Goal: Task Accomplishment & Management: Manage account settings

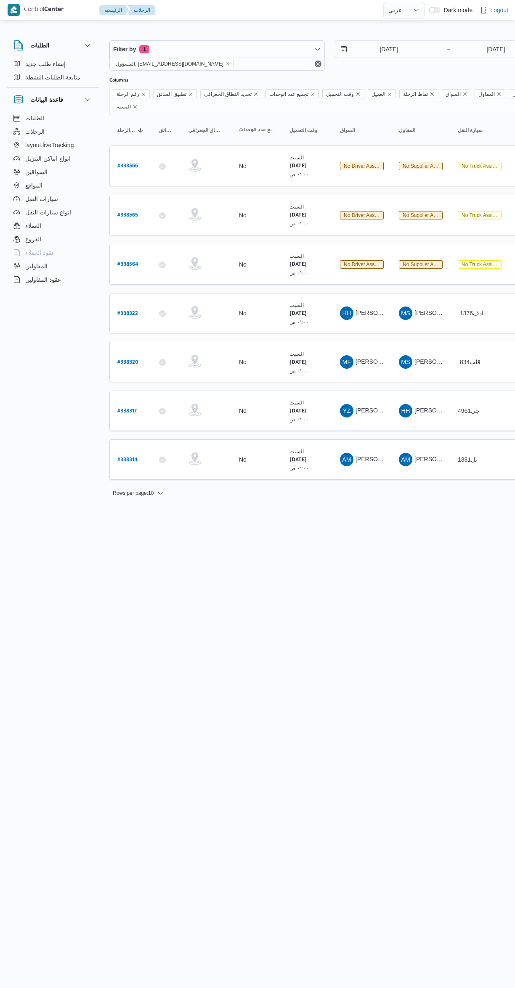
select select "ar"
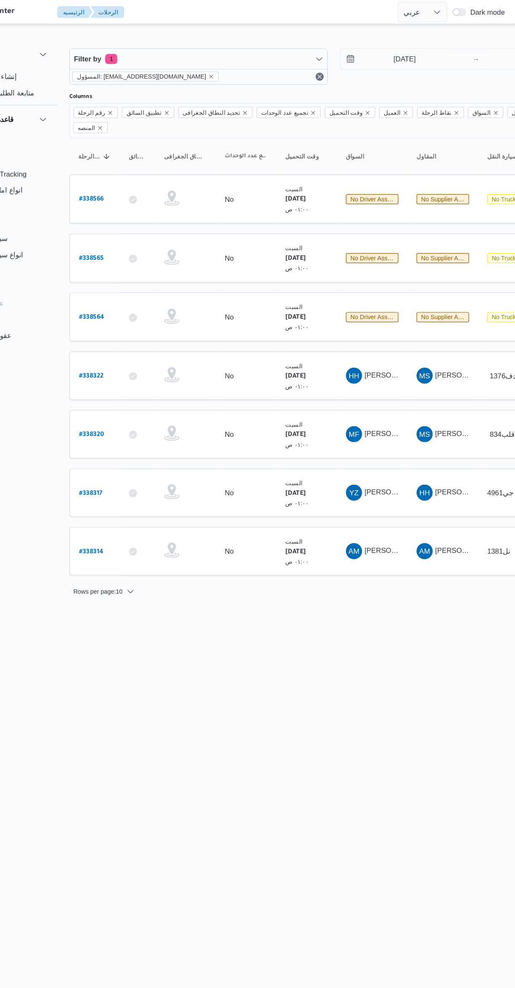
click at [128, 457] on b "# 338314" at bounding box center [127, 460] width 20 height 6
select select "ar"
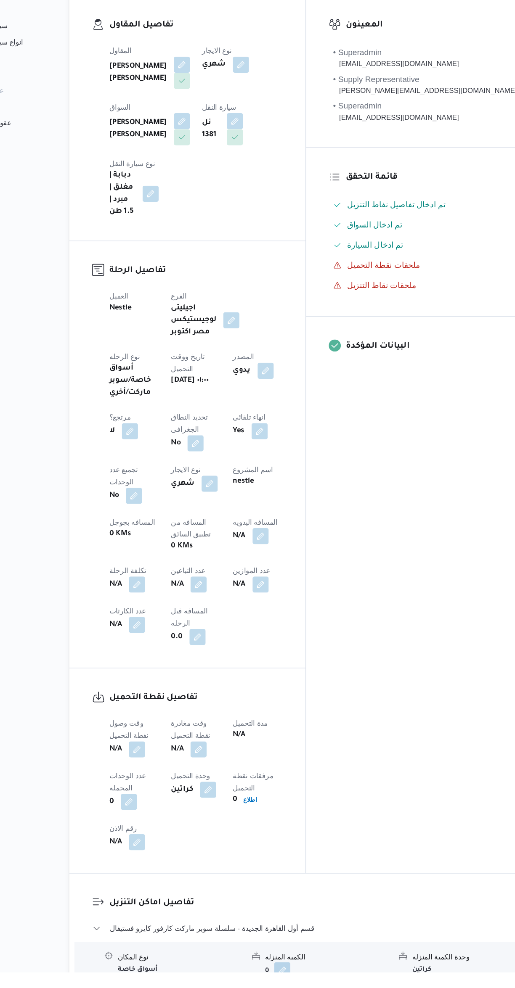
scroll to position [1, 0]
click at [210, 657] on button "button" at bounding box center [216, 663] width 13 height 13
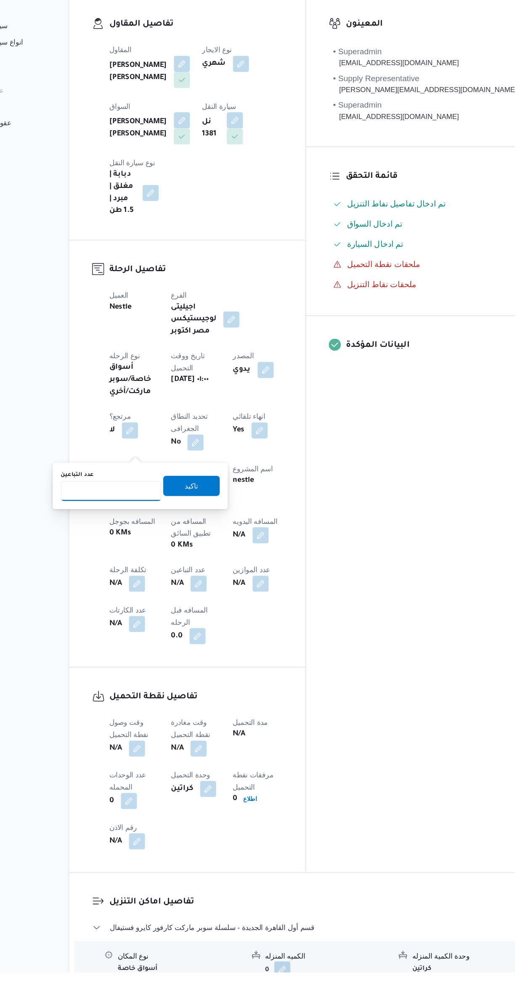
click at [158, 584] on input "عدد التباعين" at bounding box center [144, 586] width 84 height 17
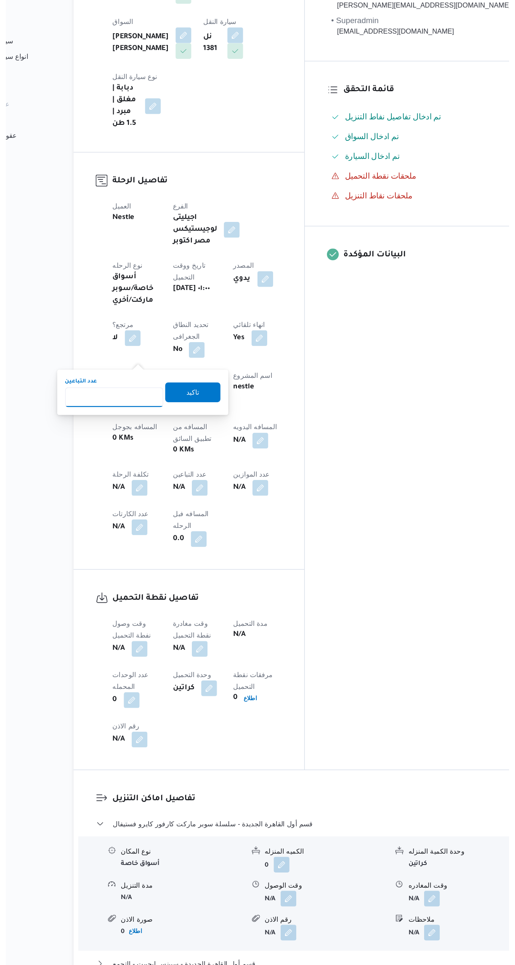
scroll to position [85, 0]
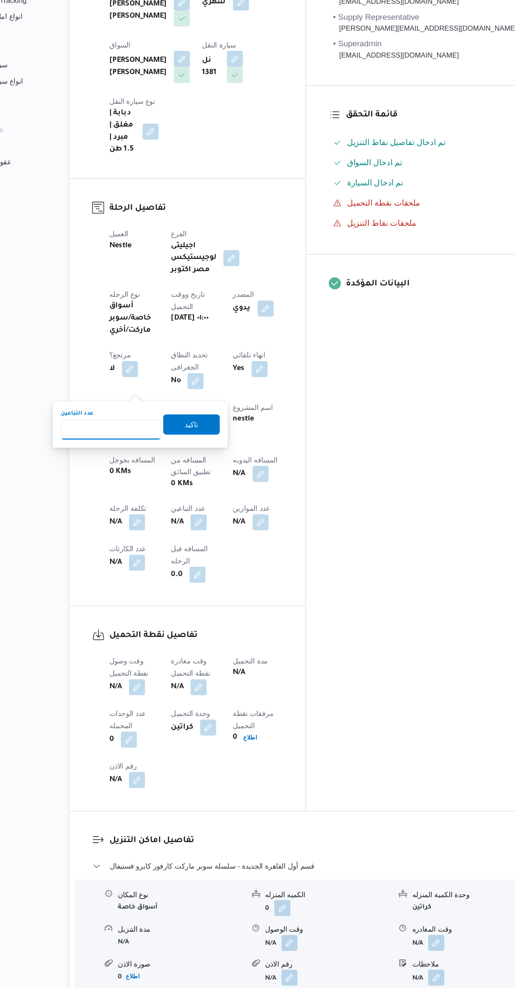
type input "1"
click at [215, 493] on span "تاكيد" at bounding box center [210, 498] width 47 height 17
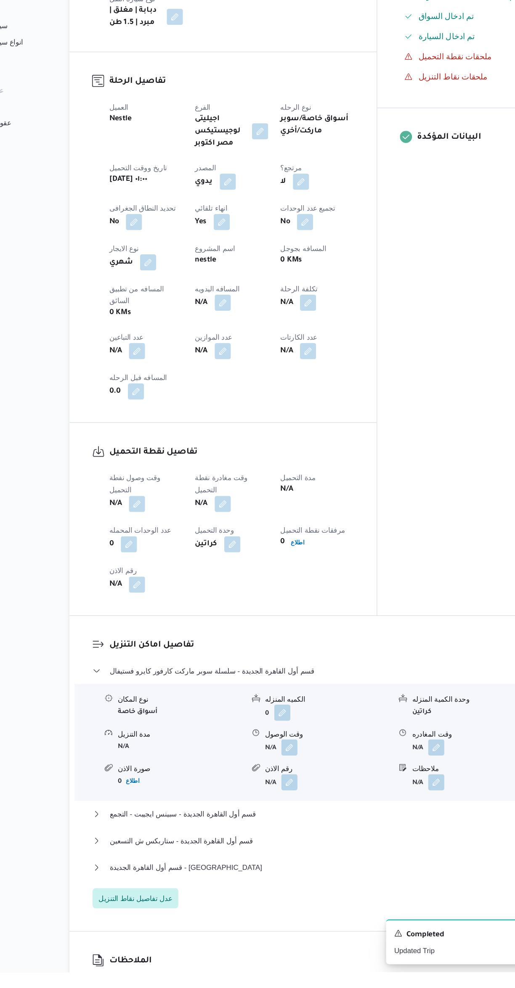
scroll to position [153, 0]
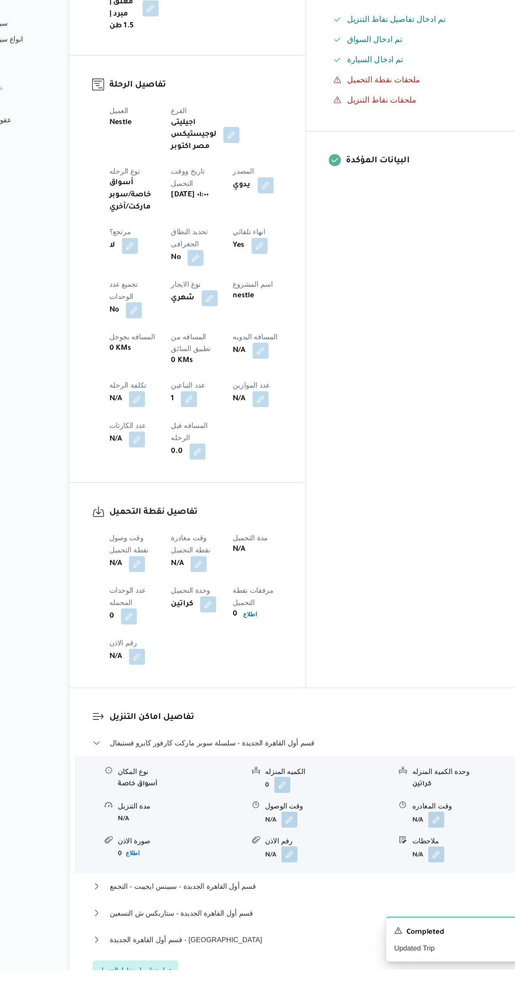
click at [168, 643] on button "button" at bounding box center [165, 649] width 13 height 13
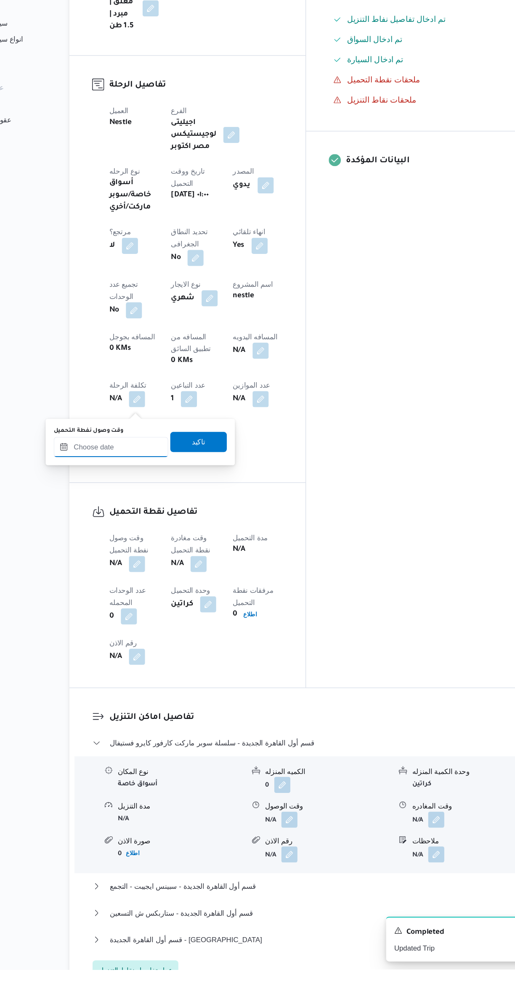
click at [162, 556] on input "وقت وصول نفطة التحميل" at bounding box center [143, 552] width 95 height 17
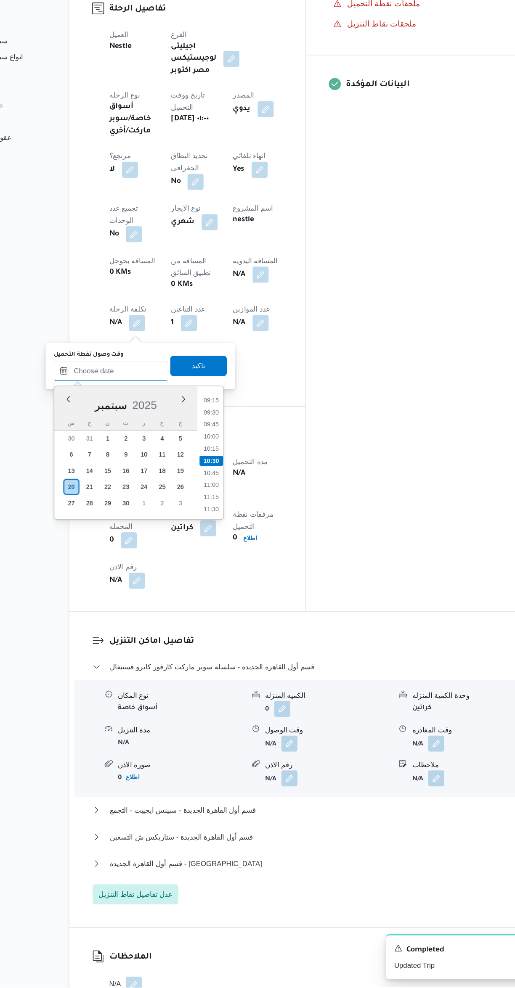
scroll to position [0, 0]
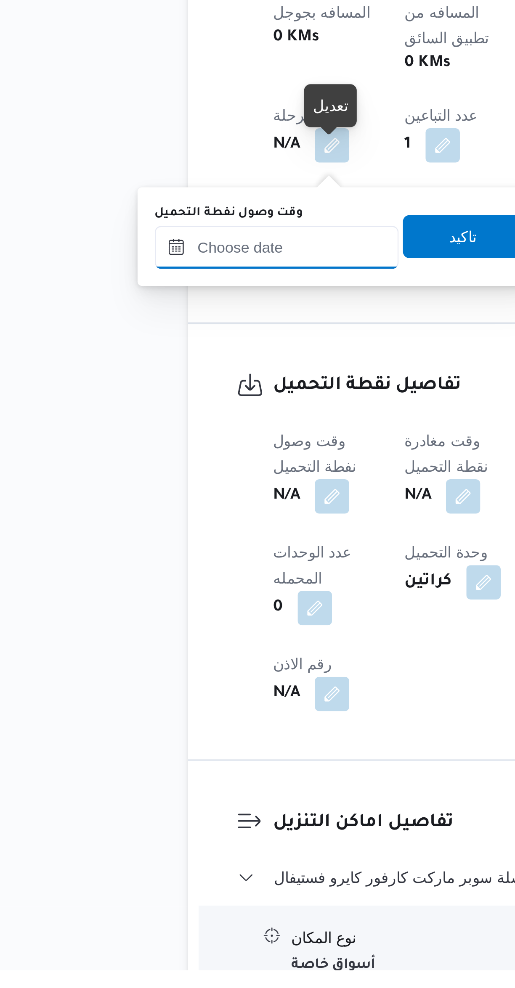
click at [153, 703] on input "وقت وصول نفطة التحميل" at bounding box center [143, 705] width 95 height 17
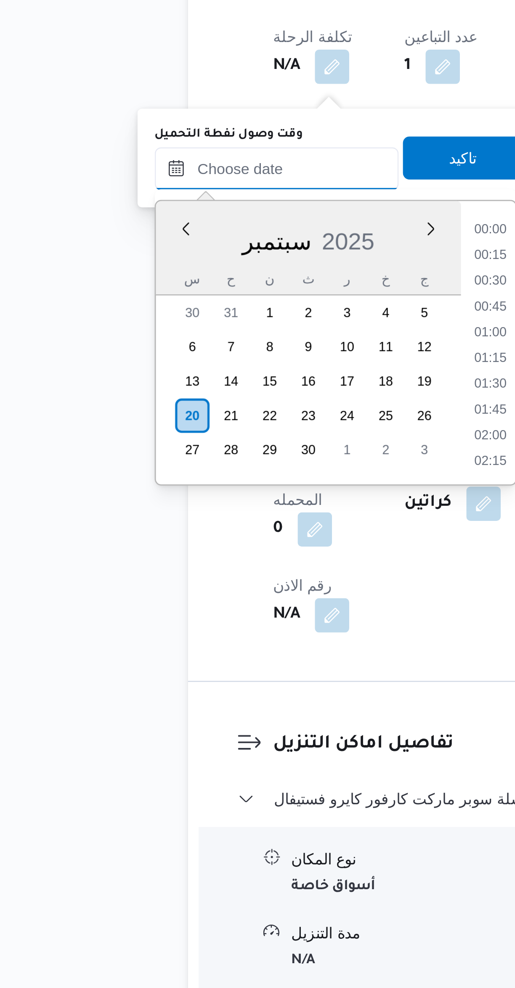
scroll to position [372, 0]
click at [225, 692] on li "09:15" at bounding box center [227, 691] width 19 height 8
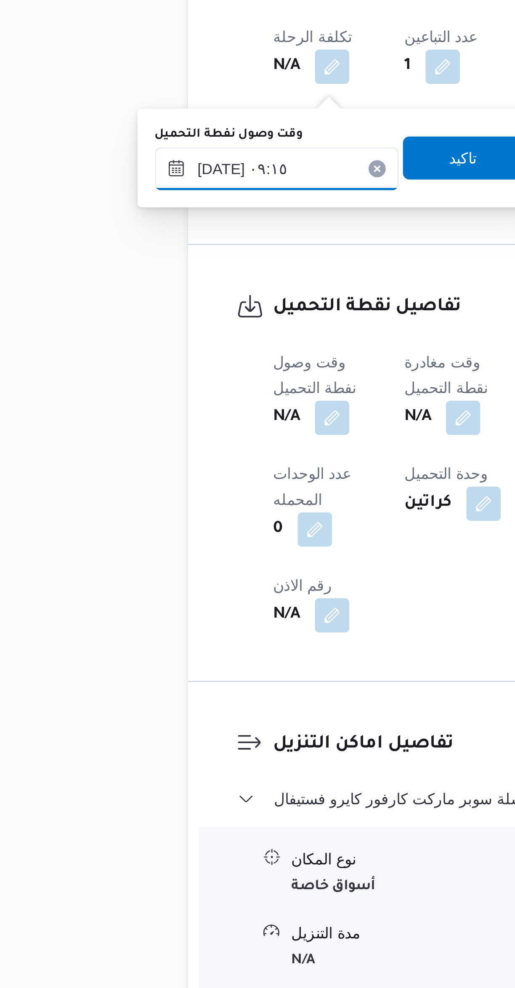
click at [158, 664] on input "٢٠/٠٩/٢٠٢٥ ٠٩:١٥" at bounding box center [143, 667] width 95 height 17
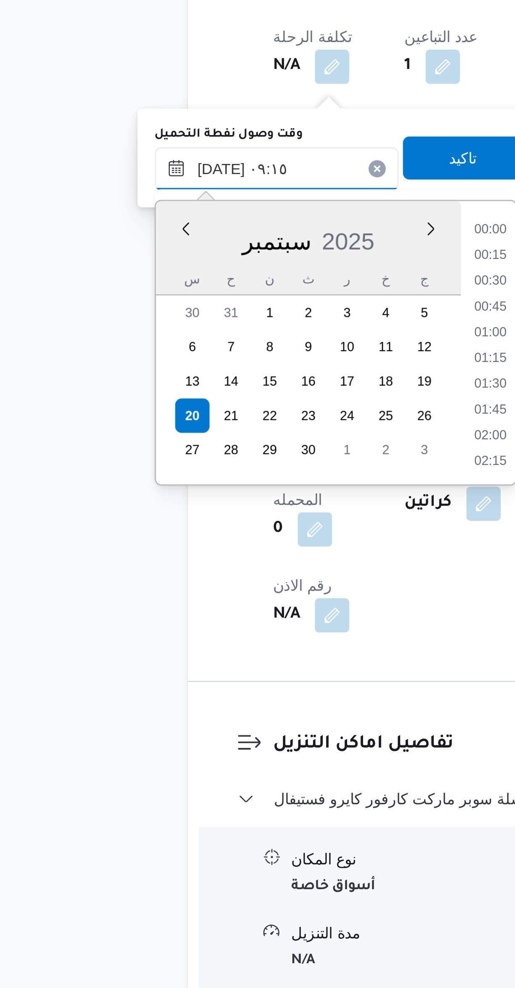
scroll to position [322, 0]
click at [228, 692] on li "08:00" at bounding box center [227, 691] width 19 height 8
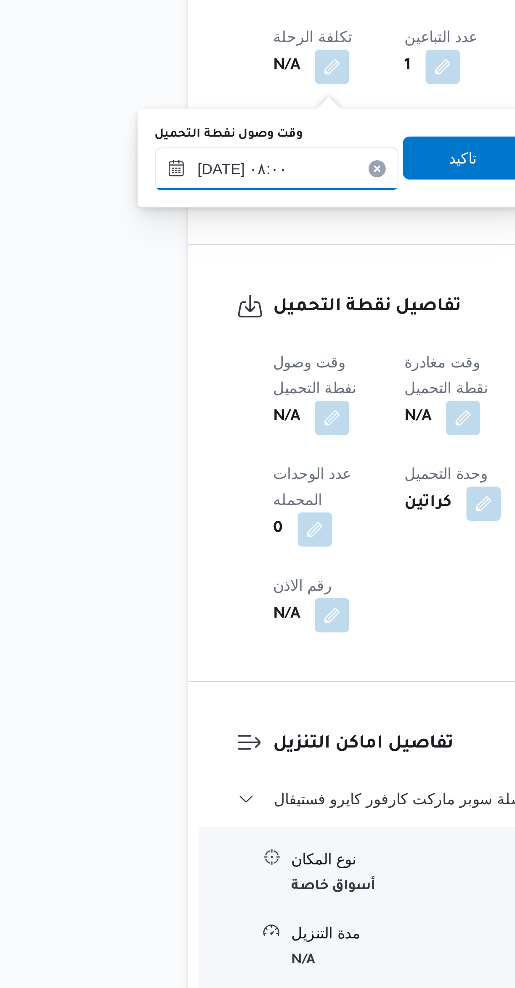
click at [164, 669] on input "٢٠/٠٩/٢٠٢٥ ٠٨:٠٠" at bounding box center [143, 667] width 95 height 17
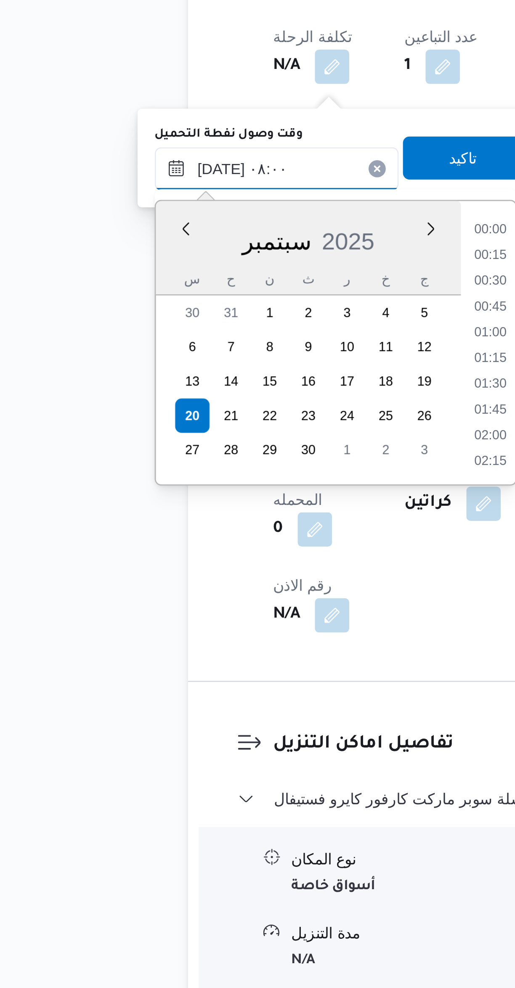
scroll to position [272, 0]
click at [228, 702] on li "07:00" at bounding box center [227, 701] width 19 height 8
type input "٢٠/٠٩/٢٠٢٥ ٠٧:٠٠"
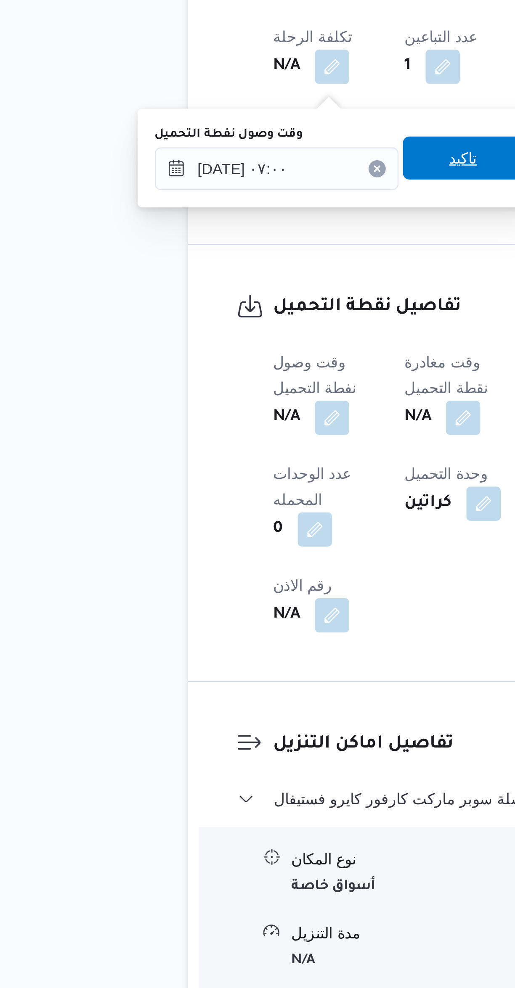
click at [216, 665] on span "تاكيد" at bounding box center [216, 662] width 47 height 17
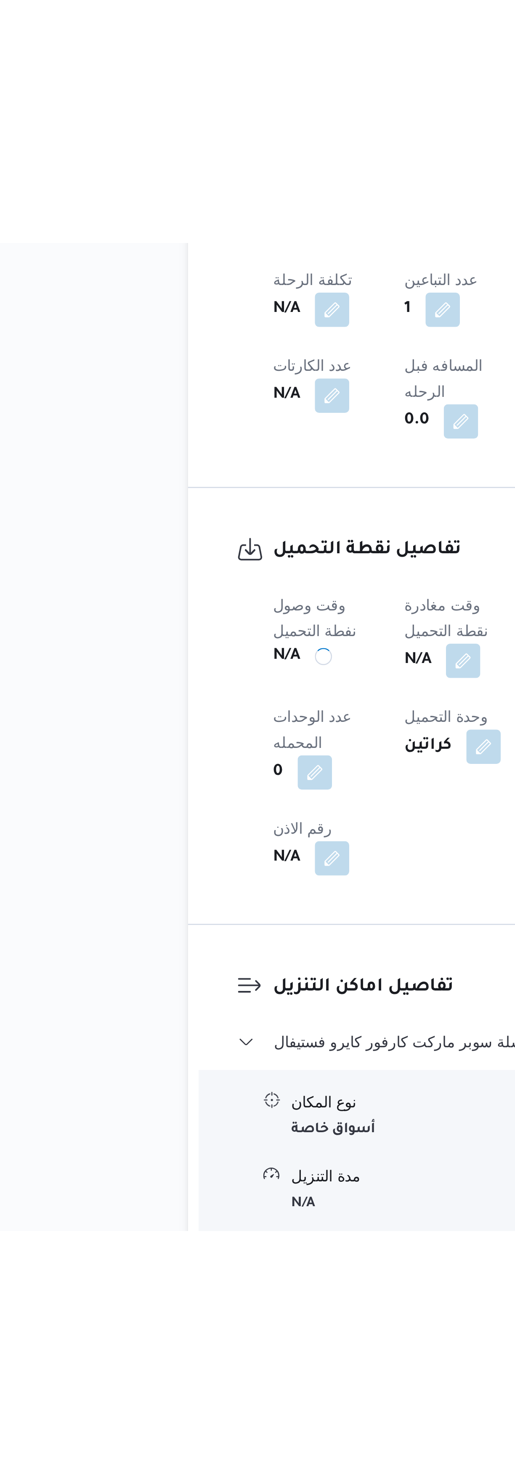
scroll to position [38, 0]
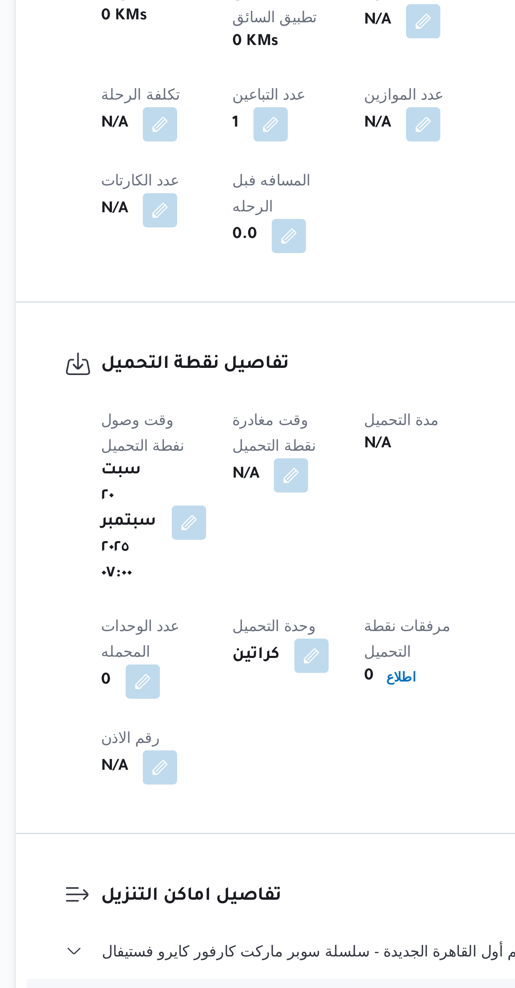
click at [224, 757] on button "button" at bounding box center [216, 763] width 13 height 13
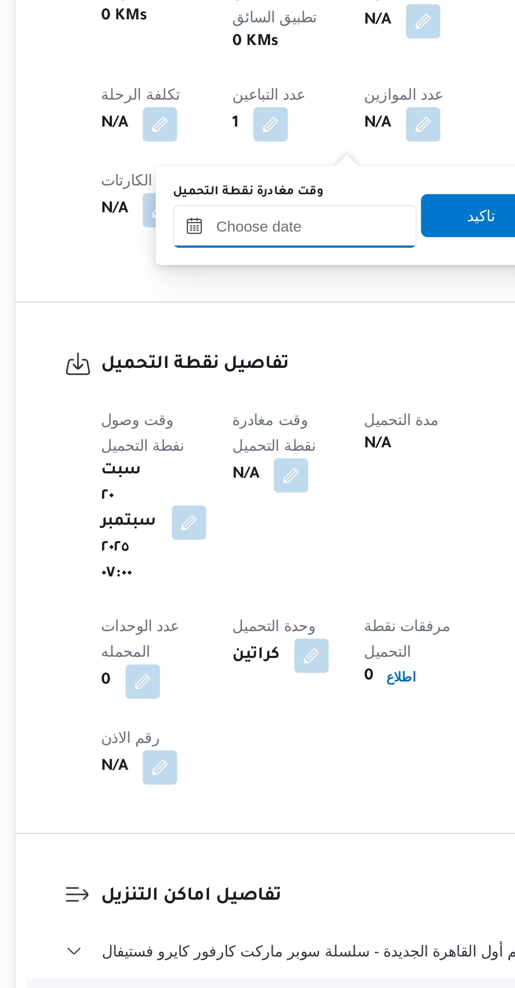
click at [214, 673] on input "وقت مغادرة نقطة التحميل" at bounding box center [218, 666] width 95 height 17
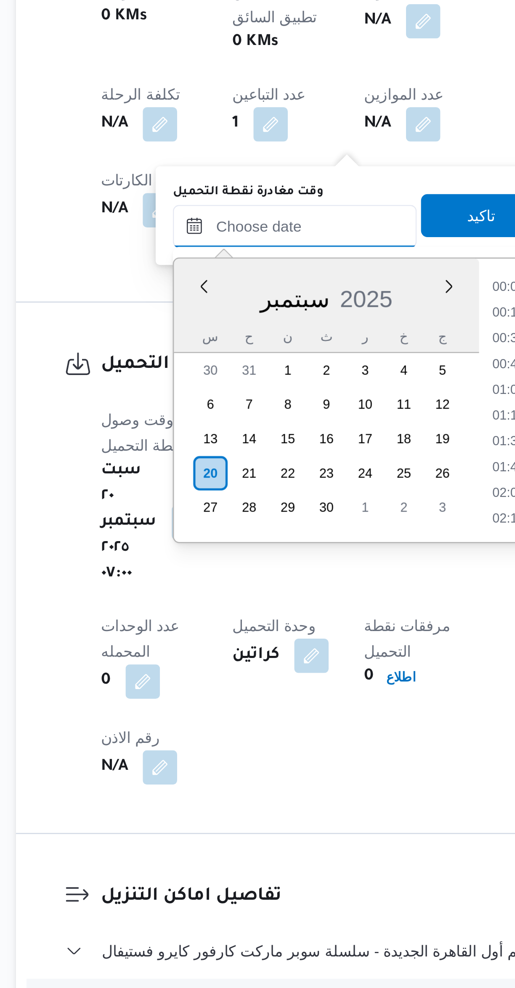
scroll to position [372, 0]
click at [297, 690] on li "09:15" at bounding box center [302, 691] width 19 height 8
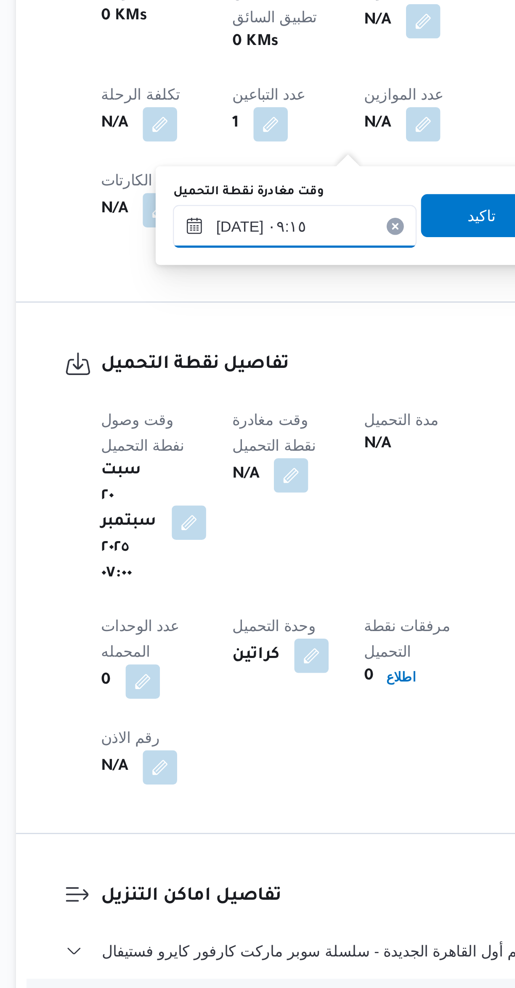
click at [226, 664] on input "٢٠/٠٩/٢٠٢٥ ٠٩:١٥" at bounding box center [218, 666] width 95 height 17
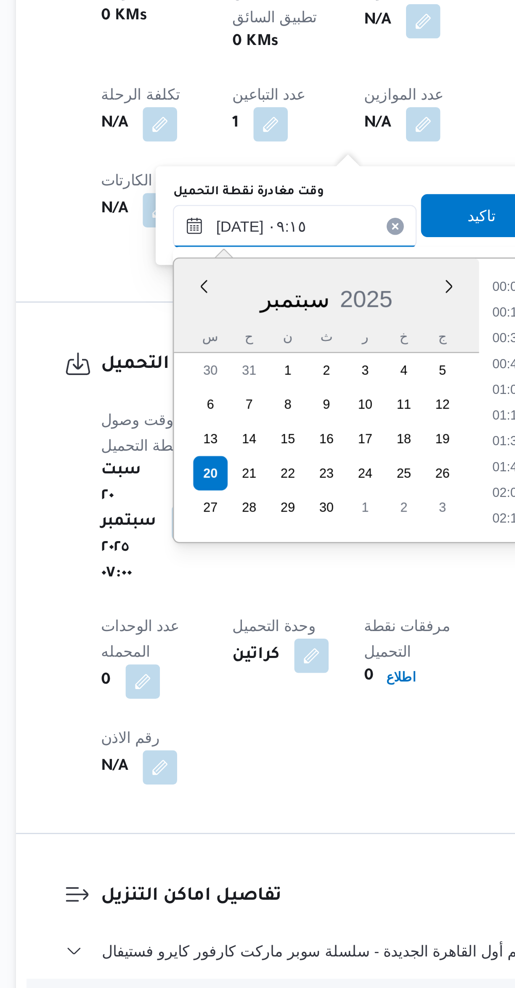
scroll to position [322, 0]
click at [299, 710] on li "08:30" at bounding box center [302, 711] width 19 height 8
type input "٢٠/٠٩/٢٠٢٥ ٠٨:٣٠"
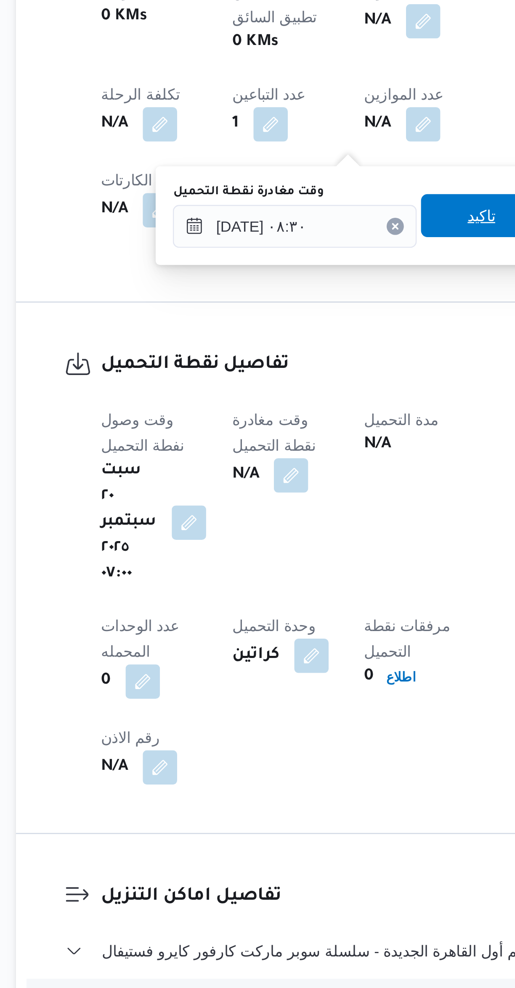
click at [290, 660] on span "تاكيد" at bounding box center [291, 662] width 47 height 17
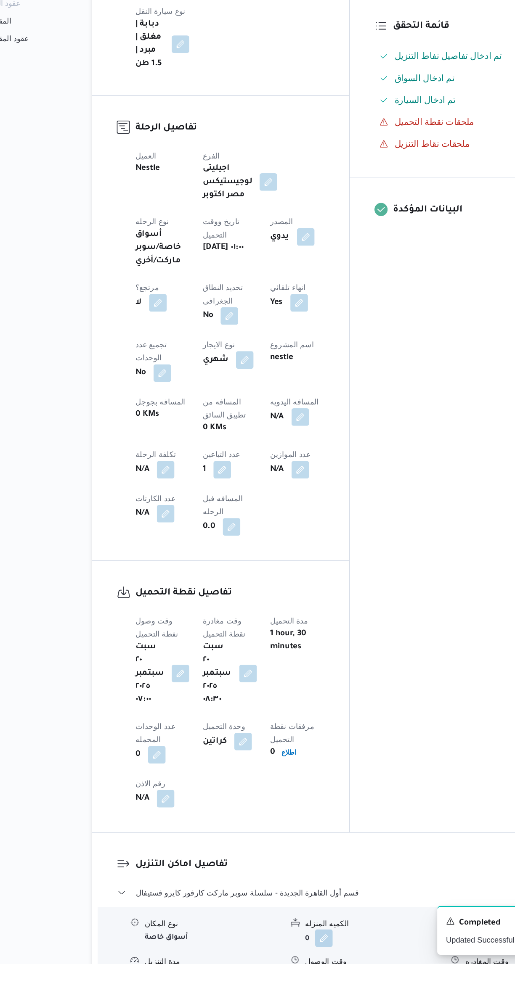
scroll to position [59, 0]
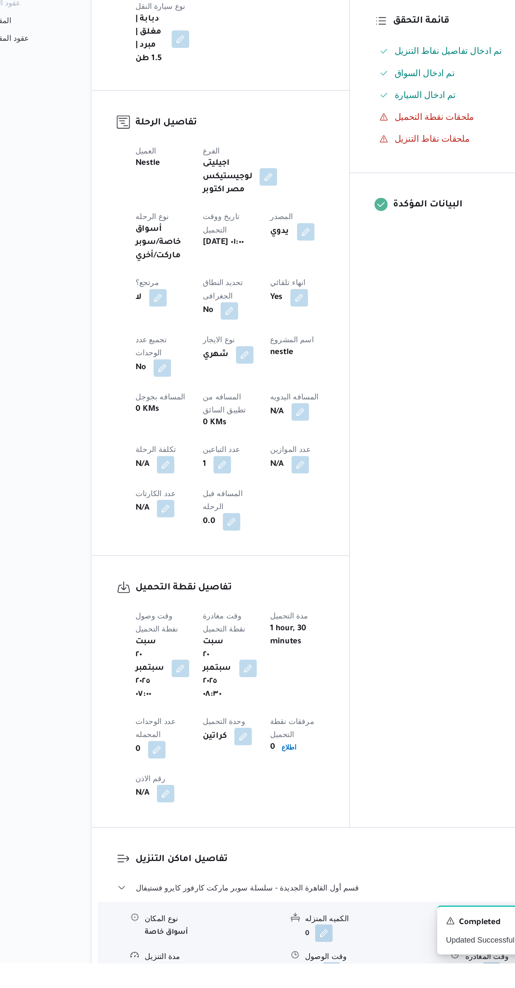
click at [298, 903] on h3 "تفاصيل اماكن التنزيل" at bounding box center [313, 908] width 343 height 11
click at [301, 925] on button "قسم أول القاهرة الجديدة - سلسلة سوبر ماركت كارفور كايرو فستيفال" at bounding box center [307, 930] width 357 height 10
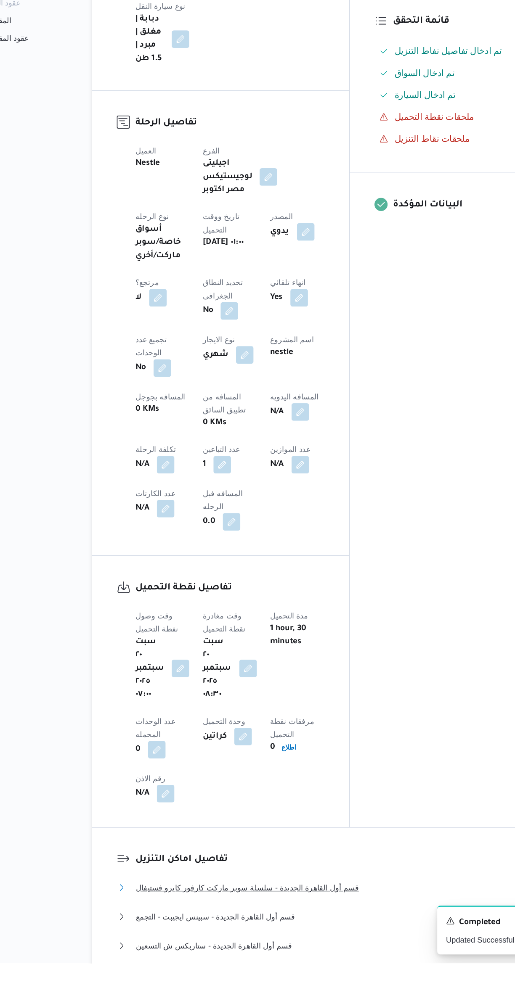
scroll to position [158, 0]
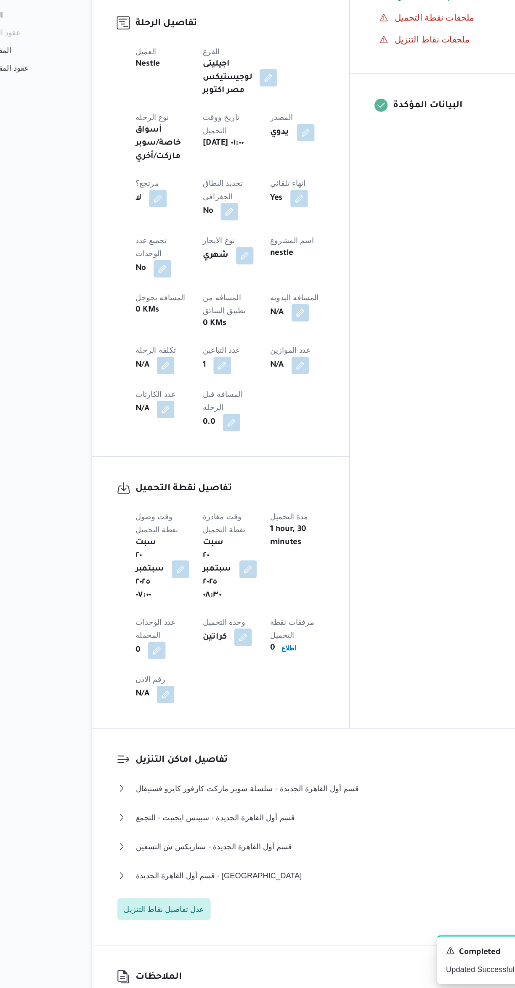
click at [184, 785] on div "تفاصيل اماكن التنزيل قسم أول القاهرة الجديدة - سلسلة سوبر ماركت كارفور كايرو فس…" at bounding box center [306, 868] width 395 height 166
click at [174, 918] on span "عدل تفاصيل نقاط التنزيل" at bounding box center [164, 923] width 61 height 10
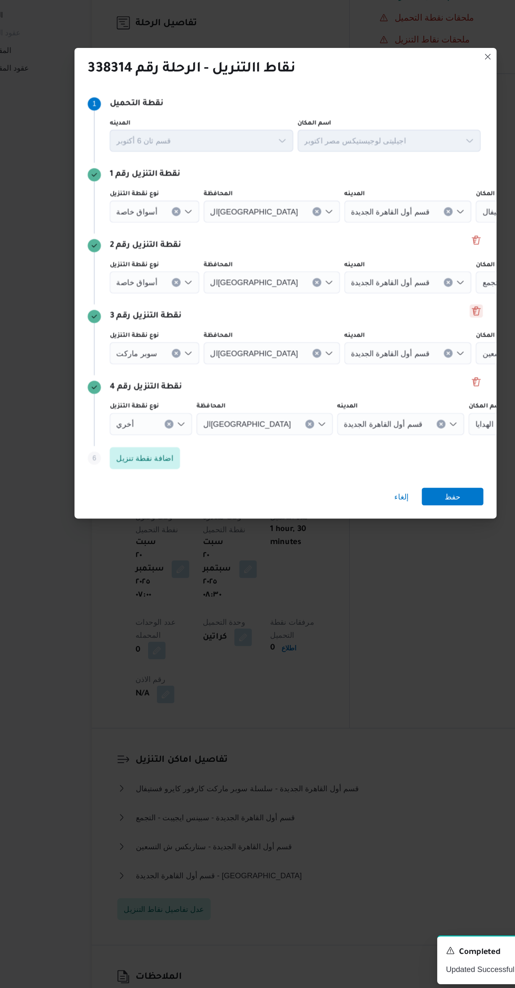
click at [403, 461] on button "Delete" at bounding box center [403, 466] width 10 height 10
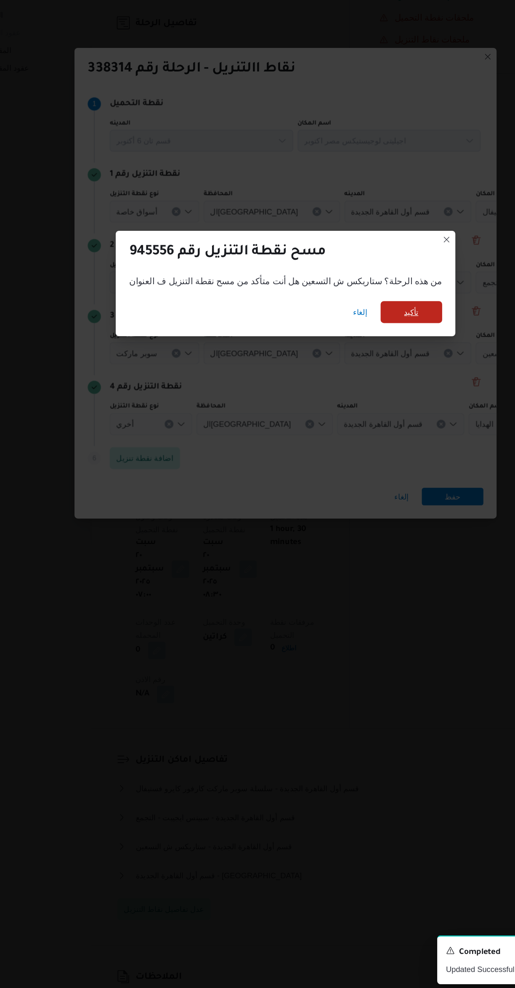
click at [350, 465] on span "تأكيد" at bounding box center [353, 466] width 47 height 17
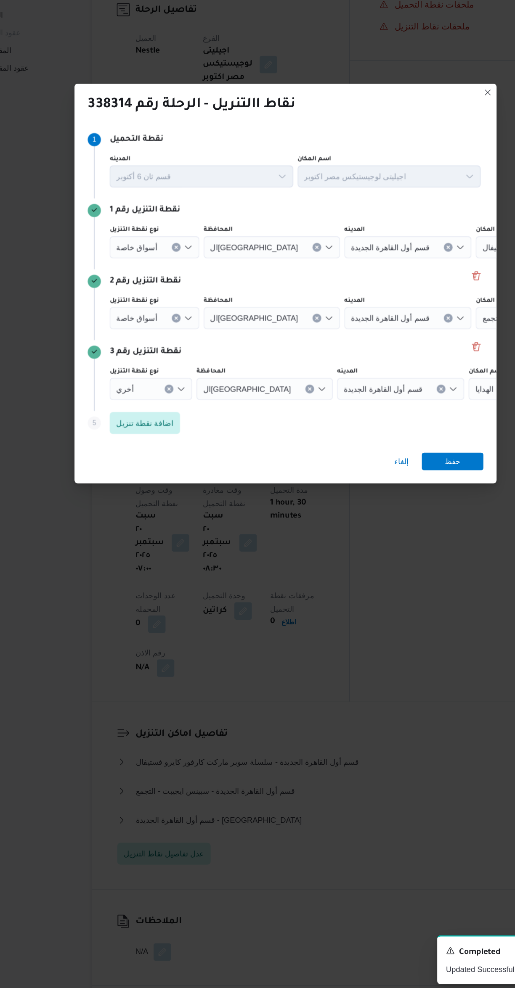
click at [168, 524] on icon "Clear input" at bounding box center [168, 525] width 2 height 2
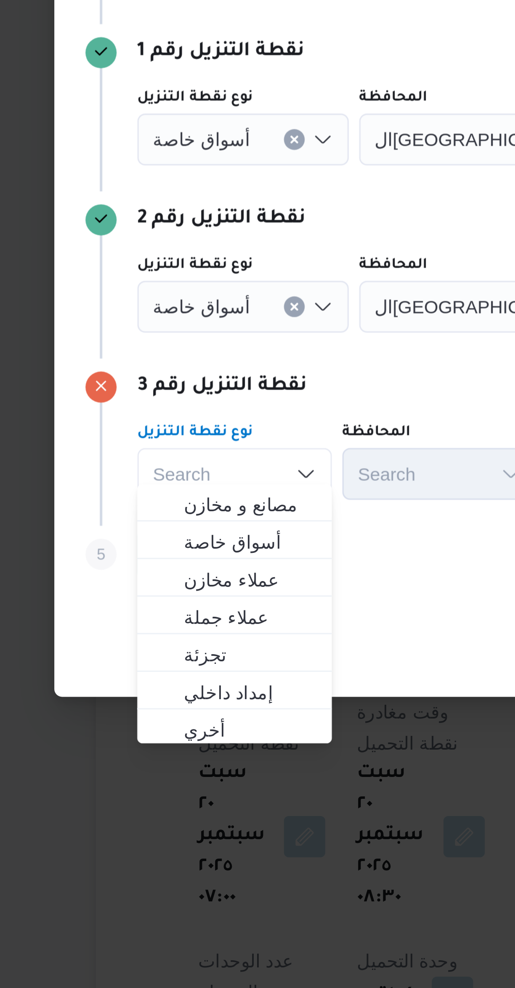
scroll to position [0, 0]
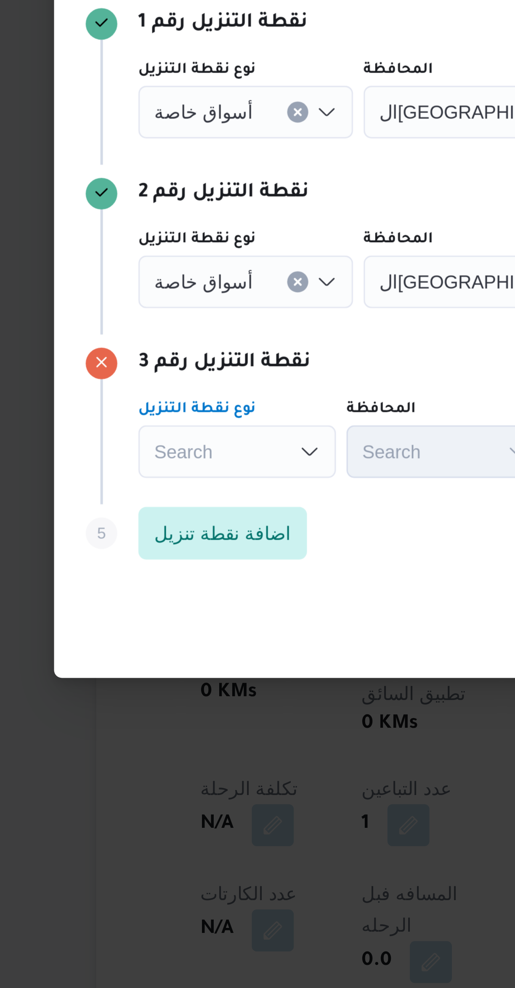
click at [170, 469] on button "Clear input" at bounding box center [173, 471] width 7 height 7
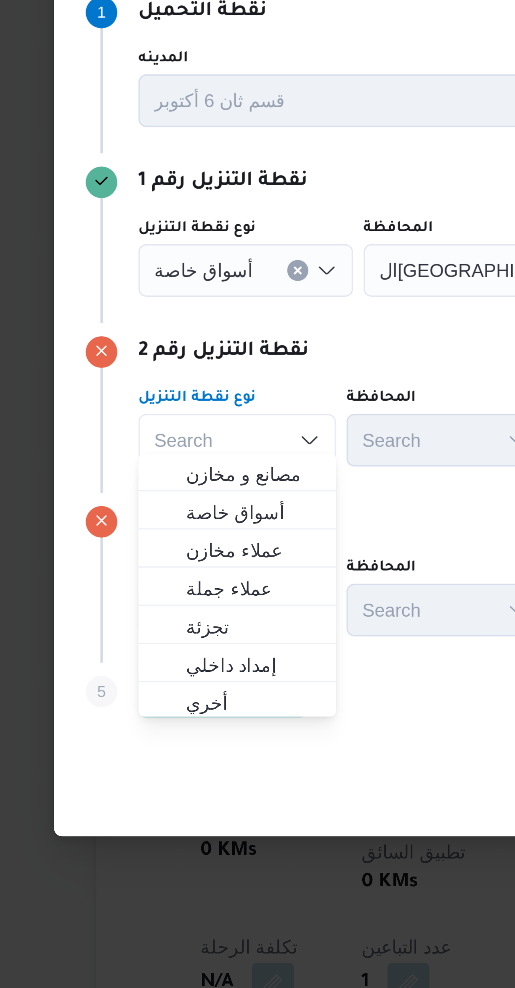
click at [171, 414] on button "Clear input" at bounding box center [173, 417] width 7 height 7
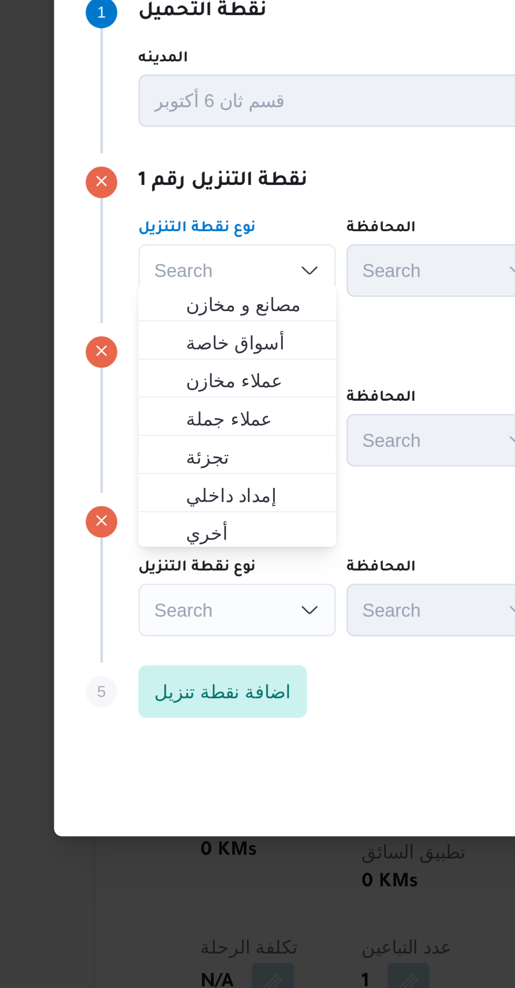
click at [206, 387] on div "نقطة التنزيل رقم 1" at bounding box center [257, 389] width 303 height 10
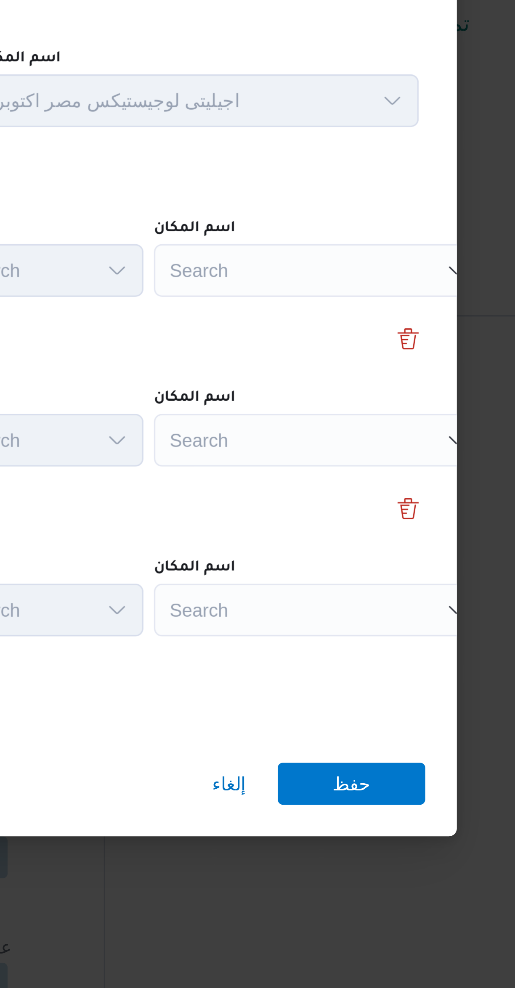
click at [377, 411] on div "Search" at bounding box center [374, 417] width 105 height 17
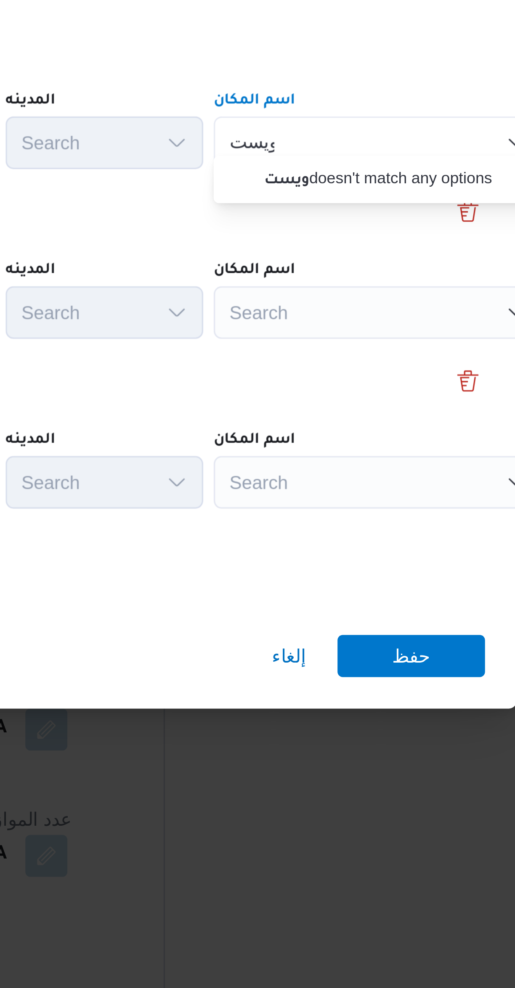
click at [365, 415] on div "ويست ويست Combo box. Selected. ويست. Selected. Combo box input. Search. Type so…" at bounding box center [374, 417] width 105 height 17
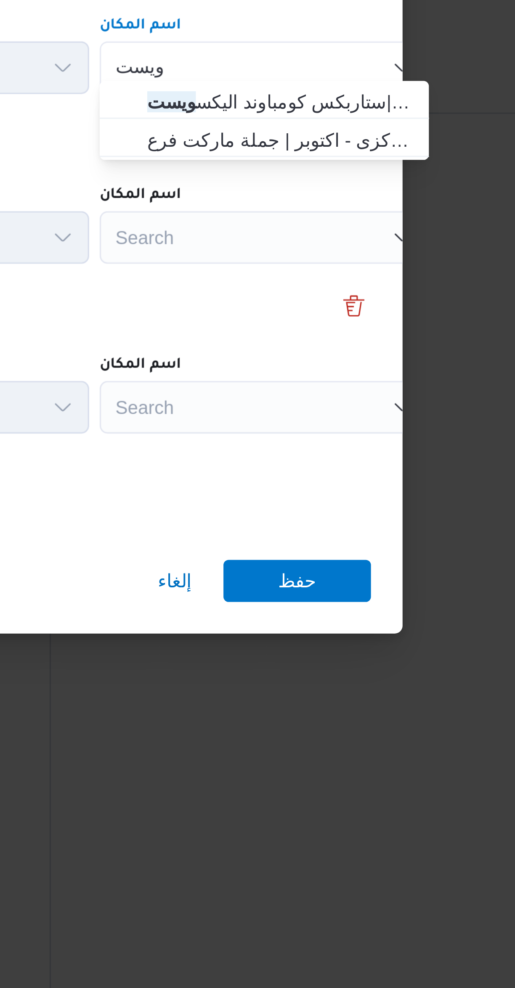
type input "ويست"
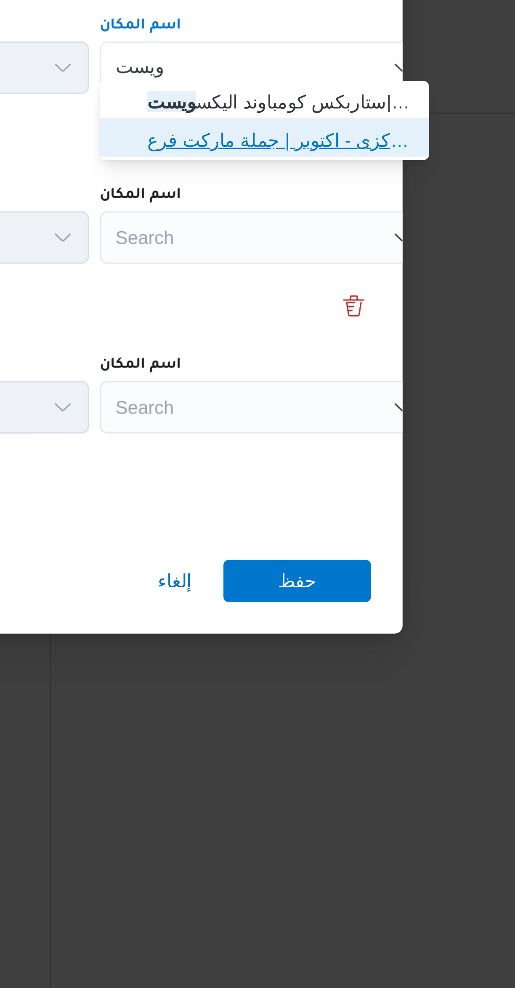
click at [403, 443] on span "جملة ماركت ويست جات مول المحور المركزى - اكتوبر | جملة ماركت فرع 6 اكتوبر | قسم…" at bounding box center [379, 440] width 85 height 10
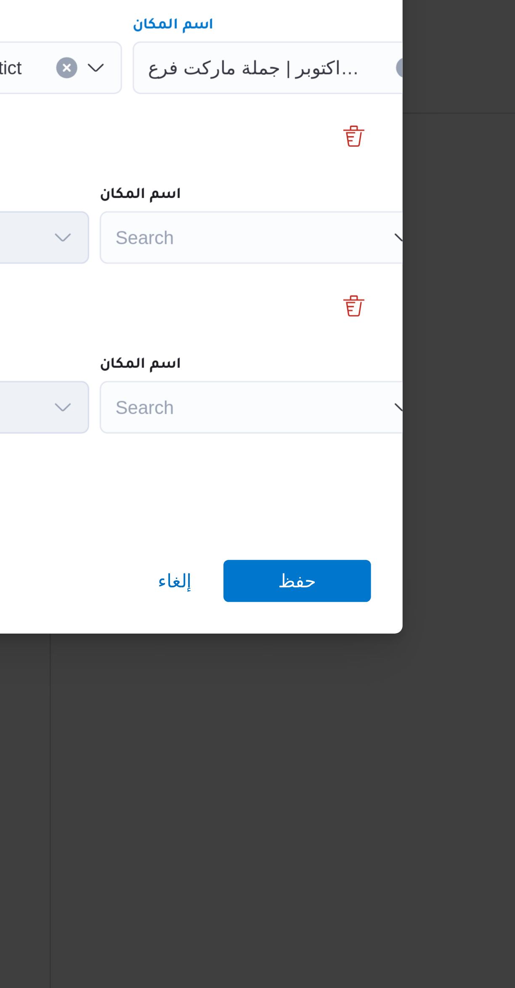
click at [387, 469] on div "Search" at bounding box center [374, 471] width 105 height 17
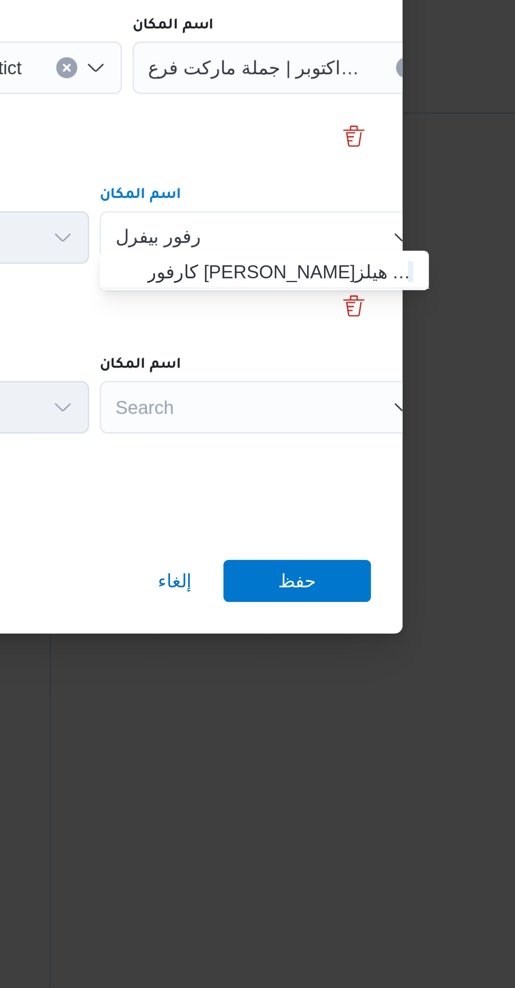
type input "كارفور بيفرل"
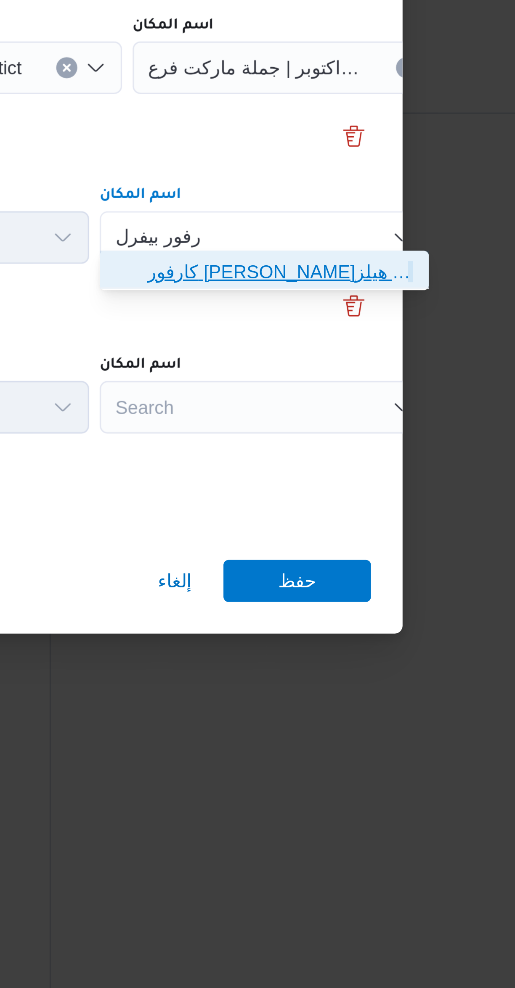
click at [382, 484] on span "كارفور ماركت بيفرلى هيلز | كارفور بيفرل ي هيلز | null" at bounding box center [379, 482] width 85 height 10
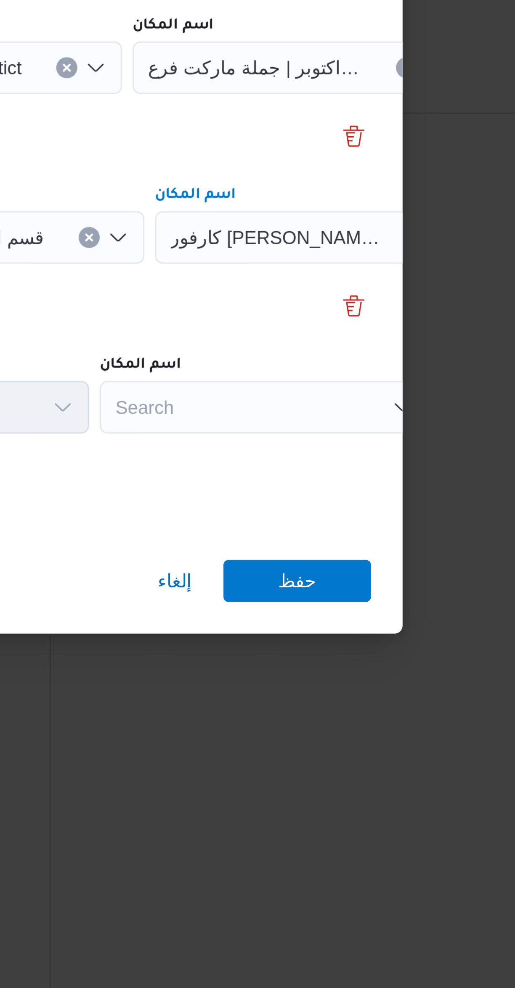
click at [378, 517] on div "Search" at bounding box center [374, 525] width 105 height 17
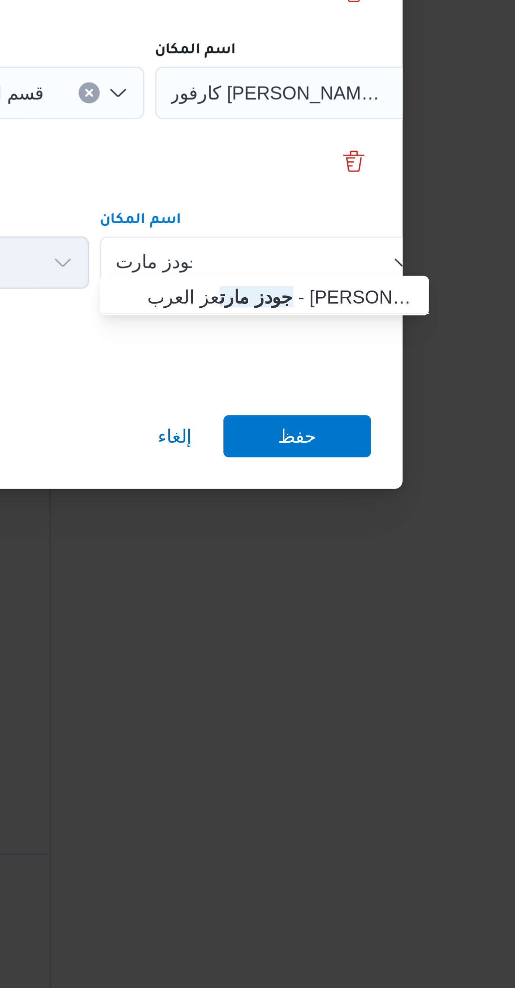
type input "جودز مارت"
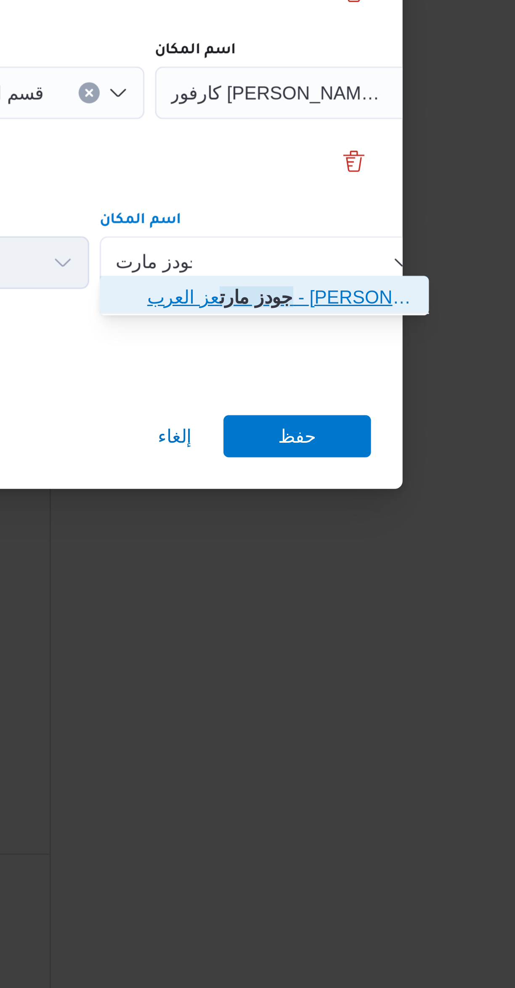
click at [403, 536] on span "جودز مارت عز العرب - ابو رواش | جودزمارت مصر | null" at bounding box center [379, 536] width 85 height 10
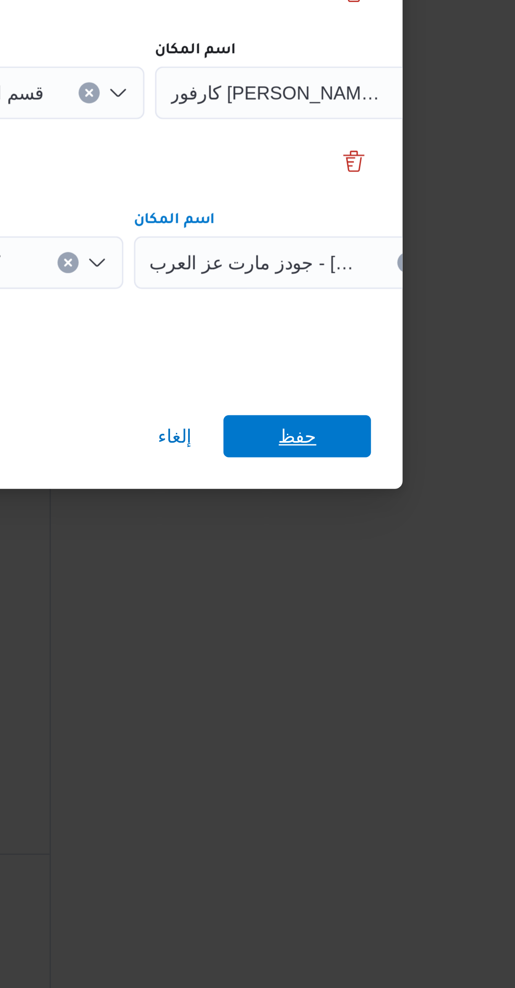
click at [394, 574] on span "حفظ" at bounding box center [384, 580] width 47 height 13
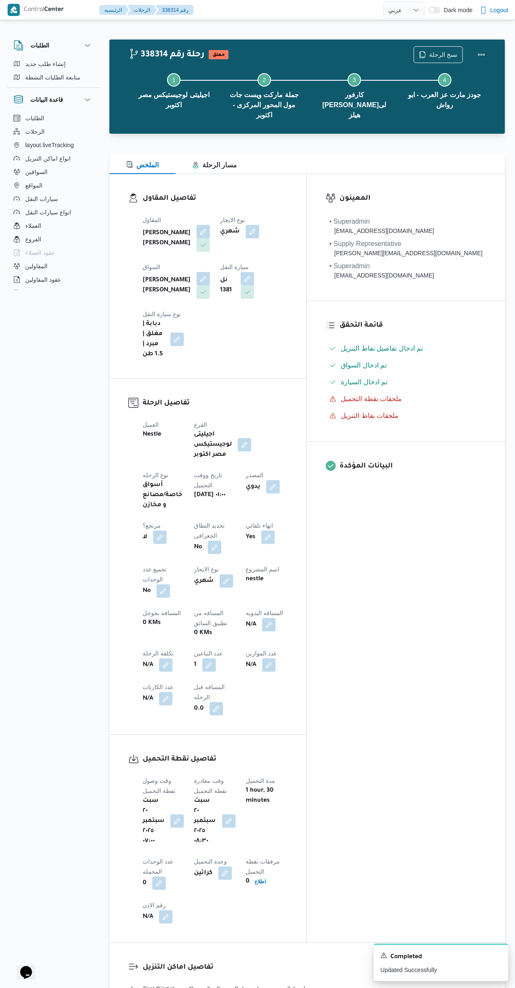
select select "ar"
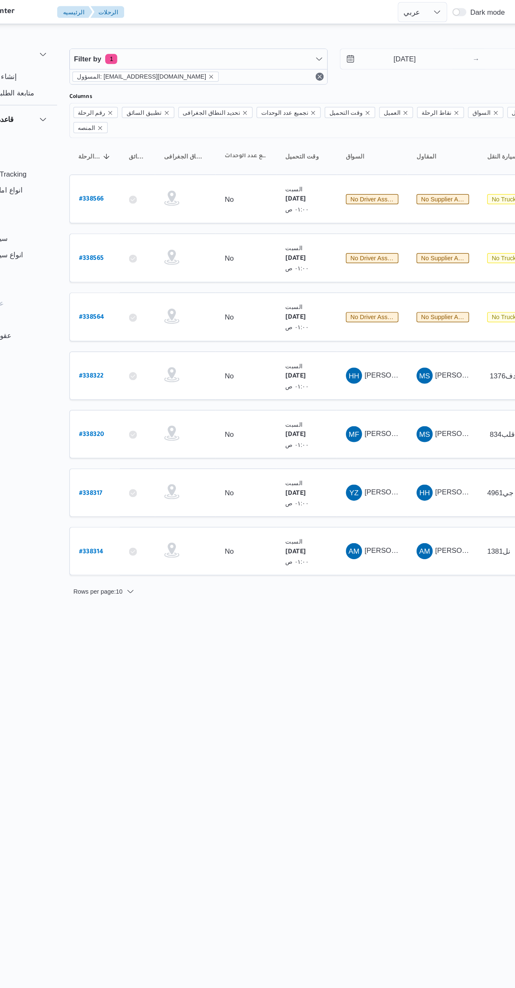
click at [130, 409] on b "# 338317" at bounding box center [126, 412] width 19 height 6
select select "ar"
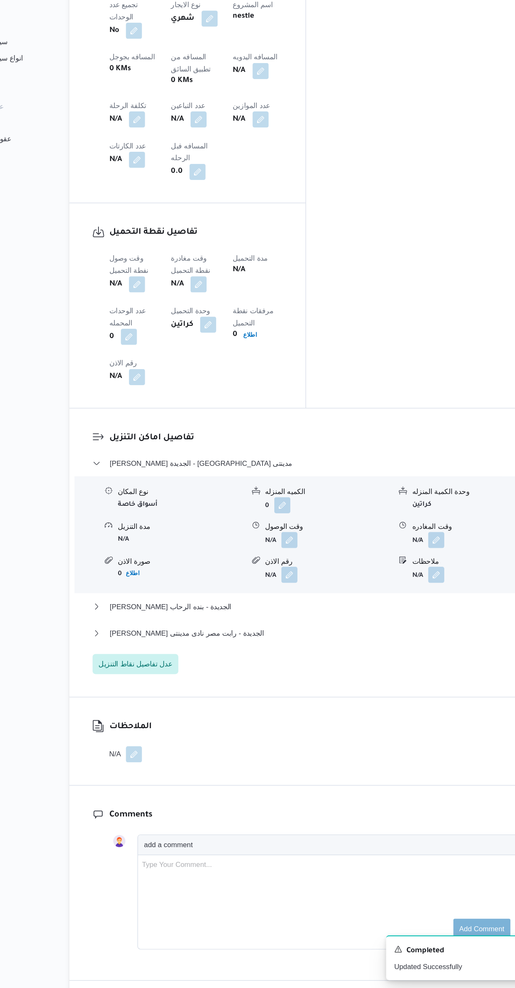
scroll to position [398, 0]
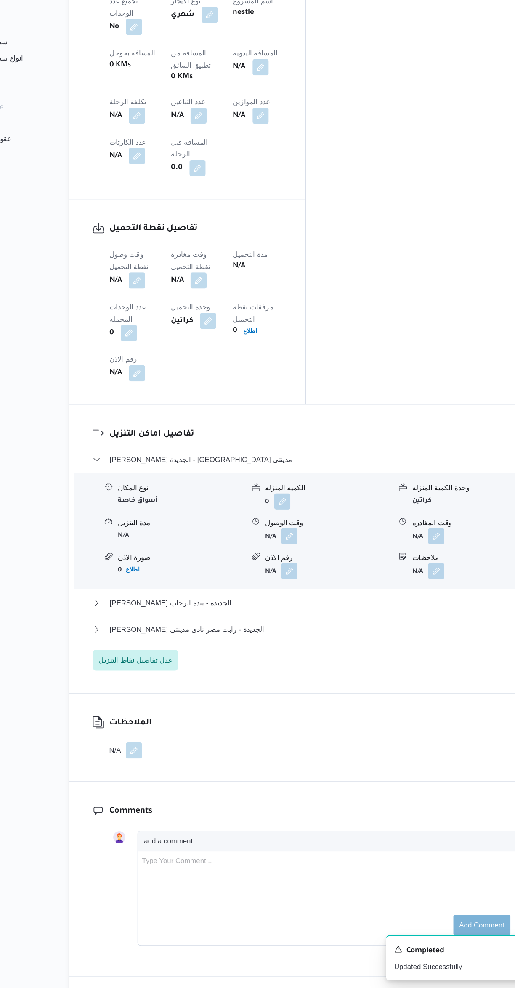
click at [168, 391] on button "button" at bounding box center [165, 397] width 13 height 13
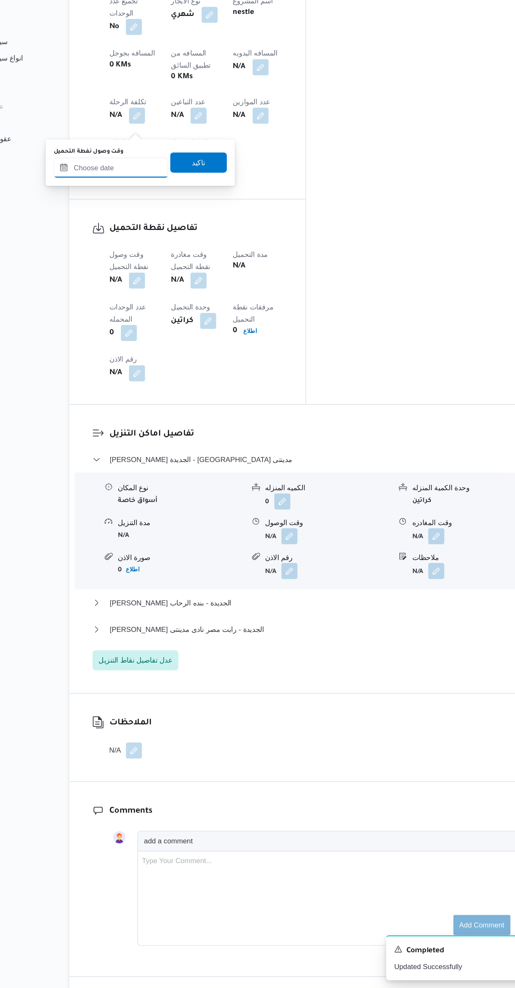
click at [167, 303] on input "وقت وصول نفطة التحميل" at bounding box center [143, 304] width 95 height 17
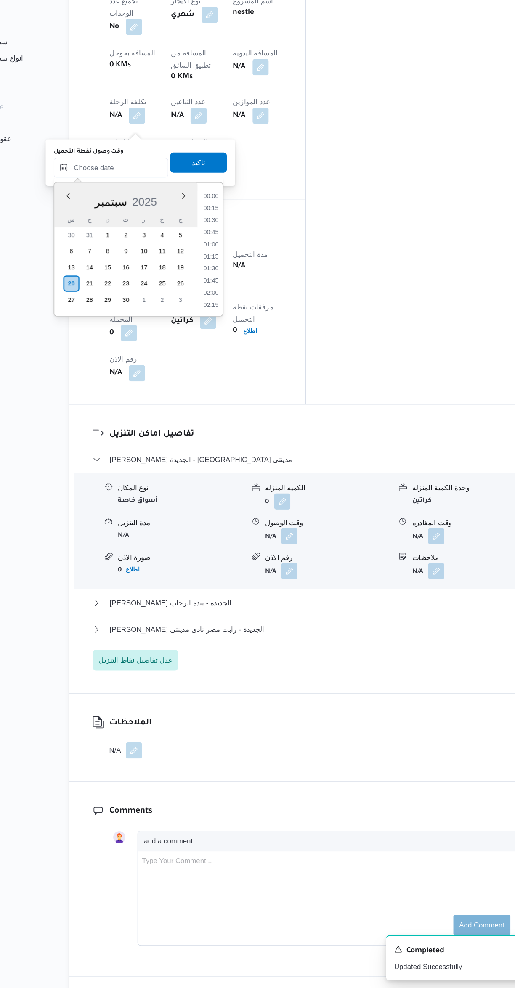
scroll to position [372, 0]
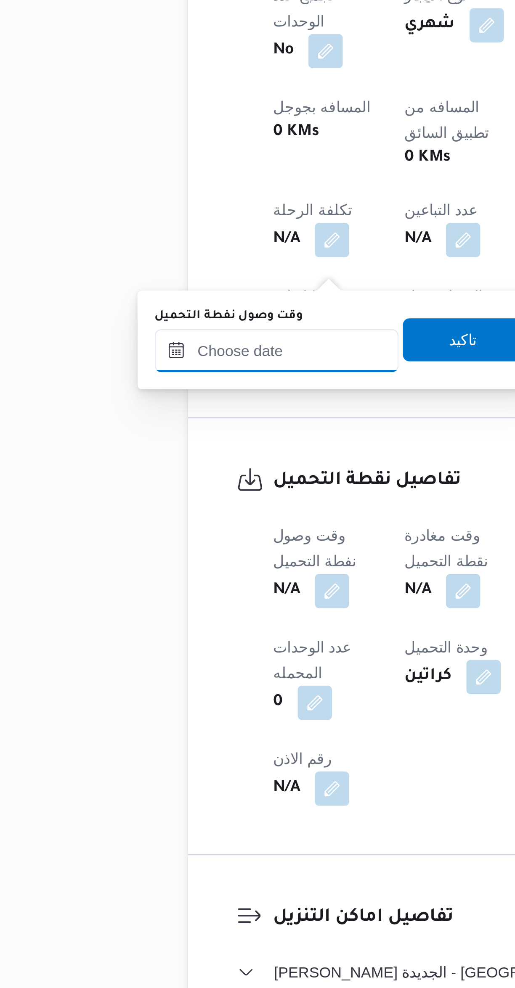
click at [167, 564] on input "وقت وصول نفطة التحميل" at bounding box center [143, 566] width 95 height 17
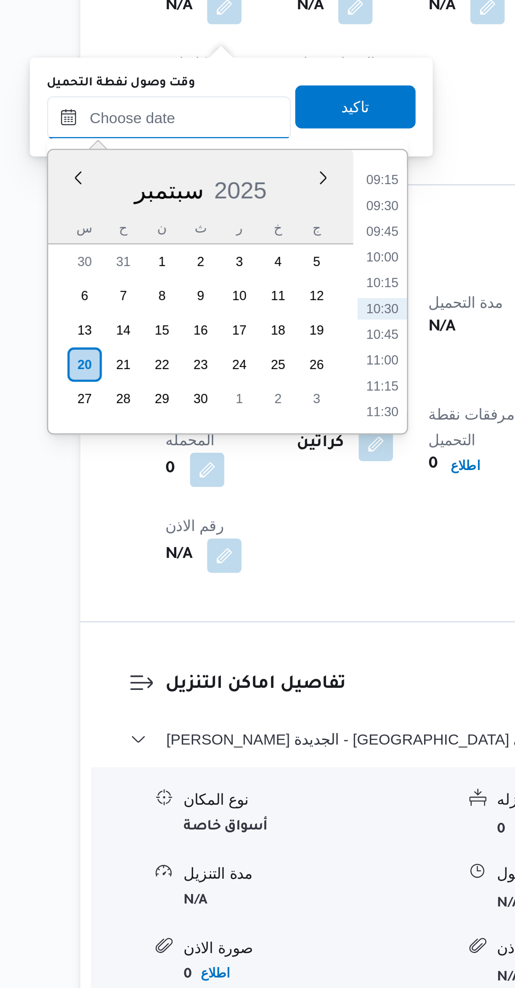
scroll to position [66, 0]
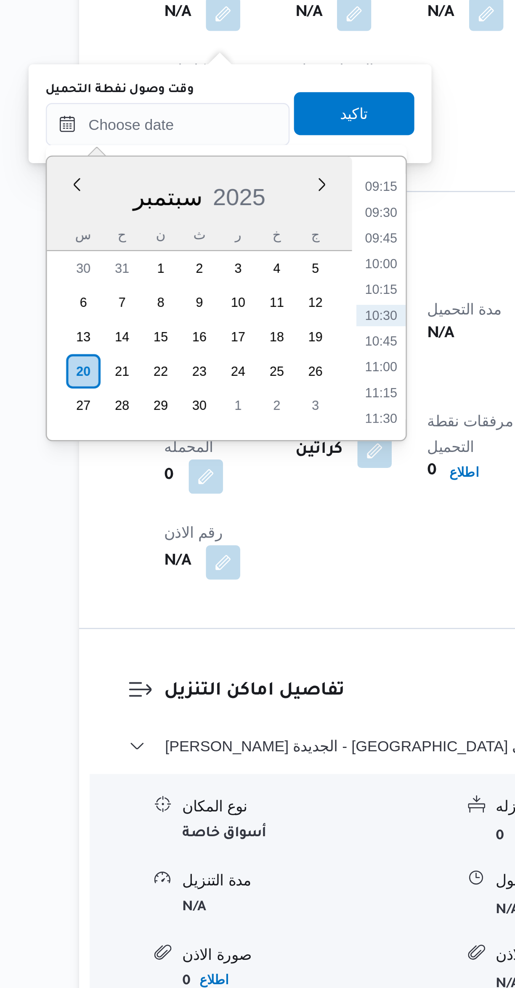
click at [231, 660] on li "09:15" at bounding box center [227, 659] width 19 height 8
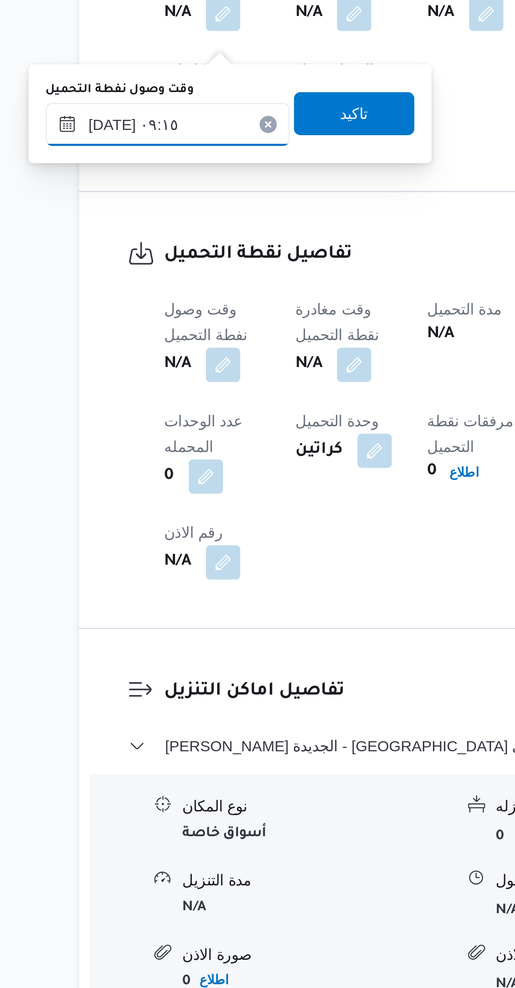
click at [160, 637] on input "٢٠/٠٩/٢٠٢٥ ٠٩:١٥" at bounding box center [143, 635] width 95 height 17
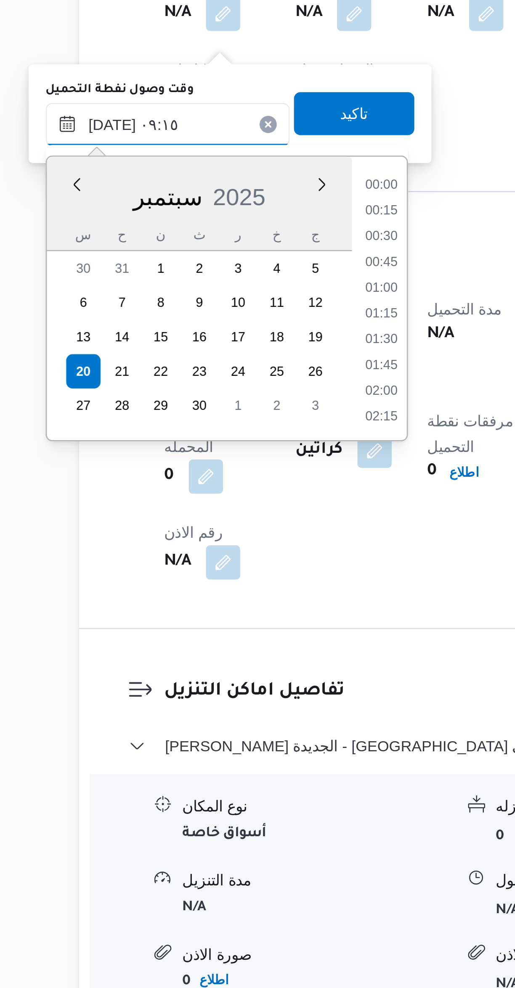
scroll to position [322, 0]
click at [228, 662] on li "08:00" at bounding box center [227, 659] width 19 height 8
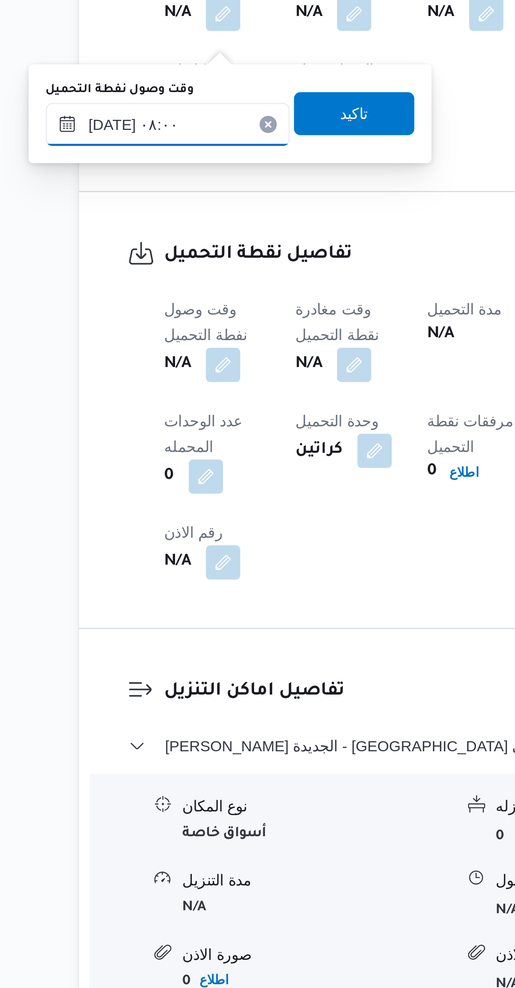
click at [161, 637] on input "٢٠/٠٩/٢٠٢٥ ٠٨:٠٠" at bounding box center [143, 635] width 95 height 17
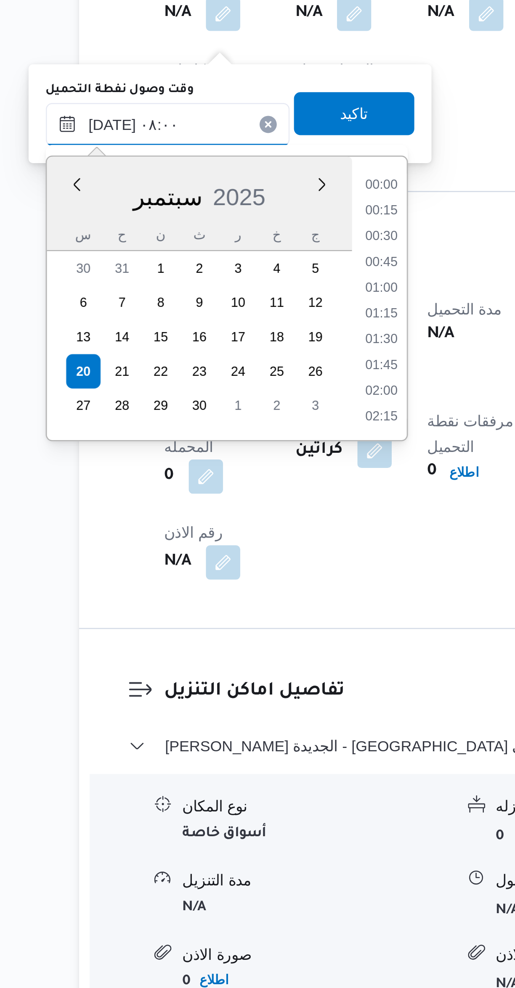
scroll to position [272, 0]
click at [232, 659] on li "06:45" at bounding box center [227, 659] width 19 height 8
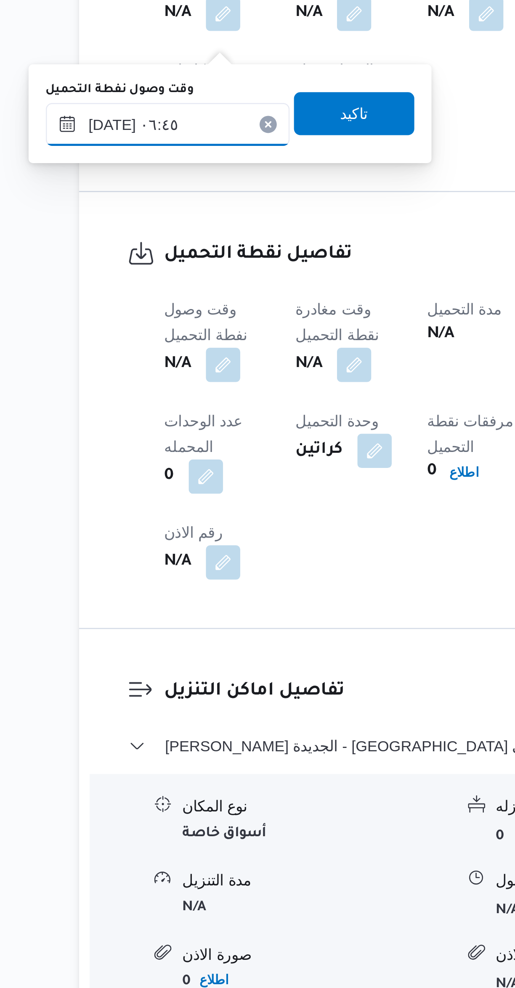
click at [162, 639] on input "٢٠/٠٩/٢٠٢٥ ٠٦:٤٥" at bounding box center [143, 635] width 95 height 17
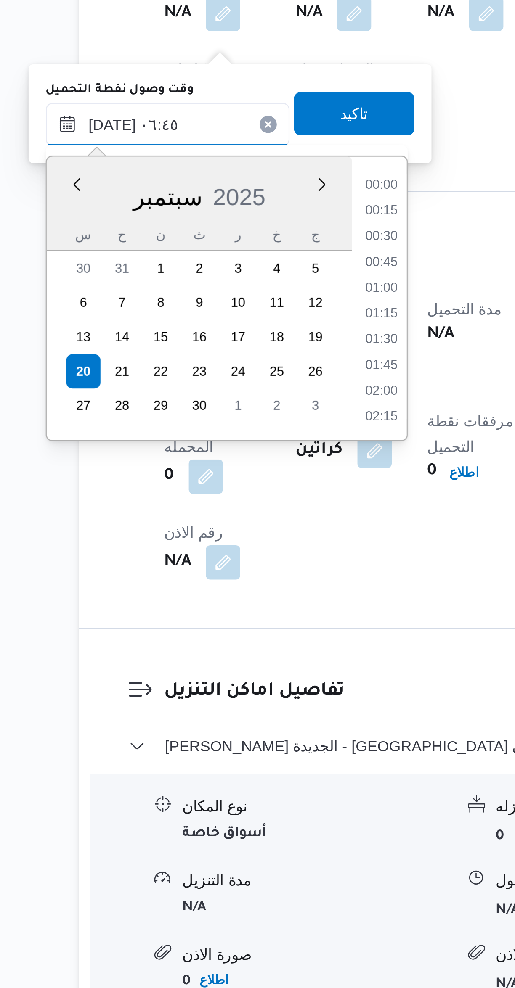
scroll to position [222, 0]
click at [230, 701] on li "06:30" at bounding box center [227, 699] width 19 height 8
type input "٢٠/٠٩/٢٠٢٥ ٠٦:٣٠"
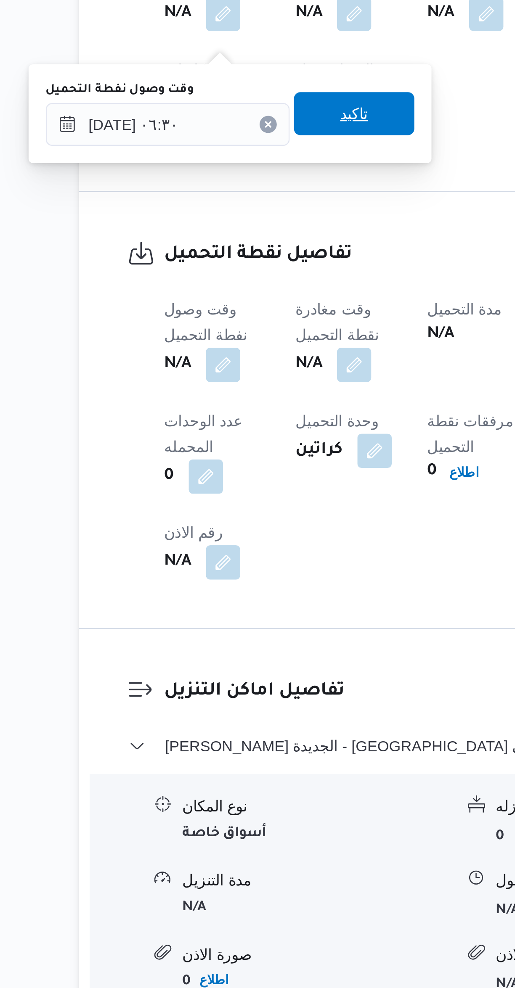
click at [225, 631] on span "تاكيد" at bounding box center [216, 631] width 47 height 17
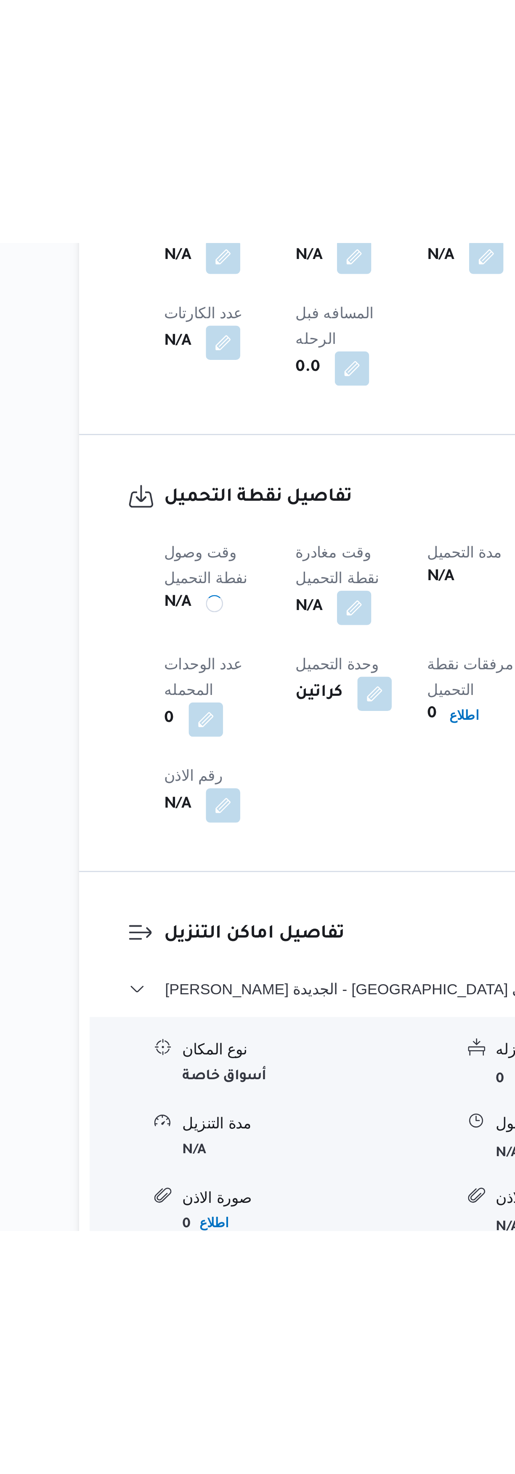
scroll to position [66, 0]
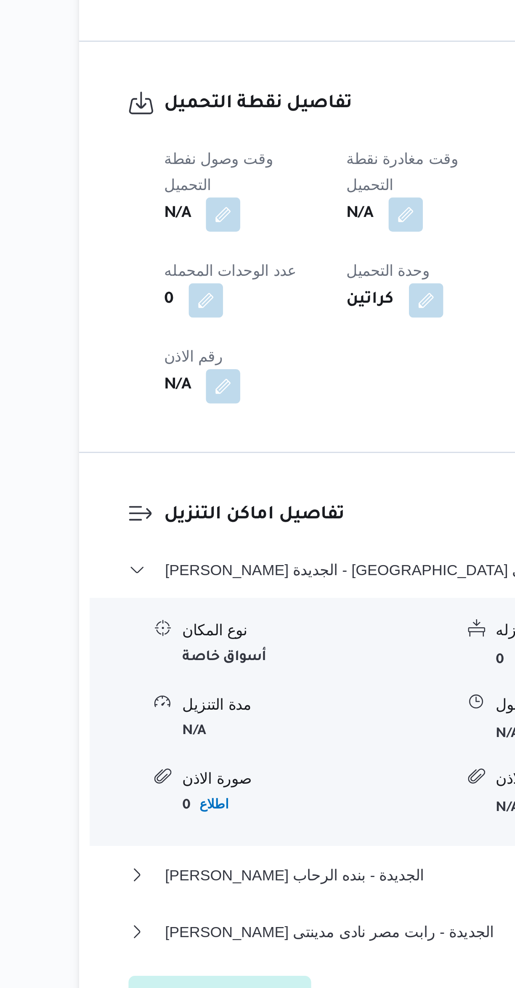
click at [244, 655] on button "button" at bounding box center [236, 661] width 13 height 13
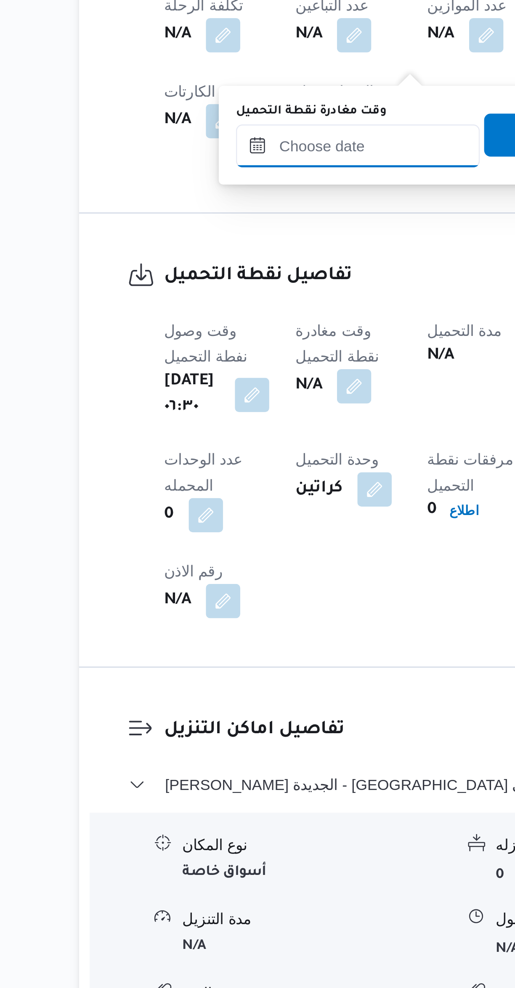
click at [228, 636] on input "وقت مغادرة نقطة التحميل" at bounding box center [218, 635] width 95 height 17
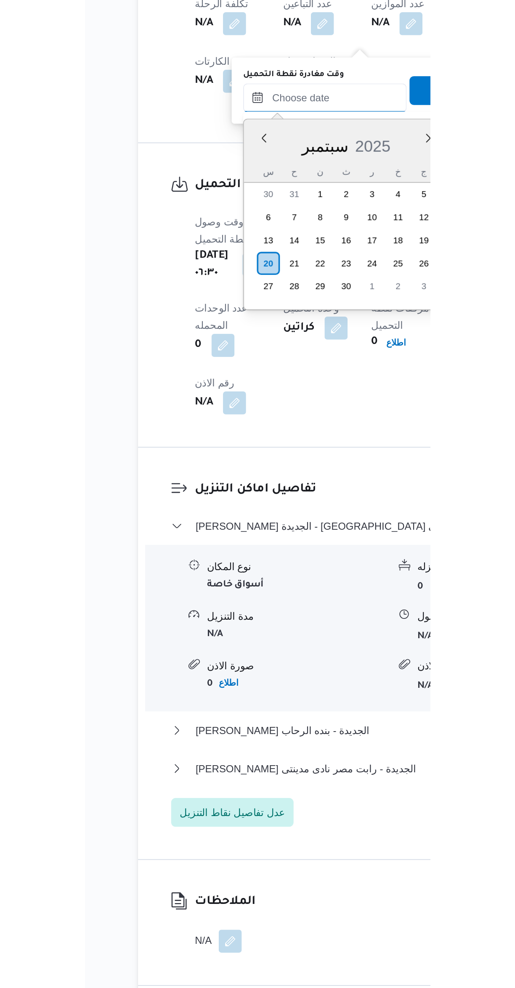
scroll to position [372, 0]
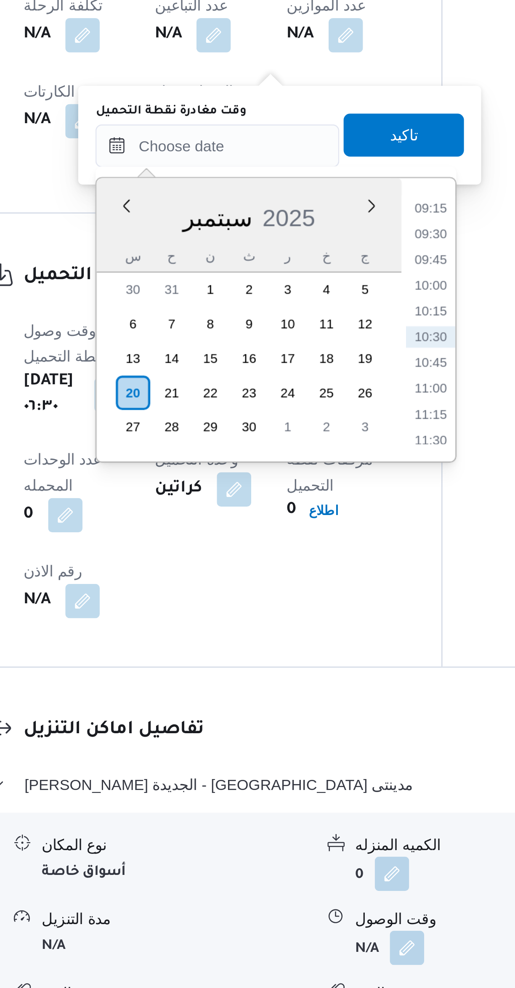
click at [305, 660] on li "09:15" at bounding box center [301, 659] width 19 height 8
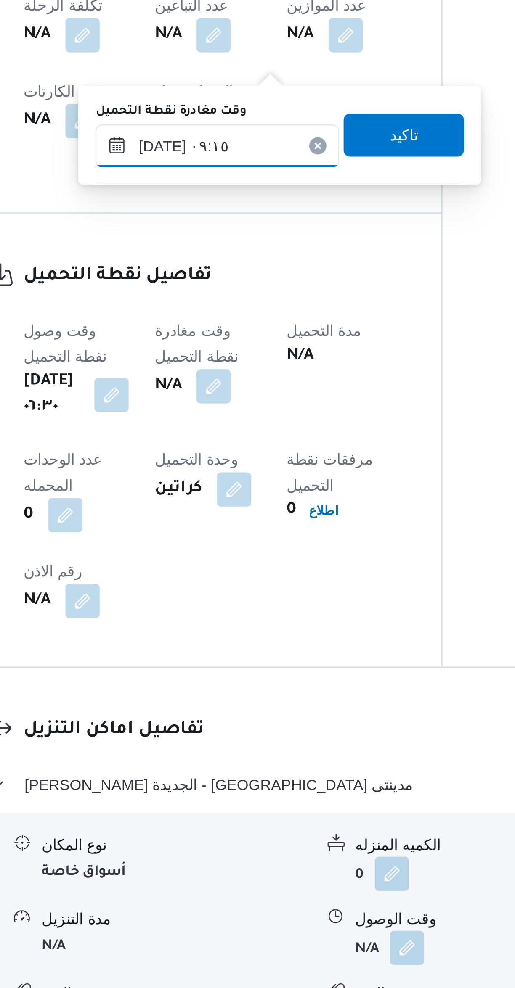
click at [232, 638] on input "٢٠/٠٩/٢٠٢٥ ٠٩:١٥" at bounding box center [218, 635] width 95 height 17
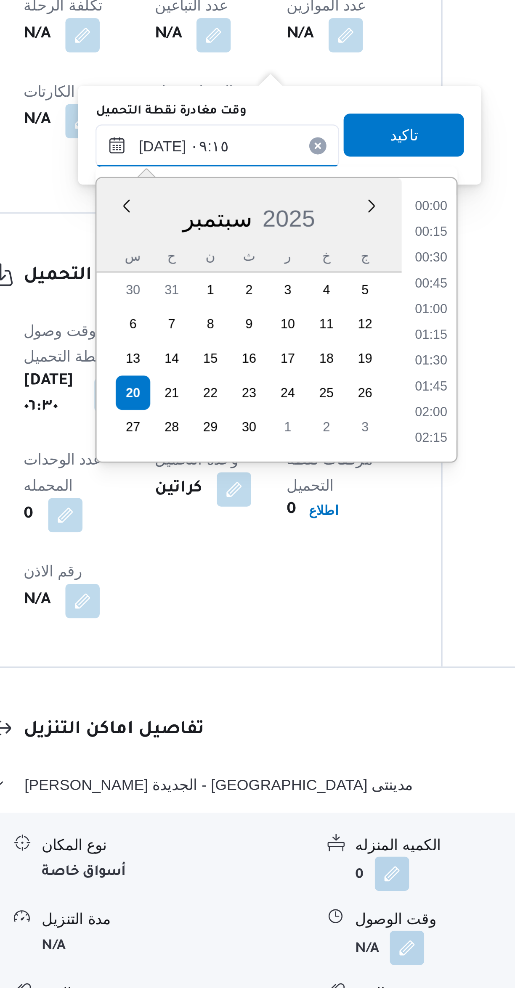
scroll to position [322, 0]
click at [306, 678] on li "08:30" at bounding box center [302, 679] width 19 height 8
type input "[DATE] ٠٨:٣٠"
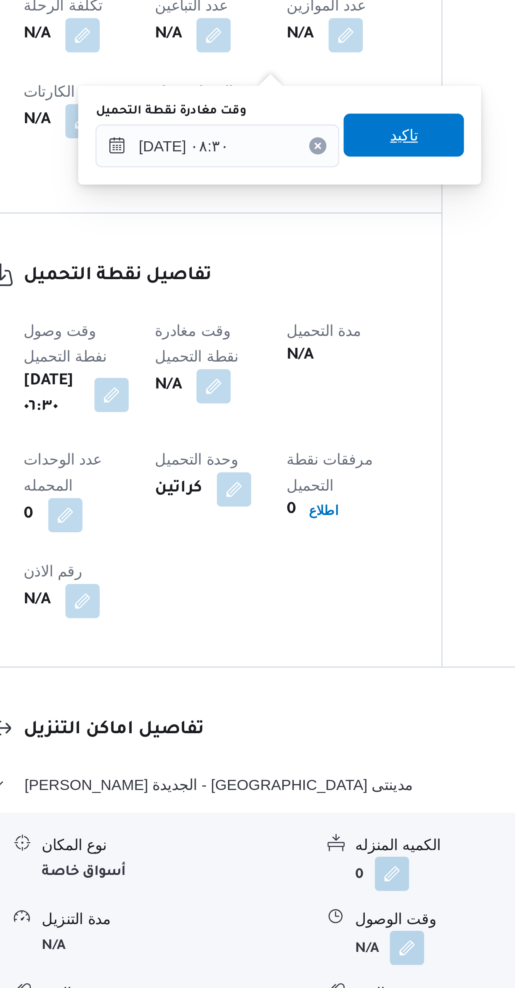
click at [302, 633] on span "تاكيد" at bounding box center [291, 631] width 47 height 17
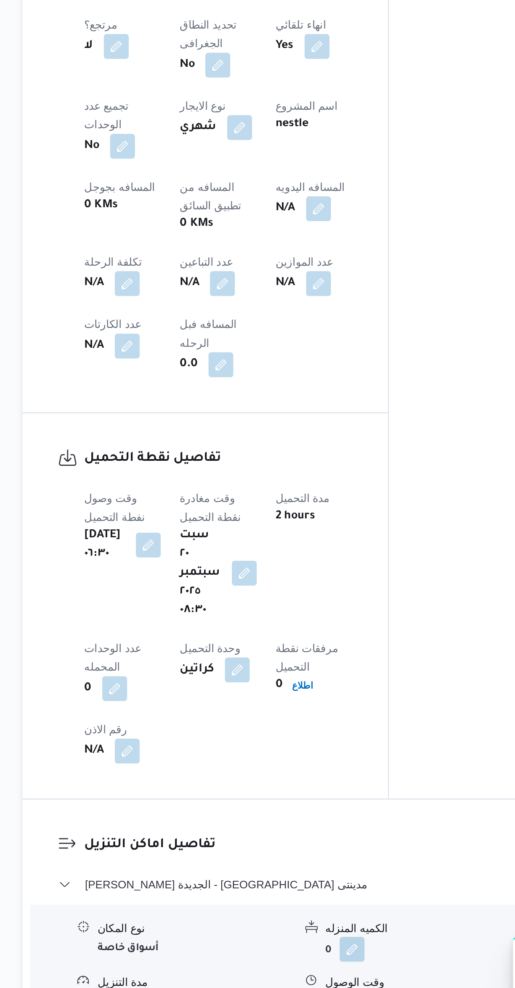
scroll to position [66, 0]
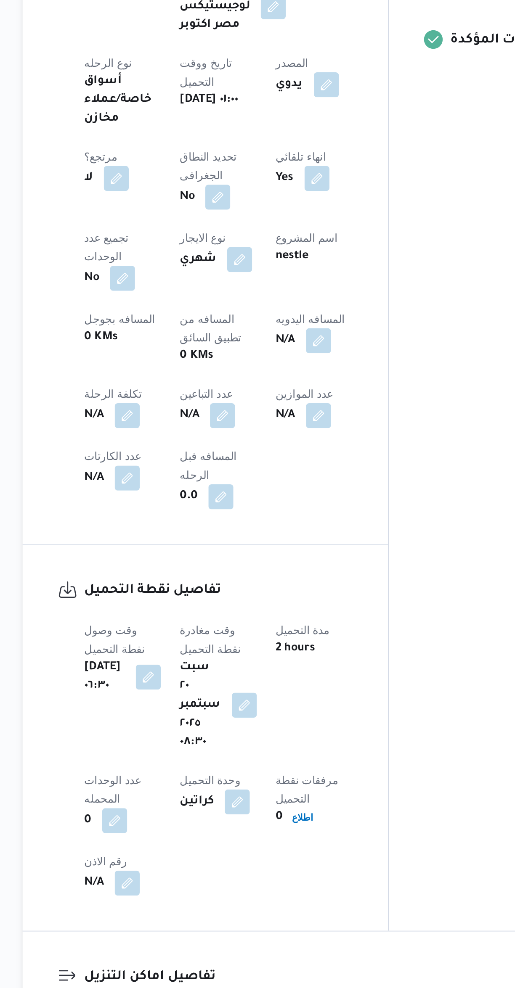
click at [210, 585] on button "button" at bounding box center [216, 591] width 13 height 13
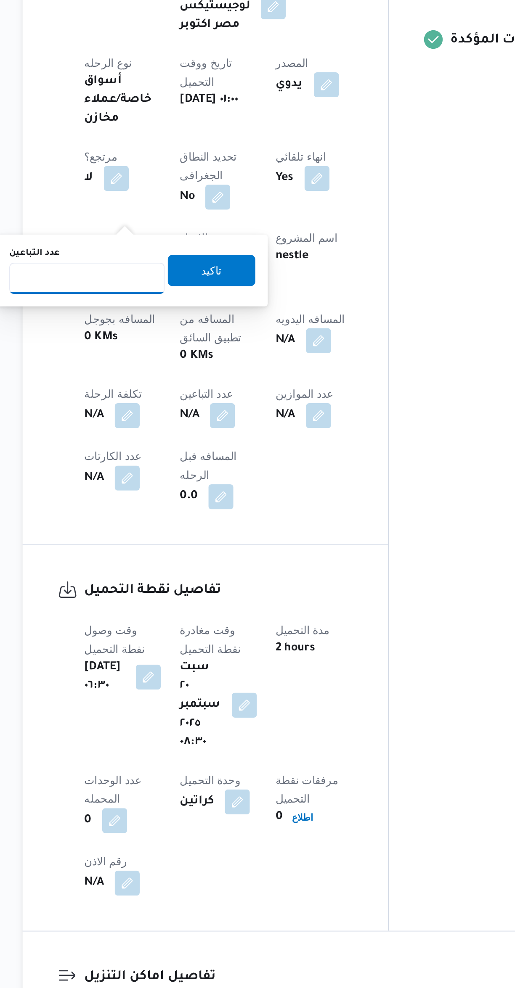
click at [153, 516] on input "عدد التباعين" at bounding box center [144, 517] width 84 height 17
type input "1"
click at [216, 512] on span "تاكيد" at bounding box center [210, 513] width 47 height 17
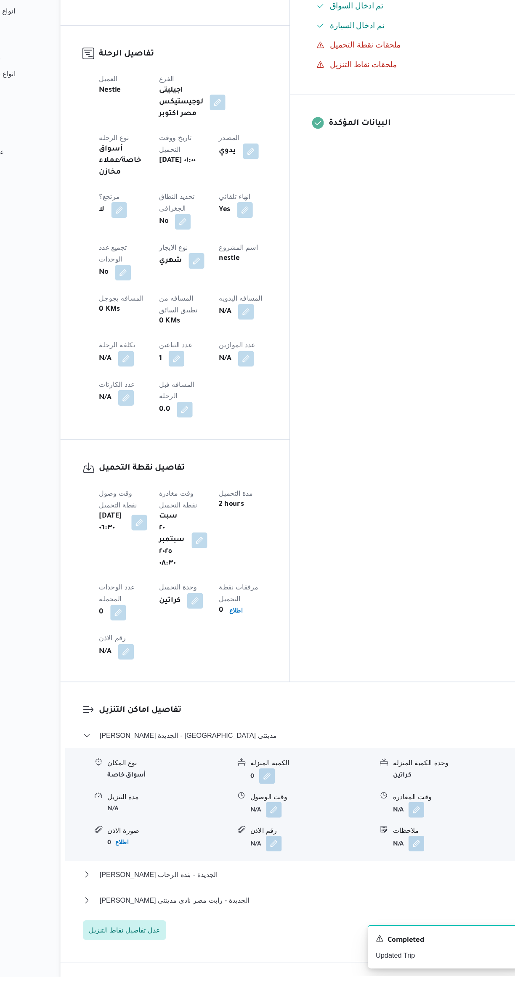
scroll to position [291, 0]
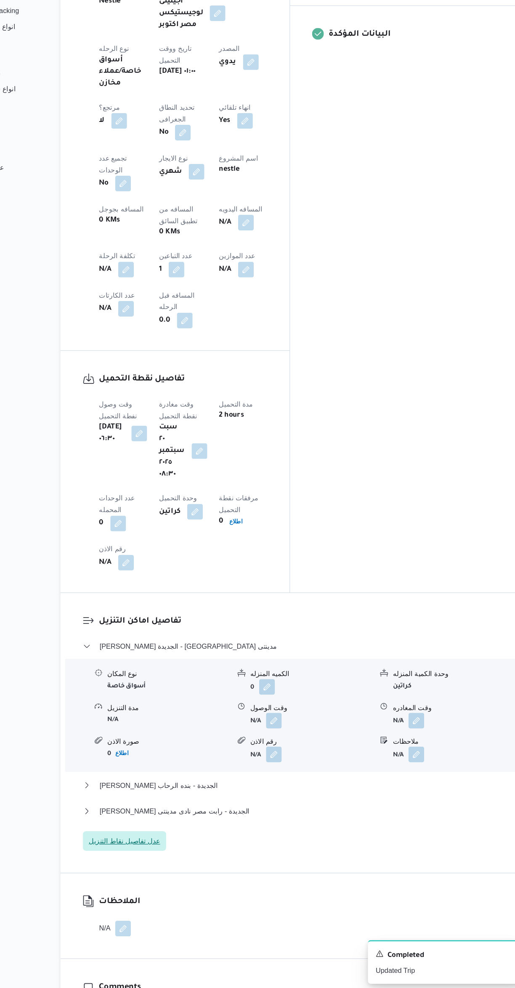
click at [187, 853] on span "عدل تفاصيل نقاط التنزيل" at bounding box center [164, 858] width 61 height 10
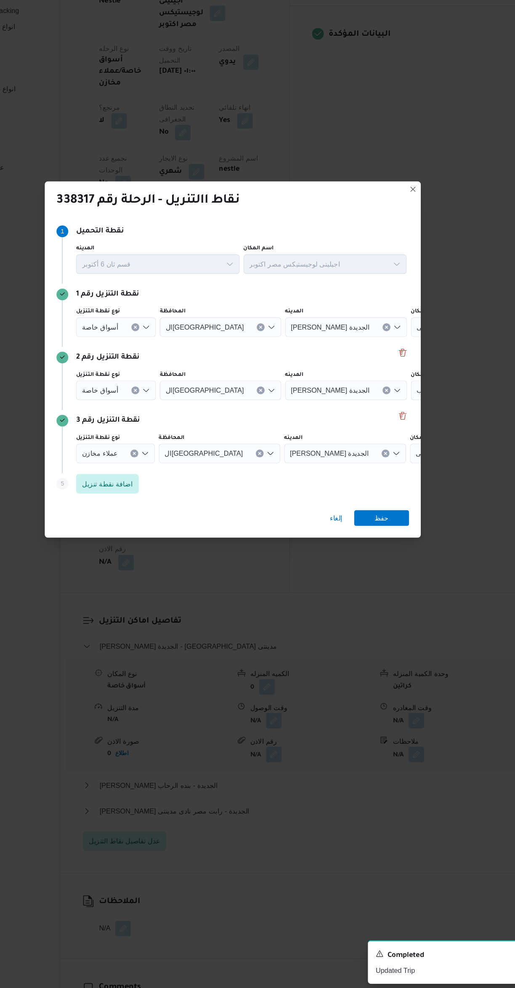
click at [169, 522] on button "Clear input" at bounding box center [172, 525] width 7 height 7
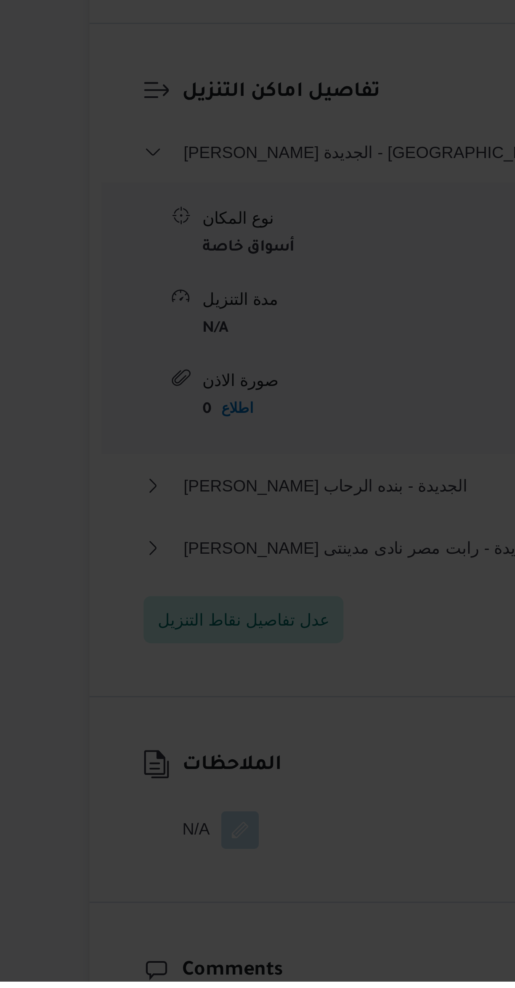
scroll to position [0, 0]
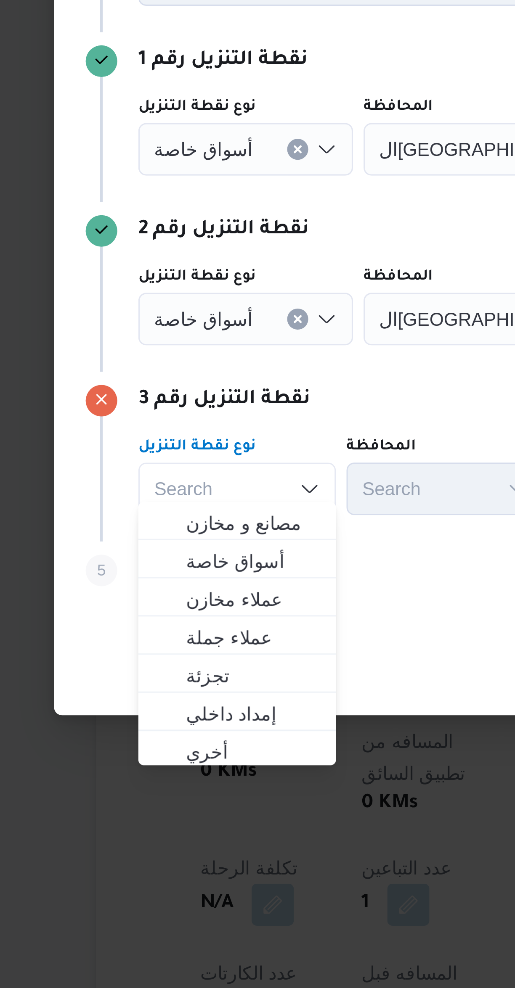
click at [170, 468] on button "Clear input" at bounding box center [173, 471] width 7 height 7
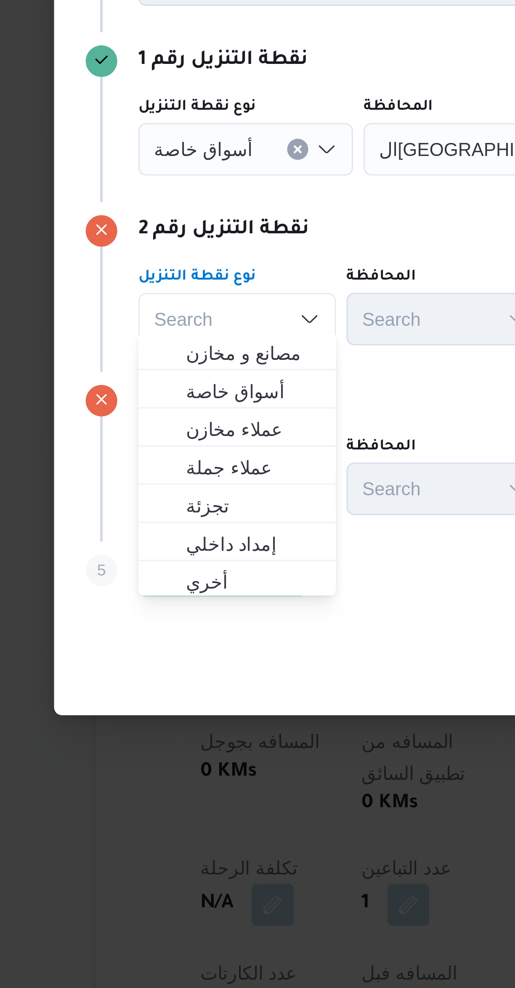
click at [172, 415] on icon "Clear input" at bounding box center [173, 416] width 3 height 3
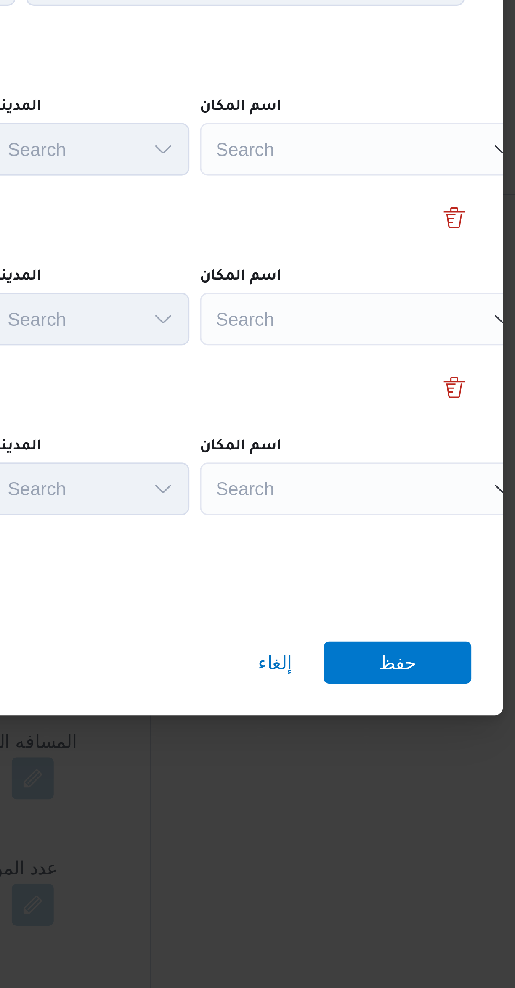
click at [366, 415] on div "Search" at bounding box center [374, 417] width 105 height 17
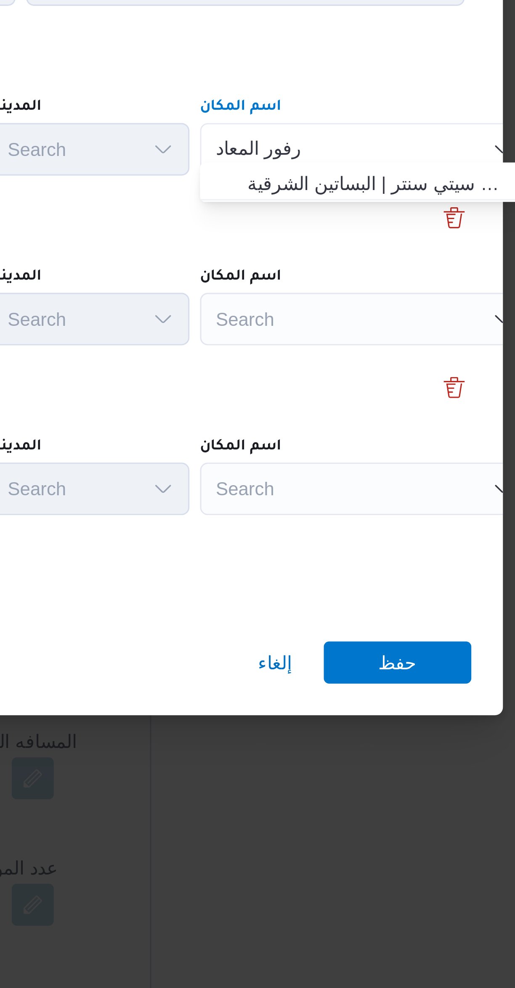
type input "كارفور المعاد"
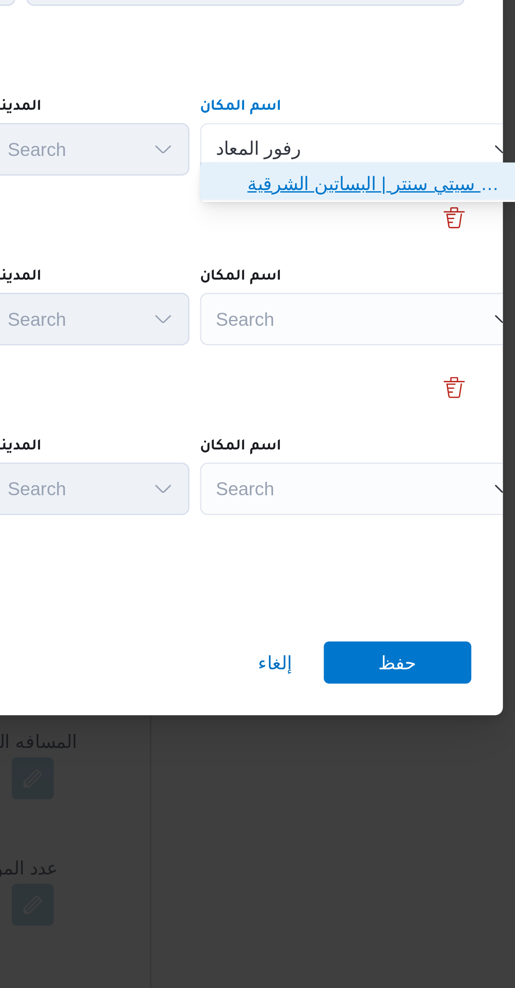
click at [369, 430] on span "كارفور المعاد ى | كارفور المعادي سيتي سنتر | البساتين الشرقية" at bounding box center [379, 428] width 85 height 10
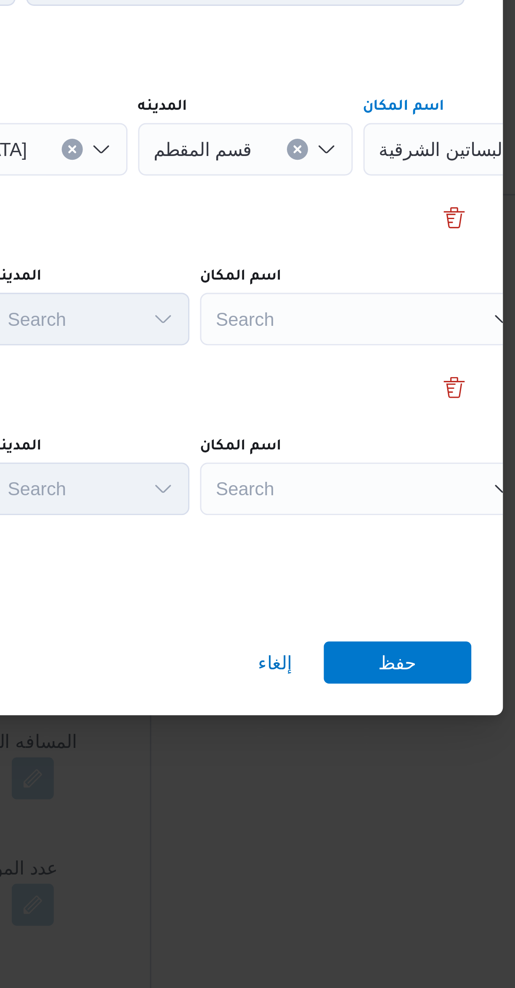
click at [368, 467] on div "Search" at bounding box center [374, 471] width 105 height 17
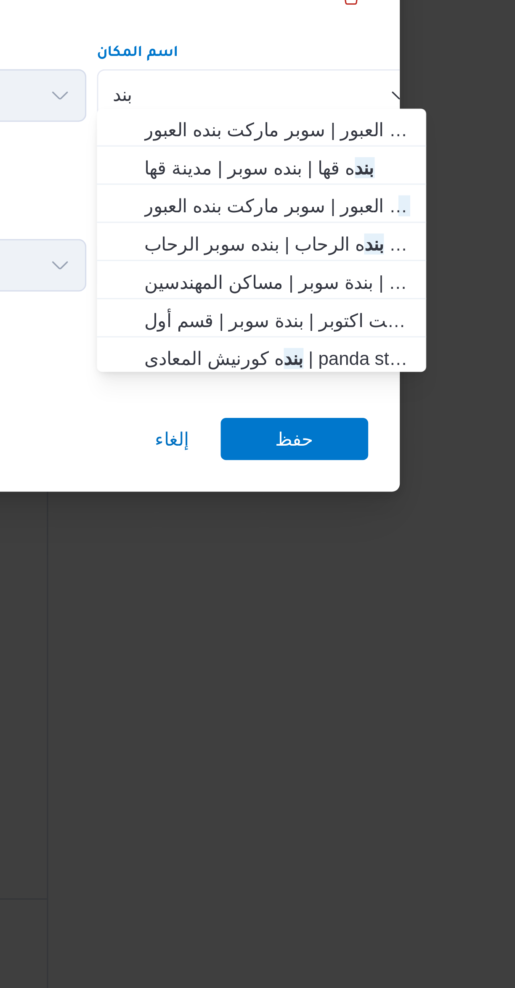
type input "بند"
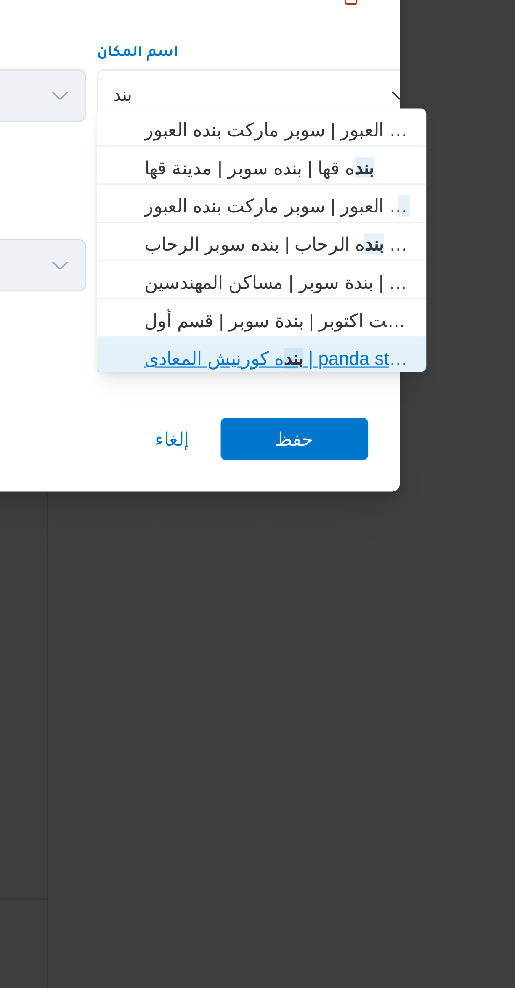
click at [382, 556] on mark "بند" at bounding box center [385, 555] width 6 height 7
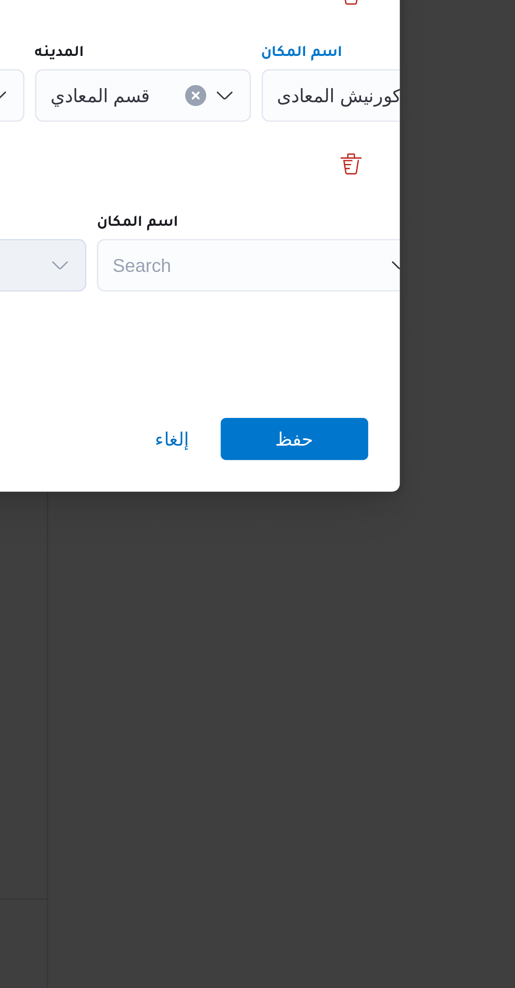
click at [382, 528] on div "Search" at bounding box center [374, 525] width 105 height 17
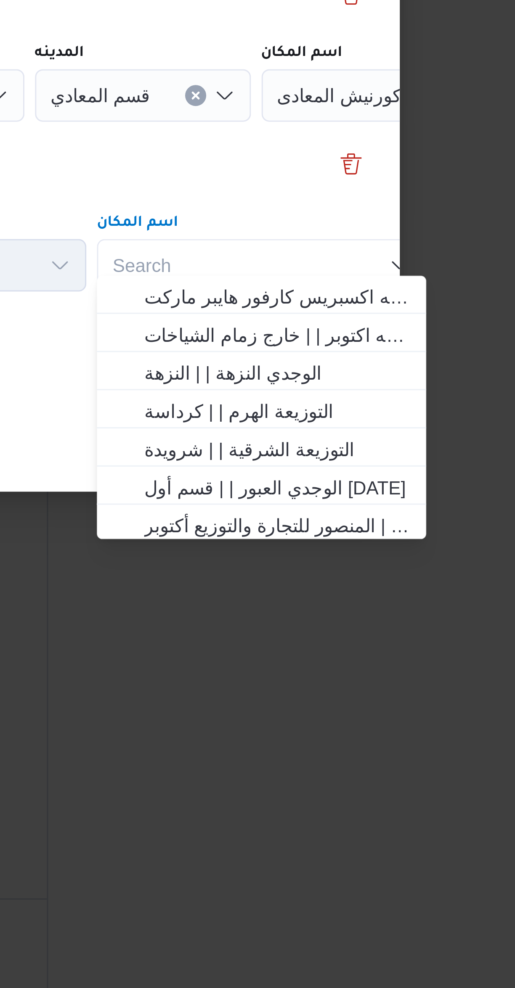
click at [389, 517] on div "Search Combo box. Selected. Combo box input. Search. Type some text or, to disp…" at bounding box center [374, 525] width 105 height 17
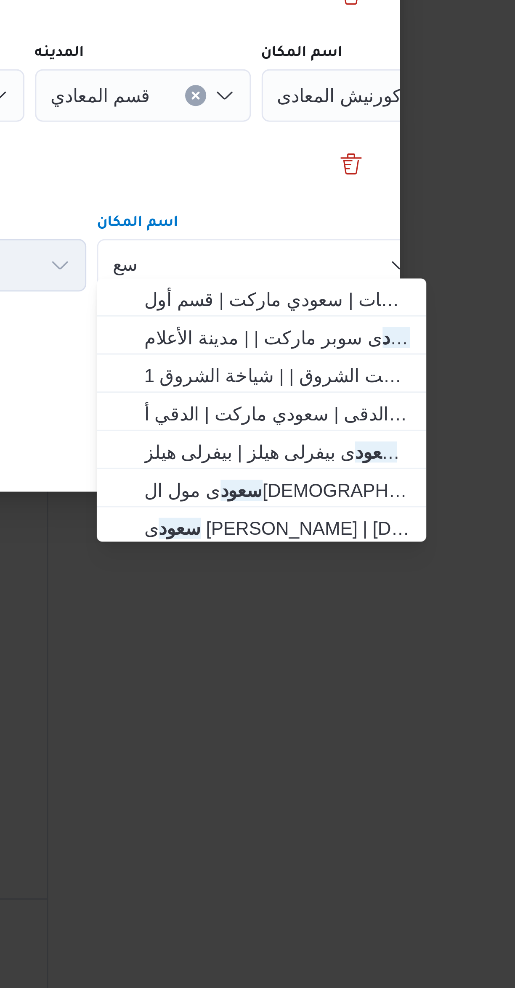
type input "س"
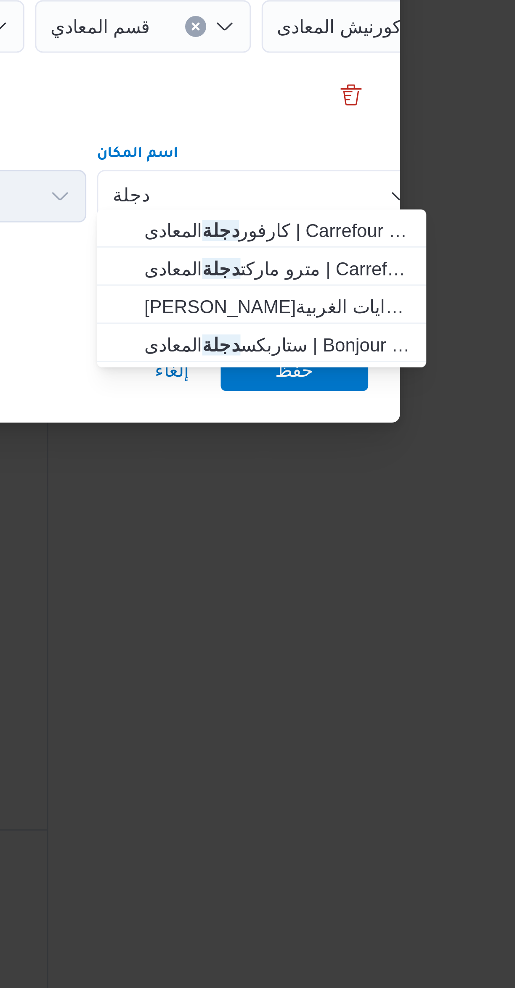
type input "دجلة"
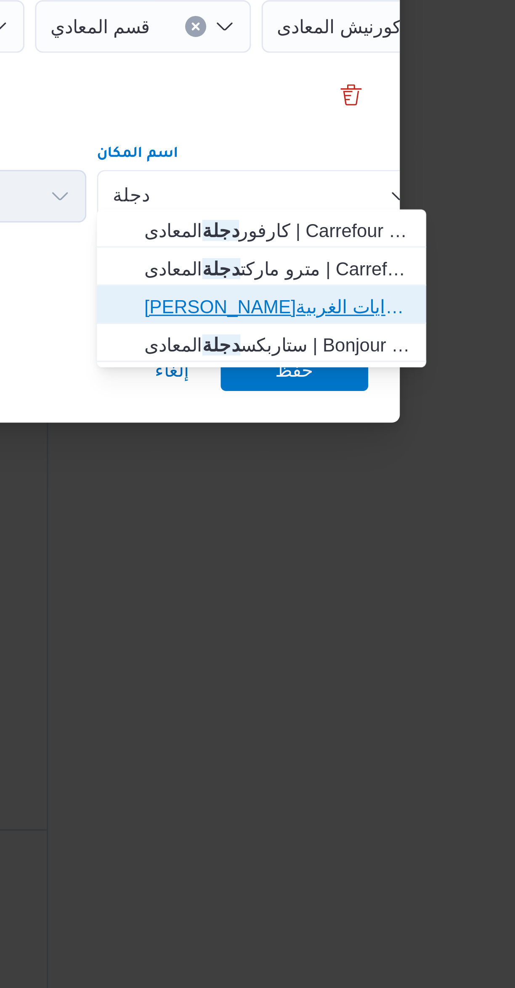
click at [403, 562] on span "سعودى ماركت دجلة المعادى | سعودى . المعادى 1 | معادي السرايات الغربية" at bounding box center [379, 561] width 85 height 10
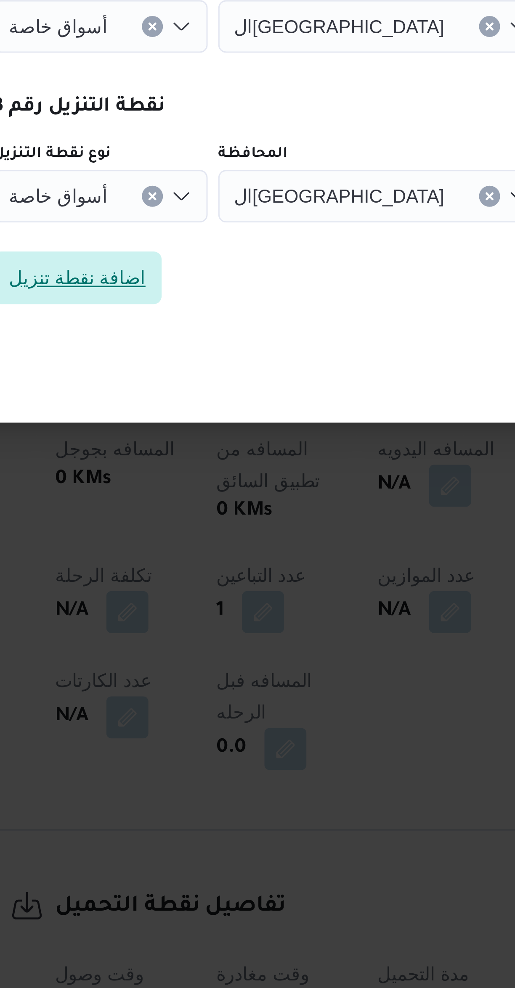
click at [168, 545] on span "اضافة نقطة تنزيل" at bounding box center [150, 551] width 54 height 17
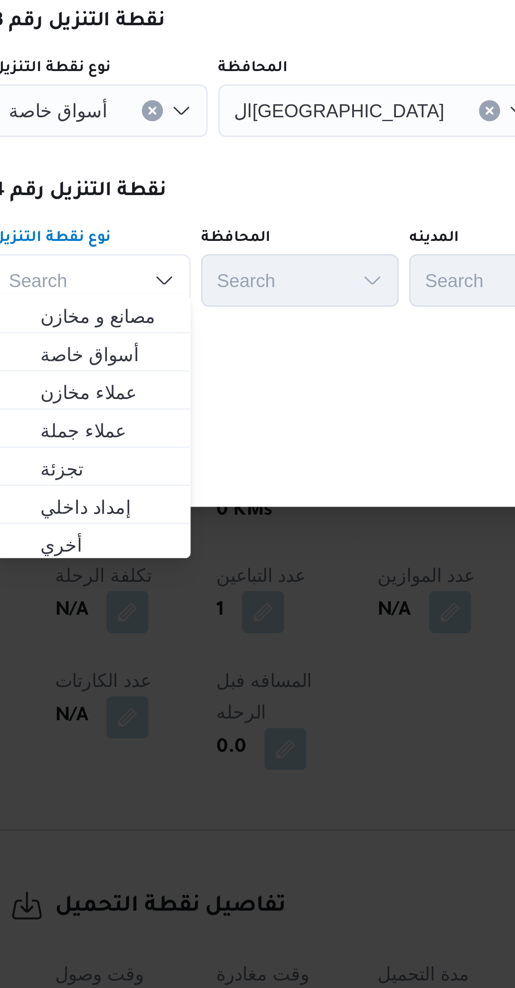
click at [214, 575] on div "Step 6 is disabled 6 اضافة نقطة تنزيل" at bounding box center [257, 580] width 303 height 22
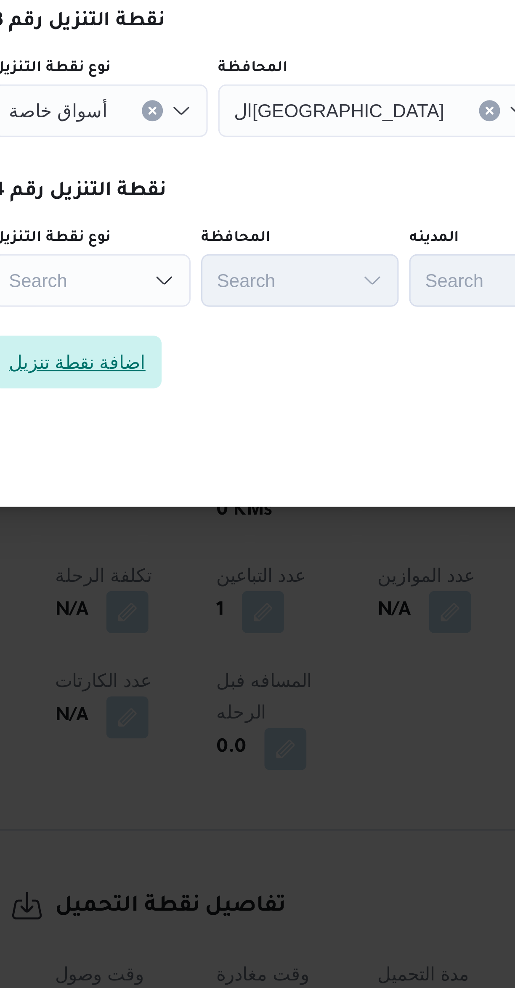
click at [168, 574] on span "اضافة نقطة تنزيل" at bounding box center [150, 578] width 54 height 17
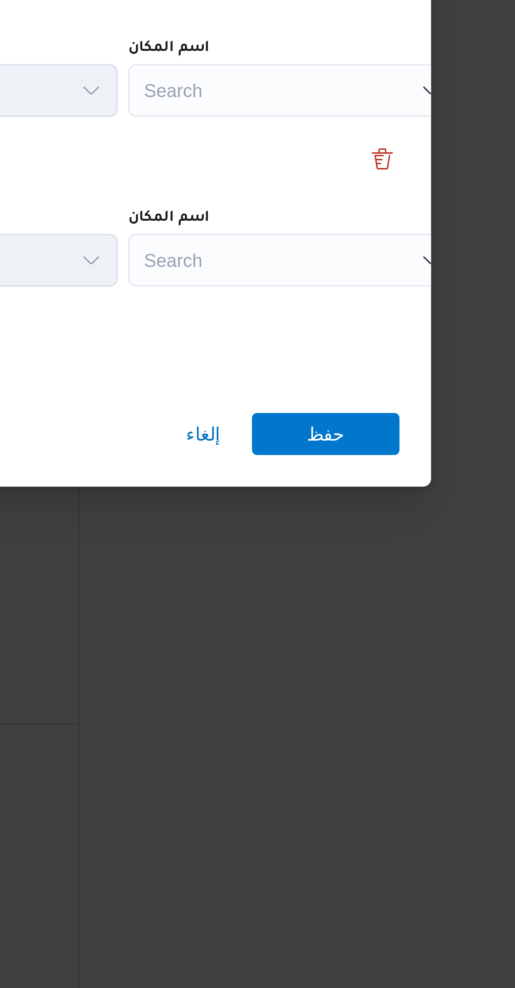
click at [368, 525] on div "Search" at bounding box center [374, 525] width 105 height 17
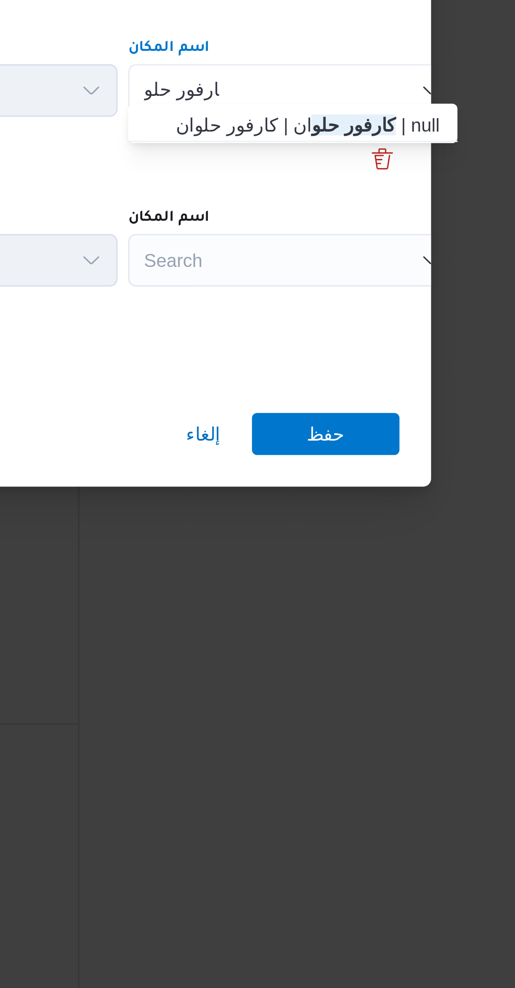
type input "كارفور حلو"
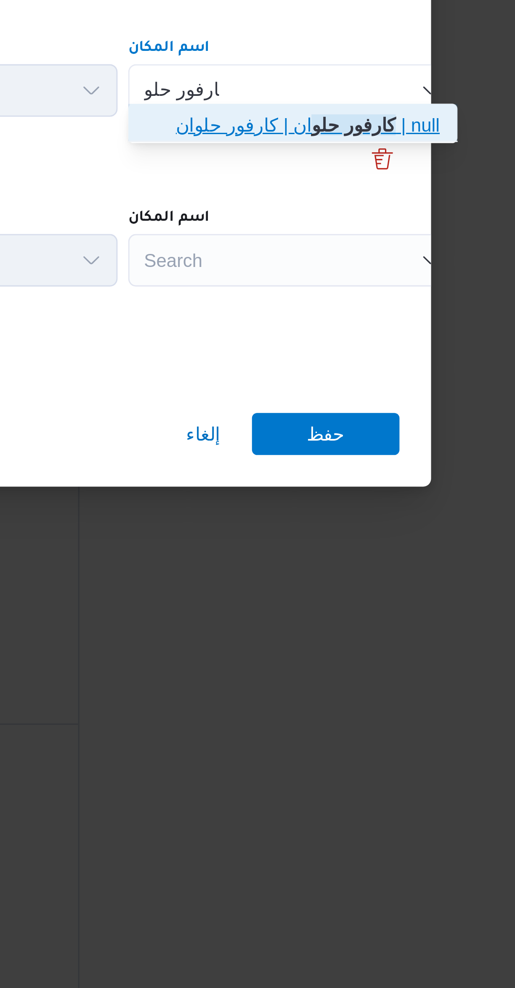
click at [384, 535] on mark "كارفور حلو" at bounding box center [393, 536] width 27 height 7
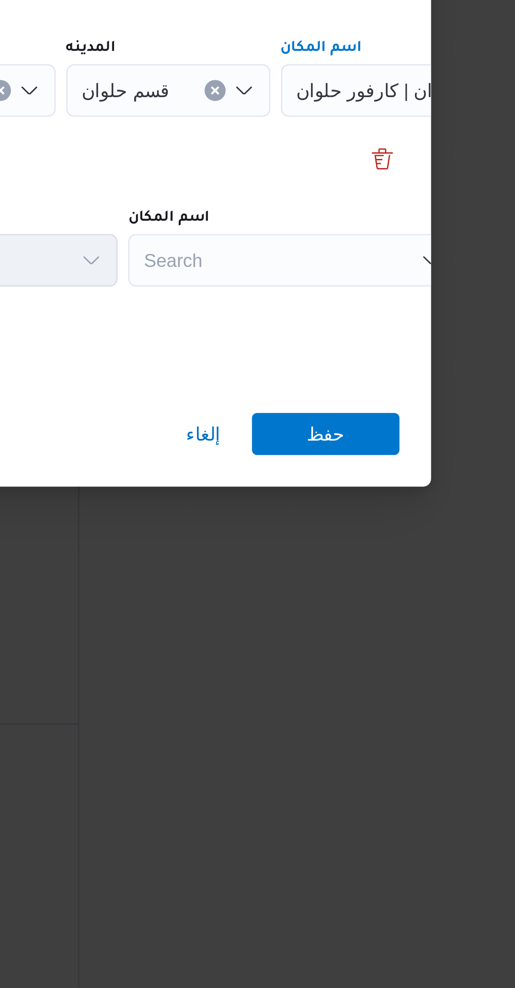
click at [375, 575] on div "Search" at bounding box center [374, 579] width 105 height 17
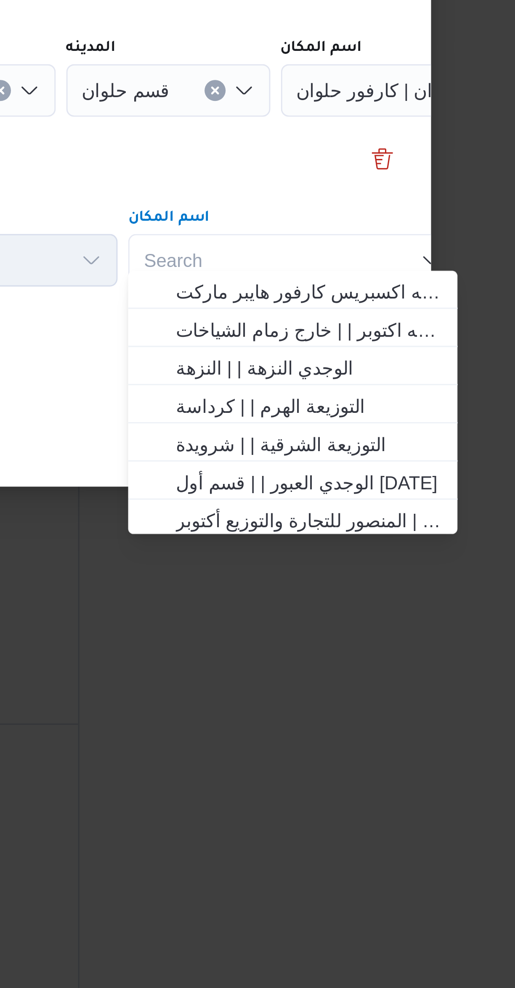
click at [362, 571] on div "Search Combo box. Selected. Combo box input. Search. Type some text or, to disp…" at bounding box center [374, 579] width 105 height 17
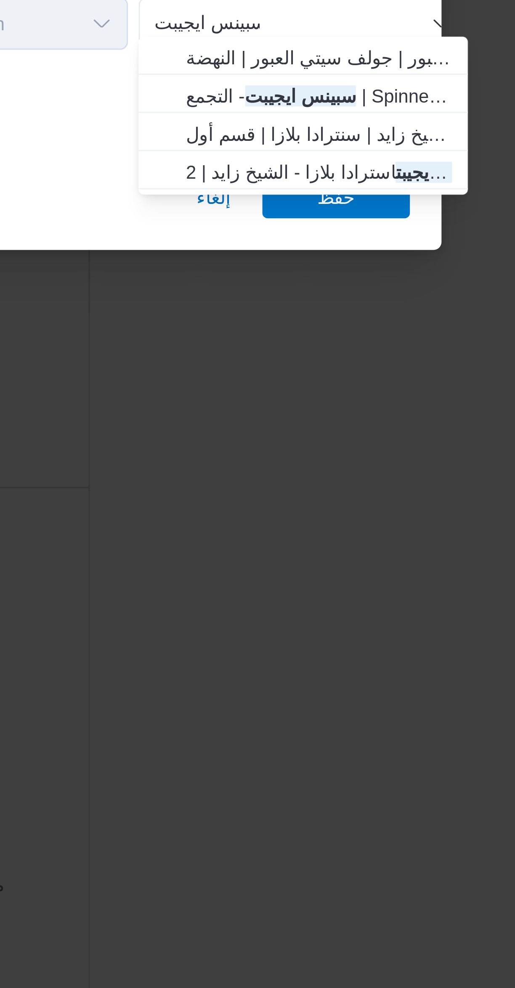
type input "سبينس ايجيبت"
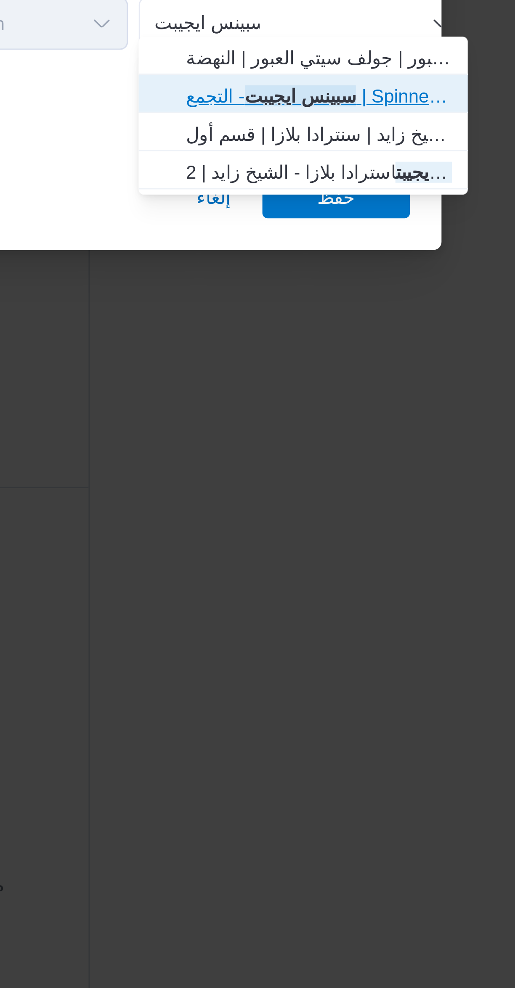
click at [393, 601] on span "سبينس ايجيبت - التجمع | Spinneys Hypermarket - New Cairo | null" at bounding box center [379, 603] width 85 height 10
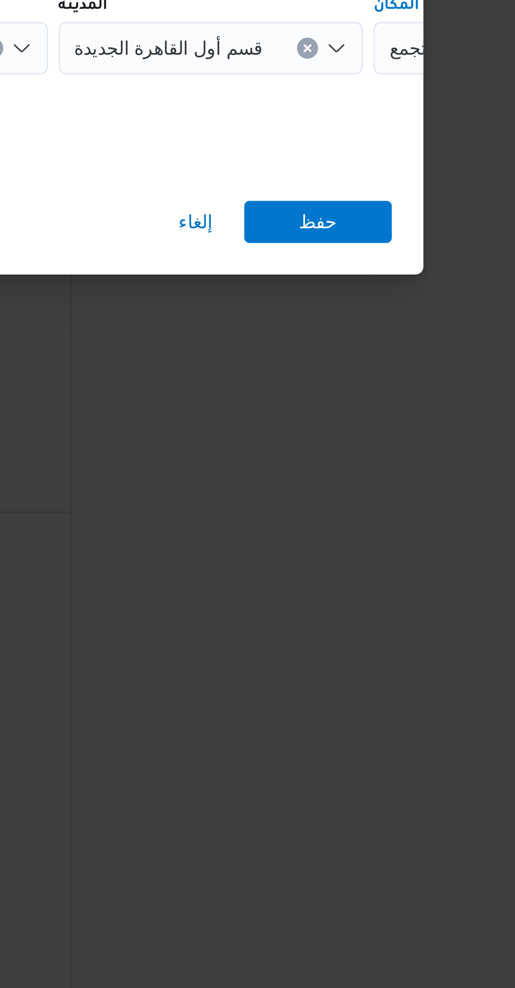
scroll to position [0, 35]
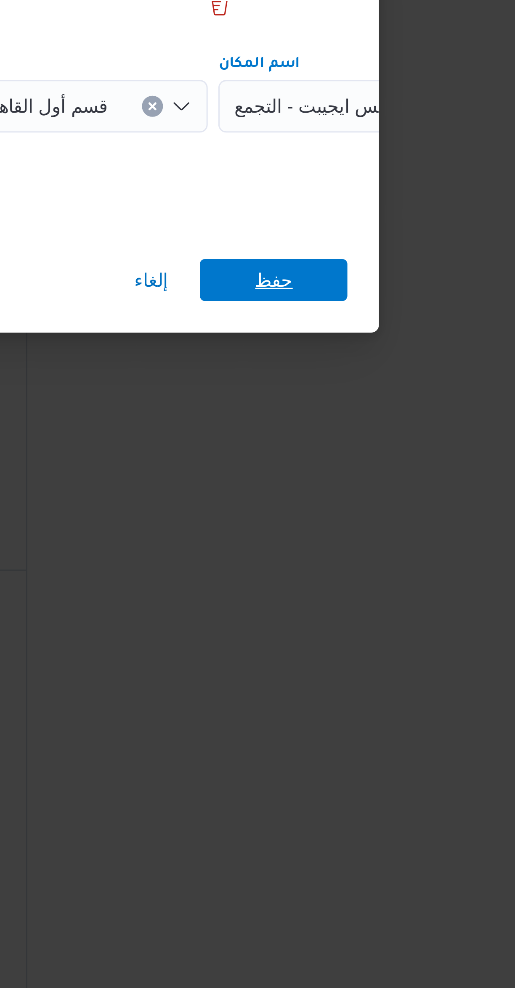
click at [391, 633] on span "حفظ" at bounding box center [384, 634] width 47 height 13
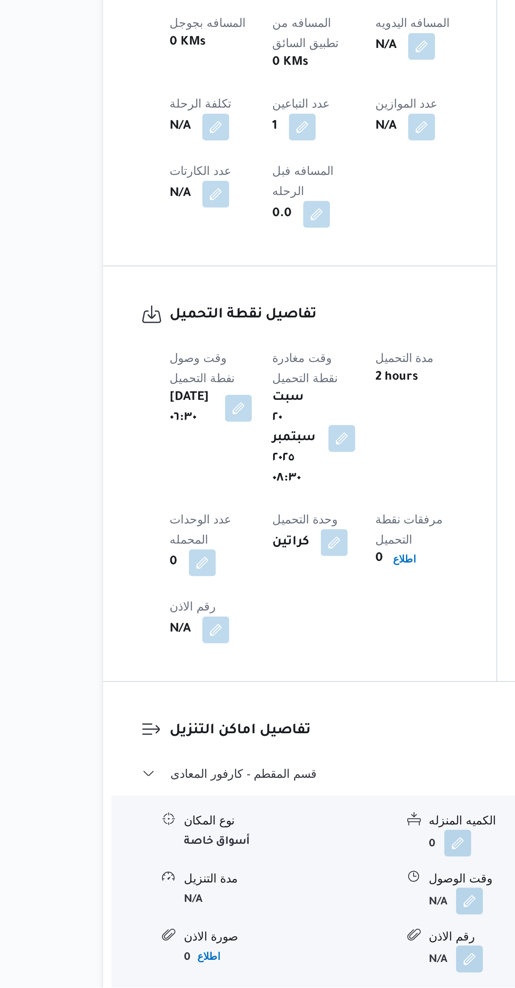
scroll to position [101, 0]
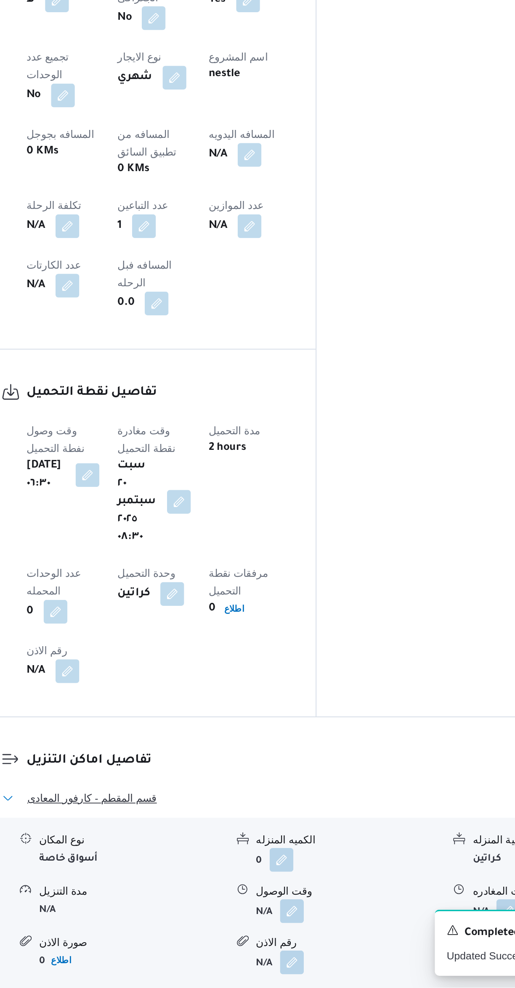
click at [324, 876] on button "قسم المقطم - كارفور المعادى" at bounding box center [307, 881] width 357 height 10
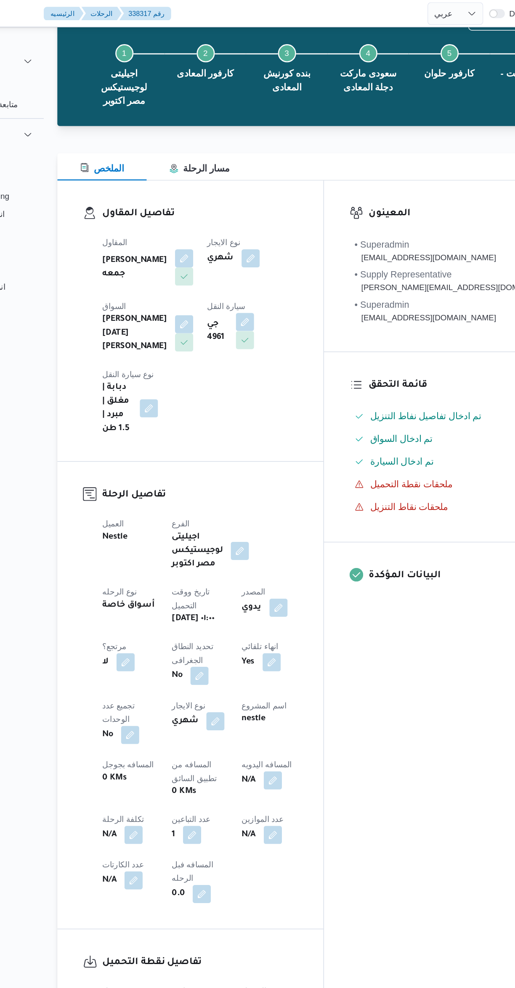
scroll to position [0, 0]
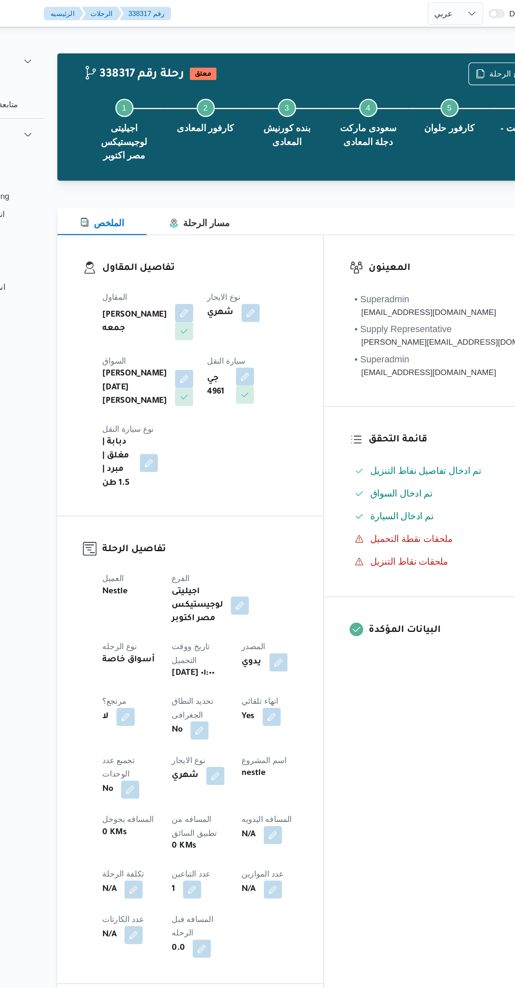
select select "ar"
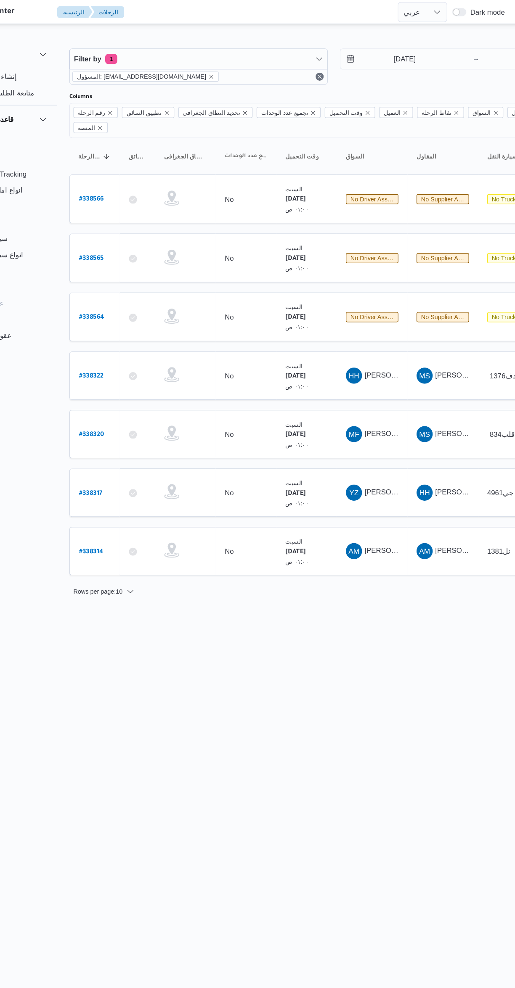
click at [129, 360] on b "# 338320" at bounding box center [127, 363] width 21 height 6
select select "ar"
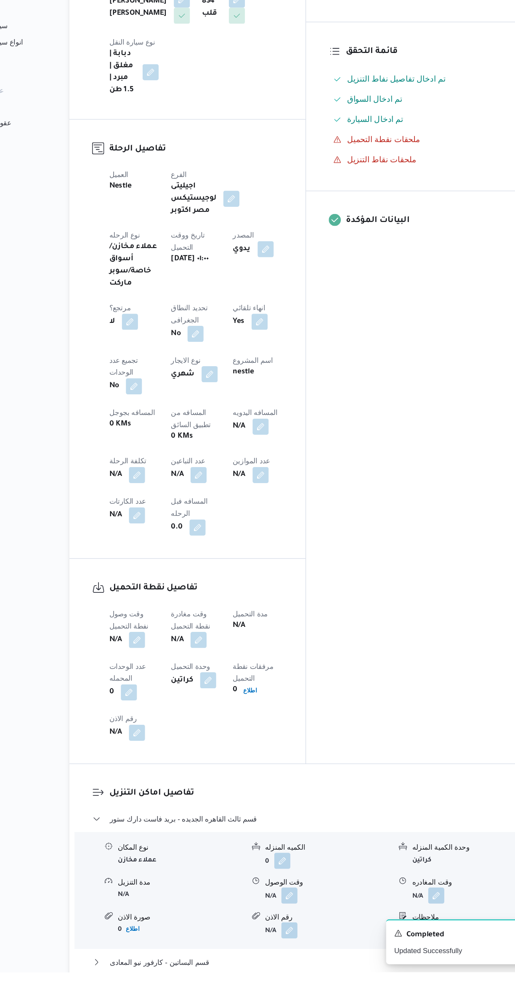
scroll to position [96, 0]
click at [280, 854] on button "قسم ثالث القاهره الجديده - بريد فاست دارك ستور" at bounding box center [307, 859] width 357 height 10
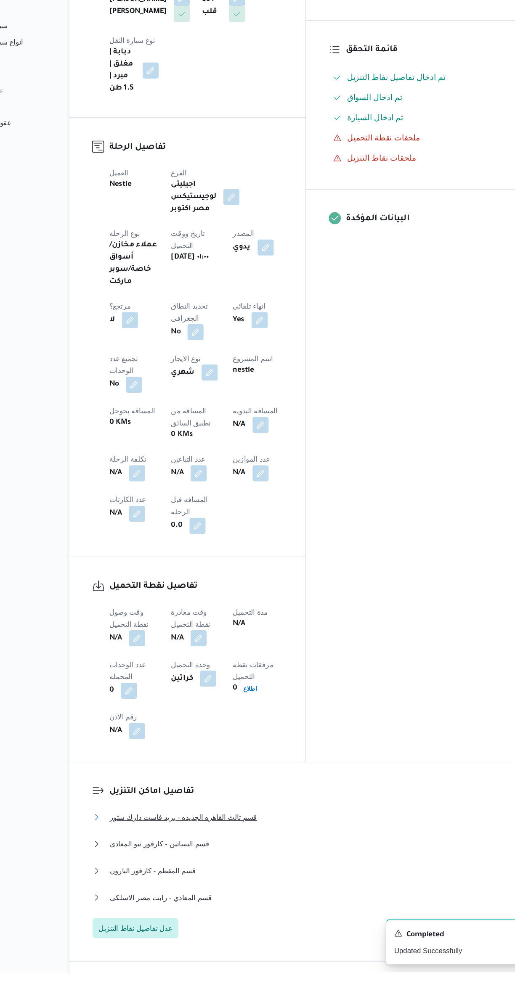
scroll to position [190, 0]
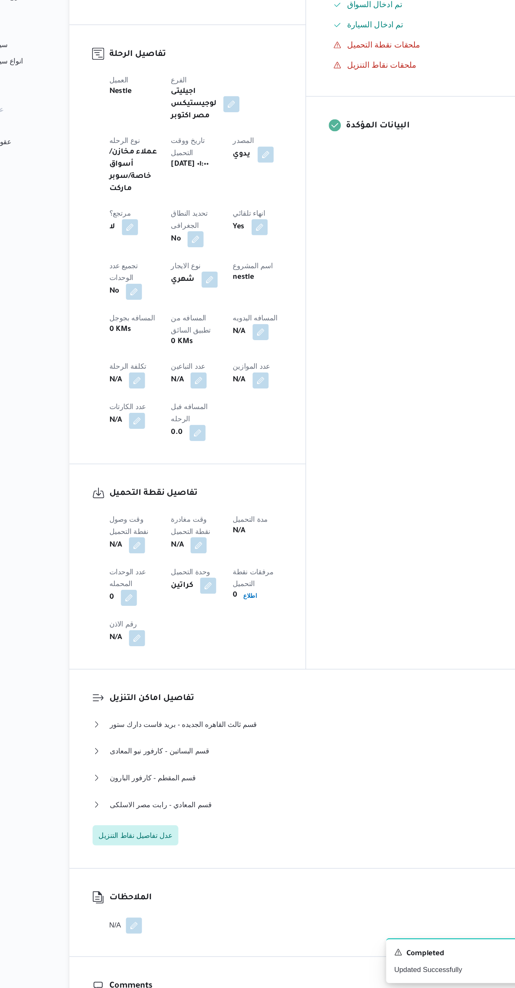
click at [169, 610] on button "button" at bounding box center [165, 616] width 13 height 13
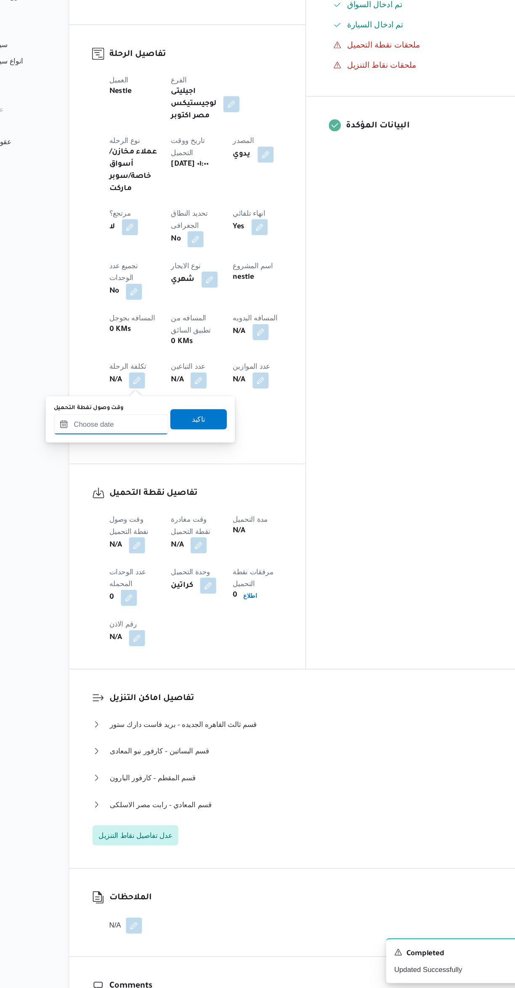
click at [148, 515] on input "وقت وصول نفطة التحميل" at bounding box center [143, 515] width 95 height 17
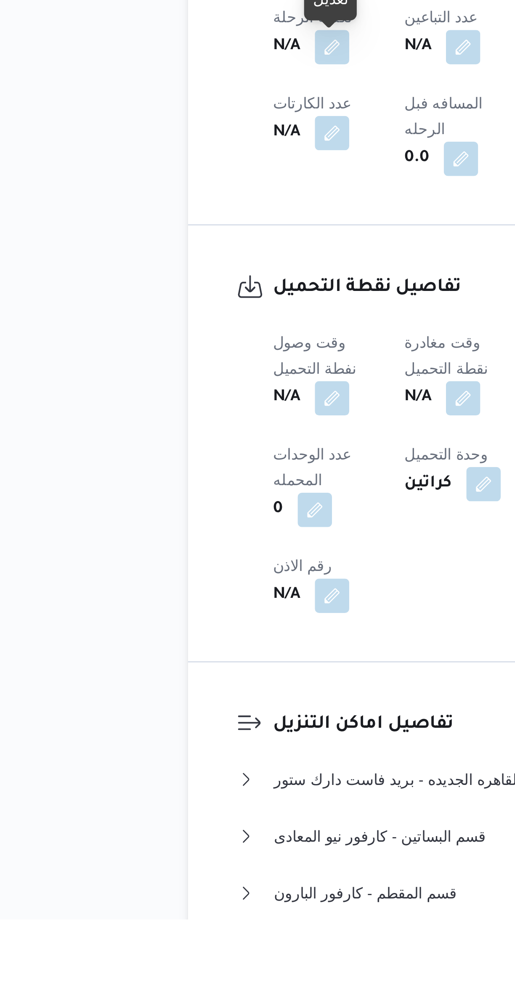
scroll to position [69, 0]
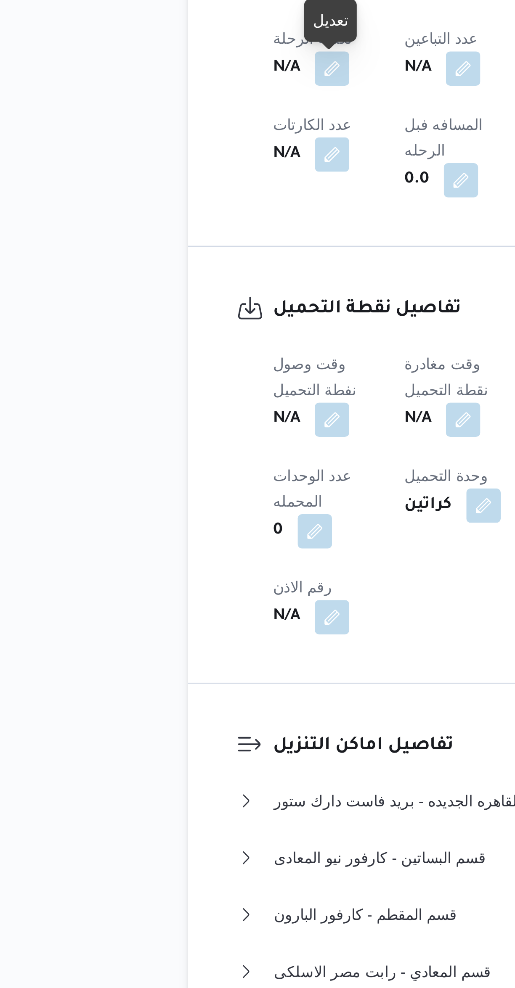
click at [170, 731] on button "button" at bounding box center [165, 737] width 13 height 13
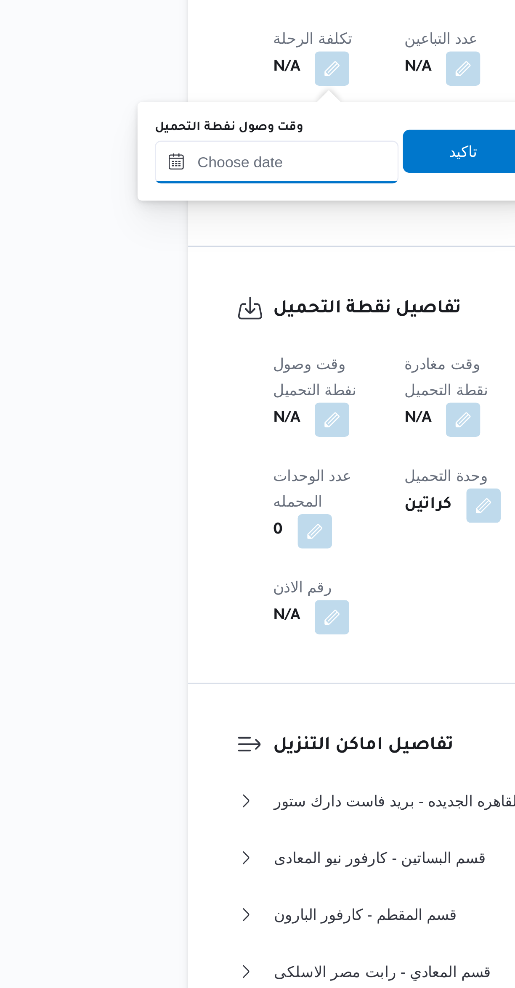
click at [150, 637] on input "وقت وصول نفطة التحميل" at bounding box center [143, 636] width 95 height 17
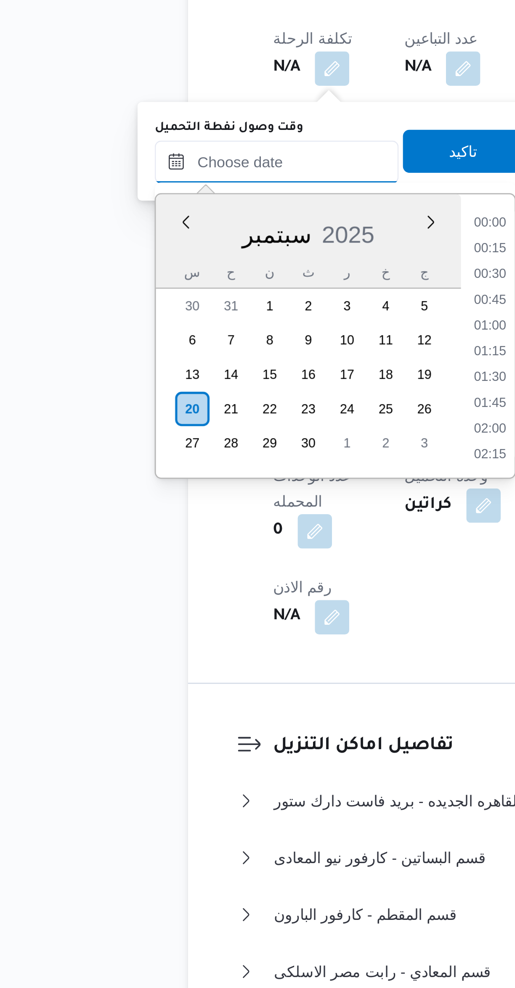
scroll to position [372, 0]
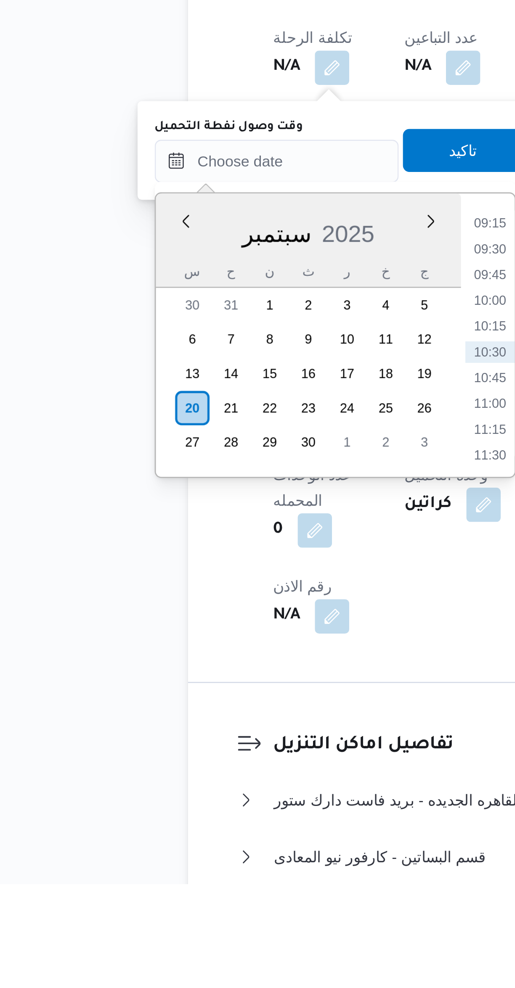
click at [225, 728] on li "09:15" at bounding box center [227, 729] width 19 height 8
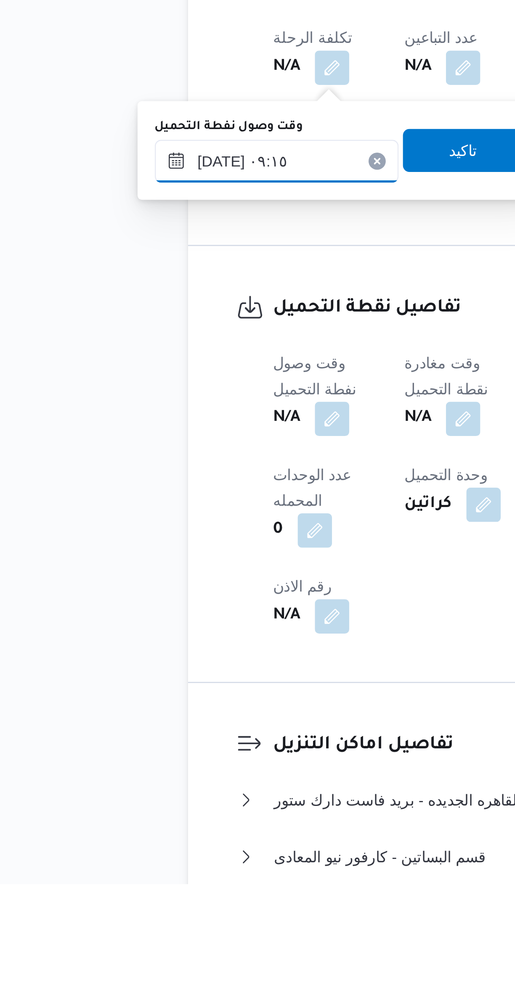
click at [116, 705] on input "٢٠/٠٩/٢٠٢٥ ٠٩:١٥" at bounding box center [143, 705] width 95 height 17
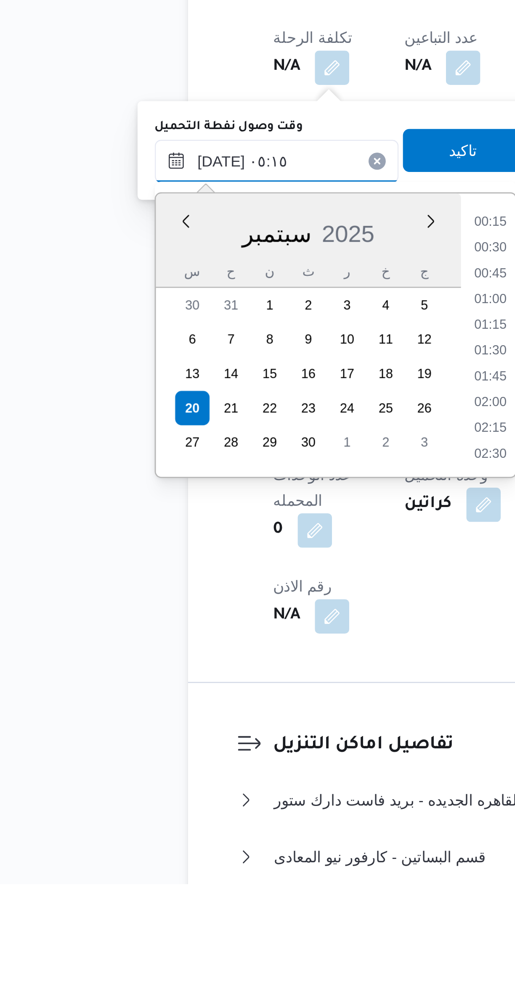
scroll to position [124, 0]
type input "٢٠/٠٩/٢٠٢٥ ٠٥:١٥"
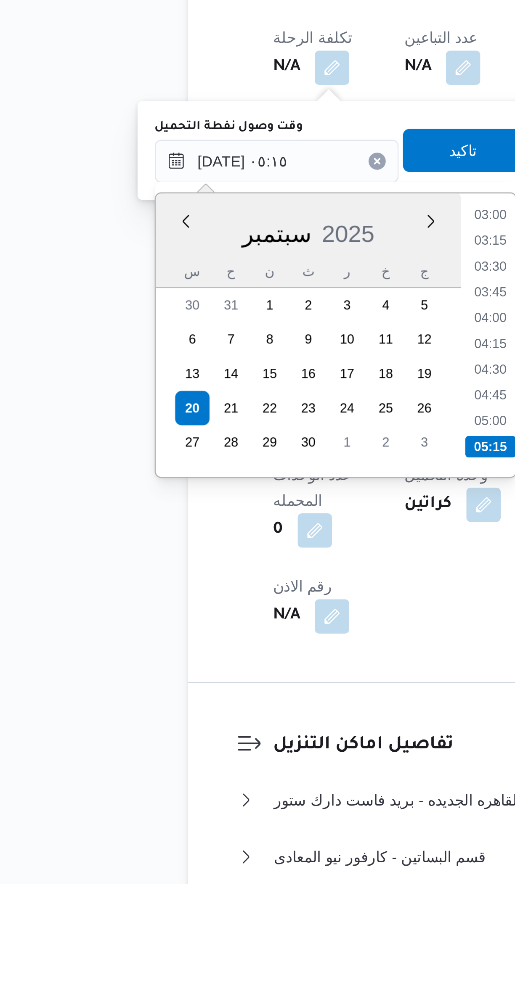
click at [224, 814] on li "05:15" at bounding box center [228, 817] width 20 height 8
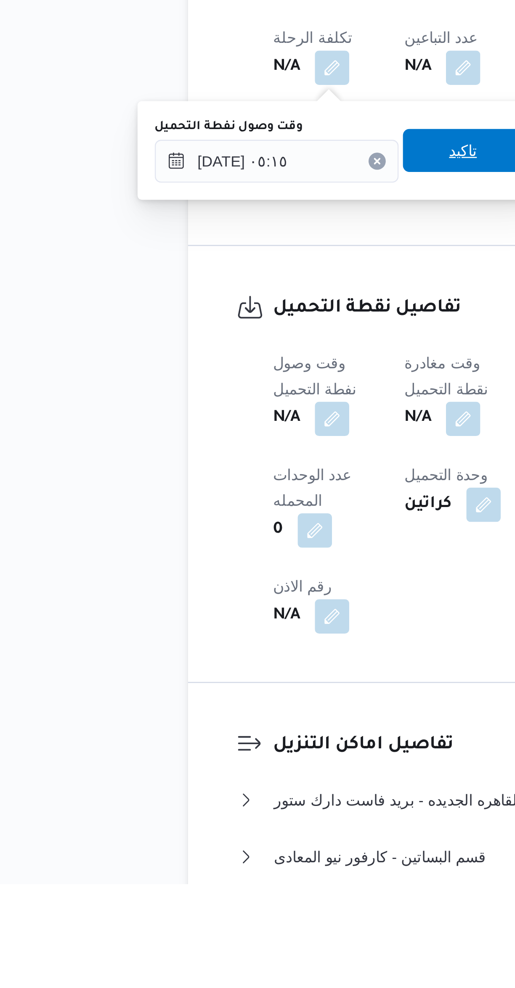
click at [211, 706] on span "تاكيد" at bounding box center [216, 700] width 47 height 17
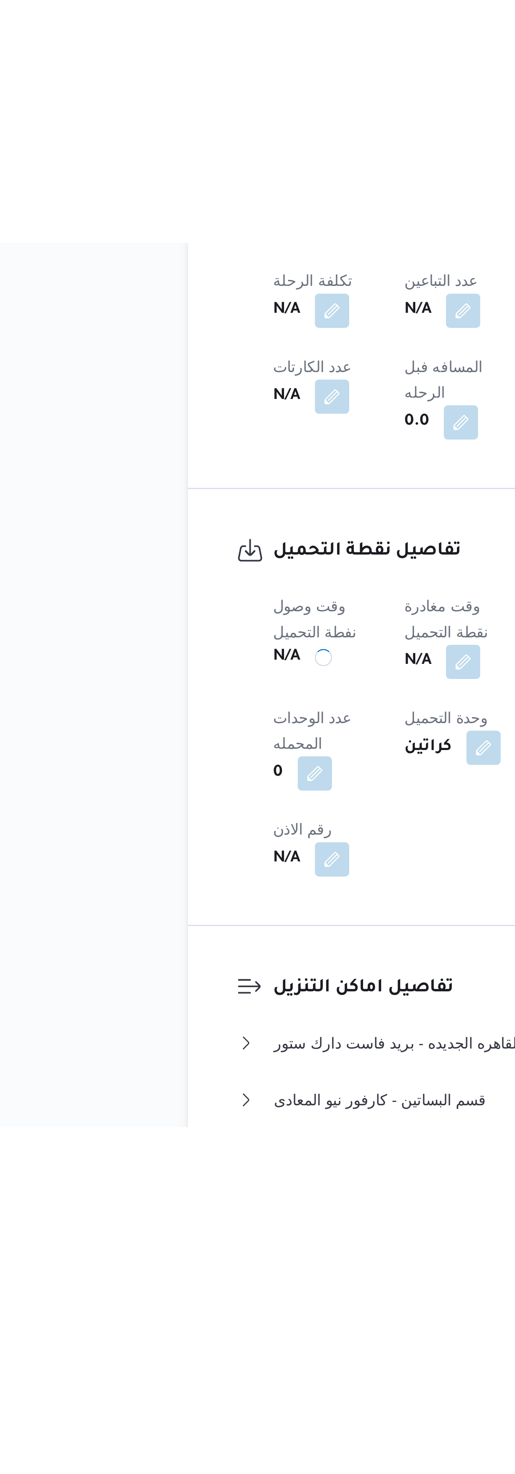
scroll to position [0, 0]
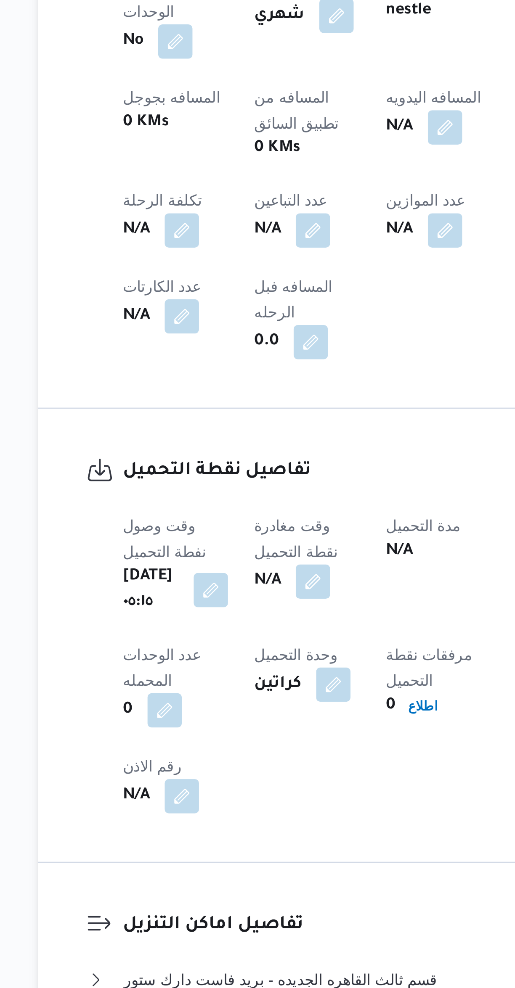
click at [224, 799] on button "button" at bounding box center [216, 805] width 13 height 13
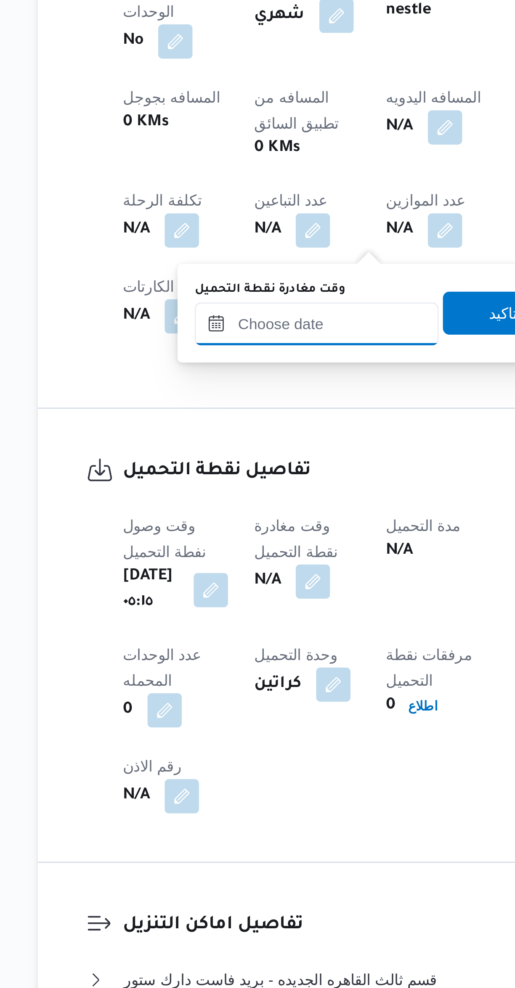
click at [226, 707] on input "وقت مغادرة نقطة التحميل" at bounding box center [218, 705] width 95 height 17
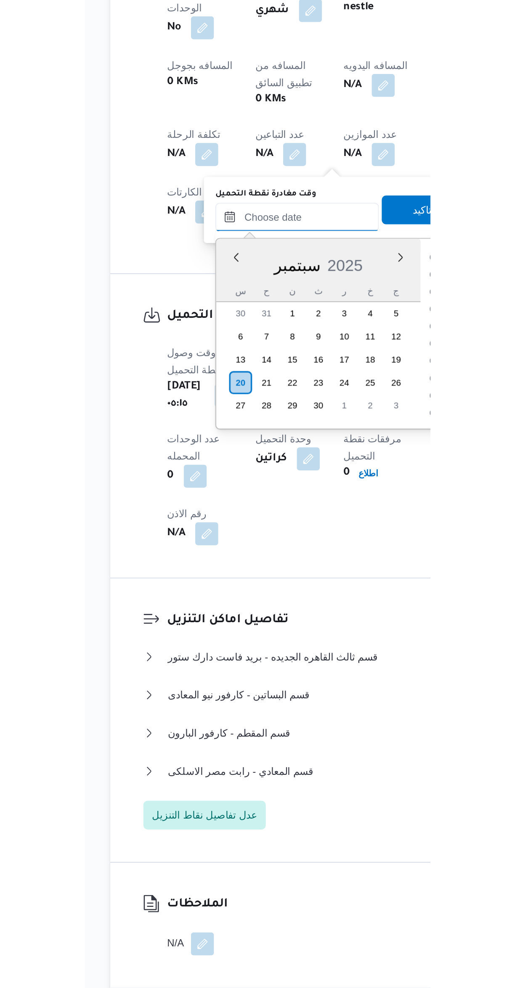
scroll to position [372, 0]
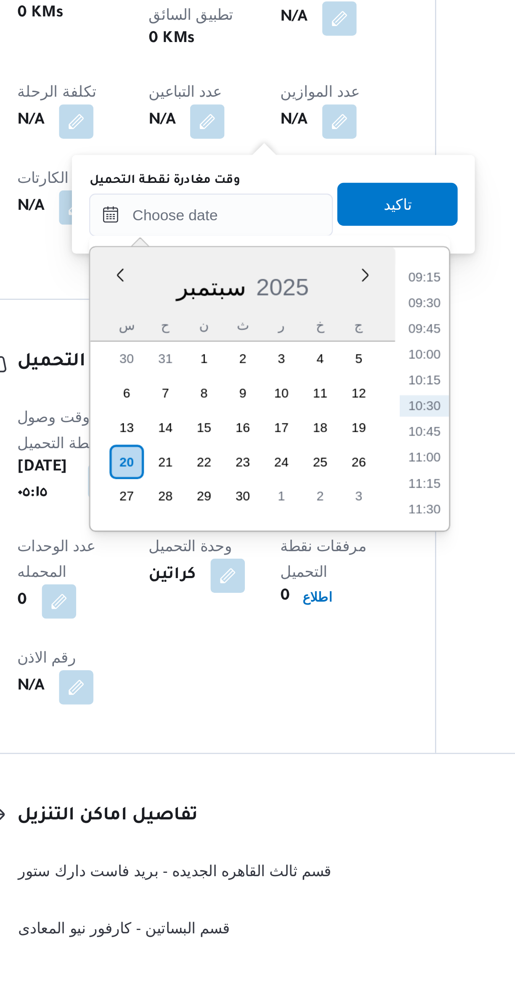
click at [305, 731] on li "09:15" at bounding box center [301, 729] width 19 height 8
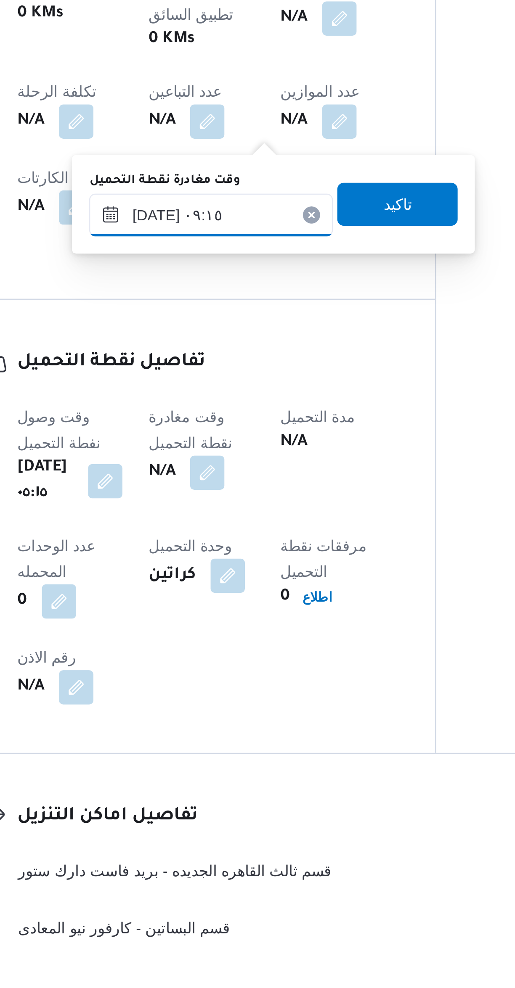
click at [238, 707] on input "٢٠/٠٩/٢٠٢٥ ٠٩:١٥" at bounding box center [218, 705] width 95 height 17
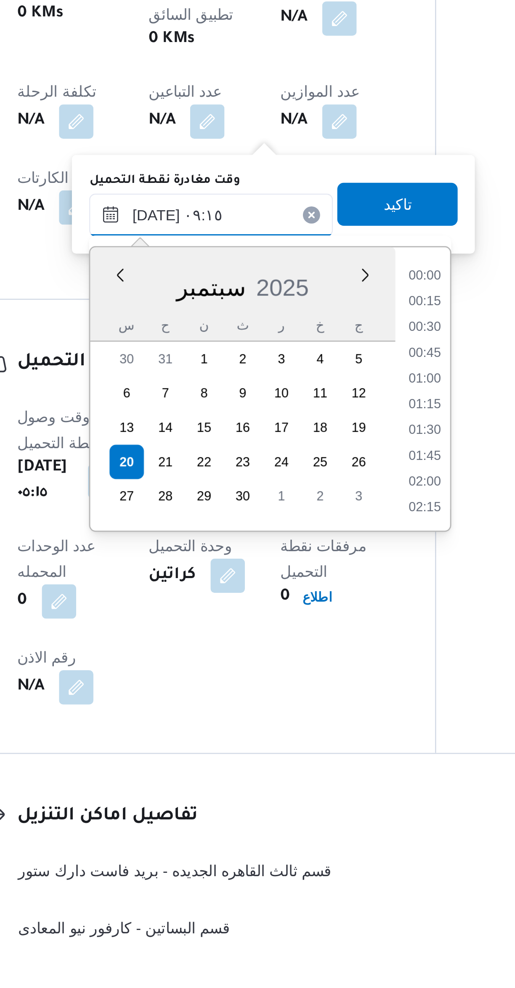
scroll to position [322, 0]
click at [304, 749] on li "08:30" at bounding box center [302, 749] width 19 height 8
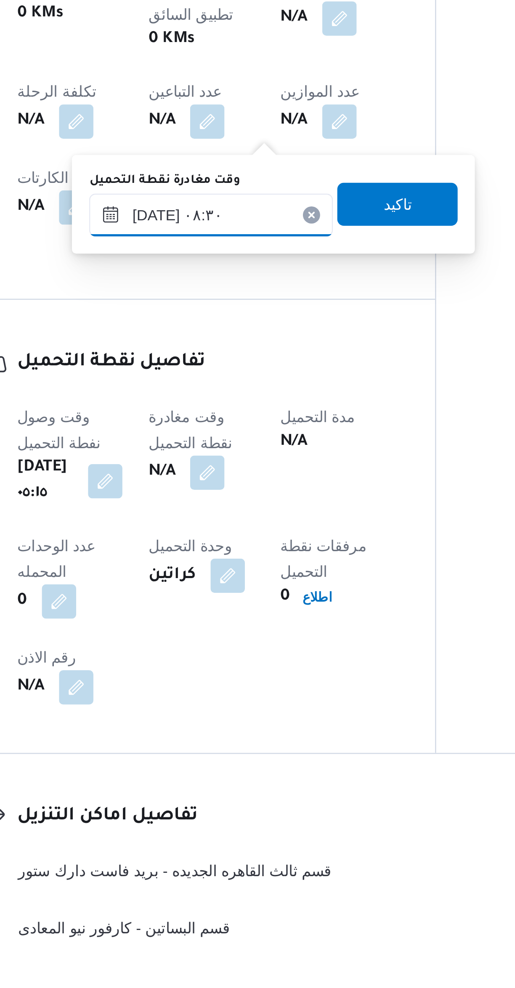
click at [232, 706] on input "٢٠/٠٩/٢٠٢٥ ٠٨:٣٠" at bounding box center [218, 705] width 95 height 17
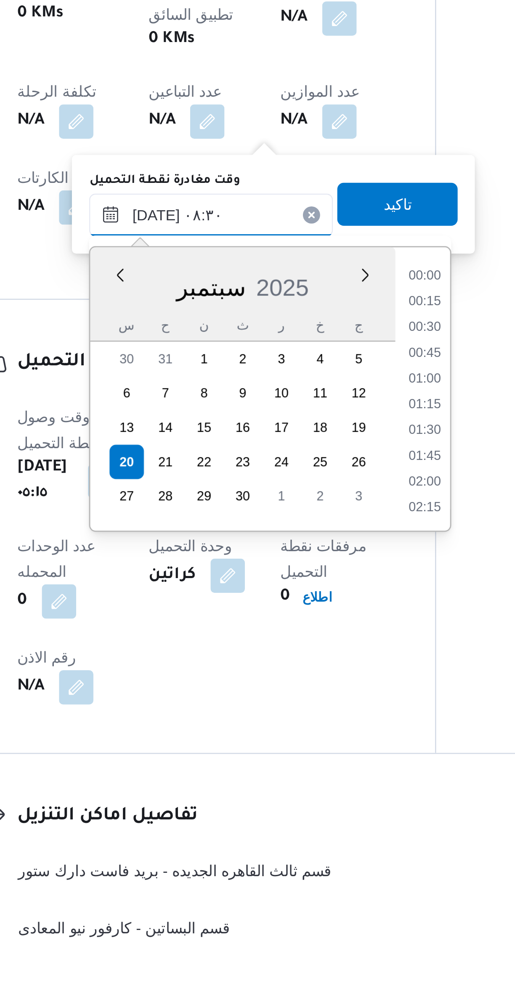
scroll to position [292, 0]
click at [306, 757] on li "08:00" at bounding box center [302, 759] width 19 height 8
type input "٢٠/٠٩/٢٠٢٥ ٠٨:٠٠"
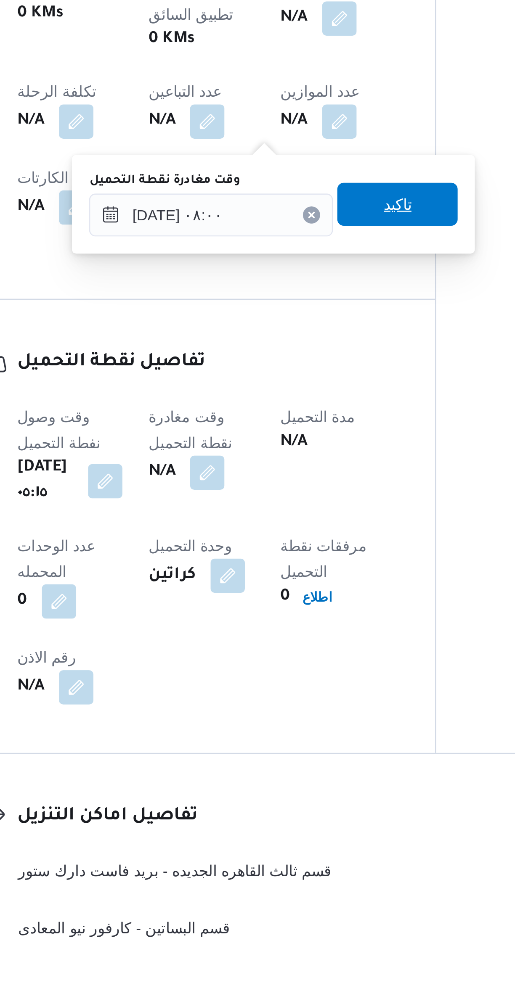
click at [298, 699] on span "تاكيد" at bounding box center [291, 700] width 47 height 17
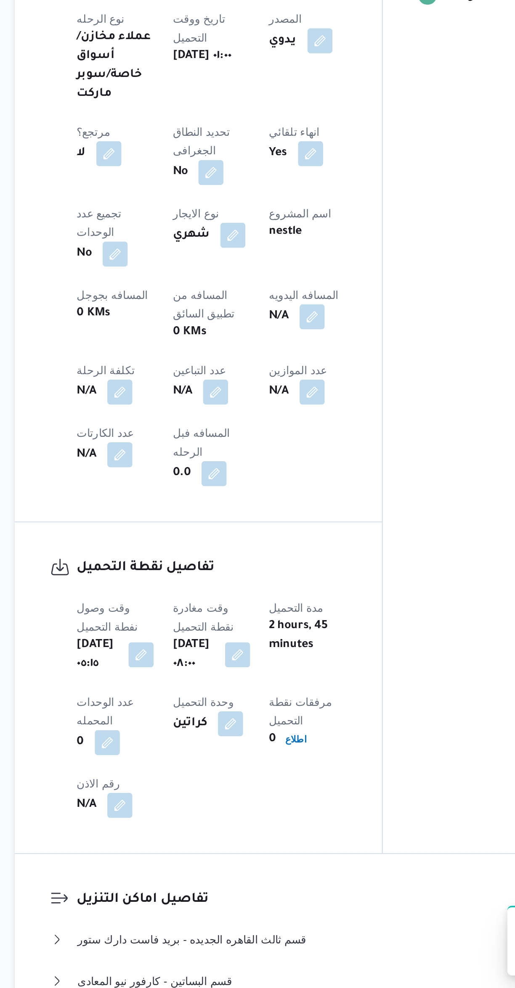
scroll to position [0, 0]
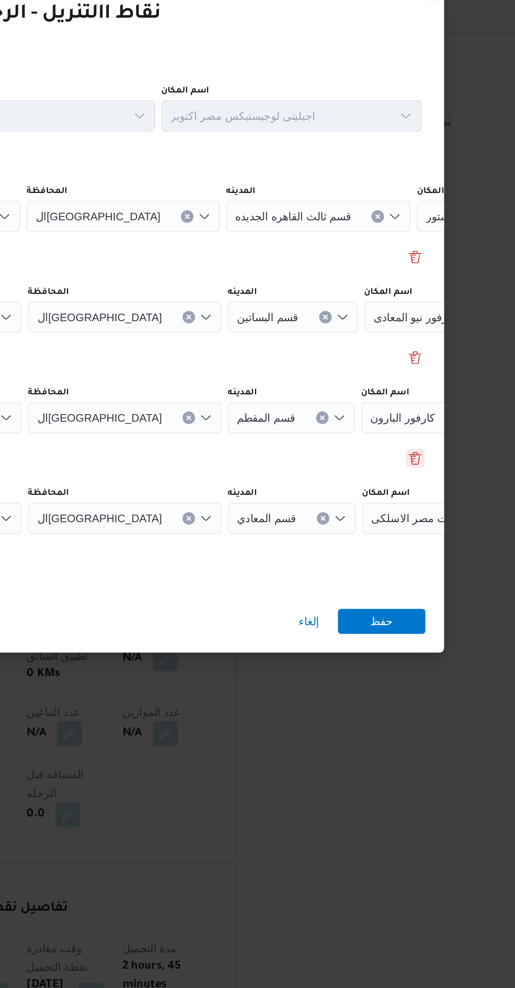
click at [402, 520] on div "نقطة التنزيل رقم 4 نوع نقطة التنزيل سوبر ماركت المحافظة القاهرة المدينه قسم الم…" at bounding box center [257, 542] width 303 height 54
click at [404, 518] on button "Delete" at bounding box center [403, 520] width 10 height 10
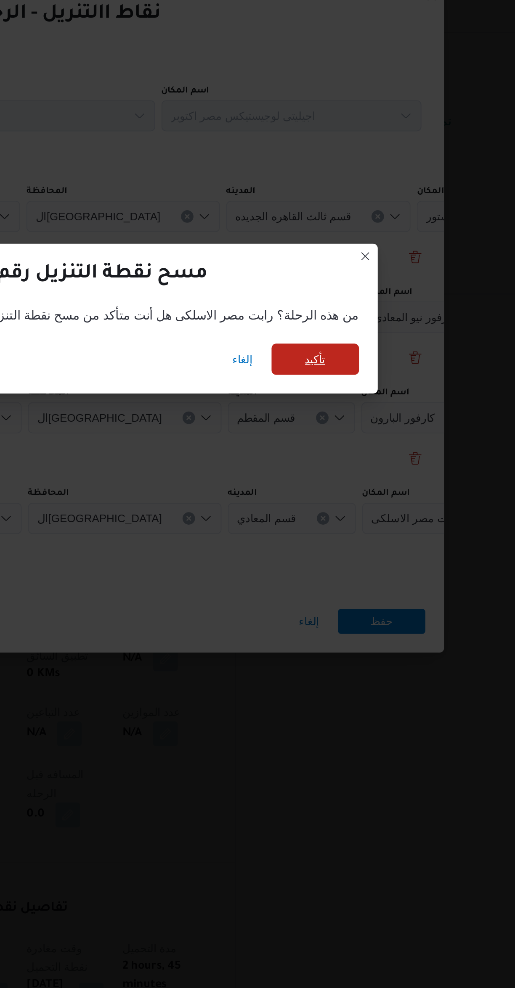
click at [340, 468] on span "تأكيد" at bounding box center [349, 466] width 47 height 17
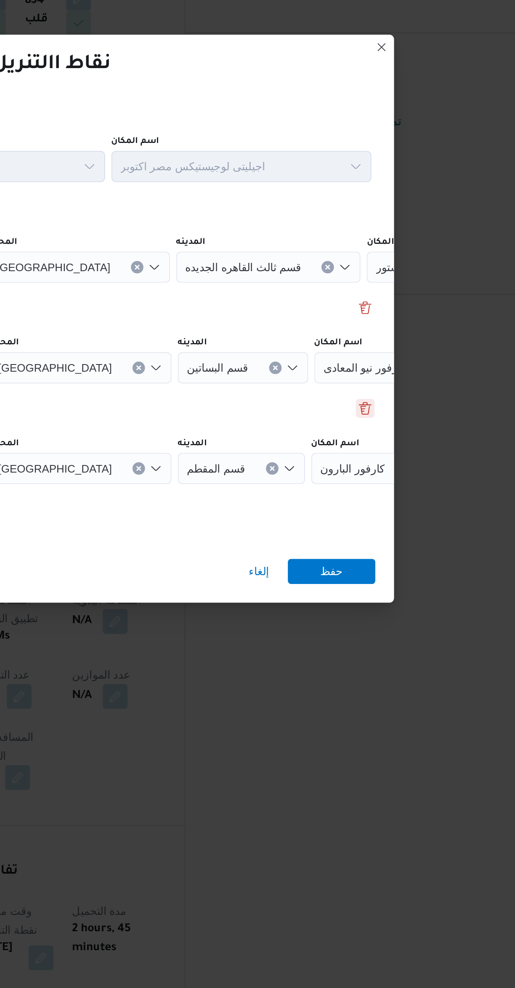
click at [404, 490] on button "Delete" at bounding box center [403, 493] width 10 height 10
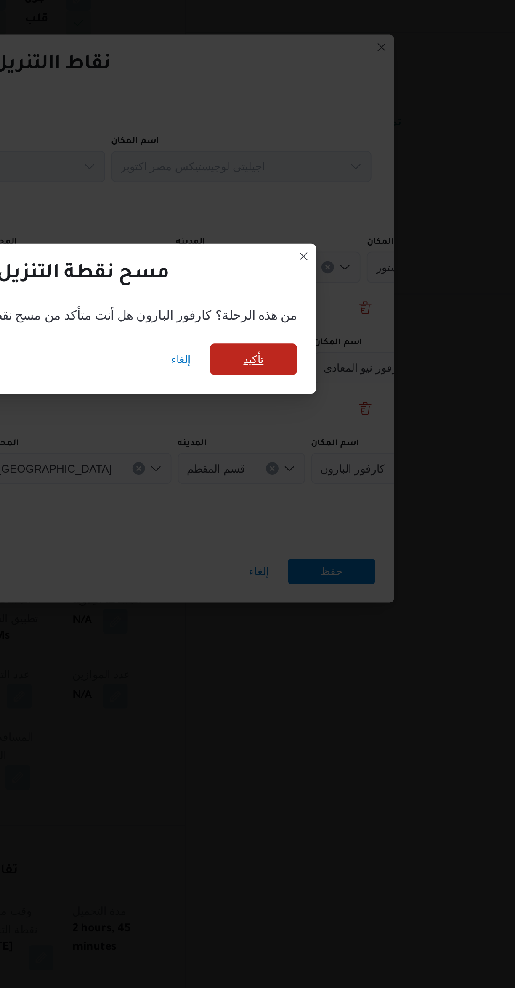
click at [329, 468] on span "تأكيد" at bounding box center [342, 466] width 47 height 17
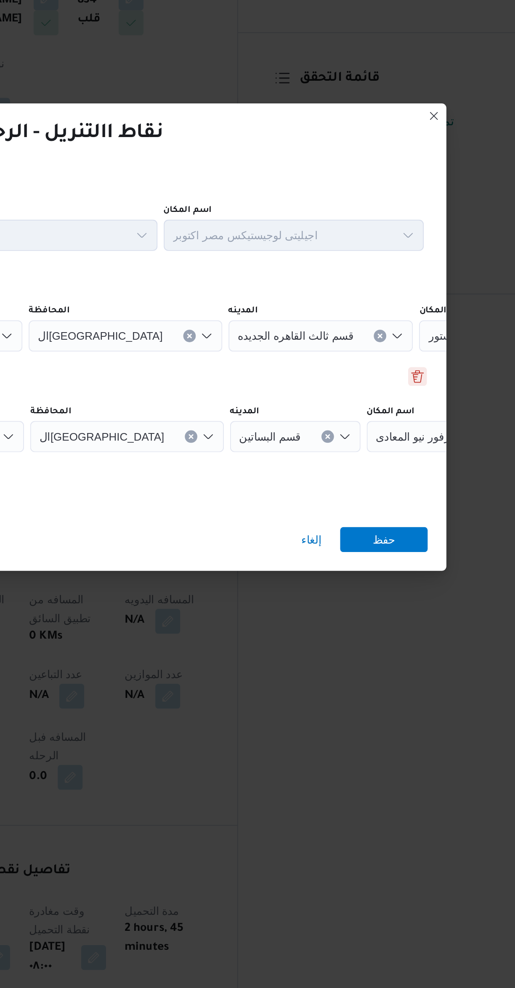
click at [405, 461] on button "Delete" at bounding box center [403, 466] width 10 height 10
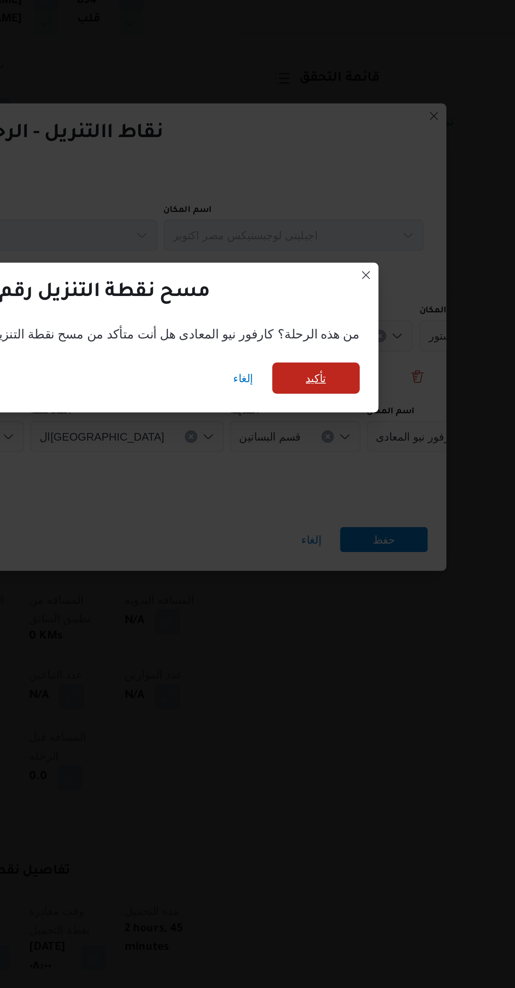
click at [344, 467] on span "تأكيد" at bounding box center [348, 466] width 47 height 17
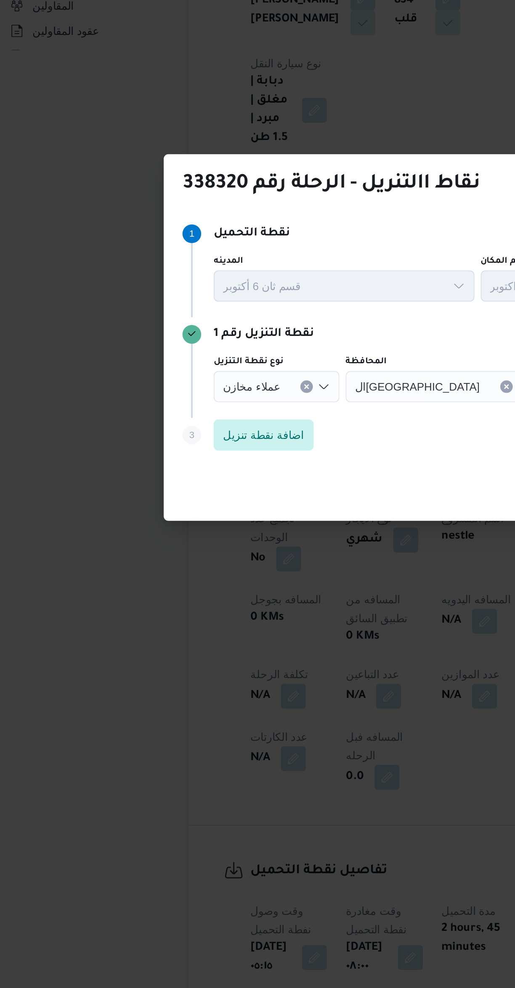
click at [172, 470] on icon "Clear input" at bounding box center [173, 471] width 2 height 2
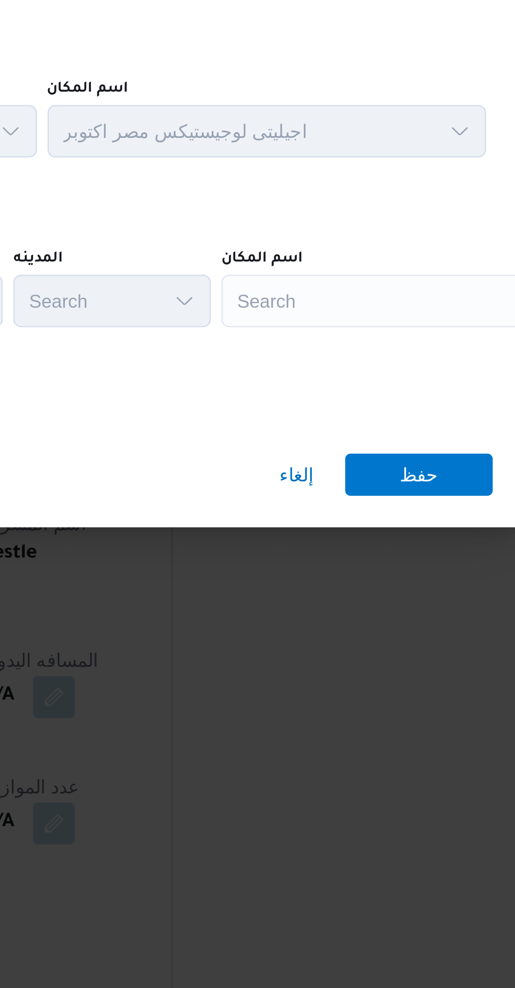
click at [374, 464] on div "Search" at bounding box center [374, 471] width 105 height 17
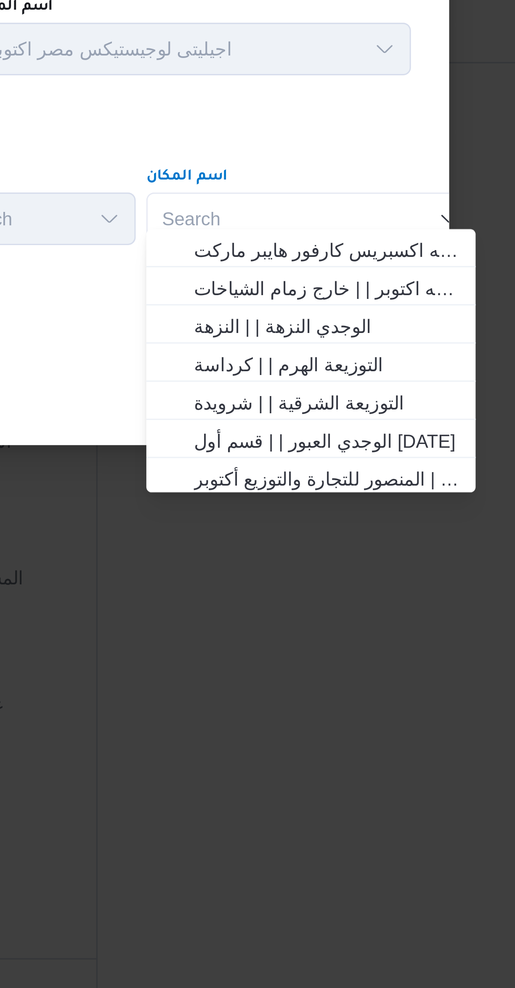
click at [376, 465] on div "Search Combo box. Selected. Combo box input. Search. Type some text or, to disp…" at bounding box center [374, 471] width 105 height 17
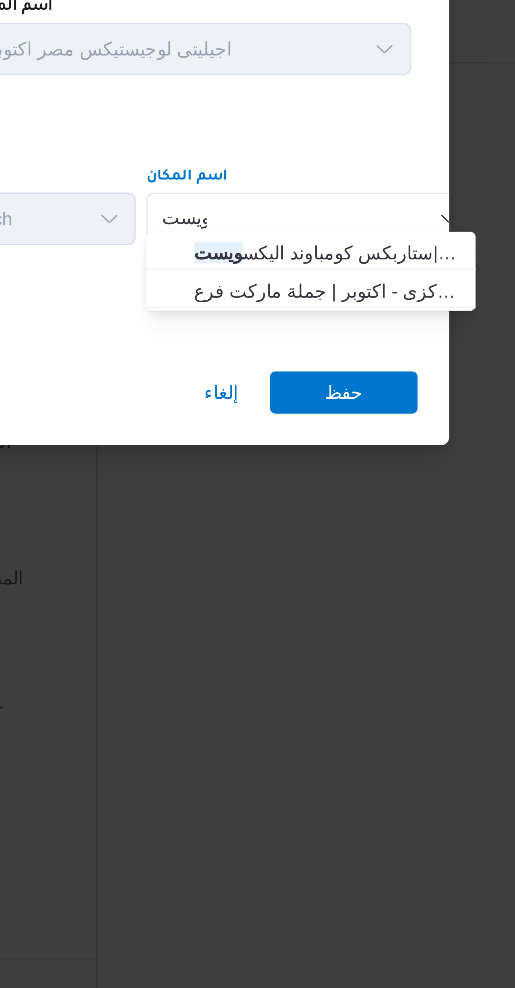
type input "ويست"
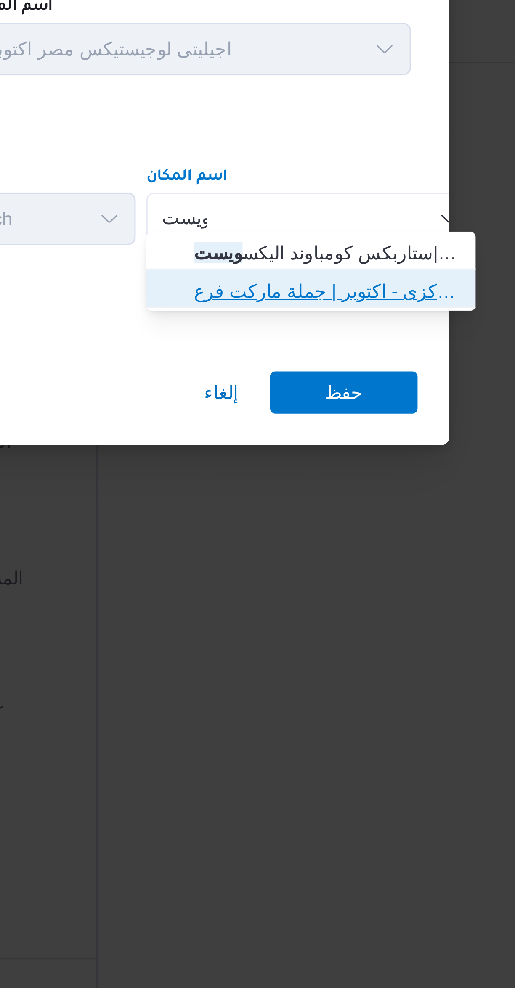
click at [393, 499] on span "جملة ماركت ويست جات مول المحور المركزى - اكتوبر | جملة ماركت فرع 6 اكتوبر | قسم…" at bounding box center [379, 494] width 85 height 10
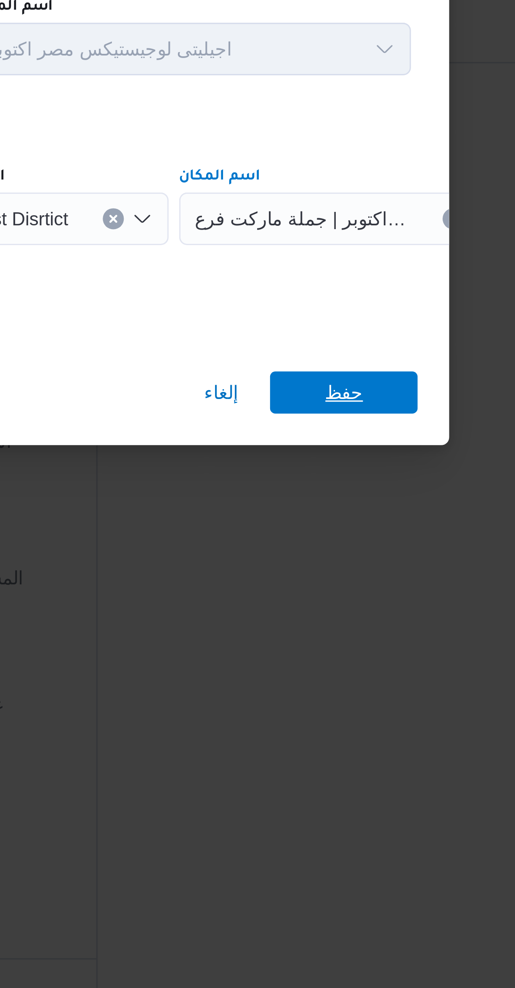
click at [388, 521] on span "حفظ" at bounding box center [385, 526] width 12 height 13
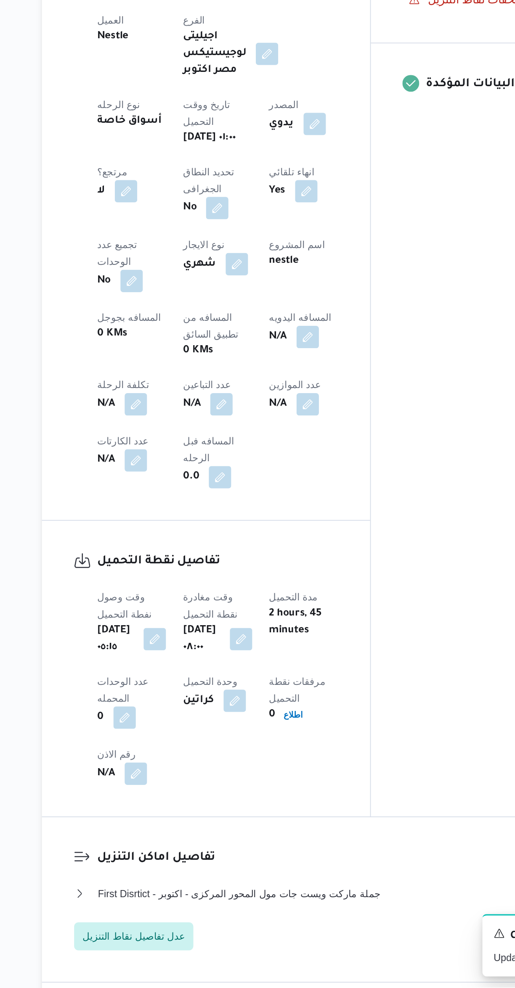
click at [210, 631] on button "button" at bounding box center [216, 637] width 13 height 13
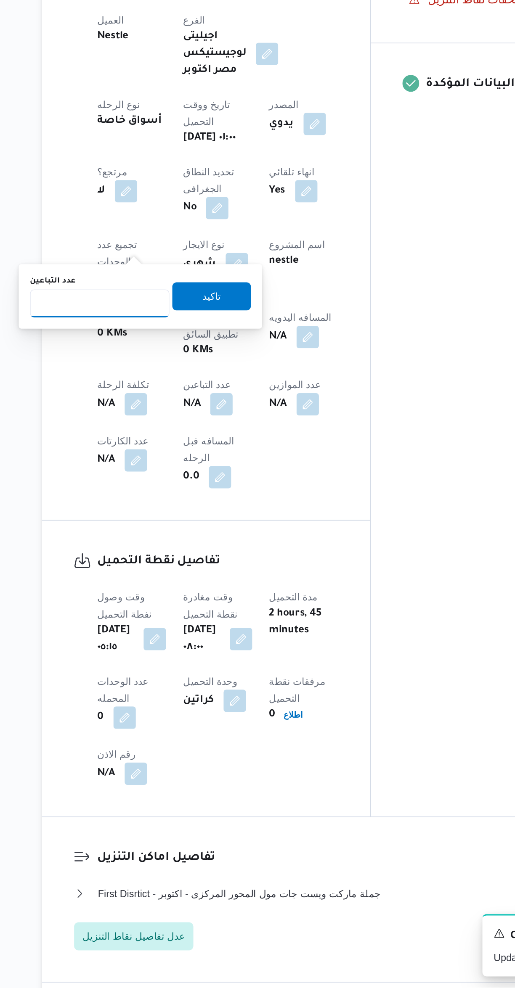
click at [153, 575] on input "عدد التباعين" at bounding box center [144, 577] width 84 height 17
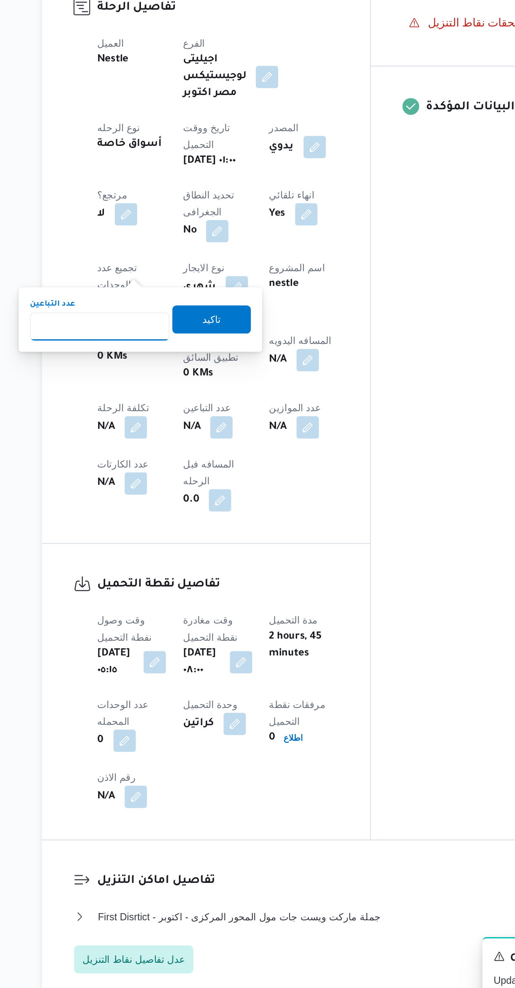
type input "1"
click at [214, 570] on span "تاكيد" at bounding box center [210, 573] width 47 height 17
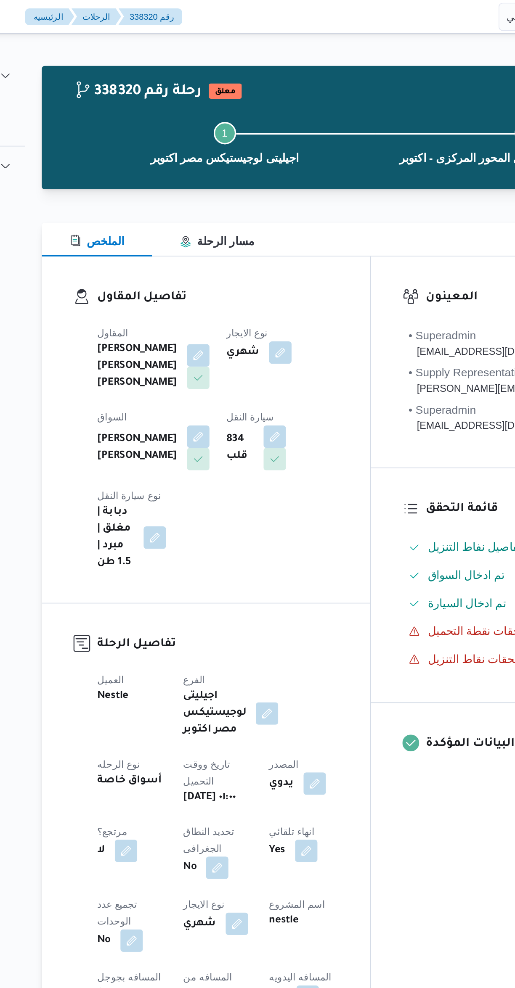
click at [201, 210] on button "button" at bounding box center [202, 212] width 13 height 13
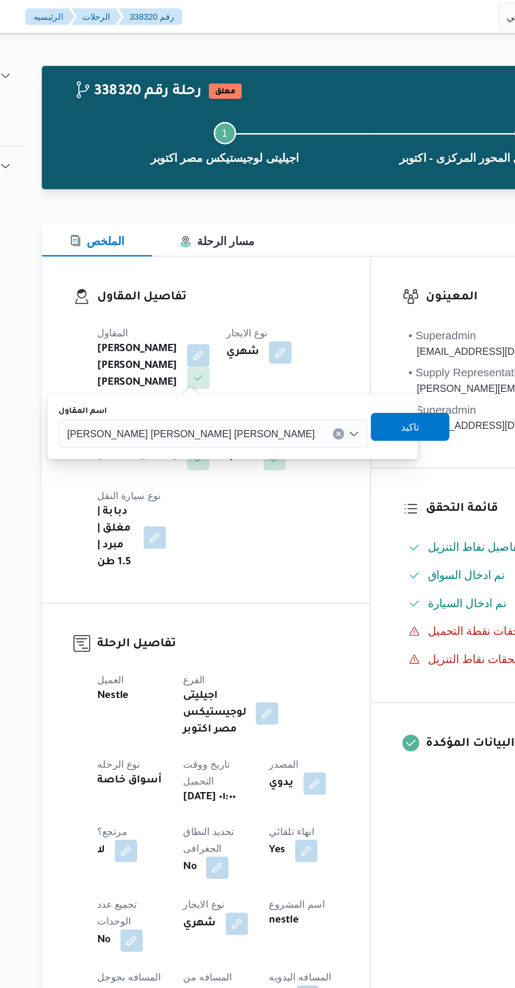
click at [188, 258] on span "[PERSON_NAME] [PERSON_NAME] [PERSON_NAME]" at bounding box center [198, 259] width 148 height 9
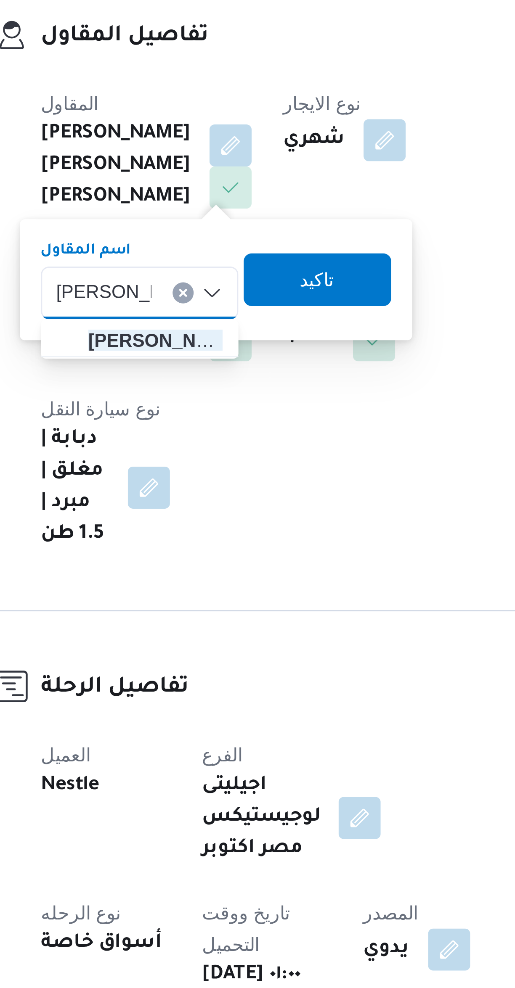
type input "مصطفى ممدو"
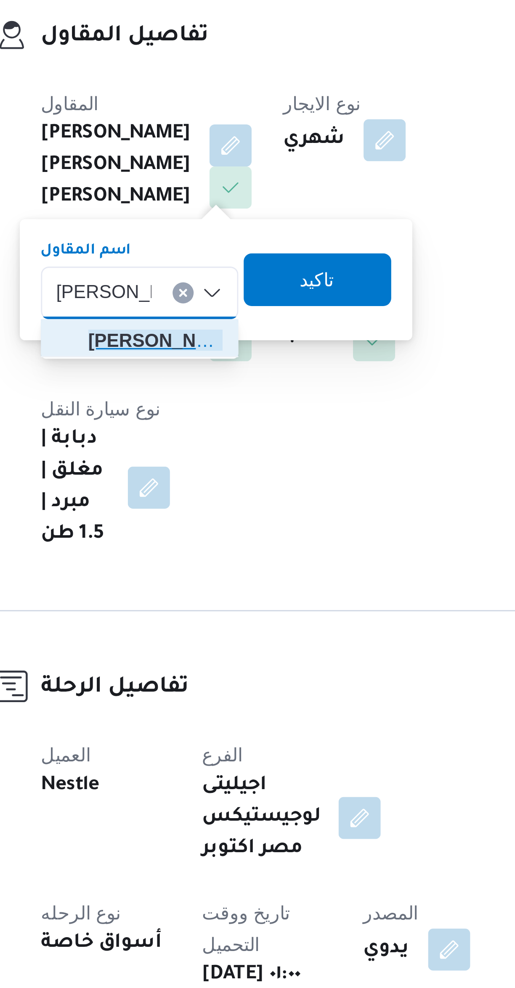
click at [188, 273] on span "مصطفى ممدو ح محمود عبدالهادى" at bounding box center [179, 275] width 43 height 10
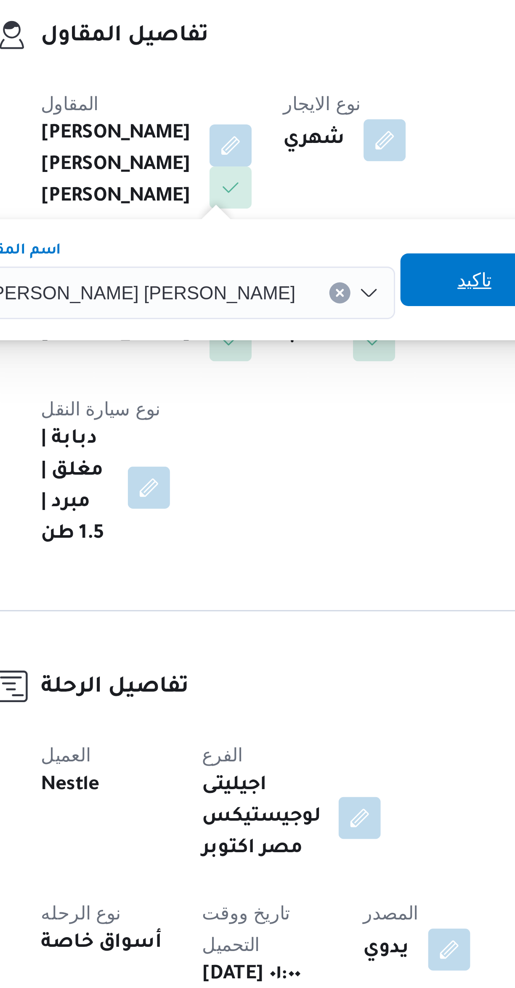
click at [257, 258] on span "تاكيد" at bounding box center [280, 256] width 47 height 17
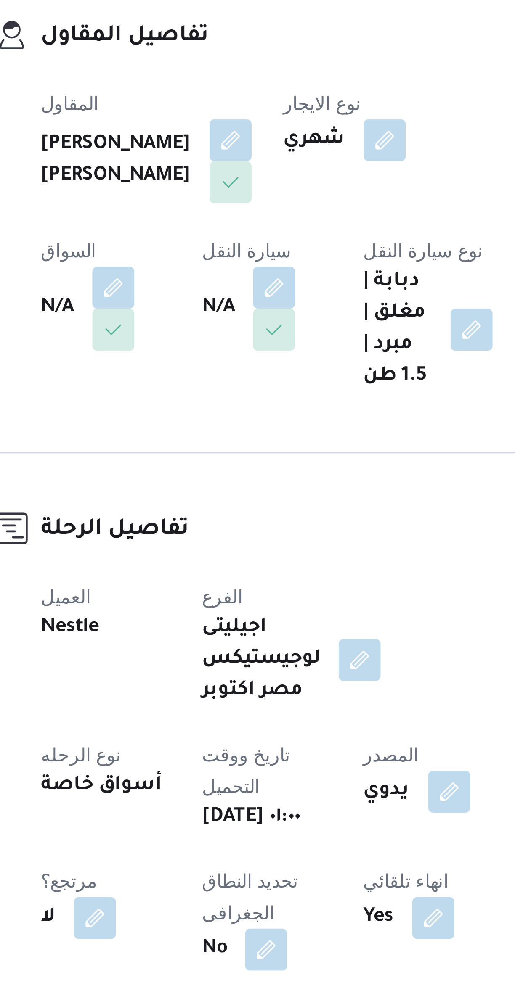
click at [254, 217] on button "button" at bounding box center [251, 211] width 13 height 13
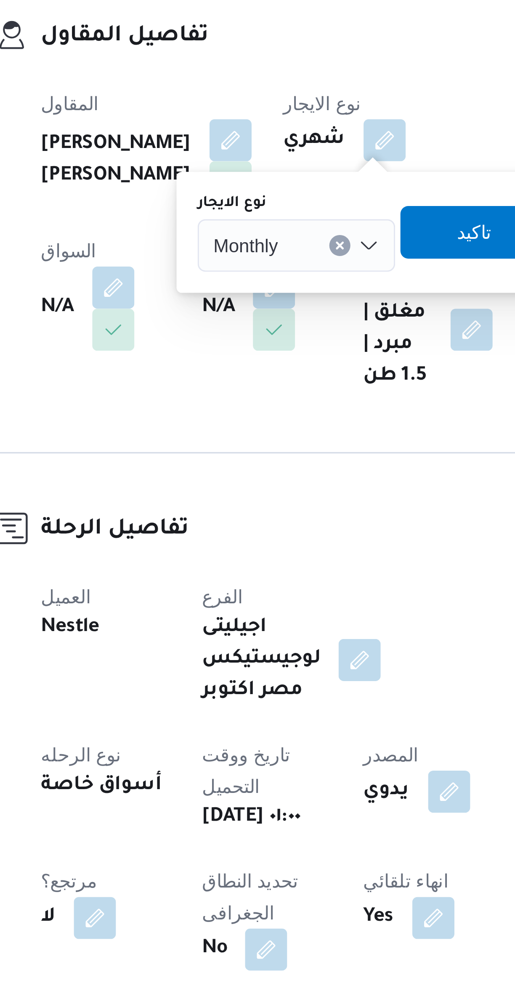
click at [232, 249] on div "Monthly" at bounding box center [224, 245] width 63 height 17
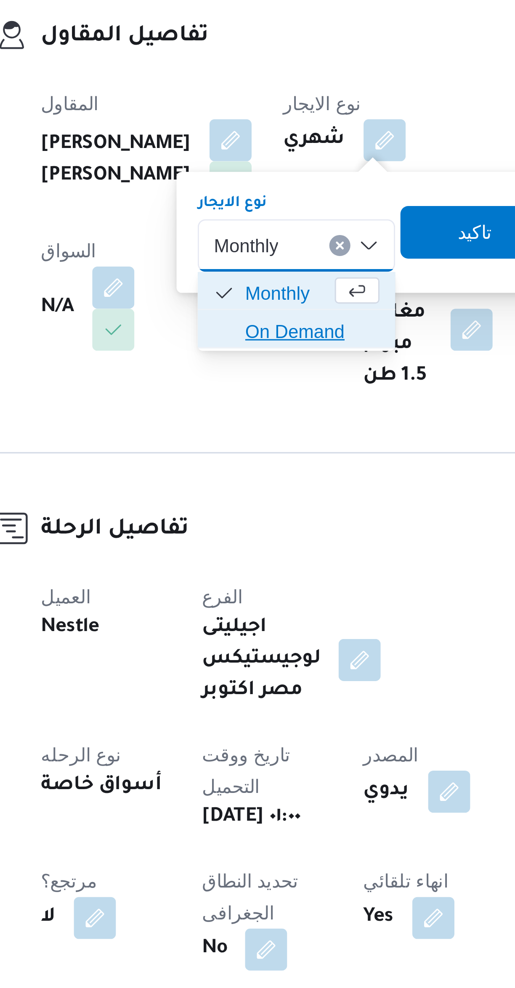
click at [244, 278] on span "On Demand" at bounding box center [224, 272] width 56 height 13
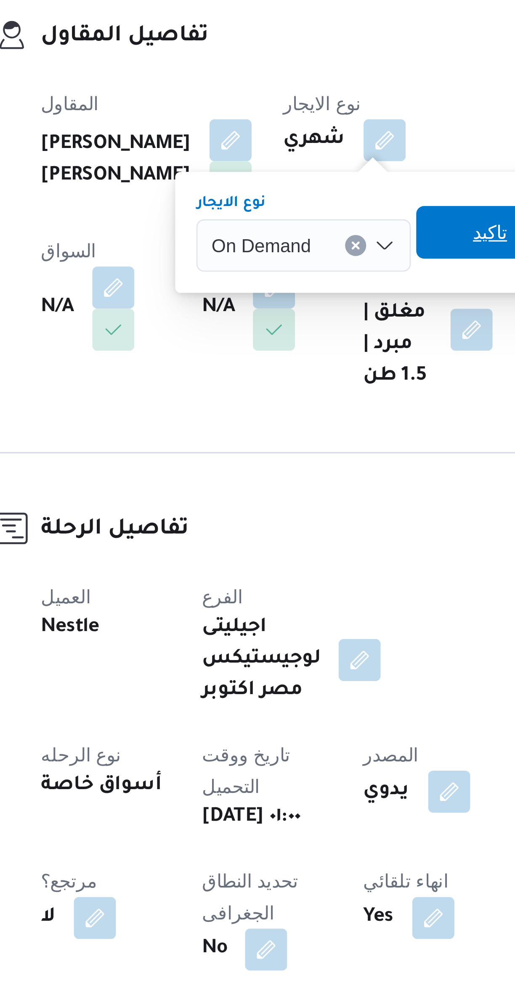
click at [280, 242] on span "تاكيد" at bounding box center [285, 241] width 11 height 10
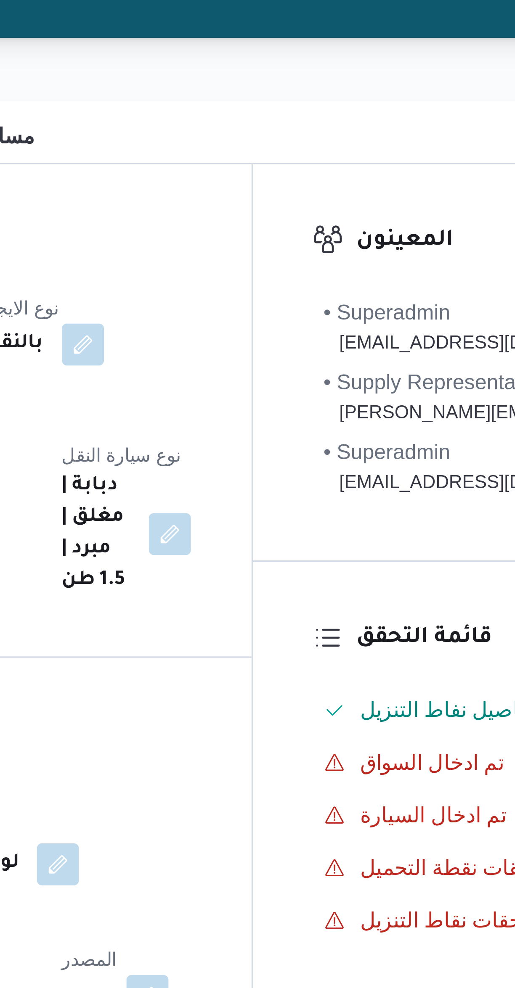
click at [172, 252] on button "button" at bounding box center [165, 258] width 13 height 13
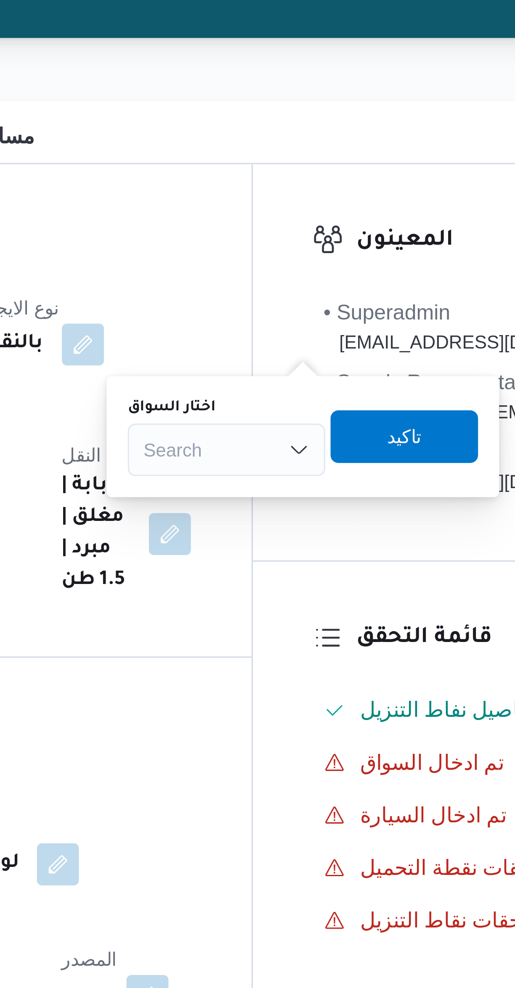
click at [306, 241] on div "Search" at bounding box center [298, 245] width 63 height 17
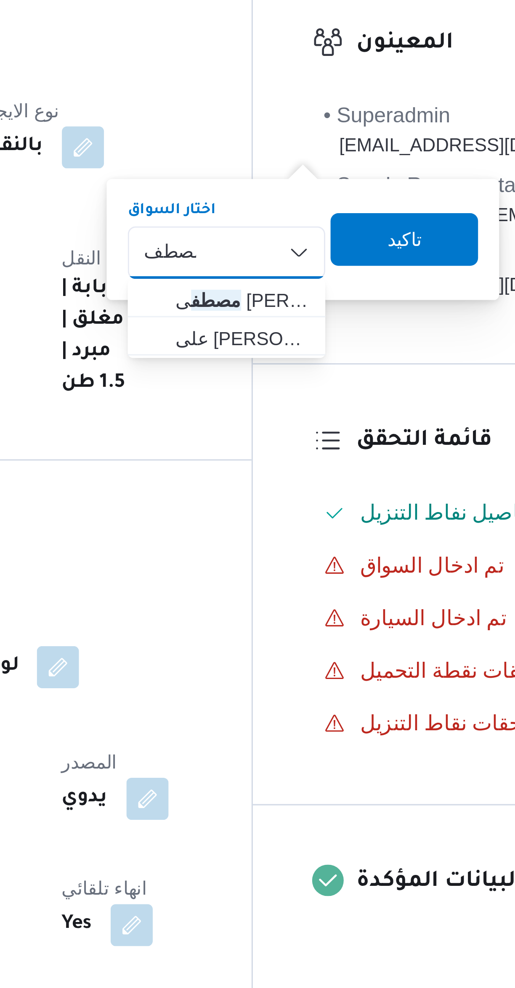
type input "مصطف"
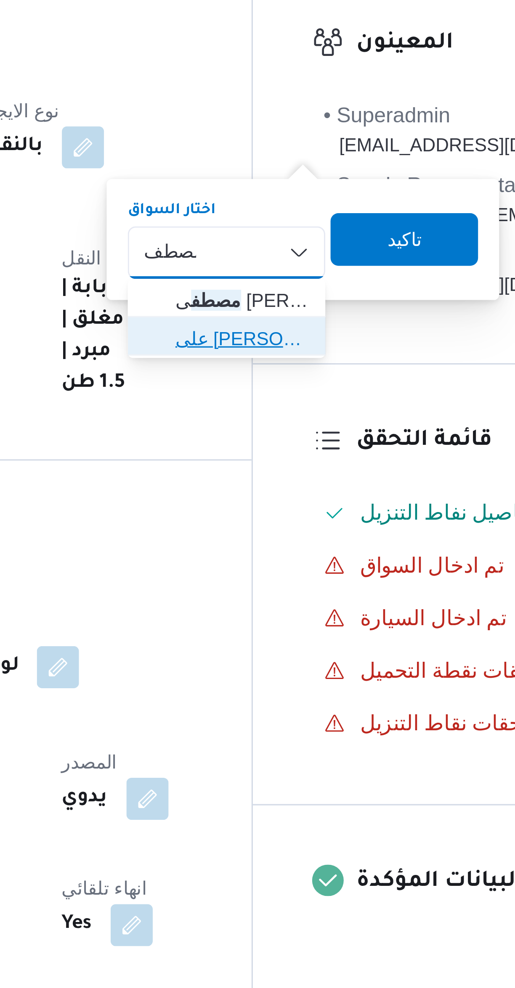
click at [308, 272] on span "على محمود محمد مصطف ى" at bounding box center [303, 272] width 43 height 10
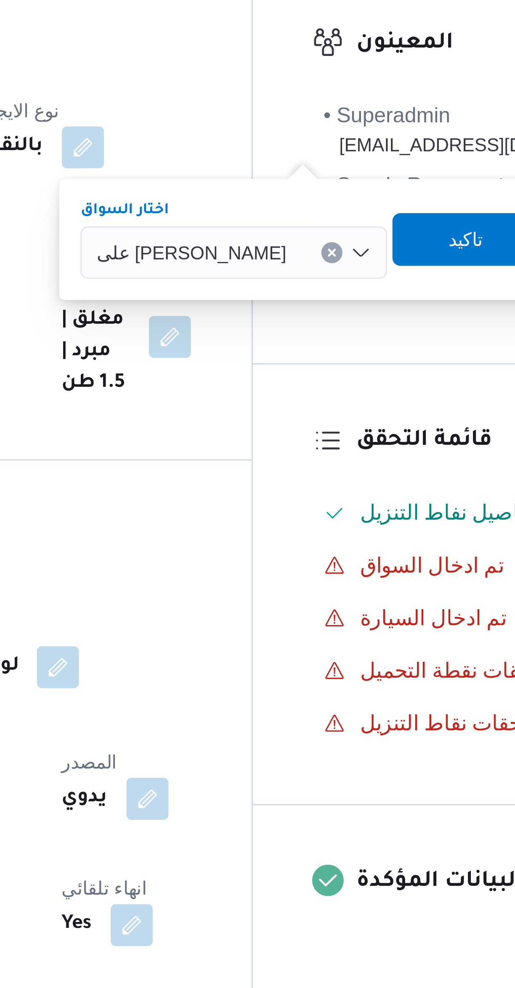
click at [306, 249] on span "على [PERSON_NAME]" at bounding box center [286, 244] width 61 height 9
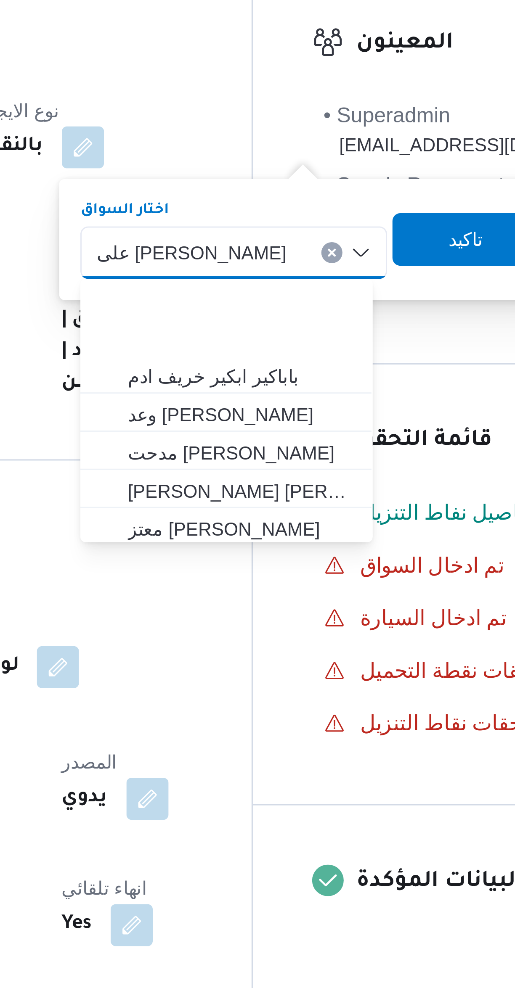
scroll to position [50, 0]
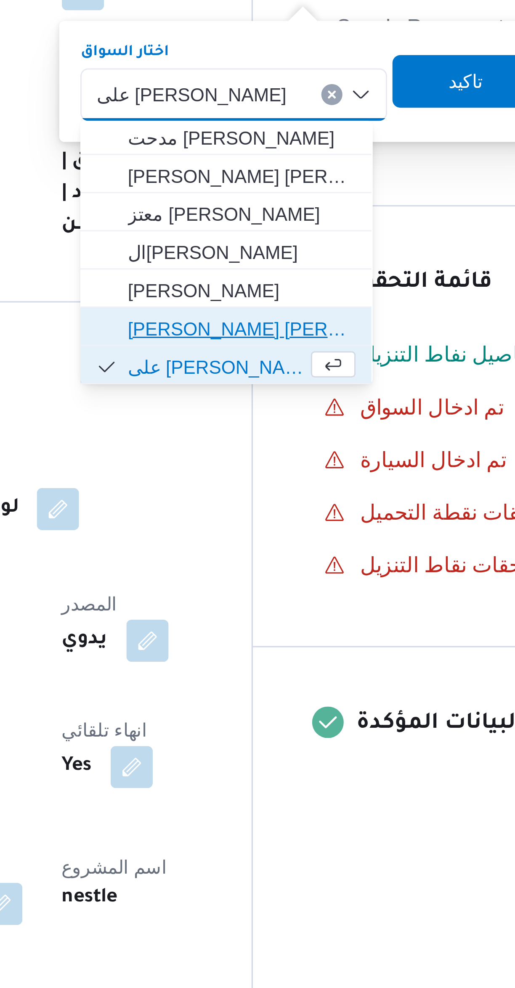
click at [317, 322] on span "[PERSON_NAME] [PERSON_NAME]" at bounding box center [303, 320] width 73 height 10
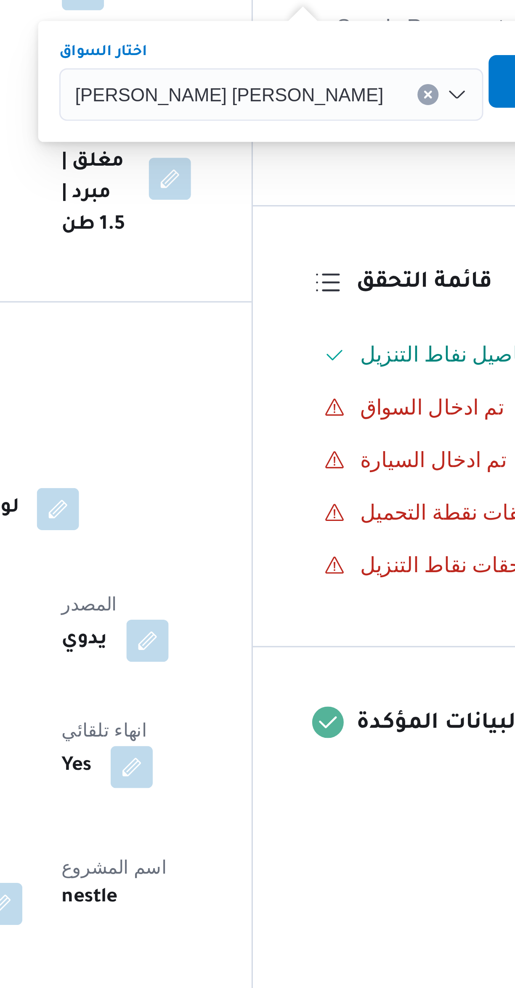
click at [400, 241] on span "تاكيد" at bounding box center [405, 241] width 11 height 10
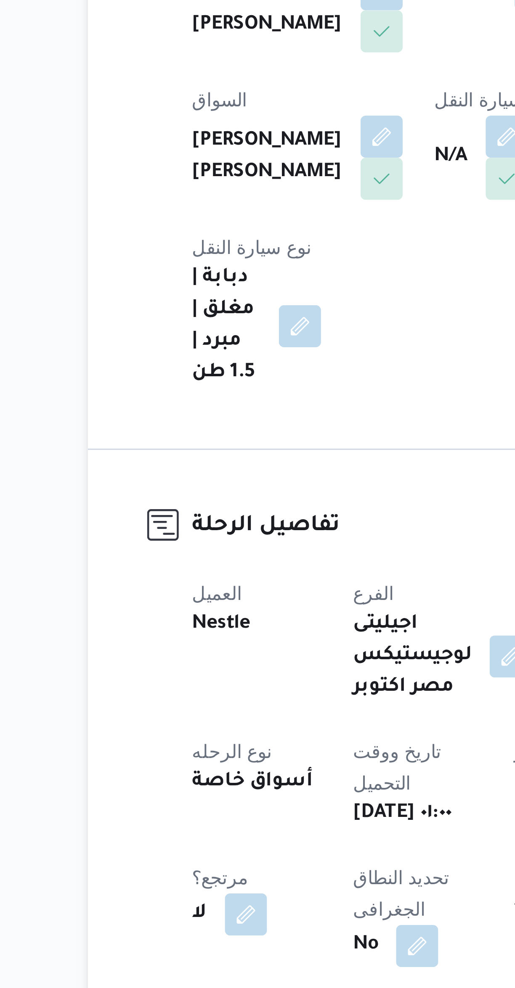
click at [236, 264] on button "button" at bounding box center [242, 258] width 13 height 13
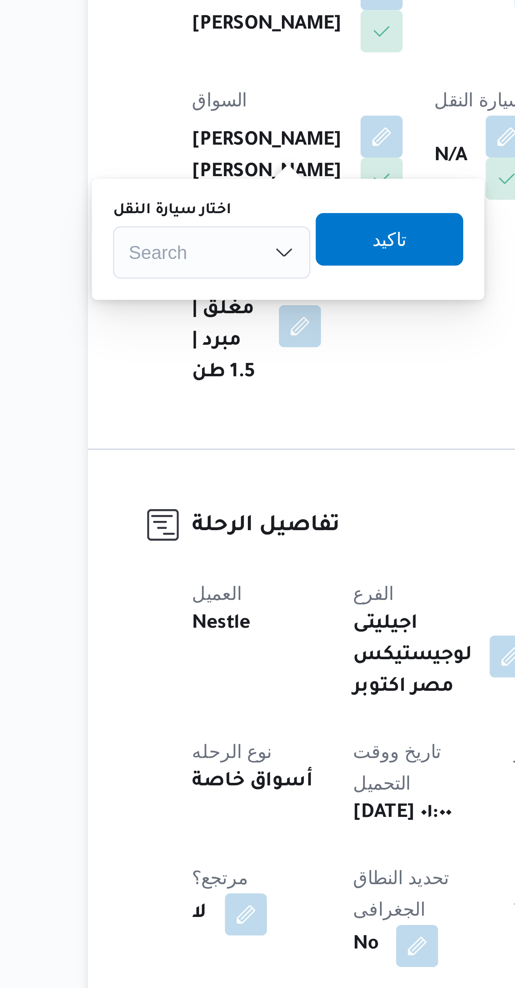
click at [166, 289] on div "Search" at bounding box center [148, 295] width 63 height 17
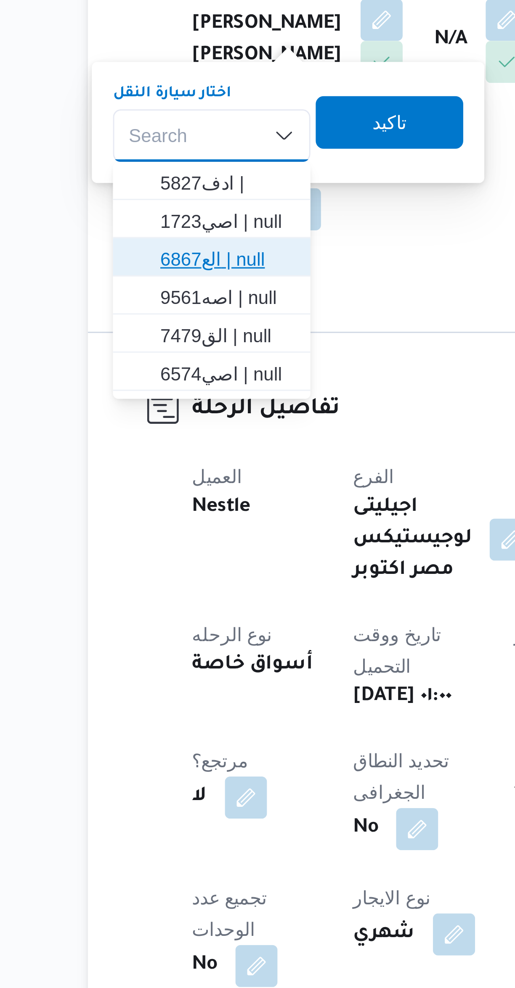
click at [168, 337] on span "الع6867 | null" at bounding box center [153, 335] width 43 height 10
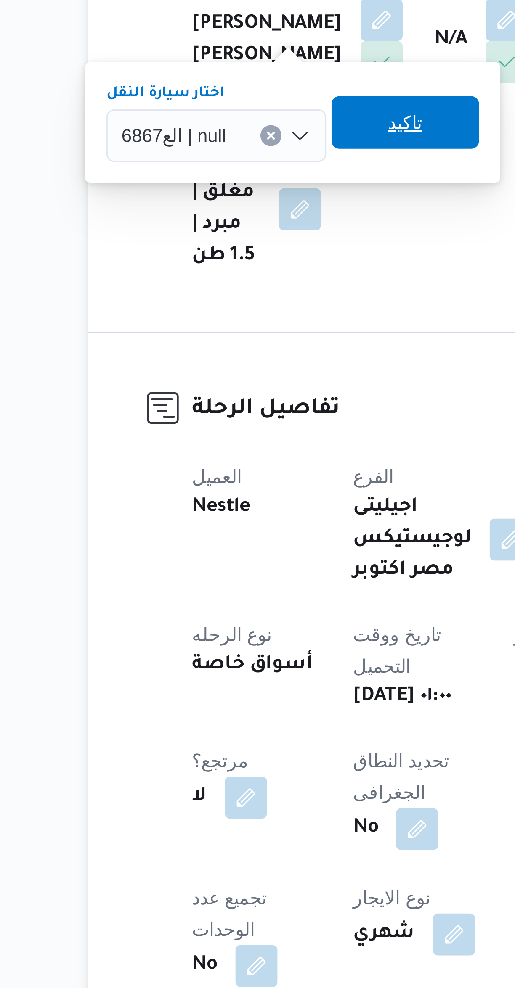
click at [215, 288] on span "تاكيد" at bounding box center [210, 291] width 47 height 17
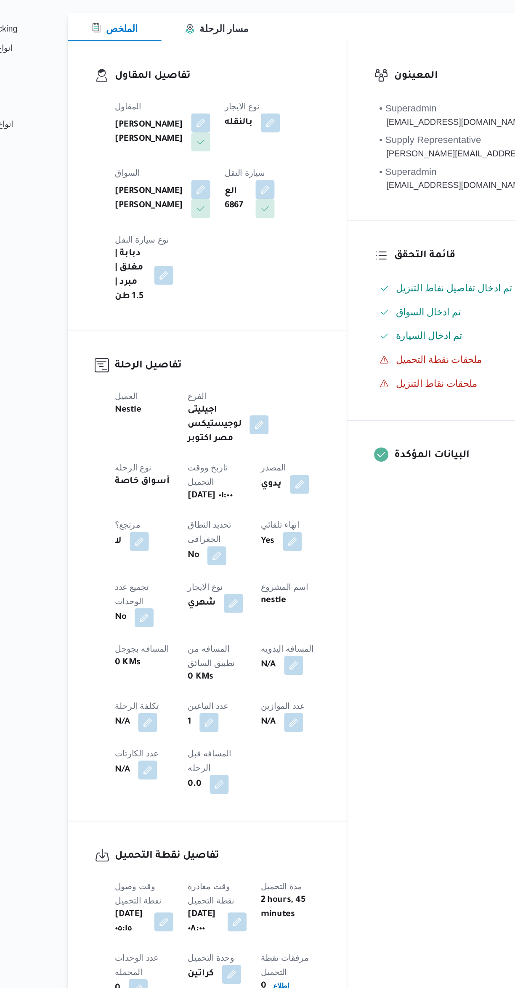
select select "ar"
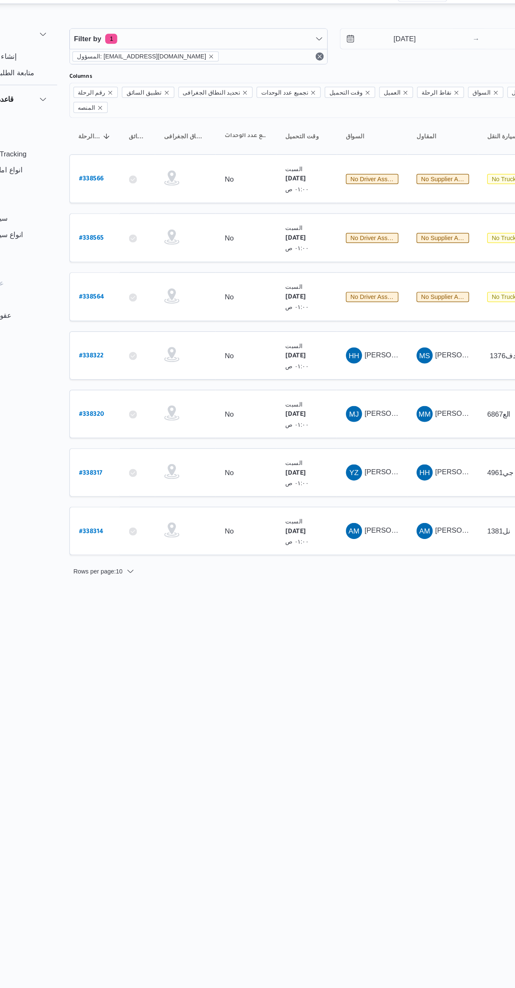
click at [133, 318] on td "رقم الرحلة # 338322" at bounding box center [130, 313] width 42 height 40
click at [130, 311] on b "# 338322" at bounding box center [127, 314] width 21 height 6
select select "ar"
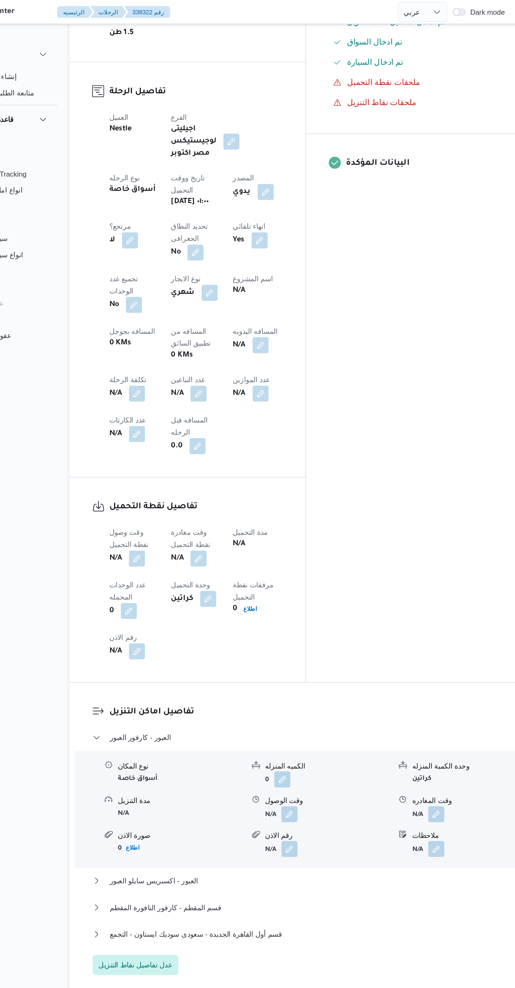
scroll to position [315, 0]
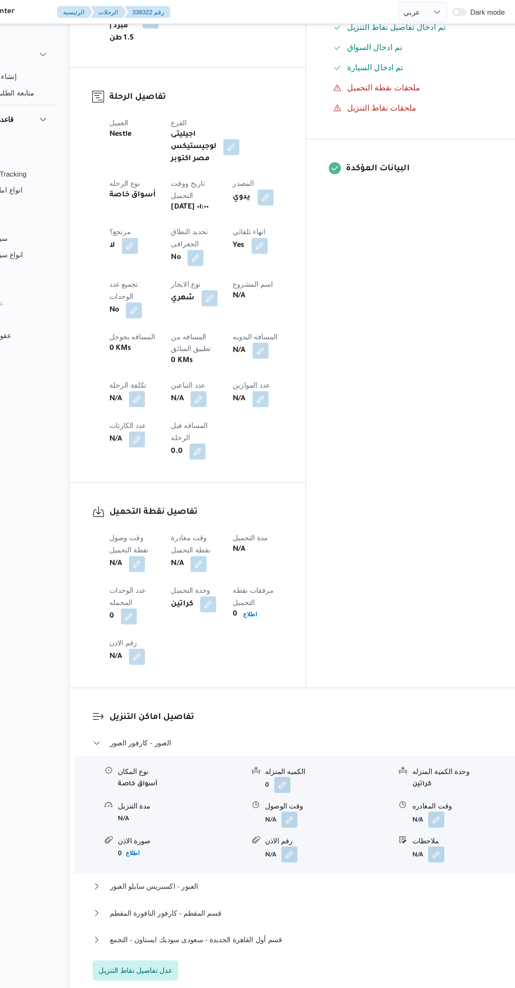
click at [210, 326] on button "button" at bounding box center [216, 332] width 13 height 13
click at [164, 272] on input "عدد التباعين" at bounding box center [144, 272] width 84 height 17
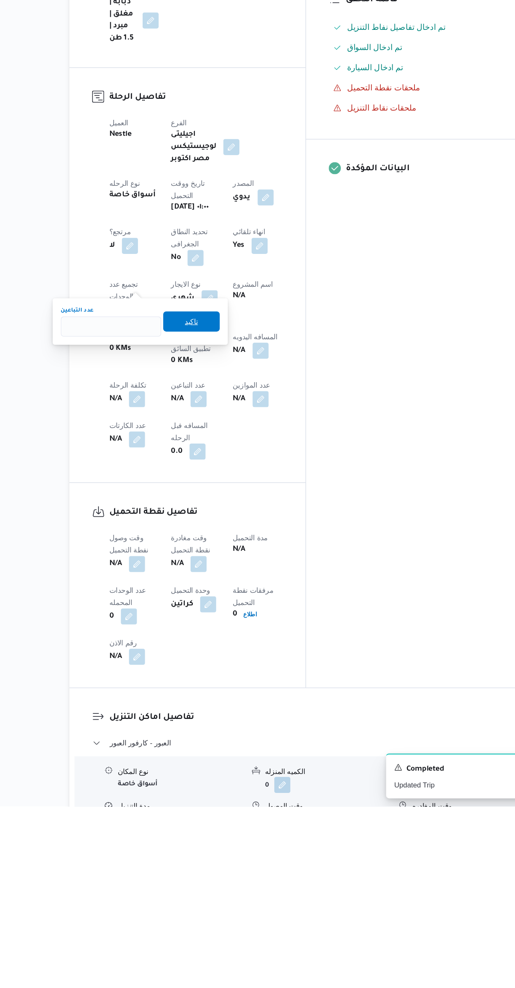
click at [216, 590] on span "تاكيد" at bounding box center [210, 583] width 47 height 17
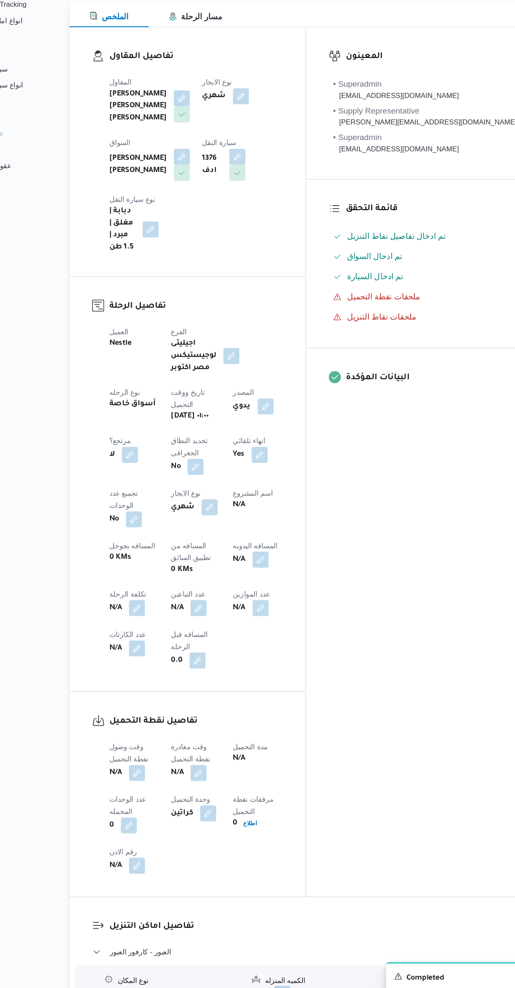
click at [210, 641] on button "button" at bounding box center [216, 647] width 13 height 13
click at [151, 589] on input "عدد التباعين" at bounding box center [144, 587] width 84 height 17
type input "1"
click at [218, 589] on span "تاكيد" at bounding box center [210, 583] width 47 height 17
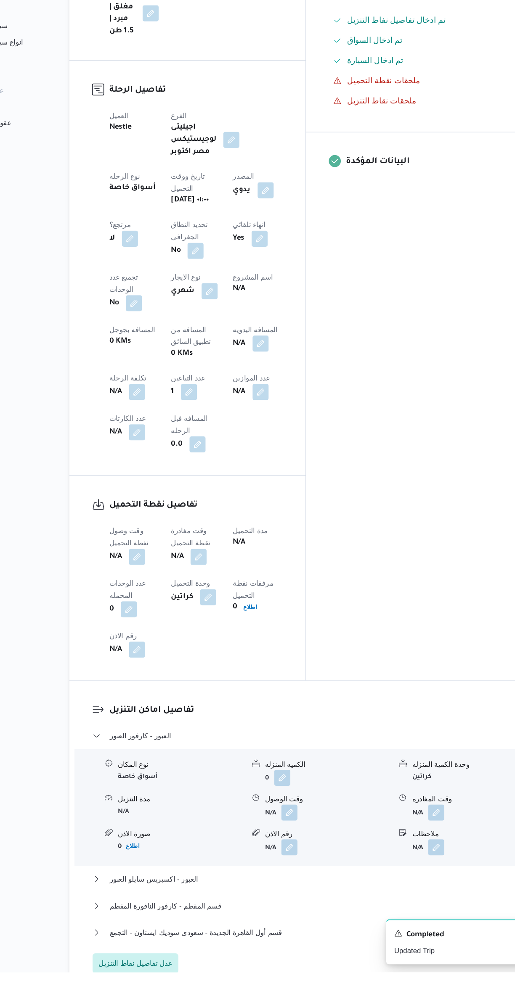
click at [166, 635] on button "button" at bounding box center [165, 641] width 13 height 13
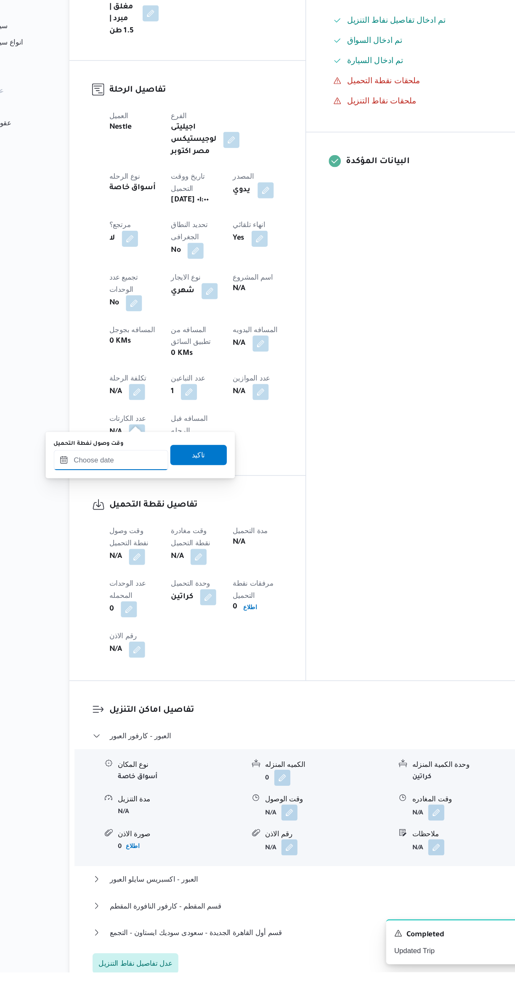
click at [160, 560] on input "وقت وصول نفطة التحميل" at bounding box center [143, 560] width 95 height 17
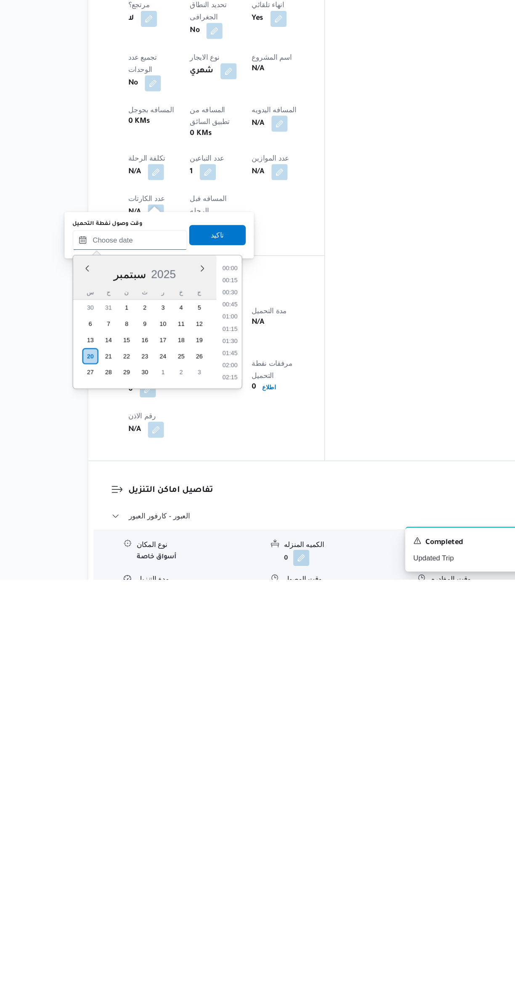
scroll to position [372, 0]
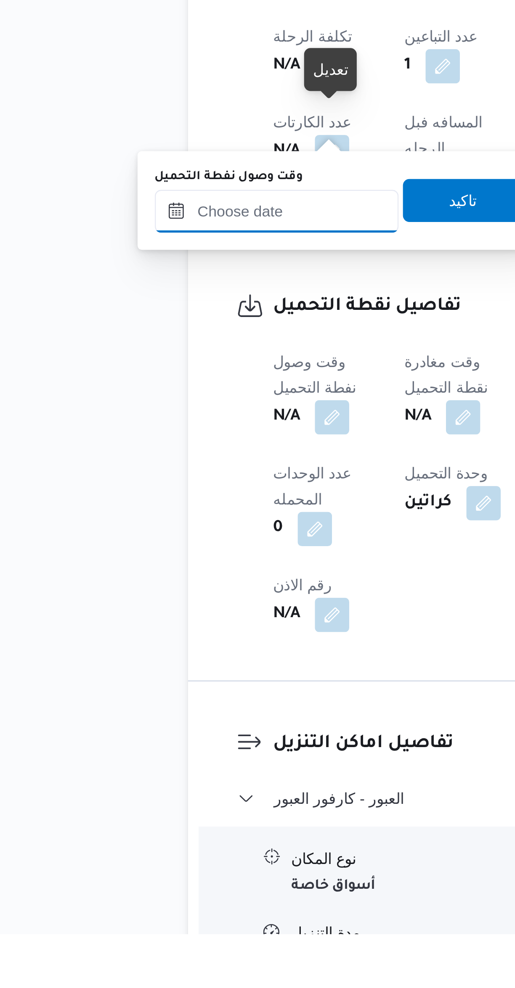
click at [155, 712] on input "وقت وصول نفطة التحميل" at bounding box center [143, 705] width 95 height 17
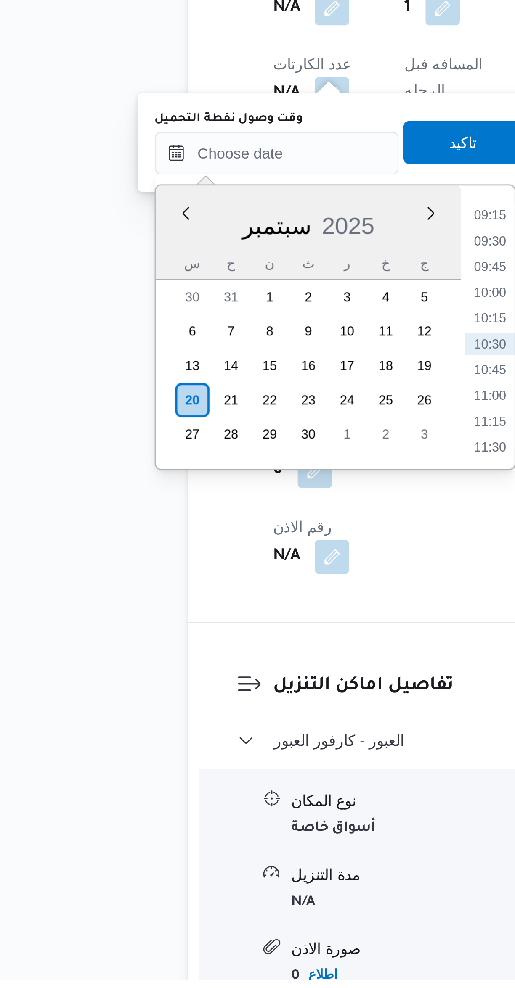
click at [225, 689] on li "09:15" at bounding box center [227, 688] width 19 height 8
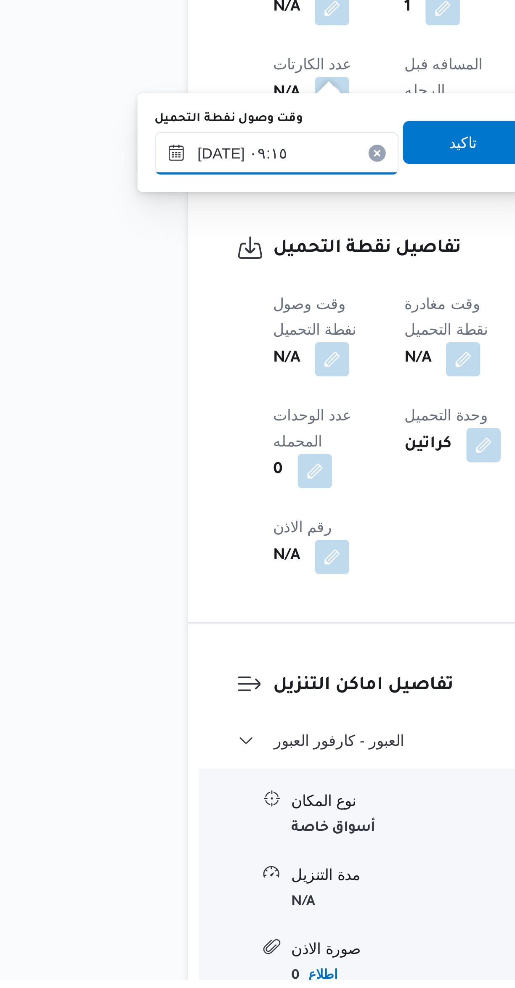
click at [119, 666] on input "٢٠/٠٩/٢٠٢٥ ٠٩:١٥" at bounding box center [143, 664] width 95 height 17
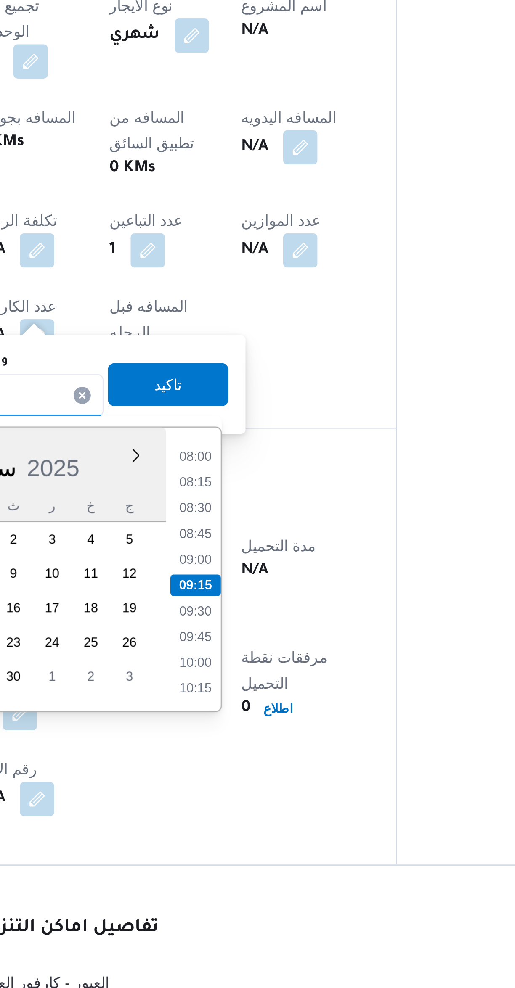
scroll to position [41, 0]
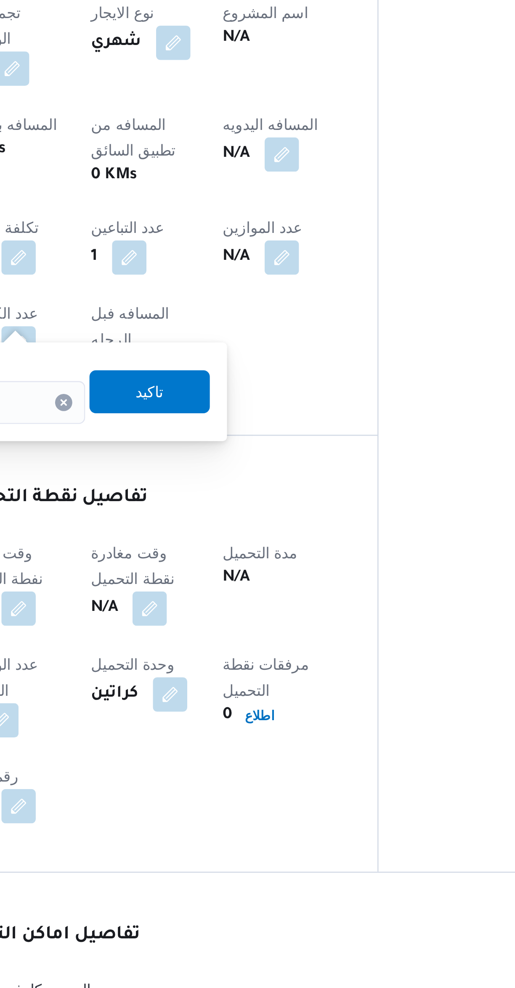
click at [282, 677] on div "تفاصيل نقطة التحميل وقت وصول نفطة التحميل N/A وقت مغادرة نقطة التحميل N/A مدة ا…" at bounding box center [207, 762] width 197 height 171
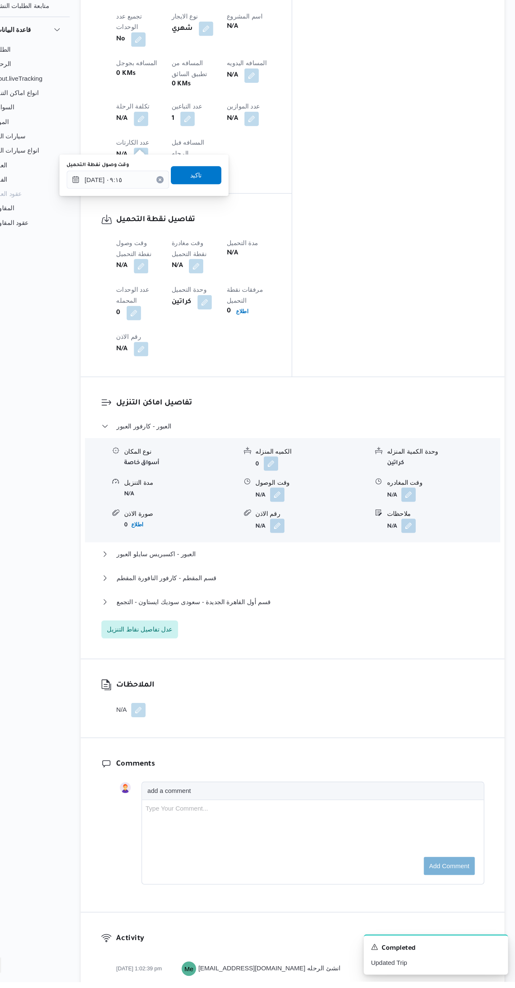
scroll to position [210, 0]
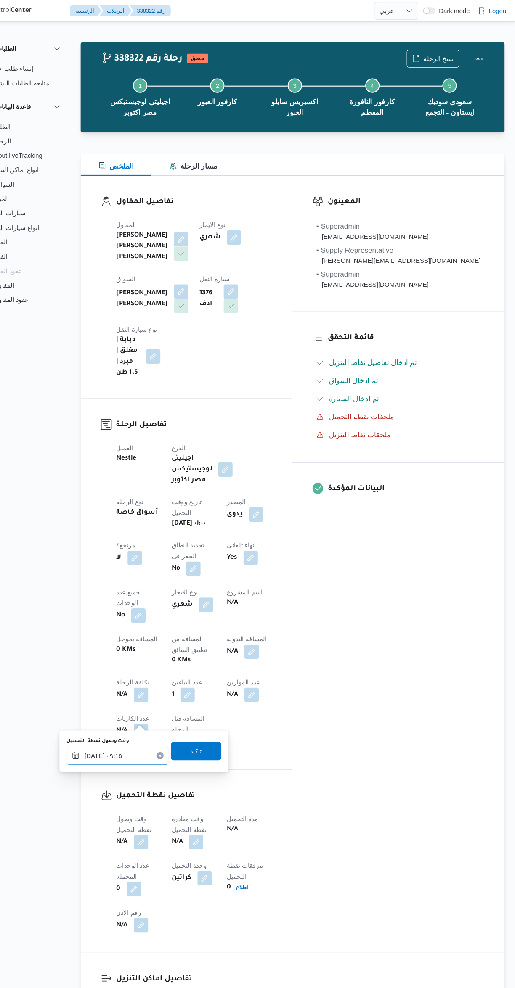
click at [141, 703] on input "٢٠/٠٩/٢٠٢٥ ٠٩:١٥" at bounding box center [143, 705] width 95 height 17
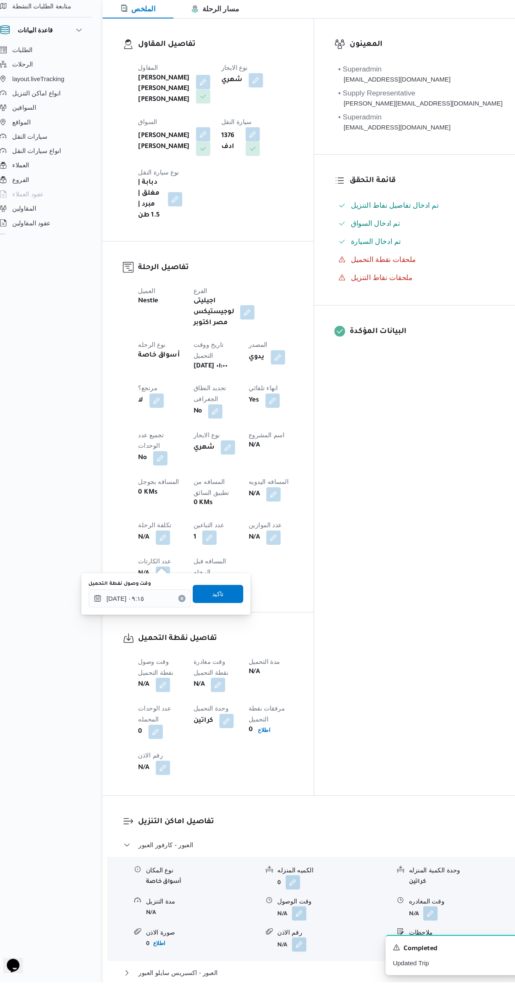
scroll to position [75, 0]
click at [145, 632] on input "٢٠/٠٩/٢٠٢٥ ٠٩:١٥" at bounding box center [143, 630] width 95 height 17
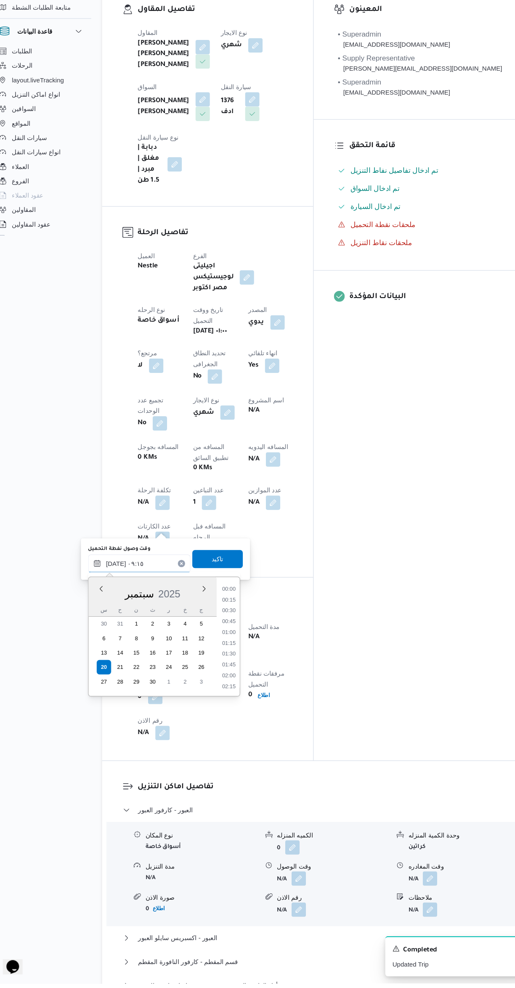
scroll to position [322, 0]
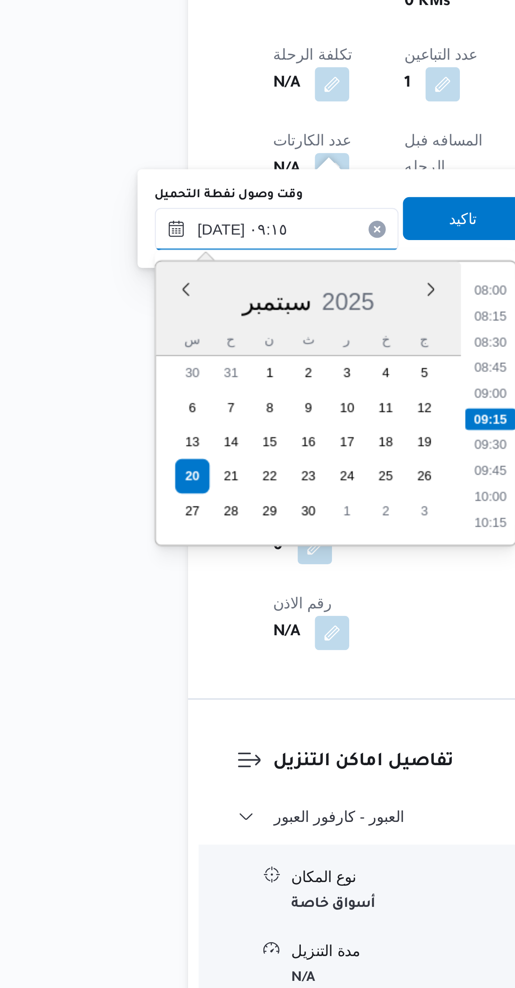
click at [117, 675] on input "٢٠/٠٩/٢٠٢٥ ٠٩:١٥" at bounding box center [143, 671] width 95 height 17
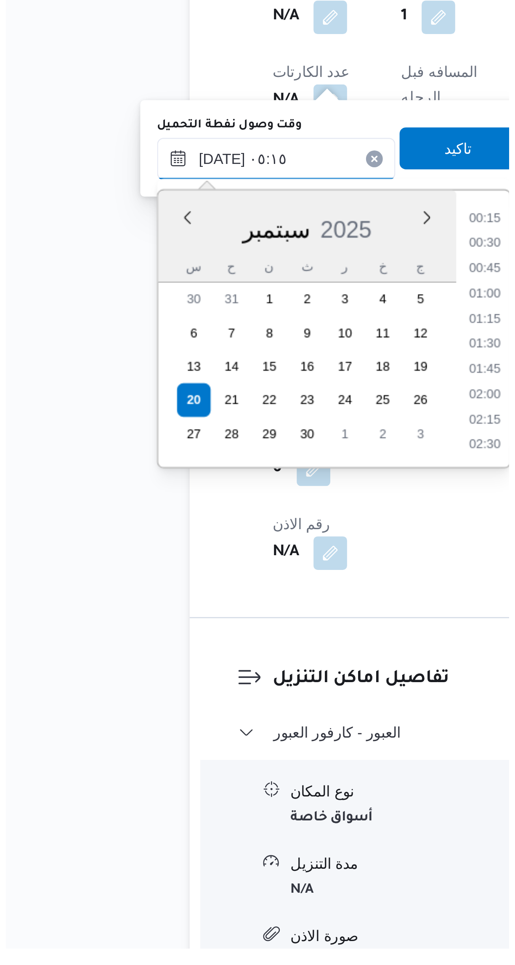
scroll to position [124, 0]
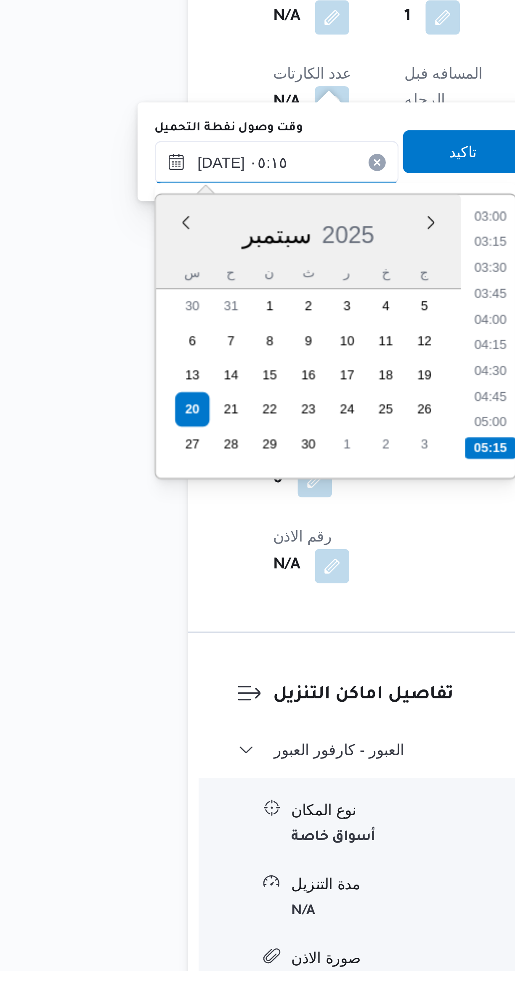
type input "٢٠/٠٩/٢٠٢٥ ٠٥:١٥"
click at [226, 782] on li "05:15" at bounding box center [228, 783] width 20 height 8
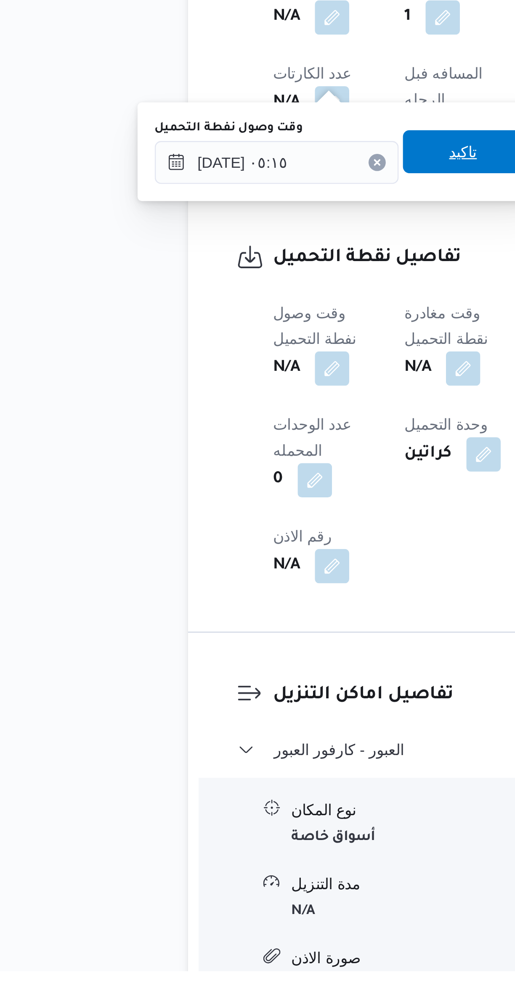
click at [208, 661] on span "تاكيد" at bounding box center [216, 667] width 47 height 17
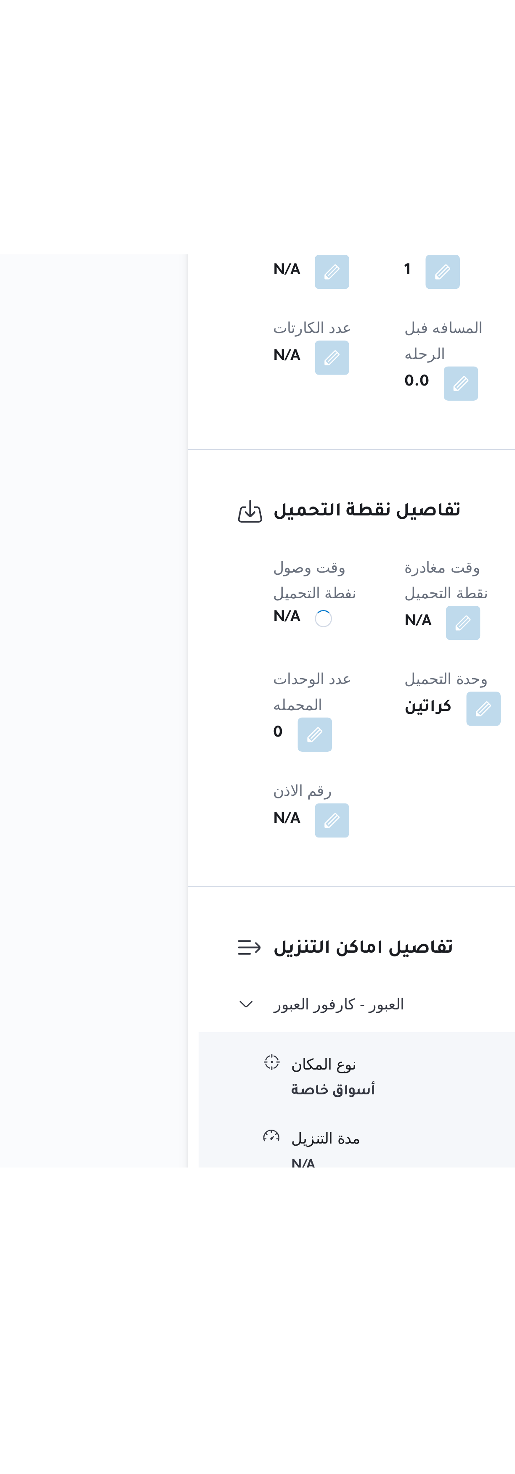
scroll to position [34, 0]
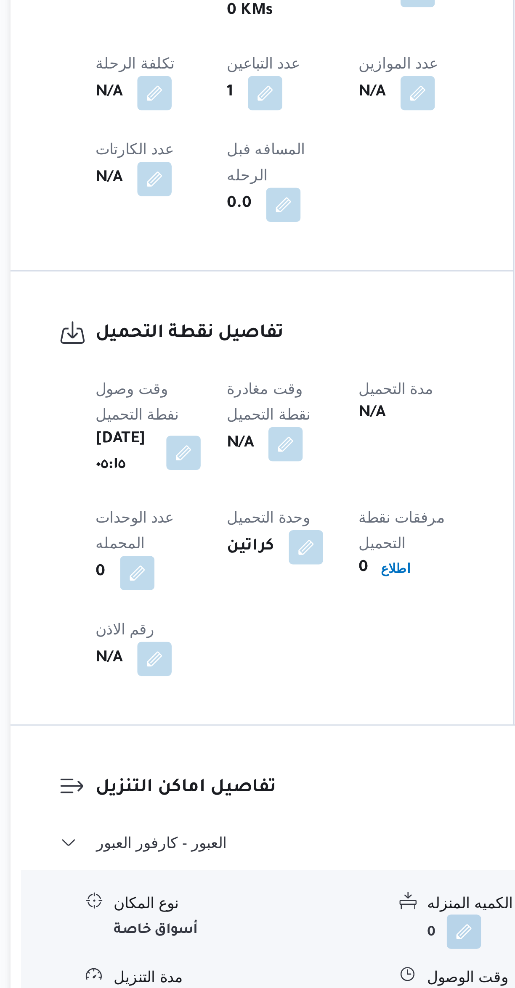
click at [224, 745] on button "button" at bounding box center [216, 751] width 13 height 13
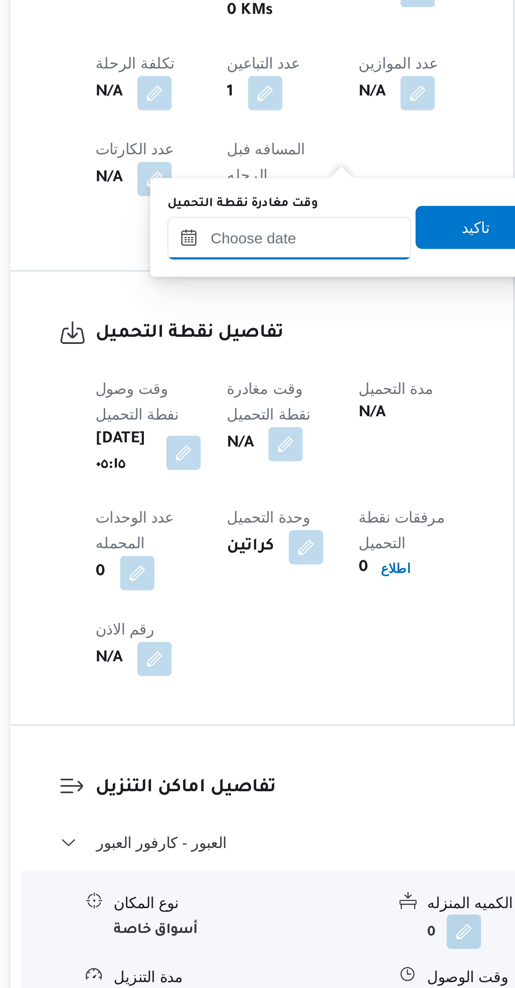
click at [214, 669] on input "وقت مغادرة نقطة التحميل" at bounding box center [218, 671] width 95 height 17
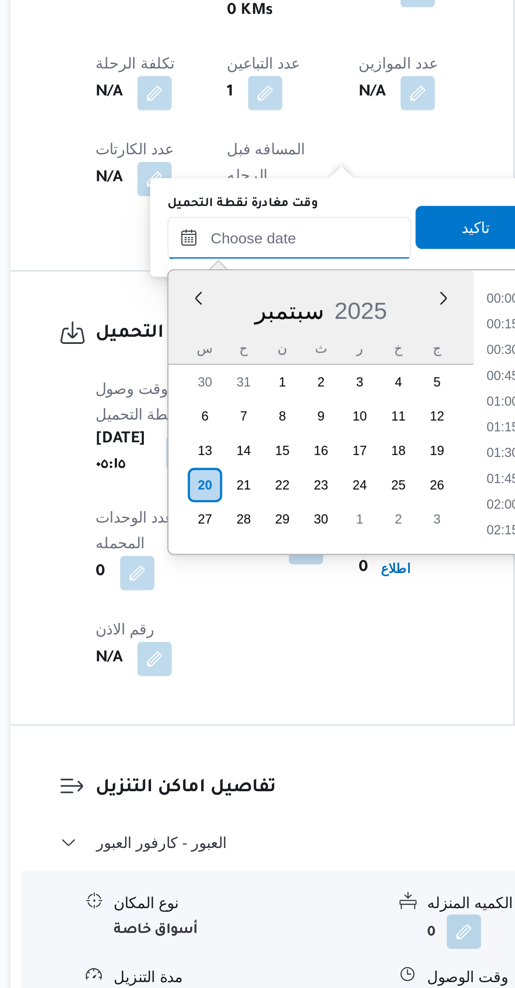
scroll to position [372, 0]
click at [298, 691] on li "09:15" at bounding box center [301, 695] width 19 height 8
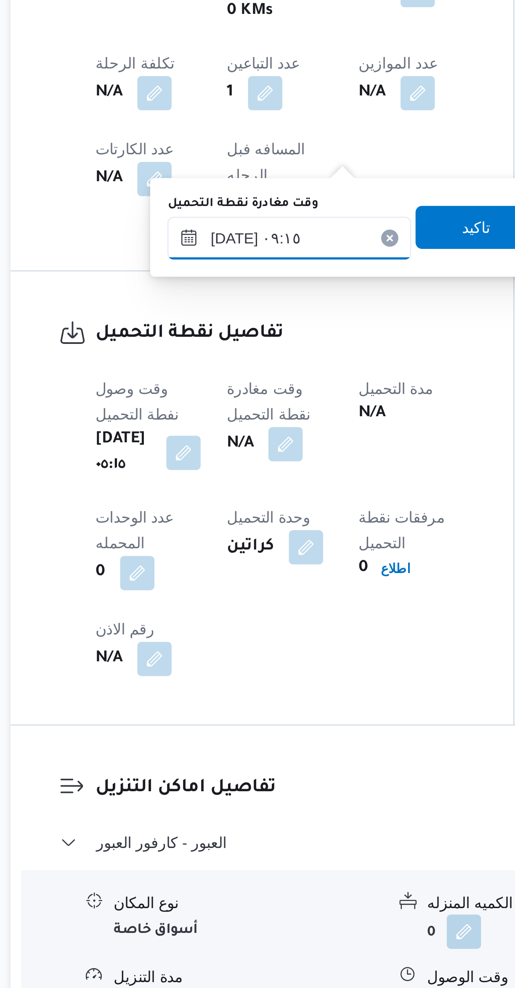
click at [235, 667] on input "٢٠/٠٩/٢٠٢٥ ٠٩:١٥" at bounding box center [218, 671] width 95 height 17
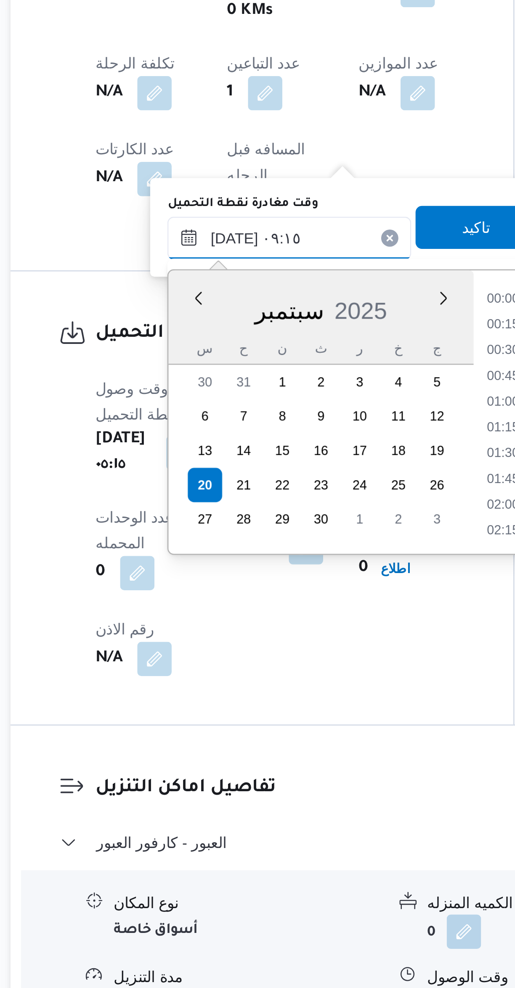
scroll to position [322, 0]
click at [296, 696] on li "08:00" at bounding box center [302, 695] width 19 height 8
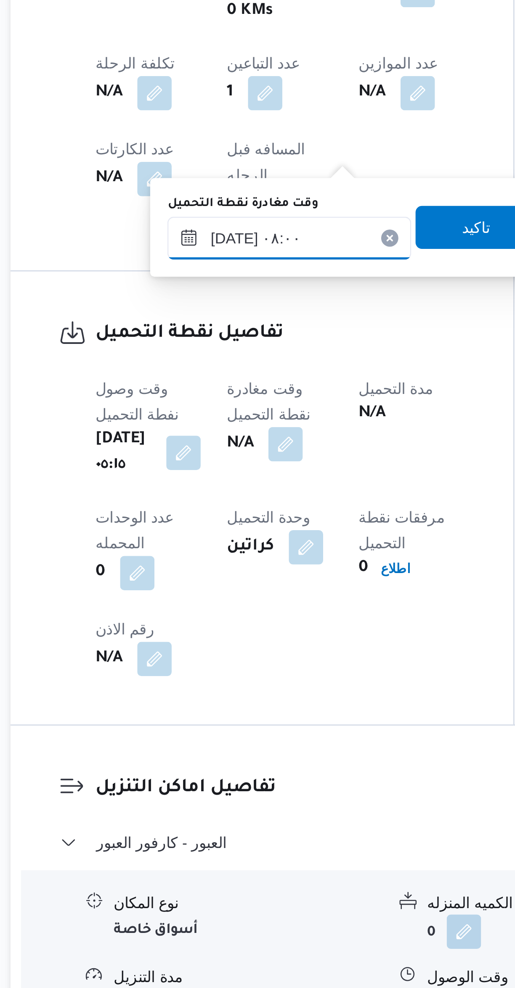
click at [228, 668] on input "٢٠/٠٩/٢٠٢٥ ٠٨:٠٠" at bounding box center [218, 671] width 95 height 17
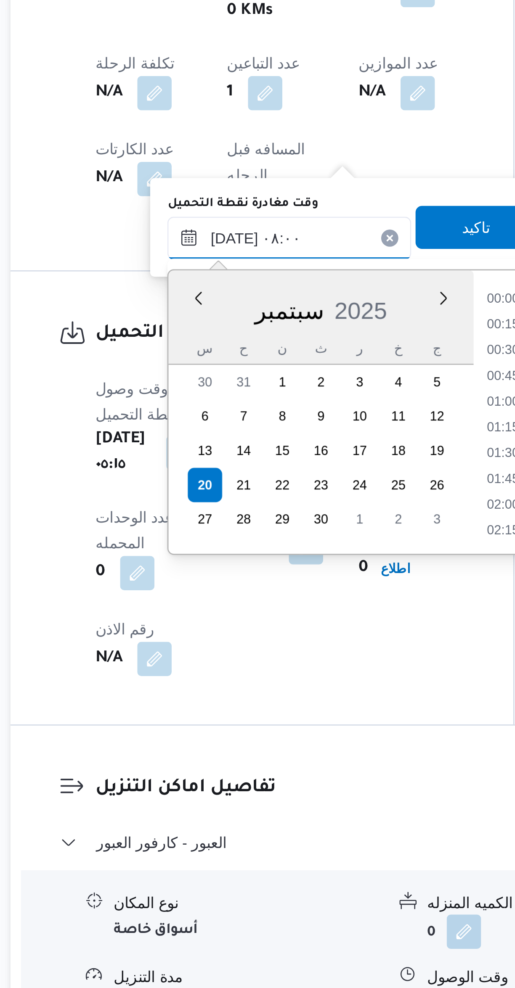
scroll to position [272, 0]
click at [298, 725] on li "07:30" at bounding box center [302, 725] width 19 height 8
type input "٢٠/٠٩/٢٠٢٥ ٠٧:٣٠"
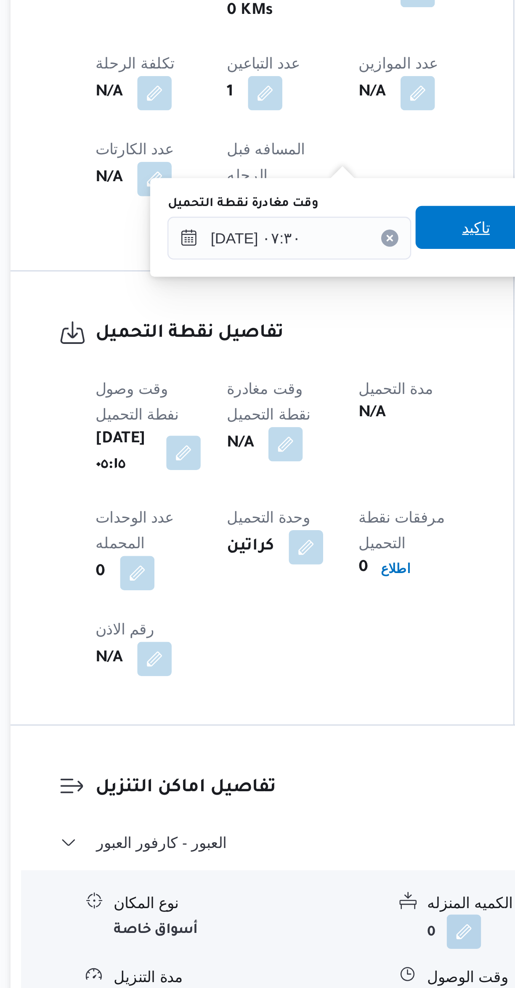
click at [290, 663] on span "تاكيد" at bounding box center [291, 667] width 47 height 17
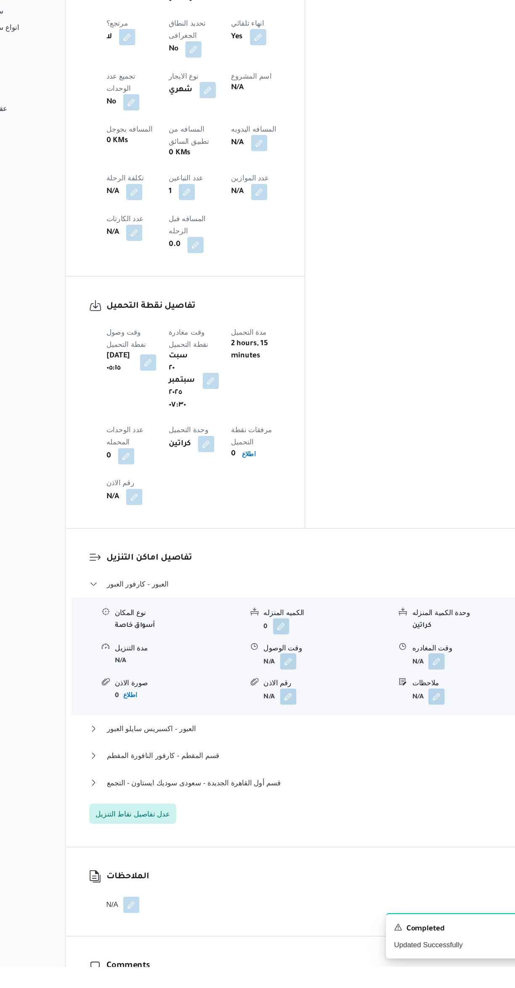
scroll to position [300, 0]
click at [334, 667] on button "العبور - كارفور العبور" at bounding box center [307, 672] width 357 height 10
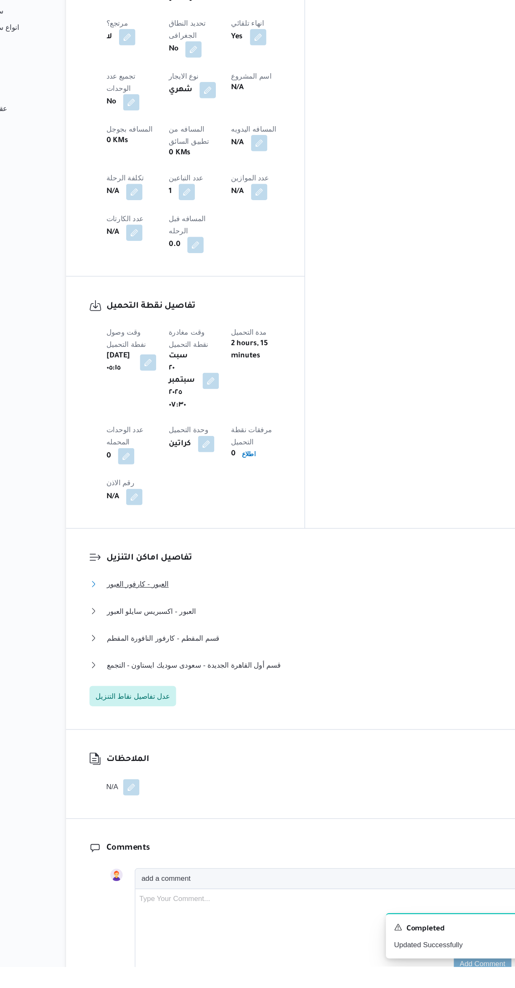
scroll to position [395, 0]
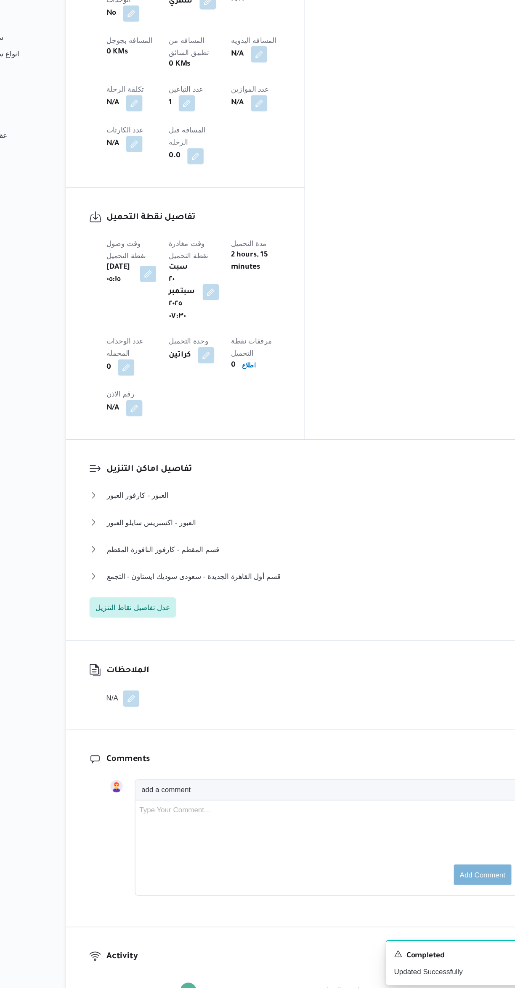
click at [175, 543] on div "تفاصيل اماكن التنزيل العبور - كارفور العبور نوع المكان أسواق خاصة الكميه المنزل…" at bounding box center [306, 614] width 395 height 166
click at [185, 661] on span "عدل تفاصيل نقاط التنزيل" at bounding box center [164, 669] width 71 height 17
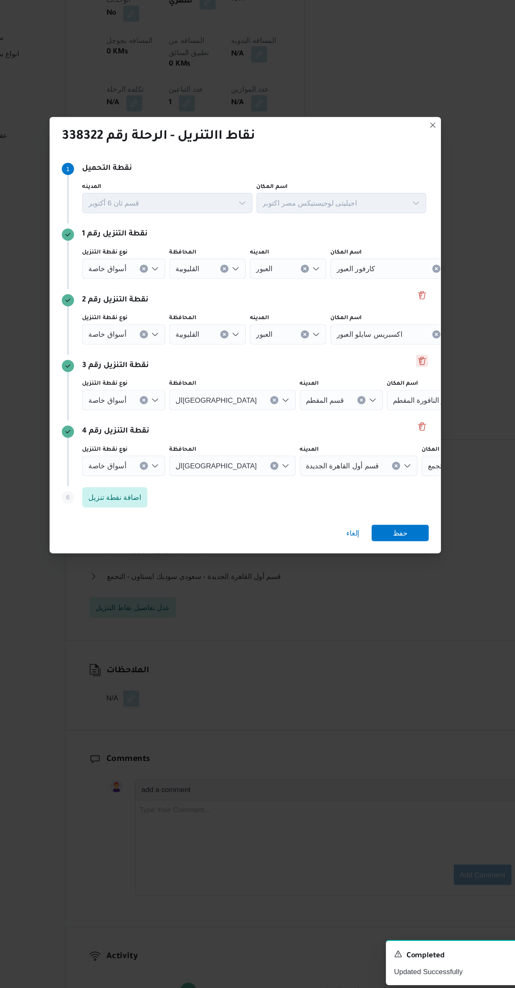
click at [406, 464] on button "Delete" at bounding box center [403, 466] width 10 height 10
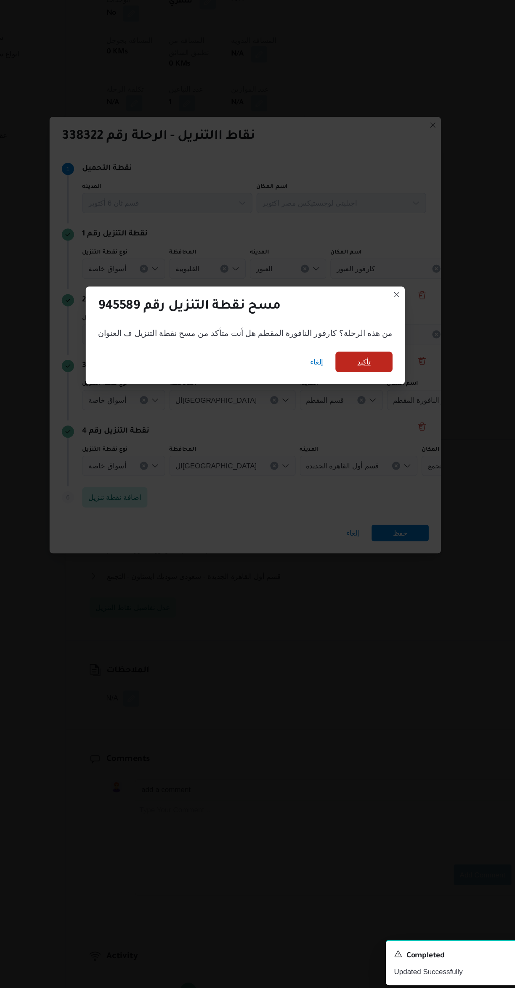
click at [348, 462] on span "تأكيد" at bounding box center [355, 466] width 47 height 17
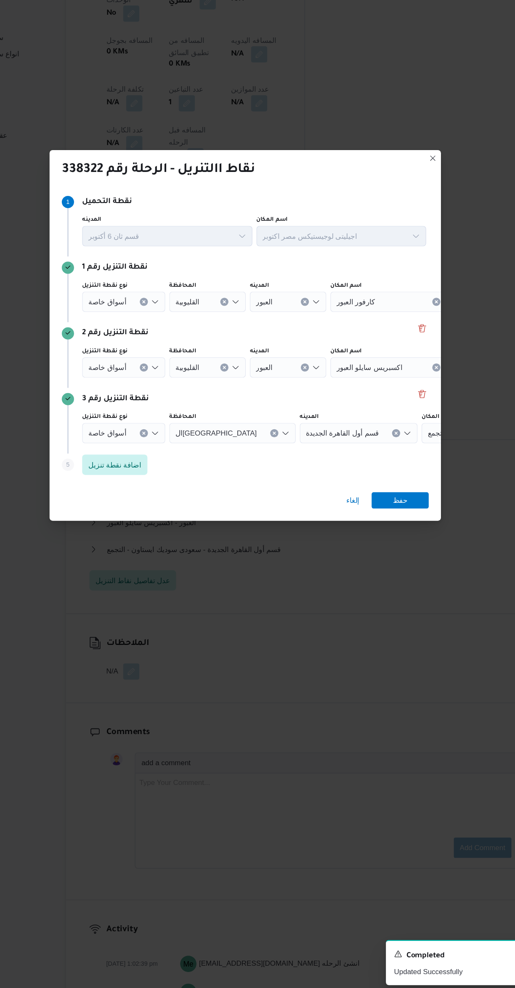
click at [172, 524] on icon "Clear input" at bounding box center [173, 525] width 2 height 2
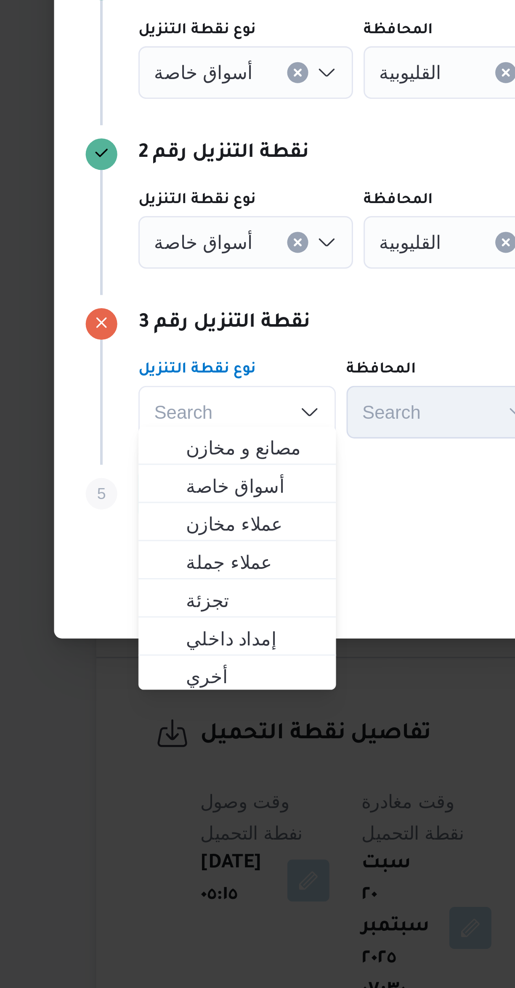
scroll to position [114, 0]
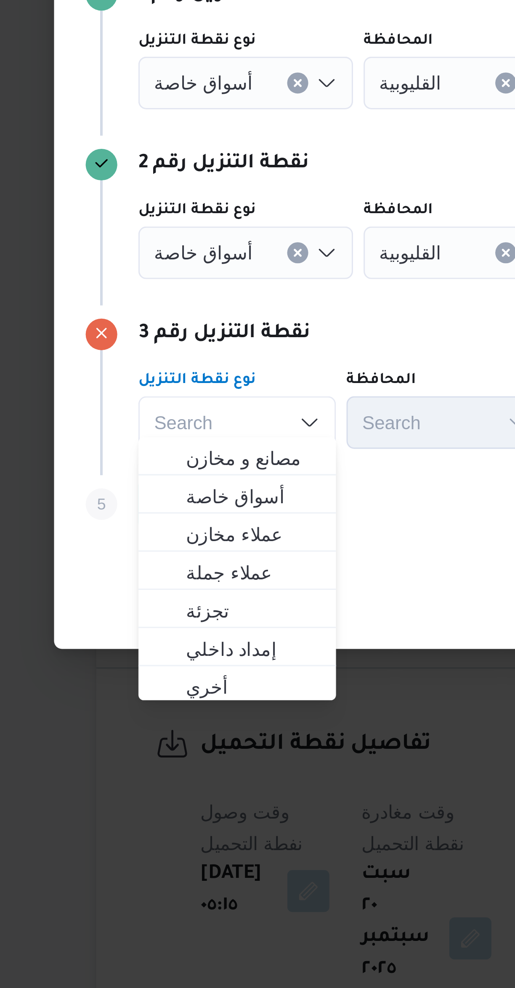
click at [170, 468] on button "Clear input" at bounding box center [173, 471] width 7 height 7
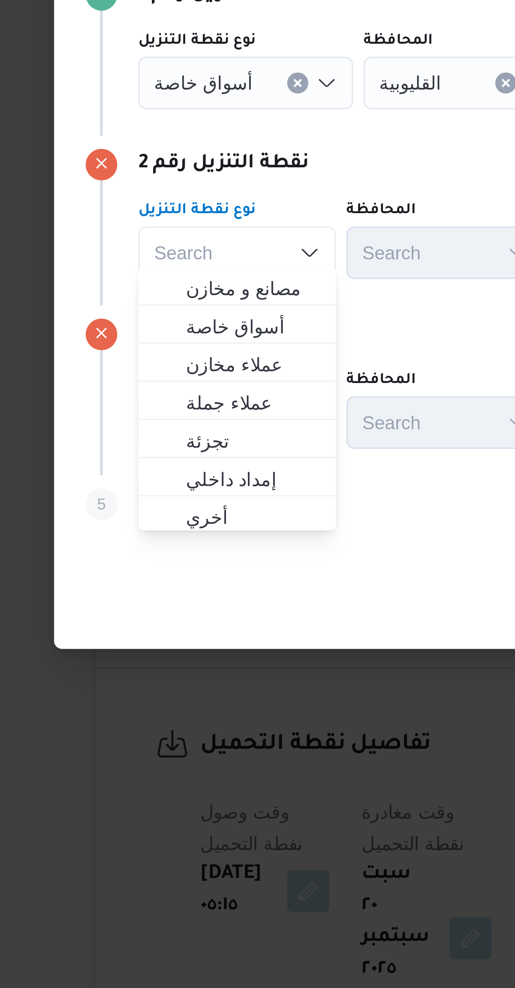
click at [172, 415] on icon "Clear input" at bounding box center [173, 416] width 3 height 3
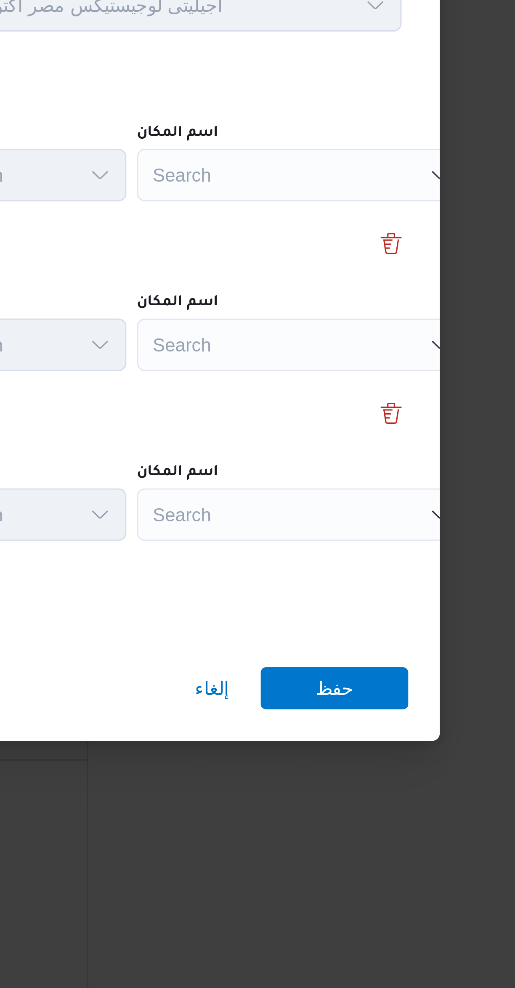
click at [384, 412] on div "Search" at bounding box center [374, 417] width 105 height 17
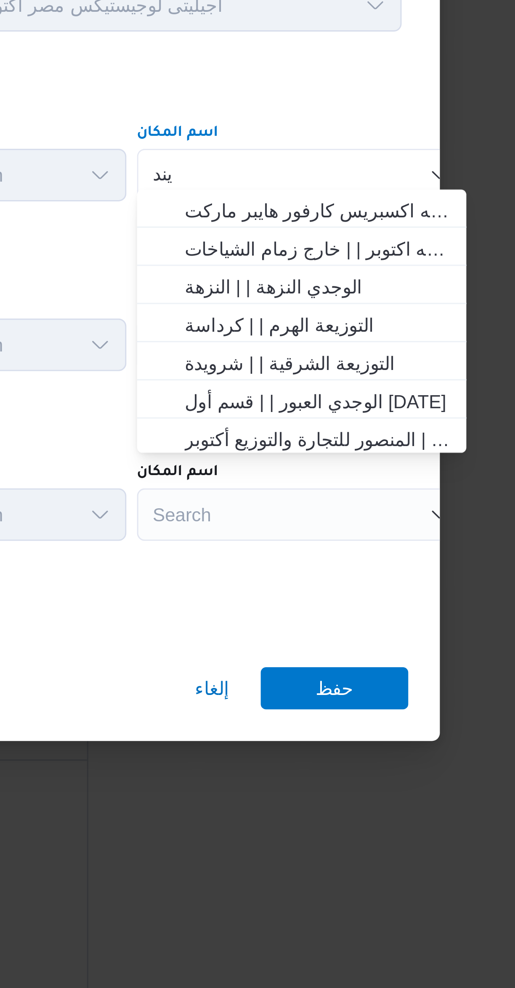
type input "ينده"
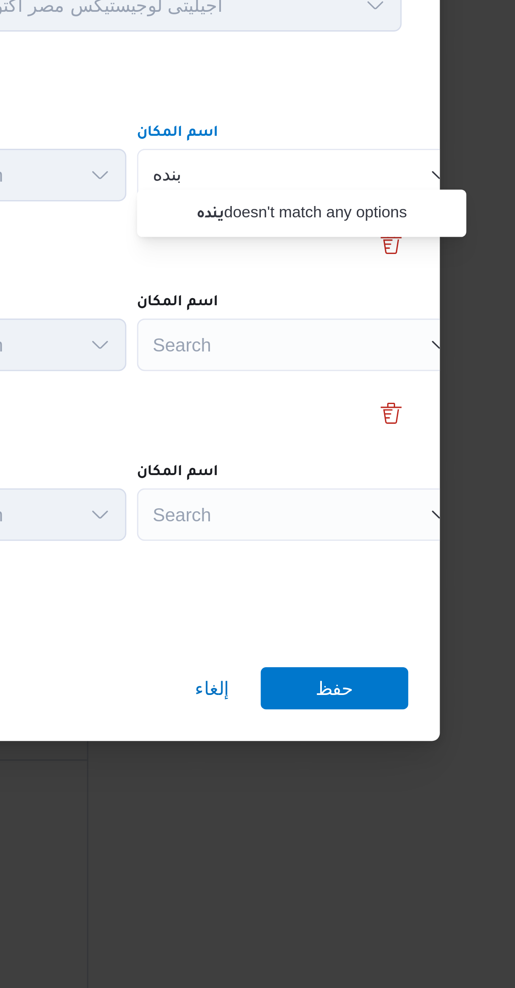
scroll to position [0, 0]
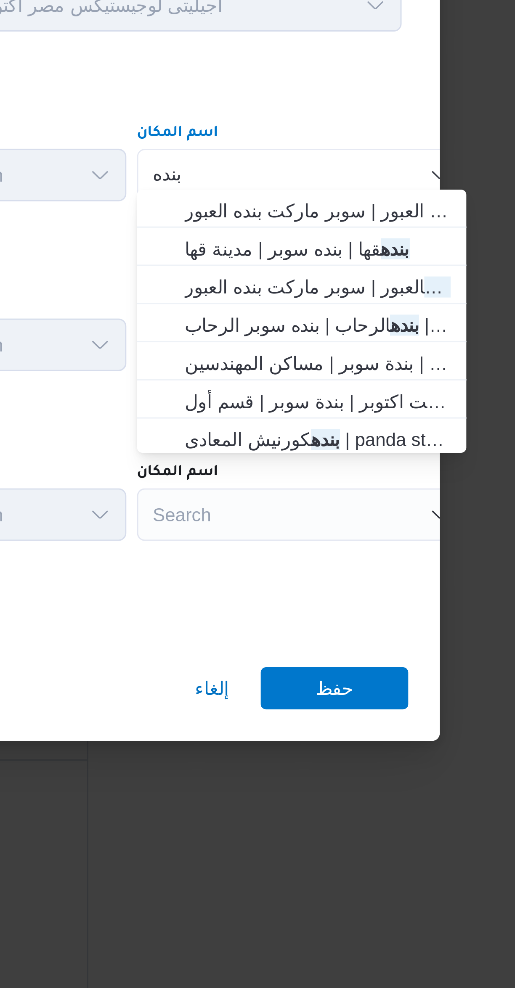
type input "بنده"
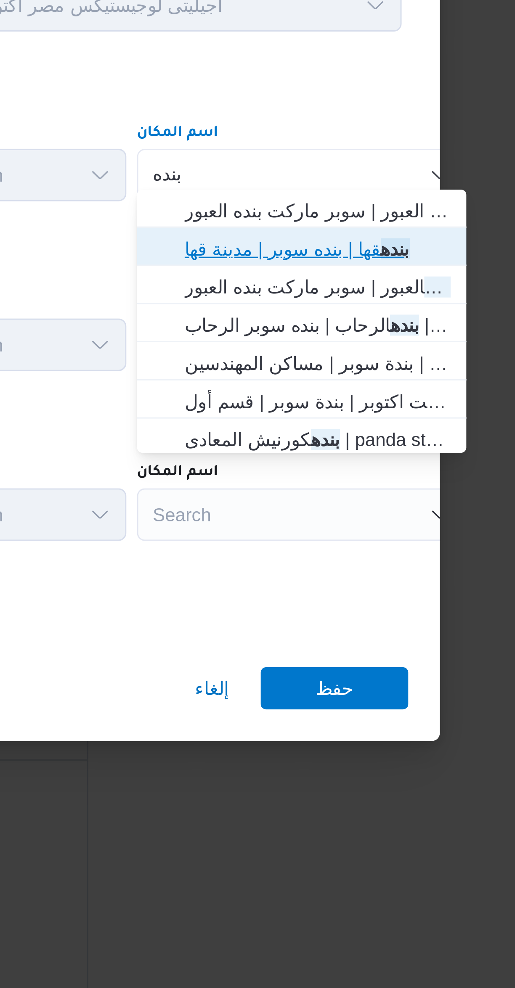
click at [385, 439] on span "بنده قها | بنده سوبر | مدينة قها" at bounding box center [379, 440] width 85 height 10
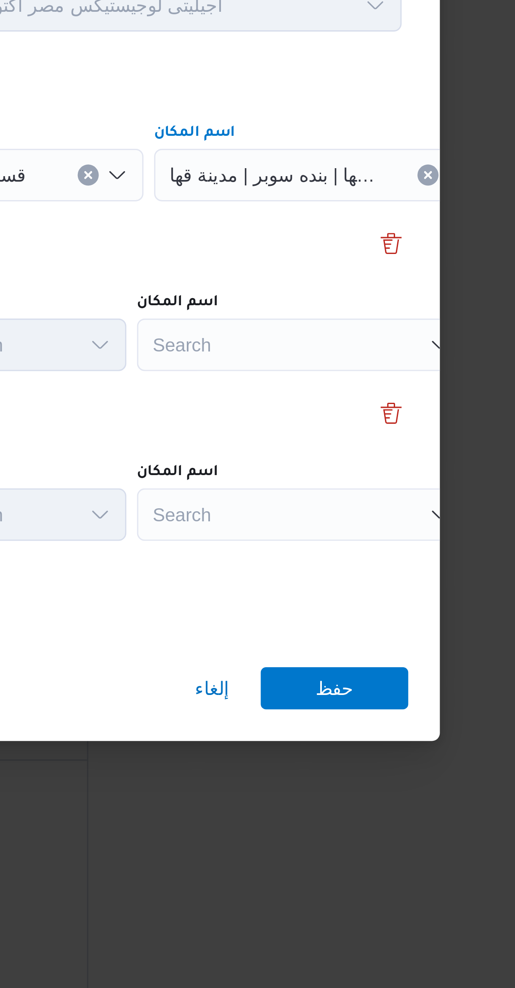
click at [375, 467] on div "Search" at bounding box center [374, 471] width 105 height 17
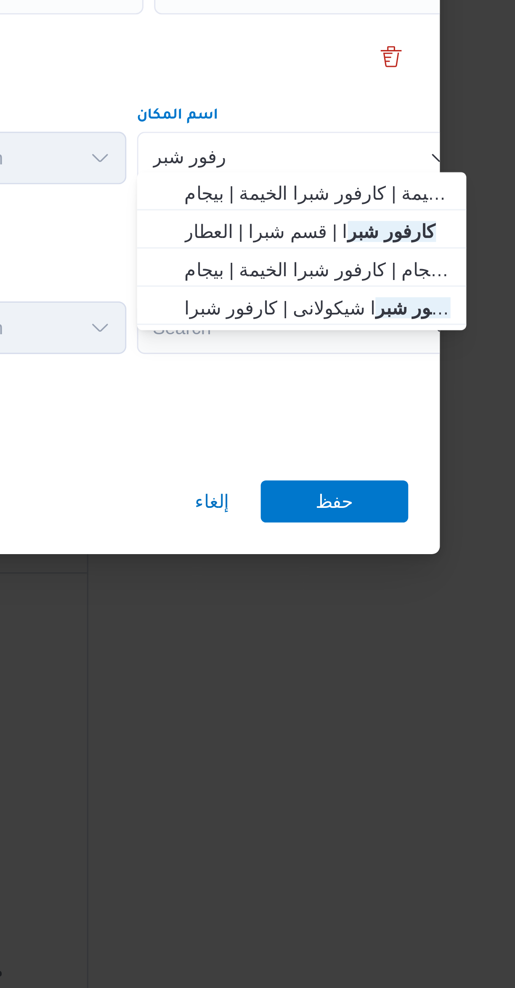
type input "كارفور شبر"
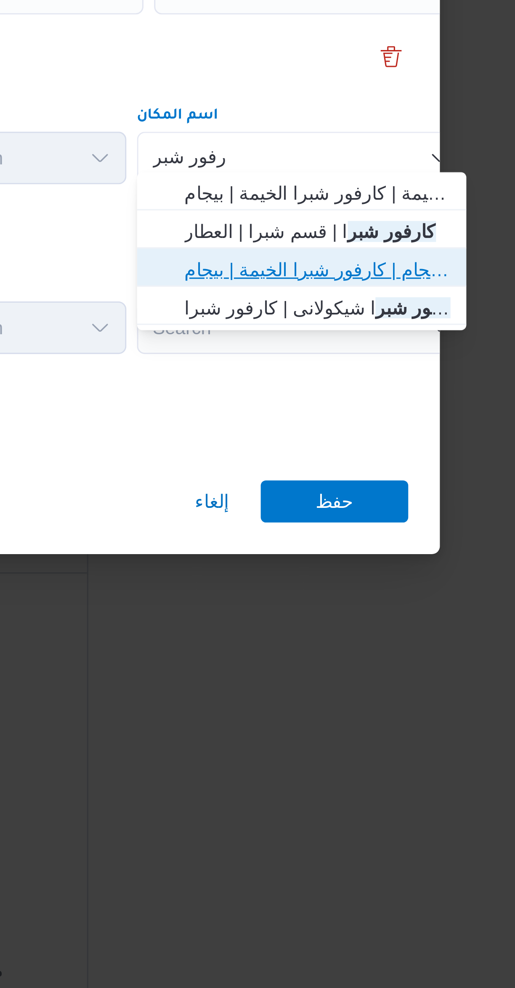
click at [406, 507] on span "كارفور شبر ا بيجام | كارفور شبرا الخيمة | بيجام" at bounding box center [379, 507] width 85 height 10
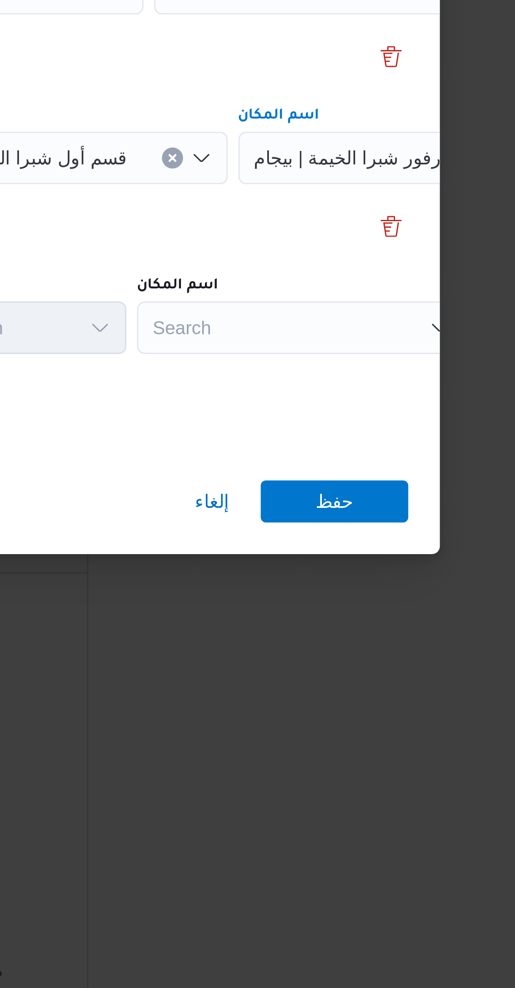
click at [382, 517] on div "Search" at bounding box center [374, 525] width 105 height 17
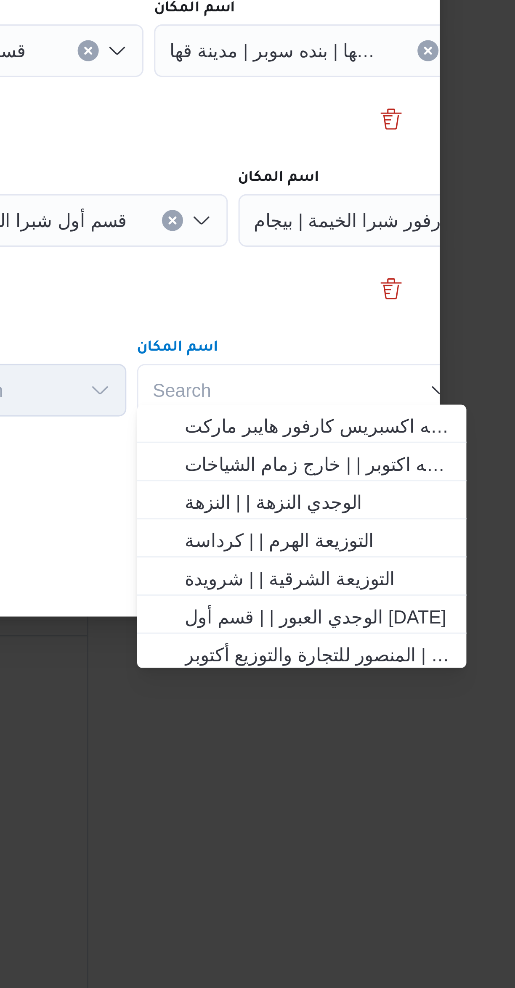
scroll to position [114, 0]
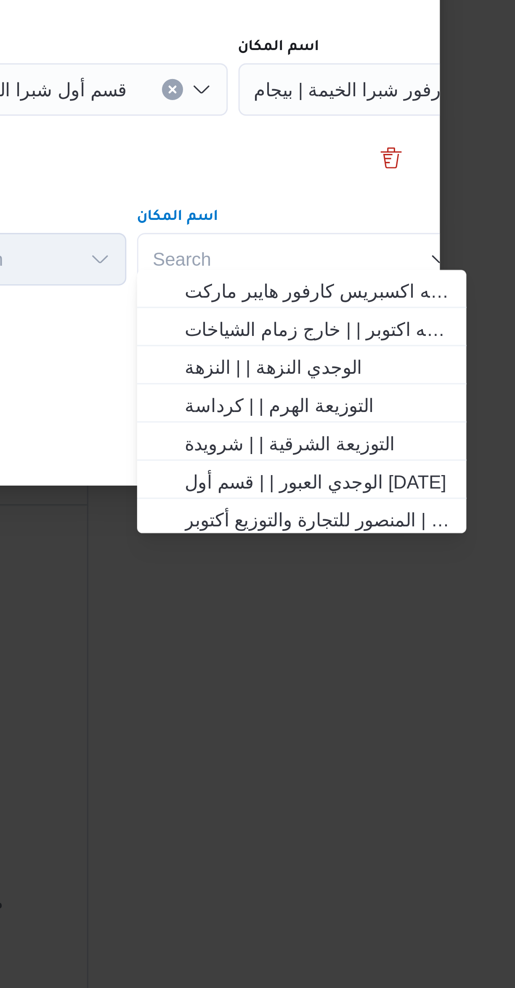
click at [372, 518] on div "Search Combo box. Selected. Combo box input. Search. Type some text or, to disp…" at bounding box center [374, 525] width 105 height 17
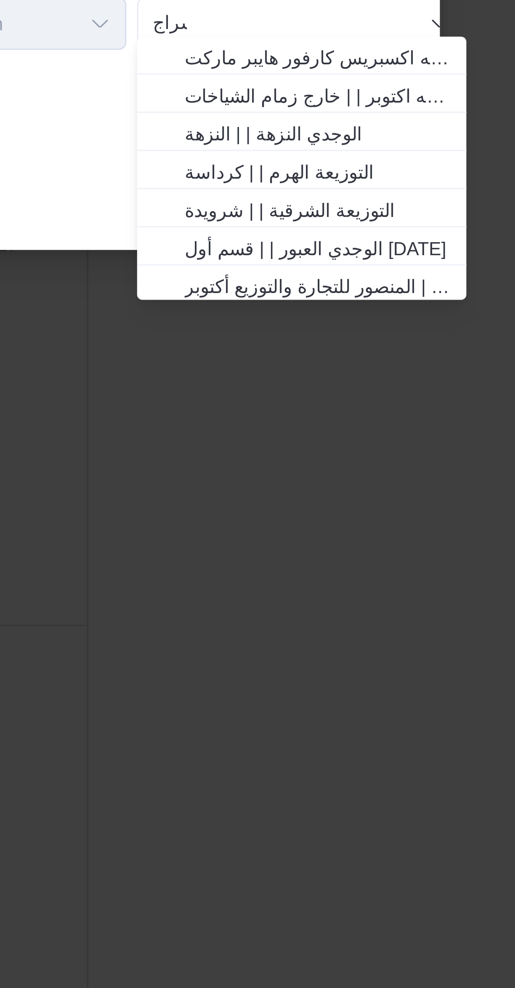
scroll to position [0, 0]
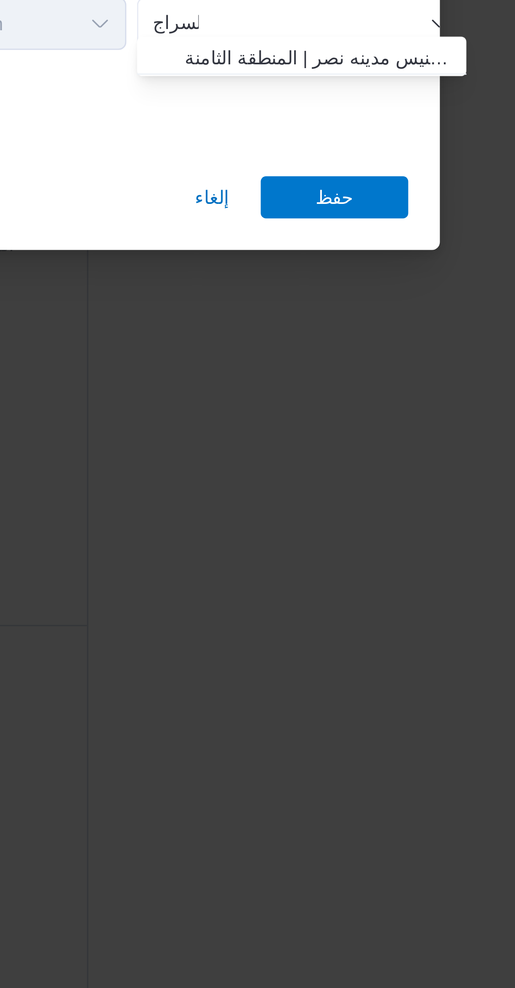
type input "السراج"
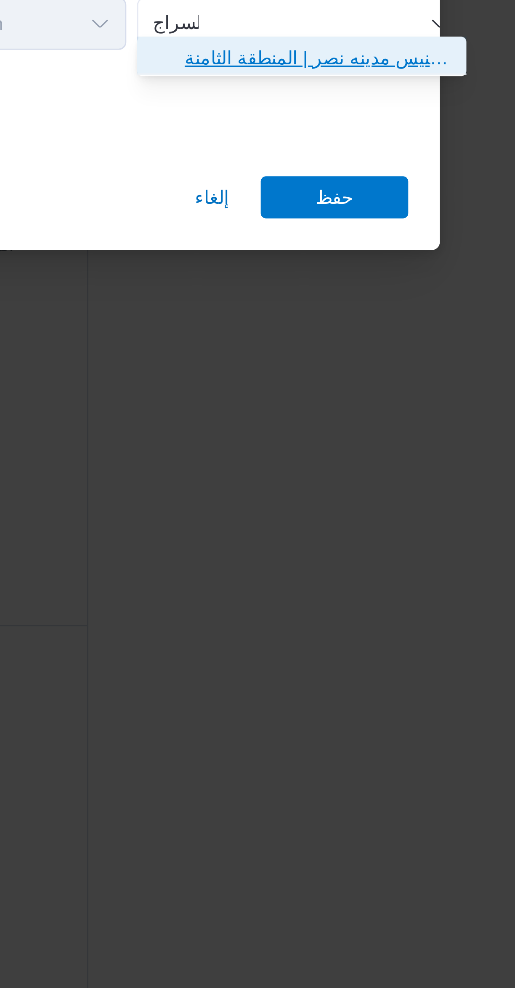
click at [397, 541] on span "سبينس السراج مول | سبينيس مدينه نصر | المنطقة الثامنة" at bounding box center [379, 536] width 85 height 10
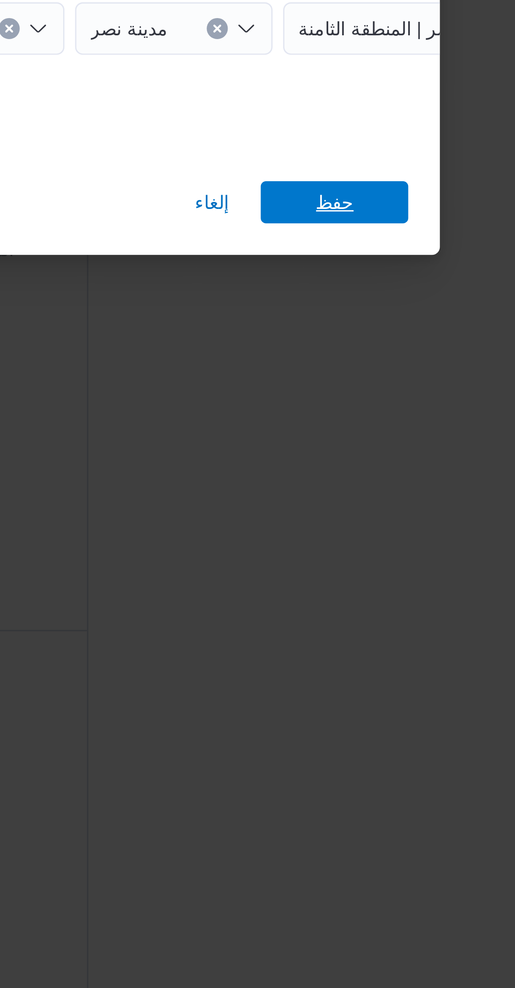
click at [392, 579] on span "حفظ" at bounding box center [384, 580] width 47 height 13
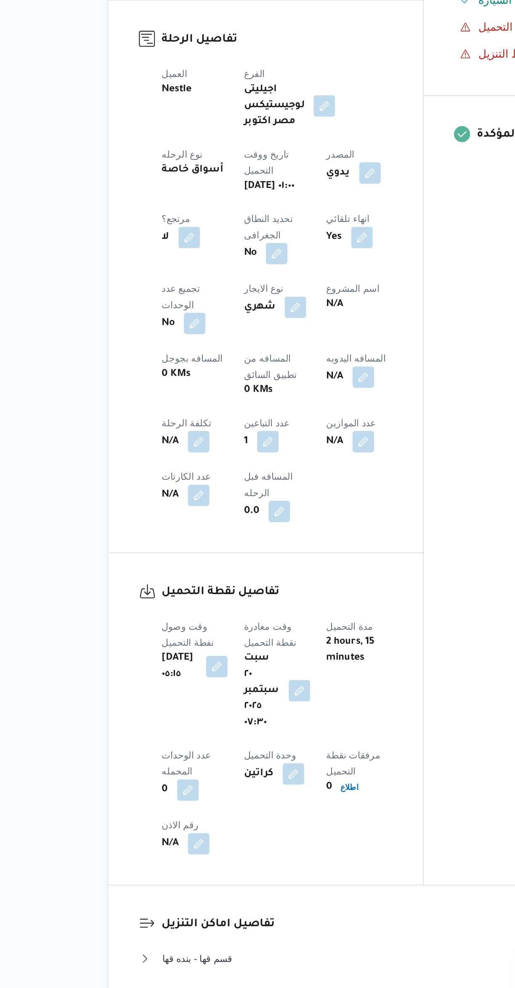
scroll to position [3, 0]
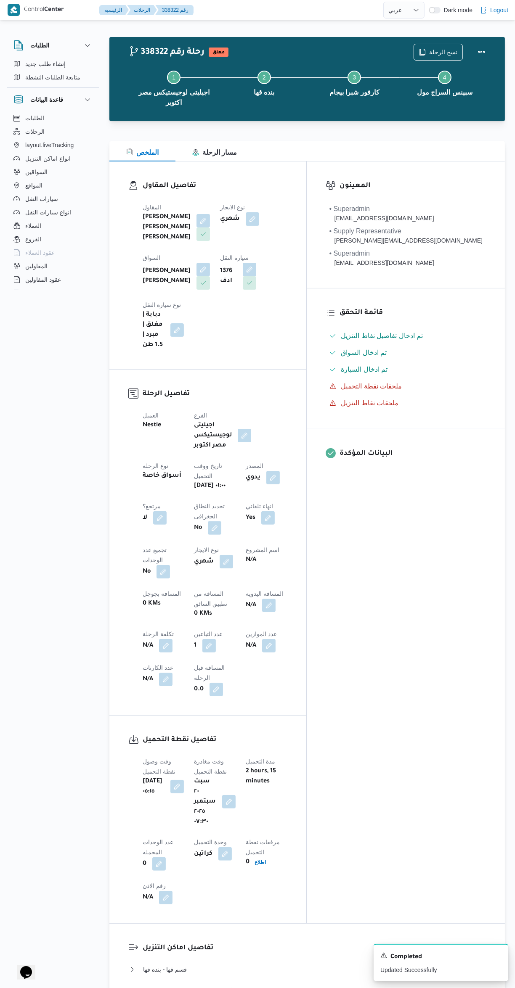
select select "ar"
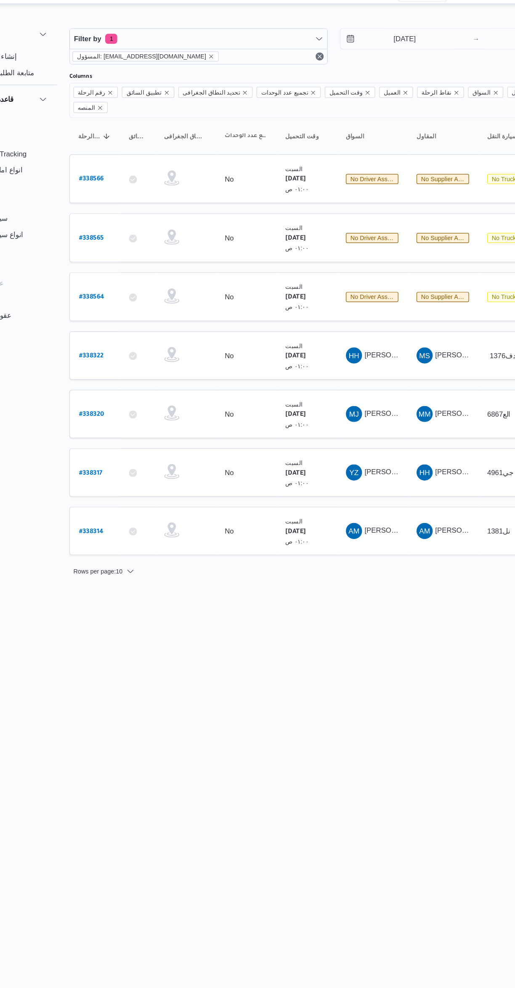
click at [134, 262] on b "# 338564" at bounding box center [127, 265] width 21 height 6
select select "ar"
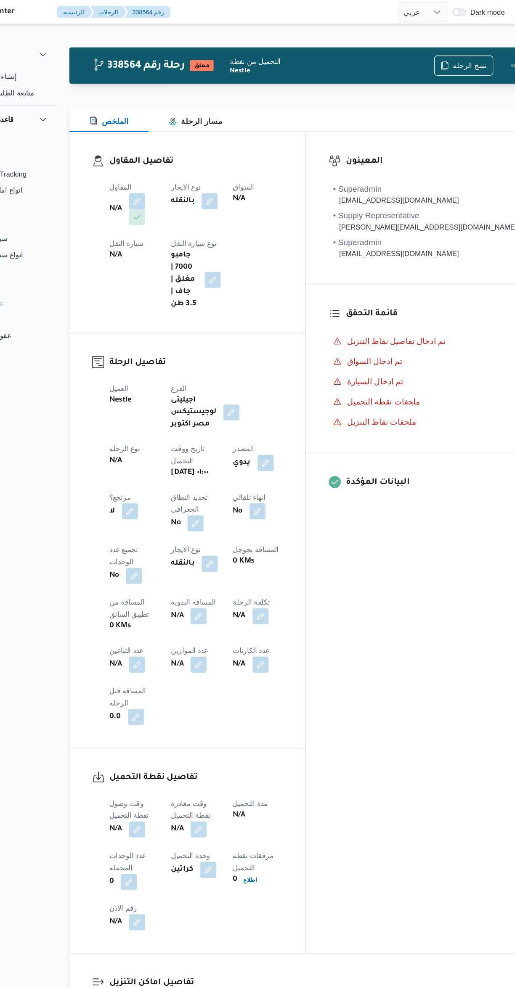
click at [164, 174] on span at bounding box center [164, 167] width 18 height 13
click at [166, 209] on div "سيارة النقل N/A" at bounding box center [162, 228] width 41 height 61
click at [166, 167] on button "button" at bounding box center [165, 167] width 13 height 13
click at [162, 198] on div "Search" at bounding box center [148, 201] width 63 height 17
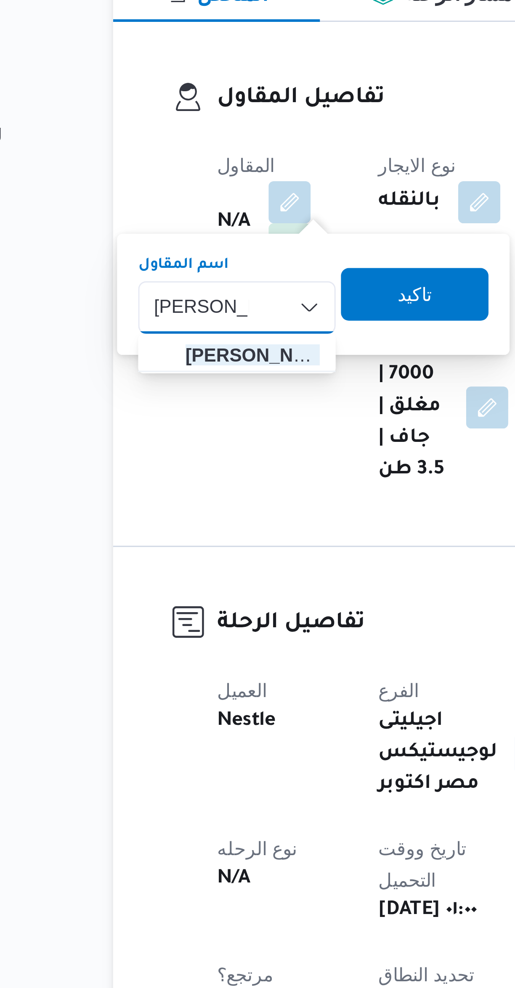
type input "مصطفى ممدو"
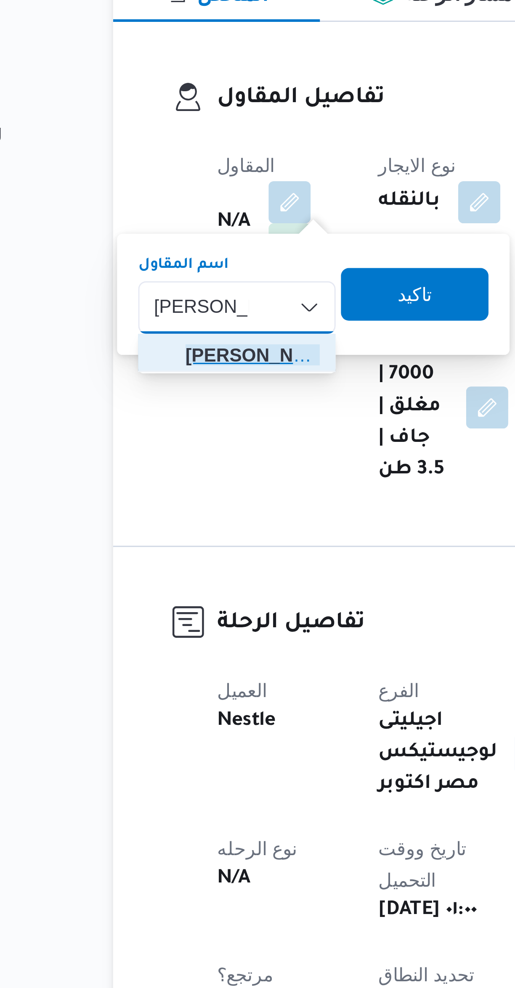
click at [158, 219] on span "مصطفى ممدو ح محمود عبدالهادى" at bounding box center [153, 216] width 43 height 10
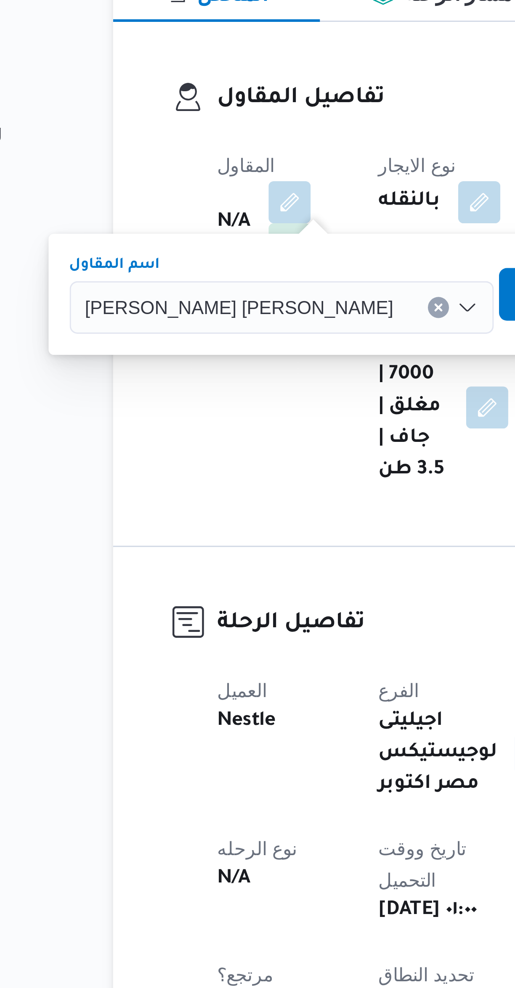
click at [251, 196] on span "تاكيد" at bounding box center [256, 197] width 11 height 10
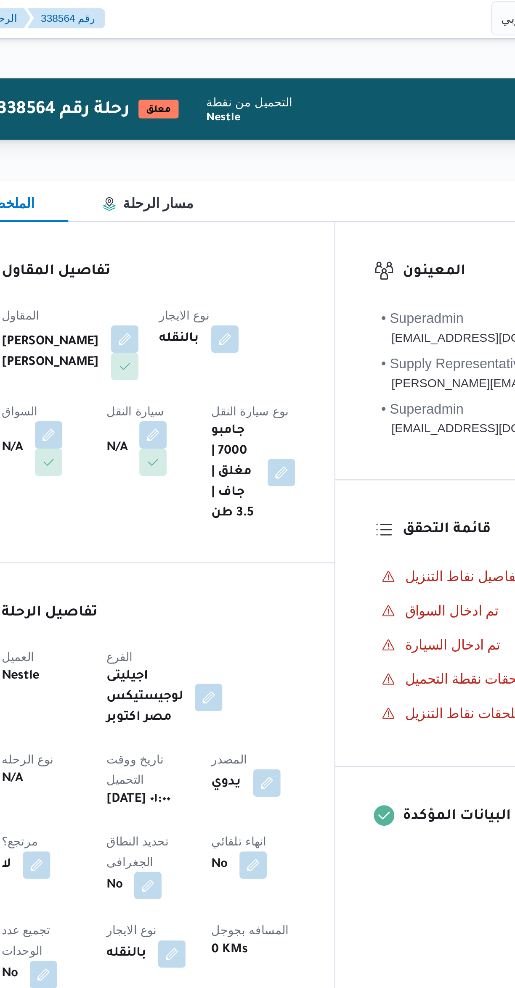
click at [172, 208] on button "button" at bounding box center [165, 214] width 13 height 13
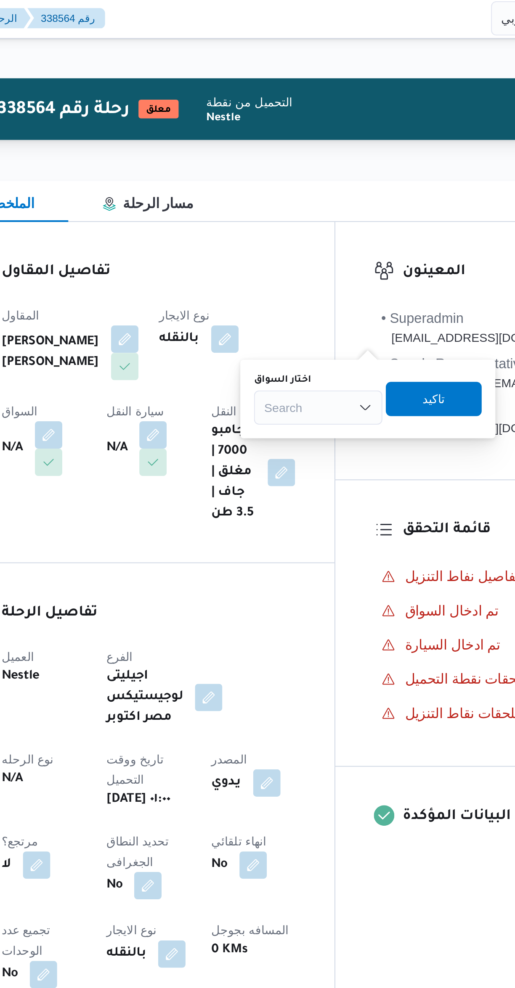
click at [296, 204] on div "Search" at bounding box center [298, 201] width 63 height 17
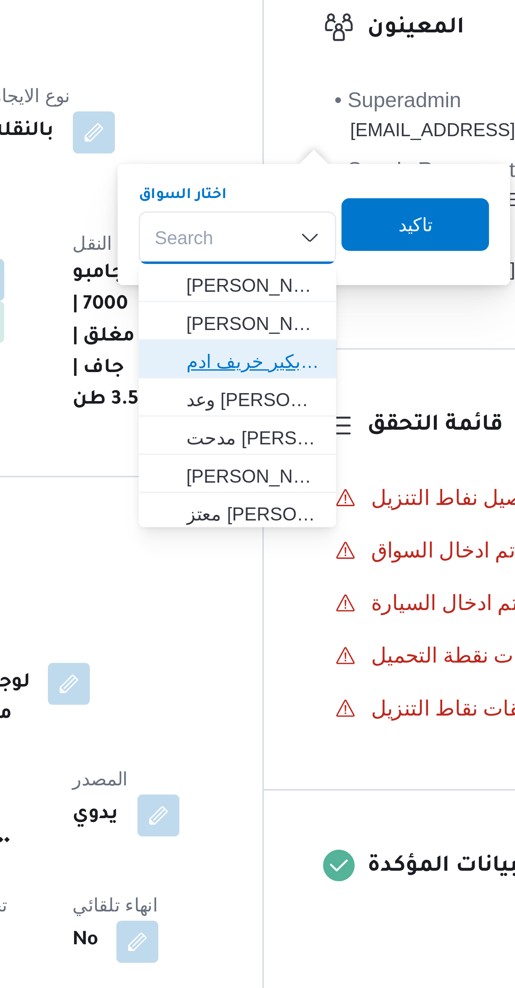
click at [311, 239] on span "باباكير ابكير خريف ادم" at bounding box center [303, 241] width 43 height 10
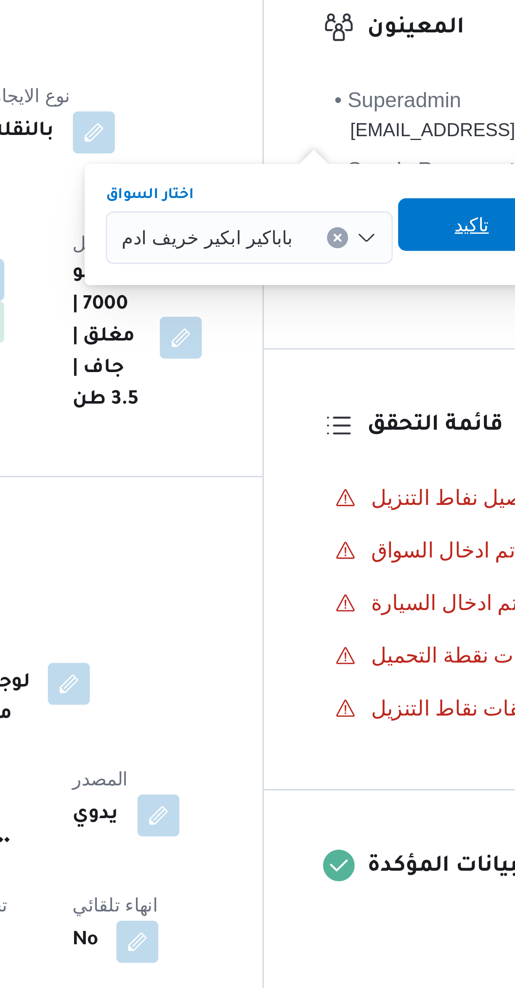
click at [367, 197] on span "تاكيد" at bounding box center [372, 197] width 11 height 10
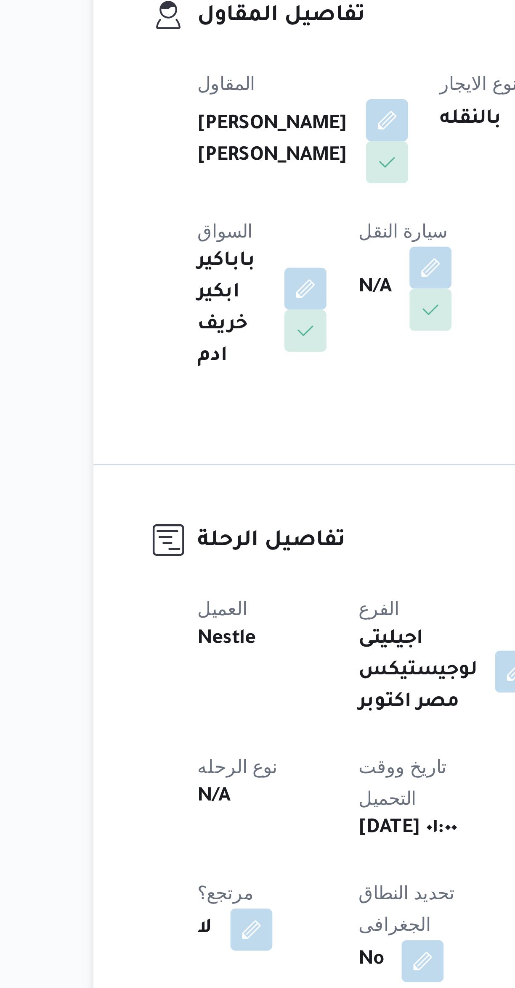
click at [210, 222] on button "button" at bounding box center [216, 214] width 13 height 13
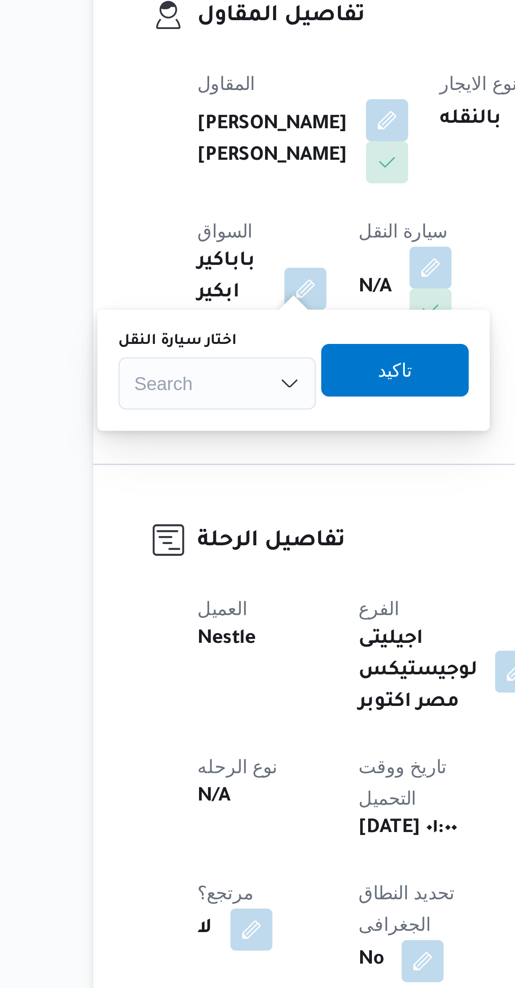
click at [159, 253] on div "Search" at bounding box center [148, 251] width 63 height 17
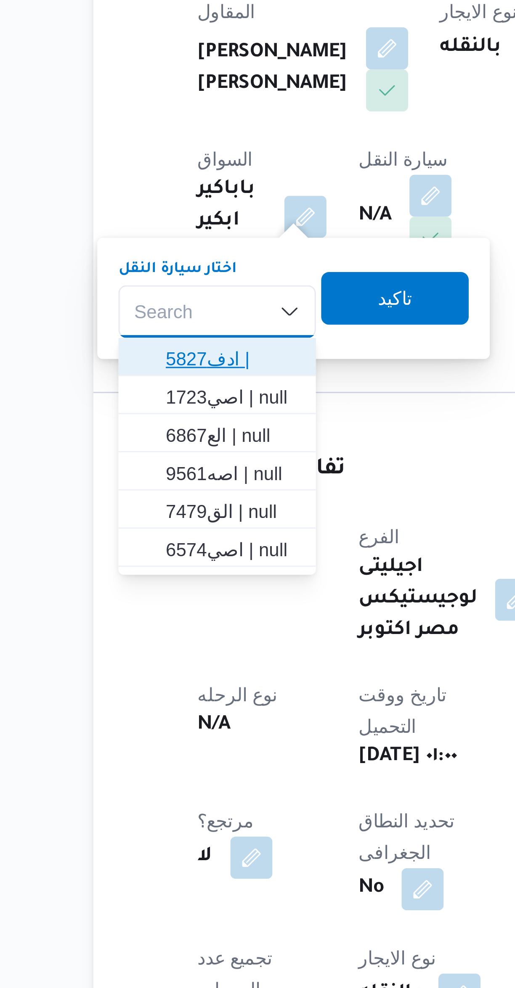
click at [163, 271] on span "ادف5827 |" at bounding box center [153, 267] width 43 height 10
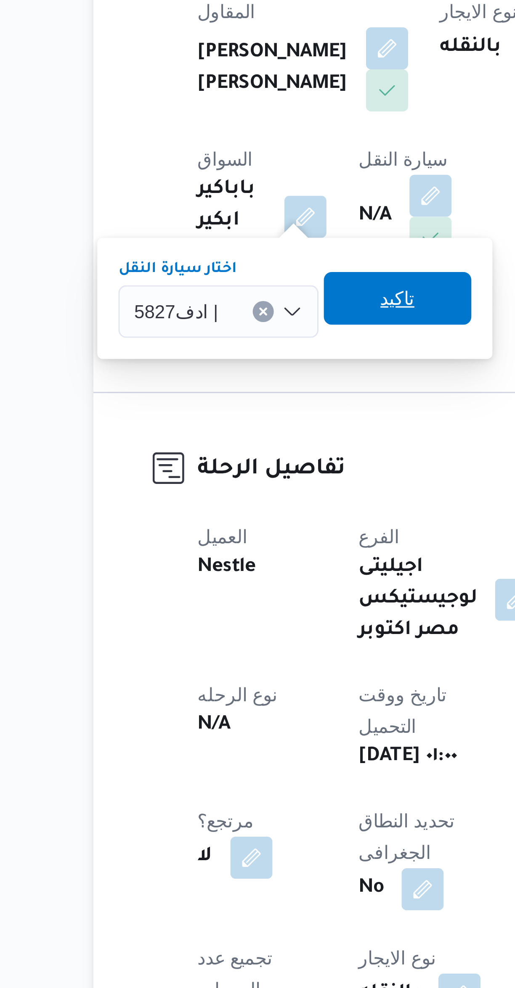
click at [201, 247] on span "تاكيد" at bounding box center [206, 248] width 11 height 10
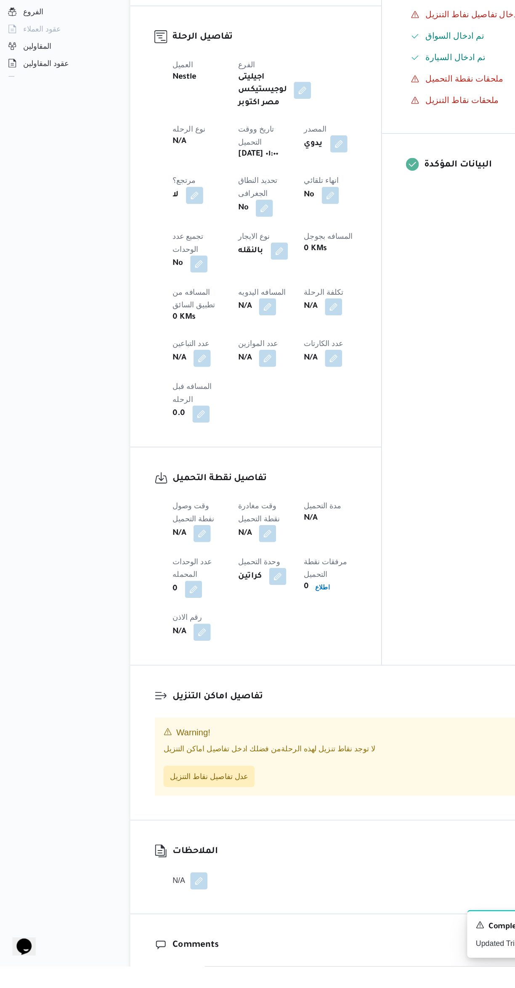
scroll to position [44, 0]
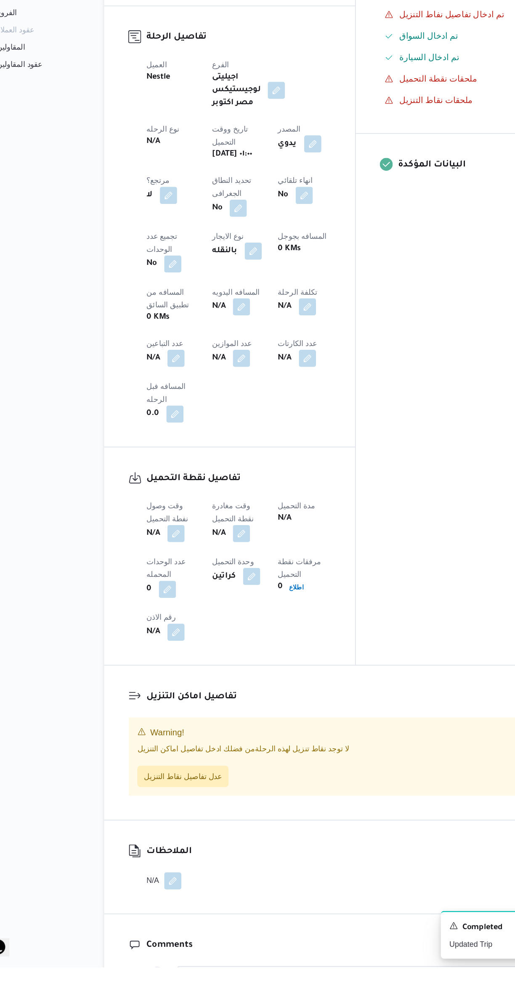
click at [167, 641] on button "button" at bounding box center [165, 647] width 13 height 13
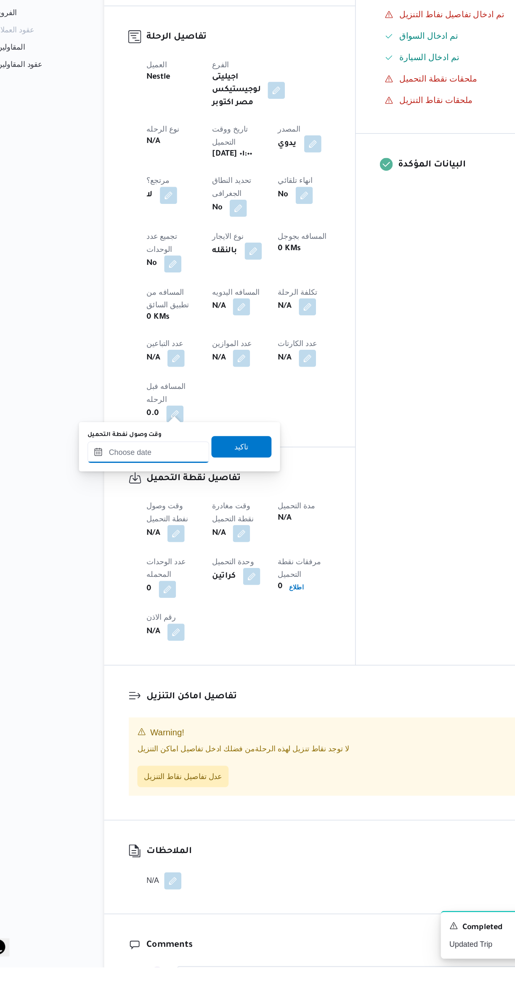
click at [154, 580] on input "وقت وصول نفطة التحميل" at bounding box center [143, 583] width 95 height 17
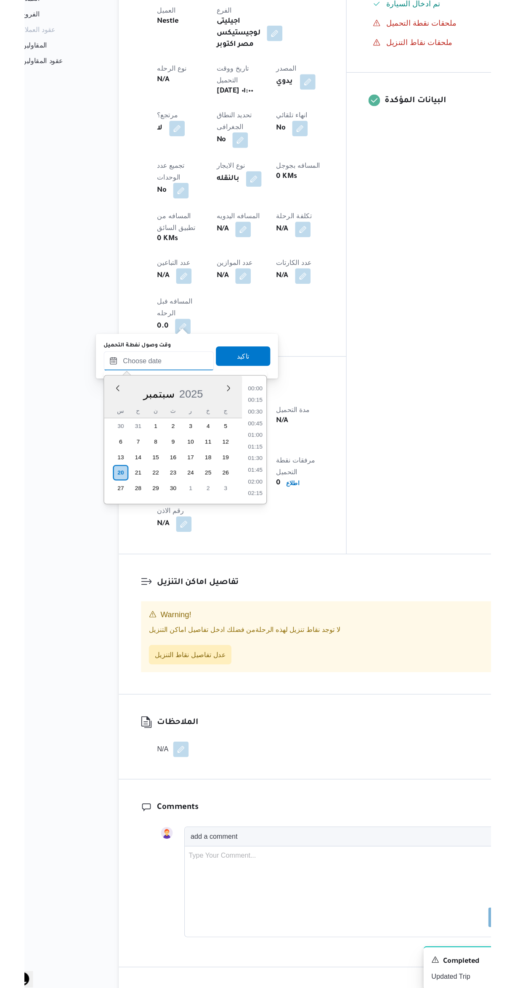
scroll to position [0, 0]
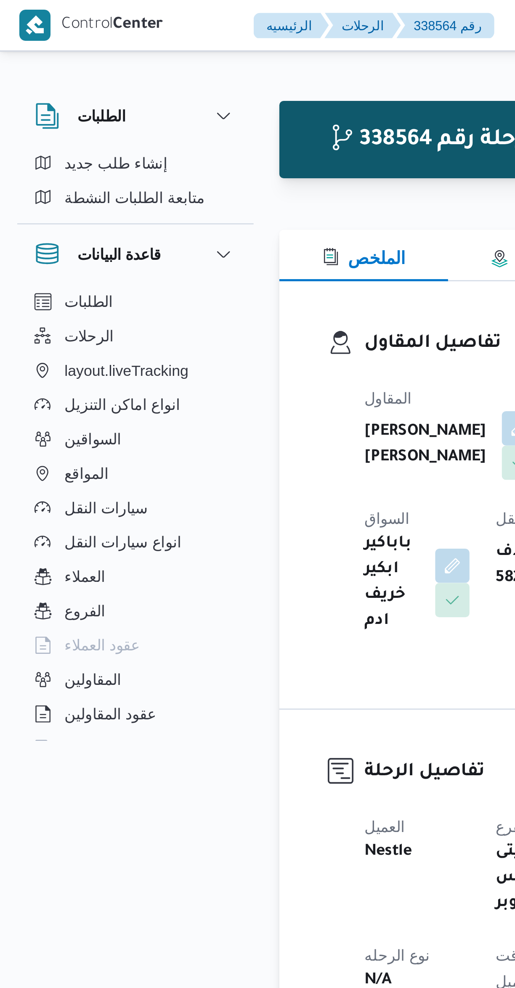
click at [135, 123] on div "تفاصيل المقاول المقاول مصطفى ممدوح محمود عبدالهادى نوع الايجار بالنقله السواق ب…" at bounding box center [207, 193] width 197 height 167
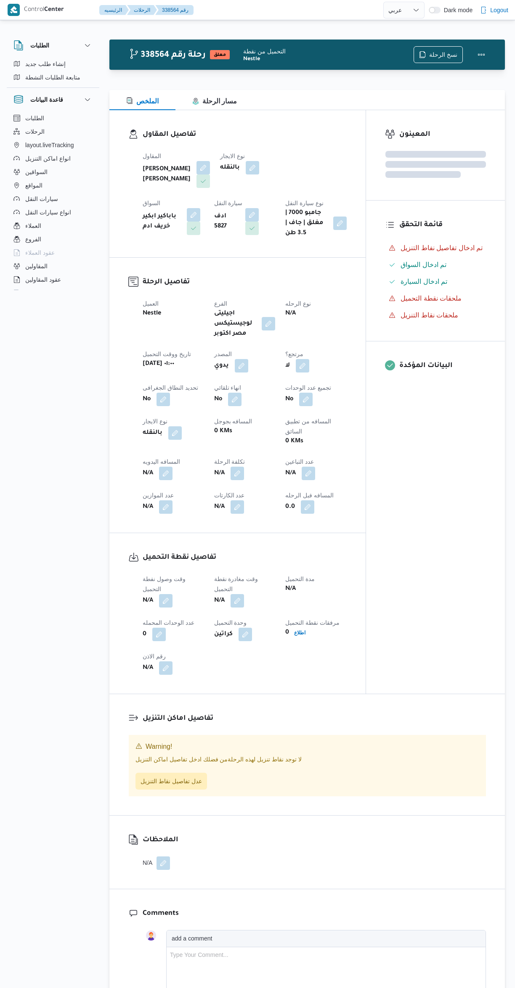
select select "ar"
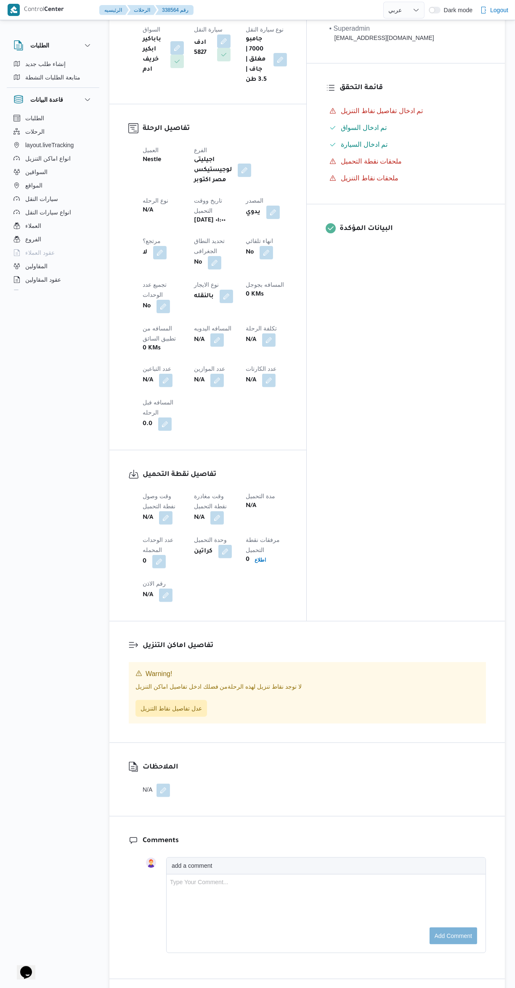
scroll to position [174, 0]
click at [166, 510] on button "button" at bounding box center [165, 516] width 13 height 13
click at [165, 453] on input "وقت وصول نفطة التحميل" at bounding box center [143, 453] width 95 height 17
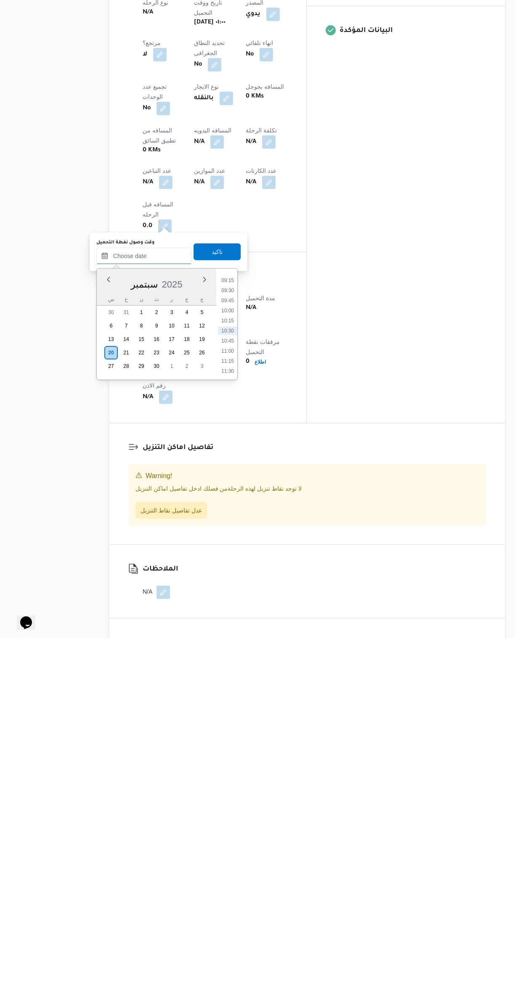
scroll to position [0, 0]
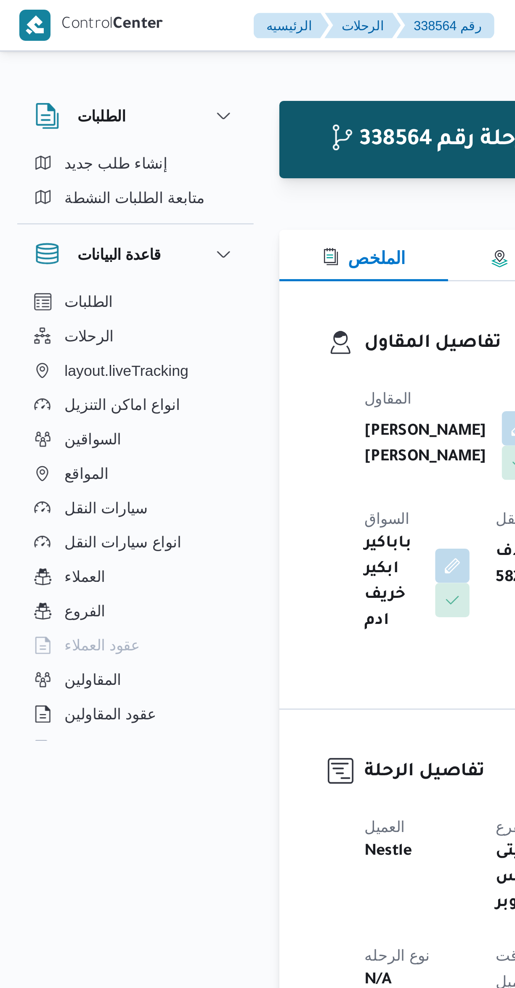
click at [145, 129] on h3 "تفاصيل المقاول" at bounding box center [214, 134] width 145 height 11
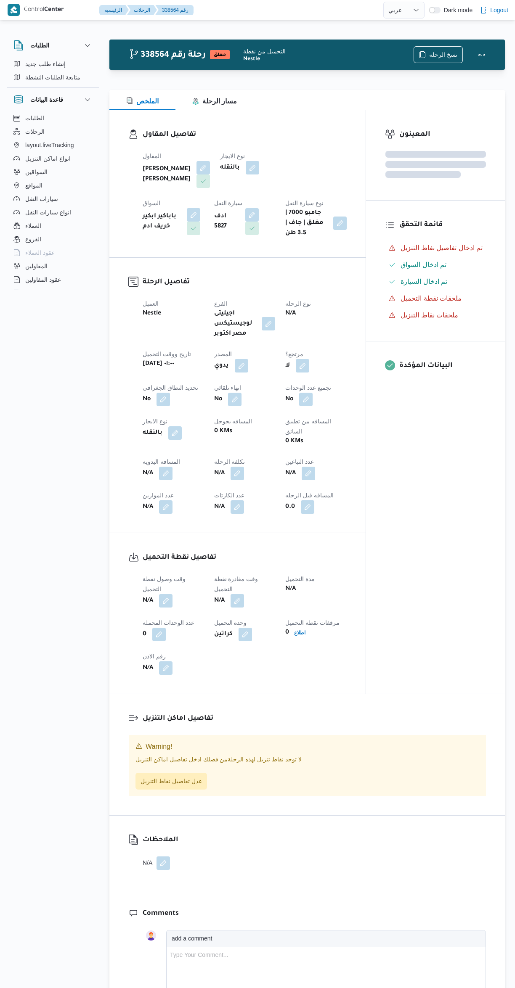
select select "ar"
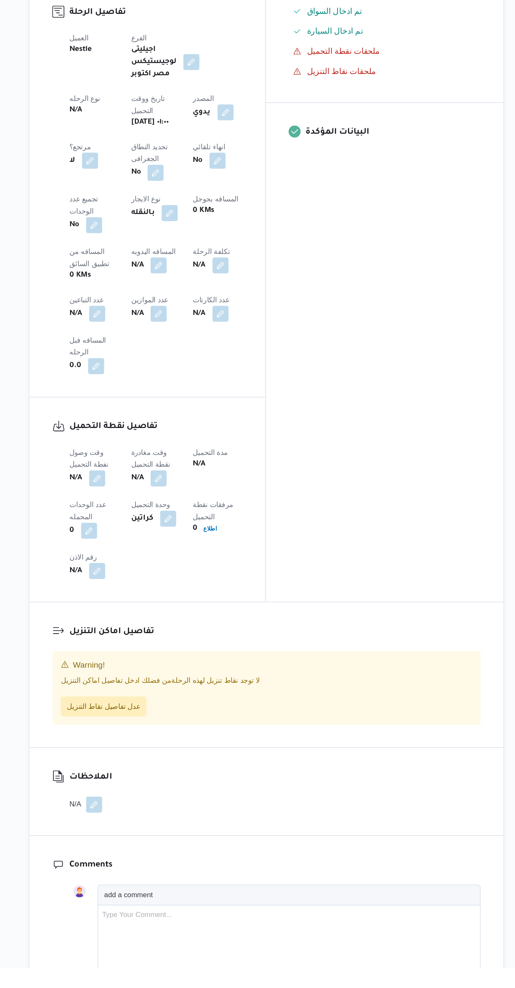
scroll to position [174, 0]
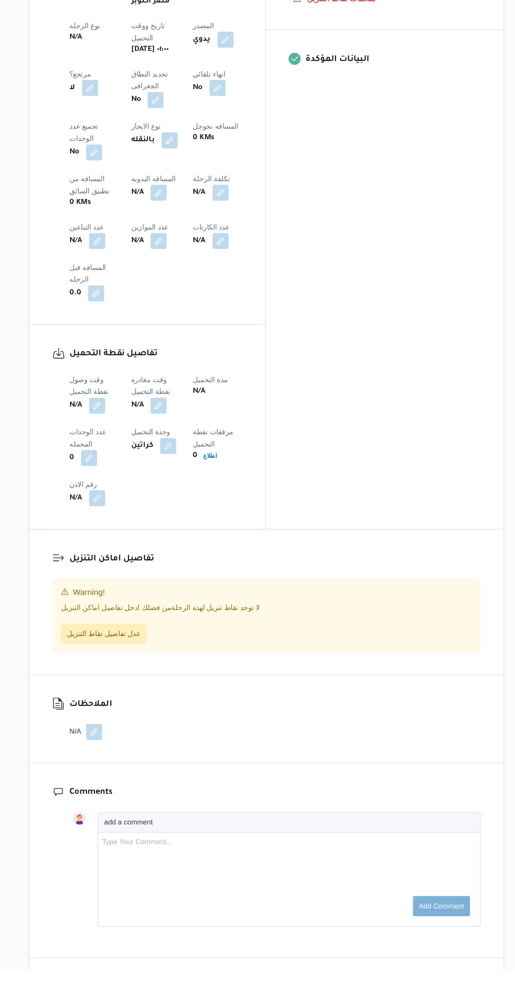
click at [169, 510] on button "button" at bounding box center [165, 516] width 13 height 13
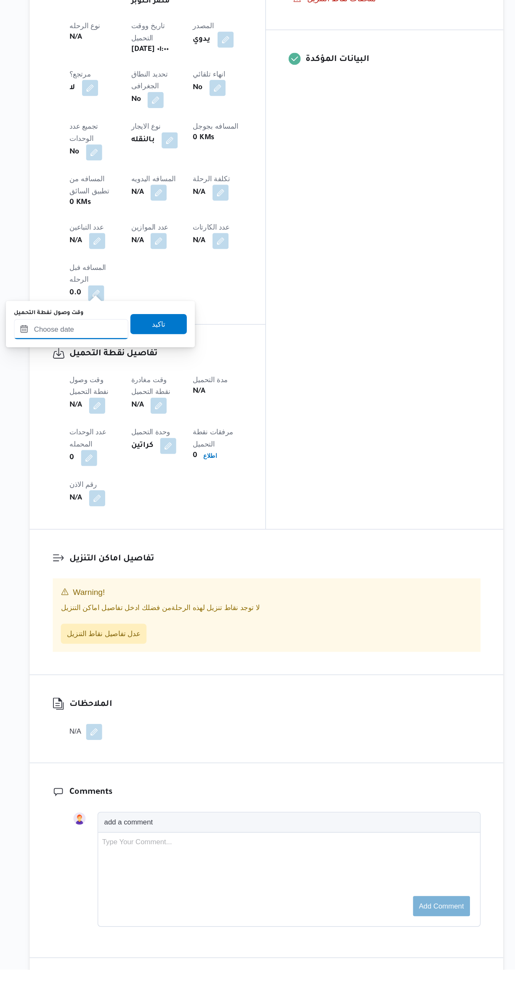
click at [173, 450] on input "وقت وصول نفطة التحميل" at bounding box center [143, 453] width 95 height 17
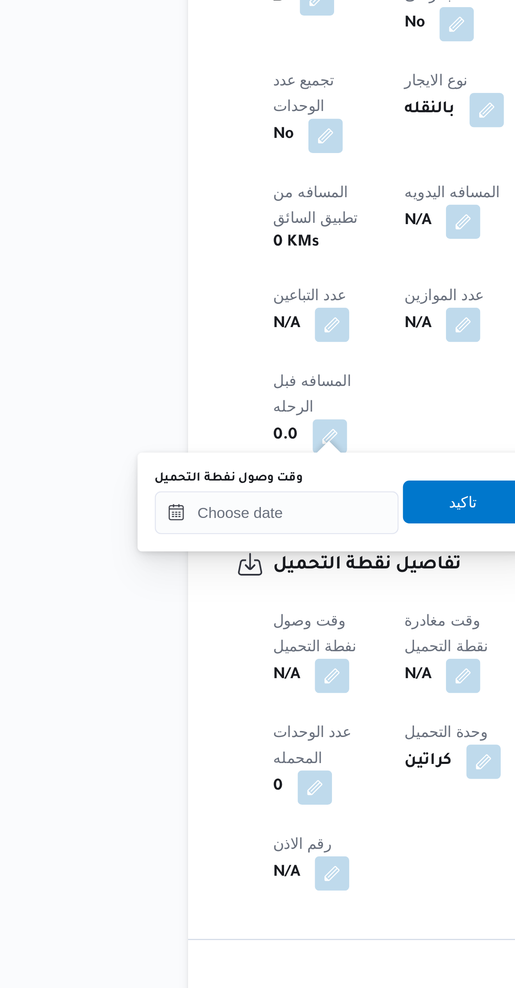
scroll to position [40, 0]
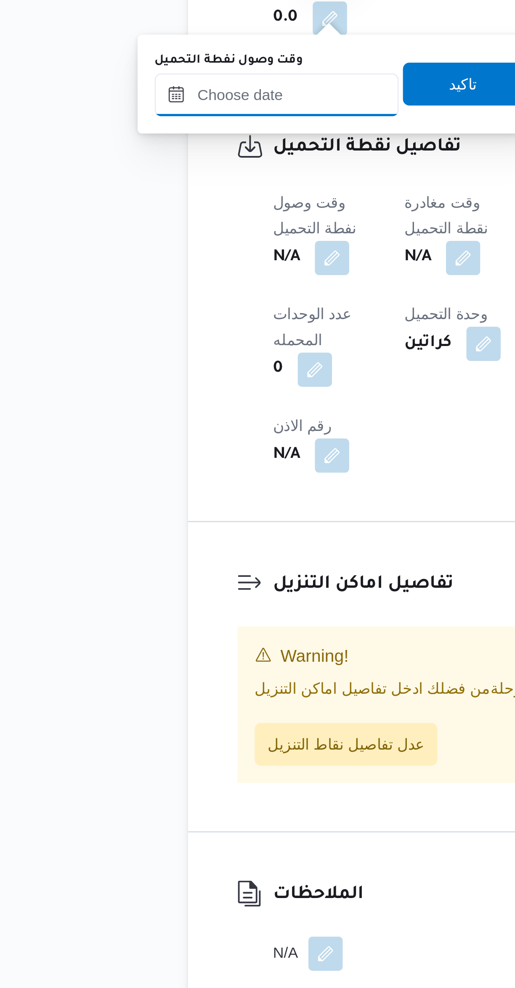
click at [165, 589] on input "وقت وصول نفطة التحميل" at bounding box center [143, 588] width 95 height 17
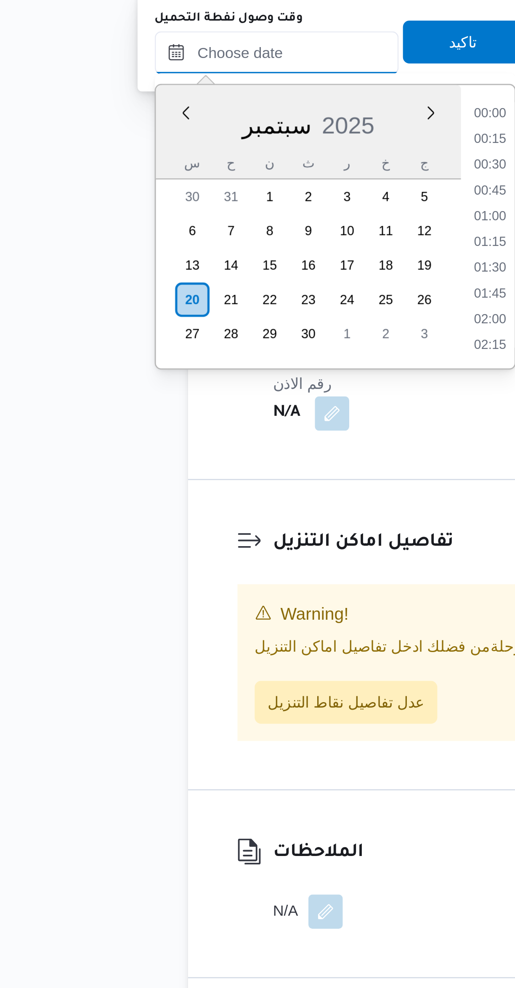
scroll to position [0, 0]
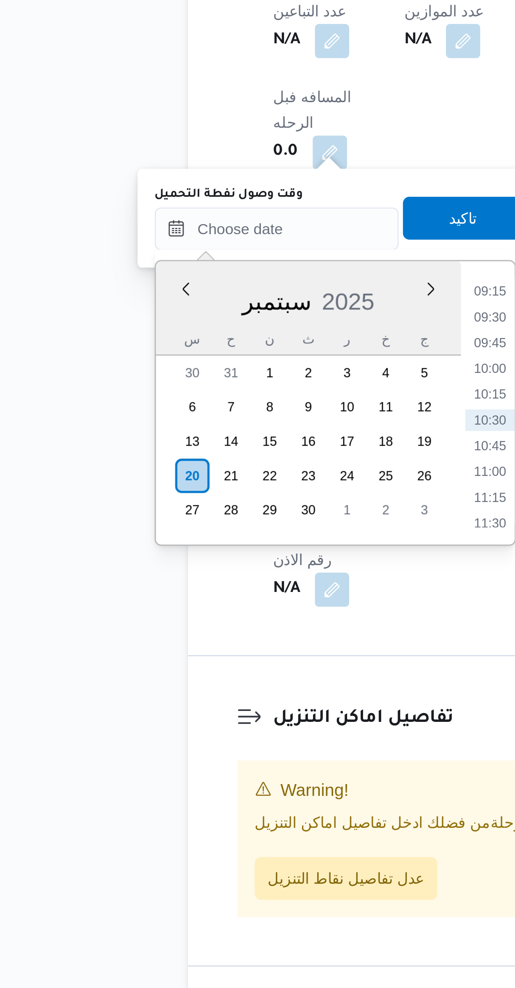
click at [226, 661] on li "09:30" at bounding box center [227, 662] width 19 height 8
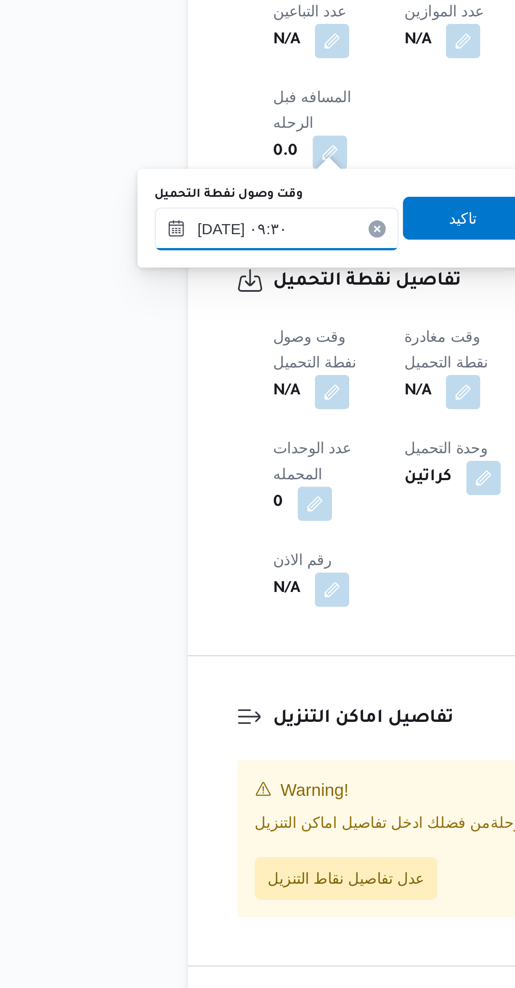
click at [155, 625] on input "٢٠/٠٩/٢٠٢٥ ٠٩:٣٠" at bounding box center [143, 627] width 95 height 17
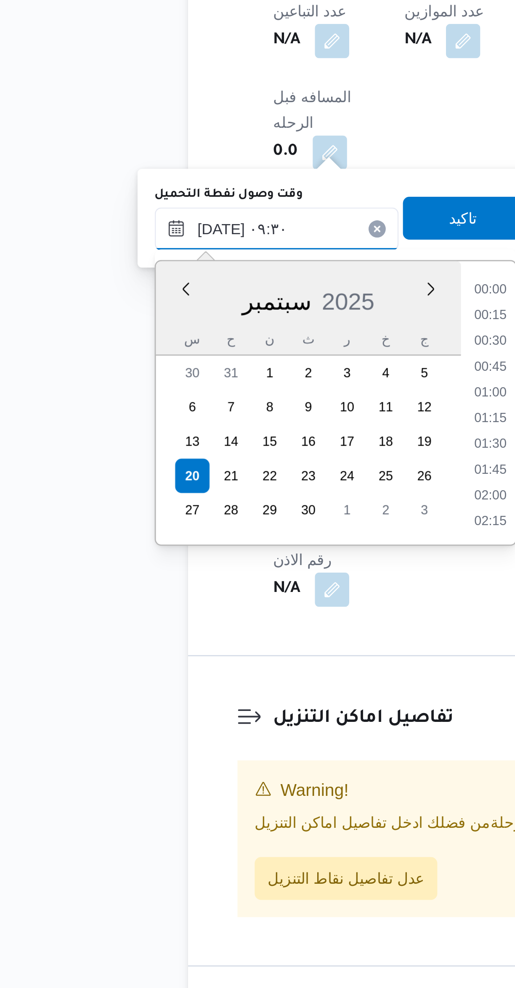
scroll to position [332, 0]
click at [229, 651] on li "08:15" at bounding box center [227, 652] width 19 height 8
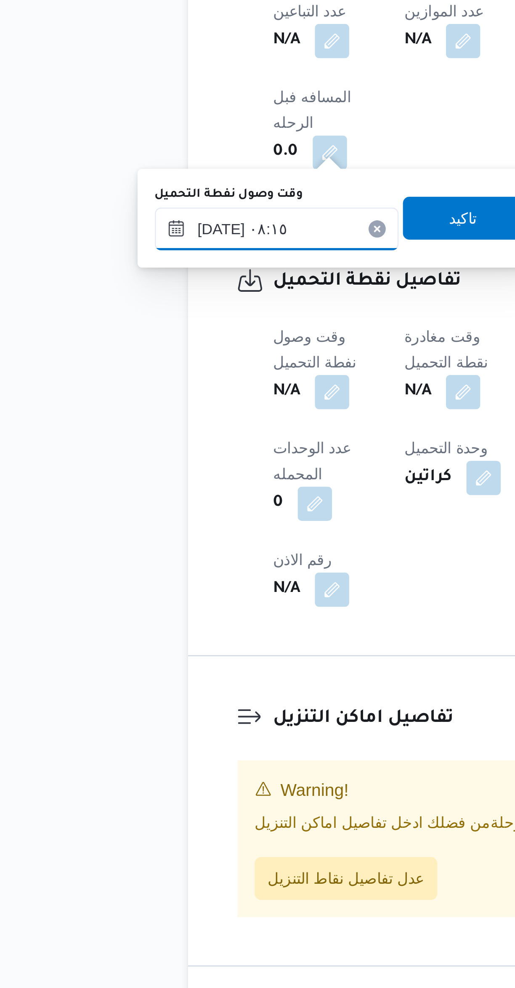
click at [148, 630] on input "٢٠/٠٩/٢٠٢٥ ٠٨:١٥" at bounding box center [143, 627] width 95 height 17
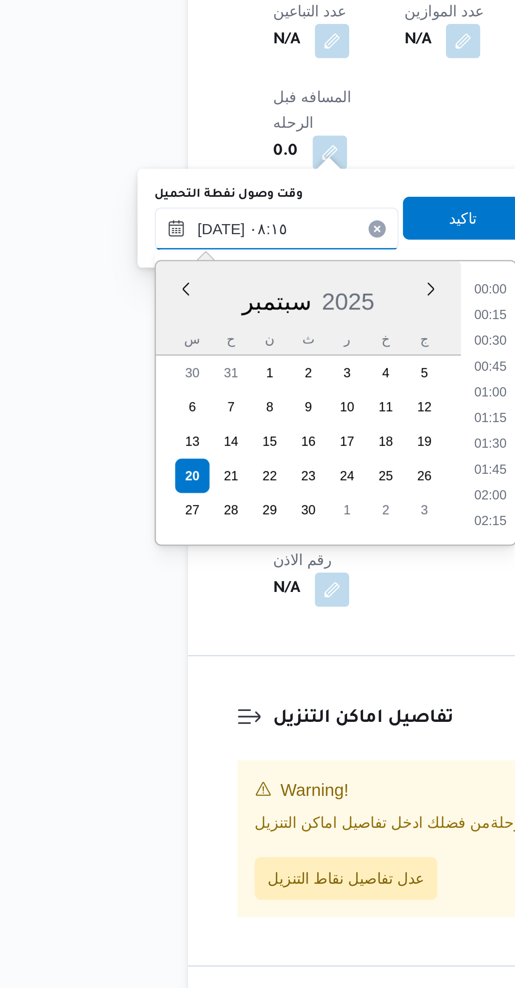
scroll to position [282, 0]
click at [233, 649] on li "07:00" at bounding box center [227, 651] width 19 height 8
type input "٢٠/٠٩/٢٠٢٥ ٠٧:٠٠"
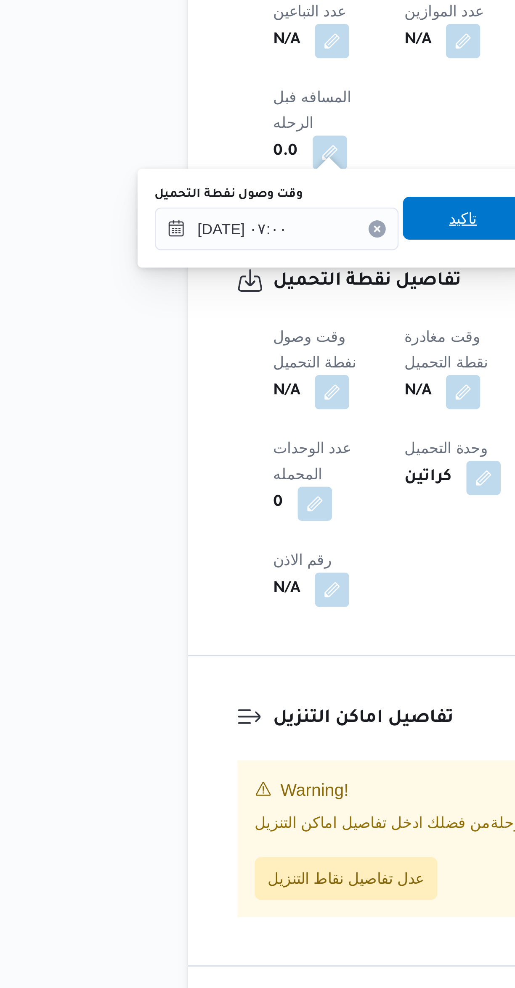
click at [219, 617] on span "تاكيد" at bounding box center [216, 623] width 47 height 17
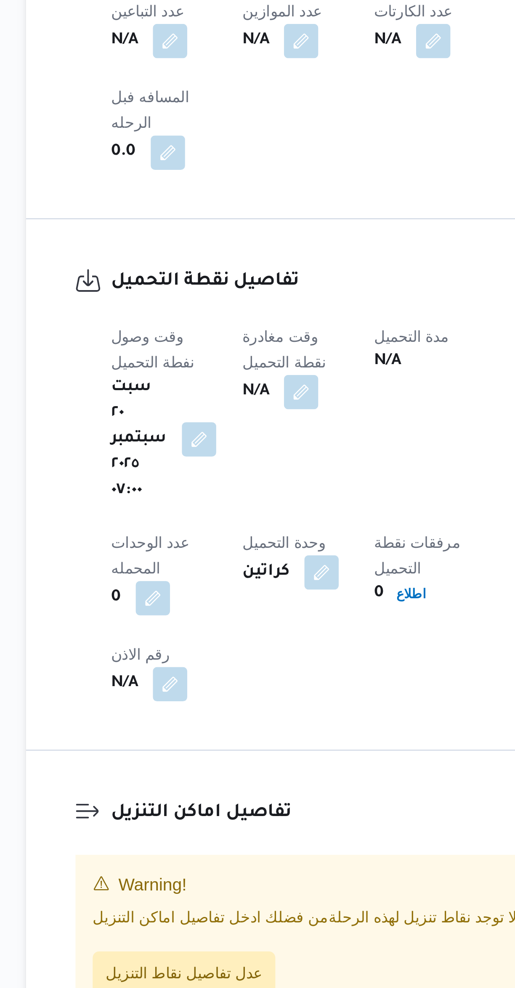
click at [224, 685] on button "button" at bounding box center [216, 691] width 13 height 13
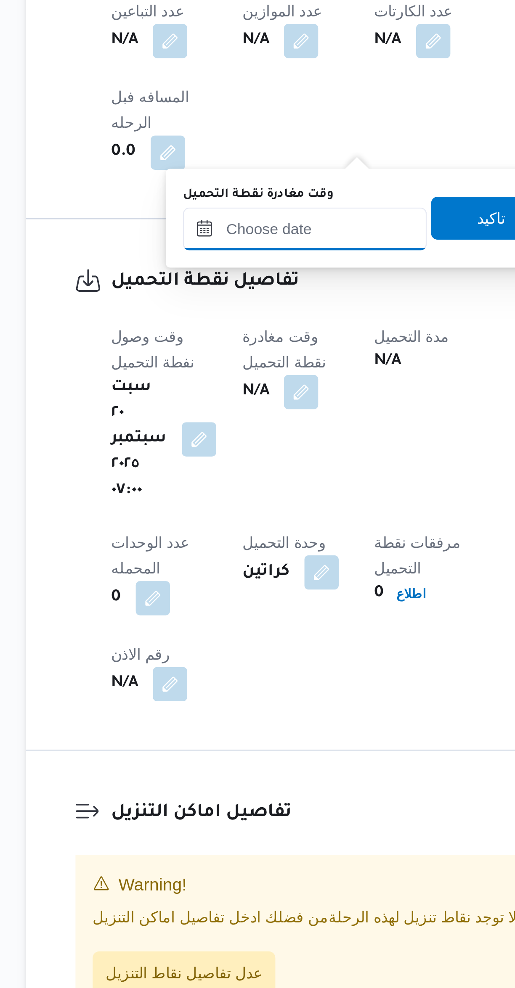
click at [224, 629] on input "وقت مغادرة نقطة التحميل" at bounding box center [218, 627] width 95 height 17
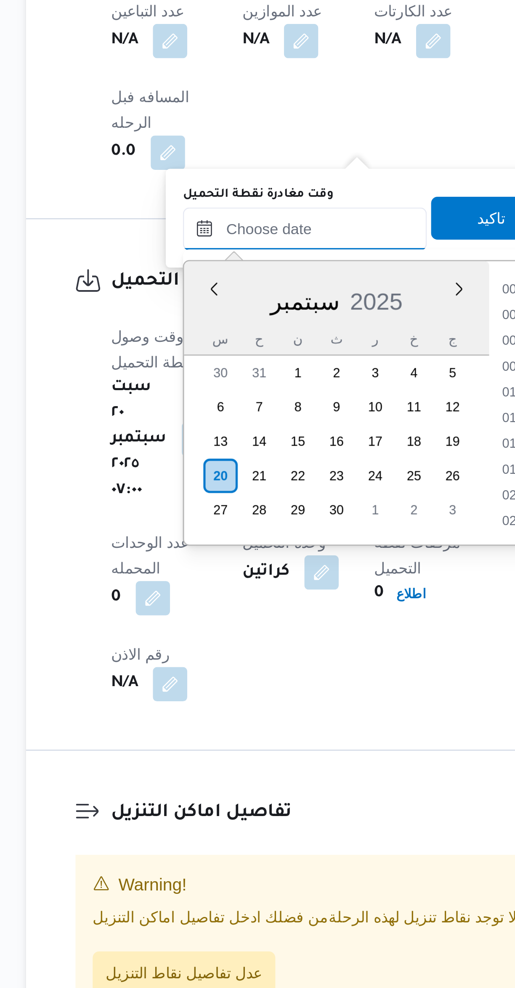
scroll to position [372, 0]
click at [296, 653] on li "09:15" at bounding box center [301, 652] width 19 height 8
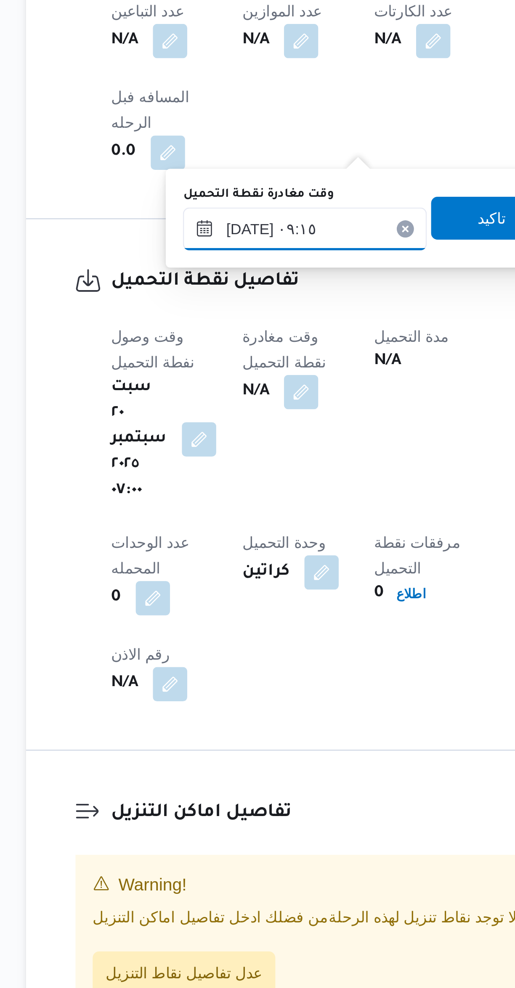
click at [225, 630] on input "٢٠/٠٩/٢٠٢٥ ٠٩:١٥" at bounding box center [218, 627] width 95 height 17
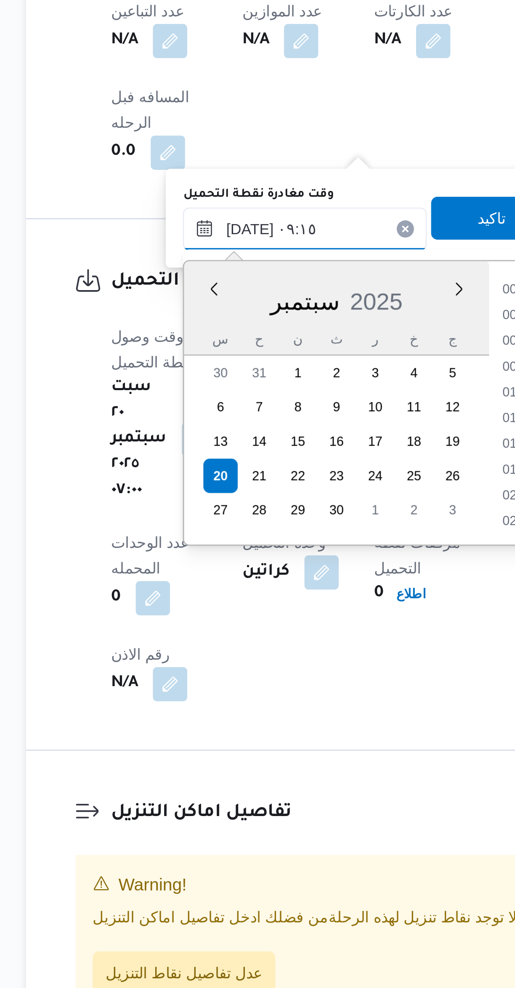
scroll to position [322, 0]
click at [296, 684] on li "08:45" at bounding box center [302, 682] width 19 height 8
type input "٢٠/٠٩/٢٠٢٥ ٠٨:٤٥"
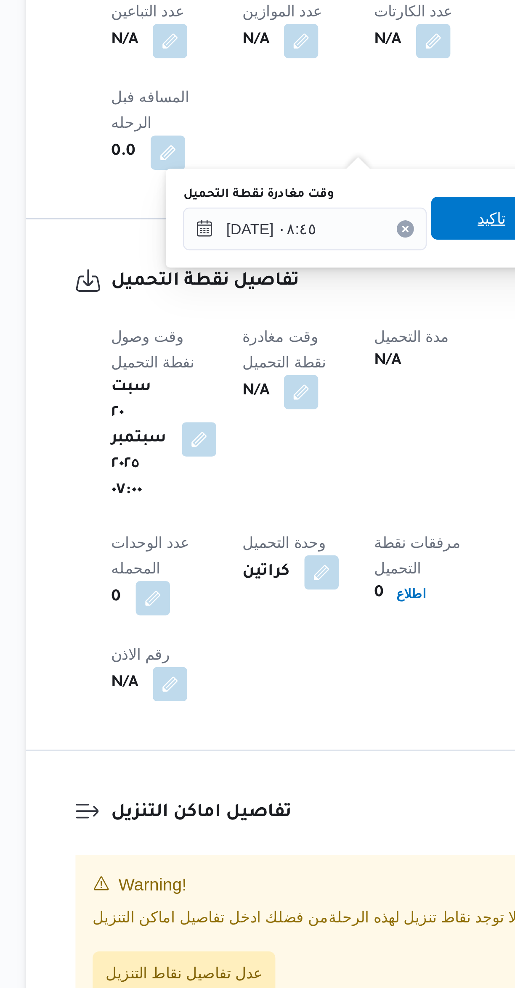
click at [286, 624] on span "تاكيد" at bounding box center [291, 623] width 11 height 10
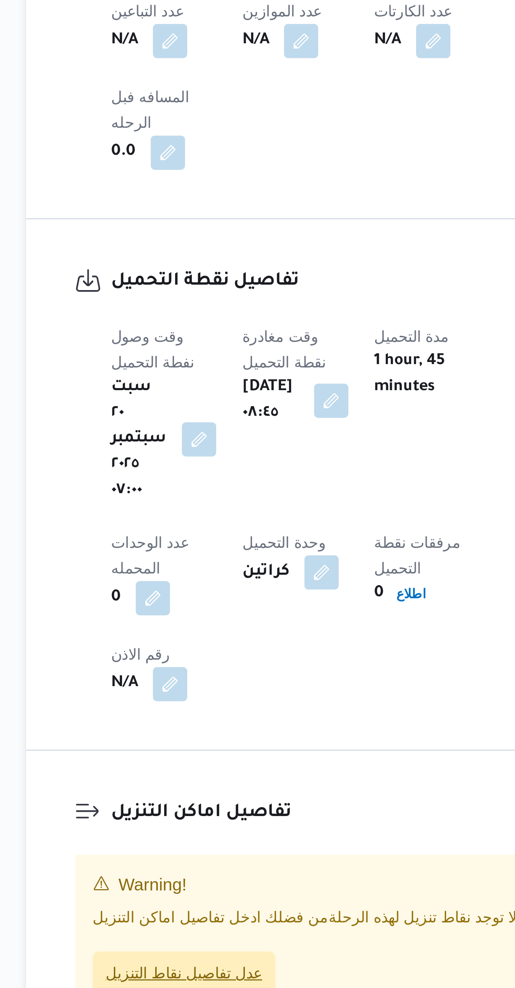
click at [182, 893] on div "لا توجد نقاط تنزيل لهذه الرحلة من فضلك ادخل تفاصيل اماكن التنزيل عدل تفاصيل نقا…" at bounding box center [306, 910] width 343 height 34
click at [179, 914] on span "عدل تفاصيل نقاط التنزيل" at bounding box center [170, 919] width 61 height 10
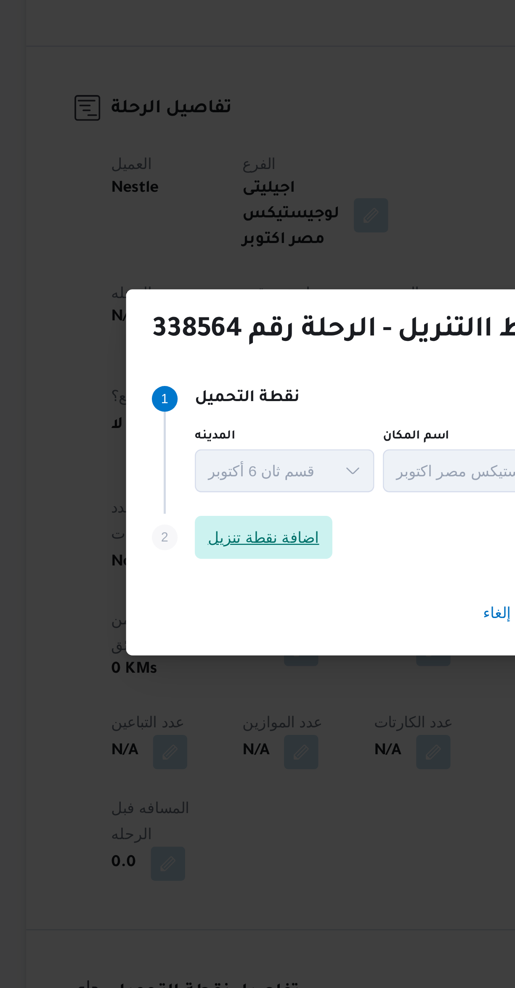
click at [202, 465] on span "اضافة نقطة تنزيل" at bounding box center [202, 470] width 44 height 10
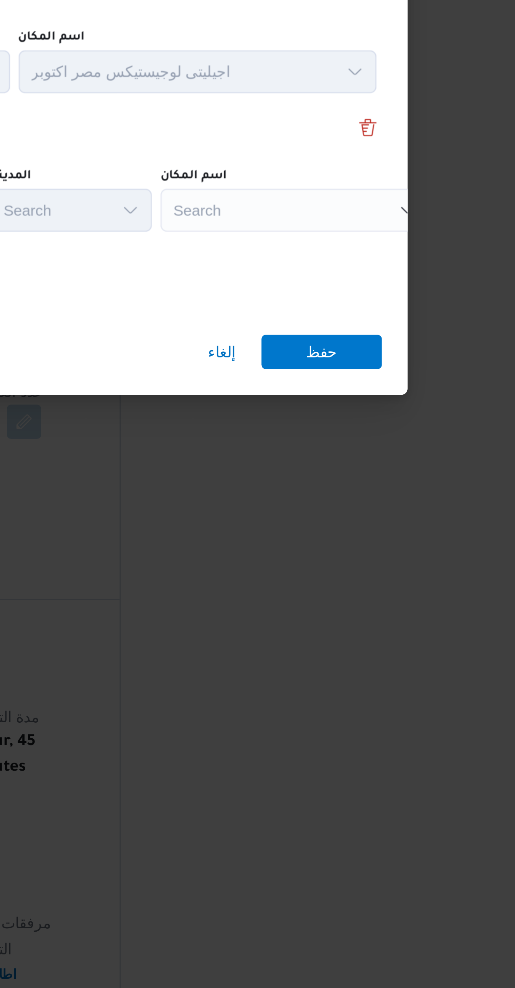
click at [391, 468] on div "Search" at bounding box center [374, 471] width 105 height 17
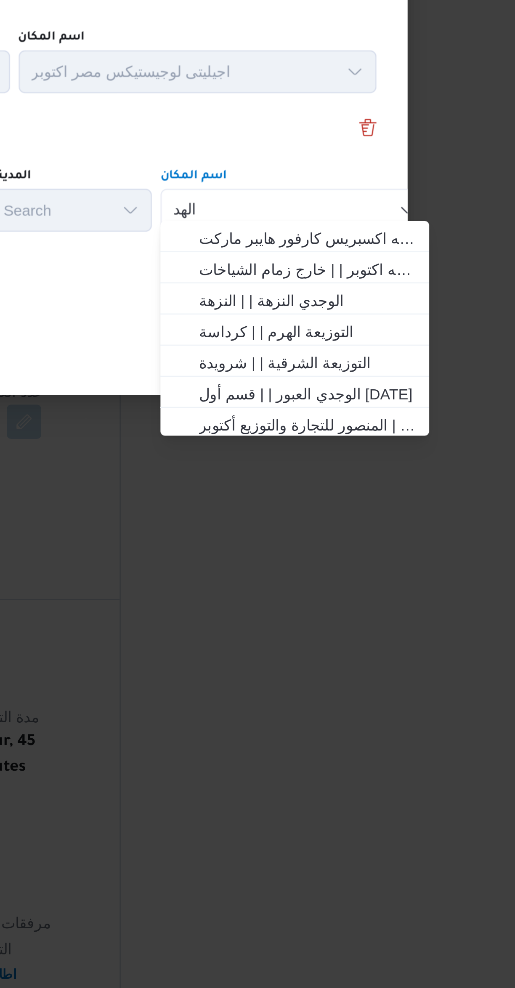
scroll to position [0, 0]
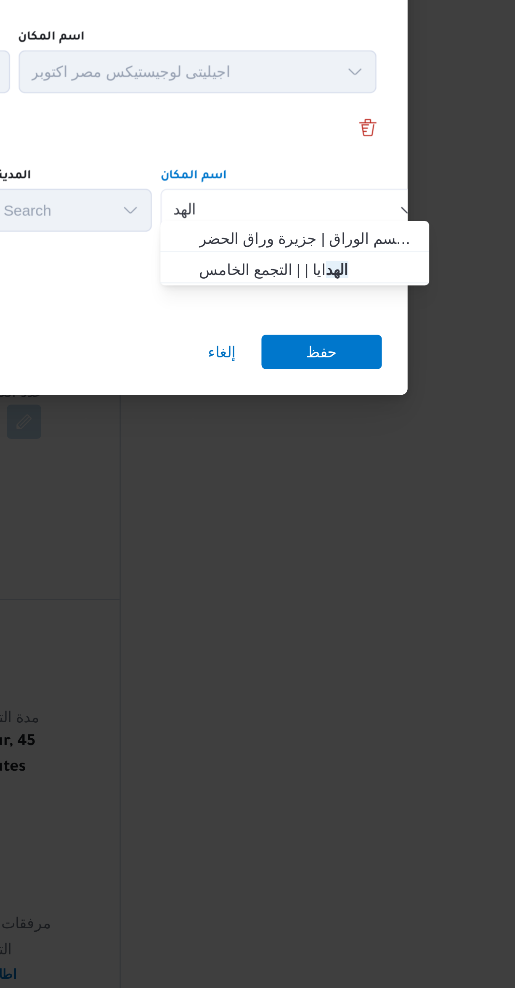
type input "الهد"
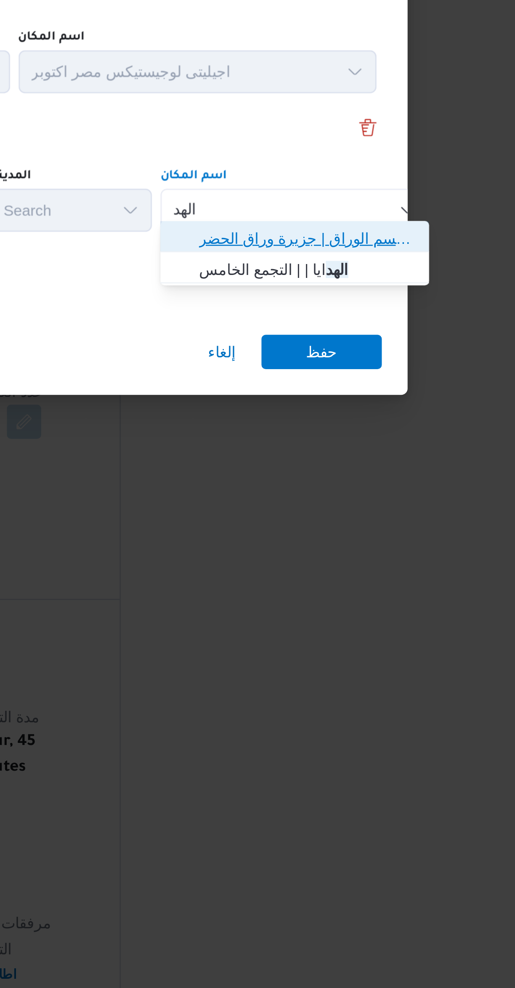
click at [390, 481] on span "الهد ف الوراق | قسم الوراق | جزيرة وراق الحضر" at bounding box center [379, 482] width 85 height 10
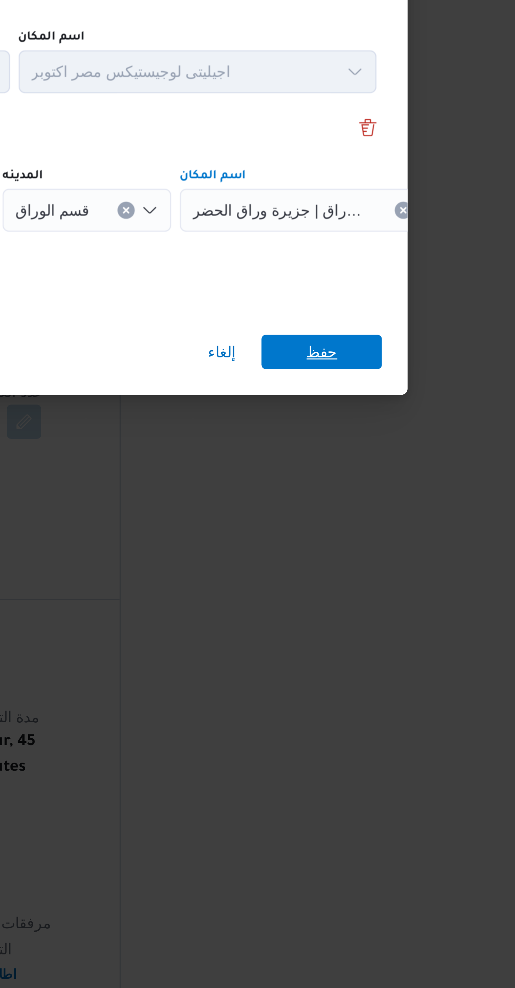
click at [390, 524] on span "حفظ" at bounding box center [385, 526] width 12 height 13
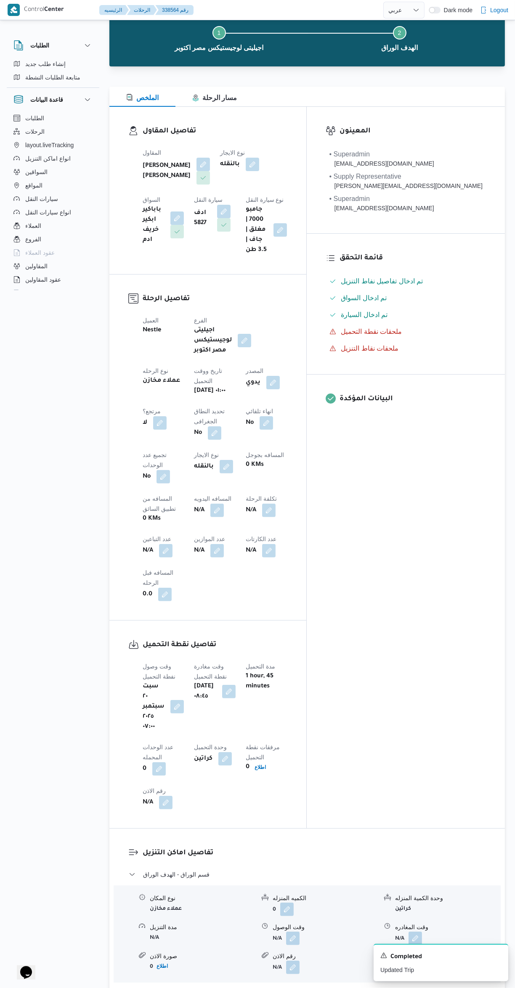
scroll to position [58, 0]
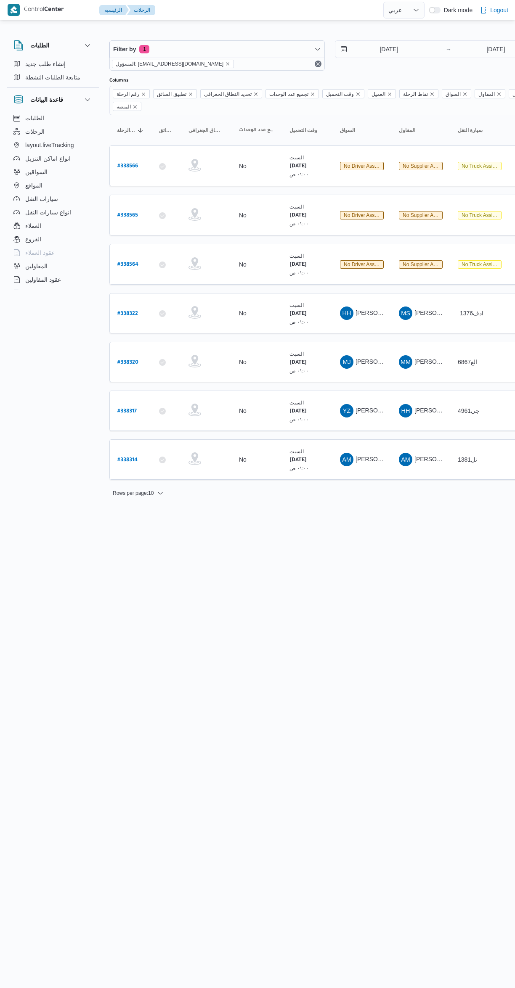
select select "ar"
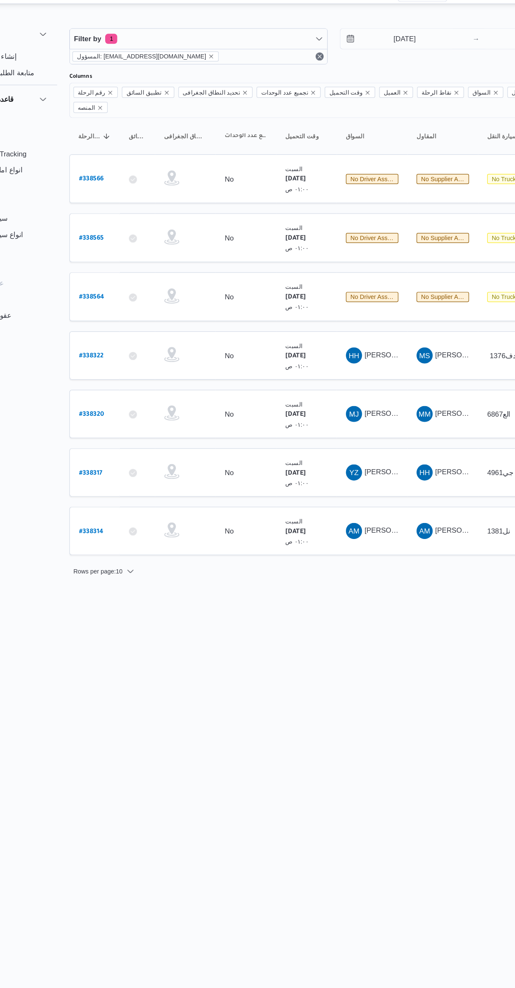
click at [133, 213] on b "# 338565" at bounding box center [127, 216] width 21 height 6
select select "ar"
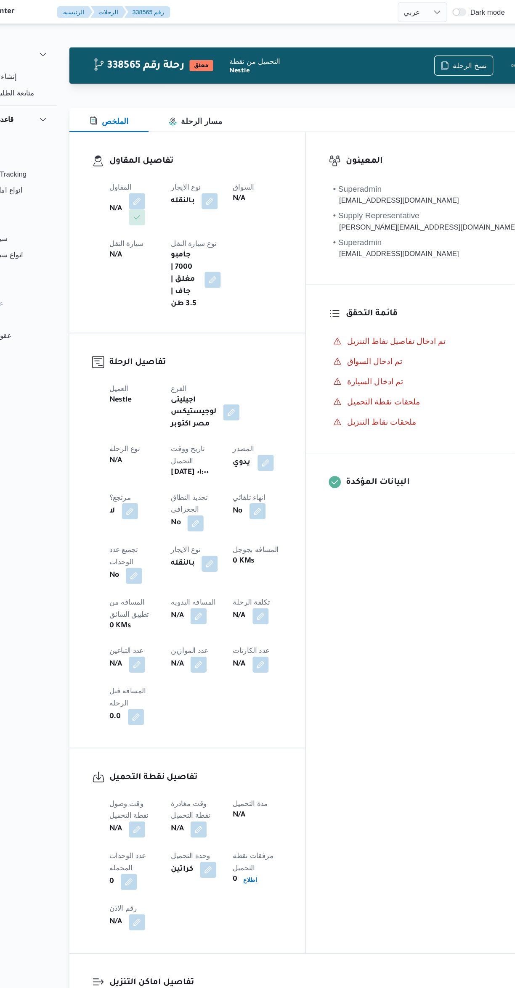
click at [166, 172] on button "button" at bounding box center [165, 167] width 13 height 13
click at [172, 201] on icon "Open list of options" at bounding box center [172, 201] width 7 height 7
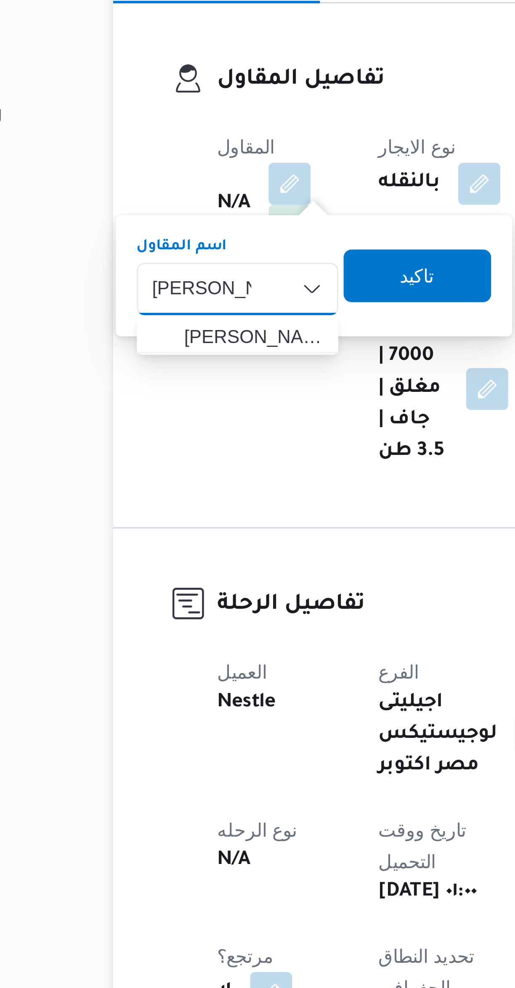
type input "مصطفى ممدو"
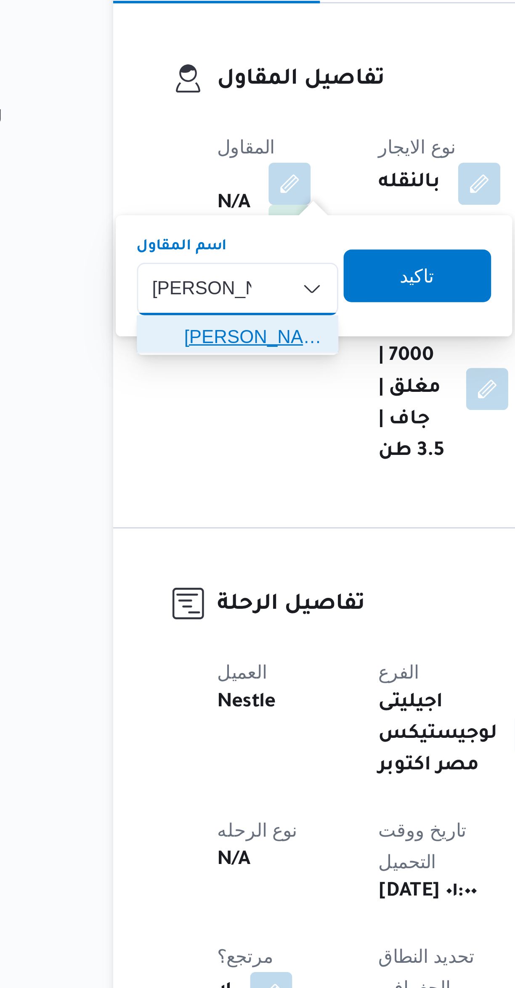
click at [161, 215] on span "مصطفى ممدوح محمود عبدالهادى" at bounding box center [154, 216] width 44 height 10
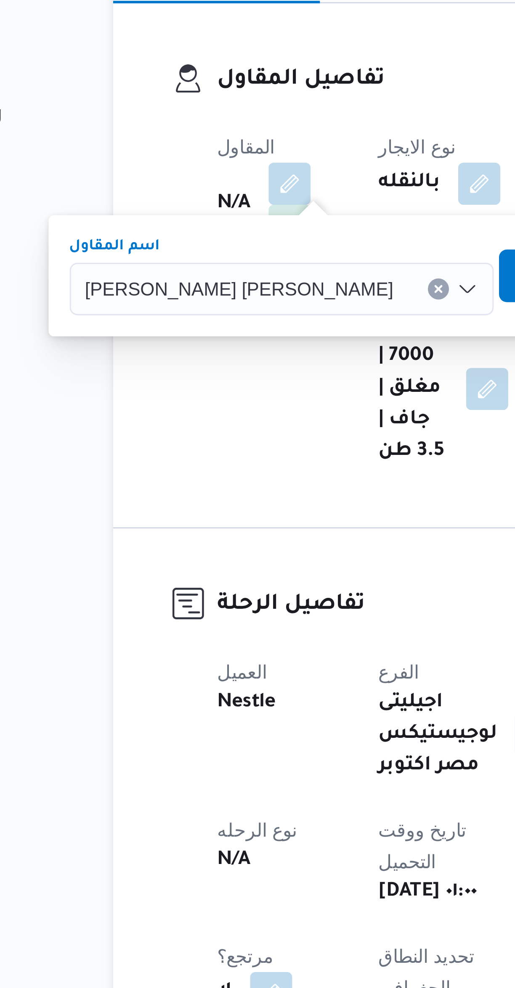
click at [232, 198] on span "تاكيد" at bounding box center [255, 197] width 47 height 17
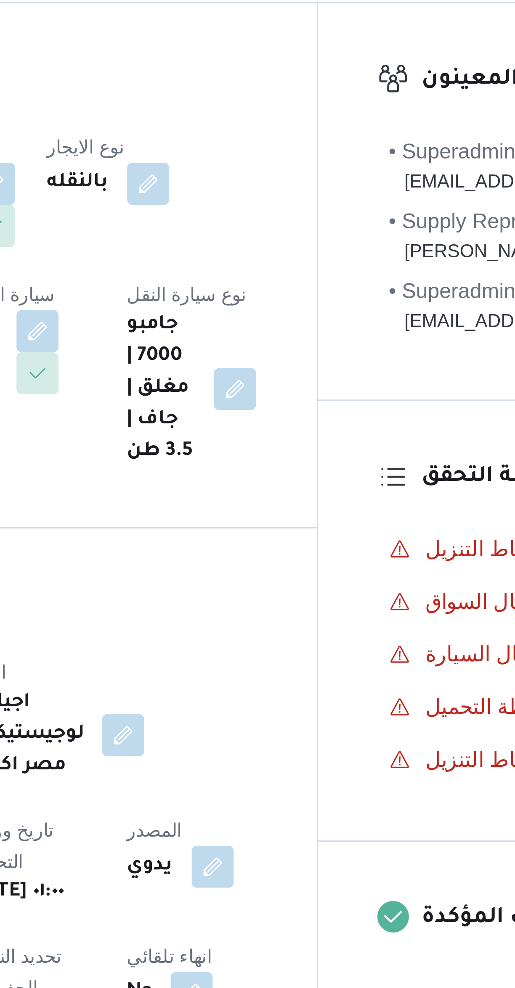
click at [172, 208] on button "button" at bounding box center [165, 214] width 13 height 13
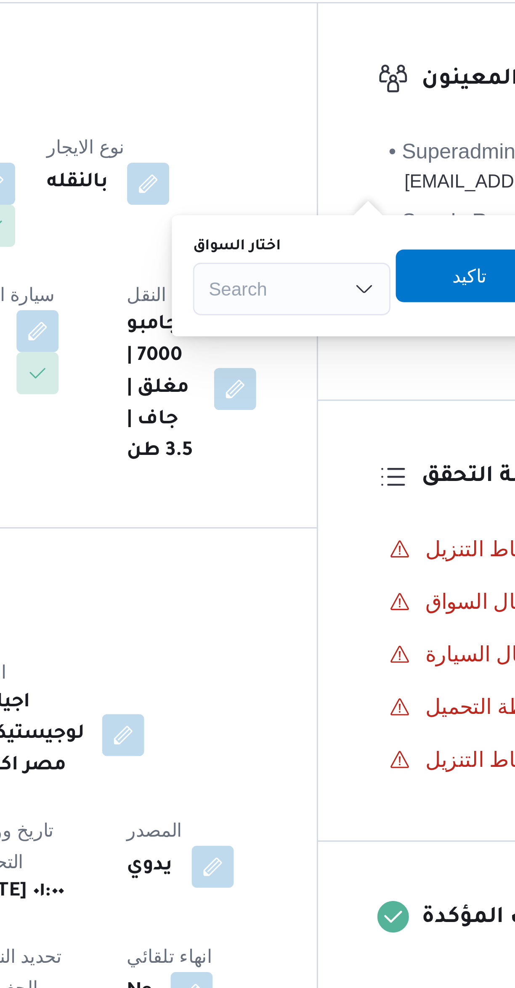
click at [305, 197] on div "Search" at bounding box center [298, 201] width 63 height 17
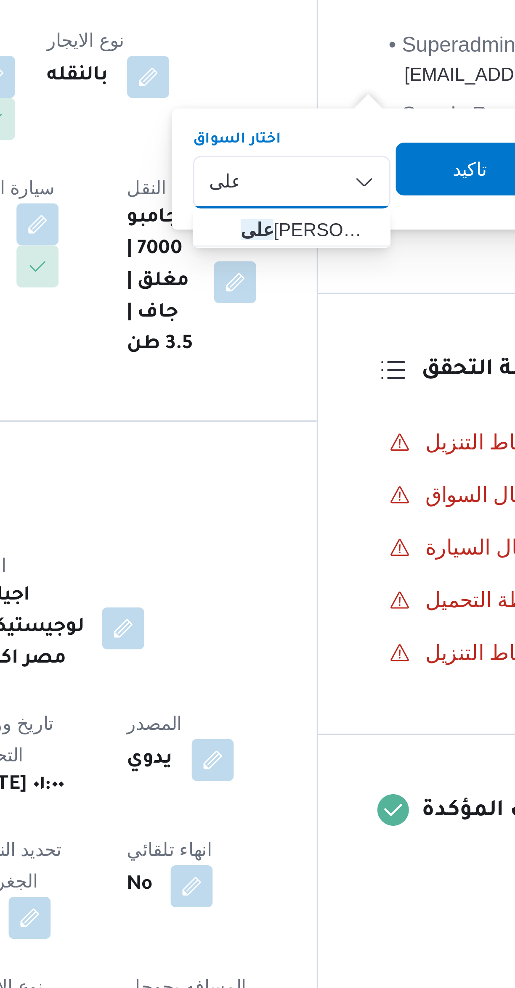
type input "على"
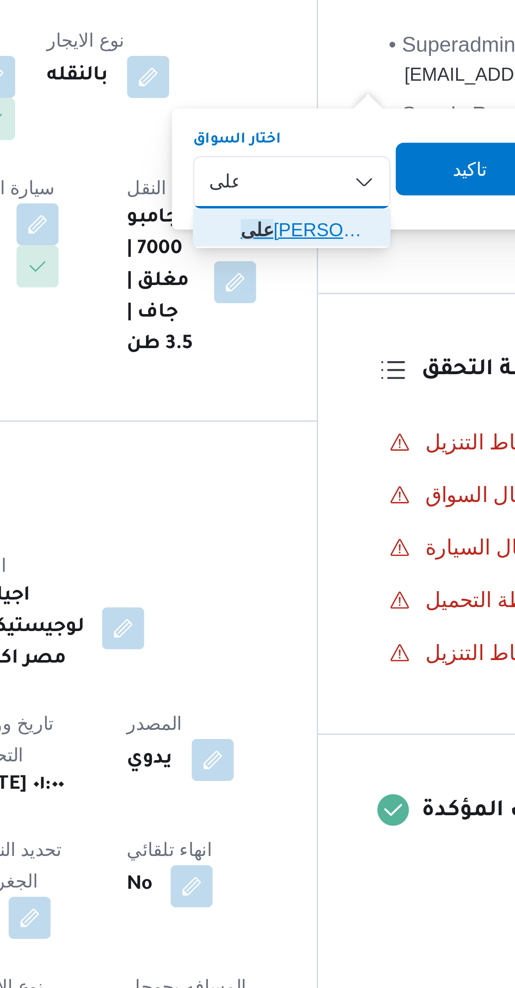
click at [307, 215] on span "على محمود محمد مصطفى" at bounding box center [303, 216] width 43 height 10
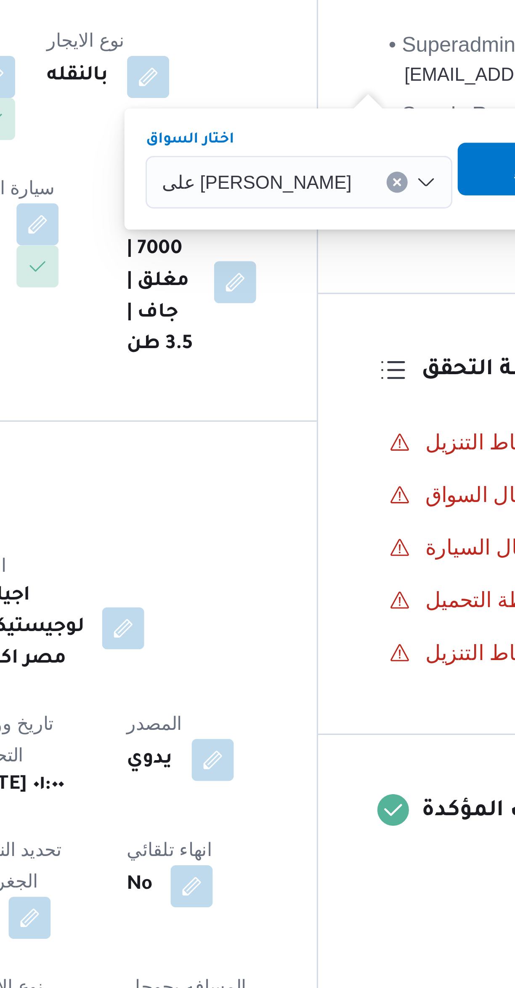
click at [356, 197] on span "تاكيد" at bounding box center [374, 197] width 47 height 17
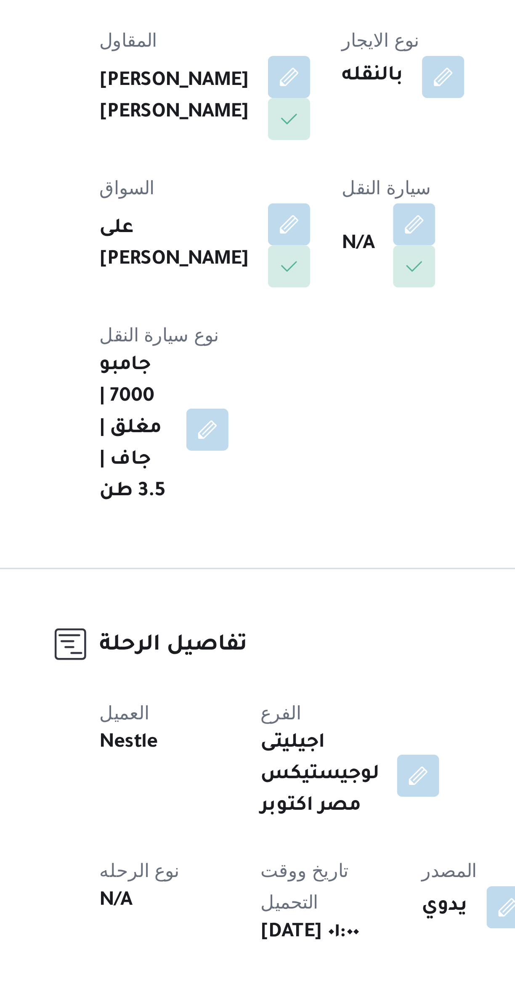
click at [236, 222] on button "button" at bounding box center [242, 214] width 13 height 13
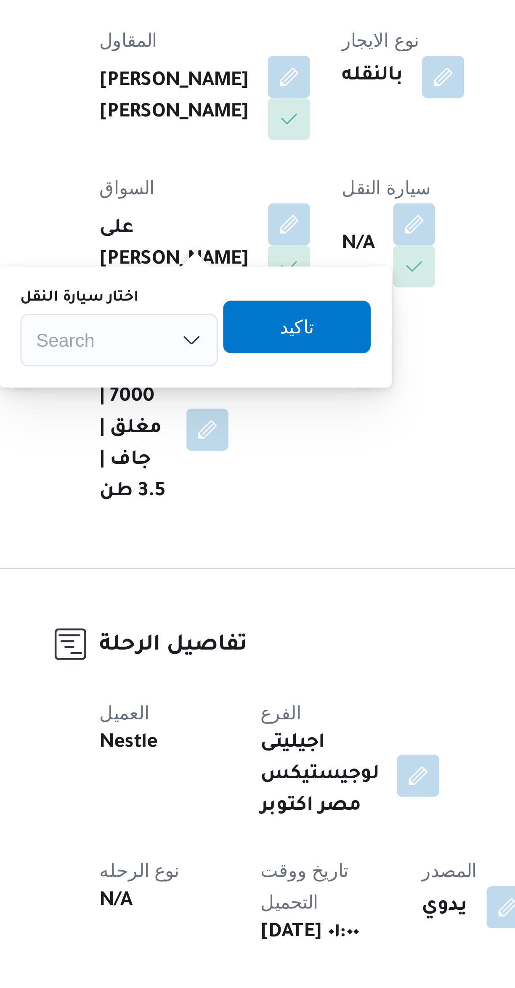
click at [159, 253] on div "Search" at bounding box center [148, 251] width 63 height 17
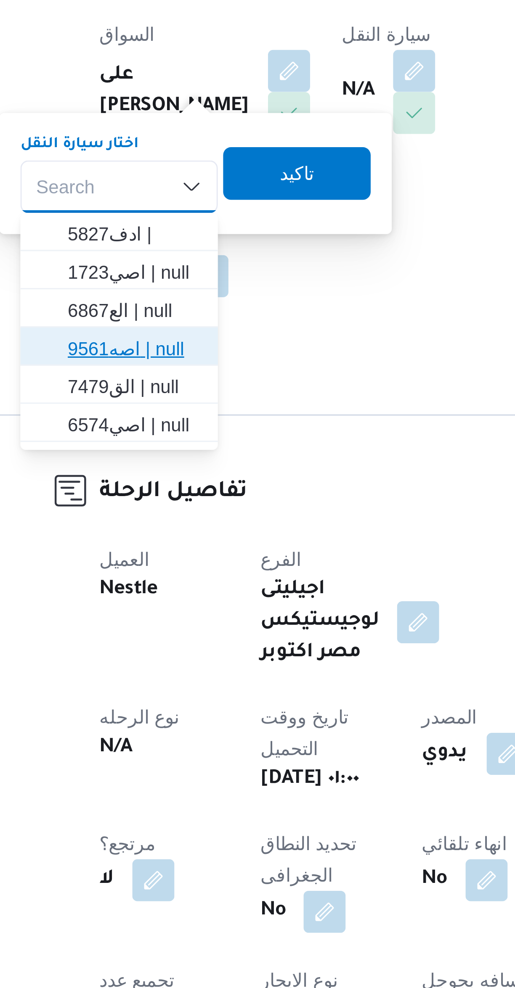
click at [167, 308] on span "اصه9561 | null" at bounding box center [153, 303] width 43 height 10
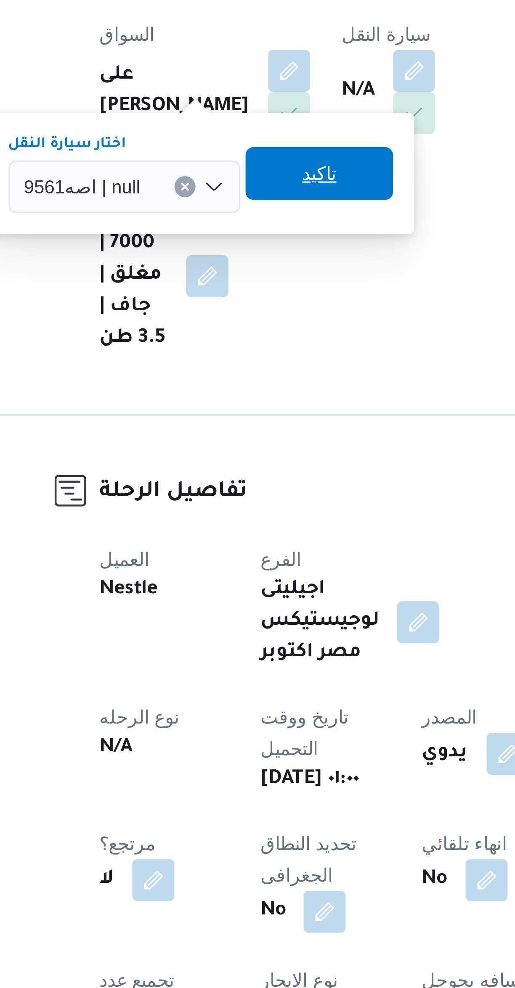
click at [208, 248] on span "تاكيد" at bounding box center [212, 248] width 11 height 10
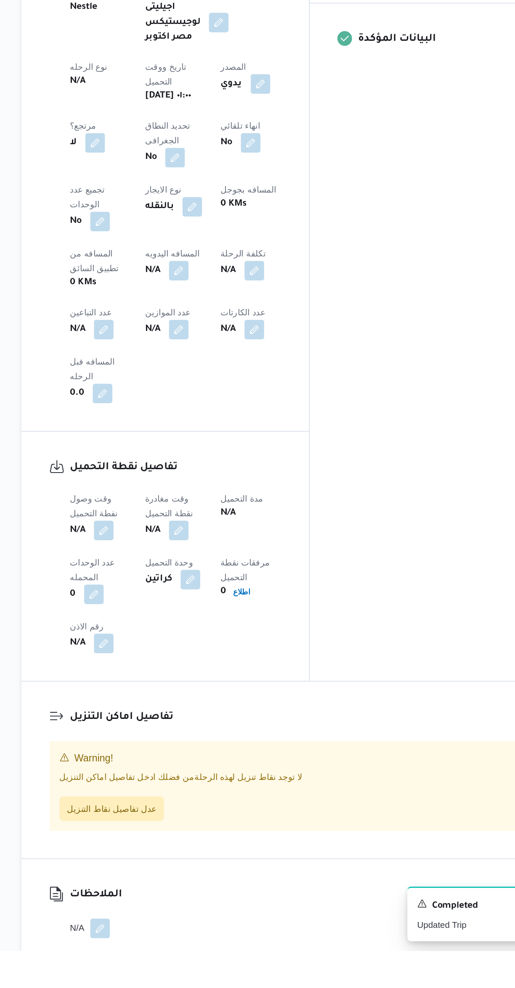
scroll to position [39, 0]
click at [172, 693] on button "button" at bounding box center [165, 699] width 13 height 13
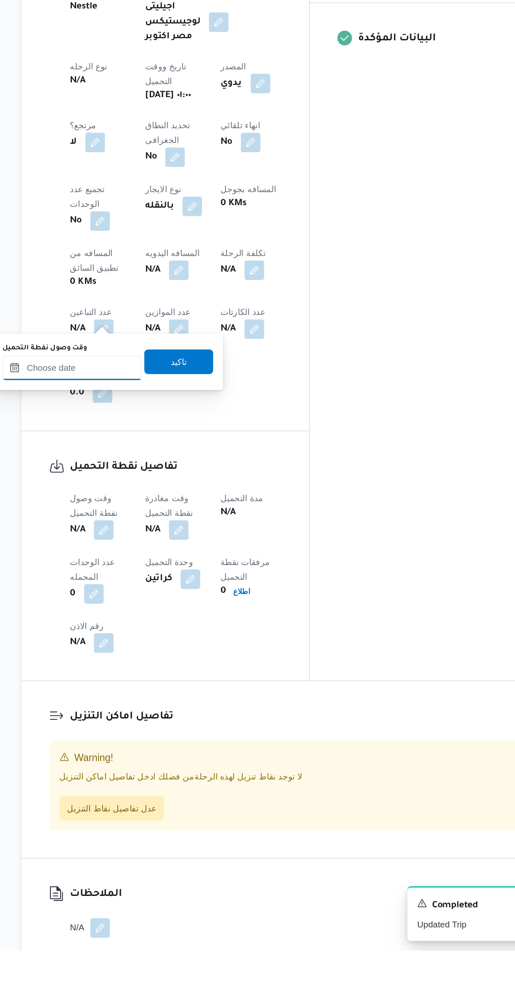
click at [169, 588] on input "وقت وصول نفطة التحميل" at bounding box center [143, 588] width 95 height 17
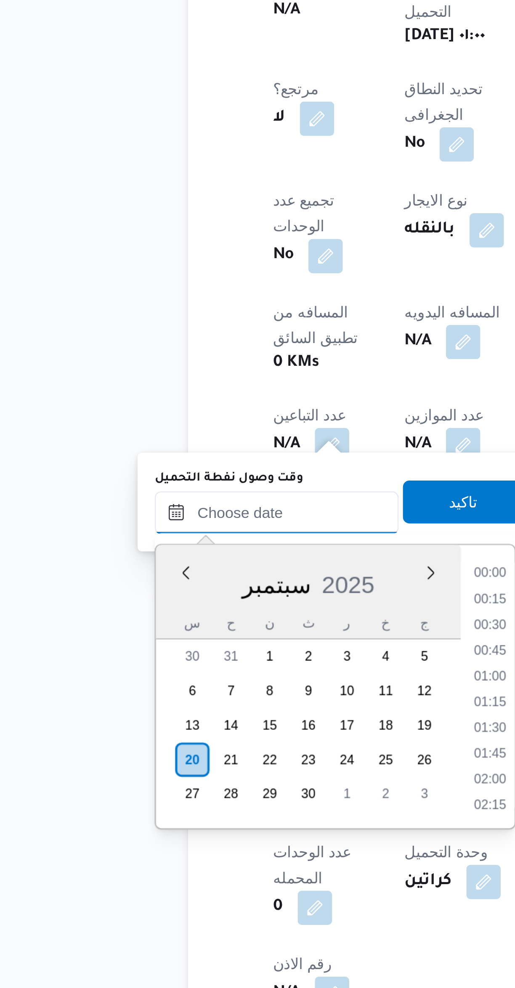
scroll to position [372, 0]
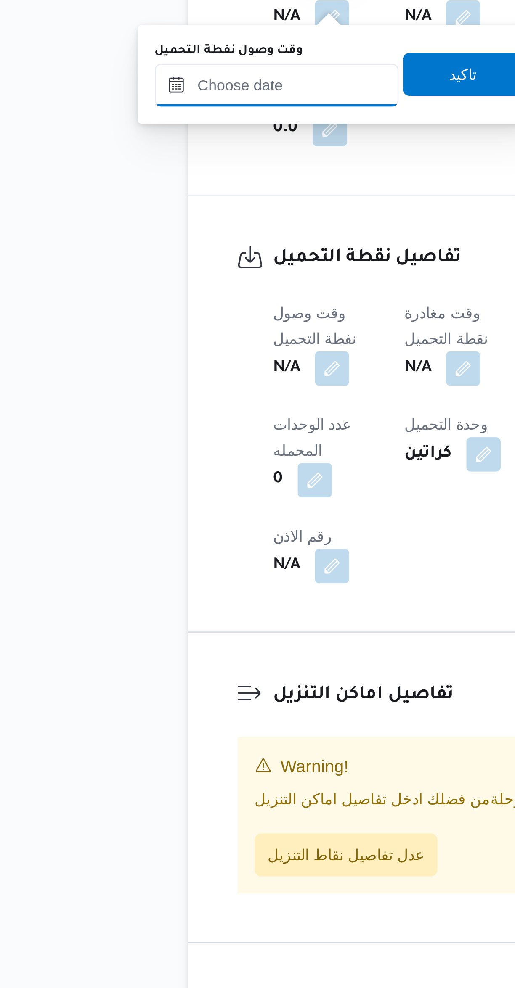
click at [161, 580] on input "وقت وصول نفطة التحميل" at bounding box center [143, 579] width 95 height 17
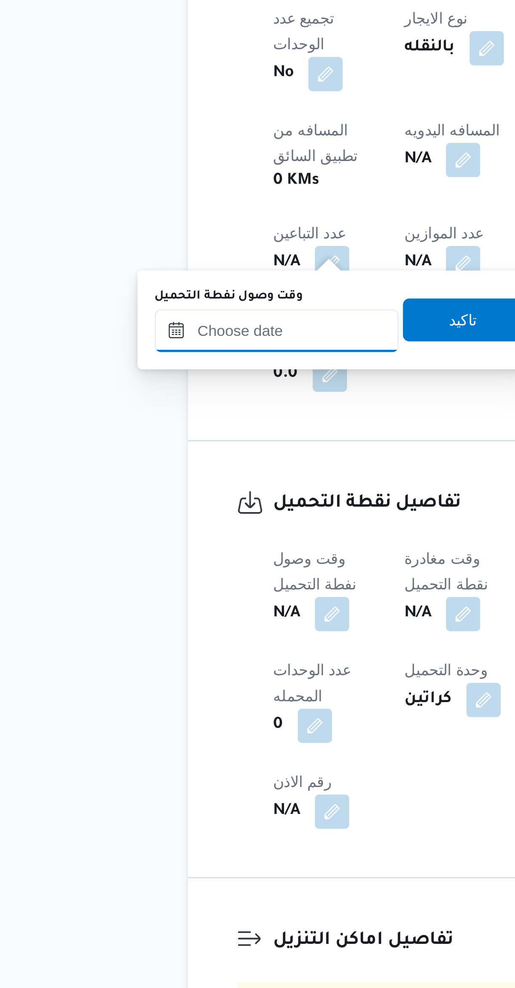
click at [153, 628] on input "وقت وصول نفطة التحميل" at bounding box center [143, 627] width 95 height 17
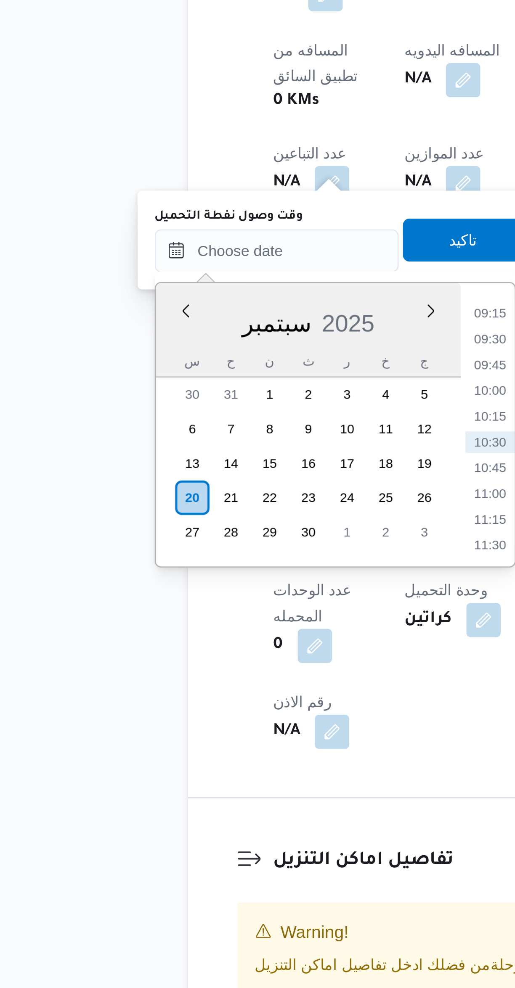
click at [226, 651] on li "09:15" at bounding box center [227, 652] width 19 height 8
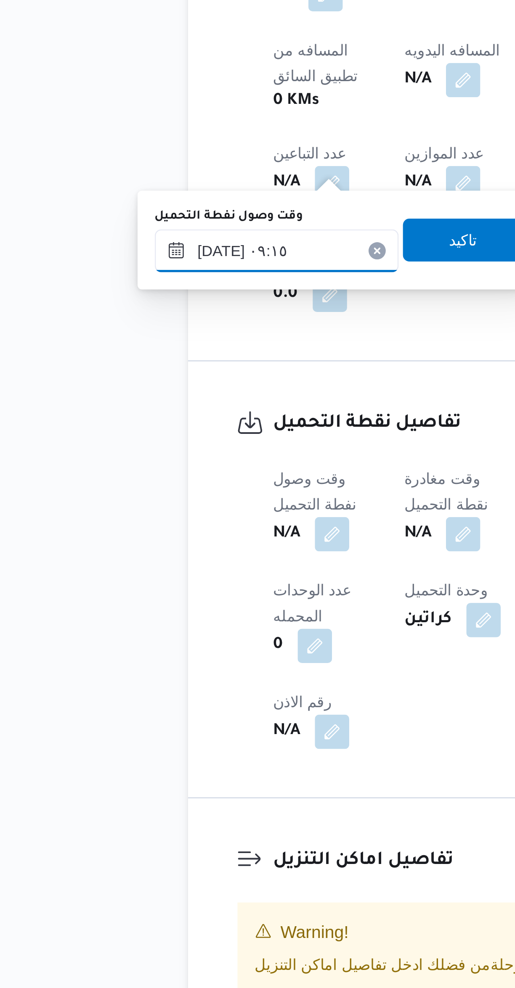
click at [151, 634] on input "٢٠/٠٩/٢٠٢٥ ٠٩:١٥" at bounding box center [143, 627] width 95 height 17
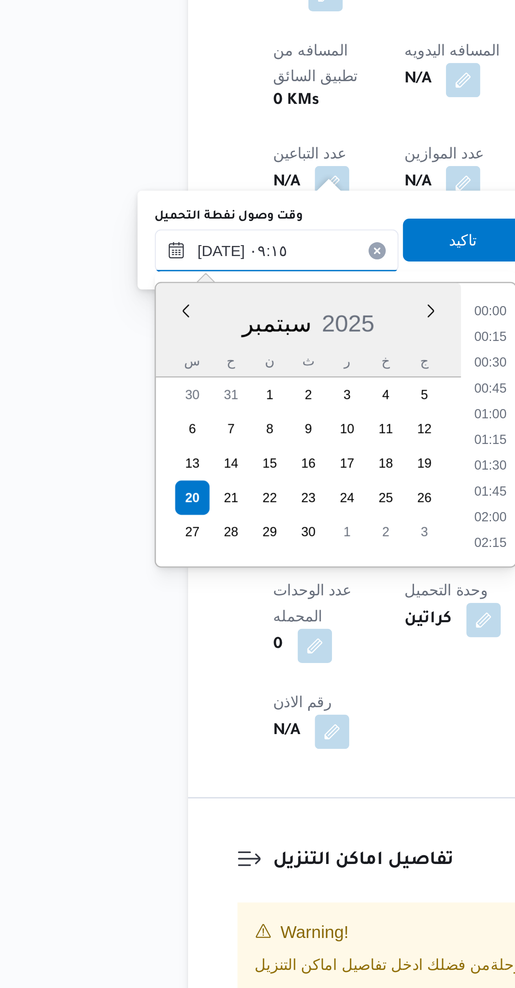
scroll to position [322, 0]
click at [230, 654] on li "08:00" at bounding box center [227, 651] width 19 height 8
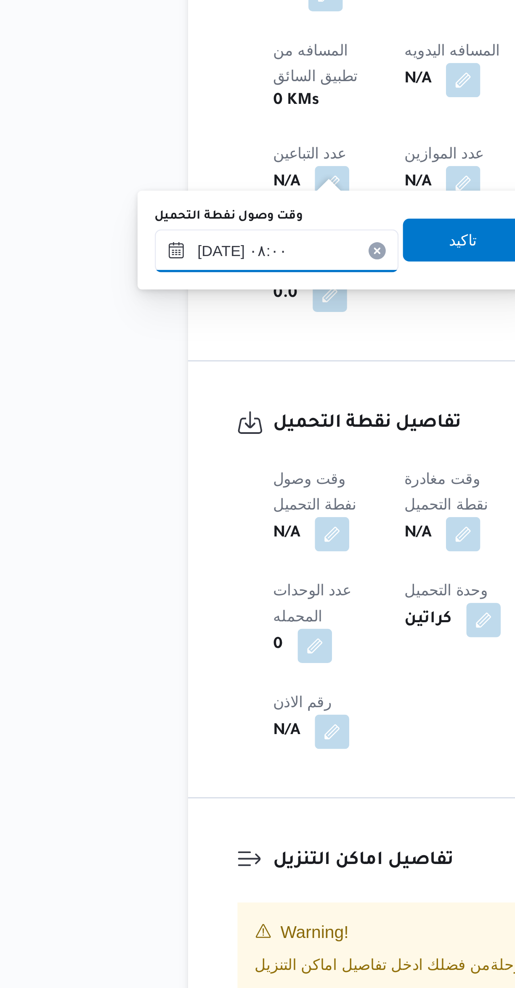
click at [157, 628] on input "٢٠/٠٩/٢٠٢٥ ٠٨:٠٠" at bounding box center [143, 627] width 95 height 17
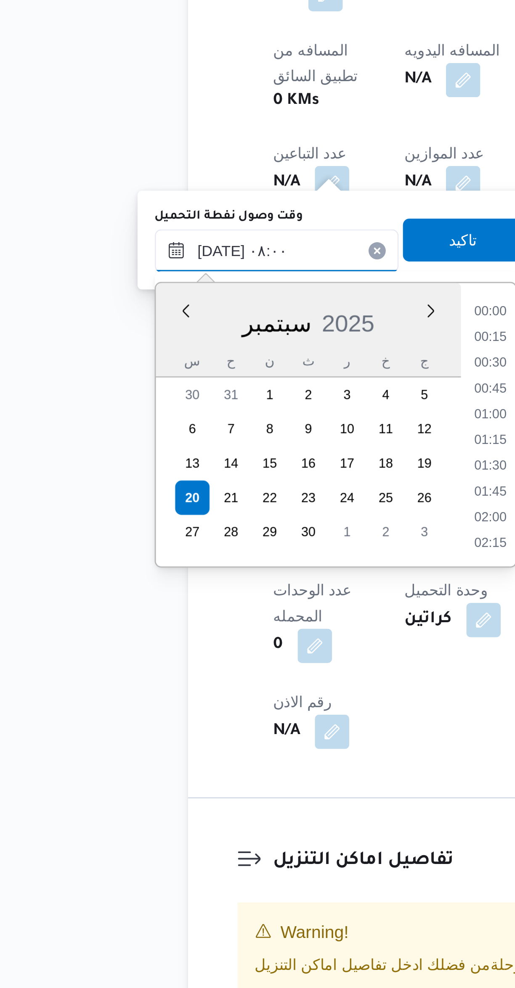
scroll to position [272, 0]
click at [227, 681] on li "07:30" at bounding box center [227, 682] width 19 height 8
type input "٢٠/٠٩/٢٠٢٥ ٠٧:٣٠"
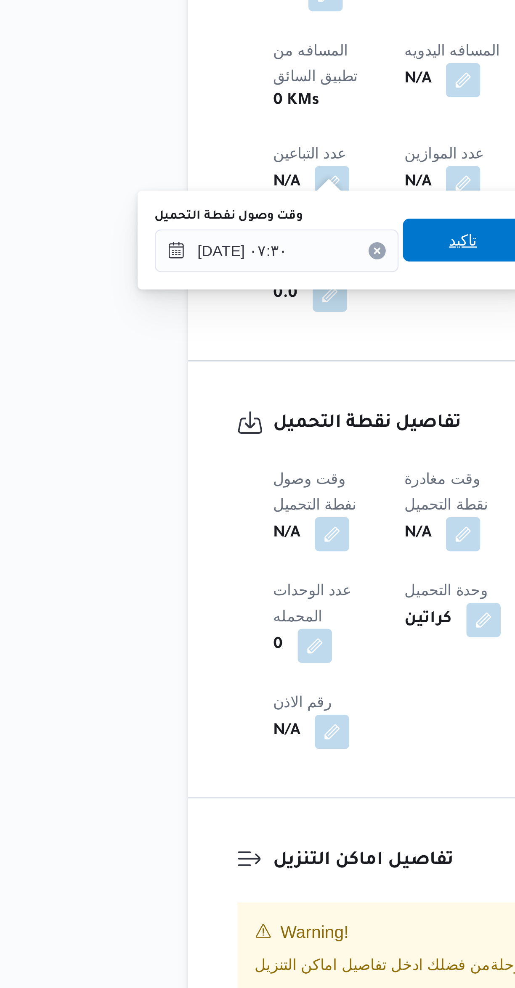
click at [216, 617] on span "تاكيد" at bounding box center [216, 623] width 47 height 17
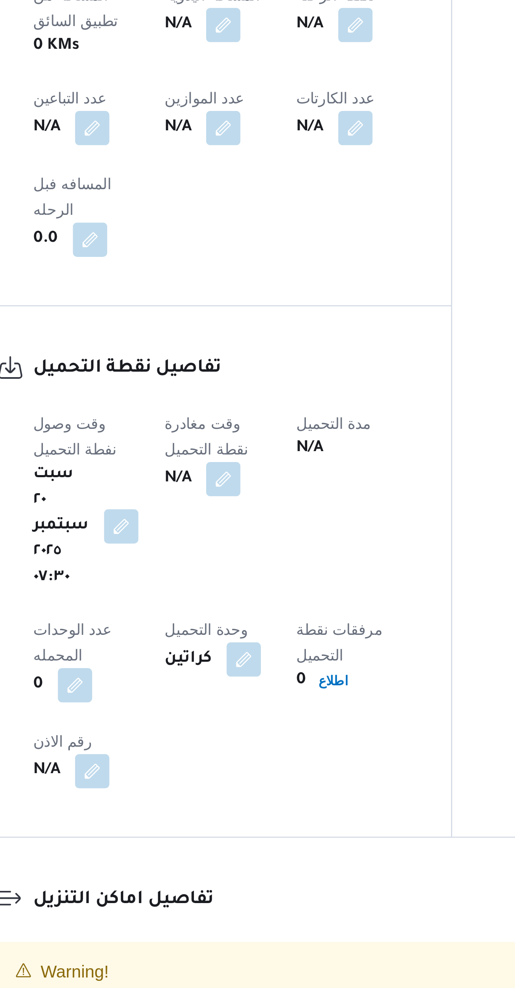
click at [224, 732] on button "button" at bounding box center [216, 738] width 13 height 13
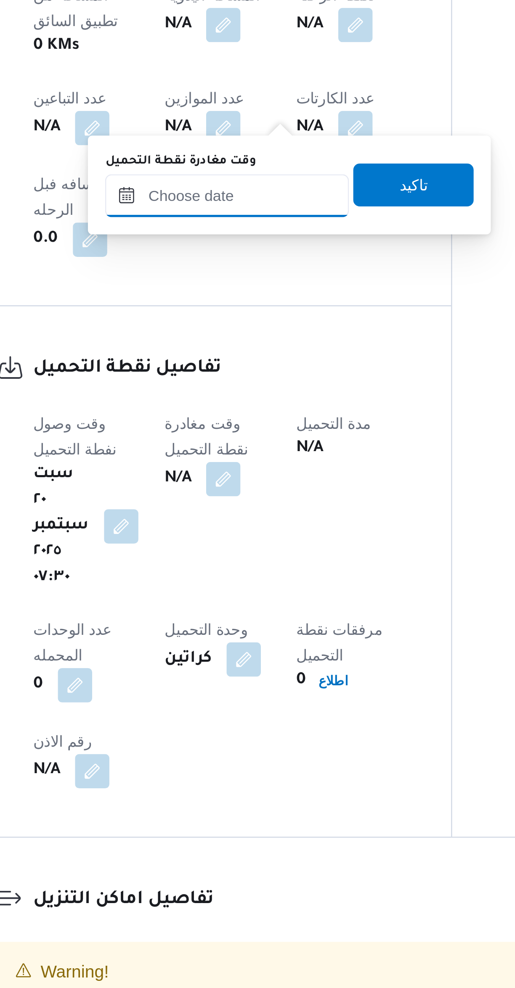
click at [227, 625] on input "وقت مغادرة نقطة التحميل" at bounding box center [218, 627] width 95 height 17
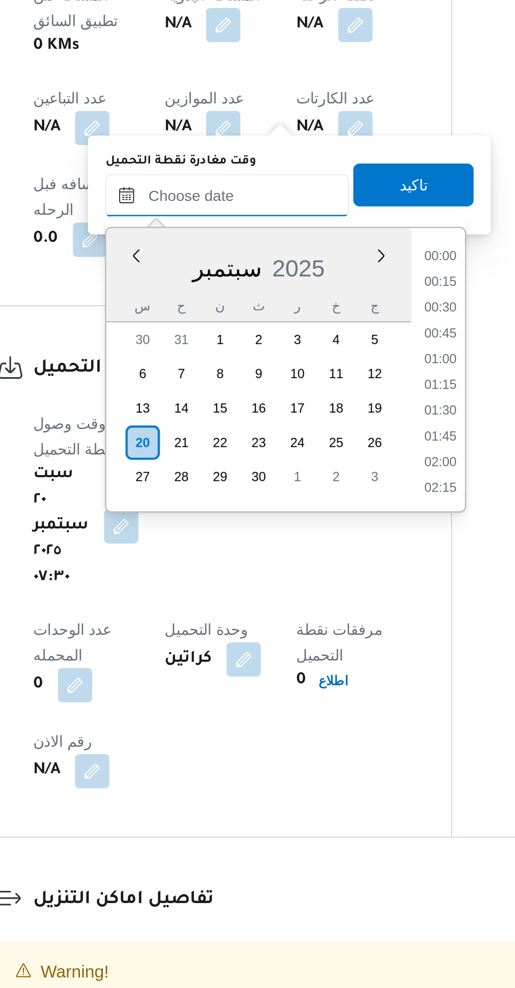
scroll to position [372, 0]
click at [307, 653] on li "09:15" at bounding box center [301, 652] width 19 height 8
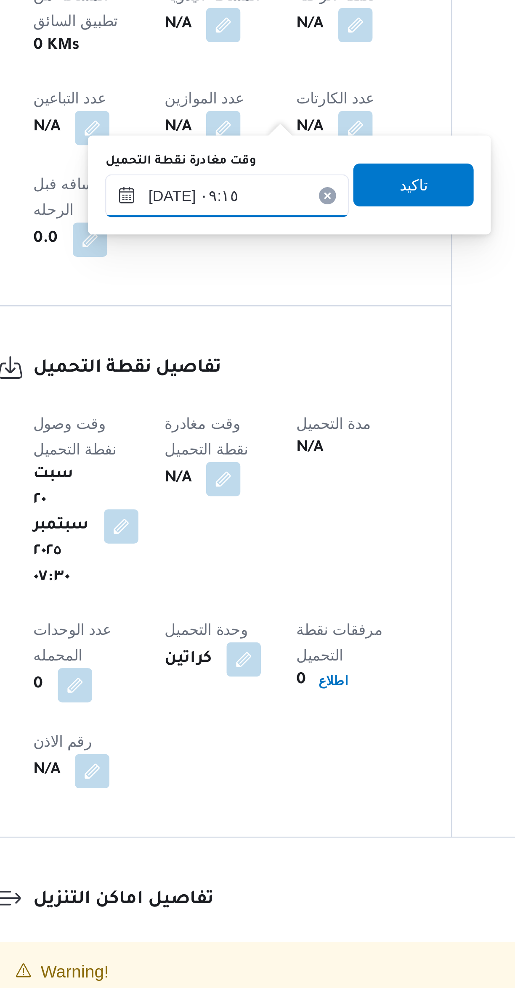
click at [232, 629] on input "٢٠/٠٩/٢٠٢٥ ٠٩:١٥" at bounding box center [218, 627] width 95 height 17
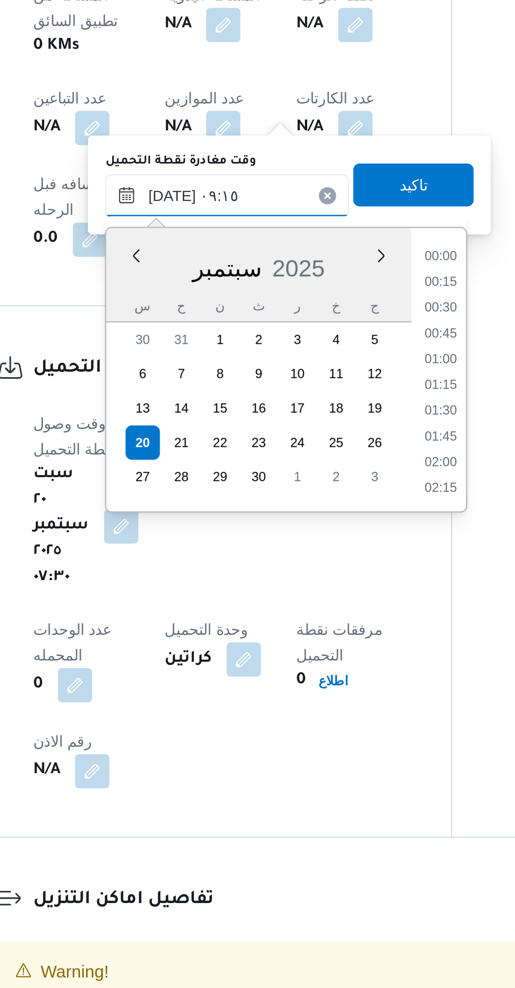
scroll to position [322, 0]
click at [307, 683] on li "08:45" at bounding box center [302, 682] width 19 height 8
type input "٢٠/٠٩/٢٠٢٥ ٠٨:٤٥"
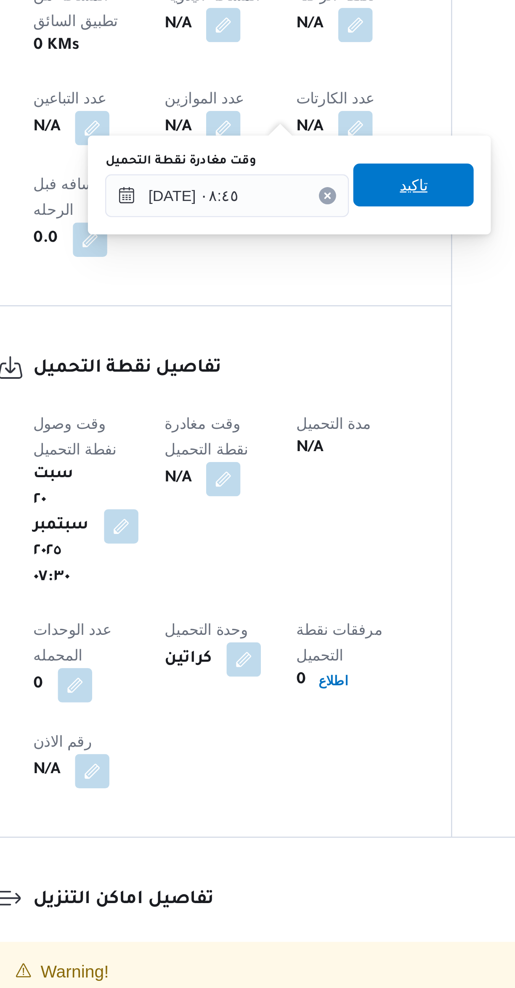
click at [302, 623] on span "تاكيد" at bounding box center [291, 623] width 47 height 17
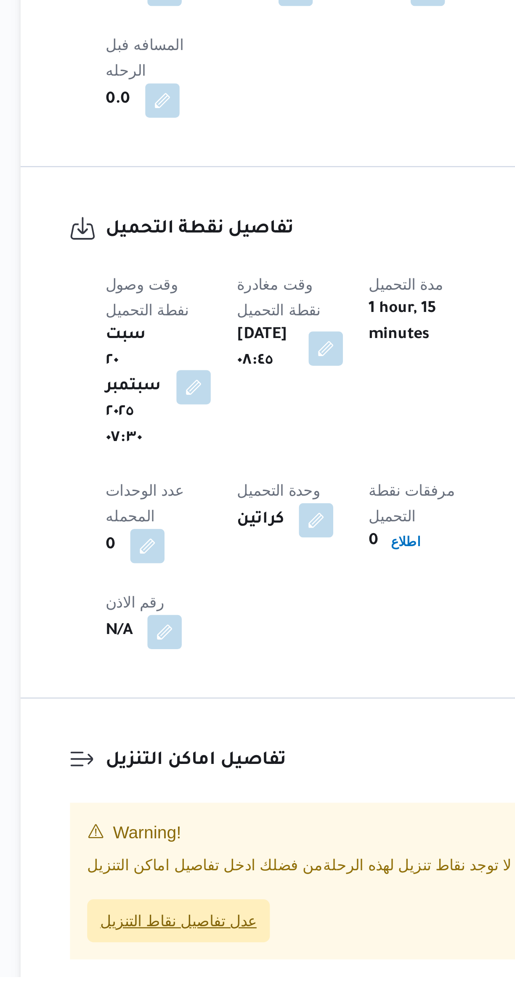
click at [193, 961] on span "عدل تفاصيل نقاط التنزيل" at bounding box center [170, 966] width 61 height 10
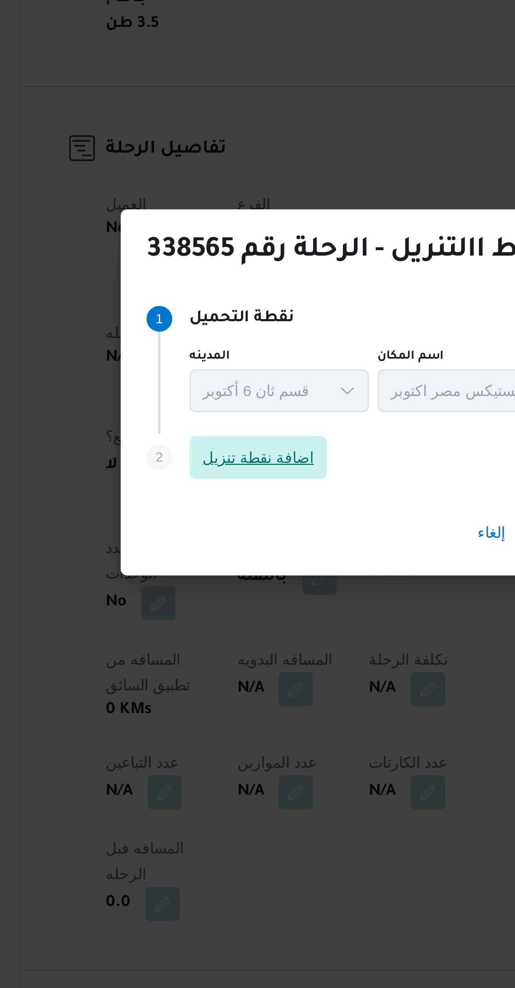
click at [210, 475] on span "اضافة نقطة تنزيل" at bounding box center [202, 470] width 44 height 10
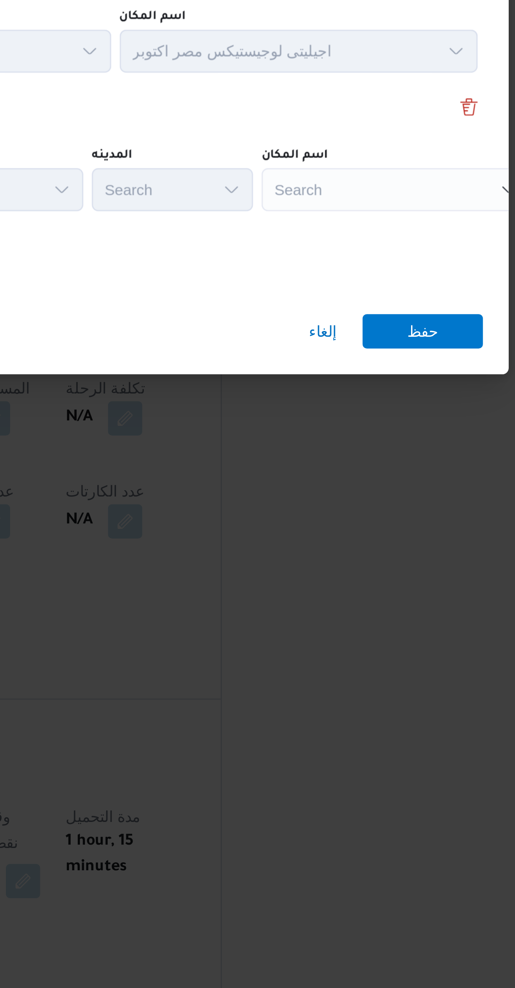
click at [369, 472] on div "Search" at bounding box center [374, 471] width 105 height 17
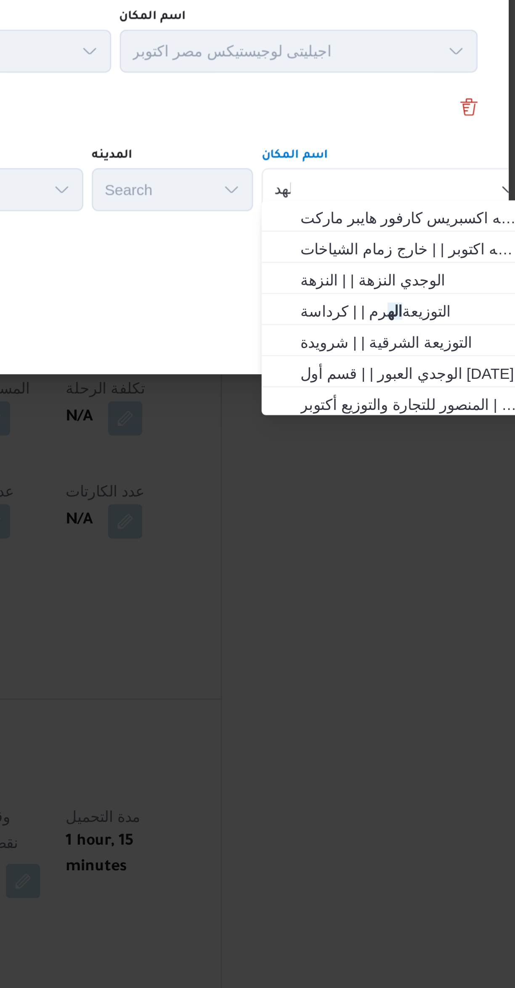
scroll to position [0, 0]
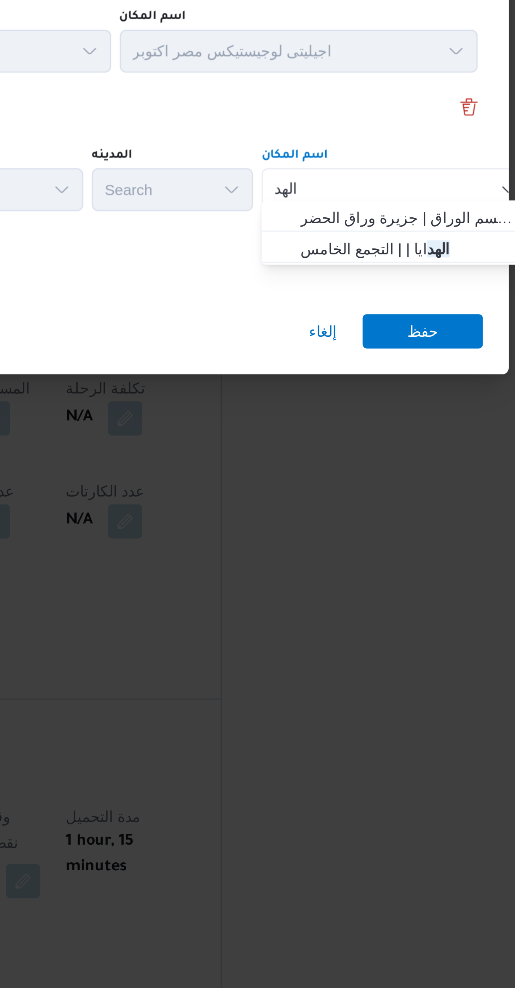
type input "الهد"
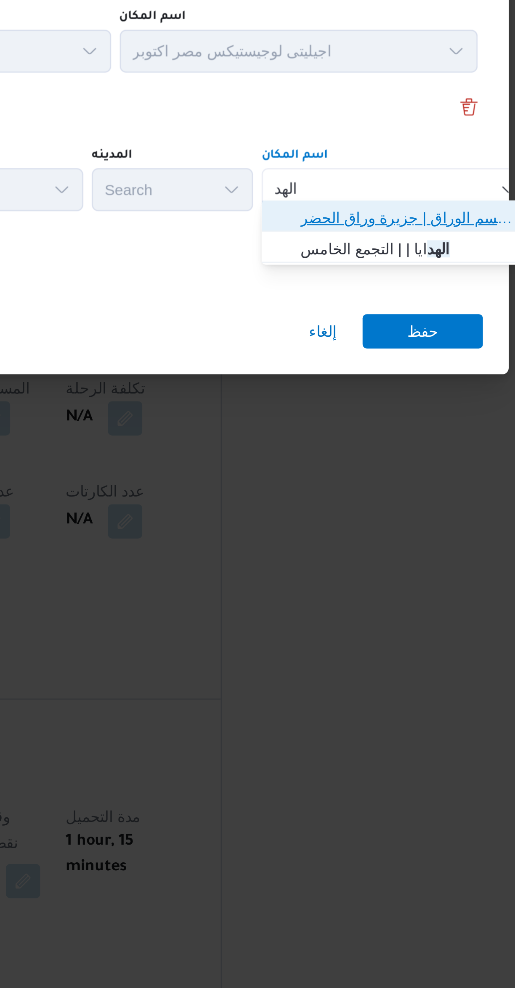
click at [378, 481] on span "الهد ف الوراق | قسم الوراق | جزيرة وراق الحضر" at bounding box center [379, 482] width 85 height 10
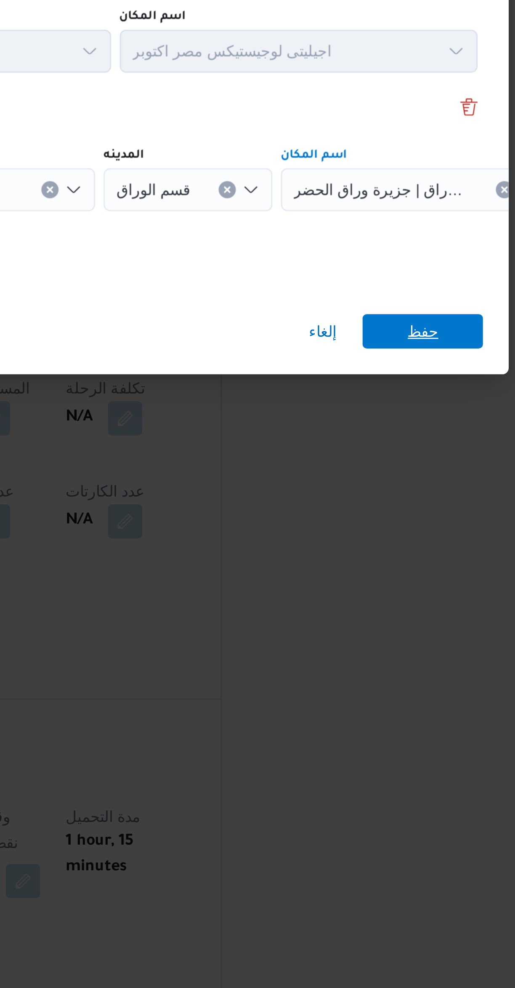
click at [390, 522] on span "حفظ" at bounding box center [385, 526] width 12 height 13
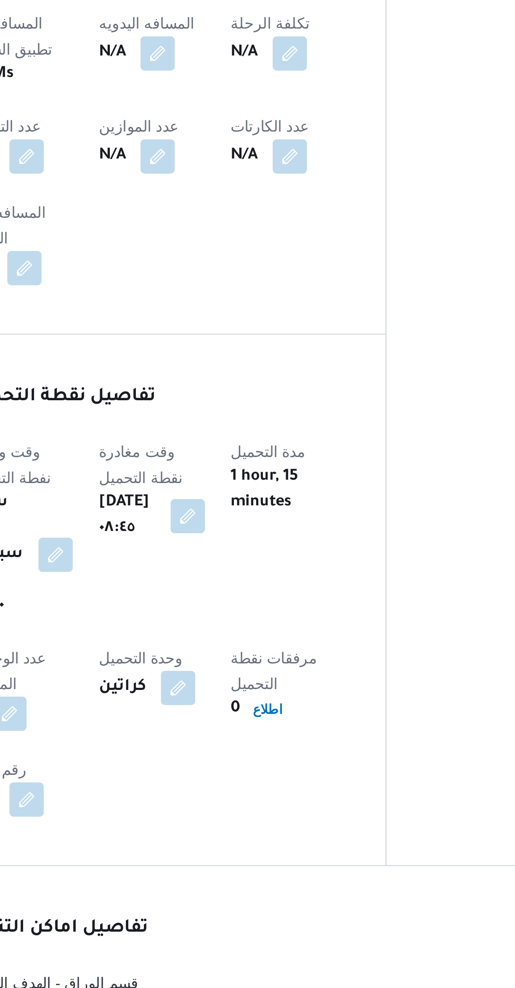
scroll to position [68, 0]
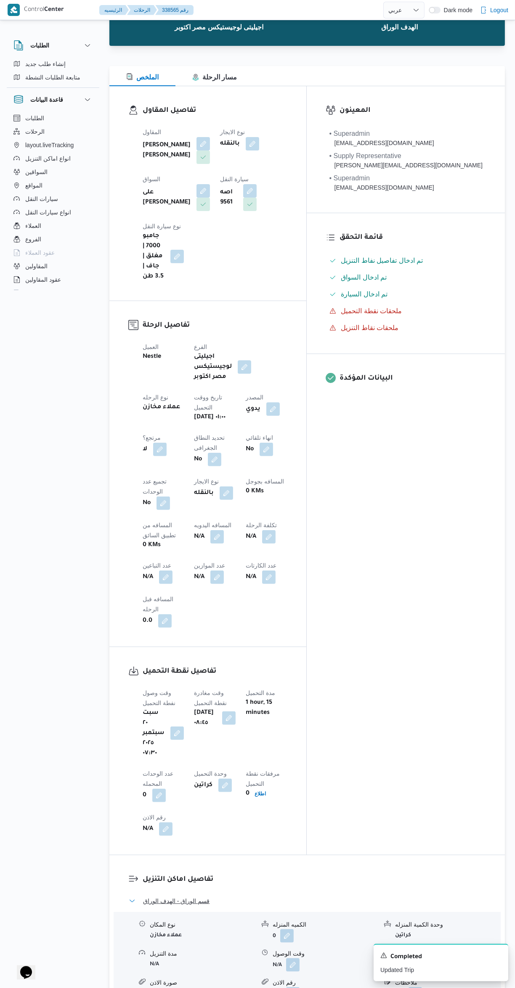
click at [297, 896] on button "قسم الوراق - الهدف الوراق" at bounding box center [307, 901] width 357 height 10
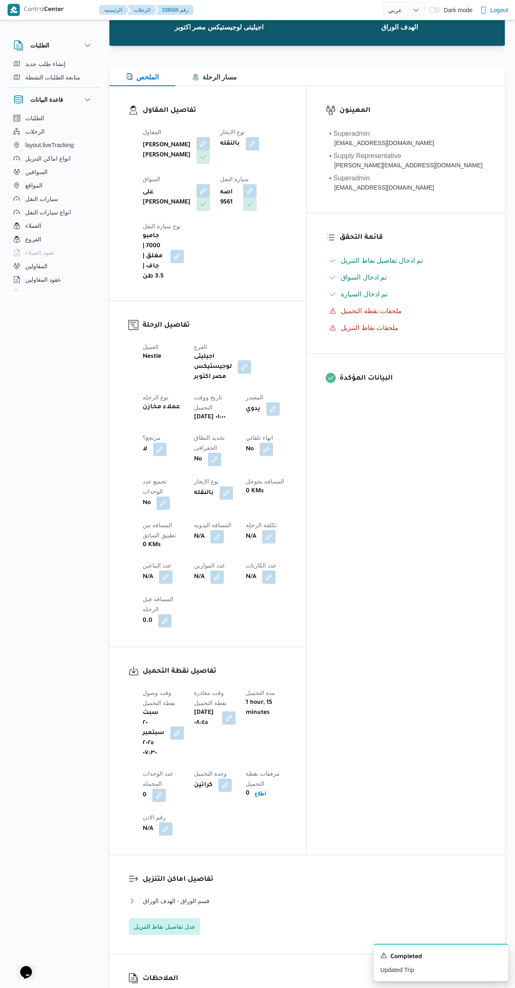
select select "ar"
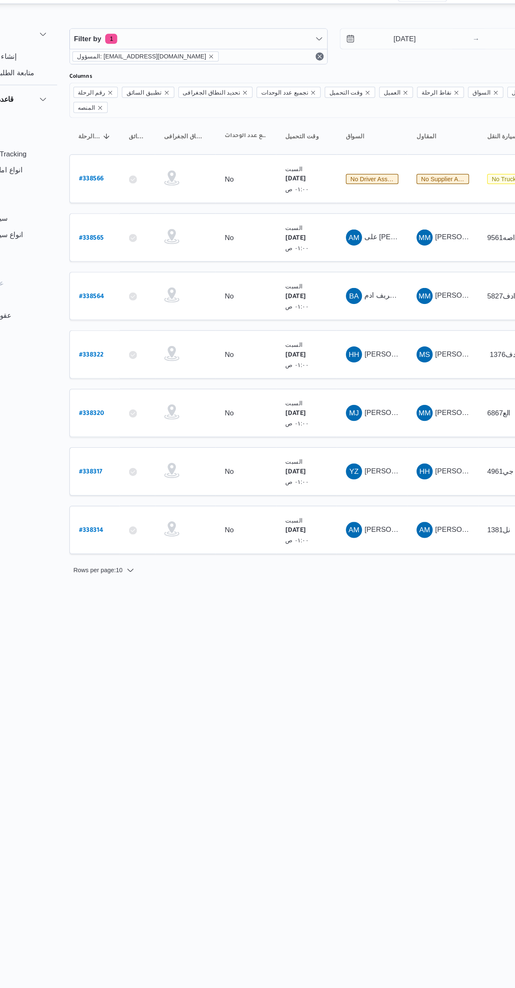
click at [133, 261] on b "# 338564" at bounding box center [127, 264] width 21 height 6
select select "ar"
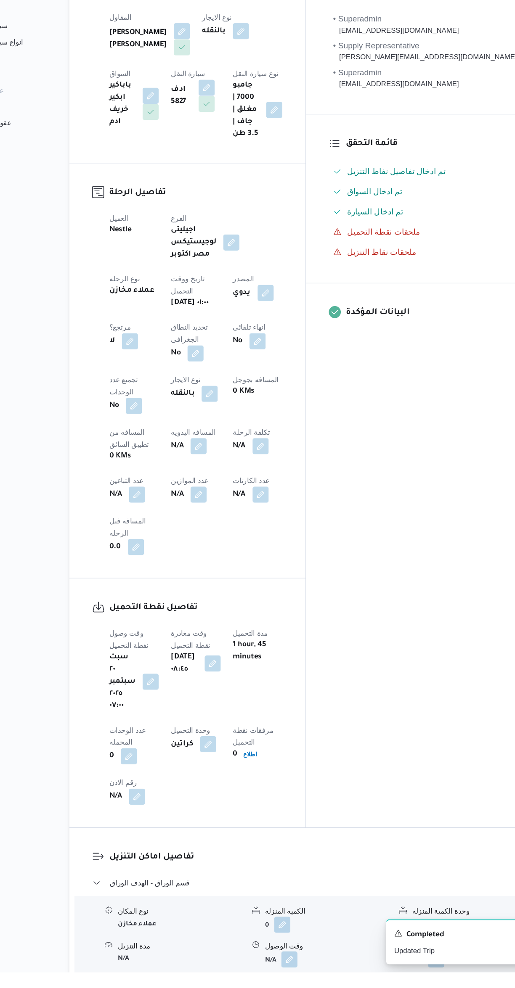
scroll to position [9, 0]
click at [172, 582] on button "button" at bounding box center [165, 588] width 13 height 13
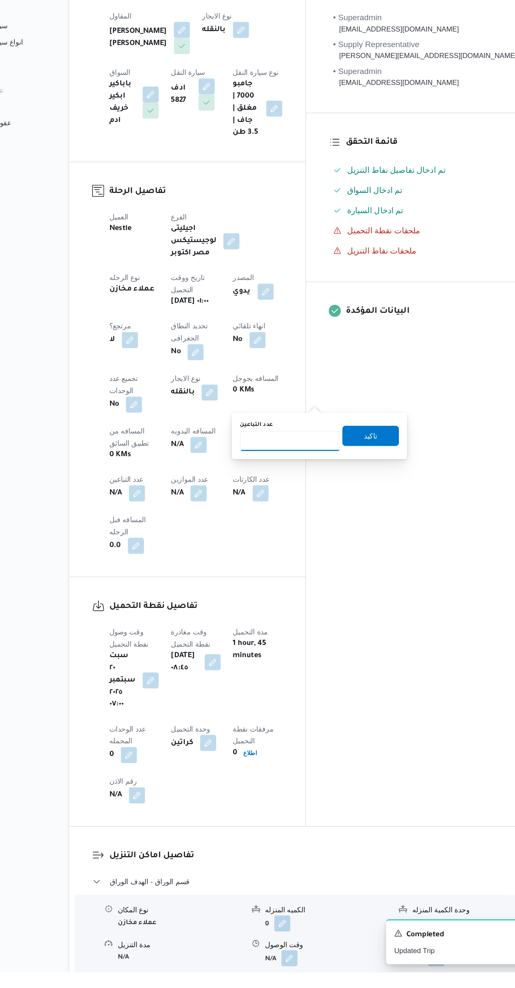
click at [290, 547] on input "عدد التباعين" at bounding box center [293, 544] width 84 height 17
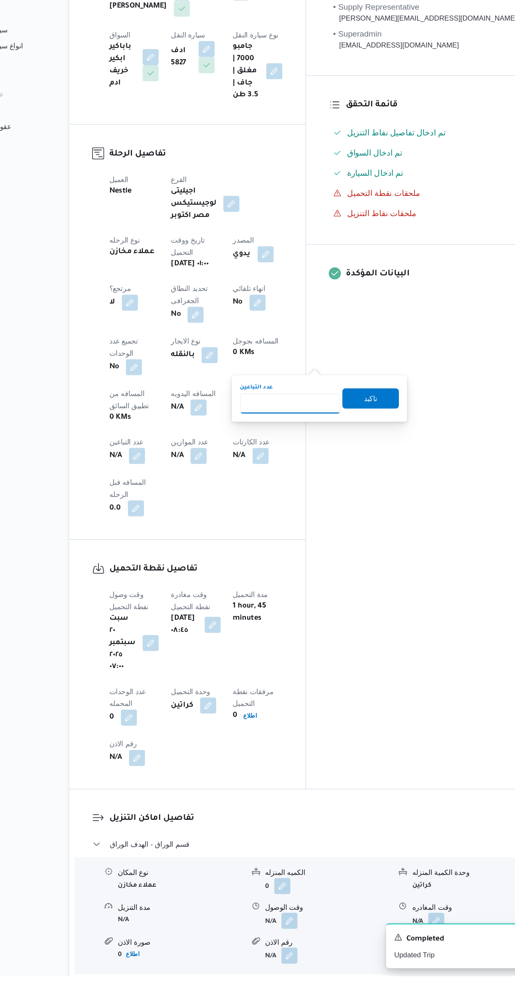
scroll to position [67, 0]
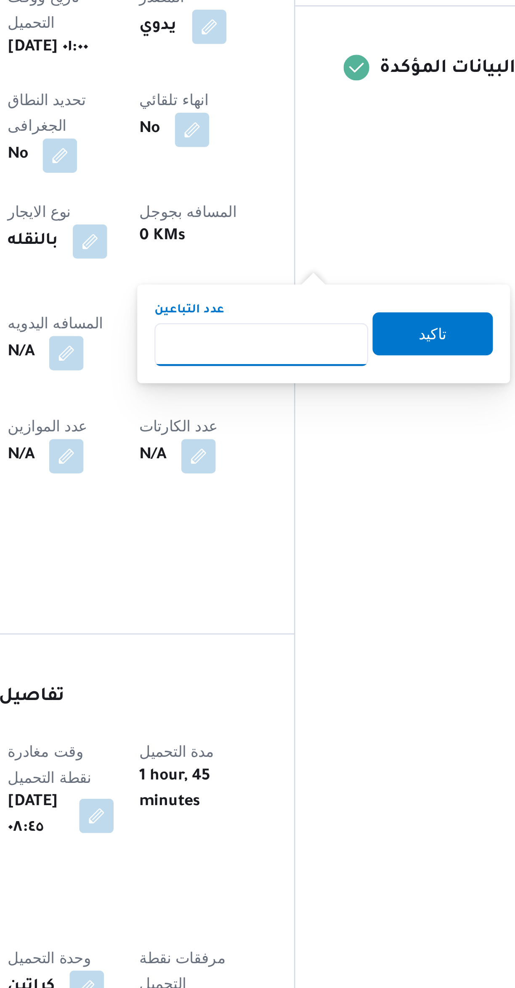
type input "1"
click at [340, 488] on span "تاكيد" at bounding box center [360, 483] width 47 height 17
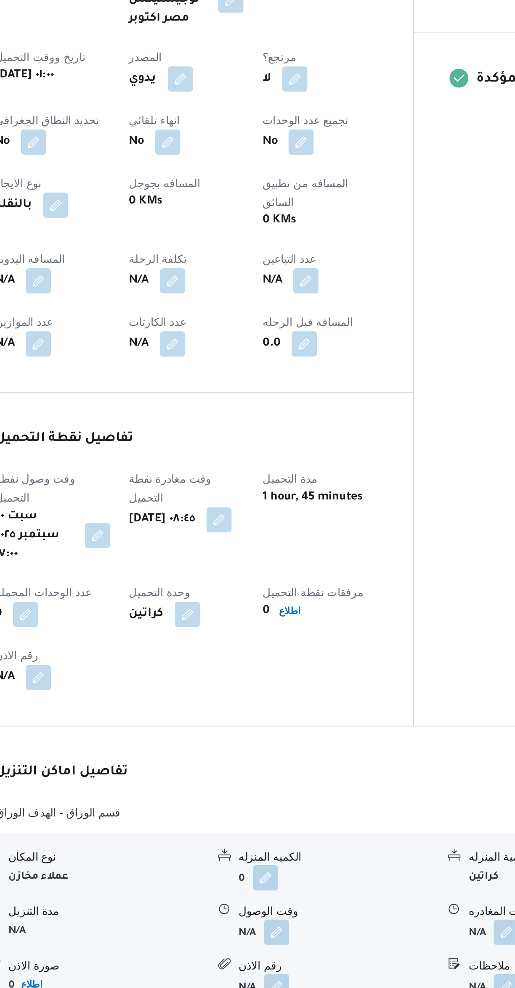
scroll to position [90, 0]
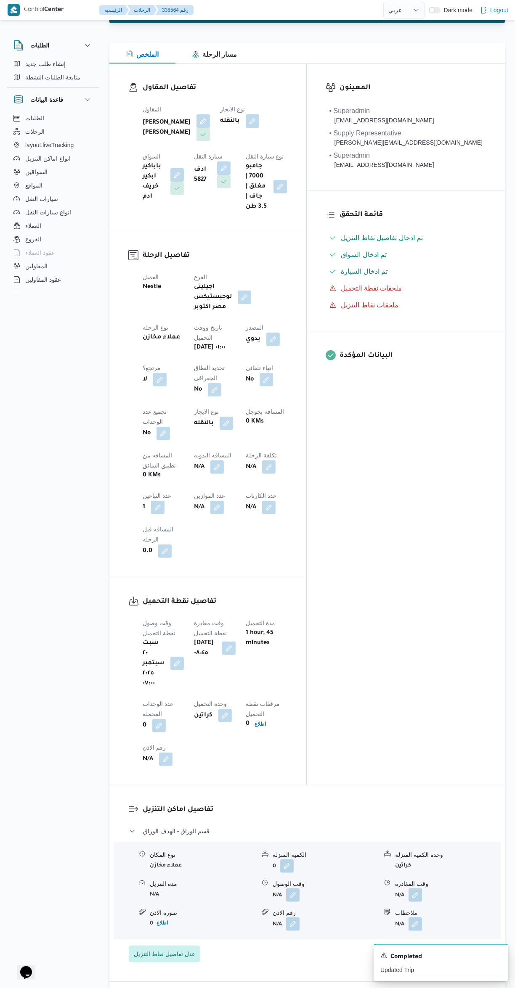
select select "ar"
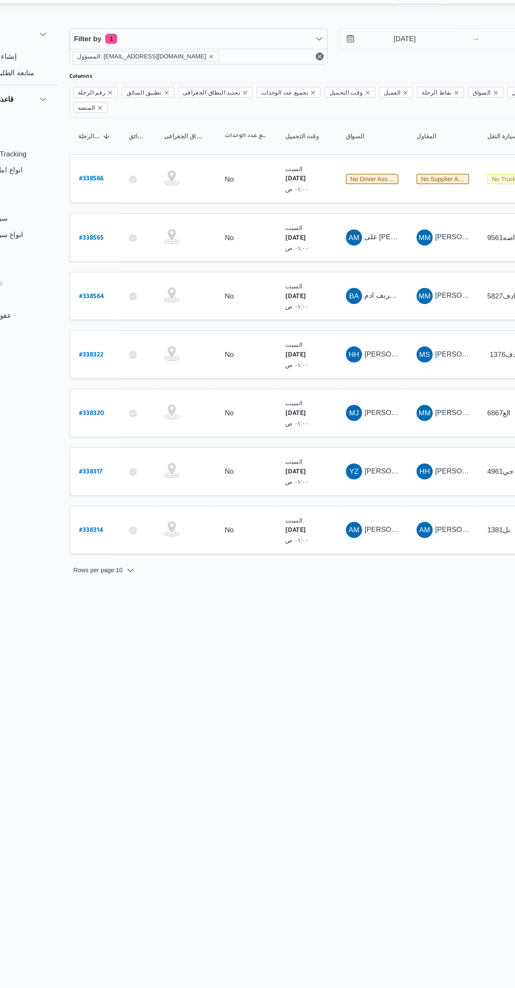
click at [135, 164] on b "# 338566" at bounding box center [127, 167] width 21 height 6
select select "ar"
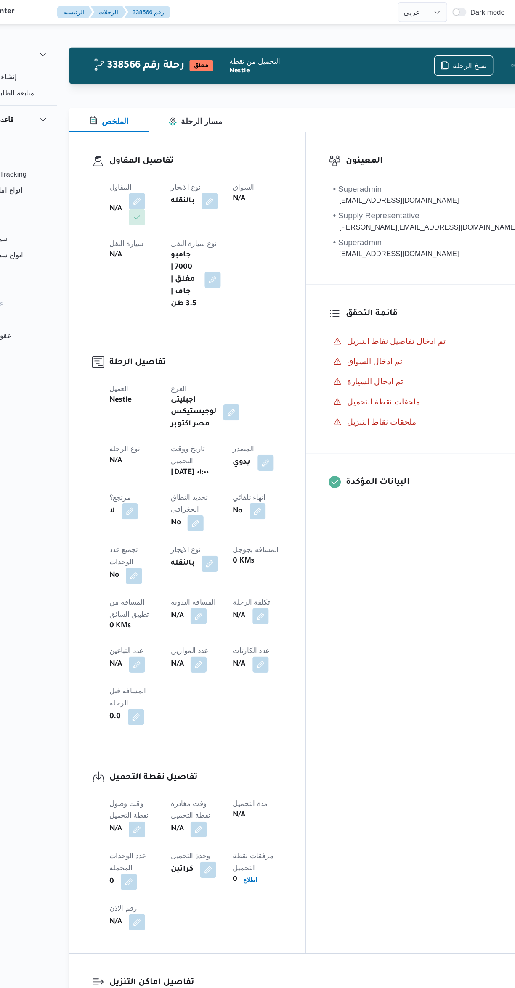
click at [172, 171] on button "button" at bounding box center [165, 167] width 13 height 13
click at [172, 201] on icon "Open list of options" at bounding box center [172, 201] width 7 height 7
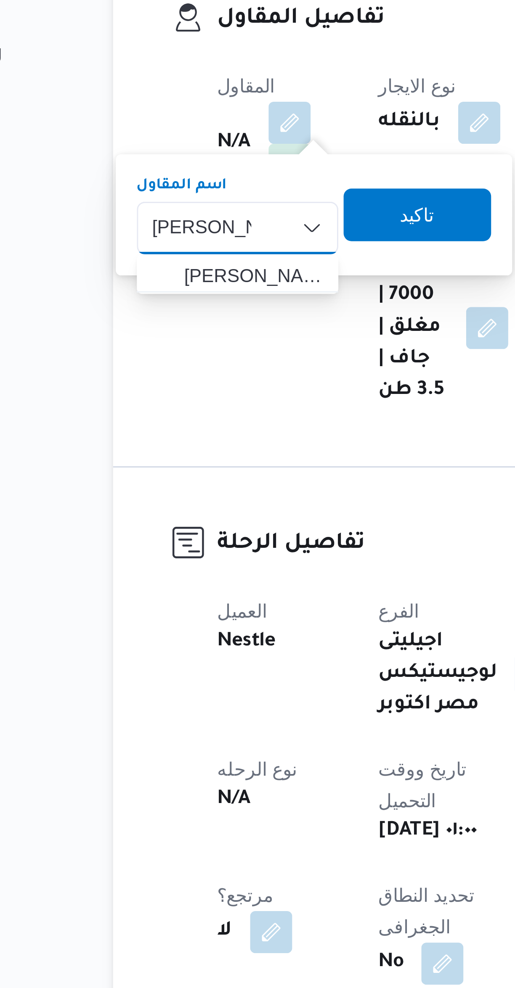
type input "مصطفى ممدو"
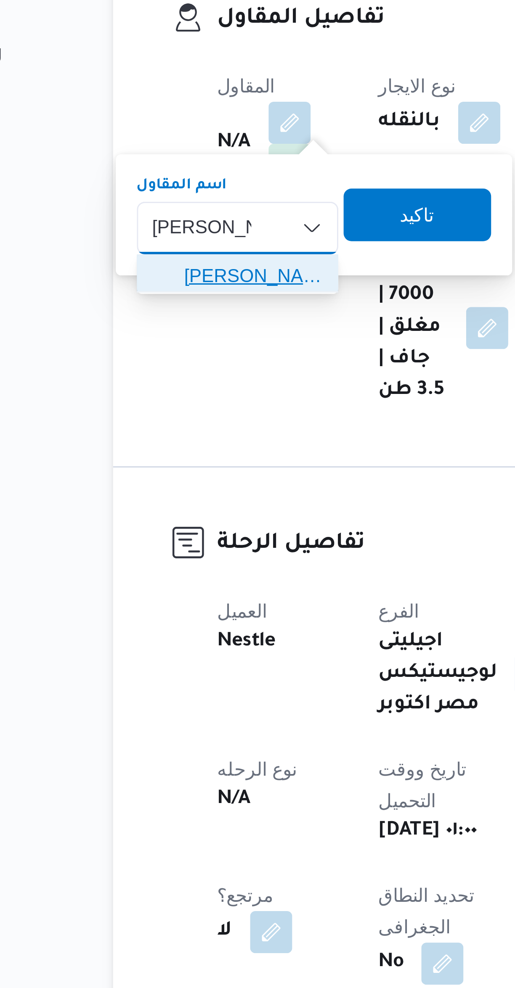
click at [167, 219] on span "[PERSON_NAME] [PERSON_NAME]" at bounding box center [154, 216] width 44 height 10
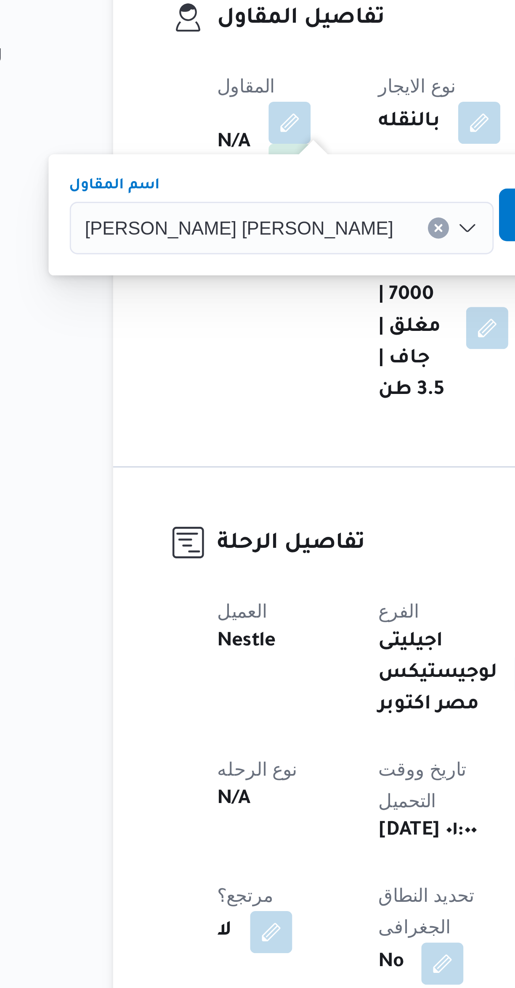
click at [251, 197] on span "تاكيد" at bounding box center [256, 197] width 11 height 10
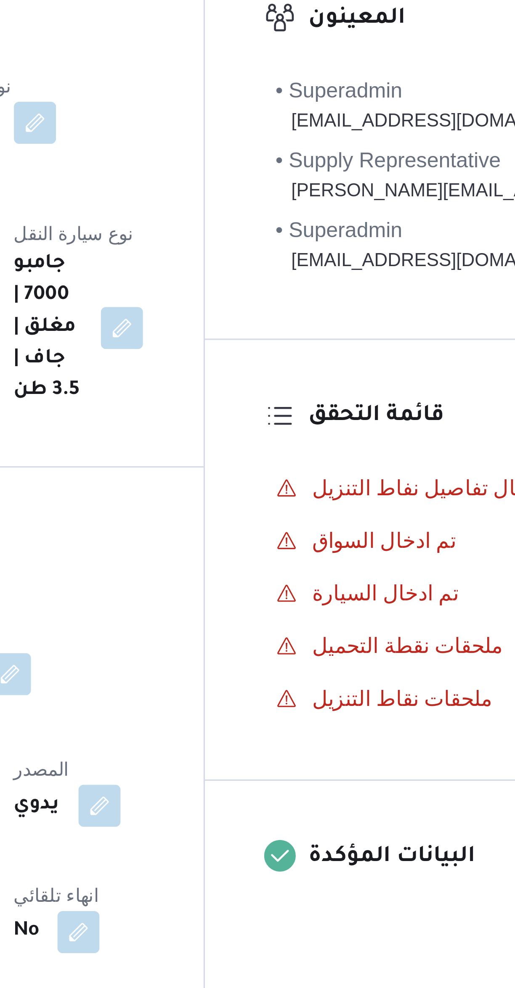
click at [172, 208] on button "button" at bounding box center [165, 214] width 13 height 13
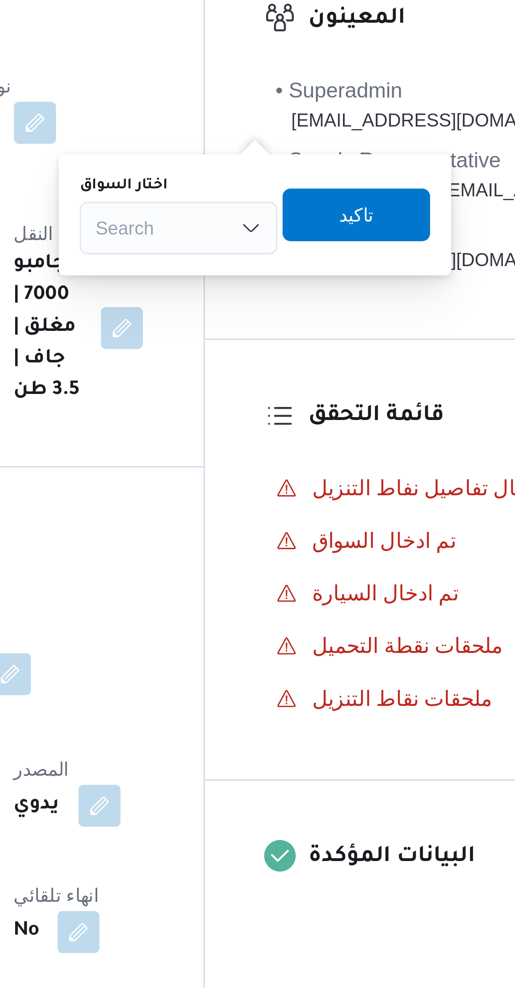
click at [309, 208] on div "Search" at bounding box center [298, 201] width 63 height 17
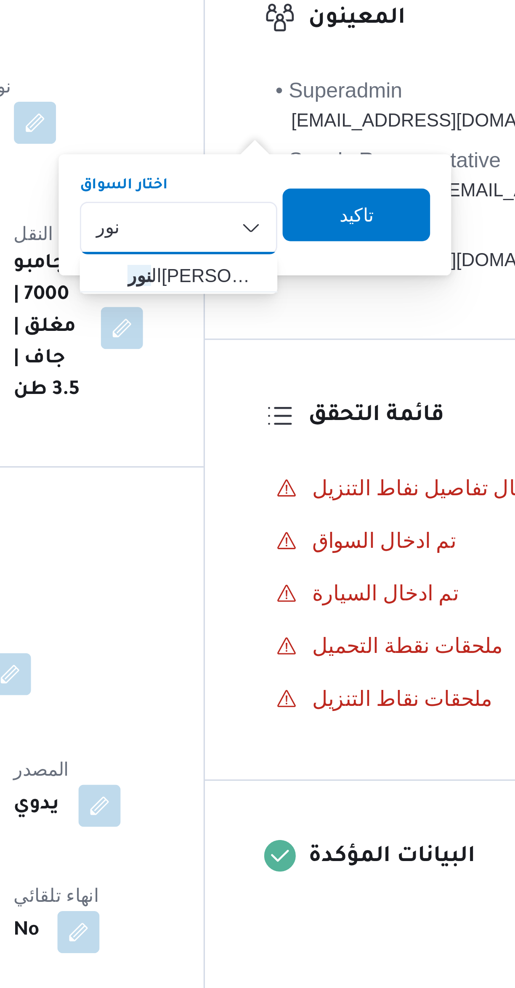
type input "نور"
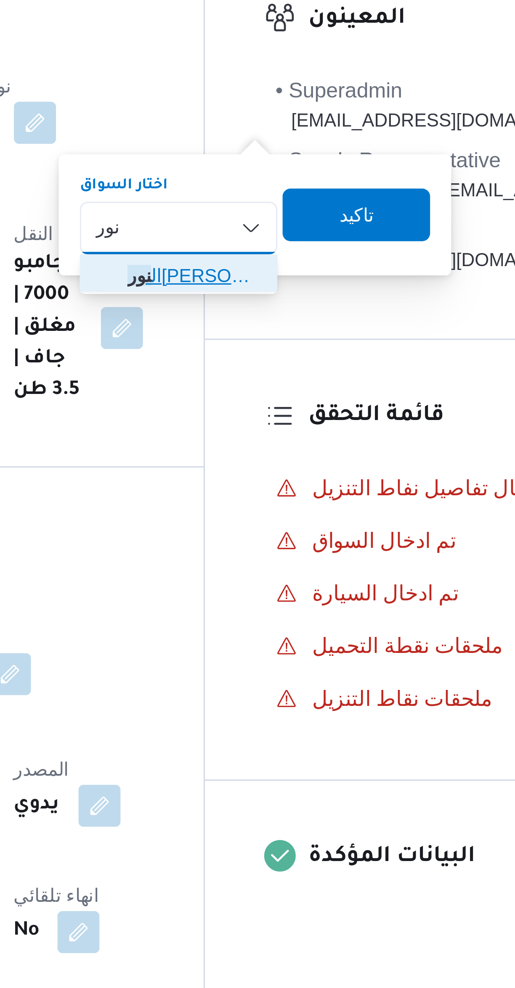
click at [311, 221] on span "ال نور عبدو محمد عبدالله" at bounding box center [303, 216] width 43 height 10
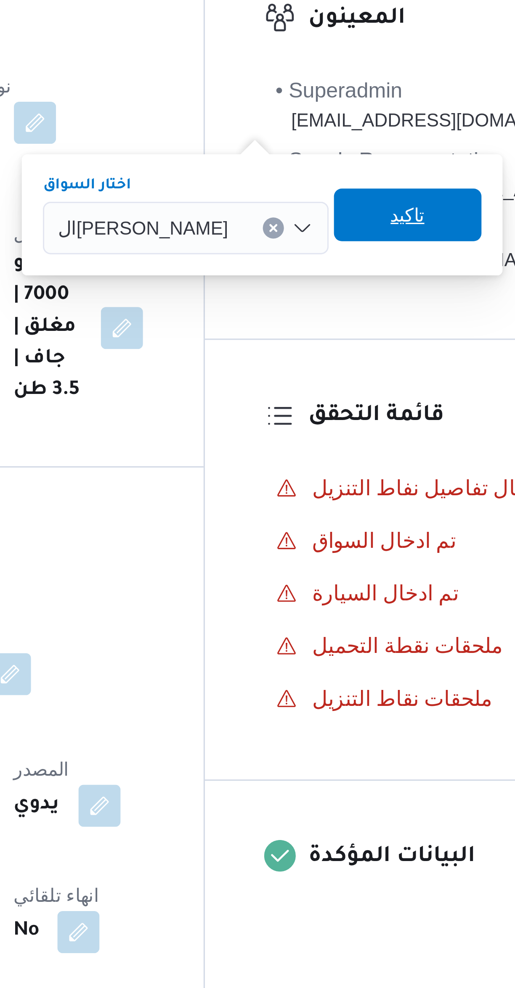
click at [369, 198] on span "تاكيد" at bounding box center [371, 197] width 11 height 10
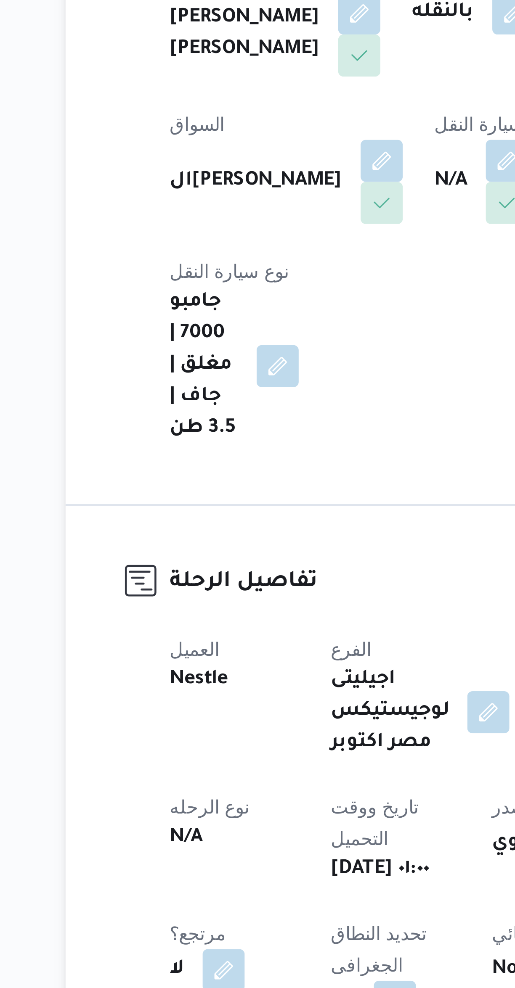
click at [243, 221] on button "button" at bounding box center [249, 214] width 13 height 13
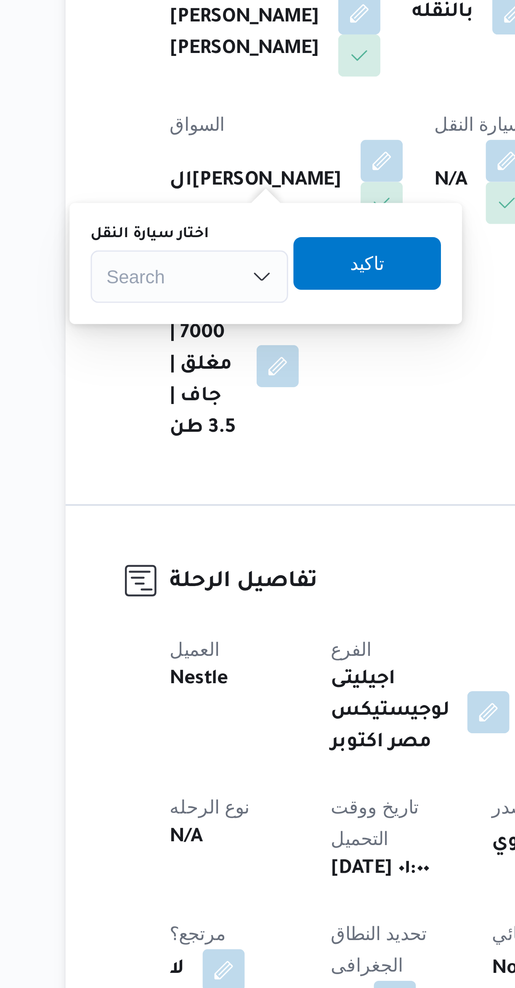
click at [156, 249] on div "Search" at bounding box center [148, 251] width 63 height 17
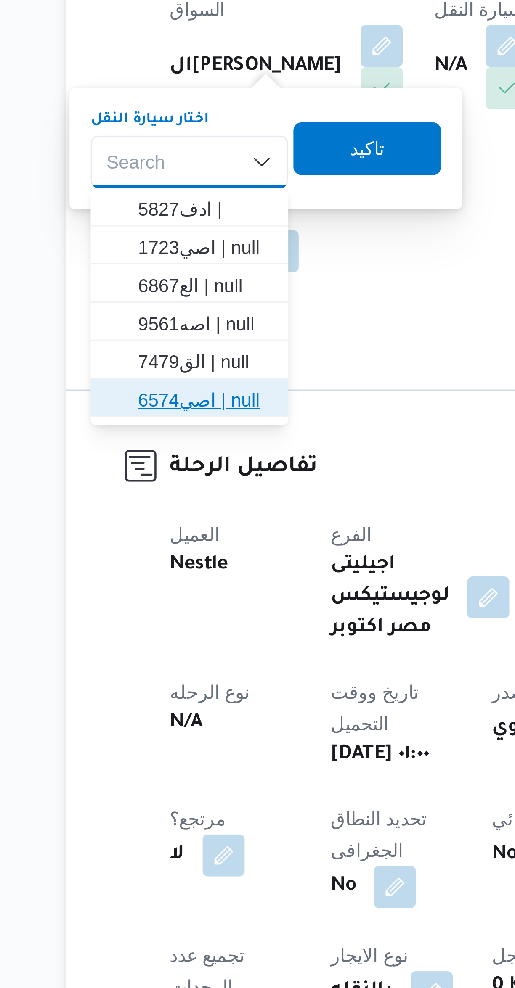
click at [159, 330] on span "اصي6574 | null" at bounding box center [153, 328] width 43 height 10
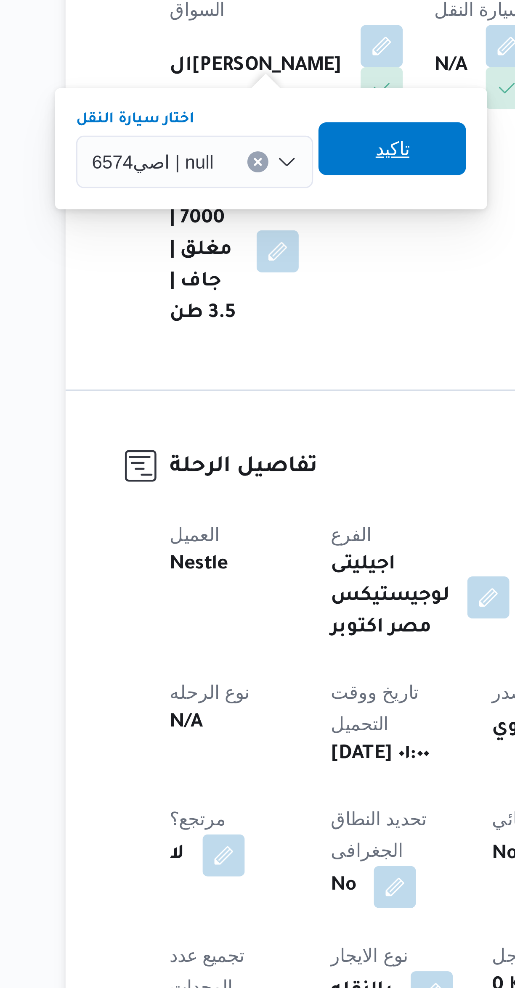
click at [208, 249] on span "تاكيد" at bounding box center [213, 248] width 11 height 10
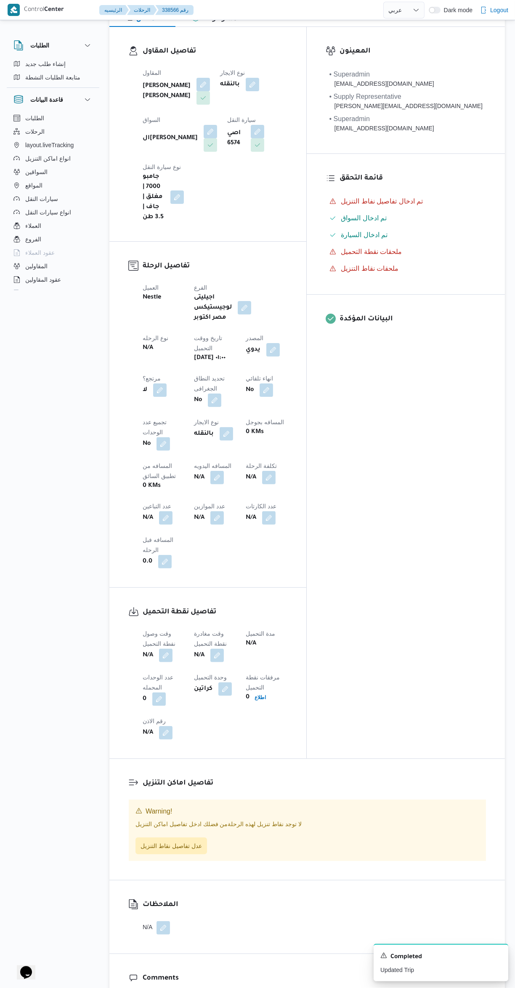
scroll to position [198, 0]
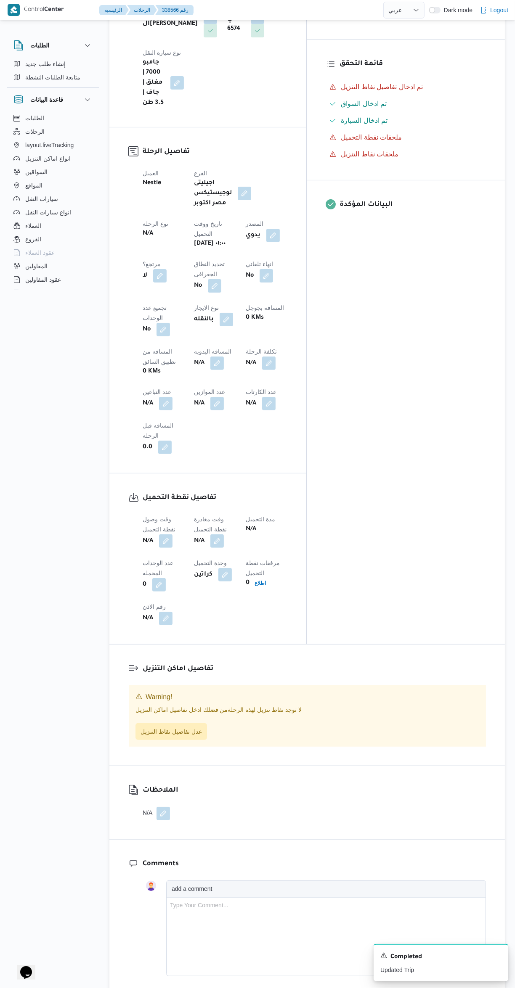
click at [167, 534] on button "button" at bounding box center [165, 540] width 13 height 13
click at [156, 430] on input "وقت وصول نفطة التحميل" at bounding box center [143, 430] width 95 height 17
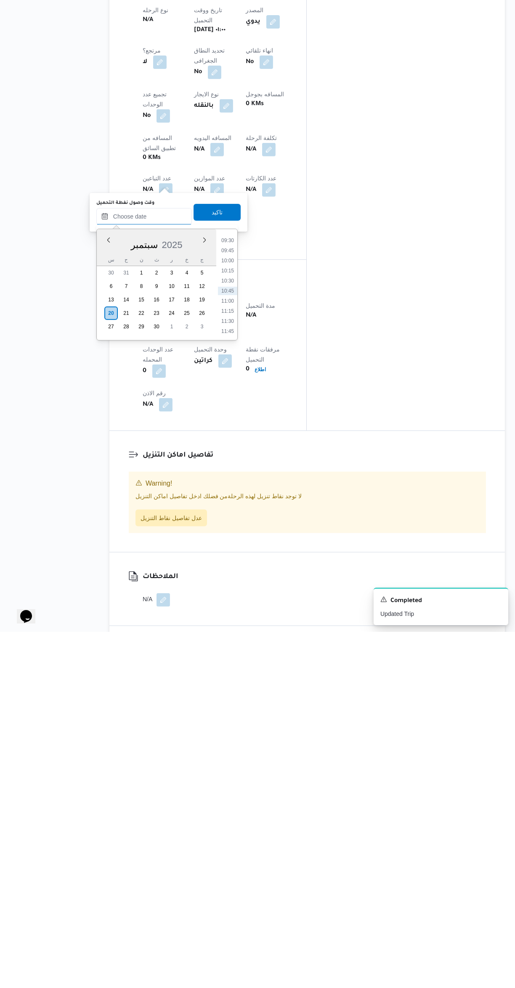
scroll to position [55, 0]
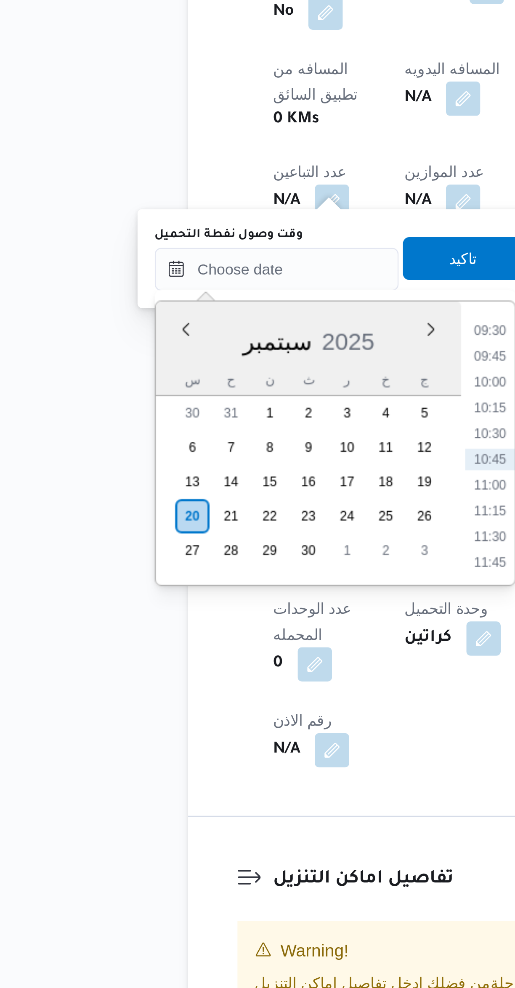
click at [227, 597] on li "09:30" at bounding box center [227, 596] width 19 height 8
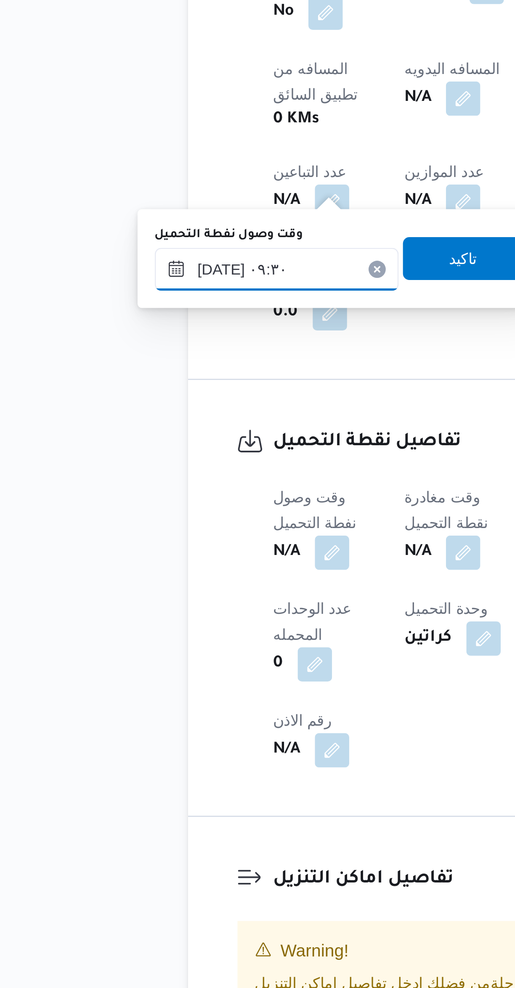
click at [156, 575] on input "٢٠/٠٩/٢٠٢٥ ٠٩:٣٠" at bounding box center [143, 572] width 95 height 17
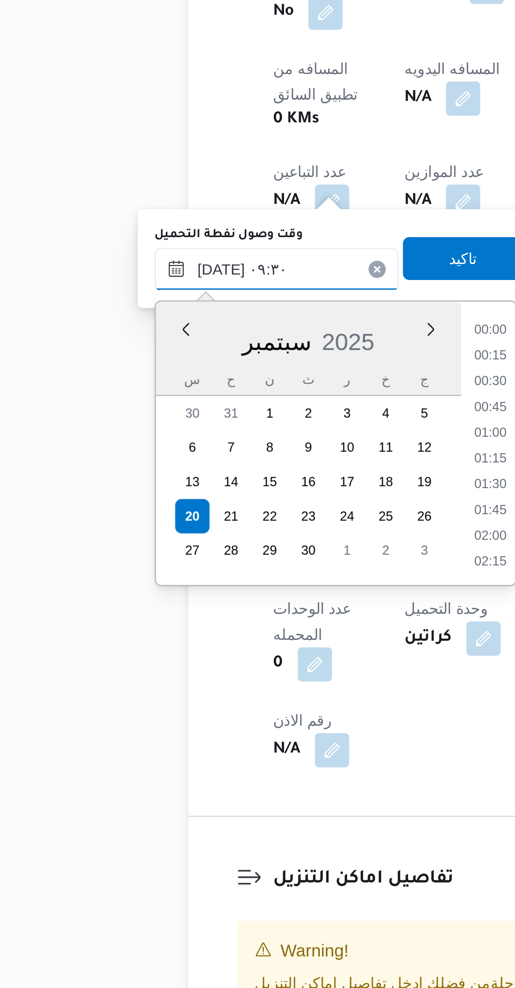
scroll to position [332, 0]
click at [231, 623] on li "09:00" at bounding box center [227, 627] width 19 height 8
type input "٢٠/٠٩/٢٠٢٥ ٠٩:٠٠"
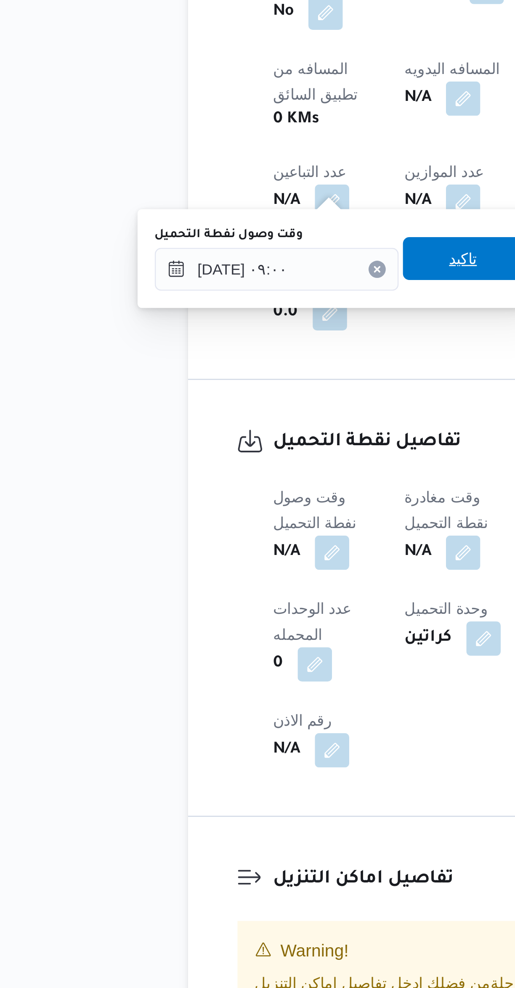
click at [219, 571] on span "تاكيد" at bounding box center [216, 568] width 47 height 17
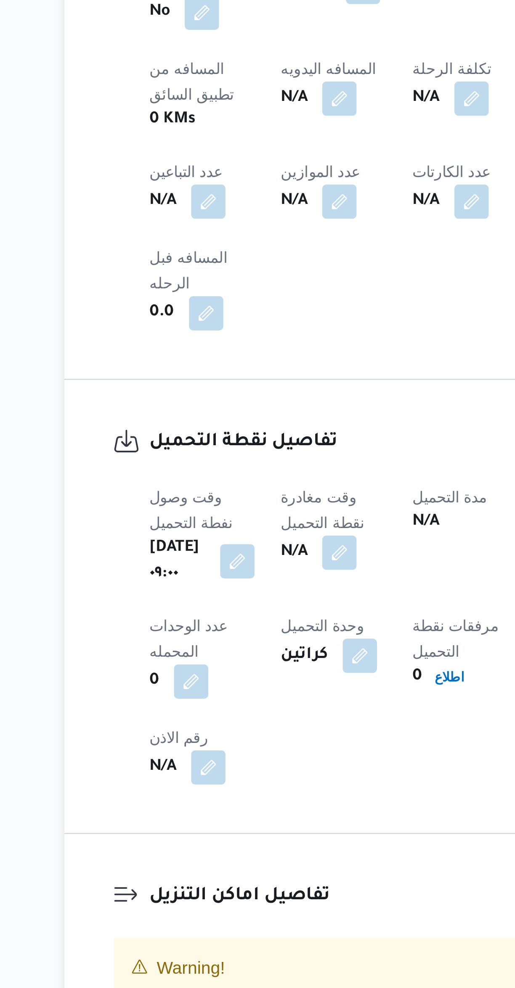
click at [169, 872] on span "عدل تفاصيل نقاط التنزيل" at bounding box center [170, 880] width 71 height 17
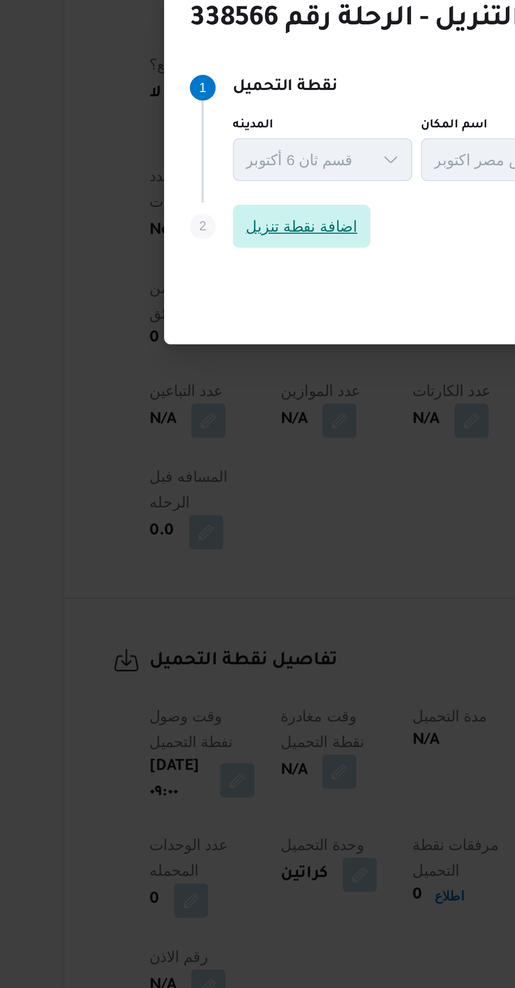
click at [211, 471] on span "اضافة نقطة تنزيل" at bounding box center [202, 470] width 54 height 17
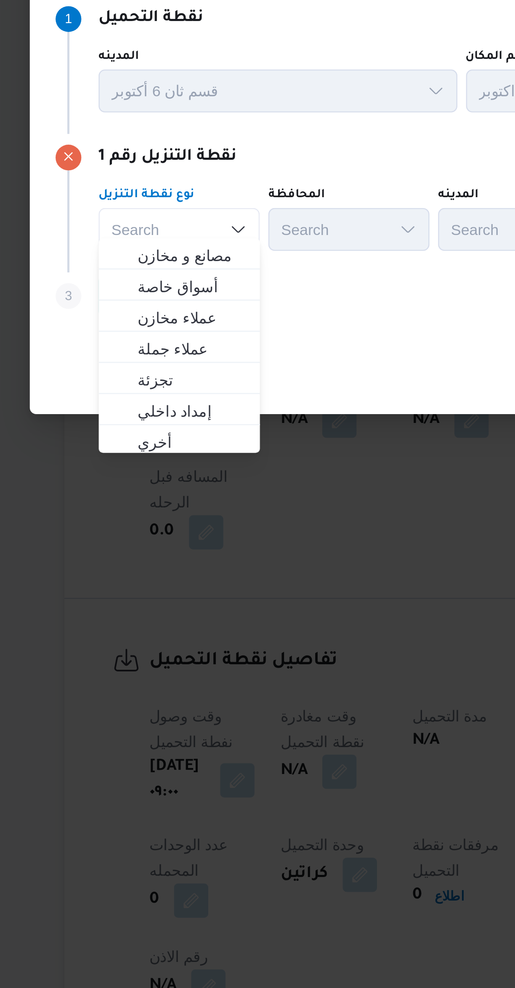
scroll to position [0, 0]
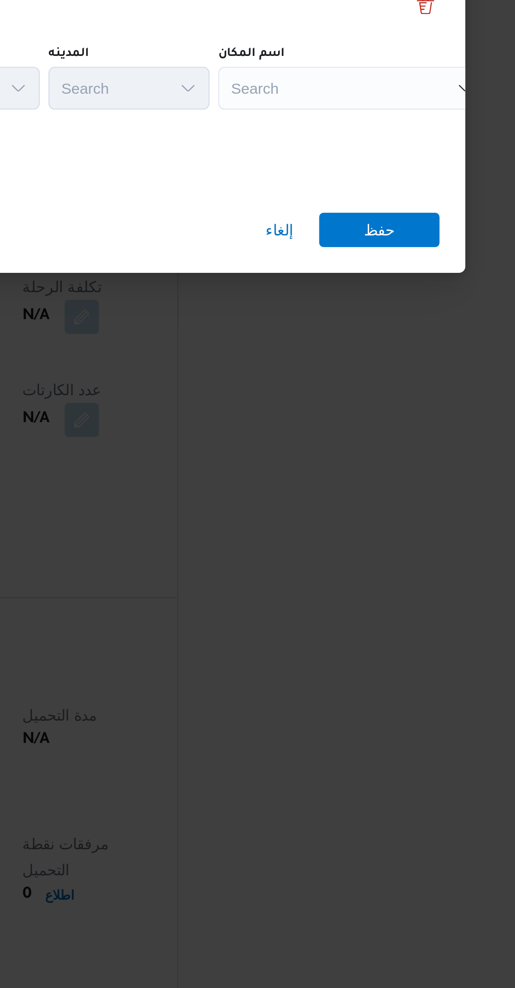
click at [388, 467] on div "Search" at bounding box center [374, 471] width 105 height 17
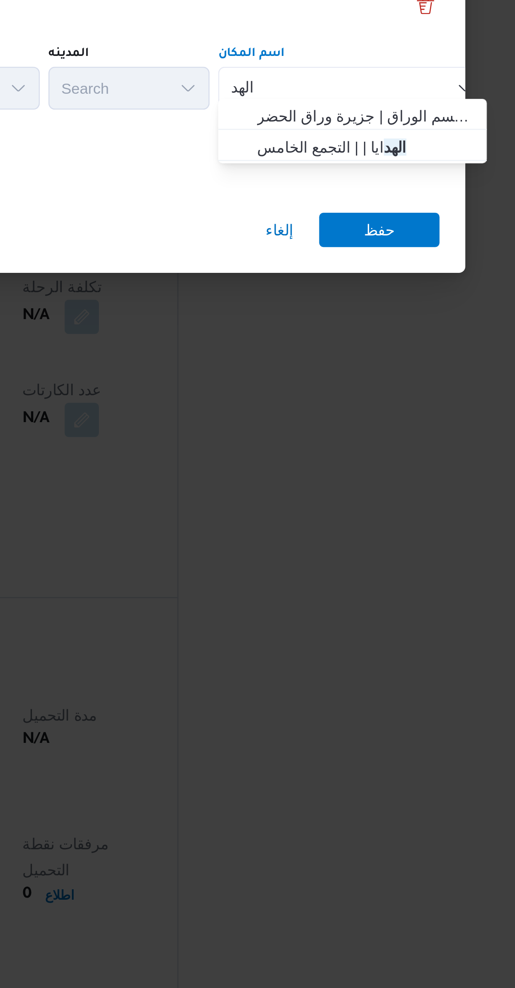
type input "الهد"
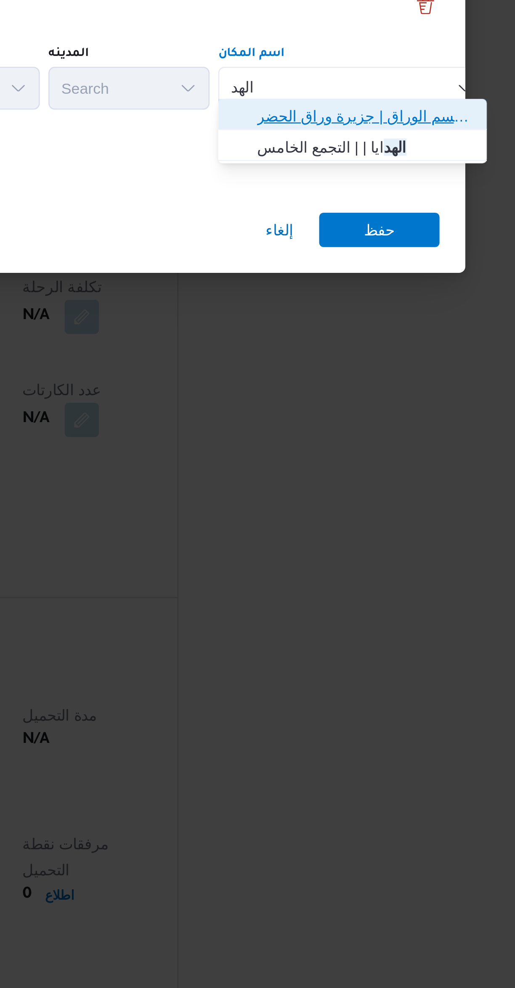
click at [383, 477] on span "الهد ف الوراق | قسم الوراق | جزيرة وراق الحضر" at bounding box center [374, 481] width 98 height 13
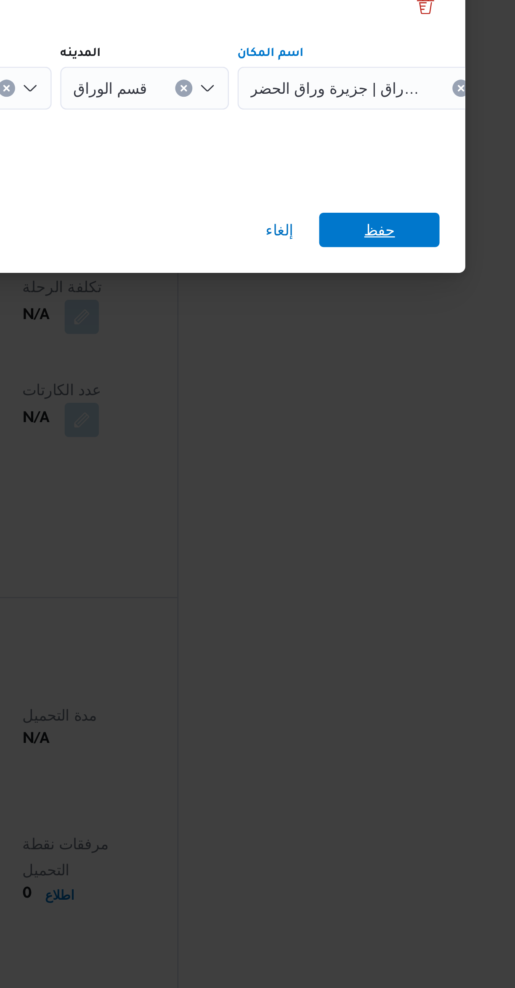
click at [389, 522] on span "حفظ" at bounding box center [385, 526] width 12 height 13
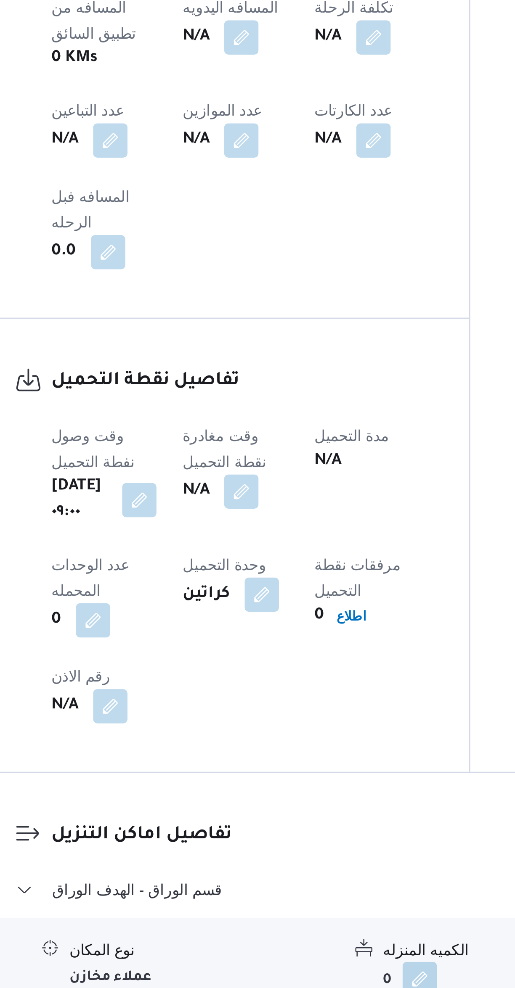
scroll to position [50, 0]
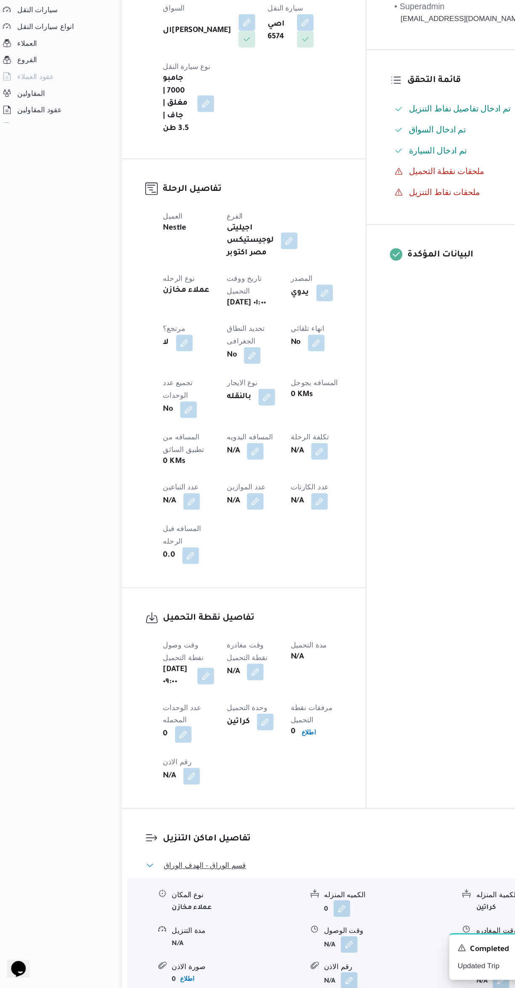
click at [290, 884] on button "قسم الوراق - الهدف الوراق" at bounding box center [307, 889] width 357 height 10
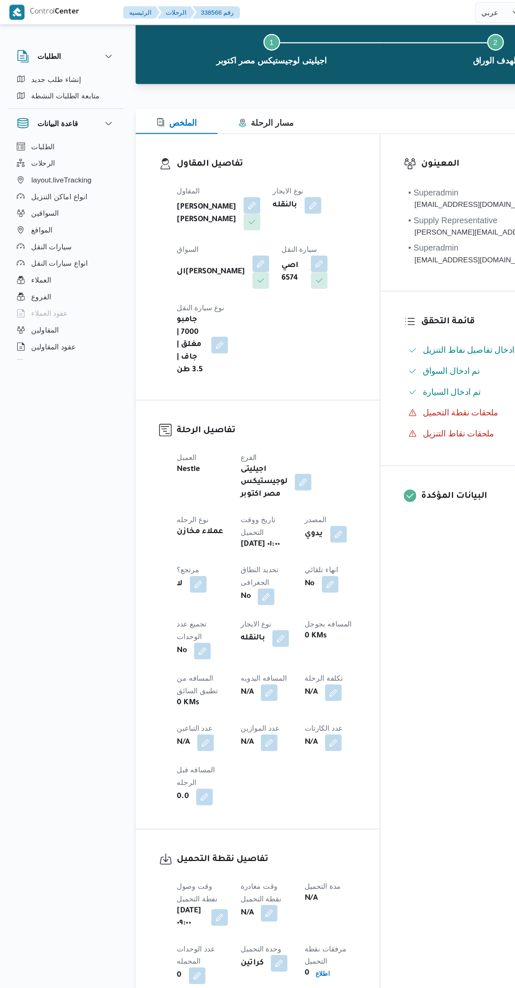
scroll to position [0, 0]
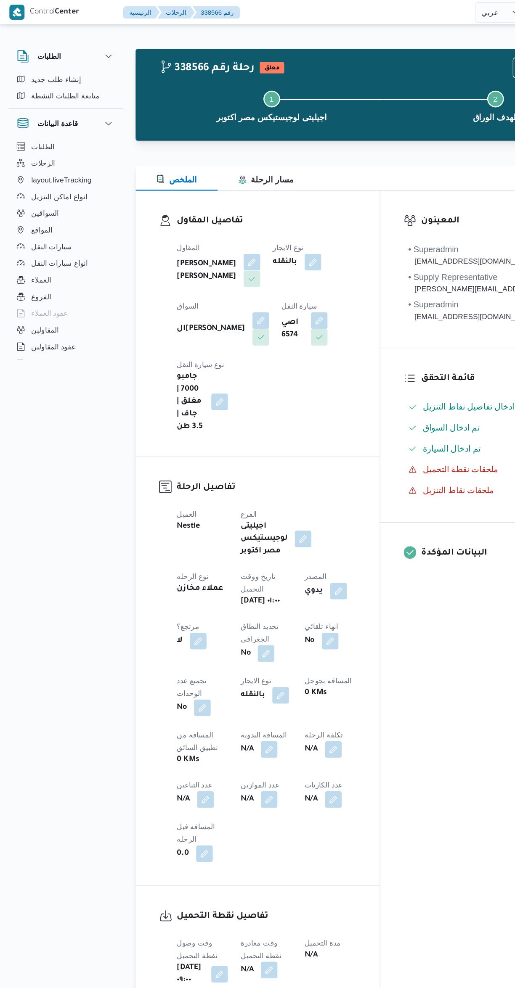
select select "ar"
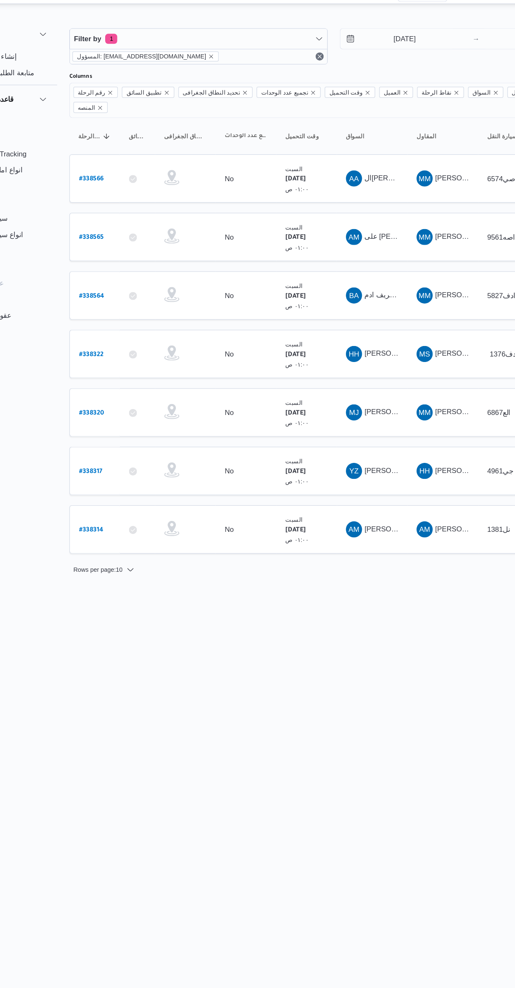
click at [129, 261] on b "# 338564" at bounding box center [127, 264] width 21 height 6
select select "ar"
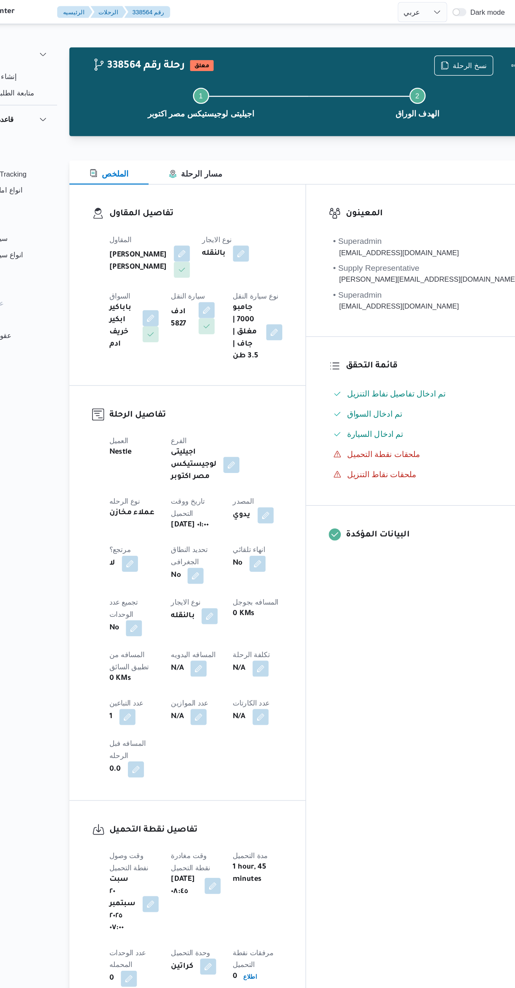
select select "ar"
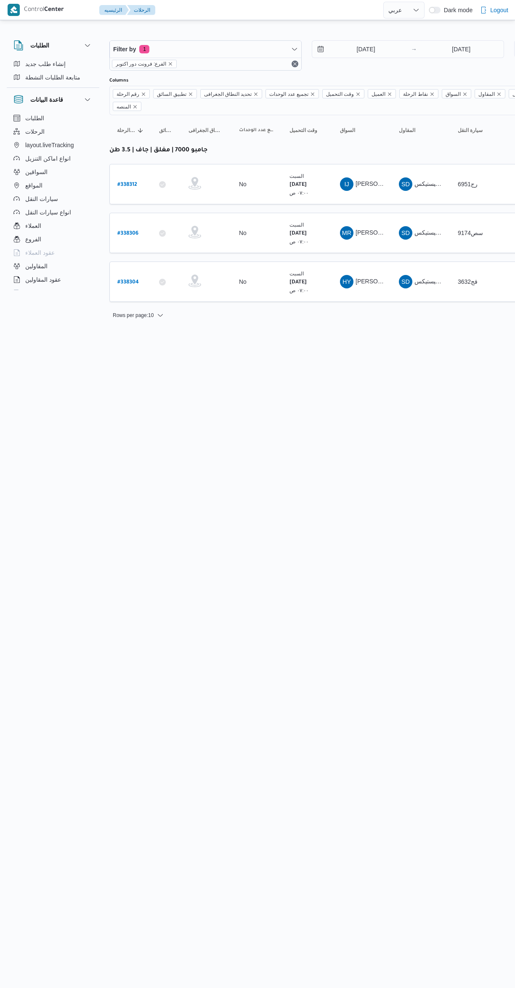
select select "ar"
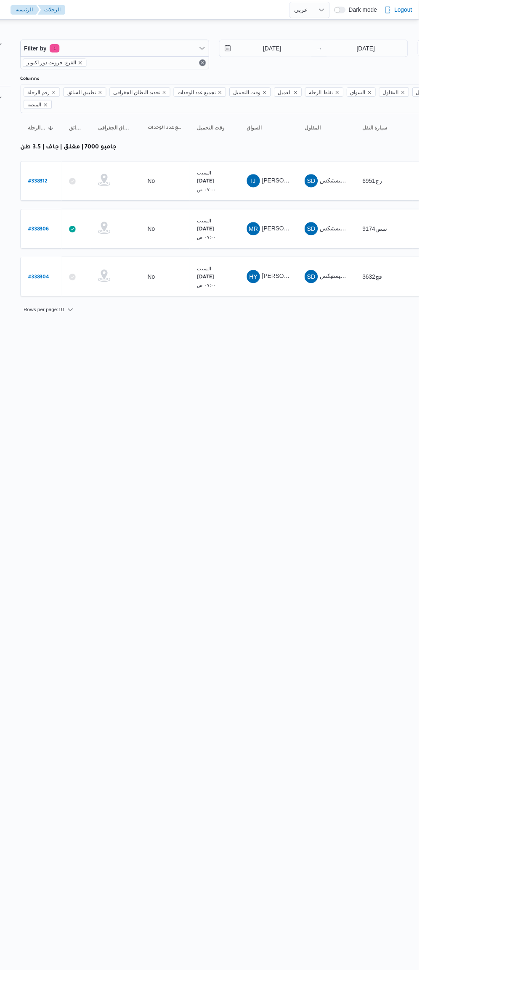
click at [127, 227] on link "# 338306" at bounding box center [127, 232] width 21 height 11
select select "ar"
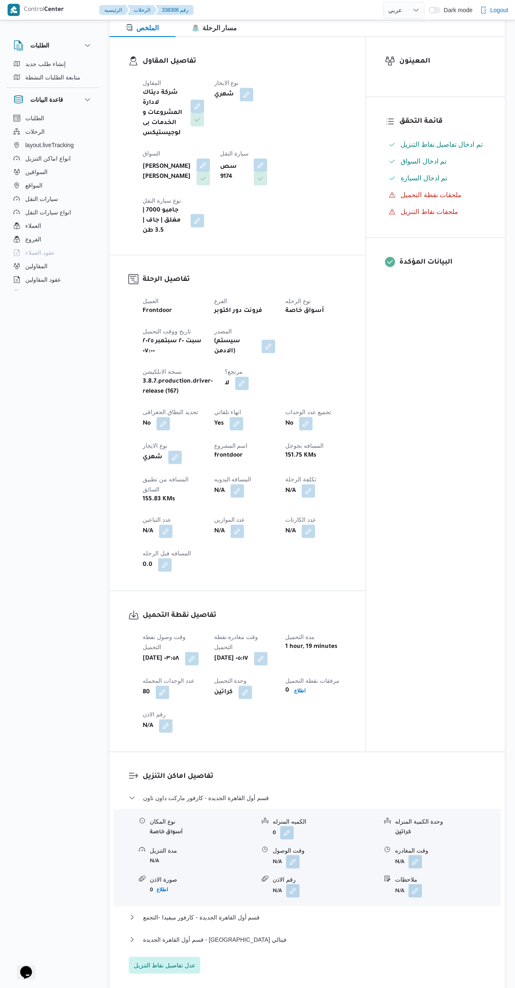
scroll to position [117, 0]
click at [318, 817] on div "الكميه المنزله" at bounding box center [324, 821] width 105 height 9
click at [327, 792] on button "قسم أول القاهرة الجديدة - كارفور ماركت داون تاون" at bounding box center [307, 797] width 357 height 10
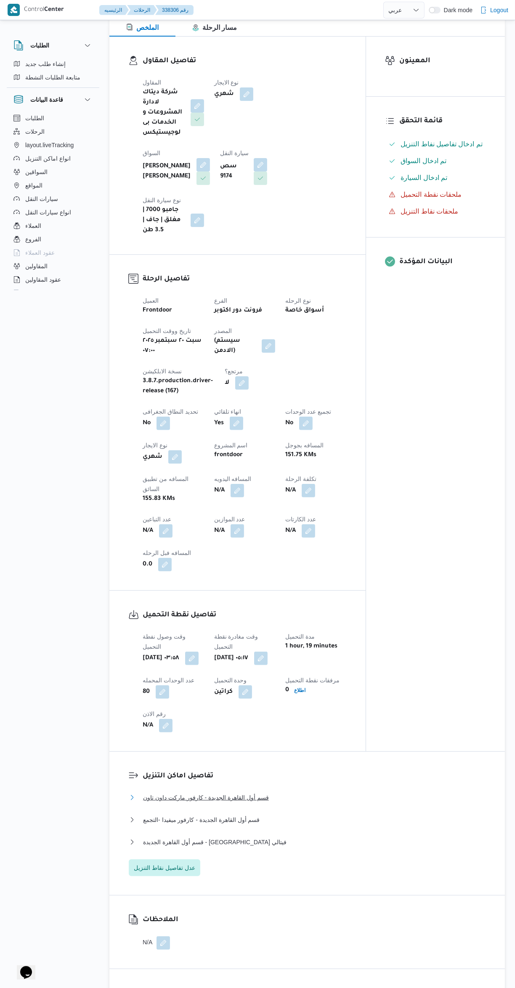
scroll to position [0, 0]
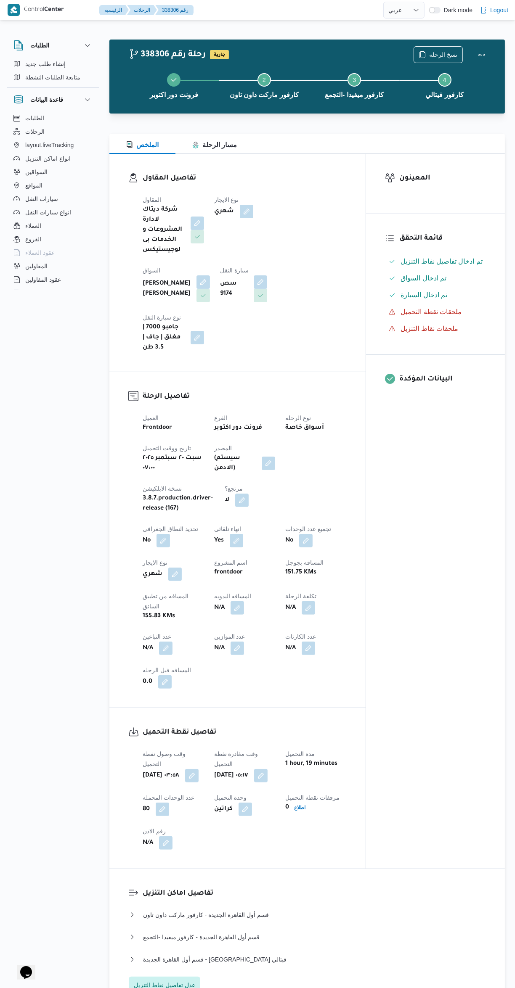
select select "ar"
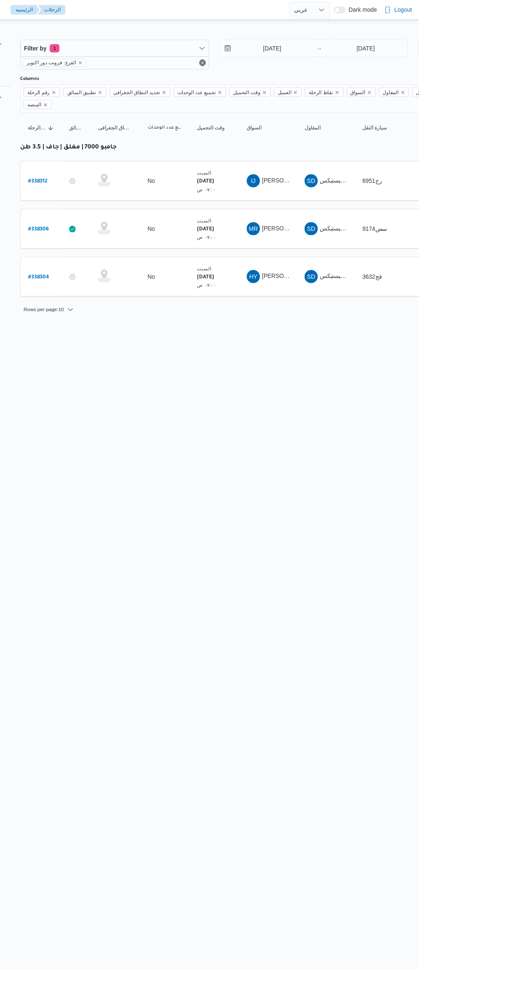
click at [134, 280] on b "# 338304" at bounding box center [127, 283] width 21 height 6
select select "ar"
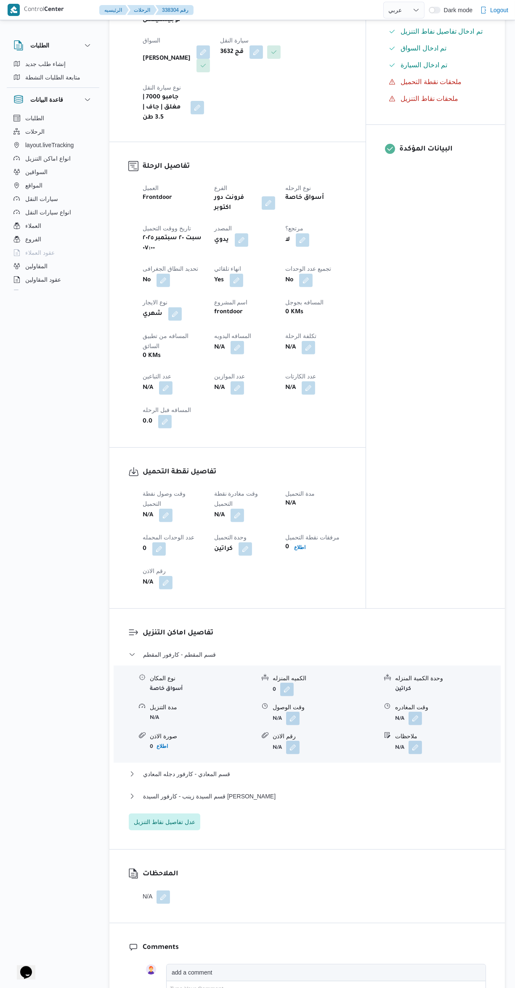
scroll to position [249, 0]
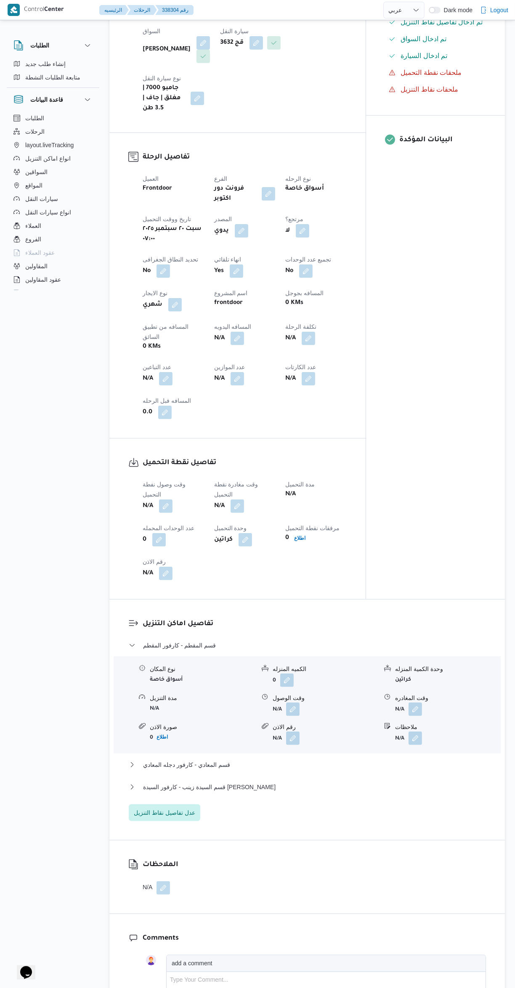
click at [172, 499] on button "button" at bounding box center [165, 505] width 13 height 13
click at [145, 453] on label "وقت وصول نفطة التحميل" at bounding box center [125, 452] width 58 height 7
click at [145, 457] on input "وقت وصول نفطة التحميل" at bounding box center [143, 465] width 95 height 17
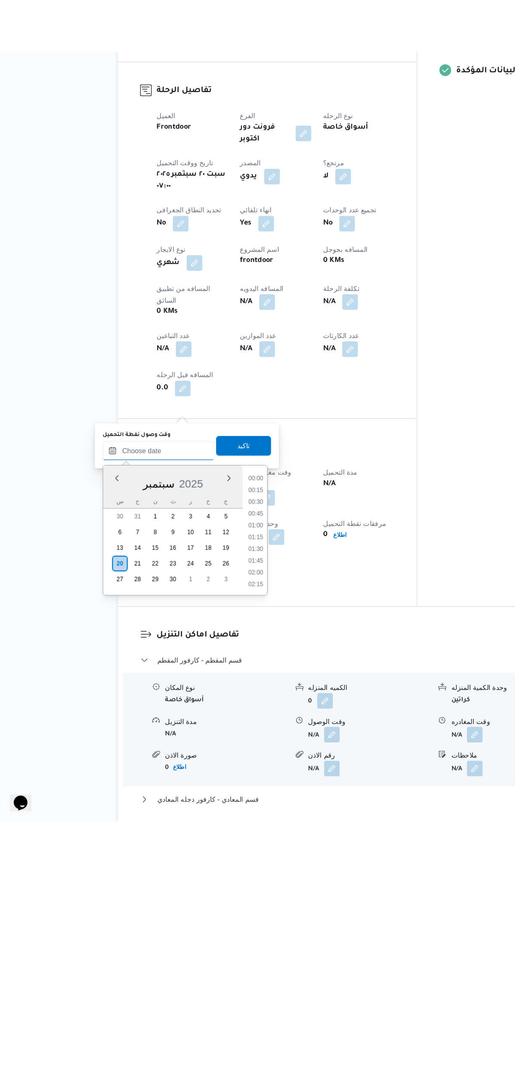
scroll to position [383, 0]
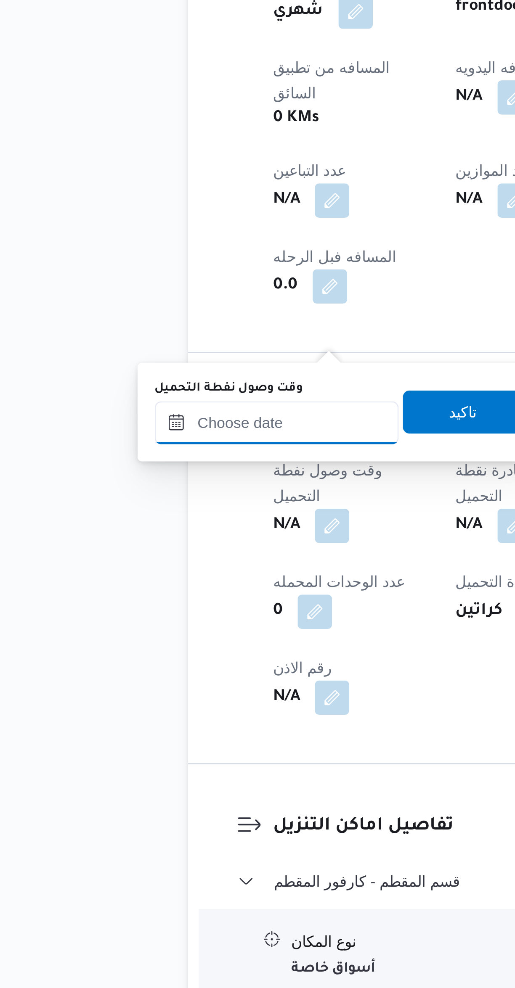
click at [163, 668] on input "وقت وصول نفطة التحميل" at bounding box center [143, 670] width 95 height 17
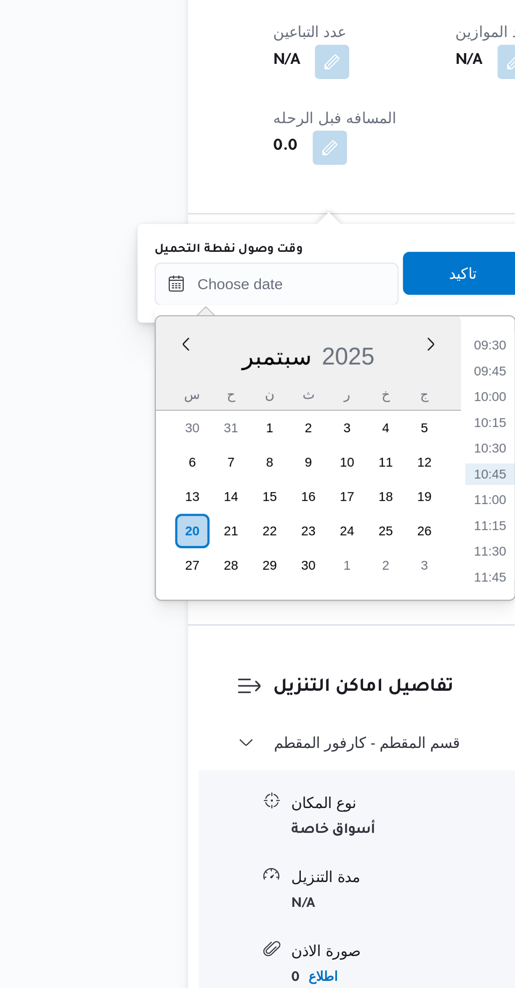
click at [225, 696] on li "09:30" at bounding box center [227, 694] width 19 height 8
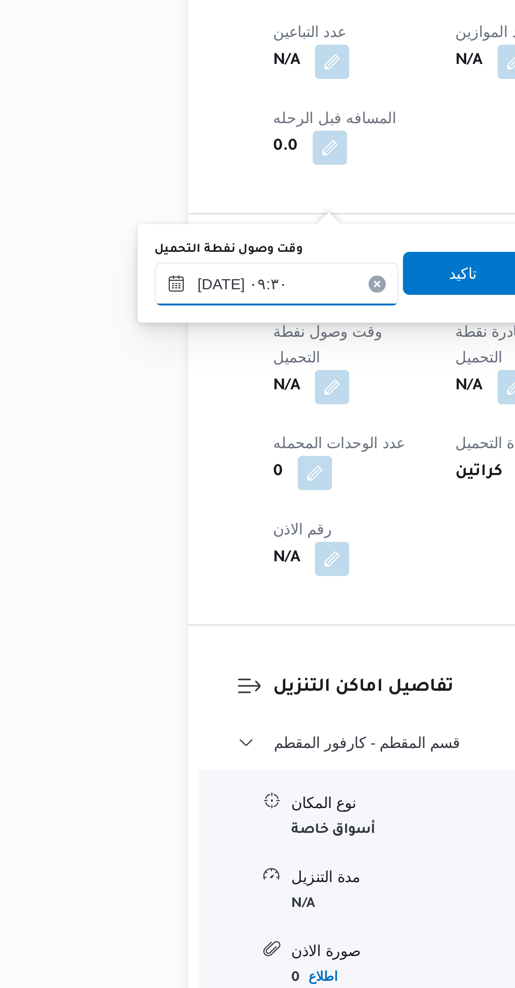
click at [137, 668] on input "[DATE] ٠٩:٣٠" at bounding box center [143, 670] width 95 height 17
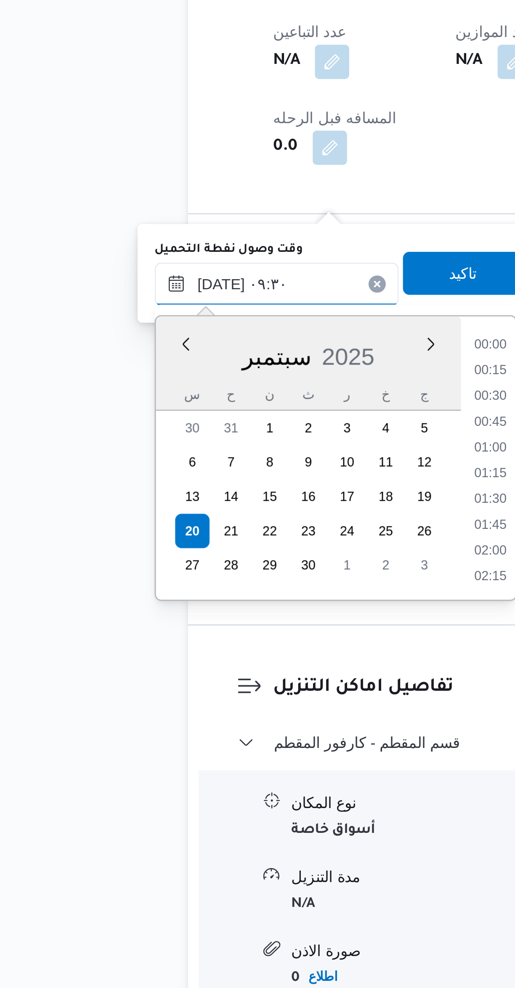
scroll to position [332, 0]
click at [227, 695] on li "08:15" at bounding box center [227, 695] width 19 height 8
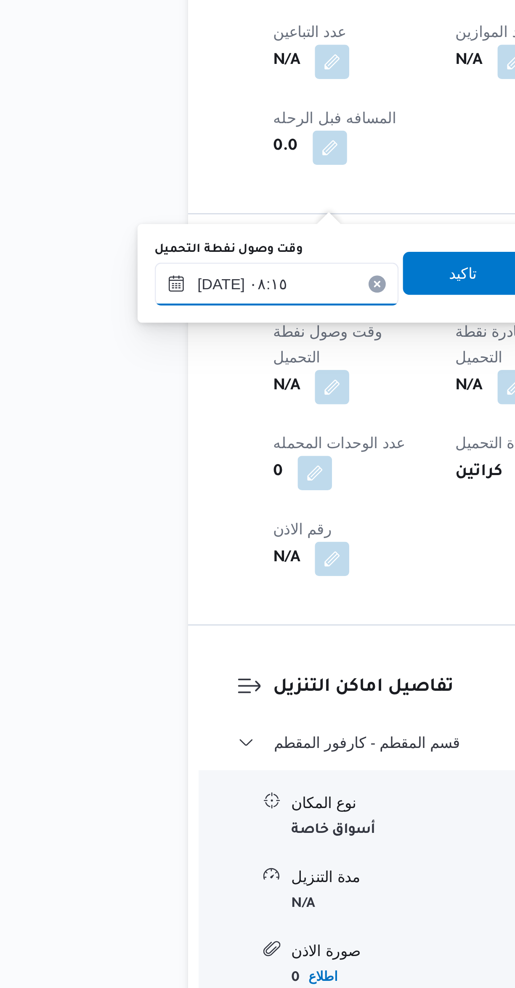
click at [150, 673] on input "[DATE] ٠٨:١٥" at bounding box center [143, 670] width 95 height 17
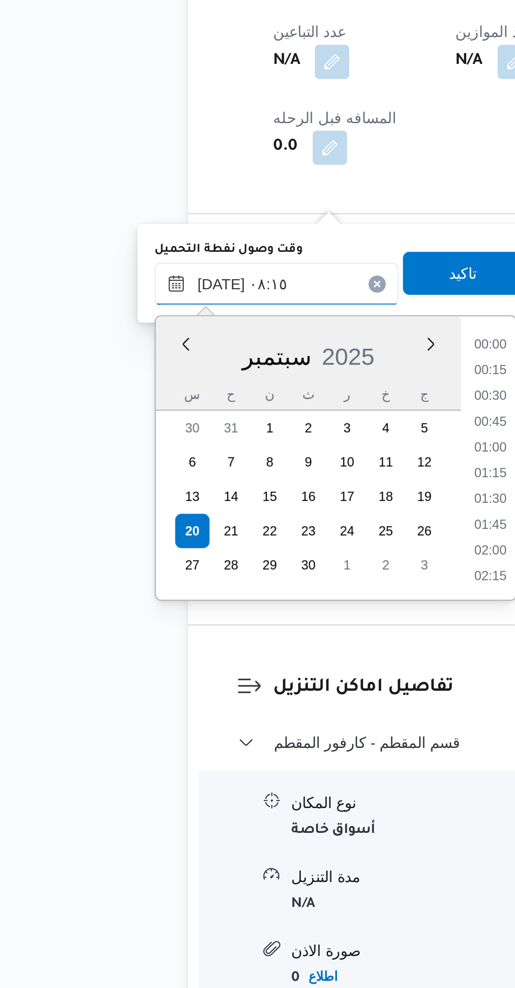
scroll to position [282, 0]
click at [225, 698] on ul "00:00 00:15 00:30 00:45 01:00 01:15 01:30 01:45 02:00 02:15 02:30 02:45 03:00 0…" at bounding box center [228, 739] width 20 height 98
click at [153, 673] on input "[DATE] ٠٨:١٥" at bounding box center [143, 670] width 95 height 17
click at [220, 695] on li "07:00" at bounding box center [227, 694] width 19 height 8
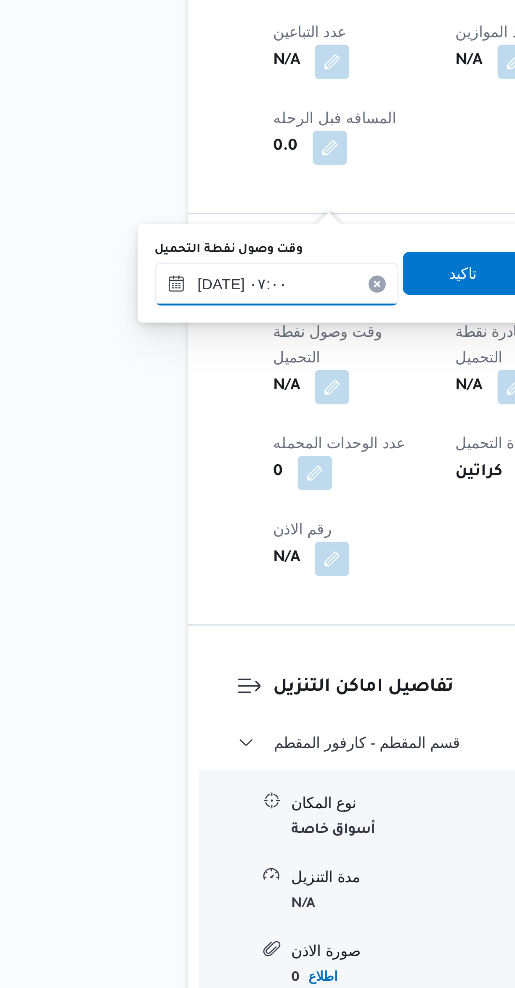
click at [151, 673] on input "[DATE] ٠٧:٠٠" at bounding box center [143, 670] width 95 height 17
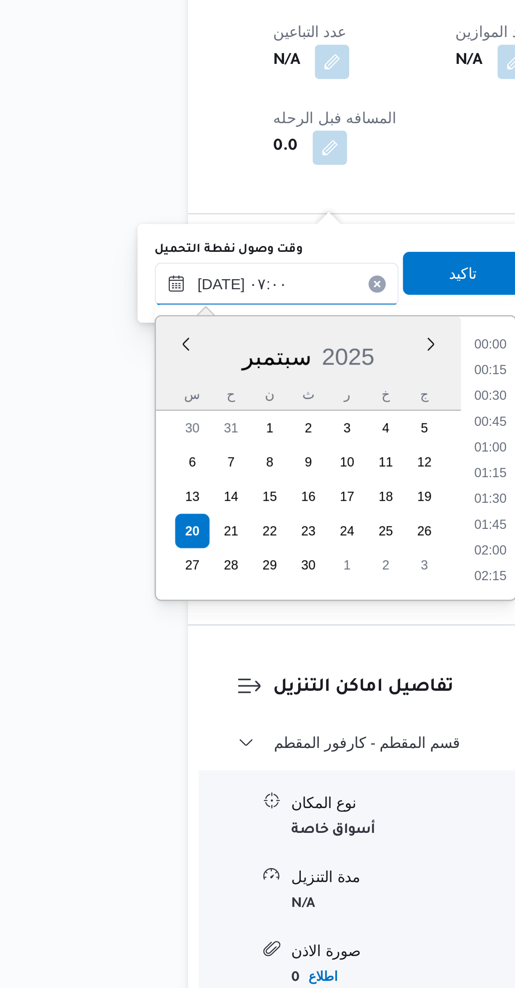
scroll to position [232, 0]
click at [223, 695] on li "05:45" at bounding box center [227, 694] width 19 height 8
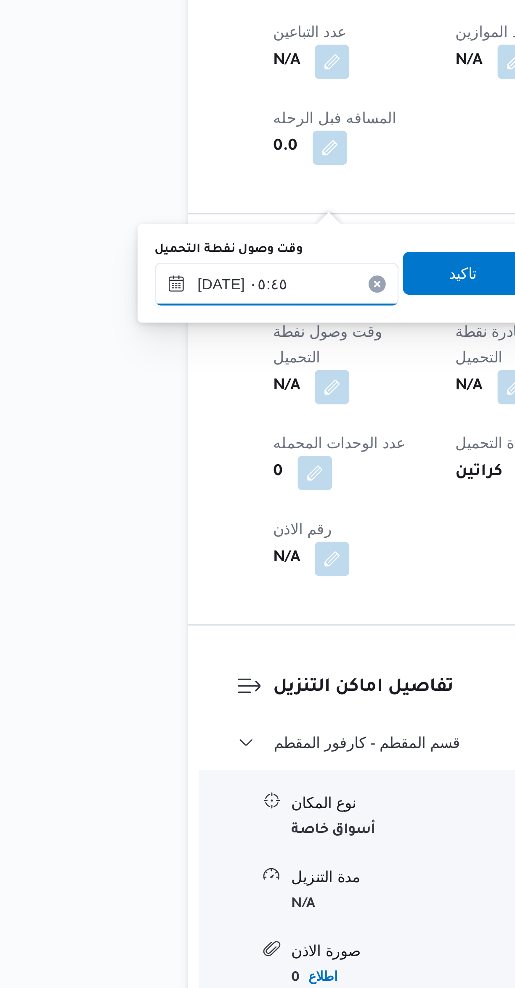
click at [151, 670] on input "[DATE] ٠٥:٤٥" at bounding box center [143, 670] width 95 height 17
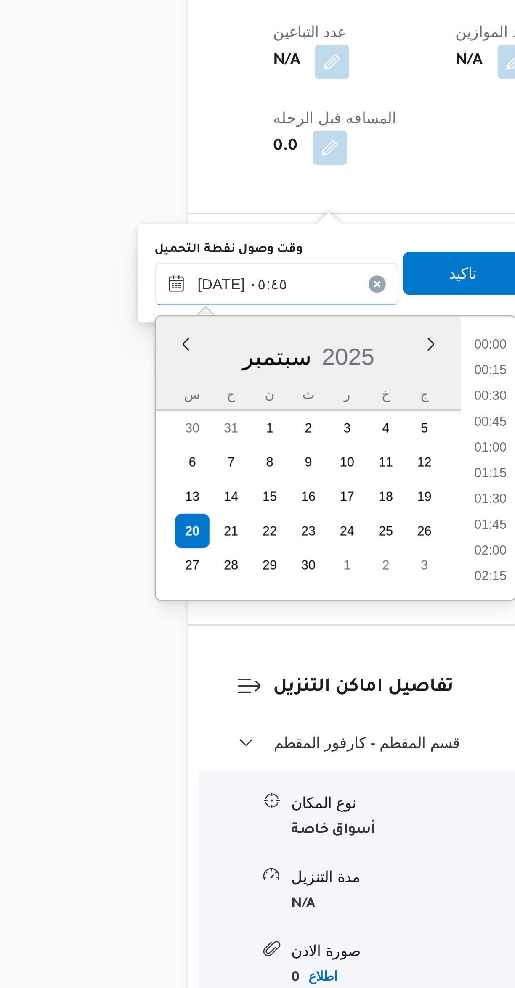
scroll to position [181, 0]
click at [226, 724] on li "05:15" at bounding box center [227, 724] width 19 height 8
type input "[DATE] ٠٥:١٥"
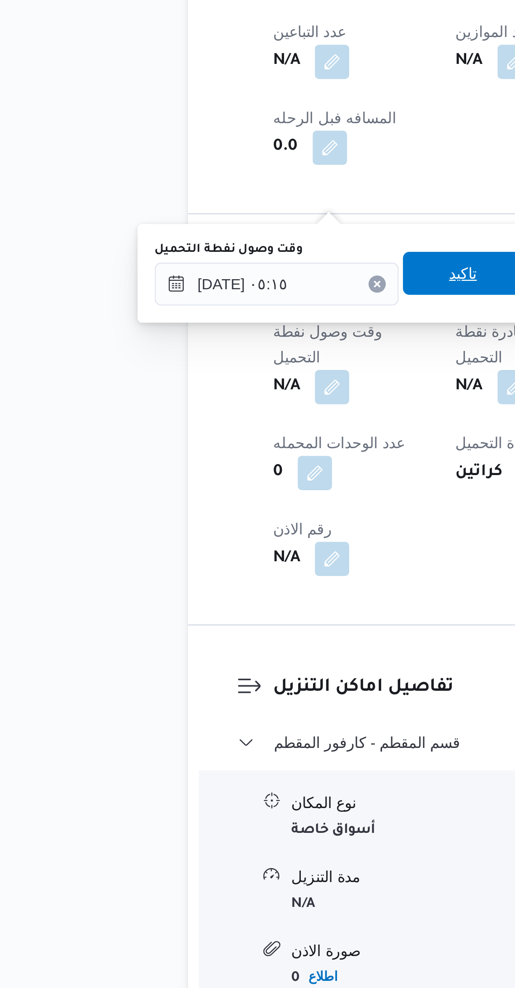
click at [221, 670] on span "تاكيد" at bounding box center [216, 666] width 47 height 17
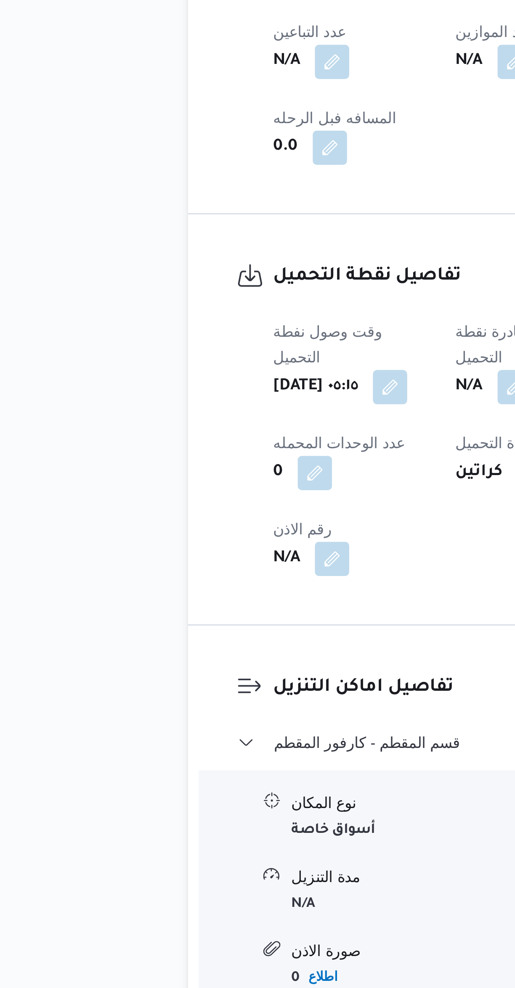
select select "ar"
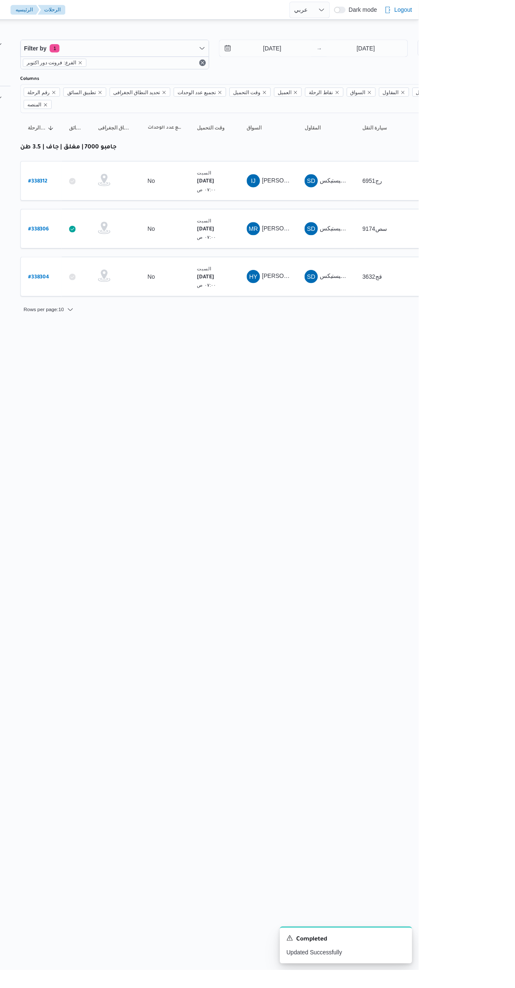
click at [131, 182] on b "# 338312" at bounding box center [127, 185] width 20 height 6
select select "ar"
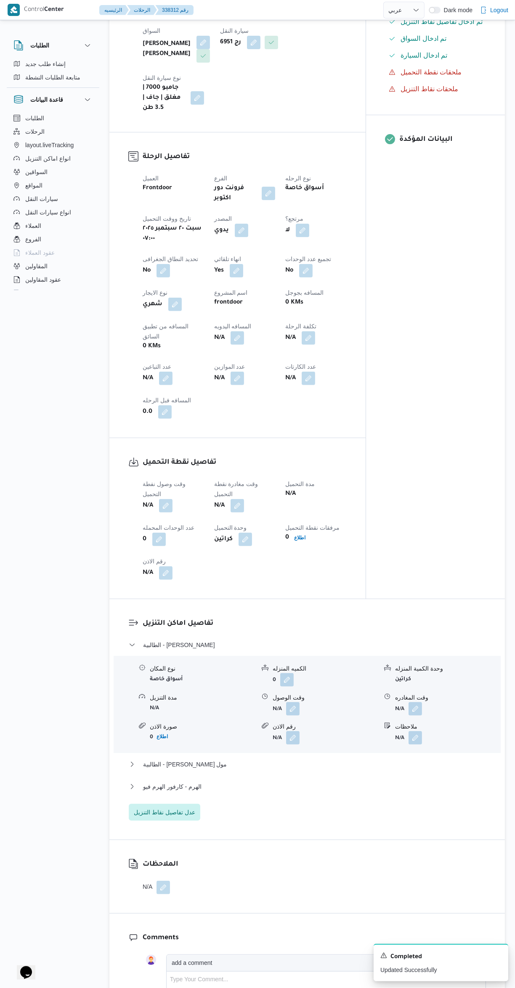
scroll to position [244, 0]
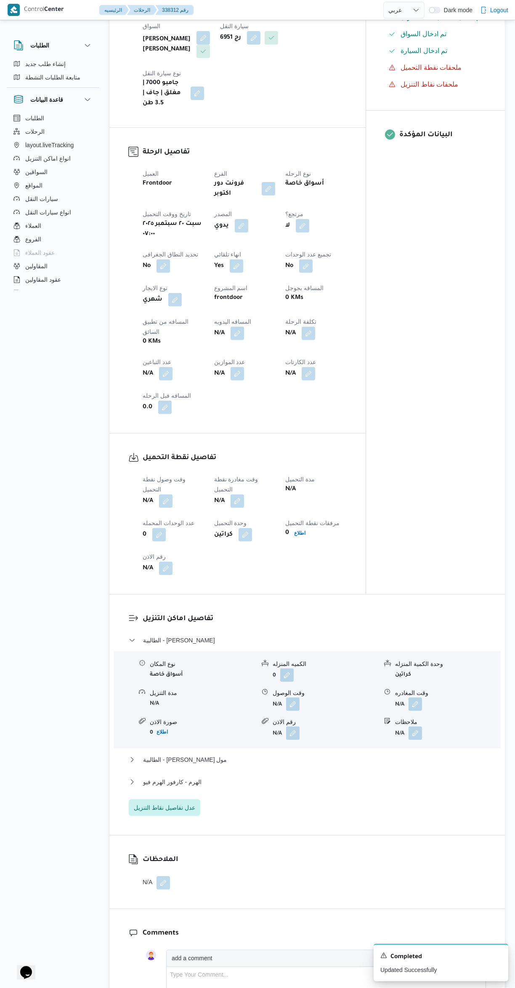
click at [162, 494] on button "button" at bounding box center [165, 500] width 13 height 13
click at [157, 470] on input "وقت وصول نفطة التحميل" at bounding box center [143, 470] width 95 height 17
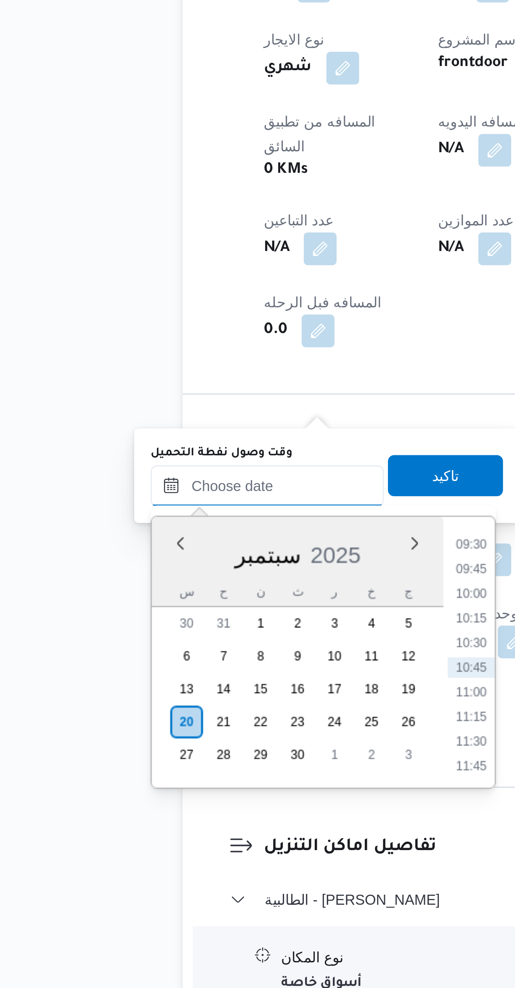
scroll to position [42, 0]
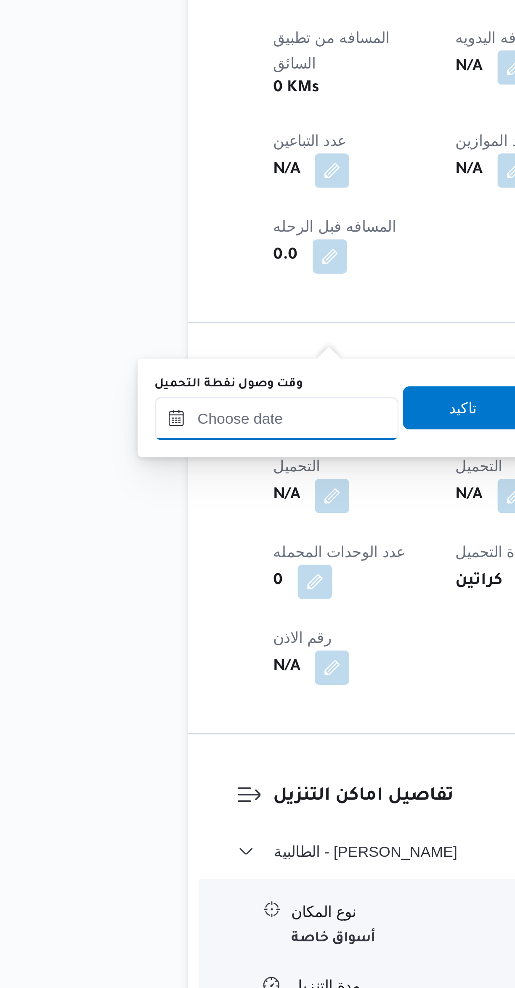
click at [146, 680] on input "وقت وصول نفطة التحميل" at bounding box center [143, 673] width 95 height 17
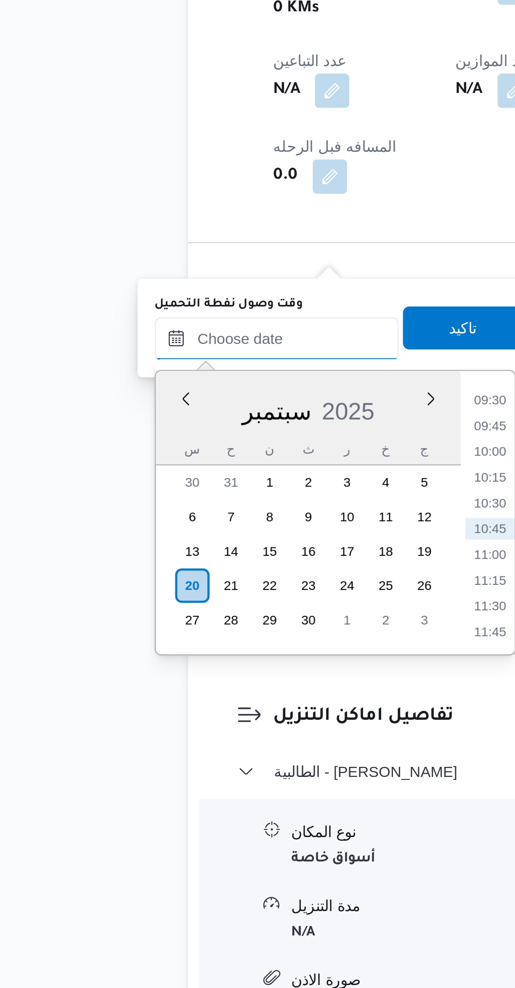
scroll to position [37, 0]
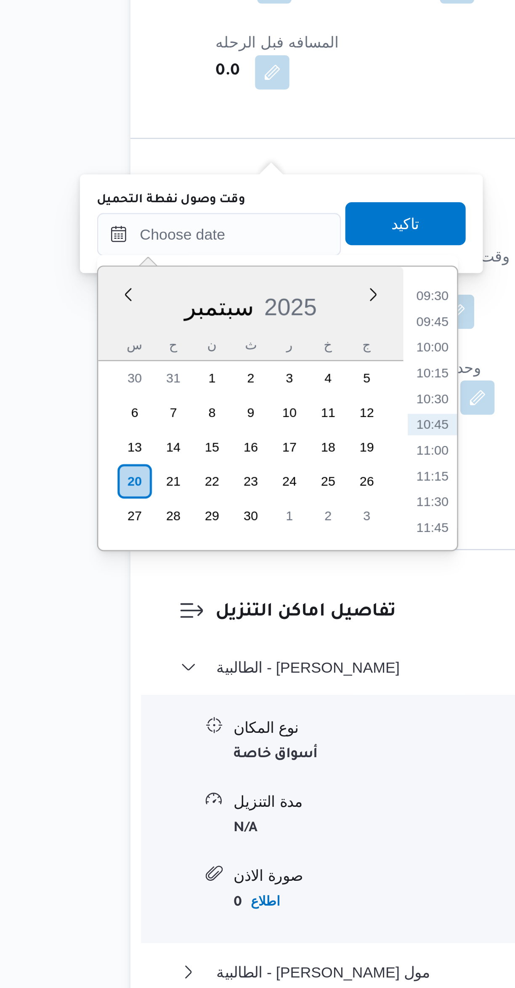
click at [227, 703] on li "09:30" at bounding box center [227, 701] width 19 height 8
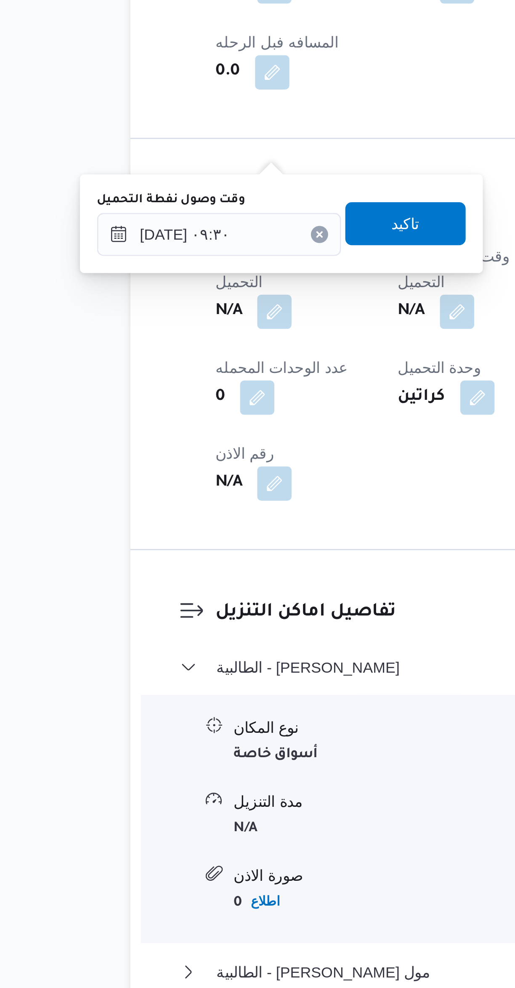
click at [150, 664] on label "وقت وصول نفطة التحميل" at bounding box center [125, 664] width 58 height 7
click at [150, 669] on input "[DATE] ٠٩:٣٠" at bounding box center [143, 677] width 95 height 17
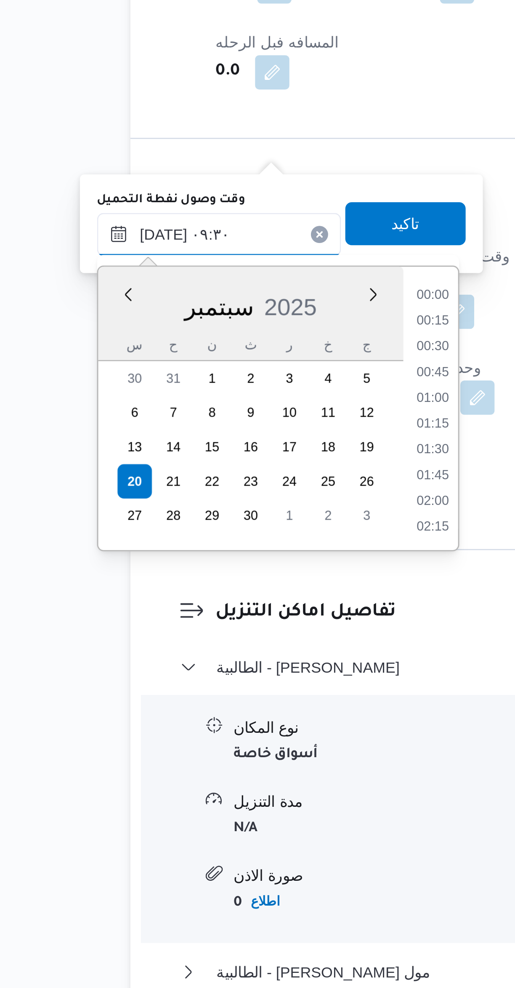
scroll to position [332, 0]
click at [232, 708] on li "08:30" at bounding box center [227, 712] width 19 height 8
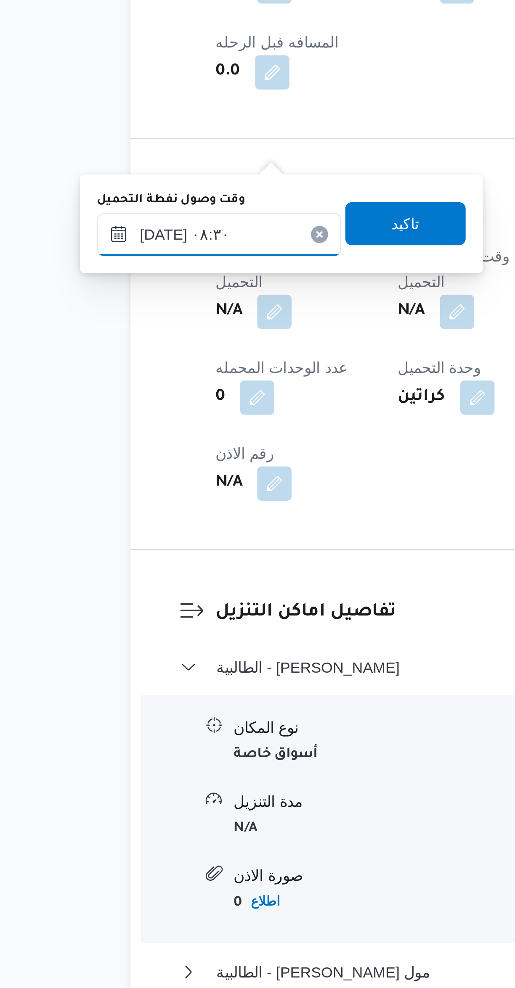
click at [153, 674] on input "[DATE] ٠٨:٣٠" at bounding box center [143, 677] width 95 height 17
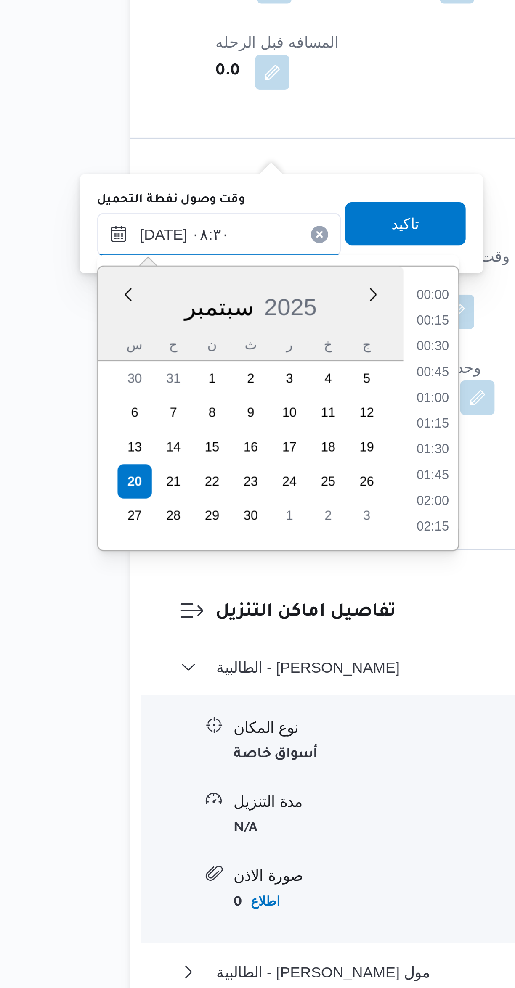
scroll to position [292, 0]
click at [228, 703] on li "07:15" at bounding box center [227, 701] width 19 height 8
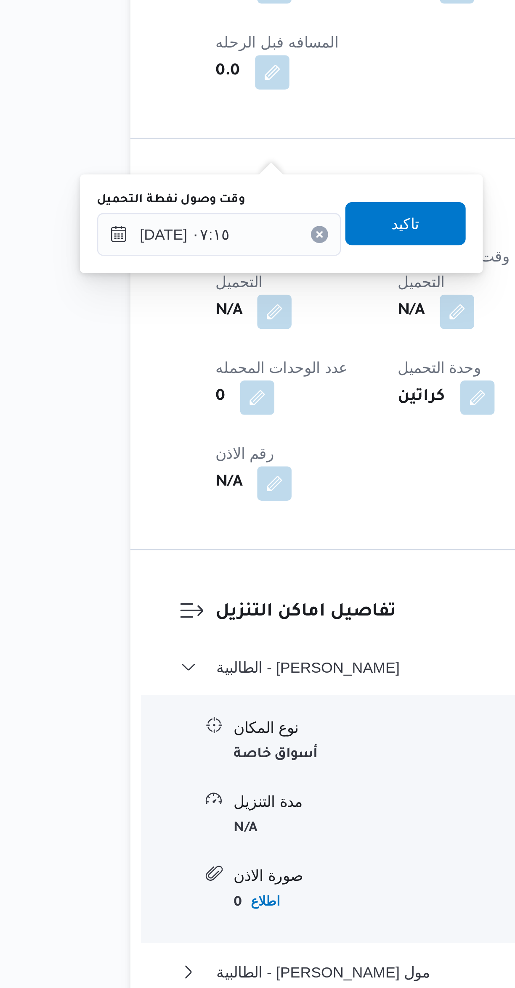
click at [149, 665] on label "وقت وصول نفطة التحميل" at bounding box center [125, 664] width 58 height 7
click at [149, 669] on input "[DATE] ٠٧:١٥" at bounding box center [143, 677] width 95 height 17
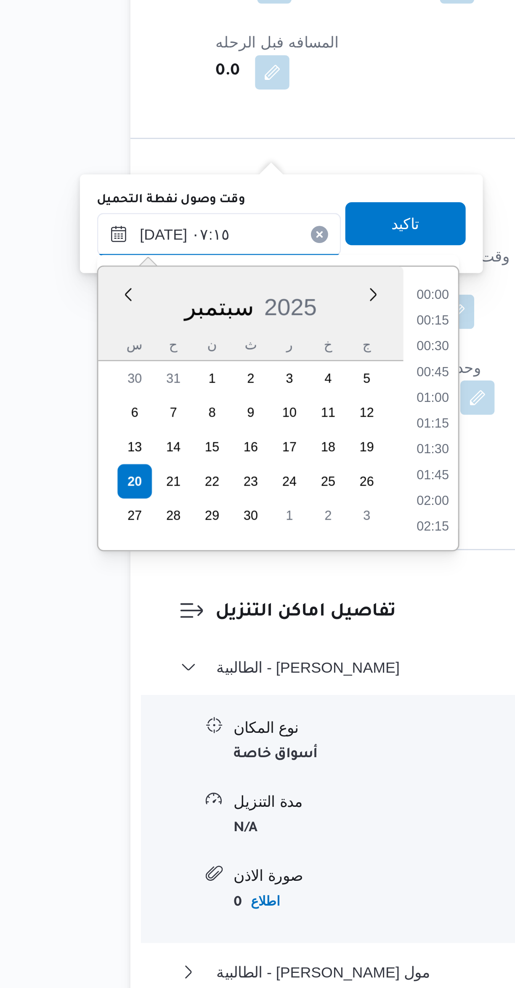
scroll to position [242, 0]
click at [226, 711] on li "06:15" at bounding box center [227, 711] width 19 height 8
type input "[DATE] ٠٦:١٥"
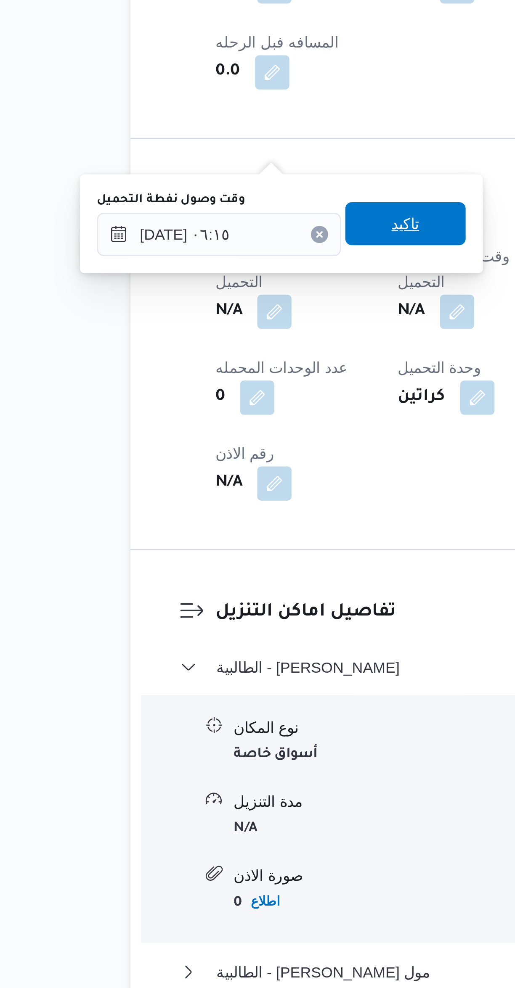
click at [216, 668] on span "تاكيد" at bounding box center [216, 673] width 47 height 17
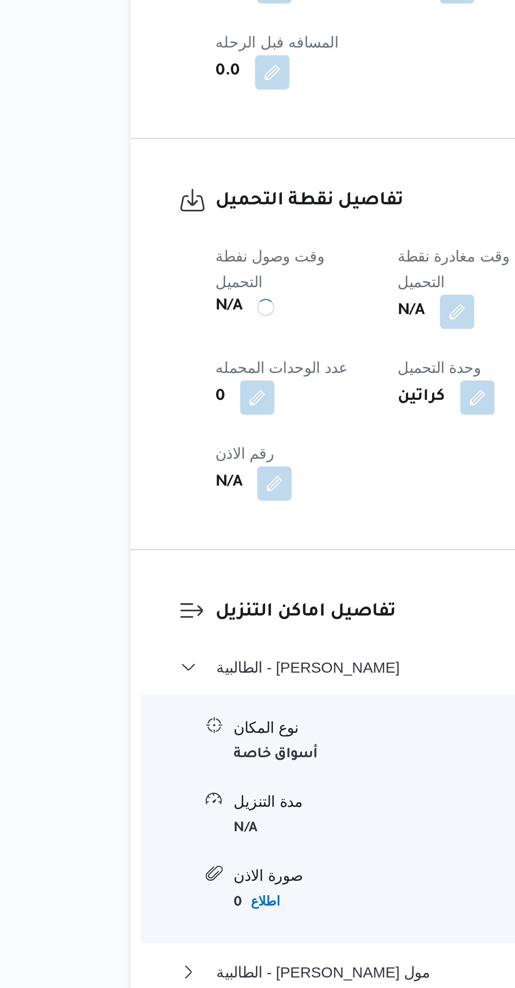
scroll to position [37, 0]
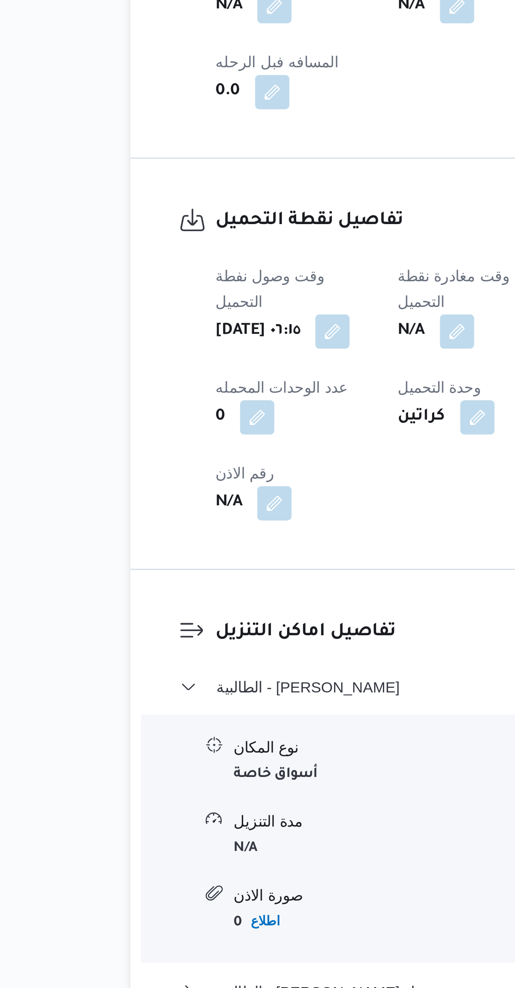
select select "ar"
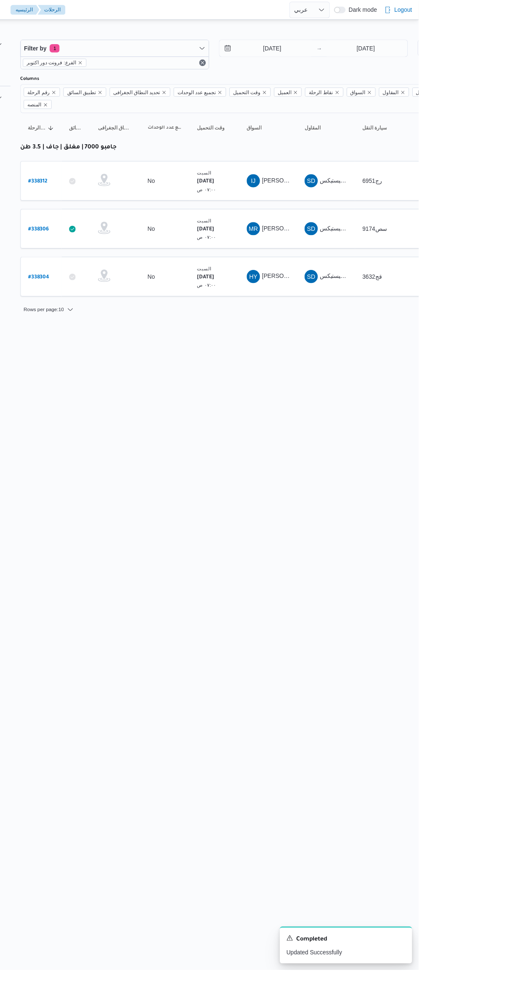
click at [412, 551] on html "Control Center الرئيسيه الرحلات English عربي Dark mode Logout الطلبات إنشاء طلب…" at bounding box center [257, 494] width 515 height 988
click at [124, 276] on link "# 338304" at bounding box center [127, 281] width 21 height 11
select select "ar"
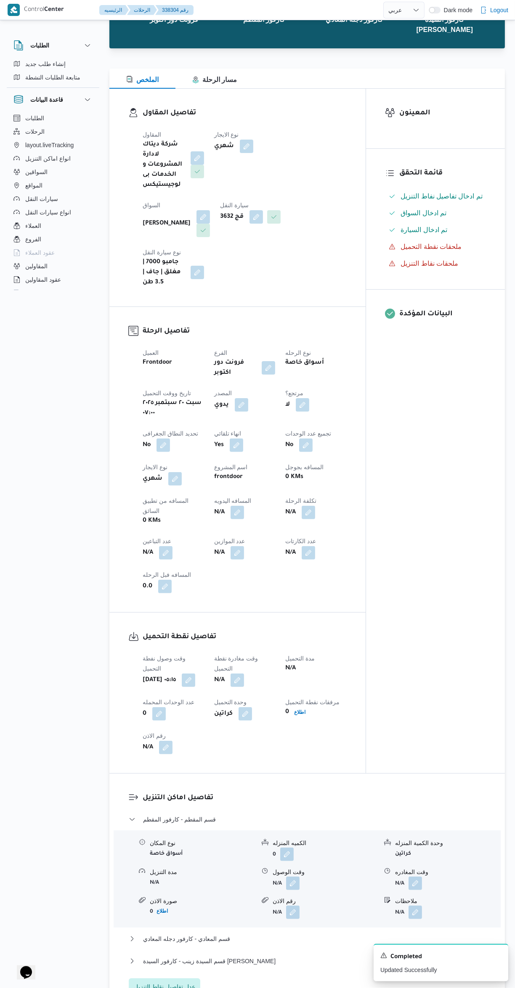
scroll to position [69, 0]
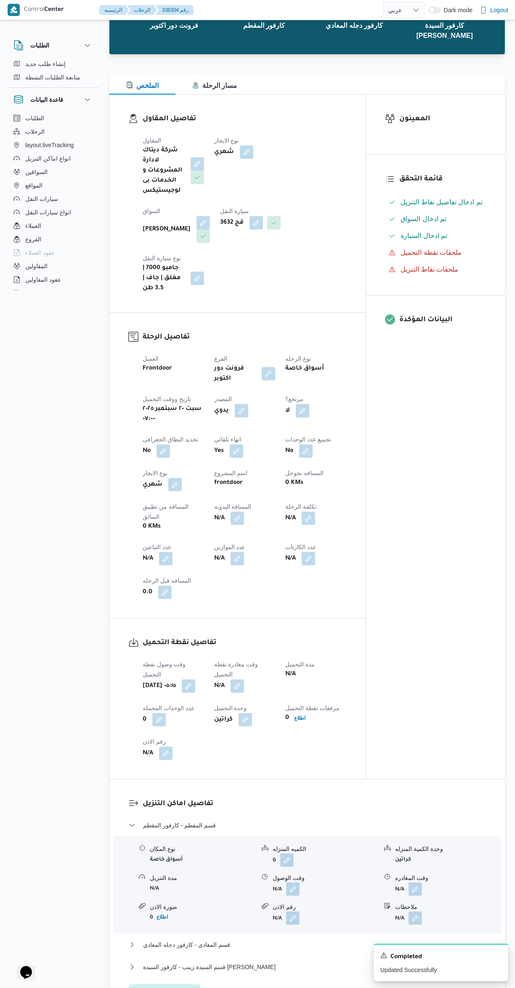
click at [195, 679] on button "button" at bounding box center [188, 685] width 13 height 13
click at [163, 651] on input "[DATE] ٠٥:١٥" at bounding box center [177, 654] width 95 height 17
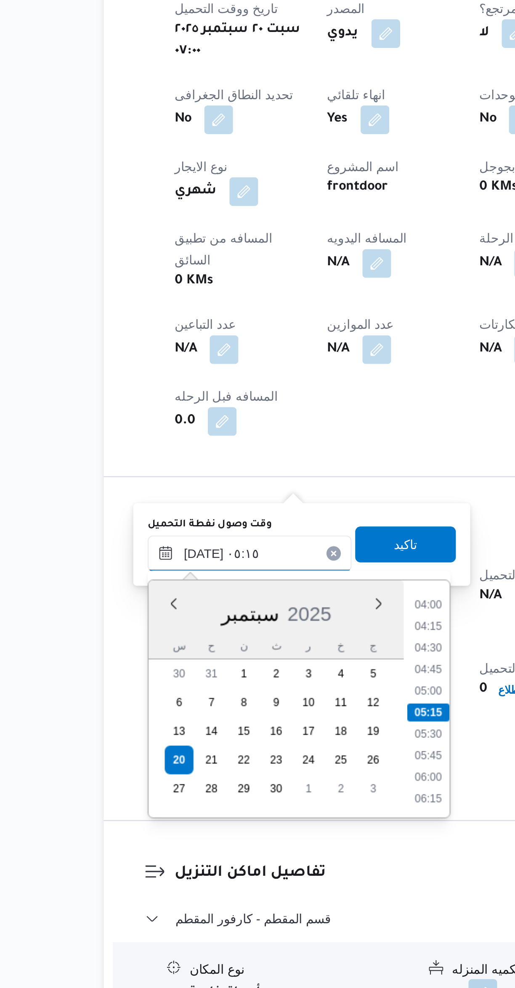
scroll to position [22, 0]
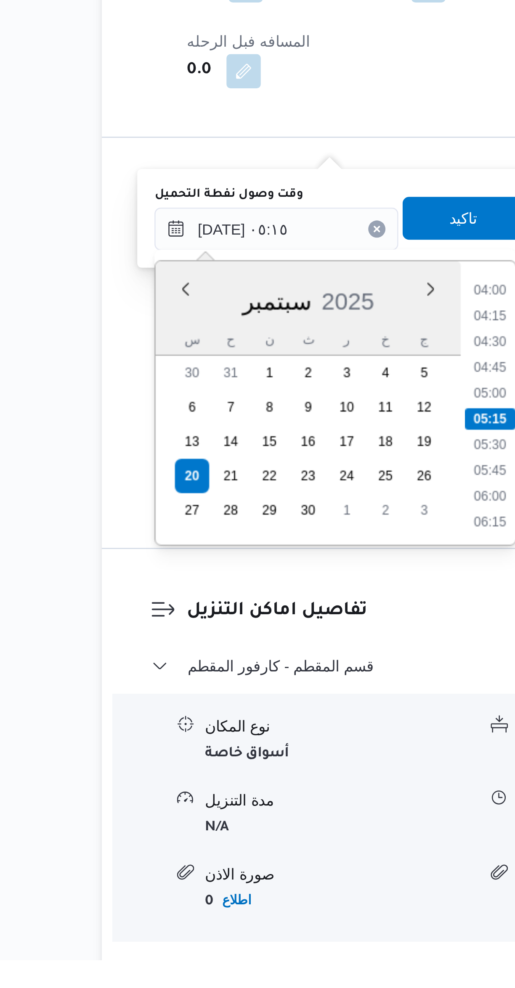
click at [257, 734] on li "04:15" at bounding box center [261, 735] width 19 height 8
type input "[DATE] ٠٤:١٥"
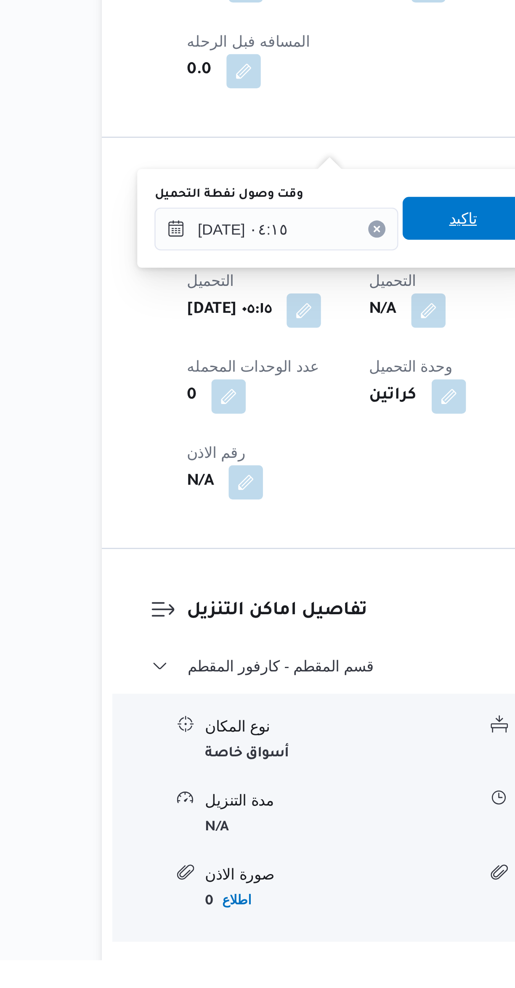
click at [250, 696] on span "تاكيد" at bounding box center [250, 697] width 47 height 17
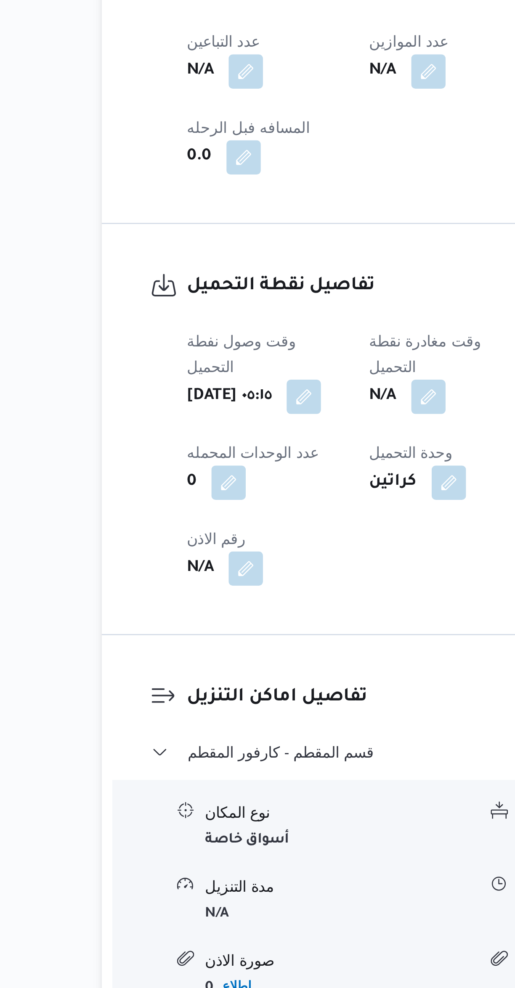
click at [247, 685] on dl "تفاصيل نقطة التحميل وقت وصول نفطة التحميل [DATE] ٠٥:١٥ وقت مغادرة نقطة التحميل …" at bounding box center [244, 746] width 204 height 123
click at [244, 727] on button "button" at bounding box center [236, 733] width 13 height 13
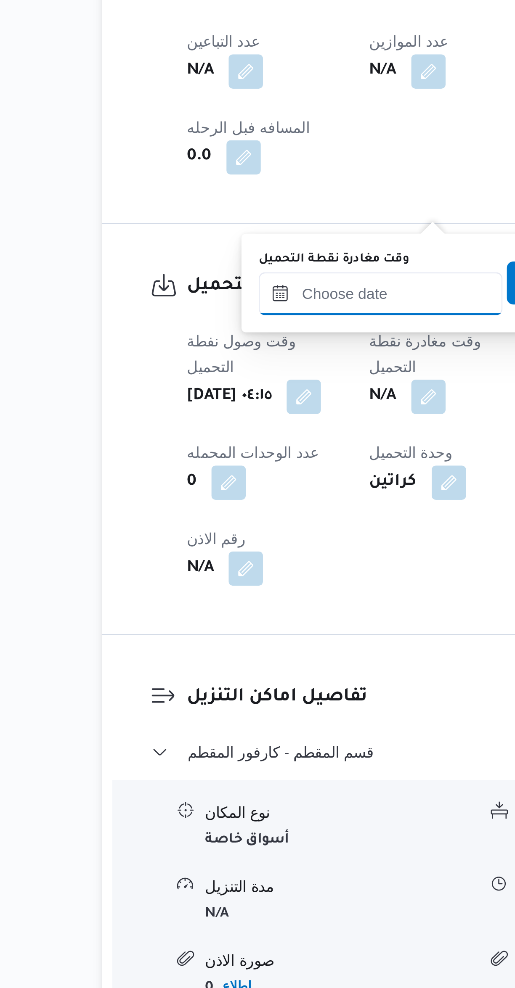
click at [225, 694] on input "وقت مغادرة نقطة التحميل" at bounding box center [218, 693] width 95 height 17
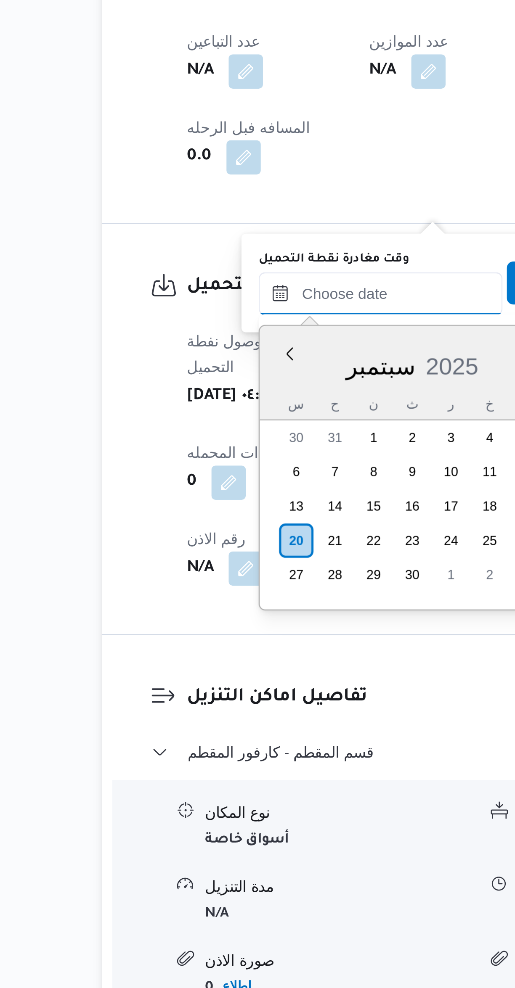
scroll to position [393, 0]
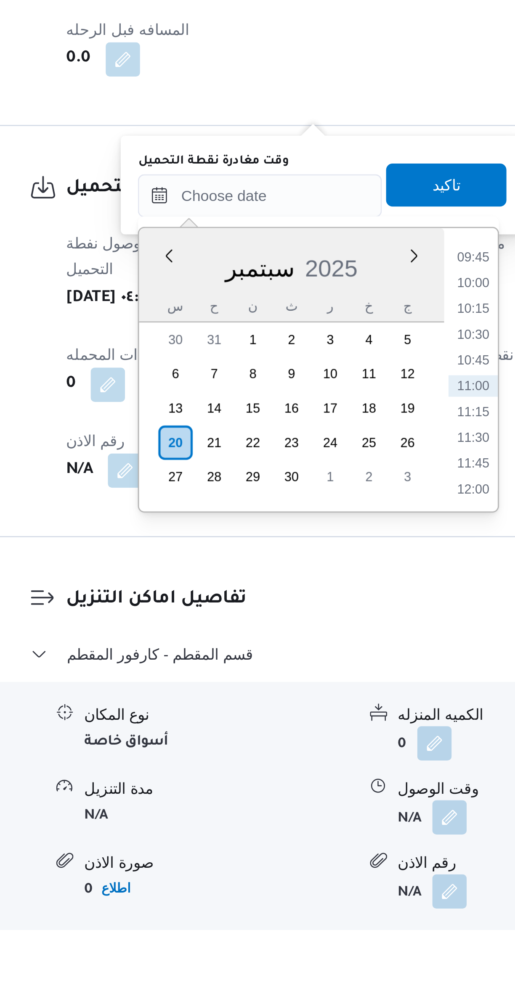
click at [304, 713] on li "09:45" at bounding box center [301, 717] width 19 height 8
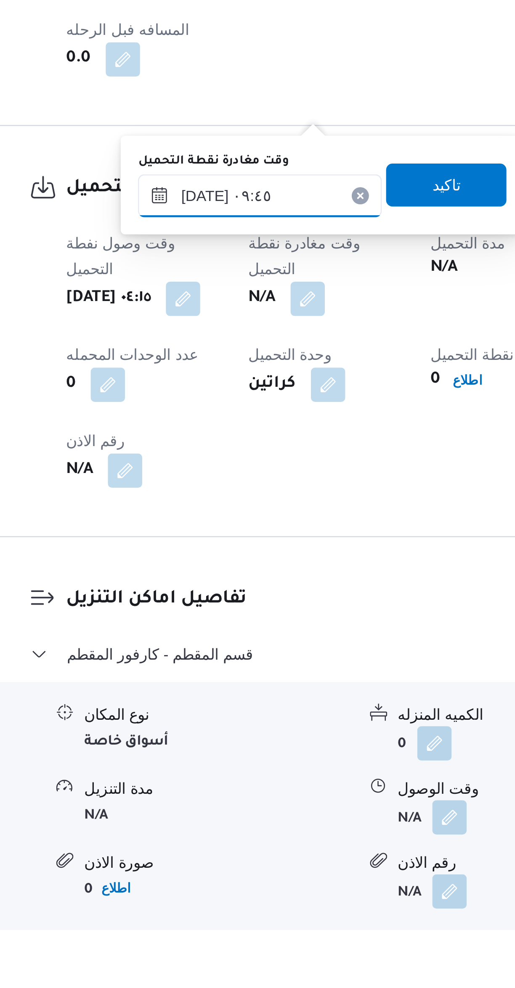
click at [226, 691] on input "٢٠/٠٩/٢٠٢٥ ٠٩:٤٥" at bounding box center [218, 693] width 95 height 17
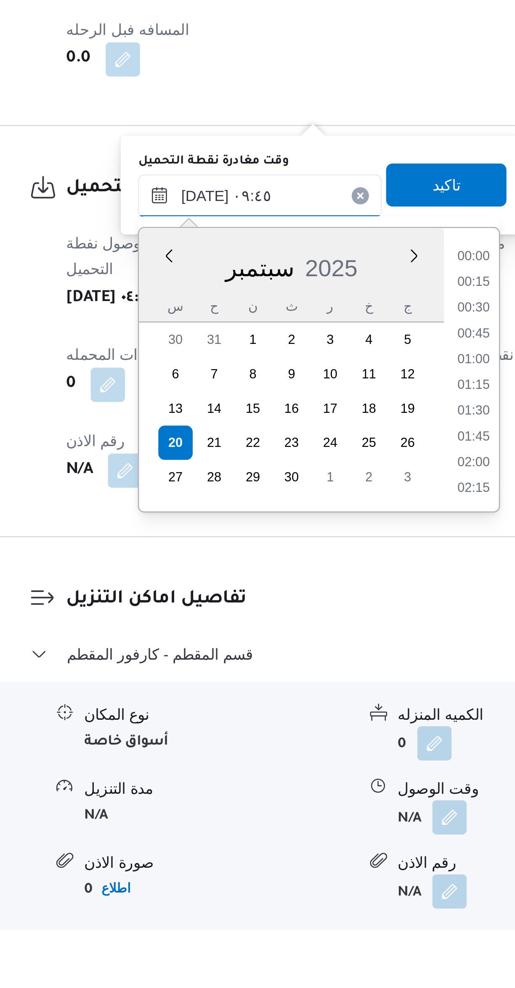
scroll to position [342, 0]
click at [304, 715] on li "08:30" at bounding box center [302, 717] width 19 height 8
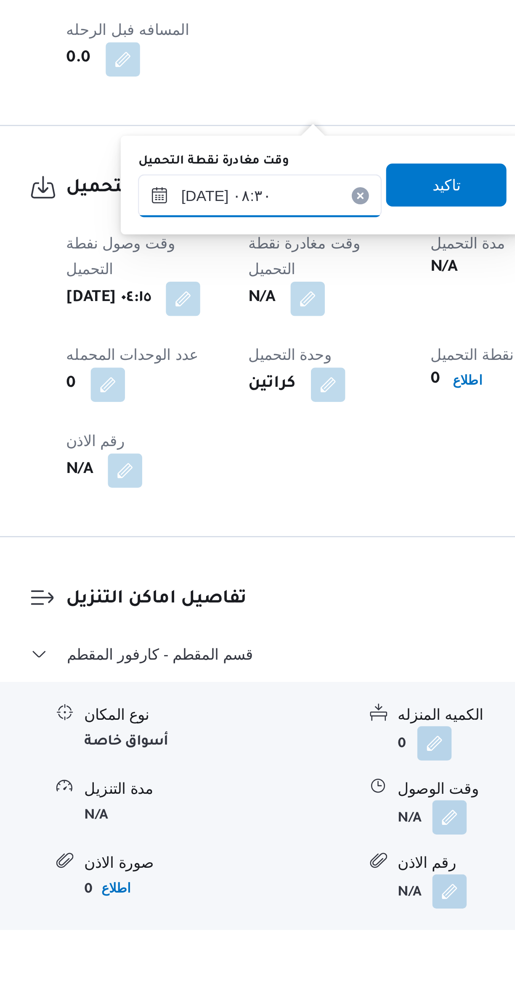
click at [239, 693] on input "٢٠/٠٩/٢٠٢٥ ٠٨:٣٠" at bounding box center [218, 693] width 95 height 17
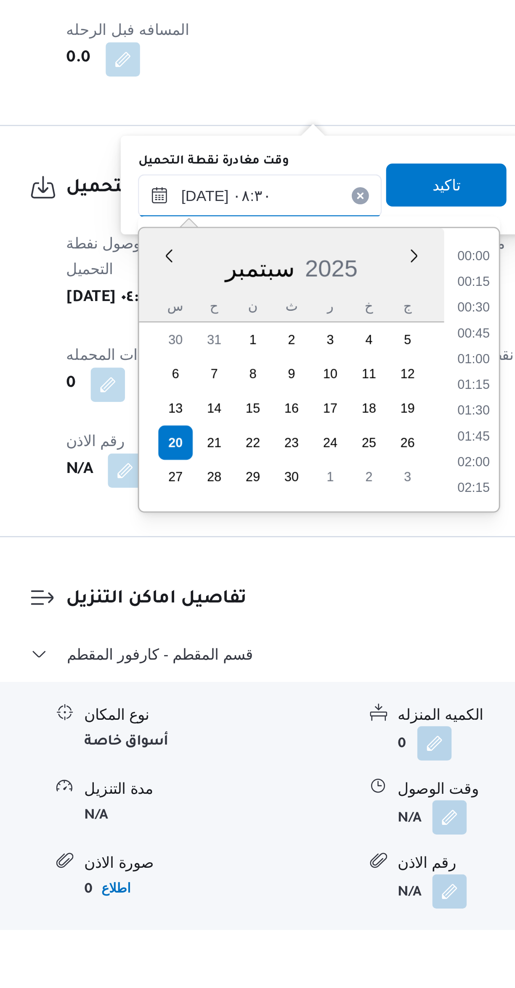
scroll to position [292, 0]
click at [304, 720] on li "07:15" at bounding box center [302, 717] width 19 height 8
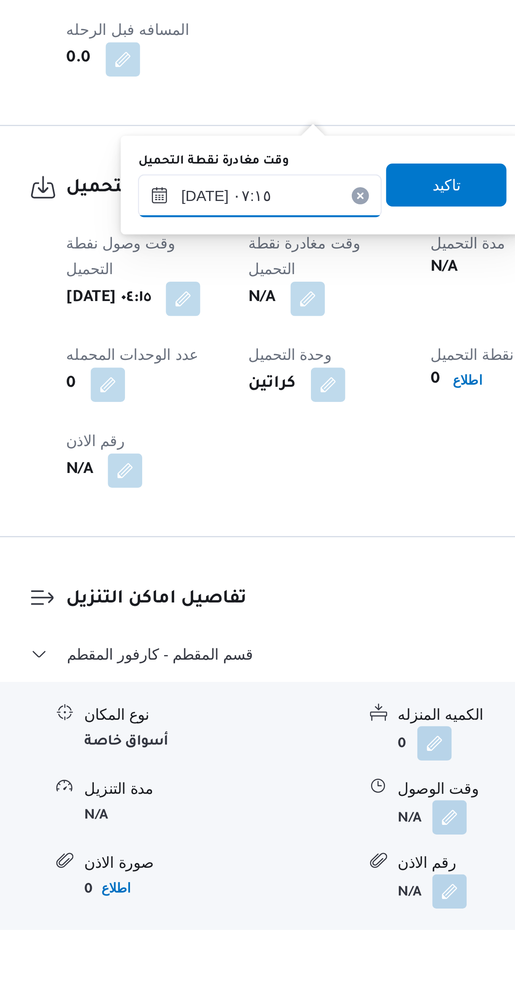
click at [241, 695] on input "٢٠/٠٩/٢٠٢٥ ٠٧:١٥" at bounding box center [218, 693] width 95 height 17
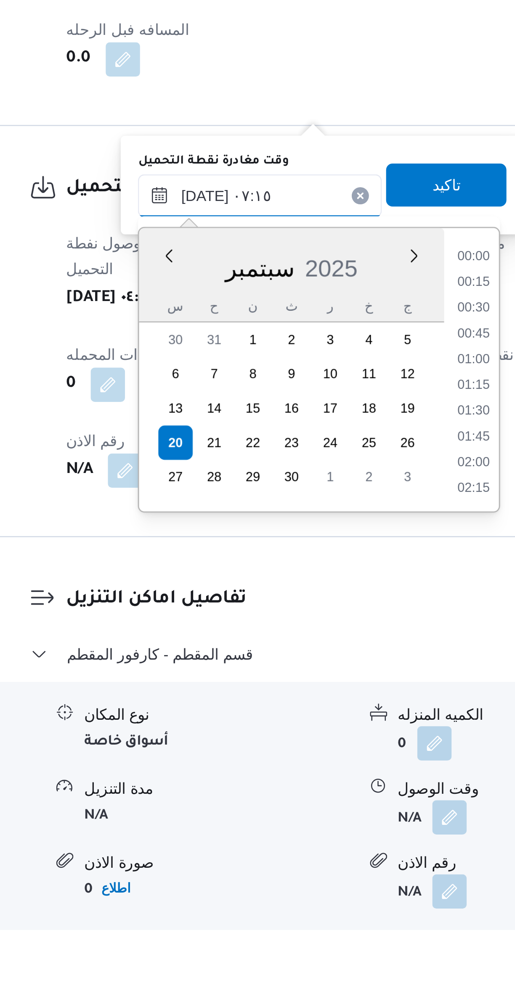
scroll to position [242, 0]
click at [307, 718] on li "06:00" at bounding box center [302, 717] width 19 height 8
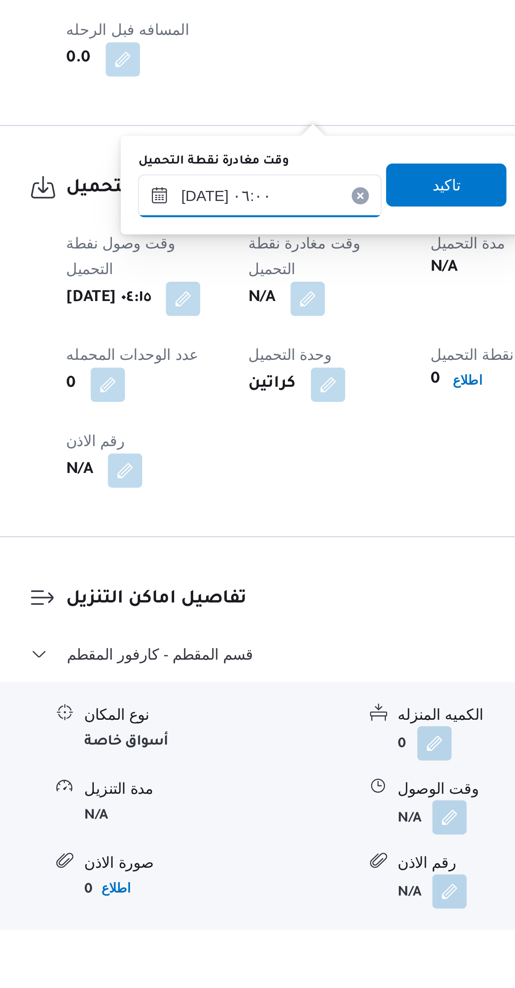
click at [235, 697] on input "٢٠/٠٩/٢٠٢٥ ٠٦:٠٠" at bounding box center [218, 693] width 95 height 17
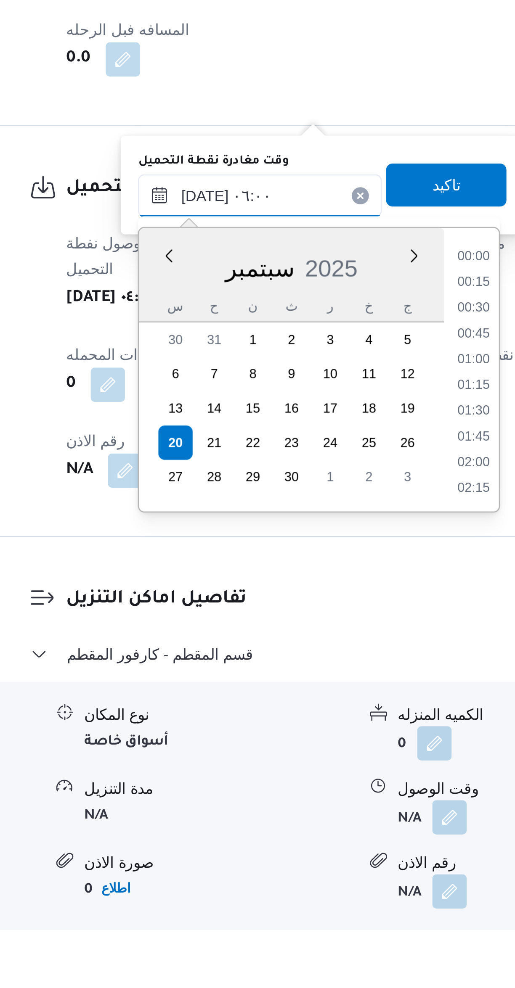
scroll to position [191, 0]
click at [303, 727] on li "05:00" at bounding box center [302, 727] width 19 height 8
type input "٢٠/٠٩/٢٠٢٥ ٠٥:٠٠"
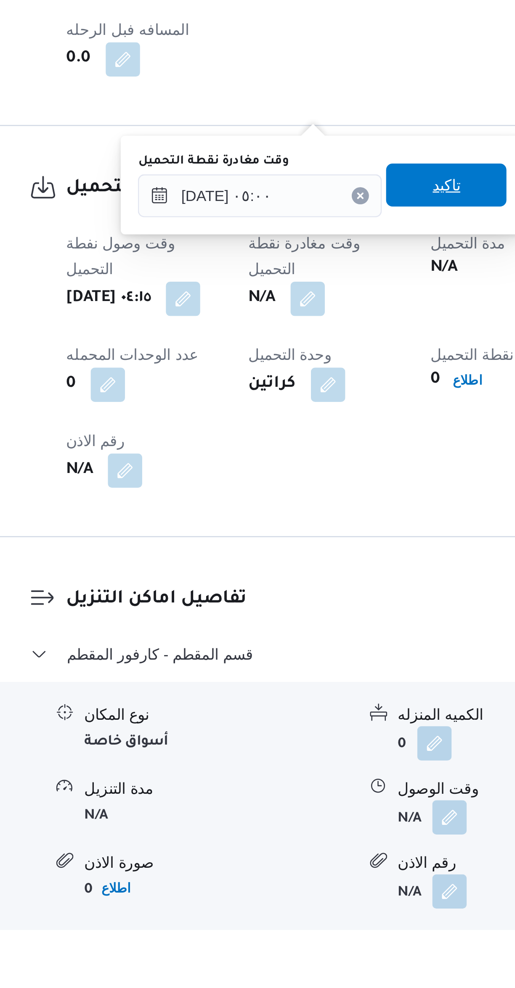
click at [299, 686] on span "تاكيد" at bounding box center [291, 689] width 47 height 17
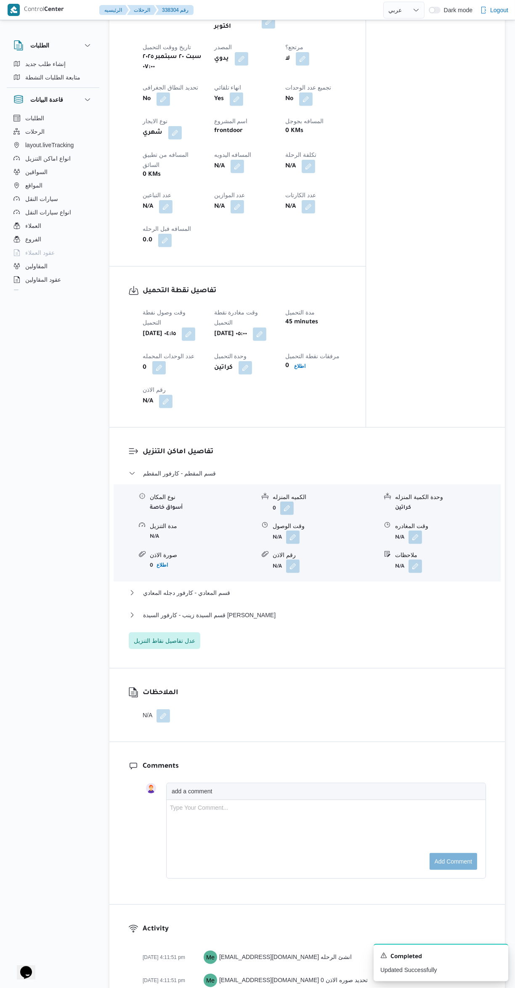
scroll to position [501, 0]
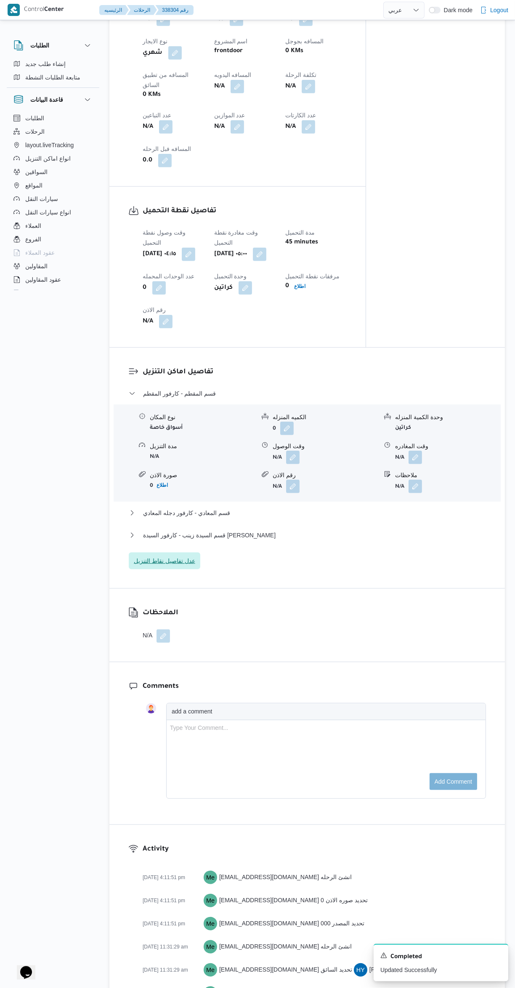
click at [184, 556] on span "عدل تفاصيل نقاط التنزيل" at bounding box center [164, 561] width 61 height 10
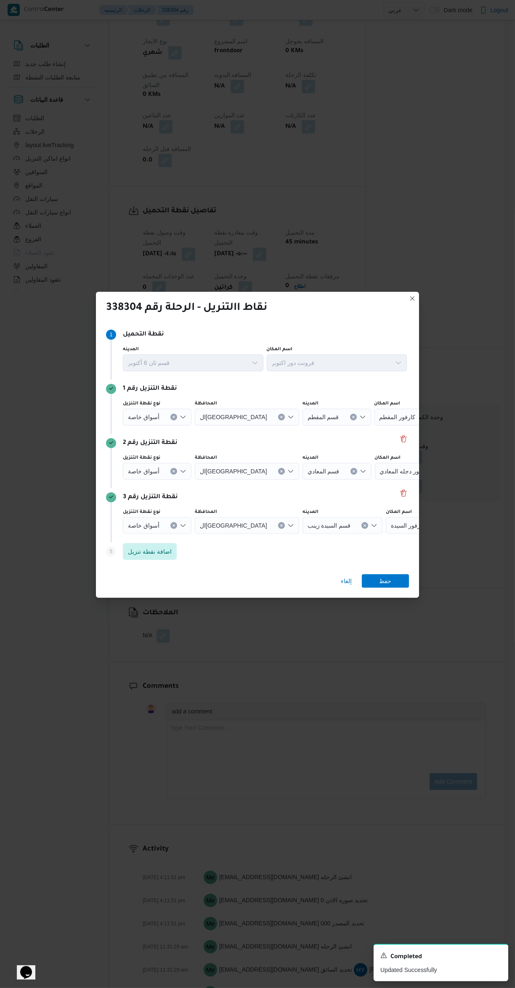
click at [163, 520] on input "نوع نقطة التنزيل" at bounding box center [163, 525] width 1 height 10
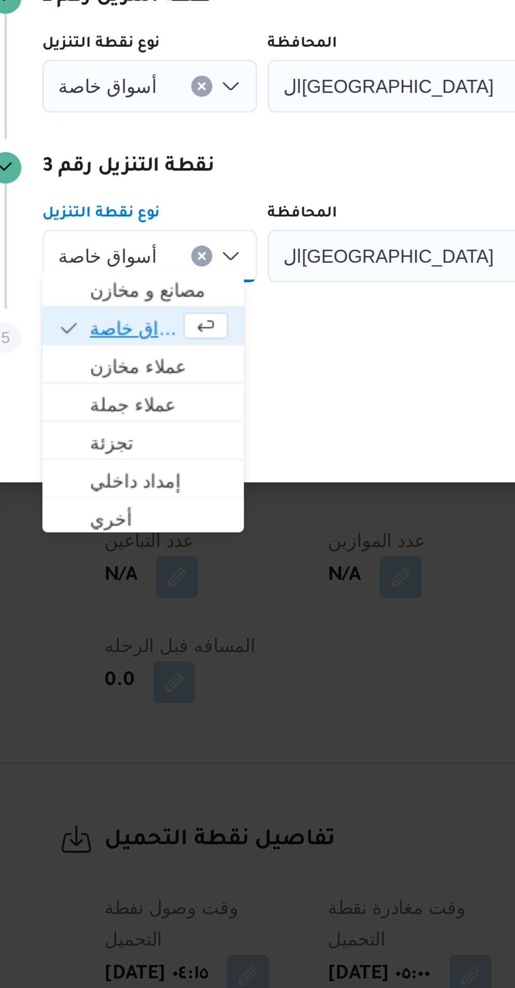
click at [162, 550] on span "أسواق خاصة" at bounding box center [152, 549] width 28 height 10
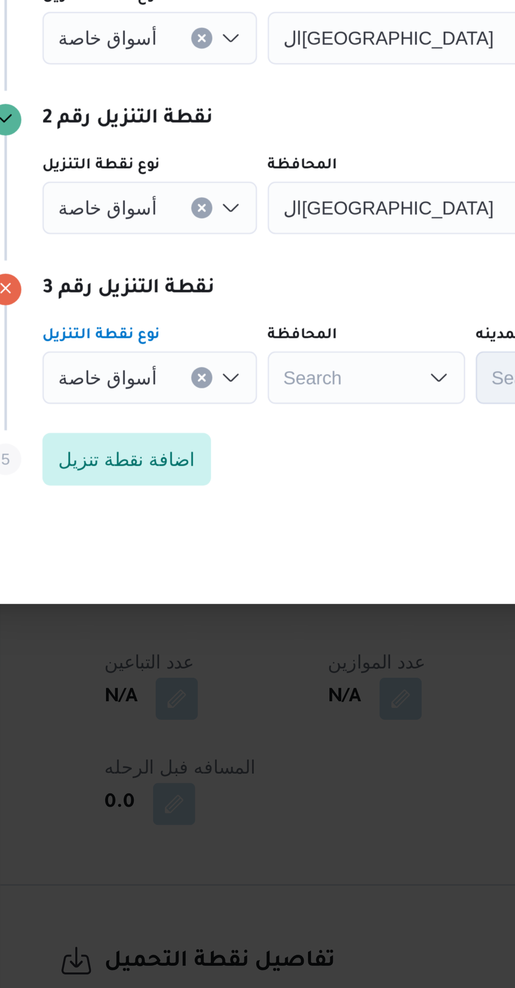
click at [163, 466] on input "نوع نقطة التنزيل" at bounding box center [163, 471] width 1 height 10
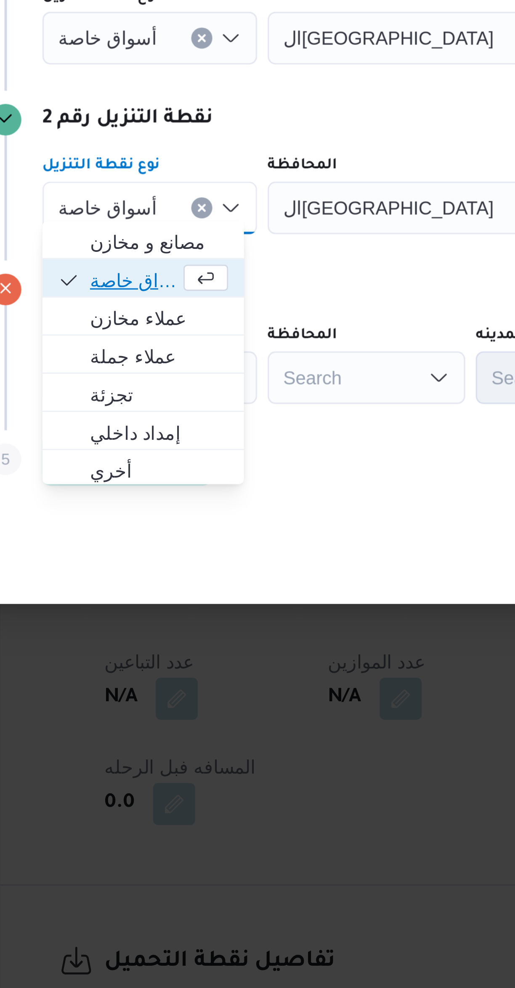
click at [159, 493] on span "أسواق خاصة" at bounding box center [152, 494] width 28 height 10
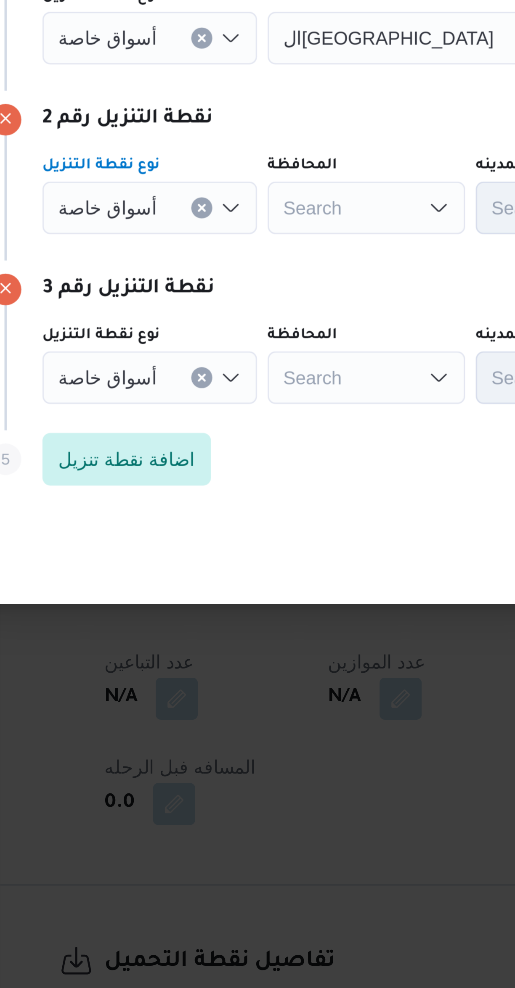
click at [163, 415] on input "نوع نقطة التنزيل" at bounding box center [163, 417] width 1 height 10
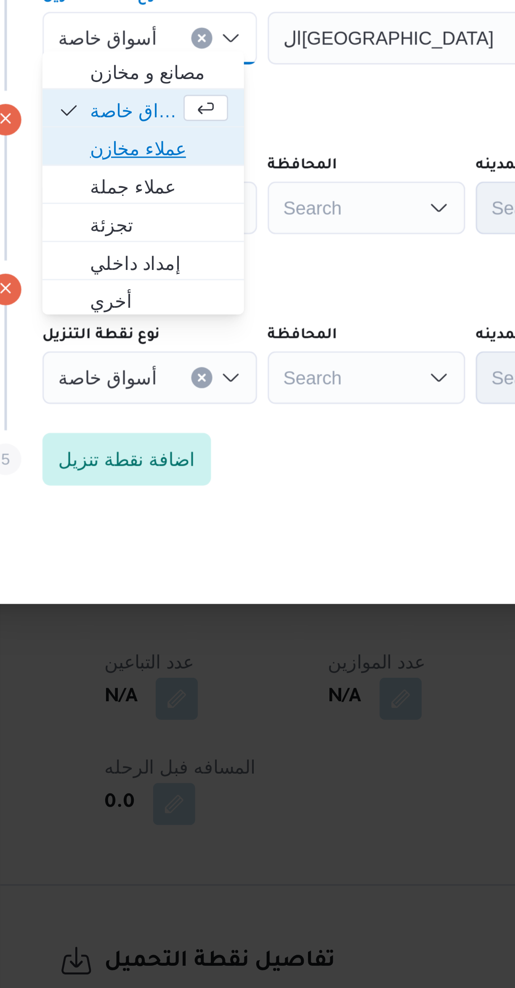
click at [162, 446] on span "عملاء مخازن" at bounding box center [155, 452] width 58 height 13
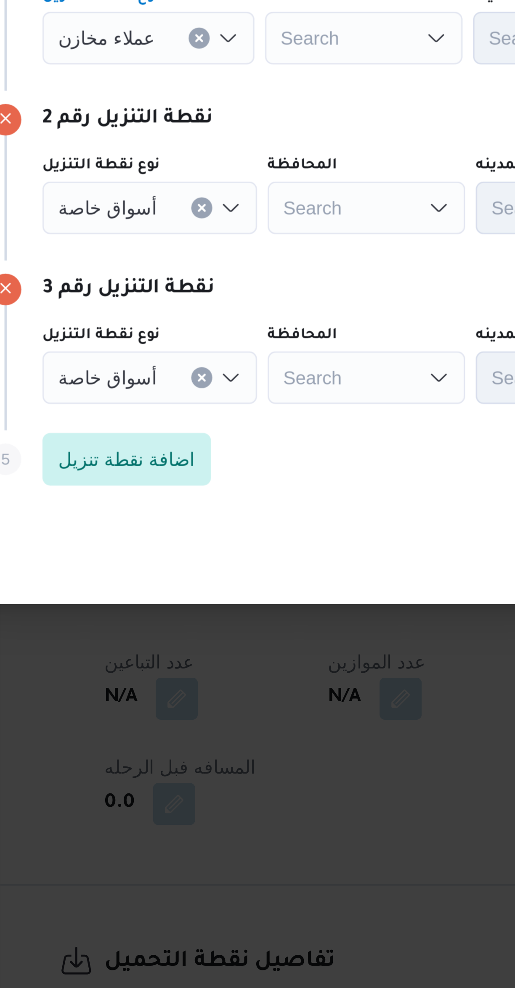
click at [162, 416] on input "نوع نقطة التنزيل" at bounding box center [162, 417] width 1 height 10
click at [148, 418] on div "عملاء مخازن Combo box. Selected. عملاء مخازن. Press Backspace to delete عملاء م…" at bounding box center [157, 417] width 68 height 17
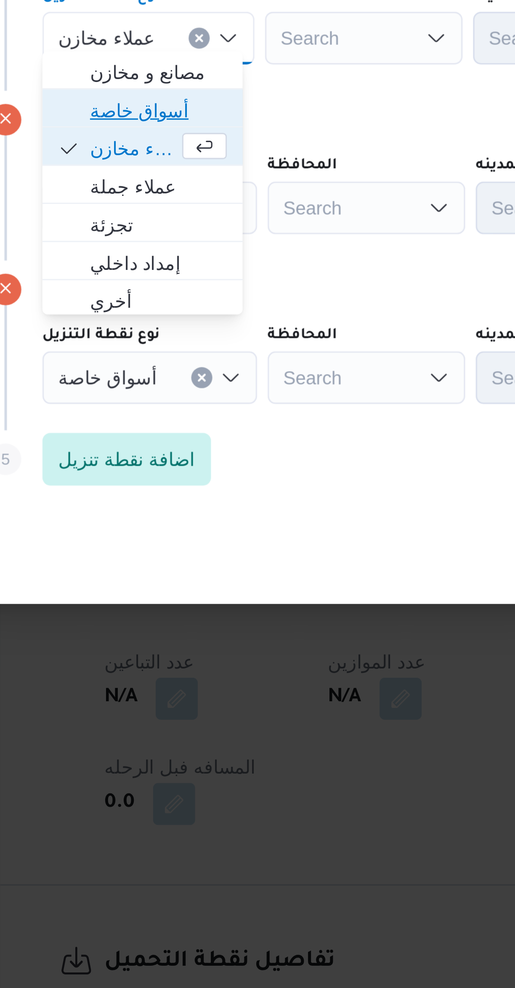
click at [164, 440] on span "أسواق خاصة" at bounding box center [160, 440] width 44 height 10
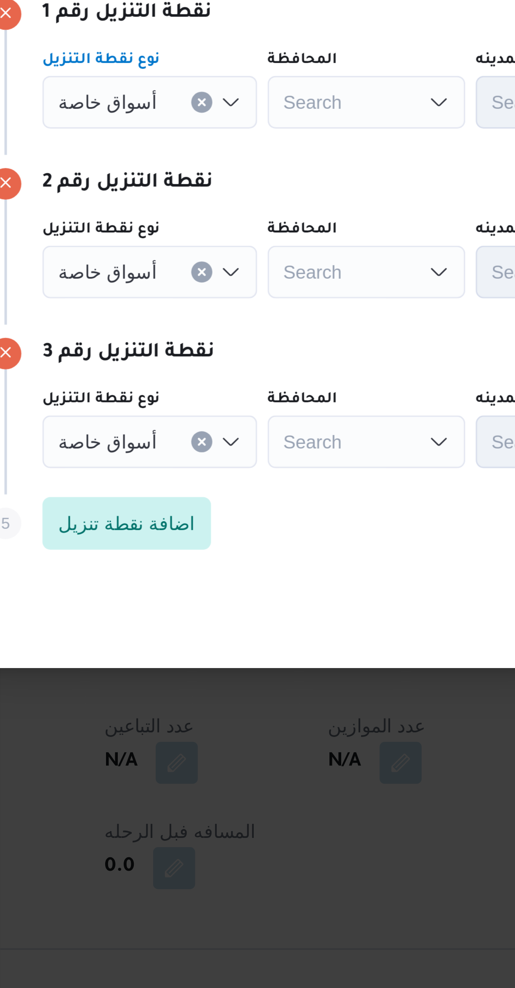
click at [231, 419] on div "Search" at bounding box center [226, 417] width 63 height 17
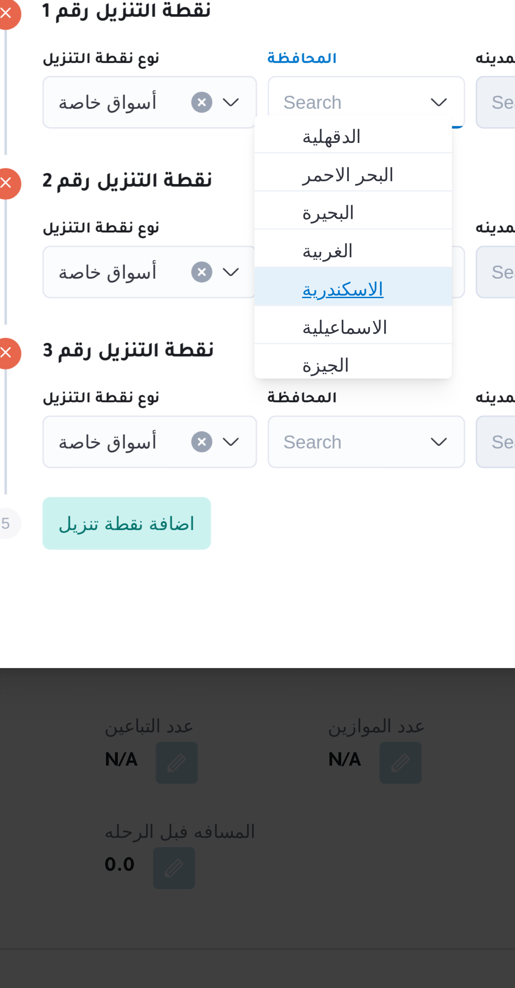
click at [231, 477] on span "الاسكندرية" at bounding box center [227, 477] width 43 height 10
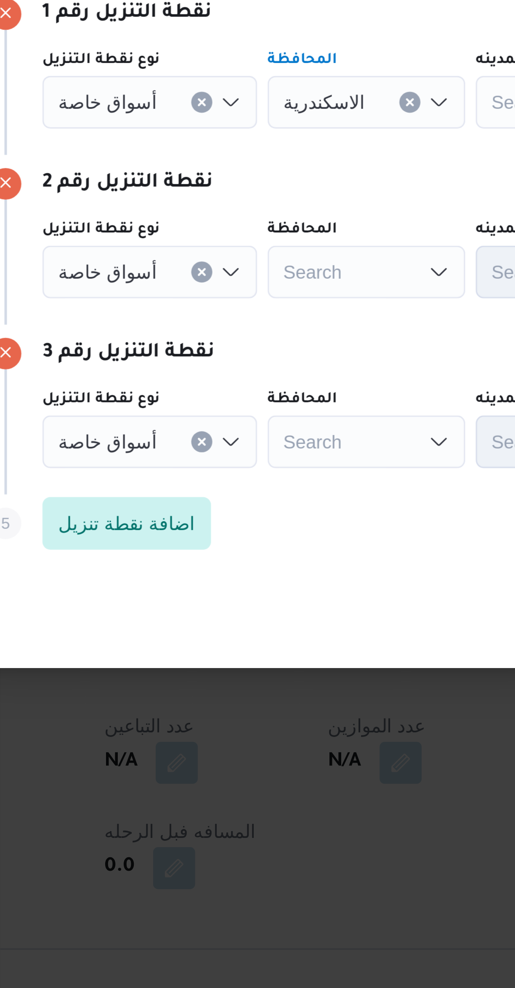
click at [239, 471] on div "Search" at bounding box center [226, 471] width 63 height 17
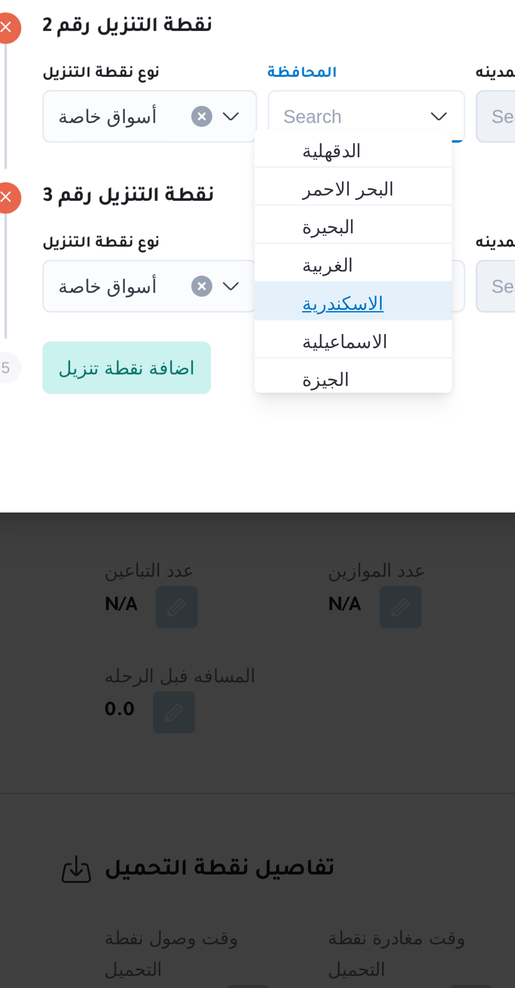
click at [235, 533] on span "الاسكندرية" at bounding box center [227, 531] width 43 height 10
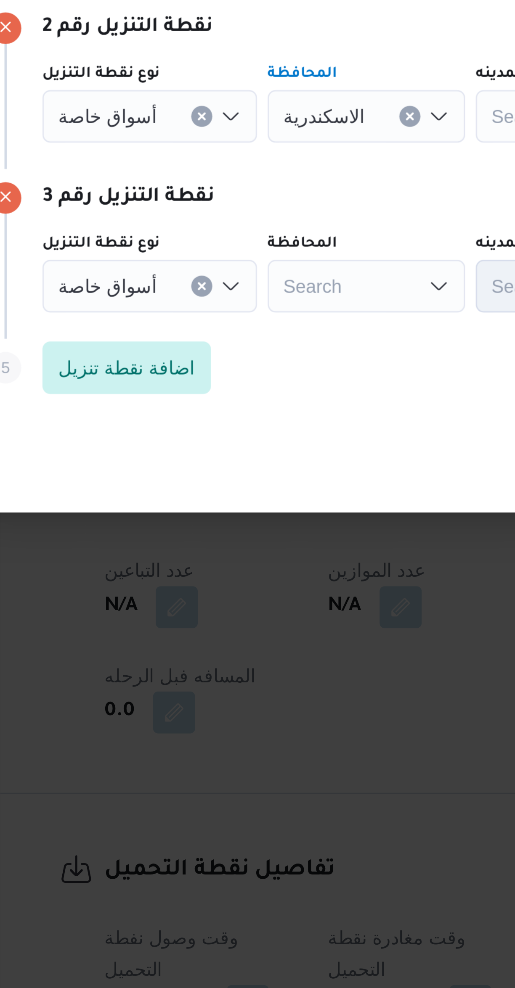
click at [233, 522] on div "Search" at bounding box center [226, 525] width 63 height 17
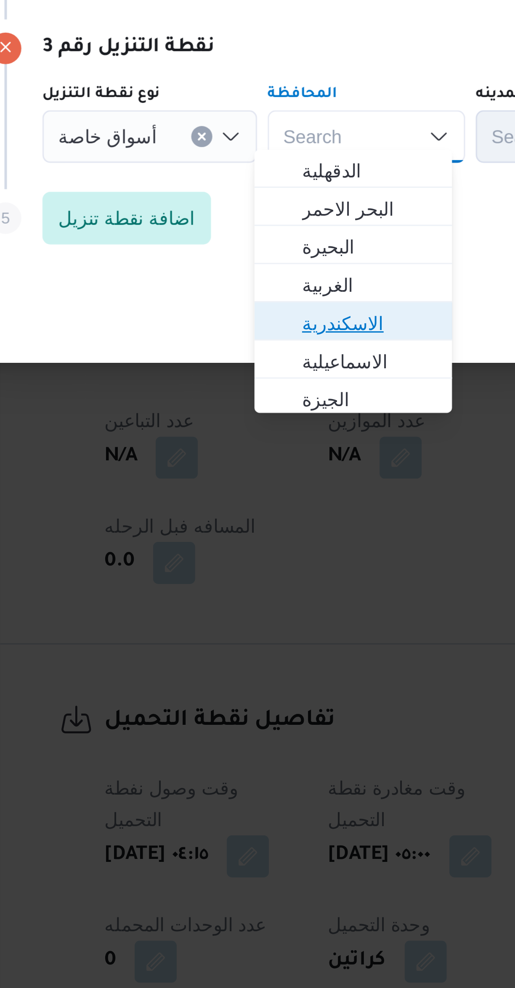
click at [234, 584] on span "الاسكندرية" at bounding box center [227, 585] width 43 height 10
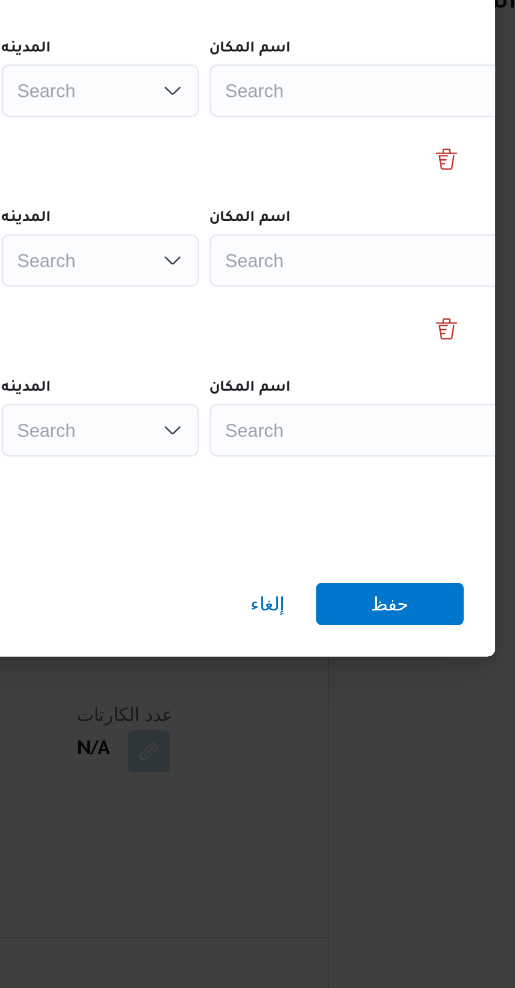
click at [377, 413] on div "Search" at bounding box center [379, 417] width 105 height 17
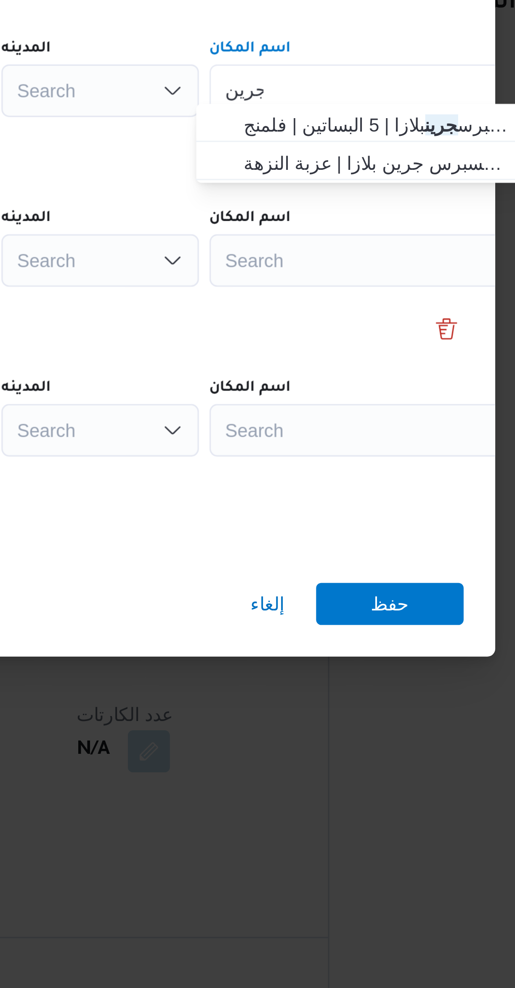
type input "جرين"
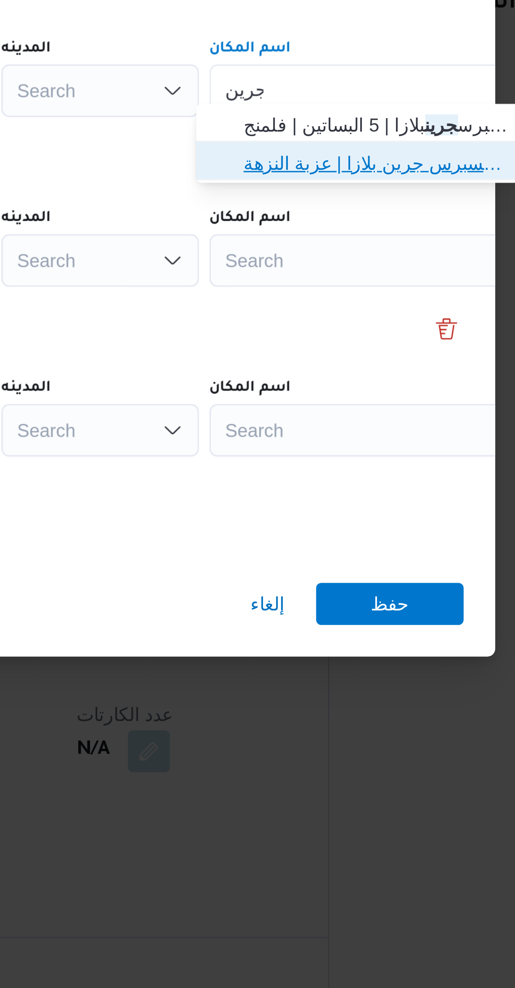
click at [384, 443] on span "كارفور جرين بلازا - الاسكندرية | كارفور اكسبرس جرين بلازا | عزبة النزهة" at bounding box center [380, 440] width 85 height 10
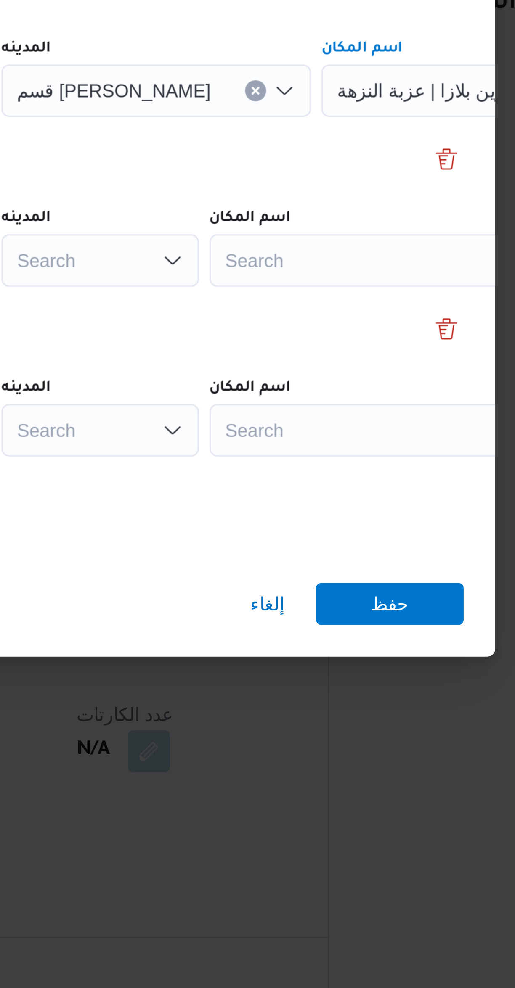
click at [376, 465] on div "Search" at bounding box center [379, 471] width 105 height 17
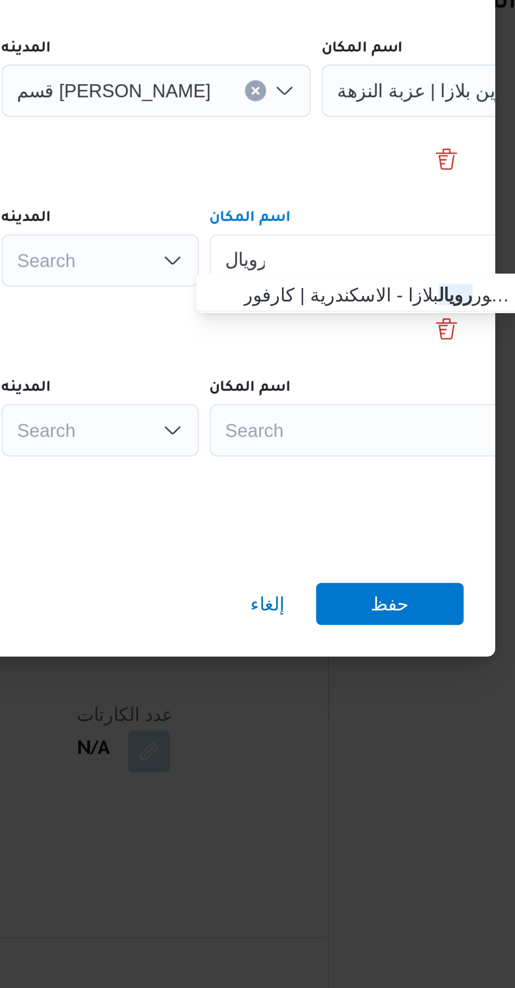
type input "رويال"
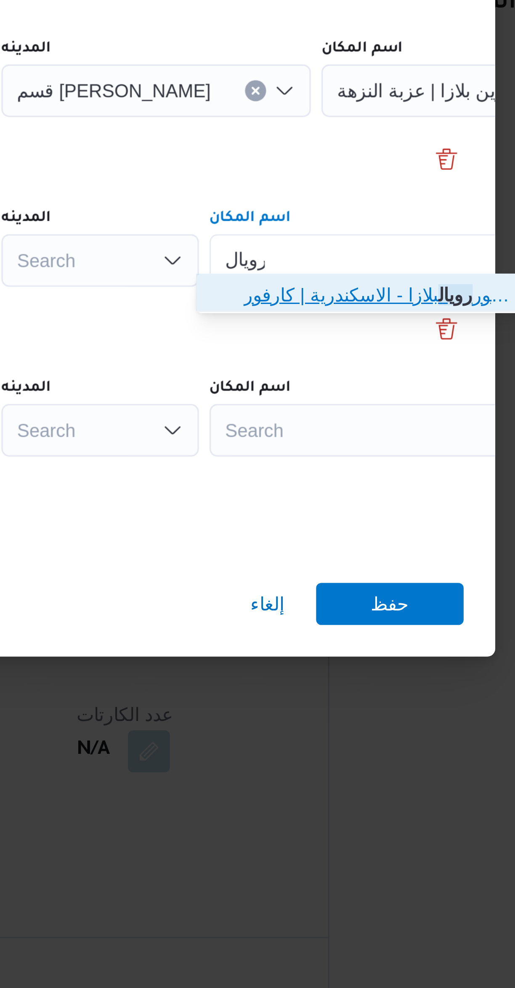
click at [370, 483] on span "كارفور رويال بلازا - الاسكندرية | كارفور ماركت رويال بلازا | العمراوي" at bounding box center [380, 482] width 85 height 10
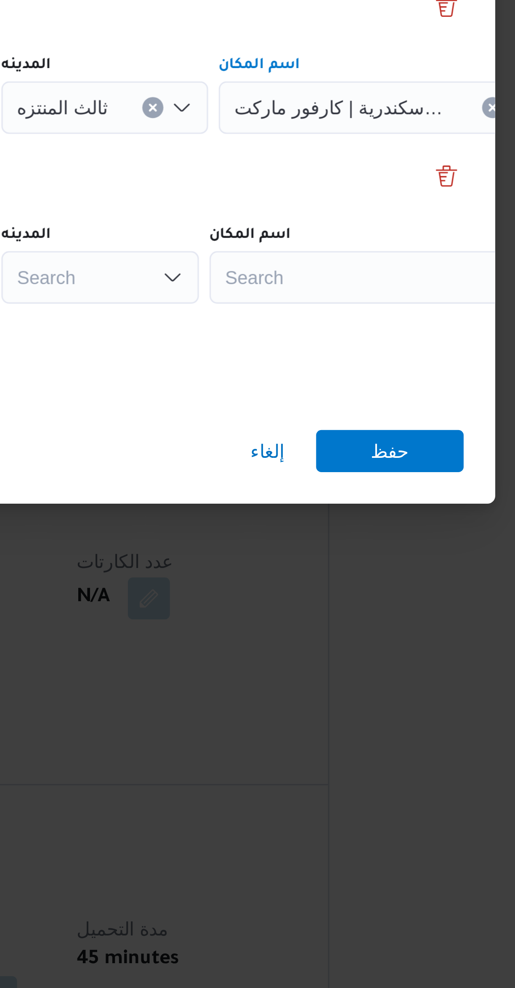
click at [363, 528] on div "Search" at bounding box center [379, 525] width 105 height 17
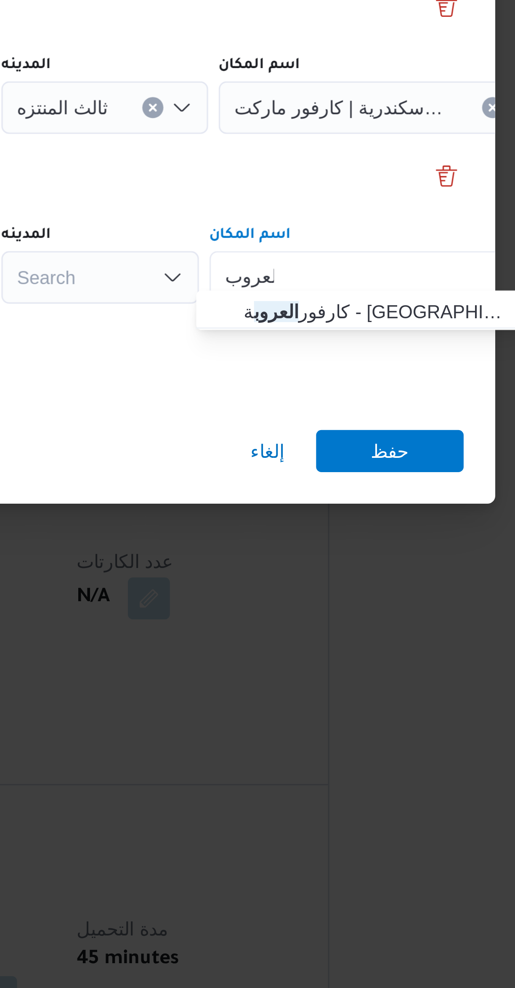
type input "العروب"
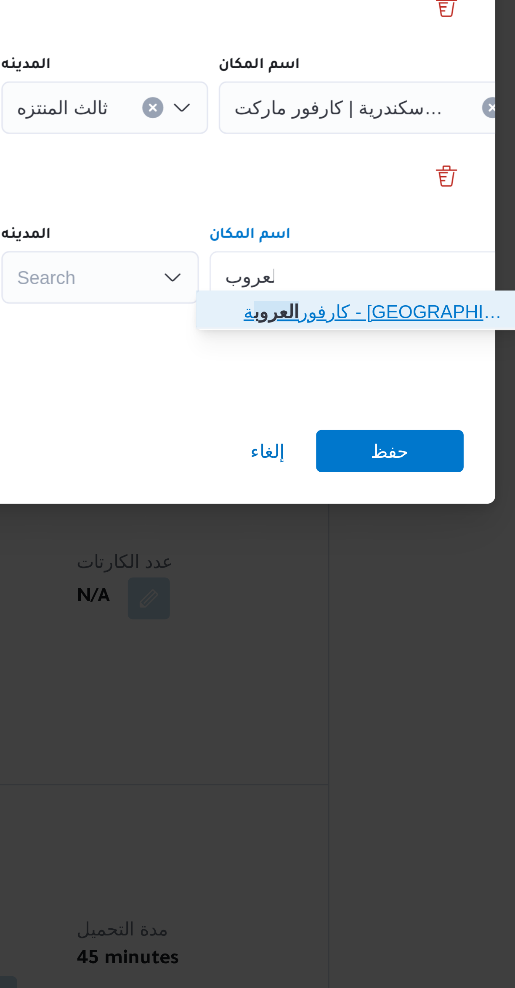
click at [382, 537] on span "كارفور العروب ة - برج العرب | العروبة مول | الذراع البحري" at bounding box center [380, 536] width 85 height 10
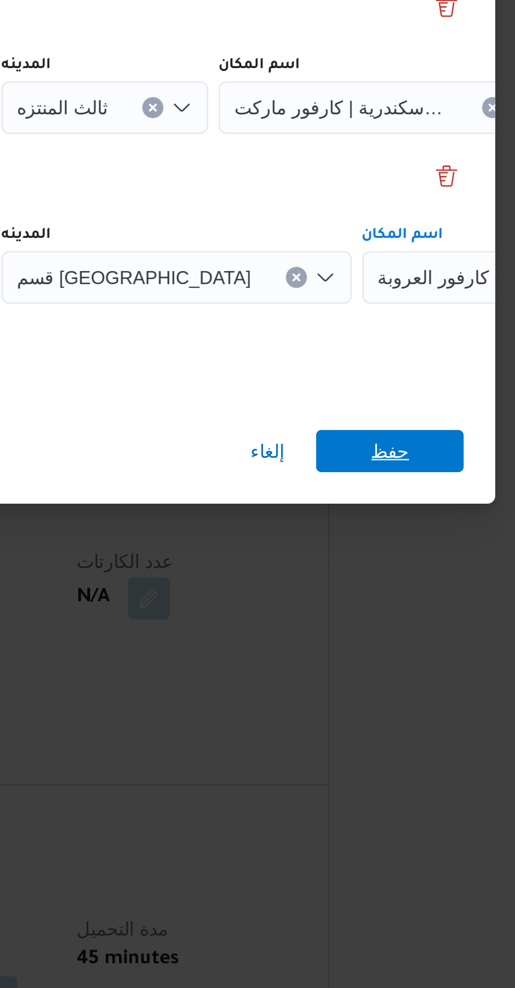
click at [390, 574] on span "حفظ" at bounding box center [384, 580] width 47 height 13
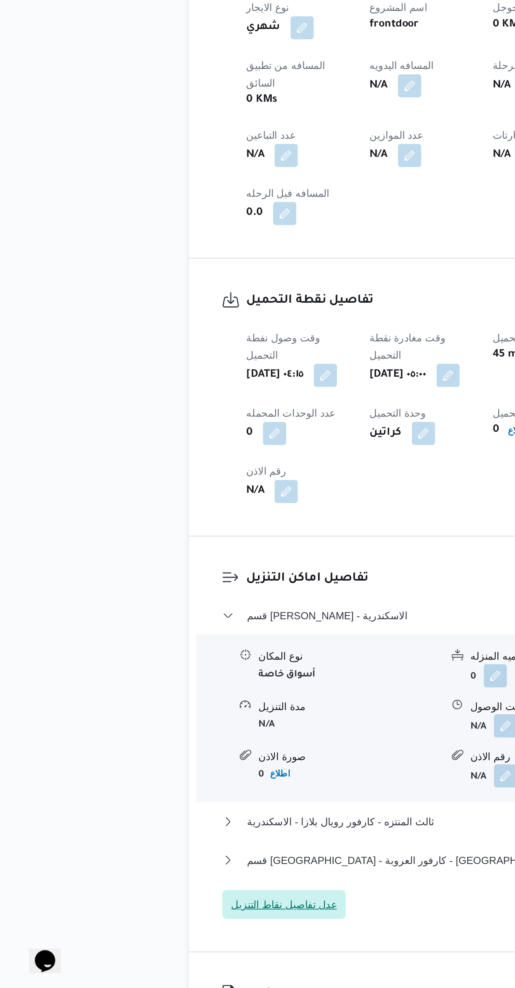
scroll to position [142, 0]
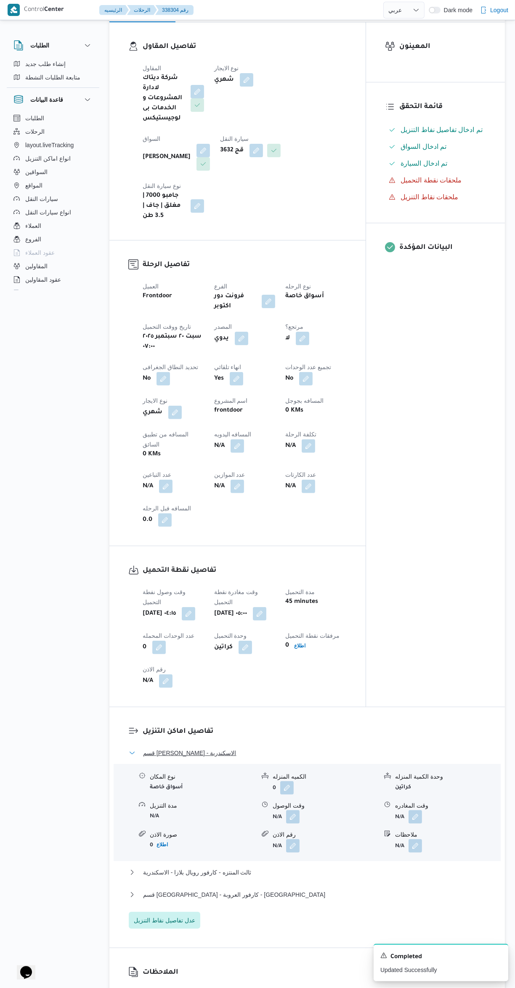
click at [311, 748] on button "قسم سيدى جابر - كارفور جرين بلازا - الاسكندرية" at bounding box center [307, 753] width 357 height 10
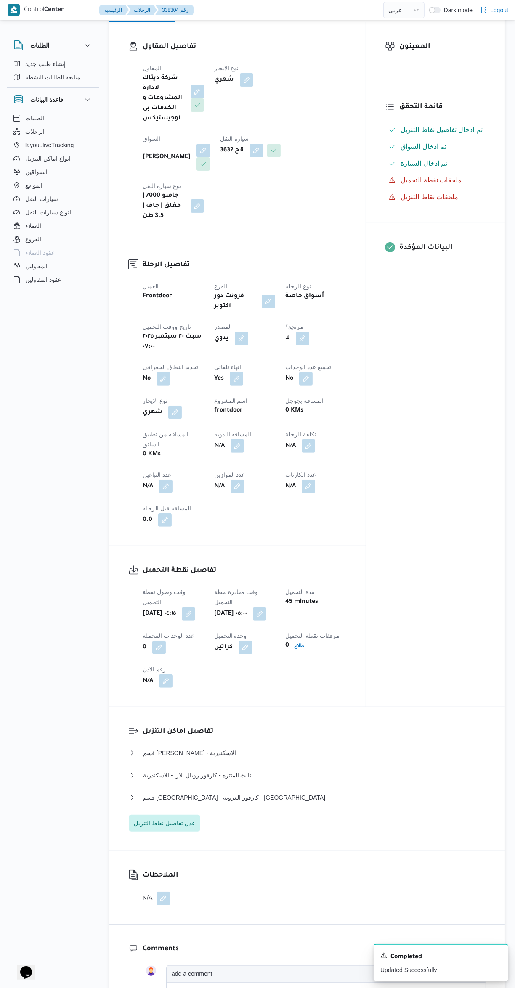
select select "ar"
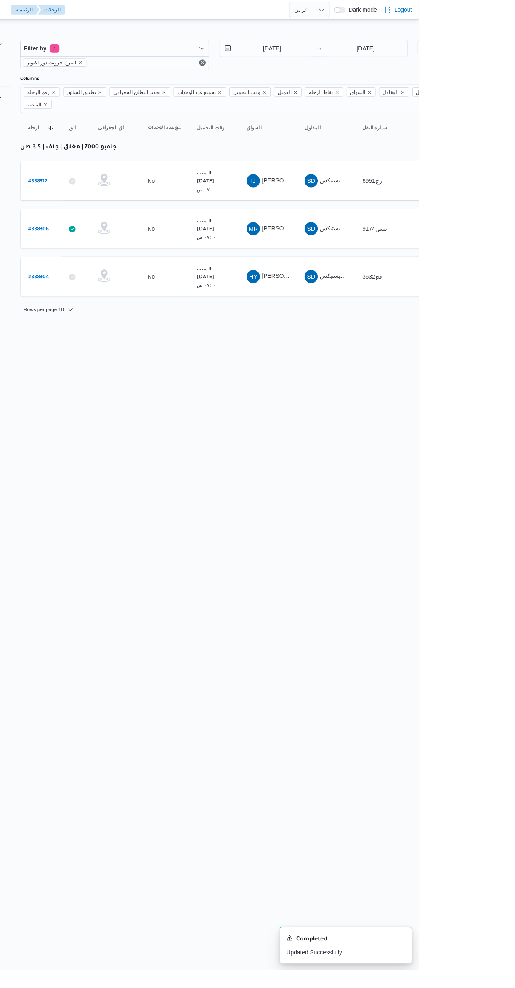
click at [135, 231] on b "# 338306" at bounding box center [127, 234] width 21 height 6
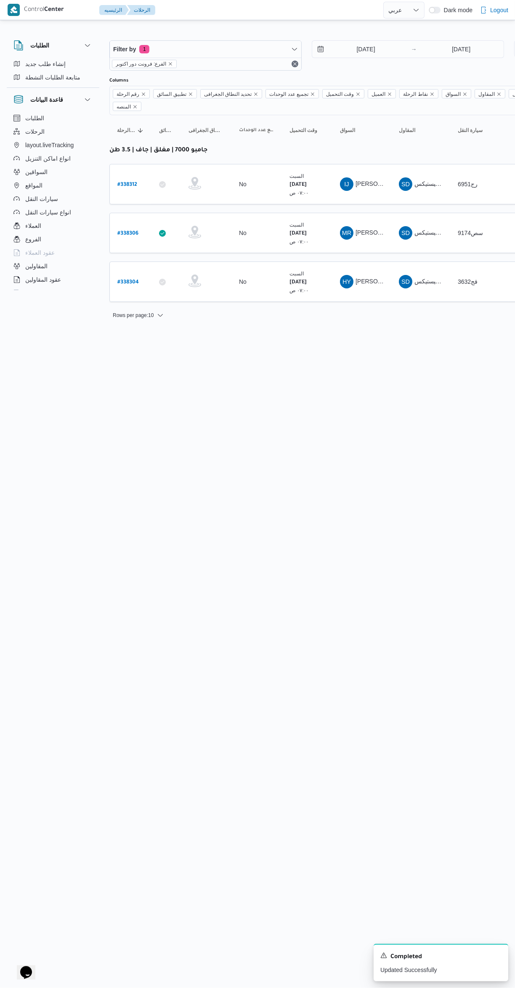
select select "ar"
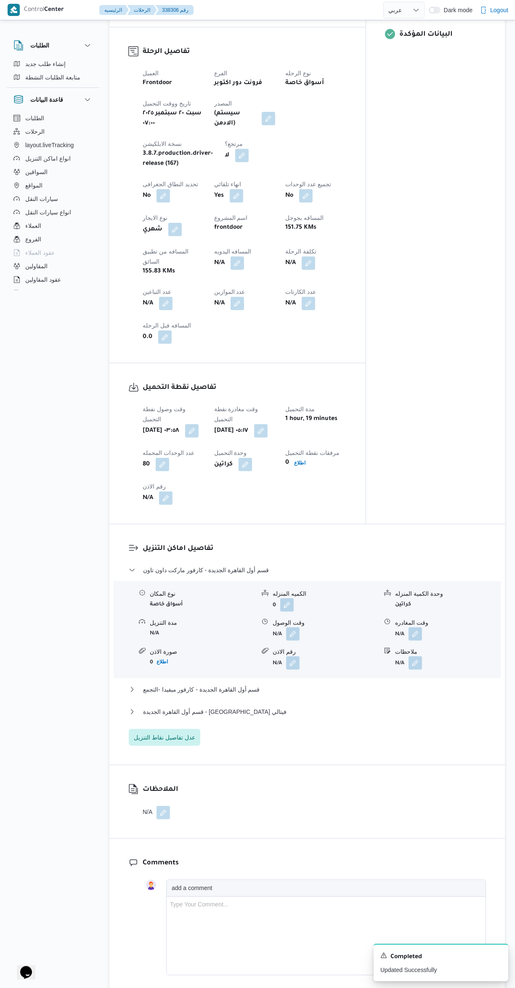
scroll to position [341, 0]
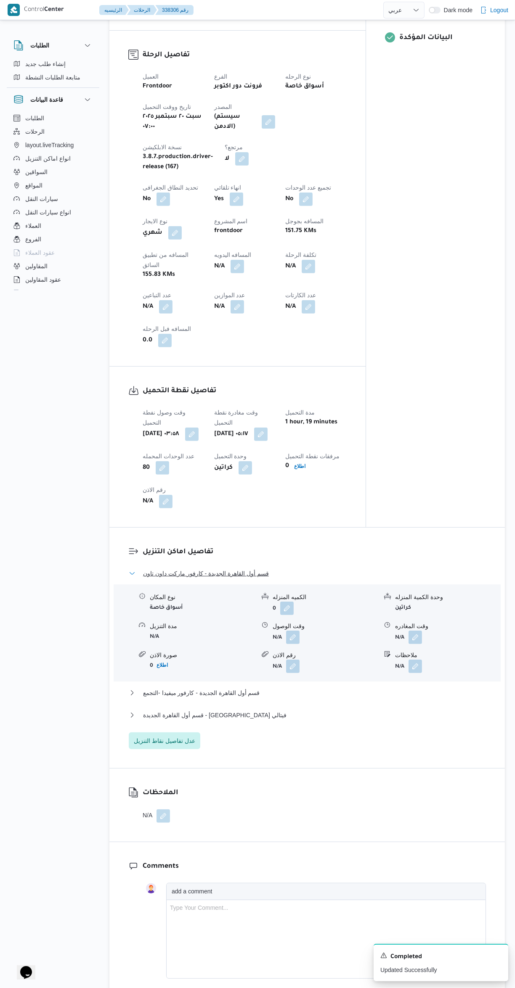
click at [266, 568] on button "قسم أول القاهرة الجديدة - كارفور ماركت داون تاون" at bounding box center [307, 573] width 357 height 10
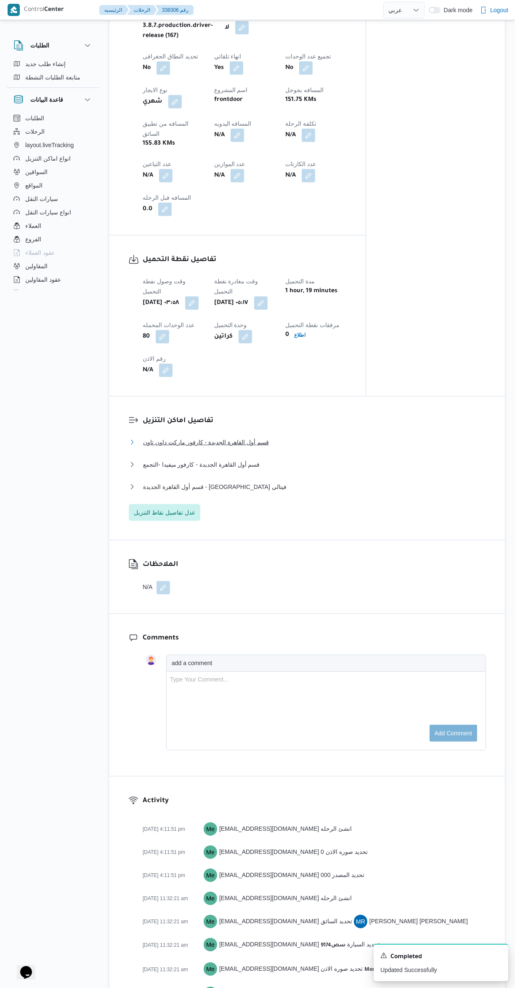
scroll to position [515, 0]
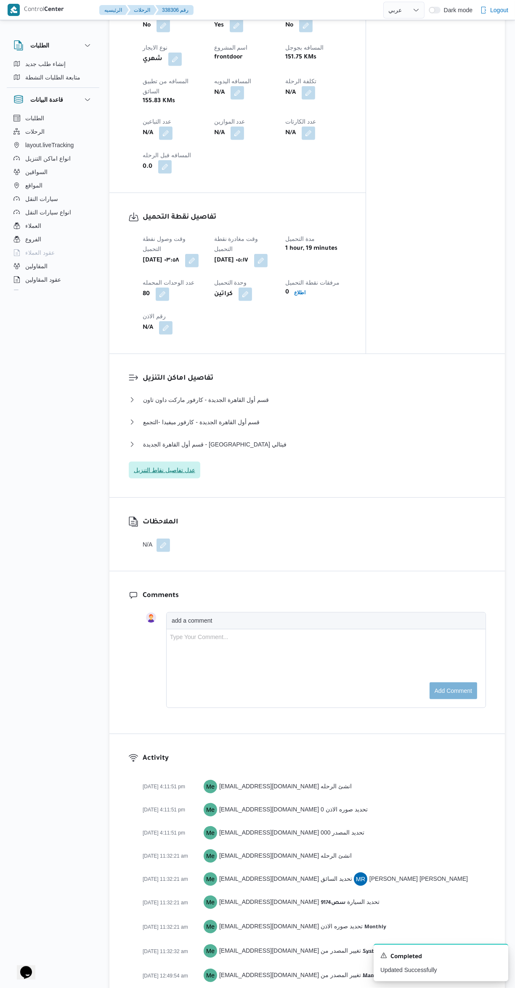
click at [180, 465] on span "عدل تفاصيل نقاط التنزيل" at bounding box center [164, 470] width 61 height 10
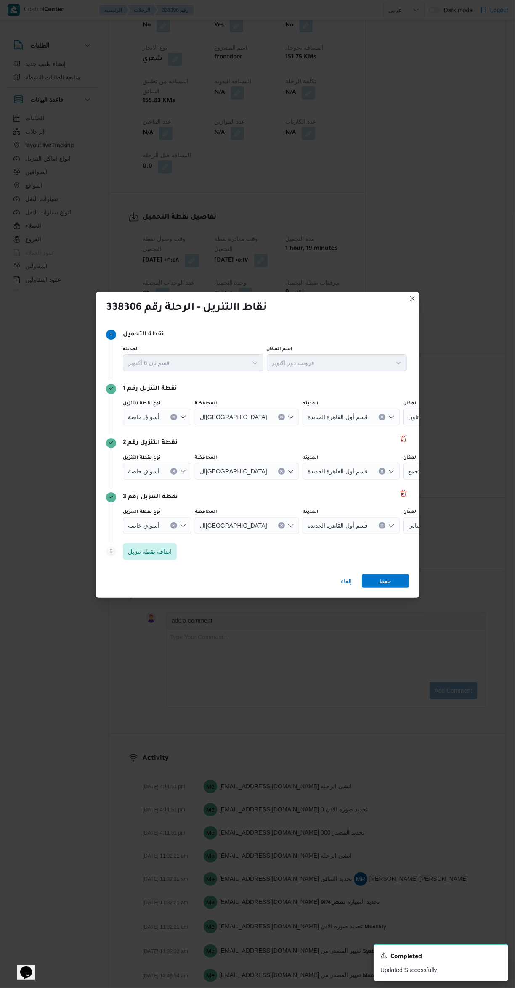
click at [163, 520] on input "نوع نقطة التنزيل" at bounding box center [163, 525] width 1 height 10
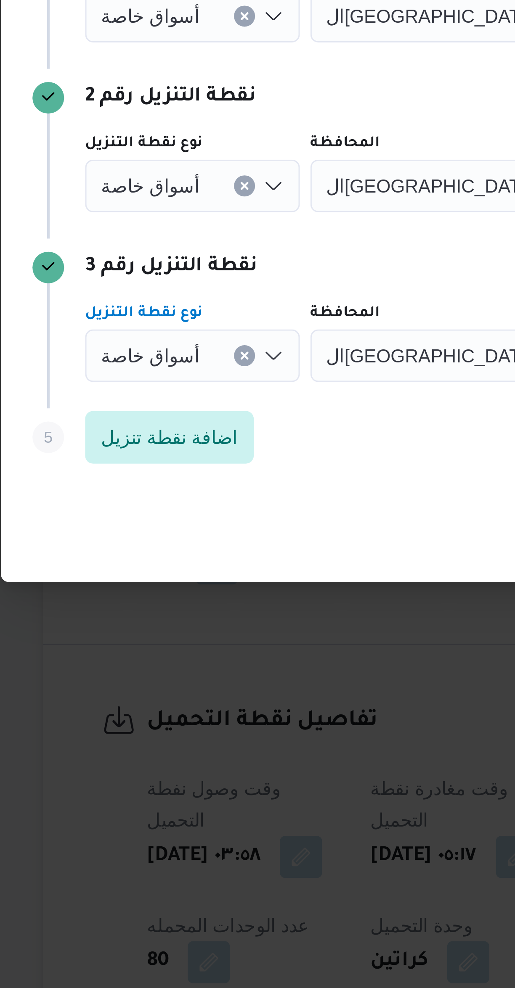
scroll to position [90, 0]
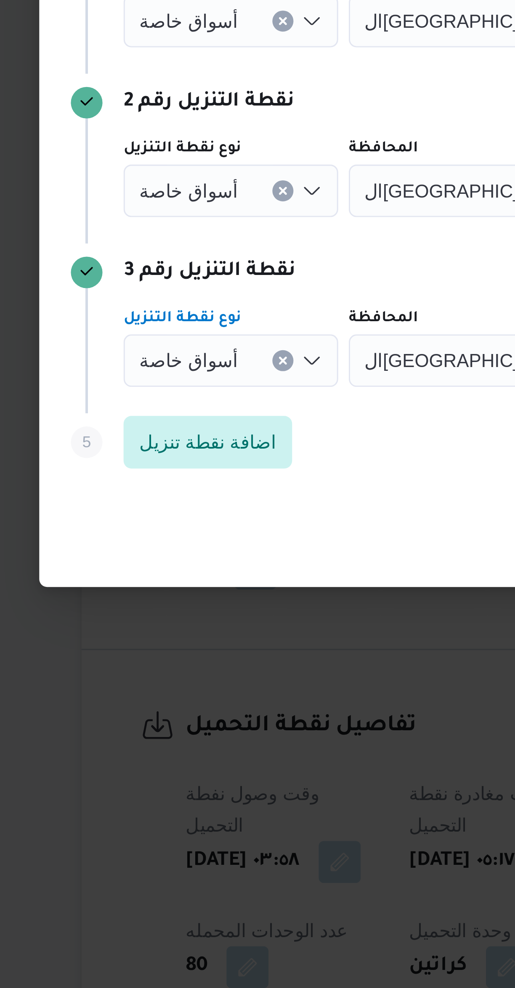
click at [172, 524] on icon "Clear input" at bounding box center [173, 525] width 2 height 2
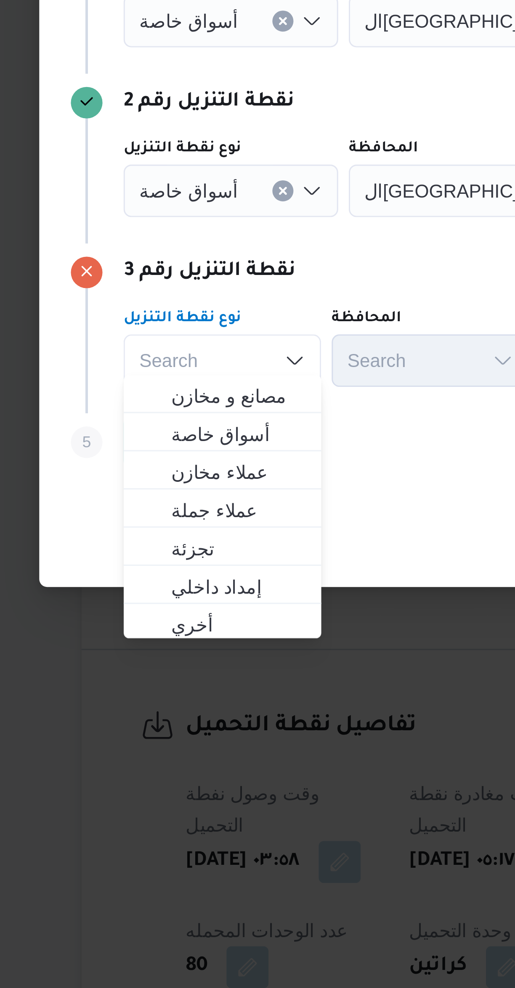
click at [170, 469] on button "Clear input" at bounding box center [173, 471] width 7 height 7
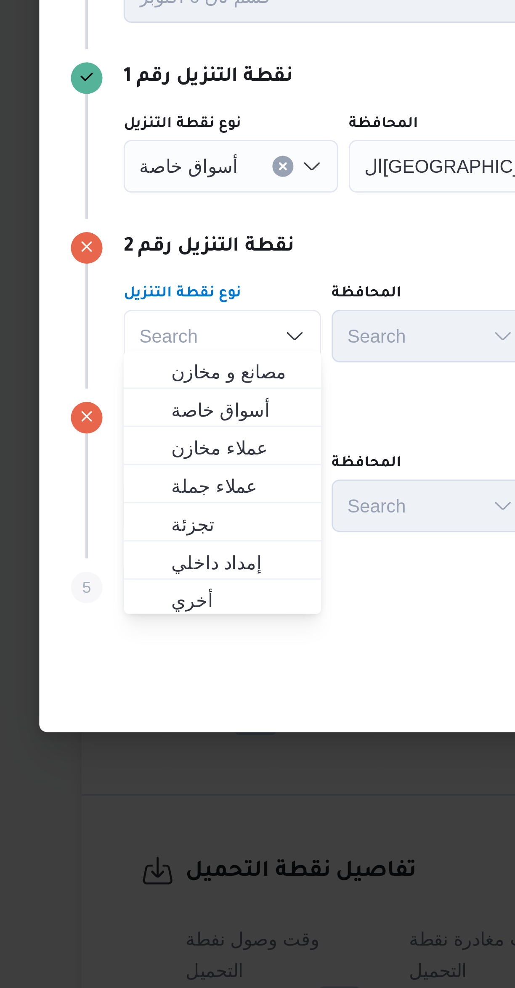
click at [172, 412] on div "أسواق خاصة" at bounding box center [157, 417] width 69 height 17
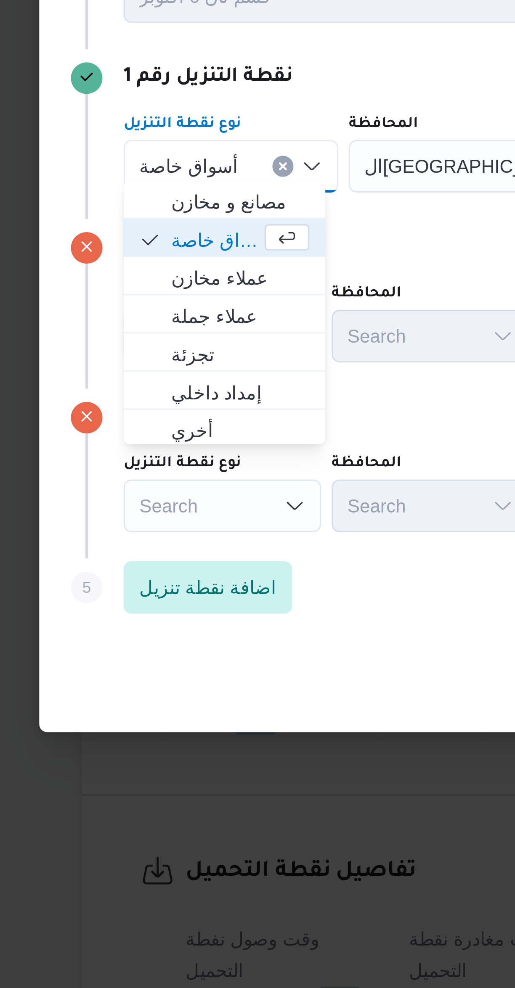
click at [172, 414] on button "Clear input" at bounding box center [173, 417] width 7 height 7
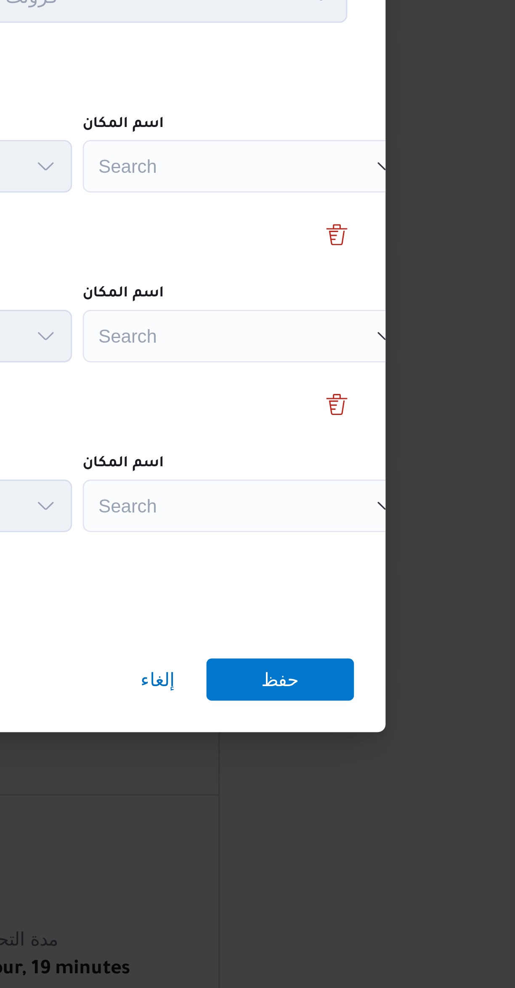
click at [391, 412] on div "Search" at bounding box center [374, 417] width 105 height 17
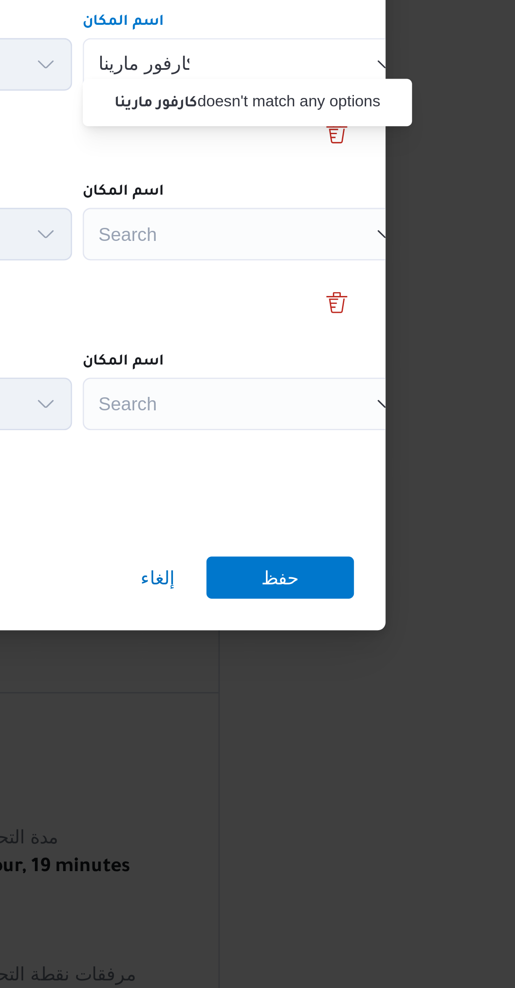
scroll to position [0, 0]
type input "ك"
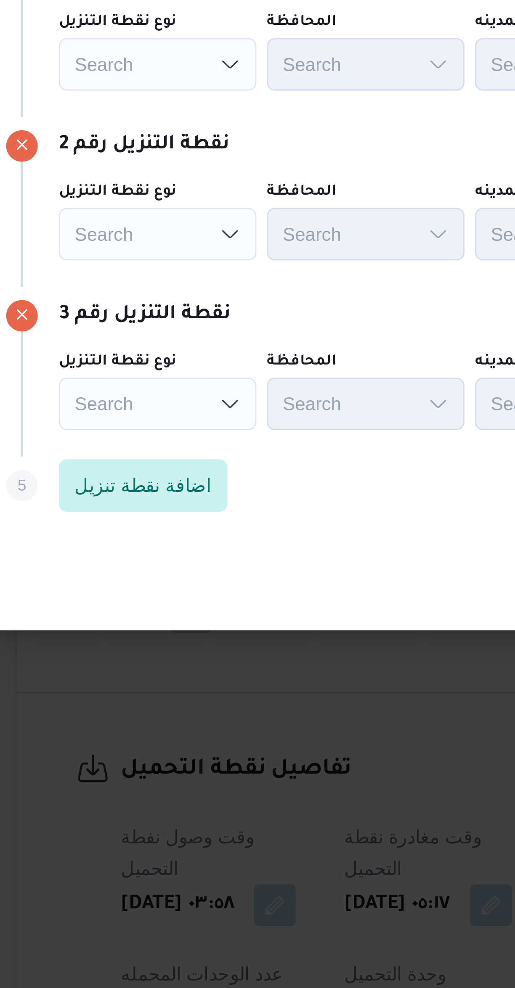
click at [177, 416] on div "Search" at bounding box center [154, 417] width 63 height 17
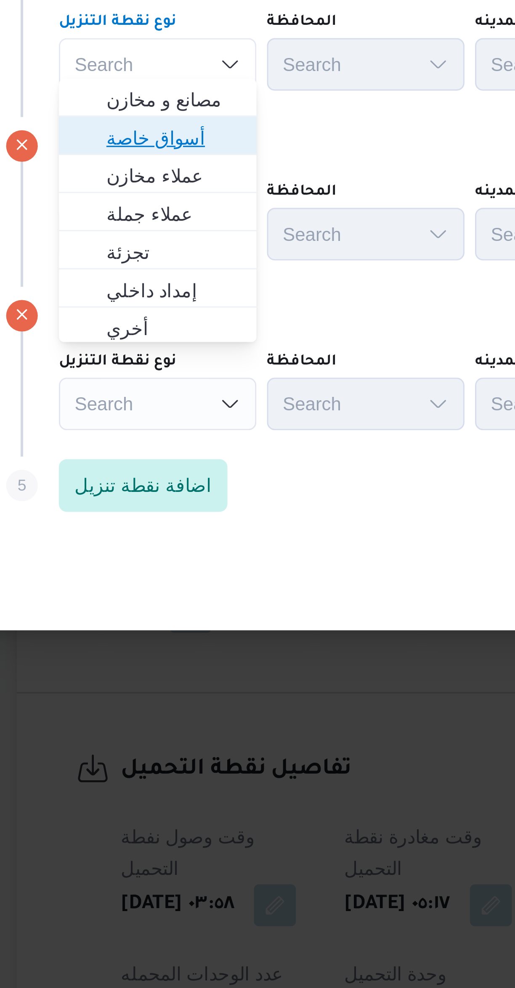
click at [173, 439] on span "أسواق خاصة" at bounding box center [159, 440] width 43 height 10
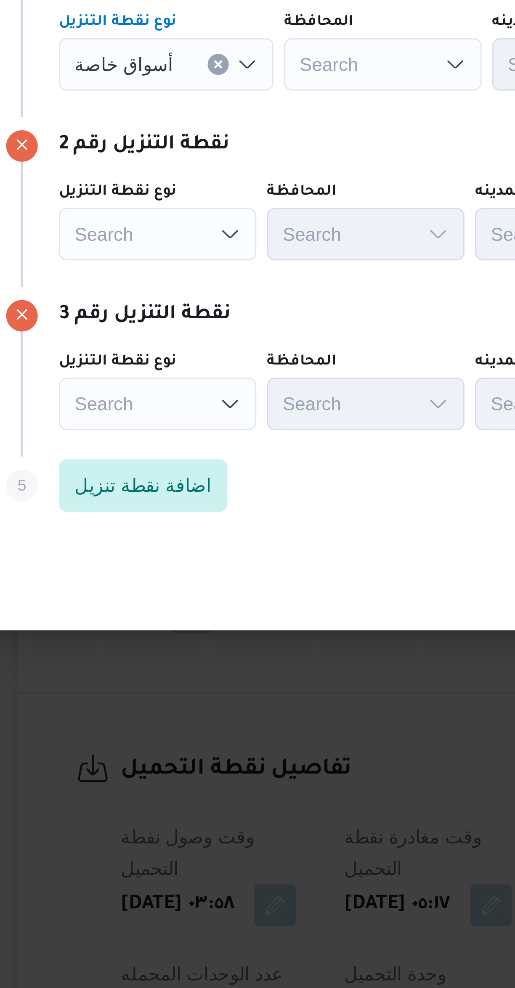
click at [172, 463] on div "Search" at bounding box center [154, 471] width 63 height 17
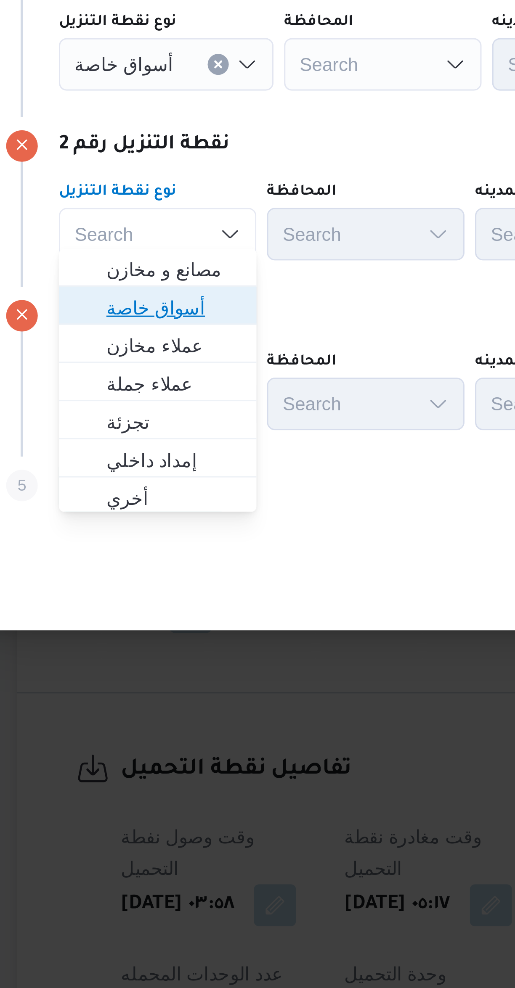
click at [167, 492] on span "أسواق خاصة" at bounding box center [159, 495] width 43 height 10
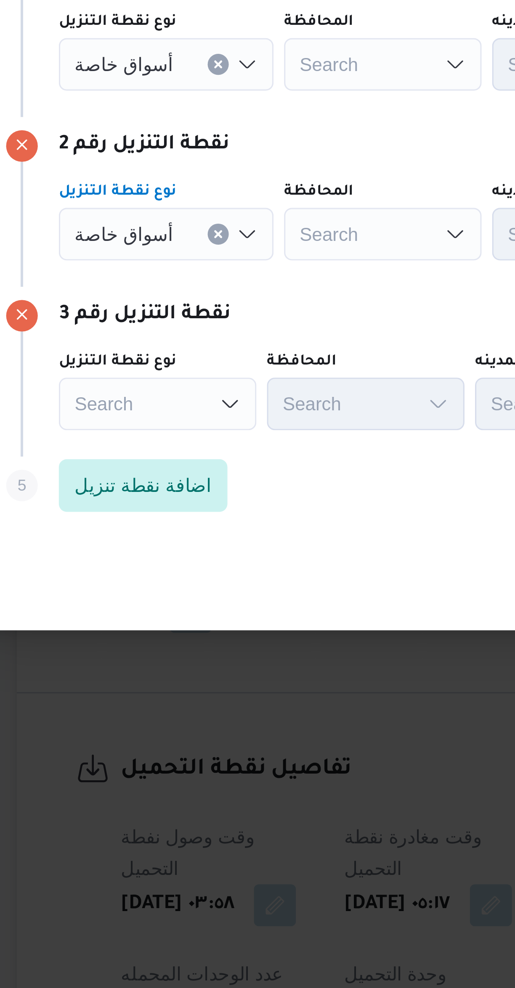
click at [171, 517] on div "Search" at bounding box center [154, 525] width 63 height 17
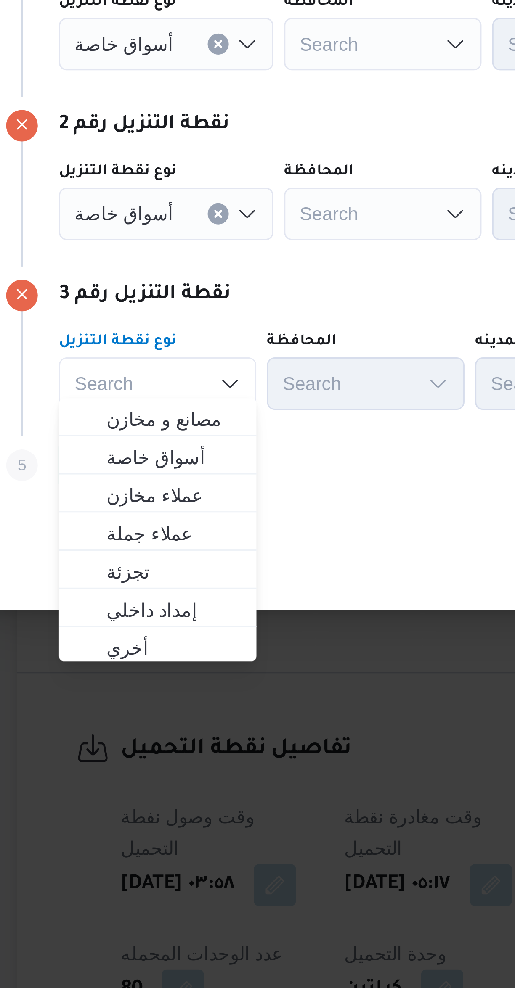
scroll to position [90, 0]
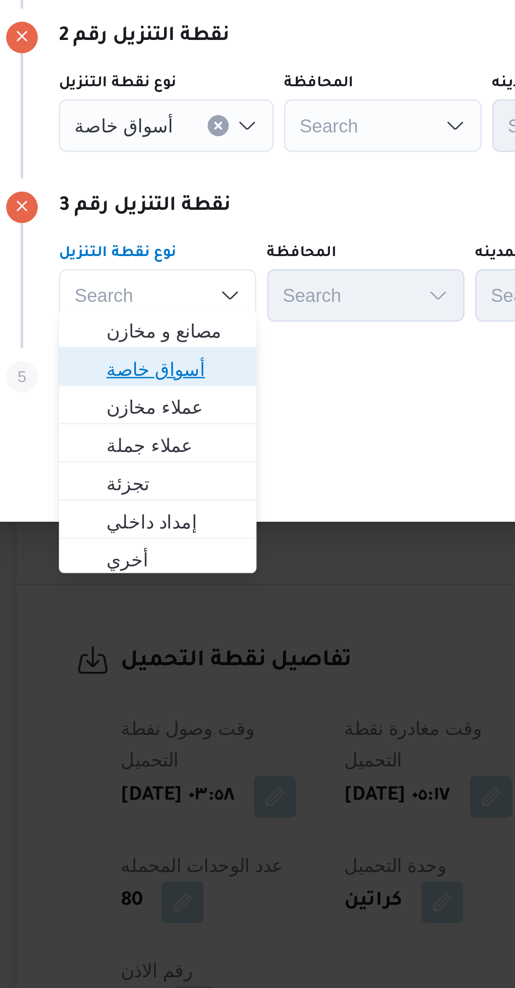
click at [169, 552] on span "أسواق خاصة" at bounding box center [159, 549] width 43 height 10
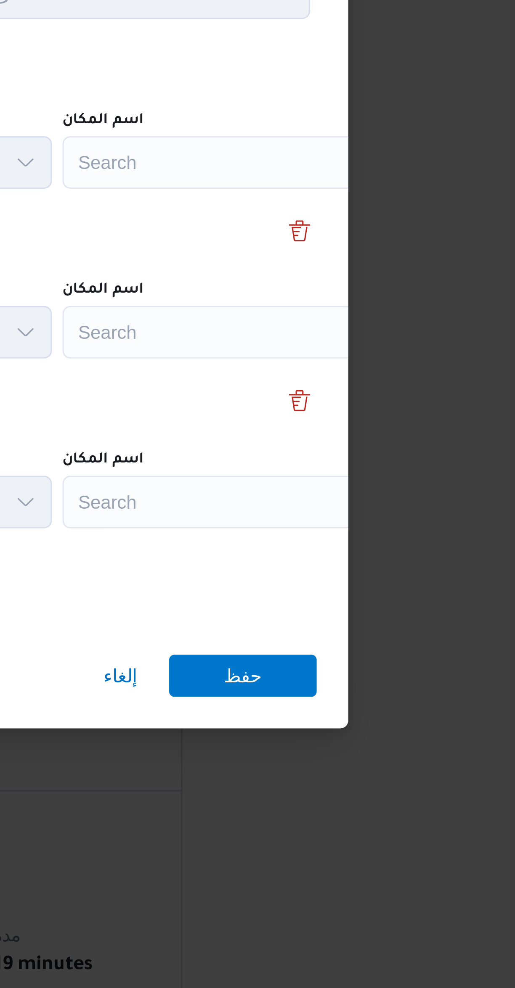
click at [386, 409] on div "Search" at bounding box center [379, 417] width 105 height 17
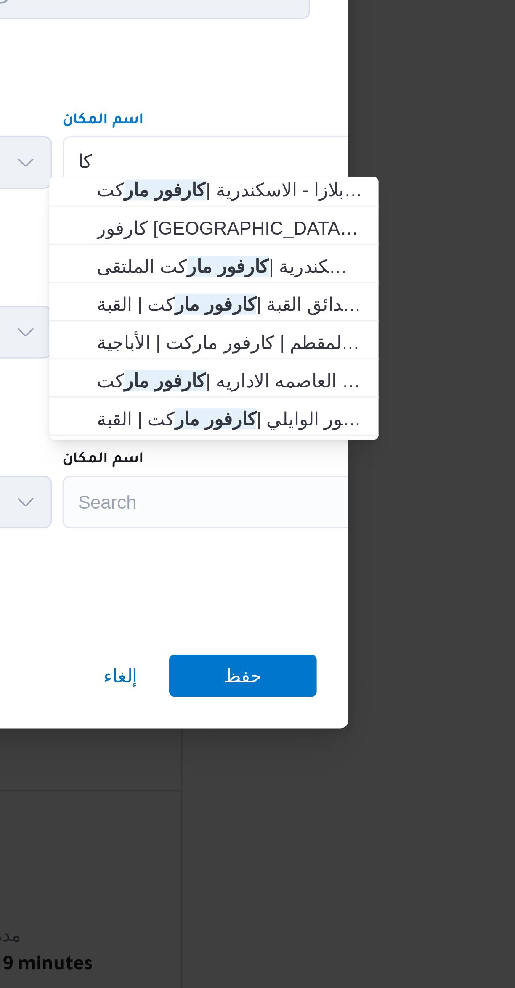
scroll to position [0, 0]
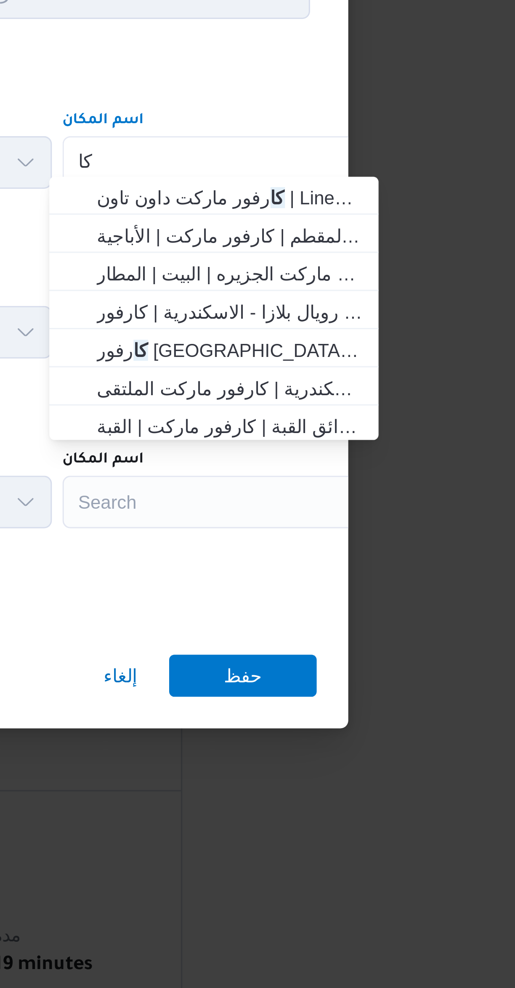
type input "ك"
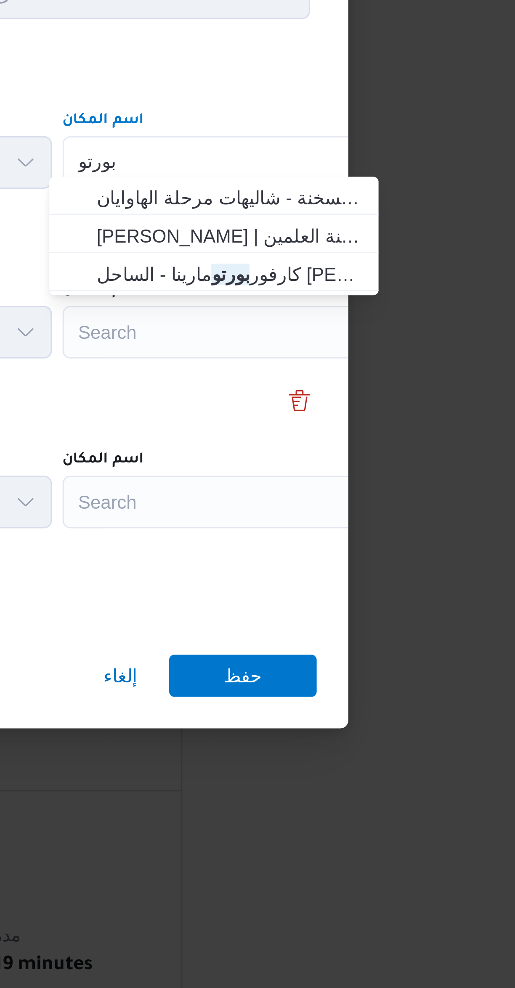
type input "بورتو"
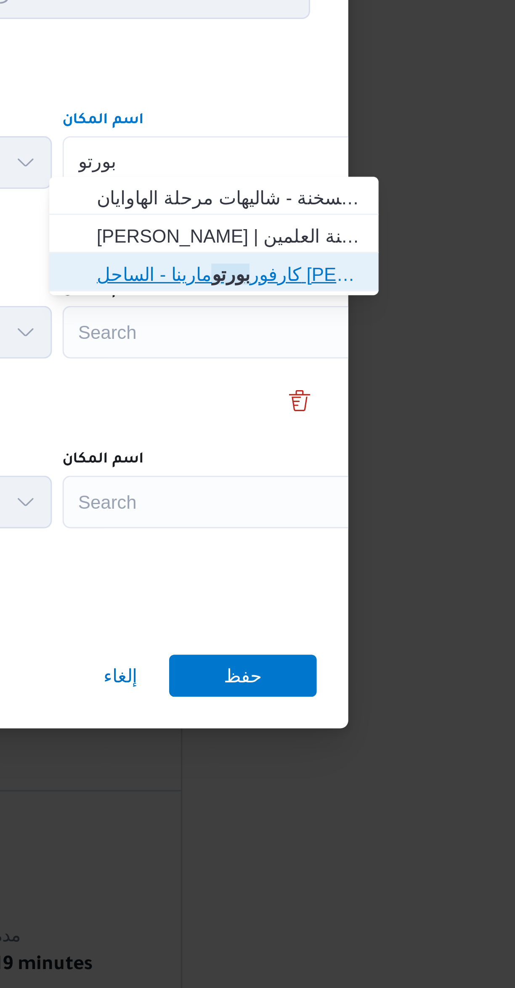
click at [407, 454] on span "كارفور بورتو مارينا - الساحل الشمالى | Carrefour Market | null" at bounding box center [380, 453] width 85 height 10
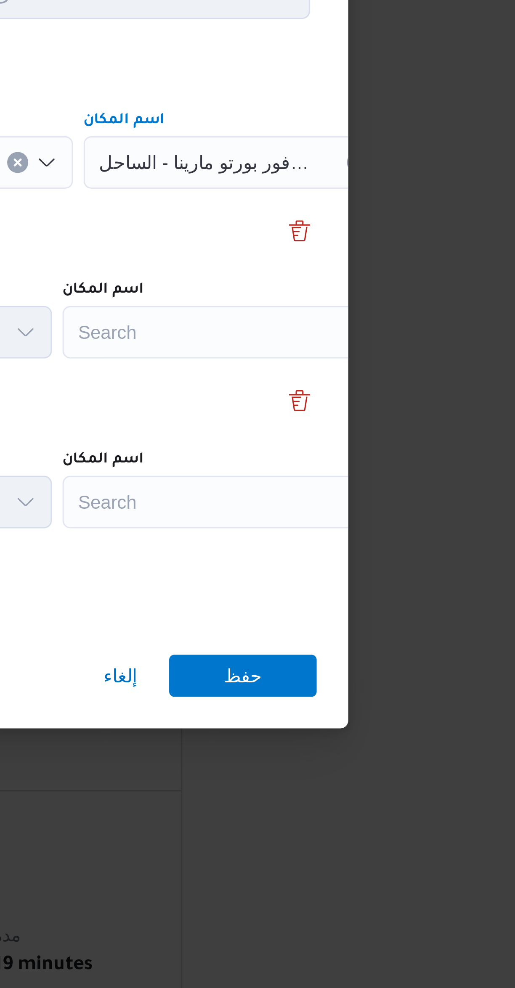
click at [395, 468] on div "Search" at bounding box center [379, 471] width 105 height 17
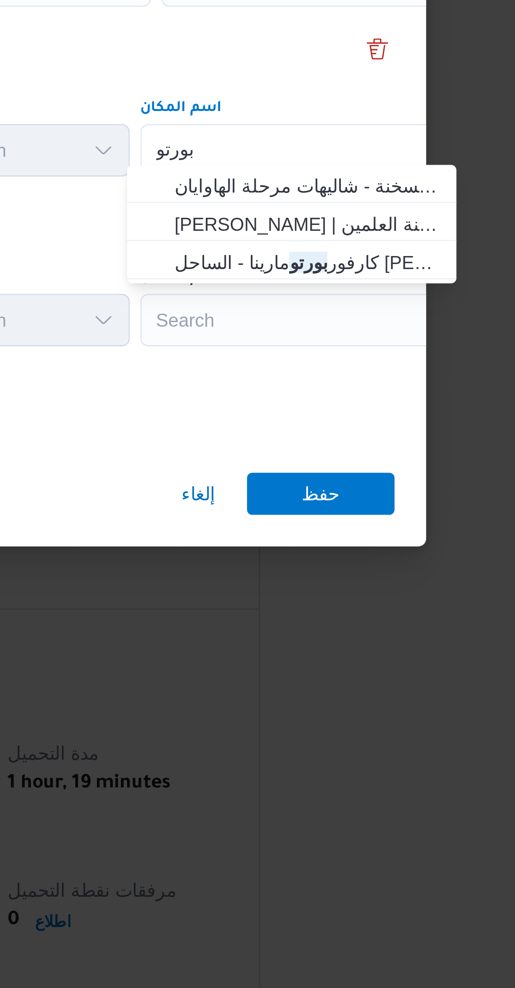
scroll to position [90, 0]
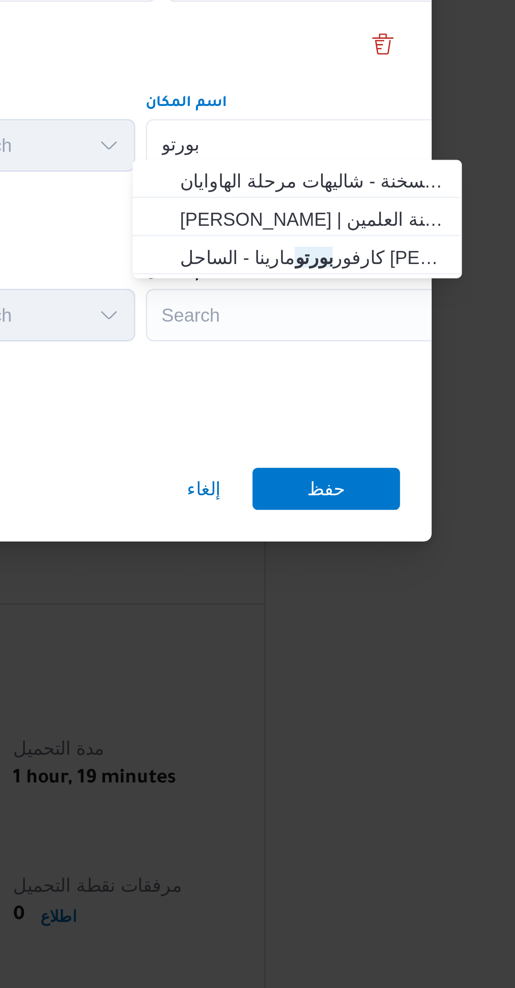
type input "بورتو"
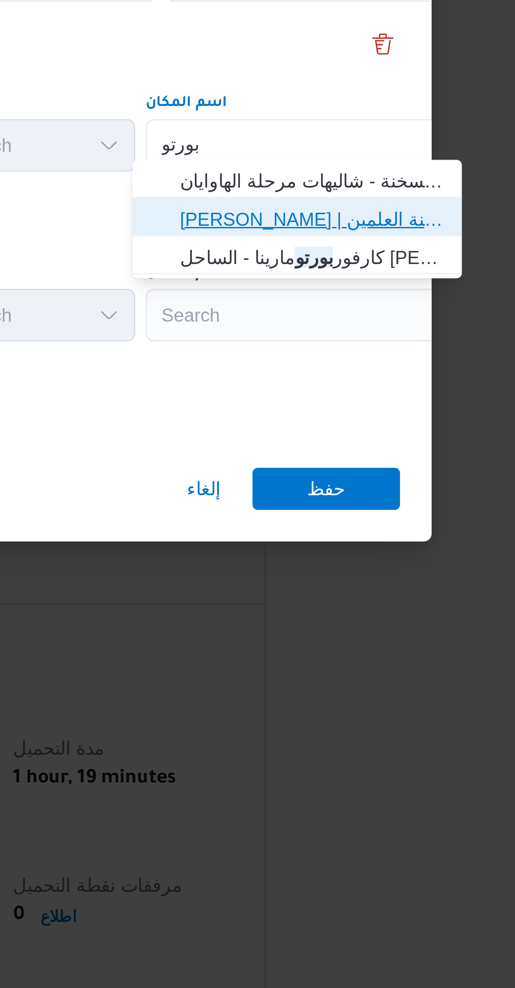
click at [398, 492] on span "كارفور جولف مارينا - مارينا | جولف بورتو مارينا | مدينة العلمين" at bounding box center [380, 495] width 85 height 10
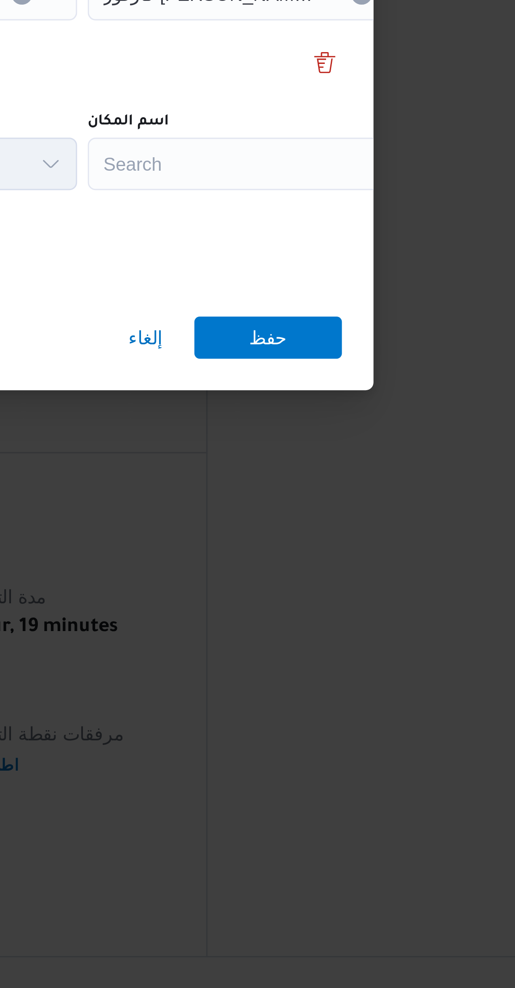
click at [410, 522] on div "Search" at bounding box center [379, 525] width 105 height 17
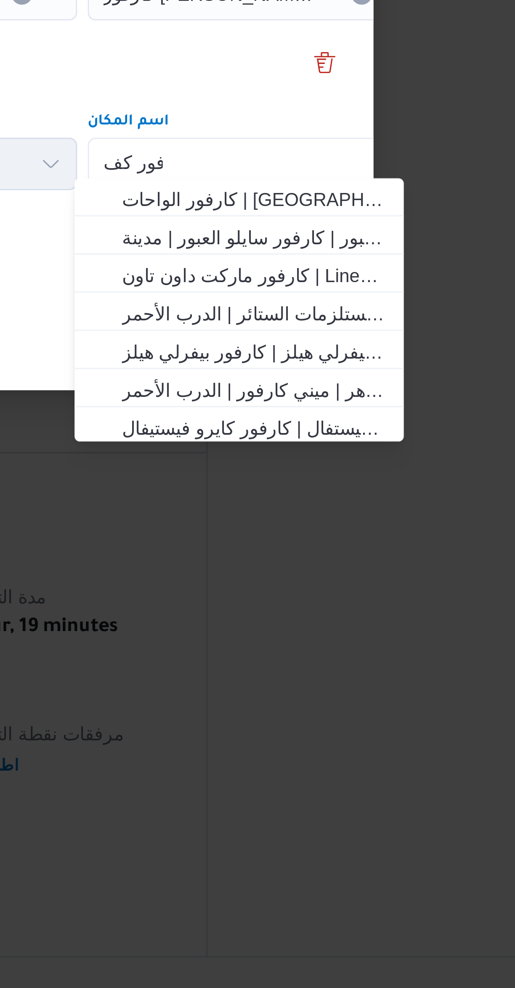
scroll to position [0, 0]
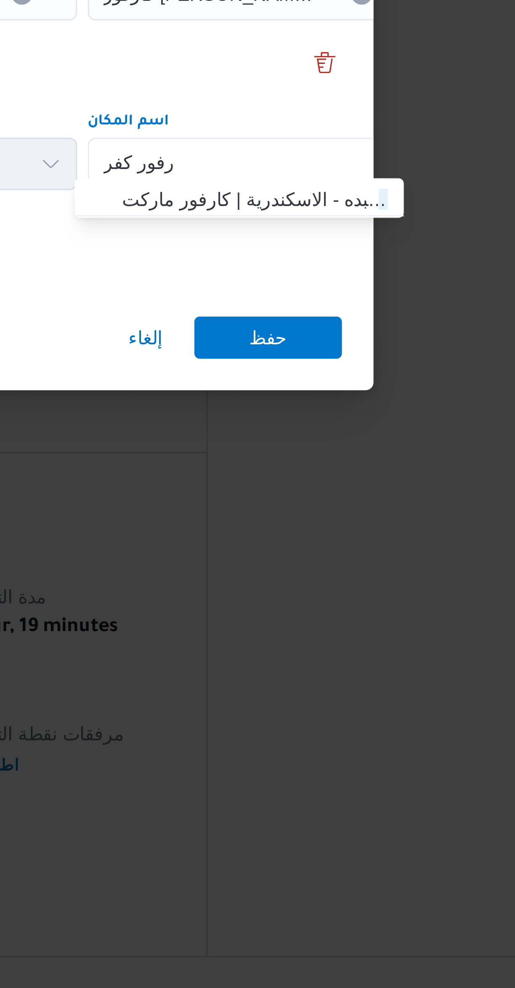
type input "كارفور كفر"
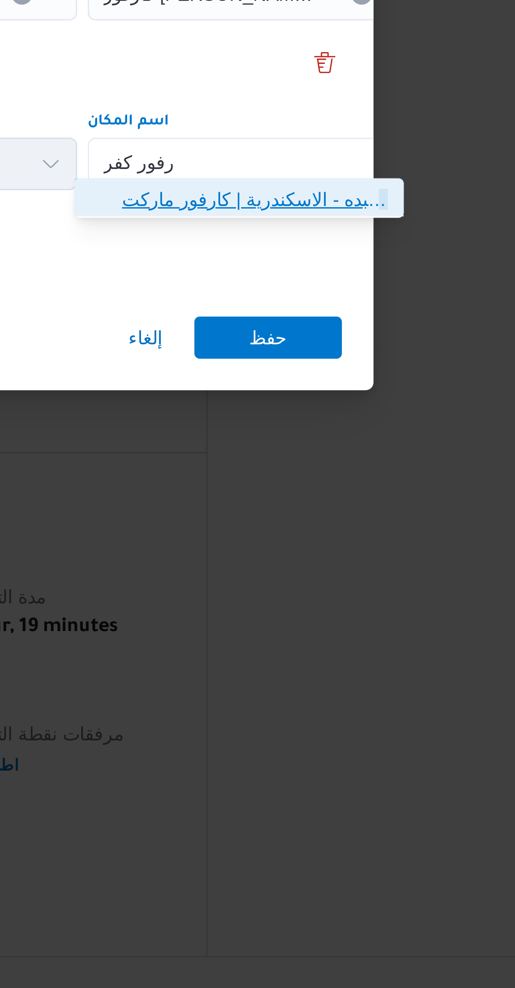
click at [402, 536] on span "كارفور كفر عبده - الاسكندرية | كارفور ماركت كفر عبده | أبو النواتير" at bounding box center [380, 537] width 85 height 10
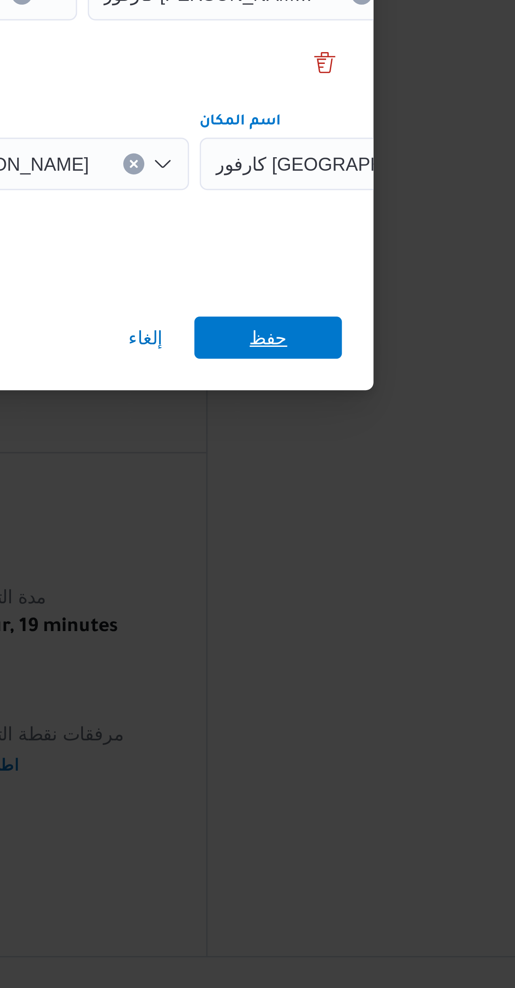
click at [396, 578] on span "حفظ" at bounding box center [384, 580] width 47 height 13
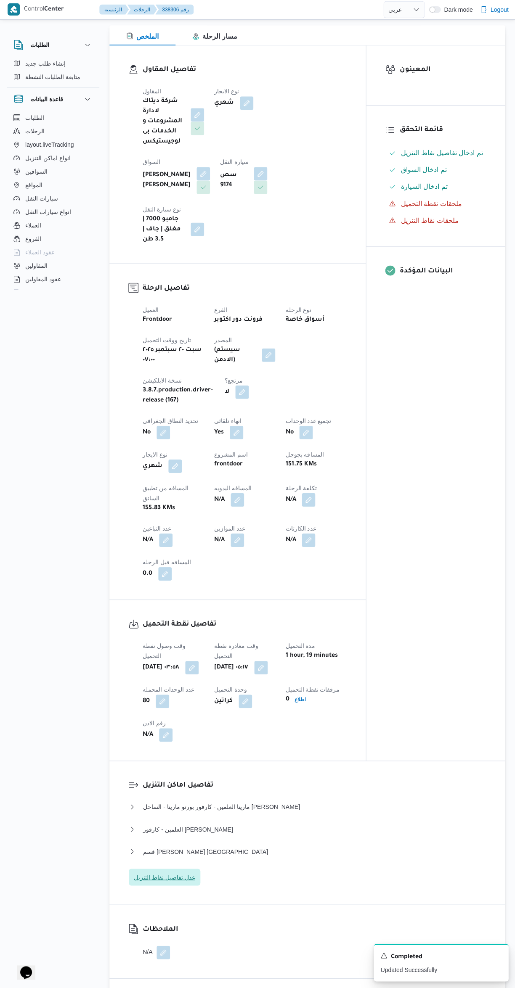
scroll to position [128, 0]
select select "ar"
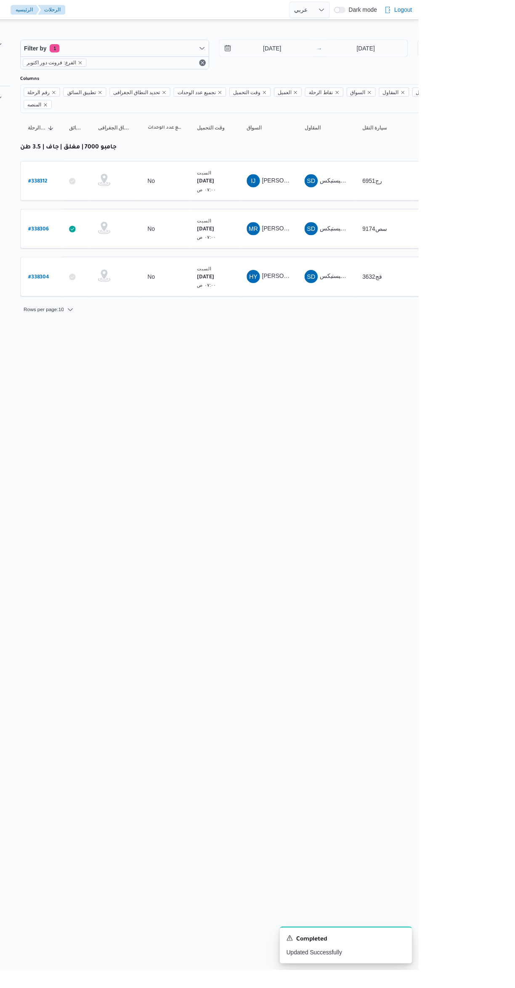
click at [136, 182] on b "# 338312" at bounding box center [127, 185] width 20 height 6
select select "ar"
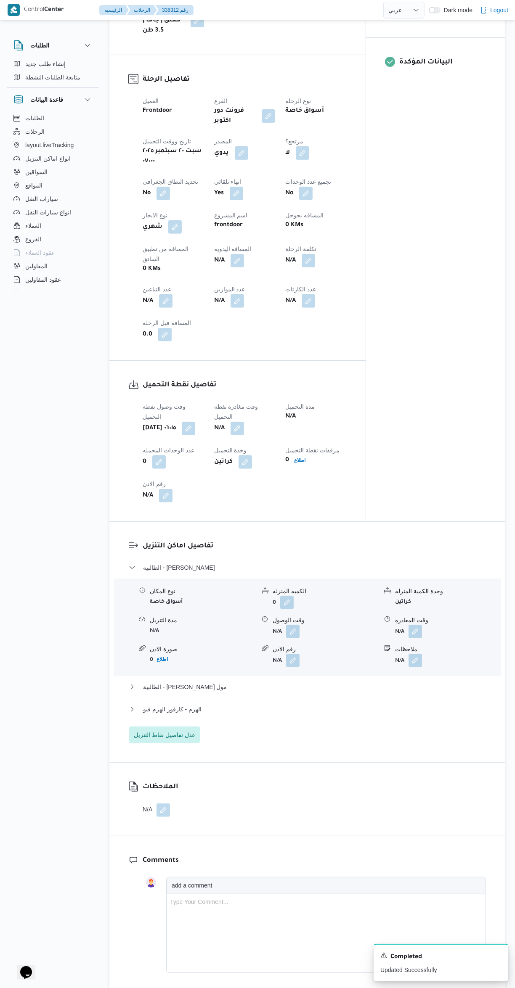
scroll to position [375, 0]
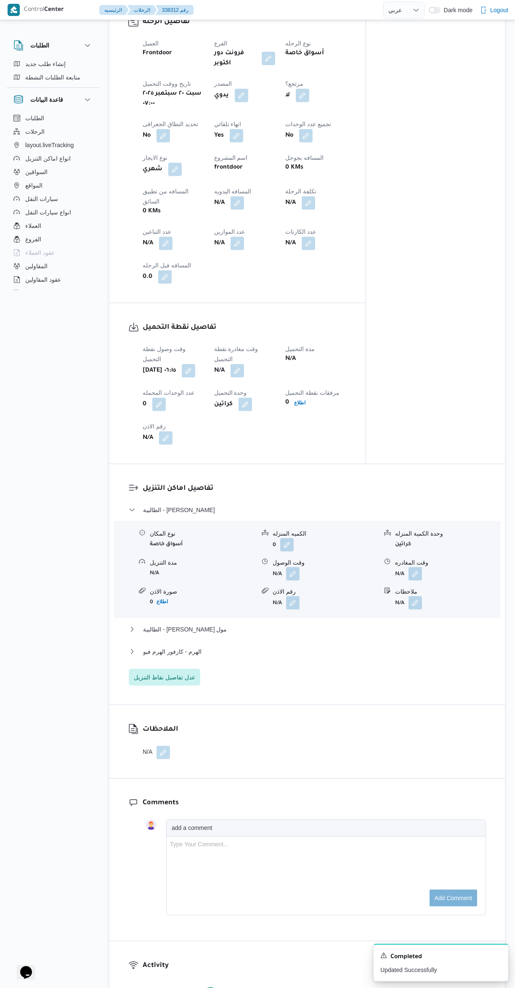
click at [241, 364] on button "button" at bounding box center [236, 370] width 13 height 13
click at [261, 464] on div "تفاصيل اماكن التنزيل الطالبية - كارفور زيزينيا نوع المكان أسواق خاصة الكميه الم…" at bounding box center [306, 584] width 395 height 240
click at [195, 364] on button "button" at bounding box center [188, 370] width 13 height 13
click at [181, 352] on input "٢٠/٠٩/٢٠٢٥ ٠٦:١٥" at bounding box center [177, 348] width 95 height 17
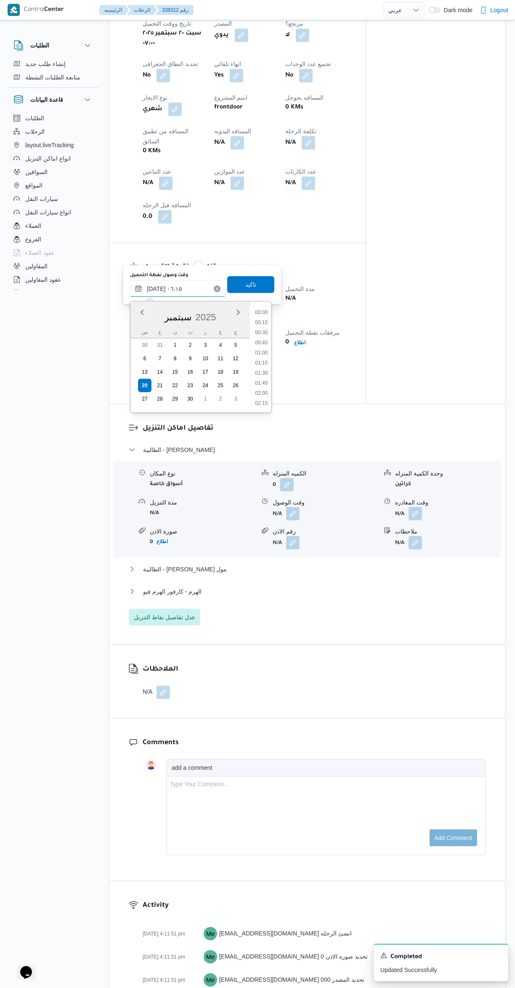
scroll to position [0, 0]
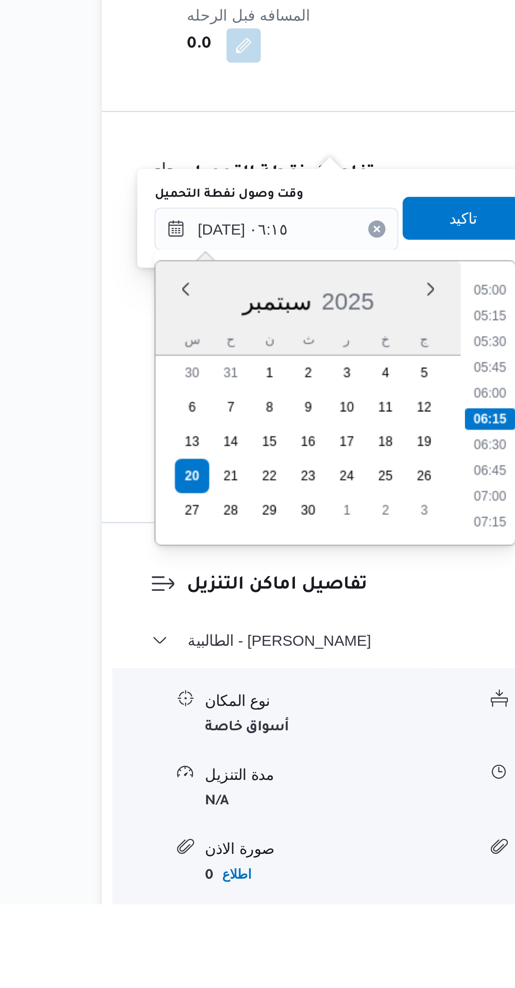
click at [265, 748] on li "05:00" at bounding box center [261, 747] width 19 height 8
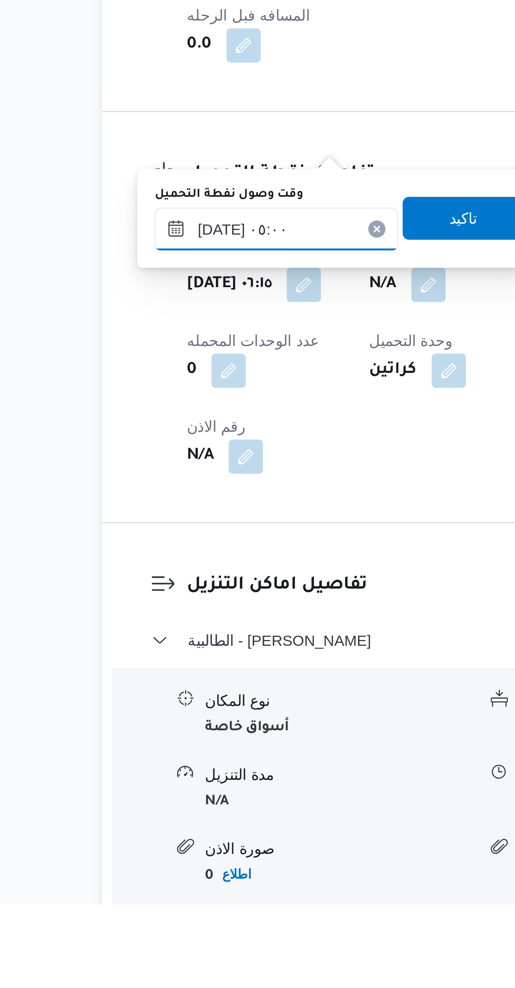
click at [186, 720] on input "٢٠/٠٩/٢٠٢٥ ٠٥:٠٠" at bounding box center [177, 723] width 95 height 17
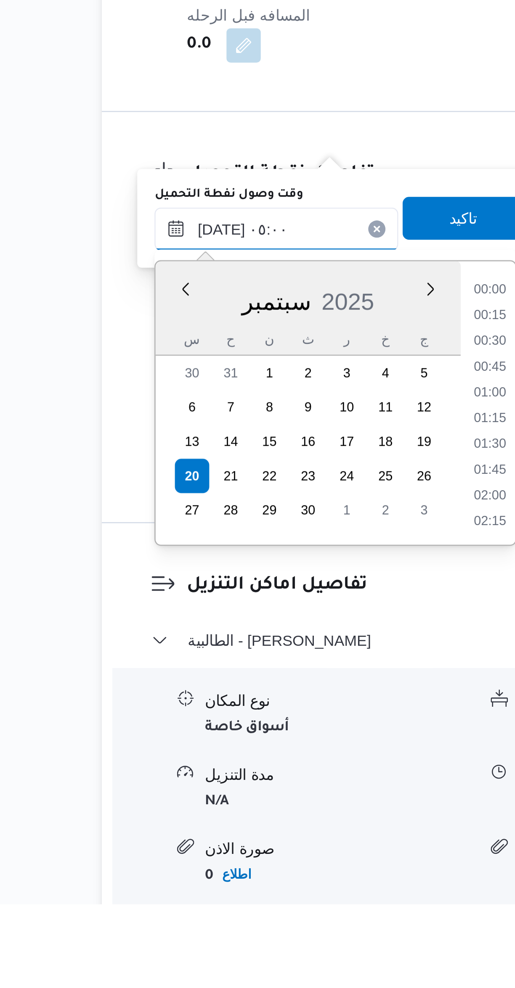
scroll to position [151, 0]
click at [261, 747] on li "03:45" at bounding box center [261, 747] width 19 height 8
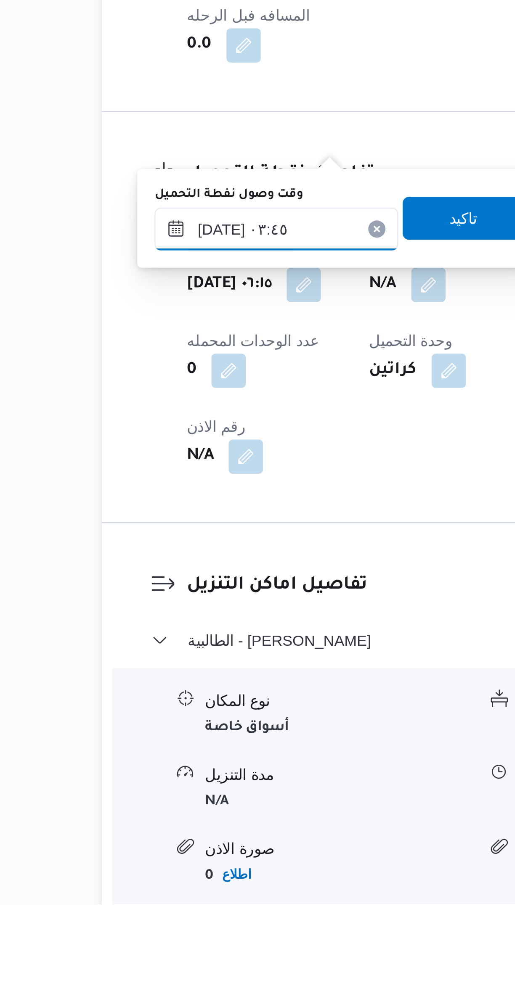
click at [189, 722] on input "٢٠/٠٩/٢٠٢٥ ٠٣:٤٥" at bounding box center [177, 723] width 95 height 17
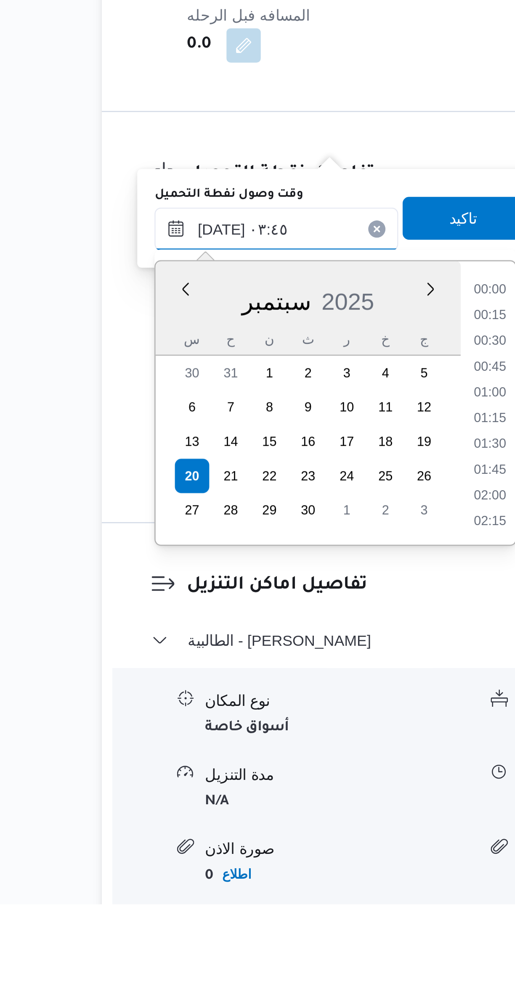
scroll to position [100, 0]
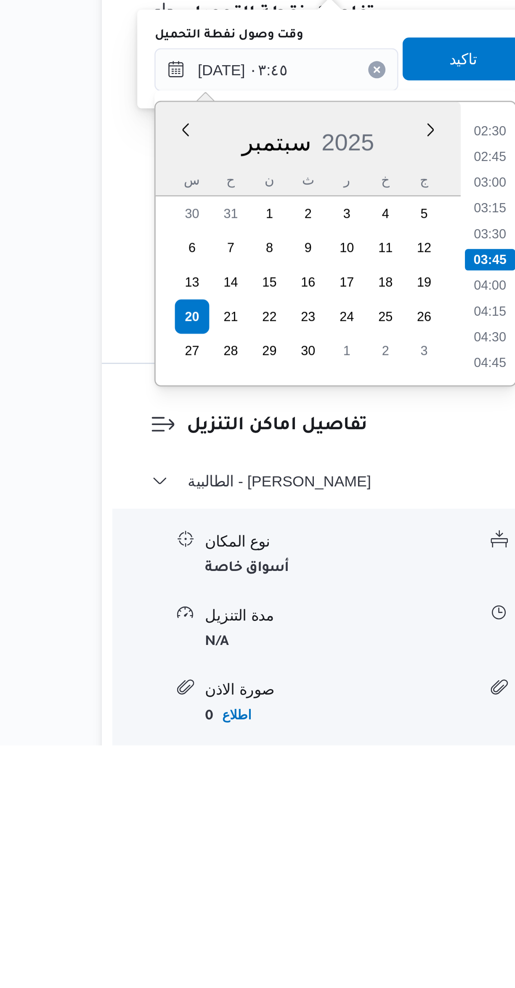
click at [264, 826] on li "04:30" at bounding box center [261, 828] width 19 height 8
type input "٢٠/٠٩/٢٠٢٥ ٠٤:٣٠"
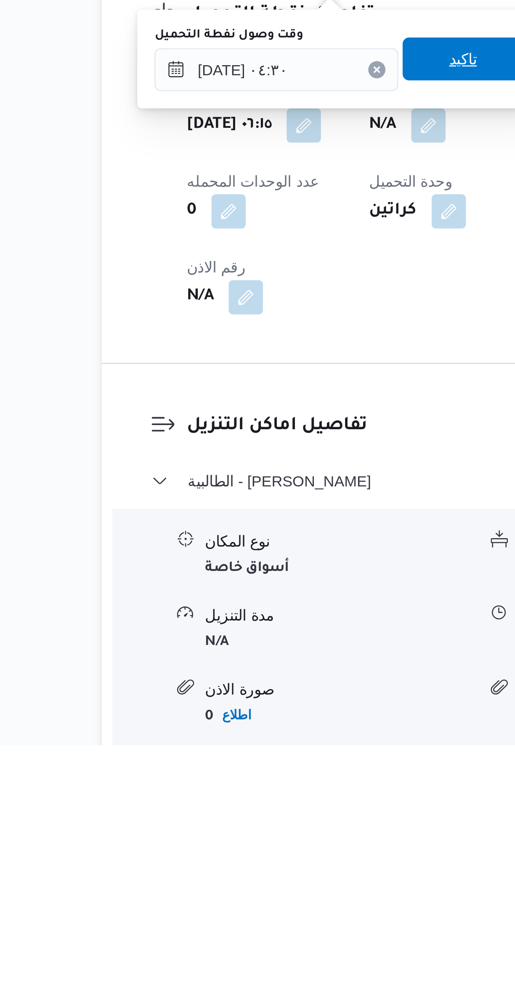
click at [252, 720] on span "تاكيد" at bounding box center [250, 719] width 47 height 17
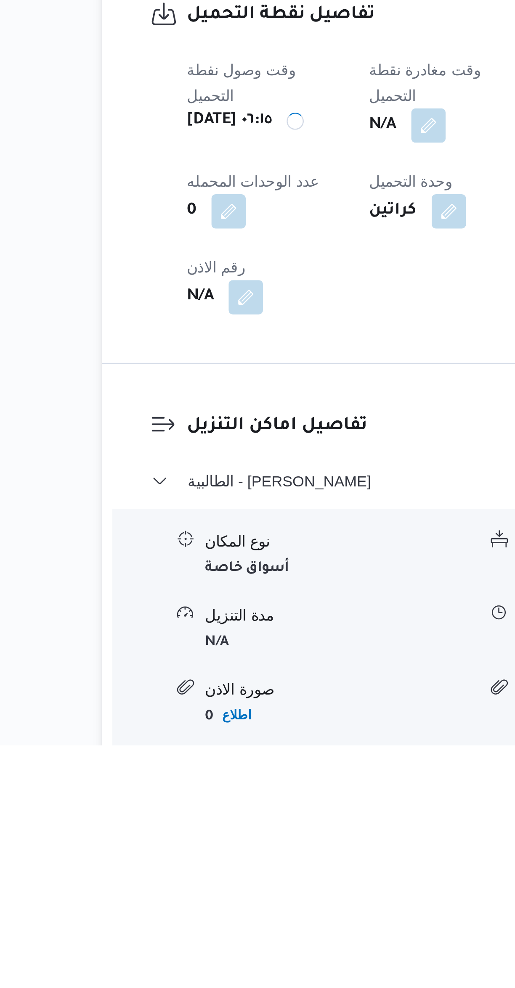
scroll to position [0, 0]
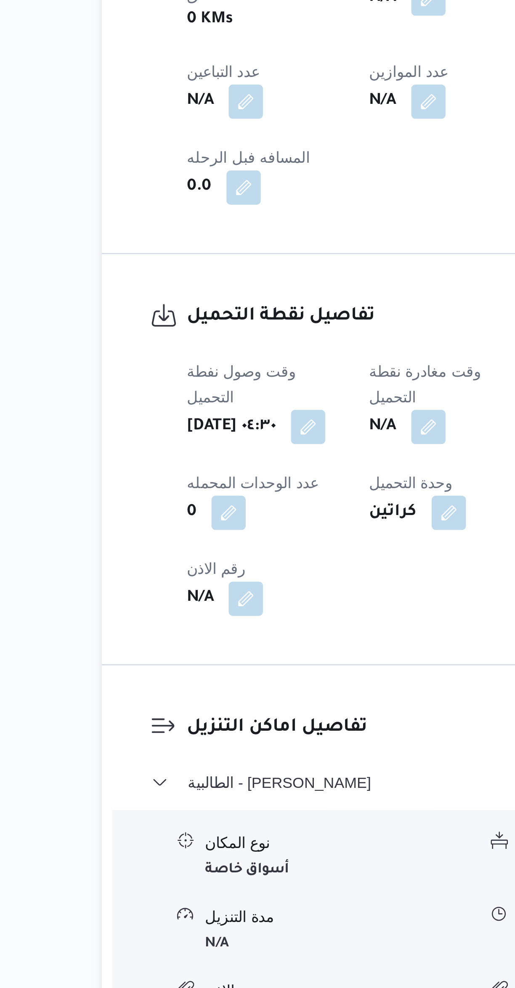
click at [243, 739] on button "button" at bounding box center [236, 745] width 13 height 13
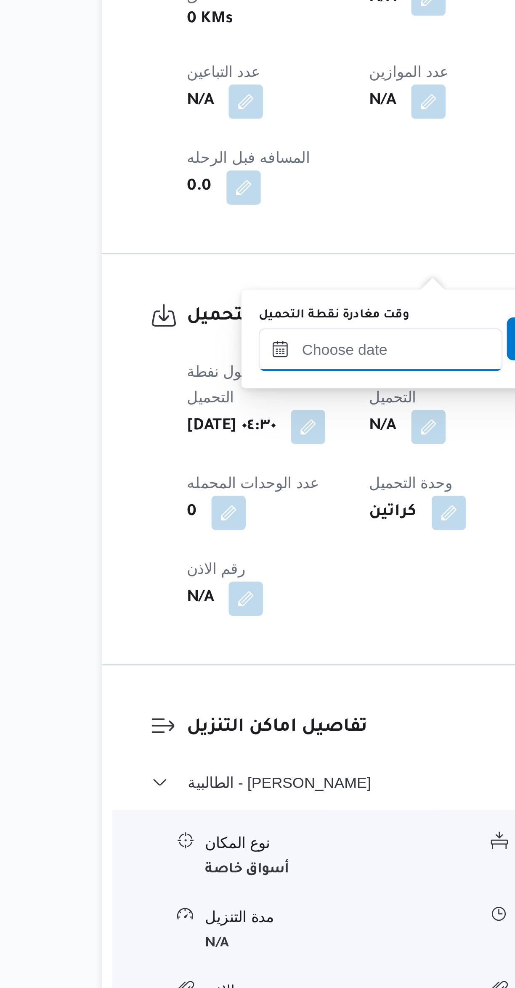
click at [222, 712] on input "وقت مغادرة نقطة التحميل" at bounding box center [218, 715] width 95 height 17
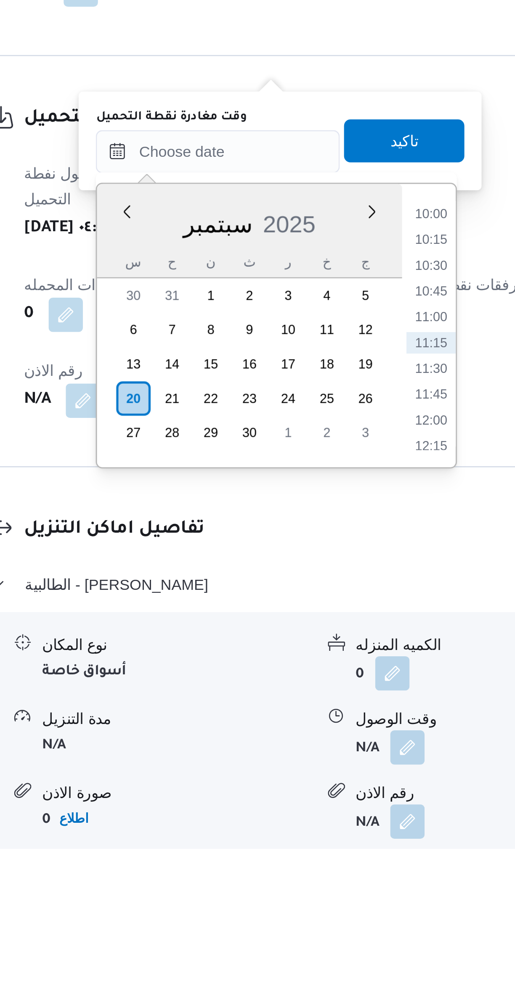
click at [305, 740] on li "10:00" at bounding box center [301, 739] width 19 height 8
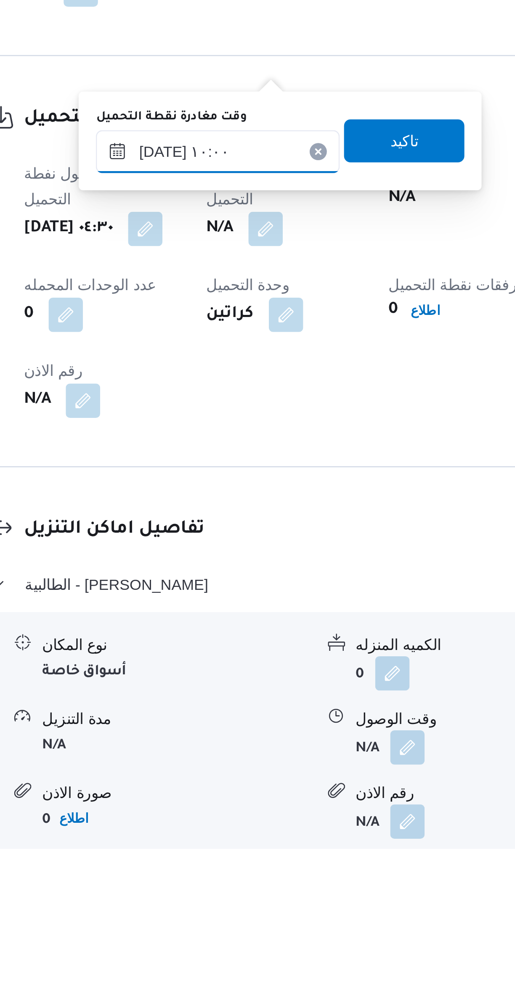
click at [192, 715] on input "٢٠/٠٩/٢٠٢٥ ١٠:٠٠" at bounding box center [218, 715] width 95 height 17
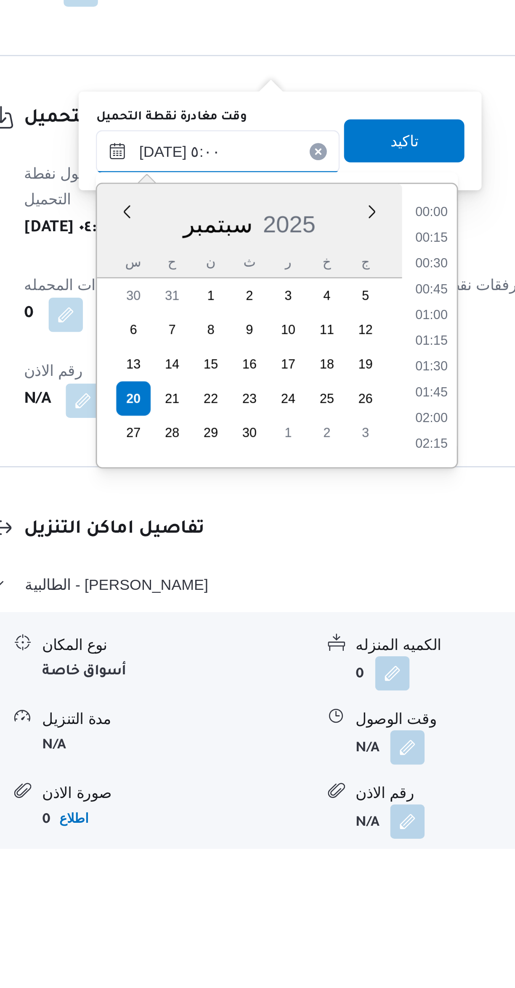
scroll to position [113, 0]
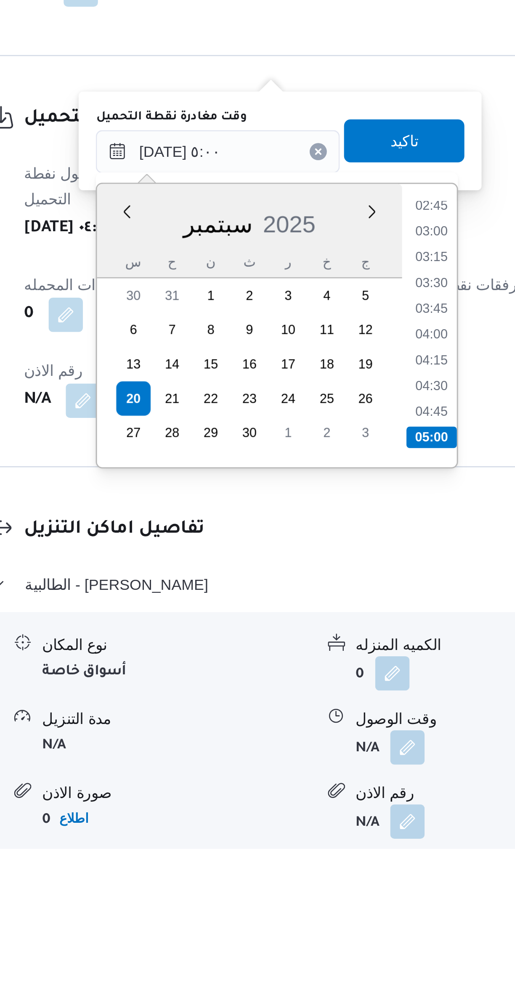
click at [304, 826] on li "05:00" at bounding box center [302, 827] width 20 height 8
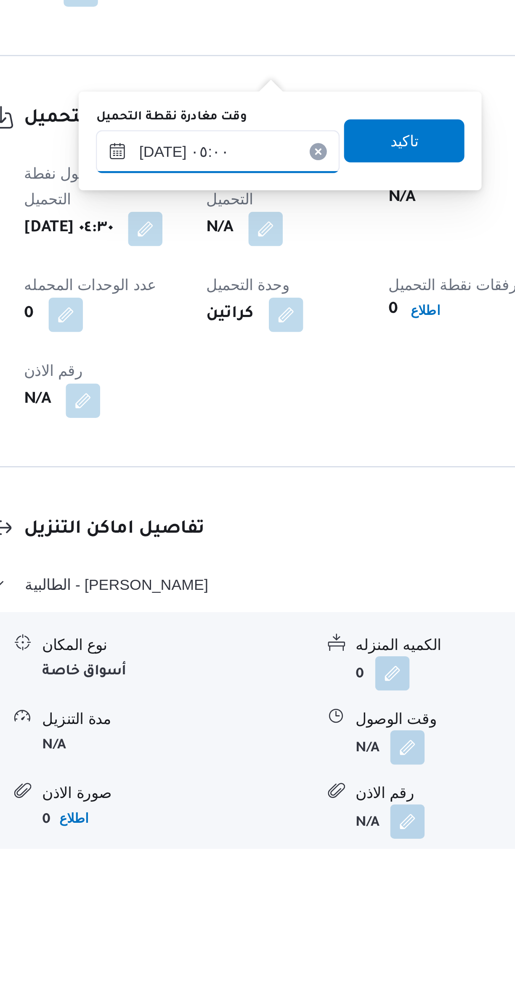
click at [234, 719] on input "٢٠/٠٩/٢٠٢٥ ٠٥:٠٠" at bounding box center [218, 715] width 95 height 17
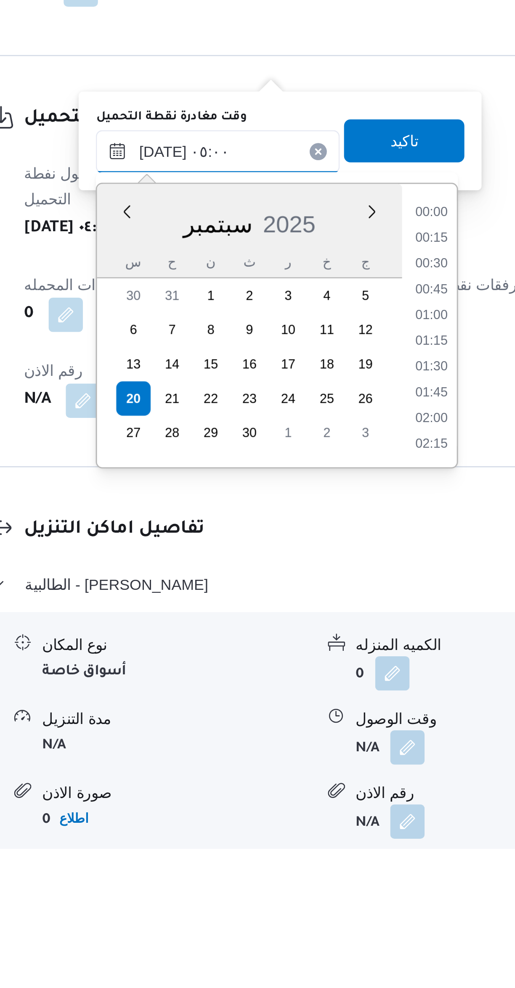
scroll to position [151, 0]
click at [305, 799] on li "05:15" at bounding box center [302, 799] width 19 height 8
type input "٢٠/٠٩/٢٠٢٥ ٠٥:١٥"
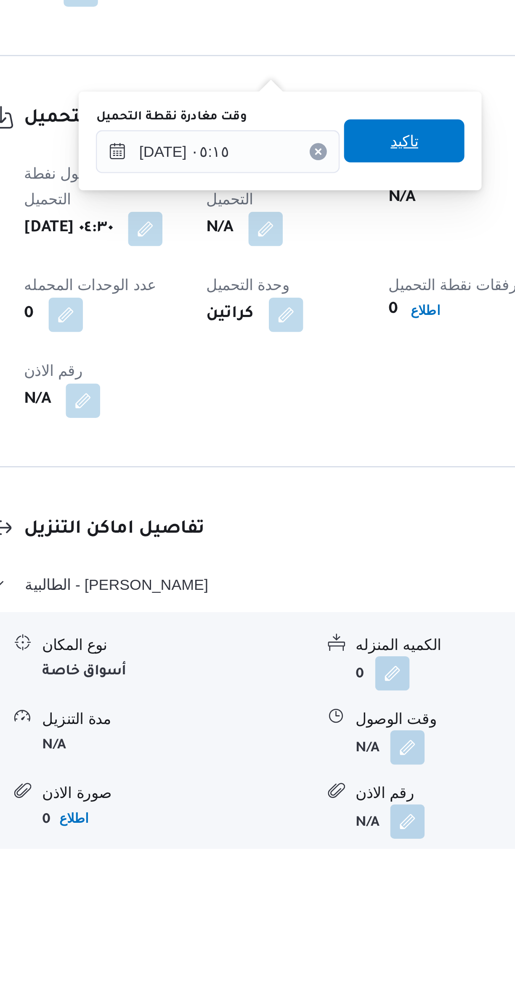
click at [302, 708] on span "تاكيد" at bounding box center [291, 710] width 47 height 17
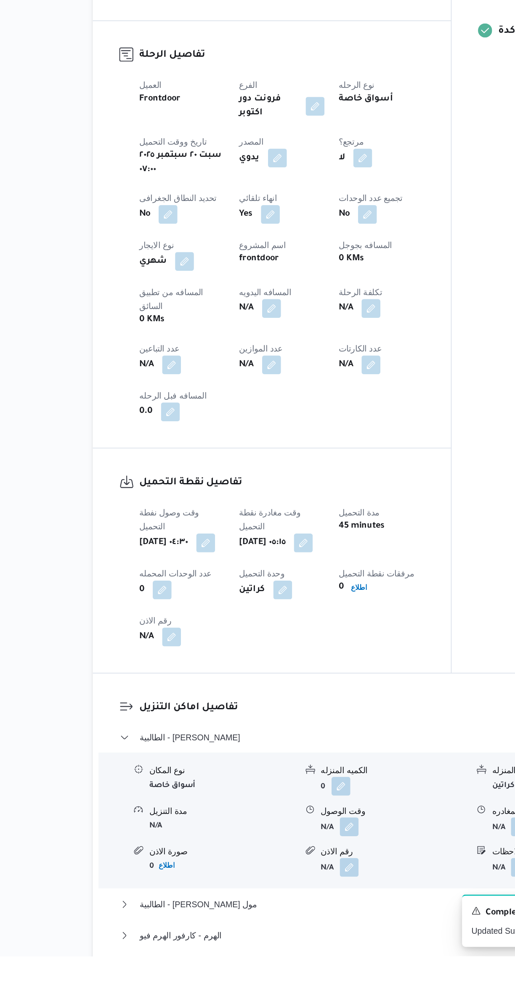
scroll to position [53, 0]
click at [261, 805] on h3 "تفاصيل اماكن التنزيل" at bounding box center [313, 810] width 343 height 11
click at [259, 826] on button "الطالبية - كارفور زيزينيا" at bounding box center [307, 831] width 357 height 10
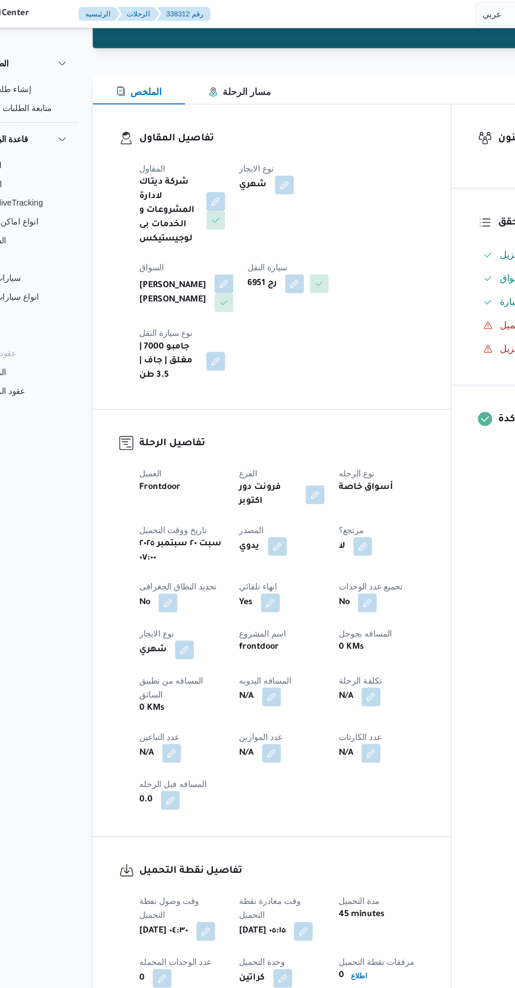
scroll to position [51, 0]
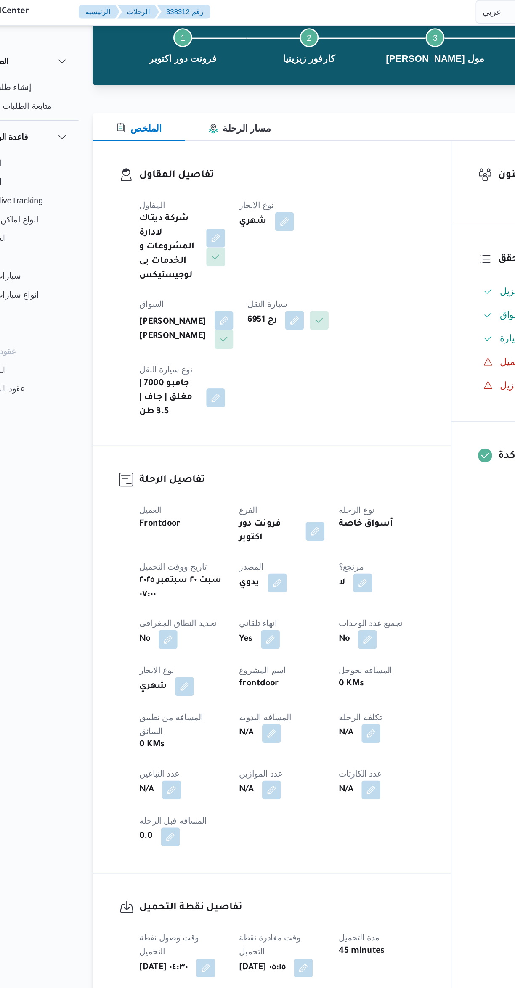
click at [210, 224] on button "button" at bounding box center [202, 230] width 13 height 13
click at [379, 208] on input "اختار السواق" at bounding box center [379, 209] width 1 height 10
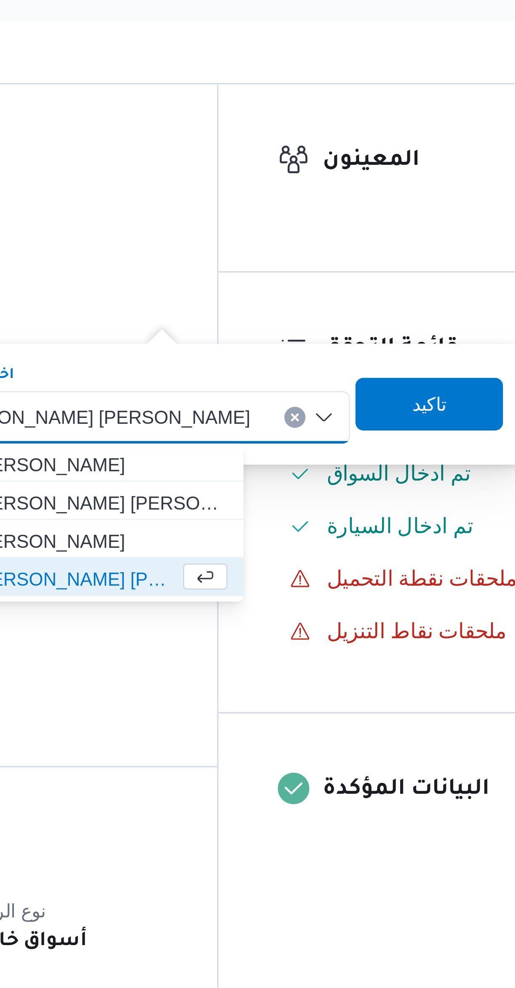
scroll to position [37, 0]
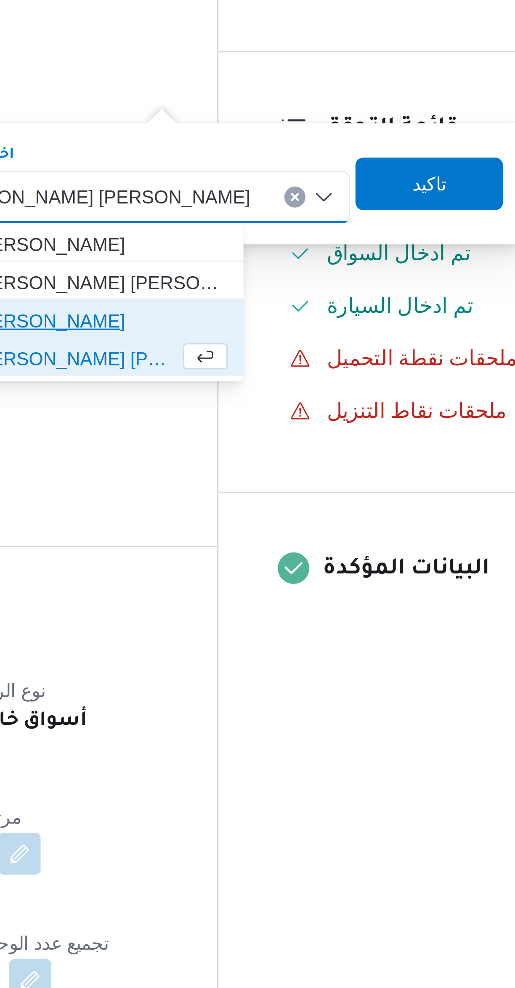
click at [354, 266] on span "عصام محمود السيد حسين" at bounding box center [328, 263] width 81 height 10
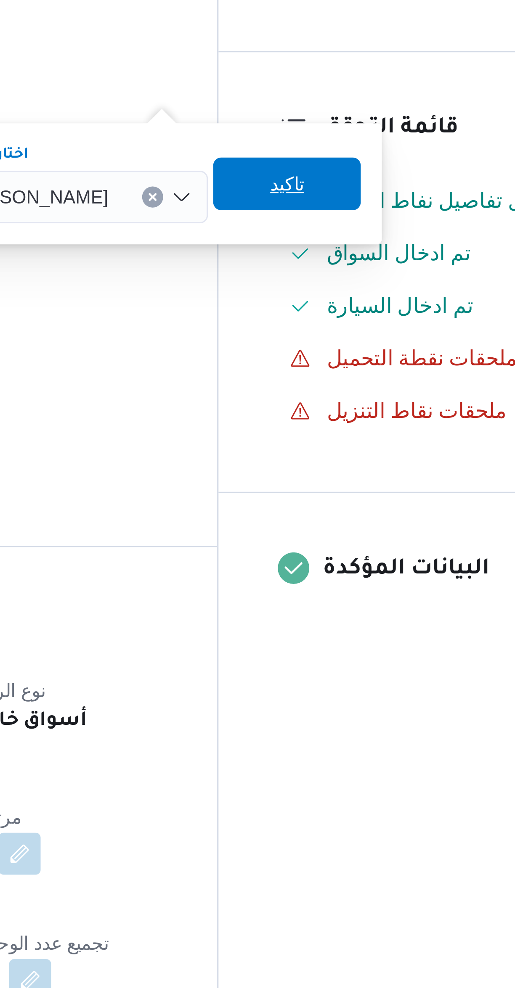
click at [406, 221] on span "تاكيد" at bounding box center [387, 219] width 47 height 17
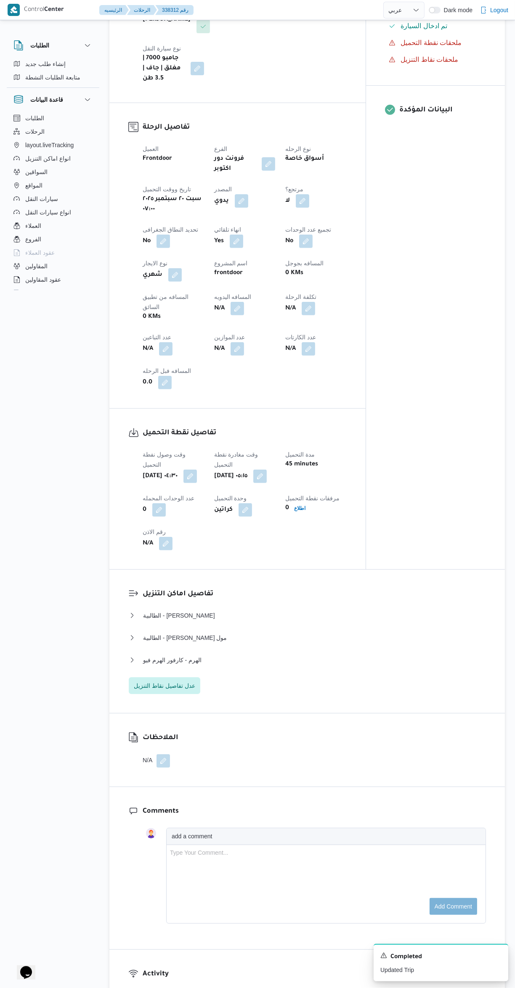
scroll to position [349, 0]
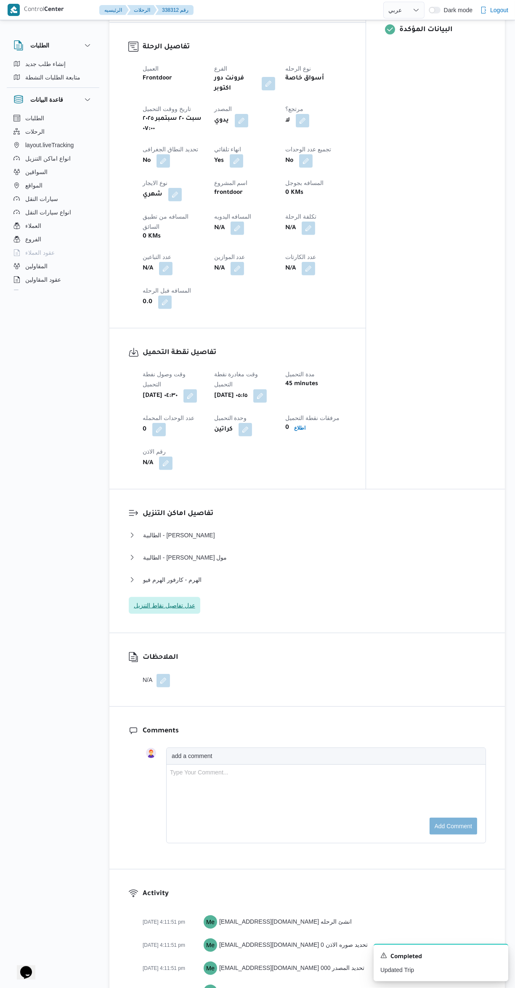
click at [187, 597] on span "عدل تفاصيل نقاط التنزيل" at bounding box center [164, 605] width 71 height 17
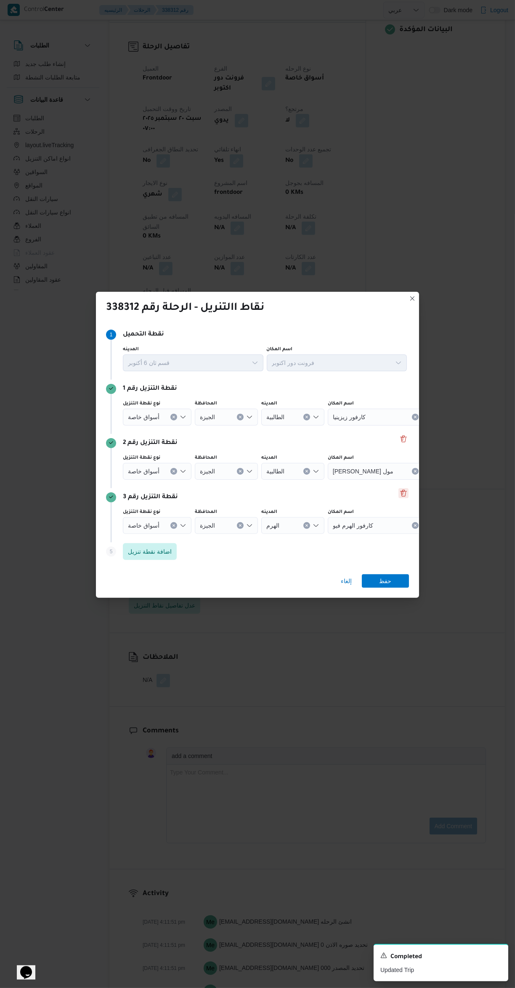
click at [403, 490] on button "Delete" at bounding box center [403, 493] width 10 height 10
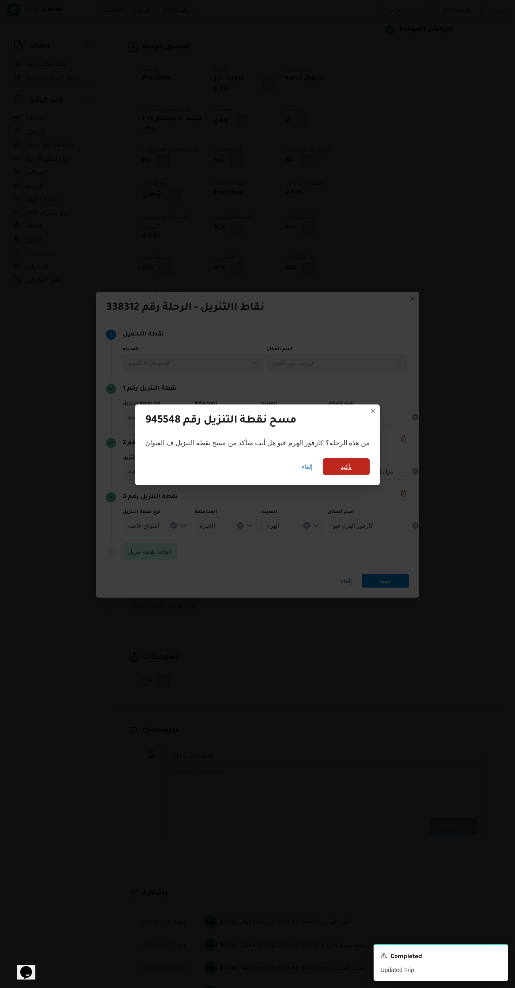
click at [340, 462] on span "تأكيد" at bounding box center [345, 467] width 11 height 10
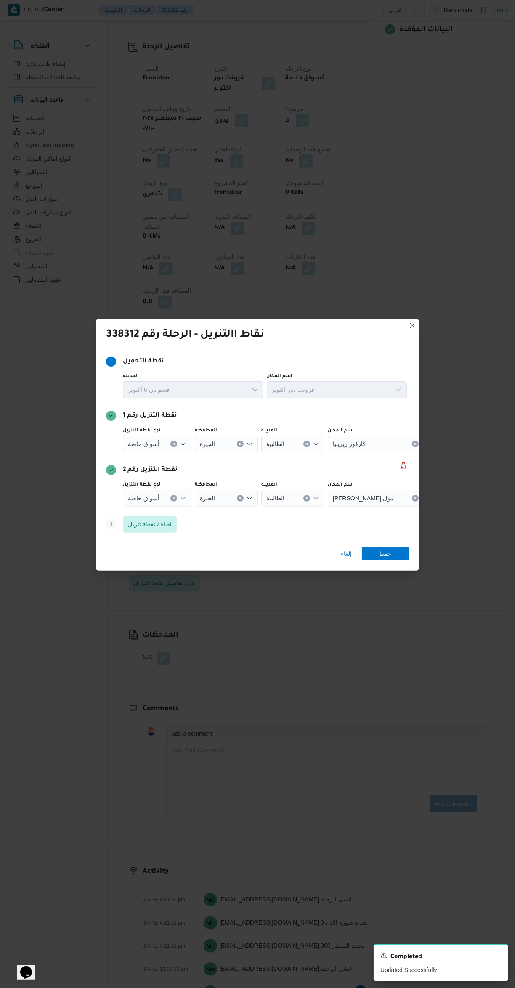
click at [163, 493] on input "نوع نقطة التنزيل" at bounding box center [163, 498] width 1 height 10
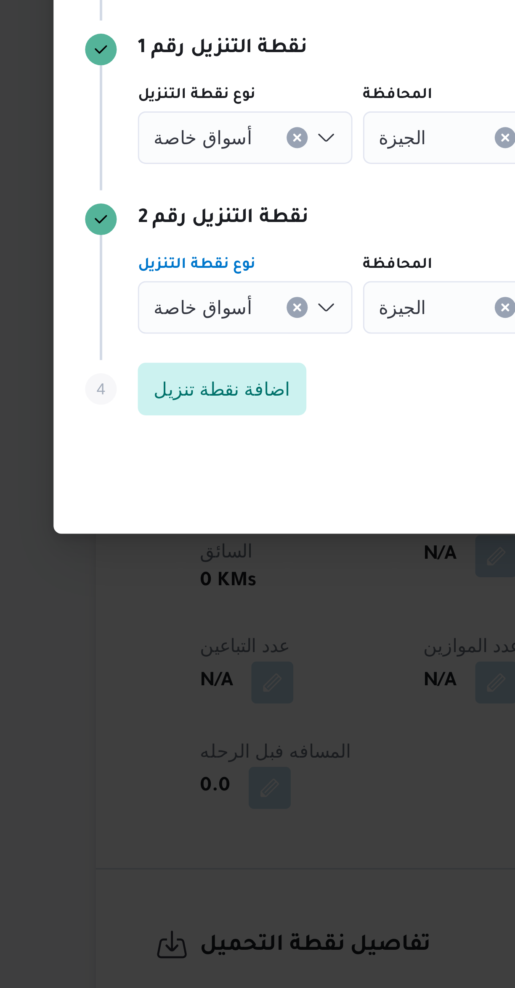
click at [153, 493] on span "أسواق خاصة" at bounding box center [144, 497] width 32 height 9
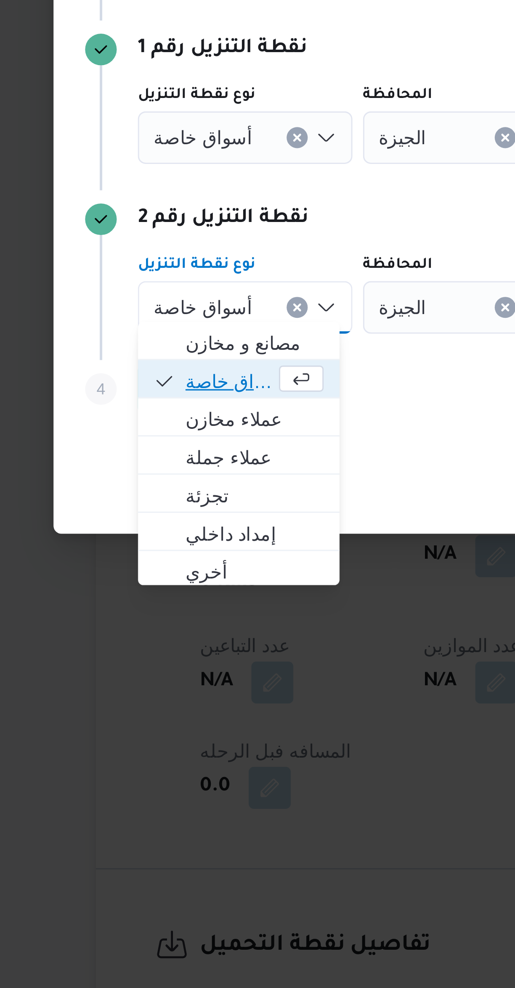
click at [153, 524] on span "أسواق خاصة" at bounding box center [152, 522] width 28 height 10
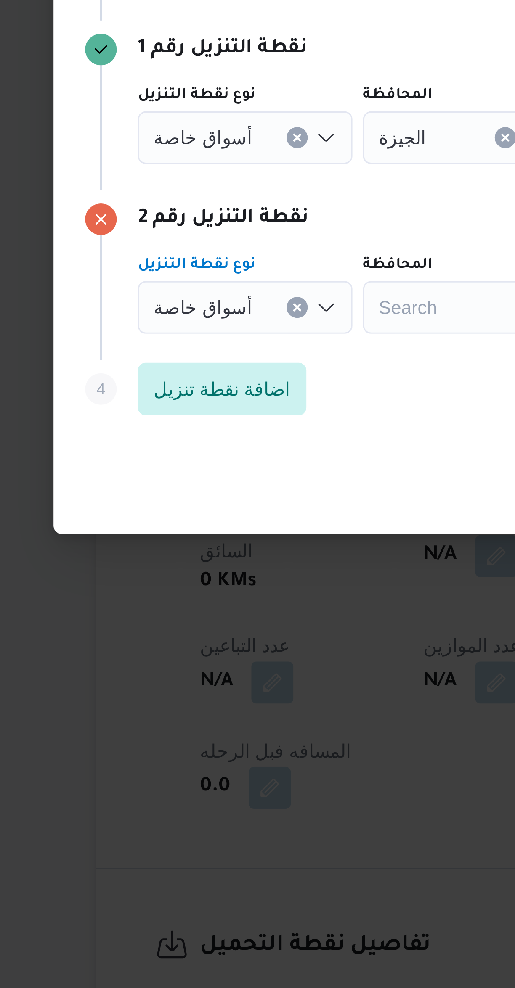
click at [163, 441] on input "نوع نقطة التنزيل" at bounding box center [163, 444] width 1 height 10
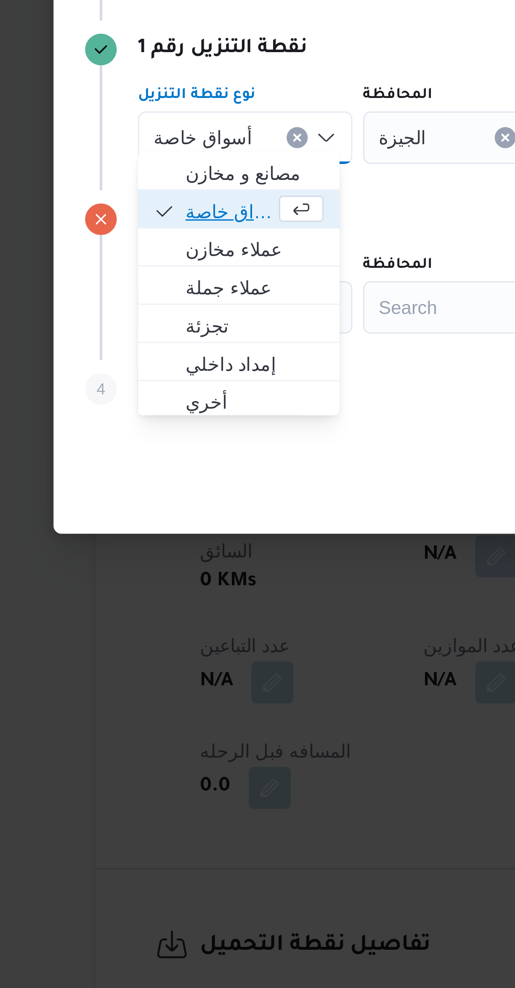
click at [152, 464] on span "أسواق خاصة" at bounding box center [152, 467] width 28 height 10
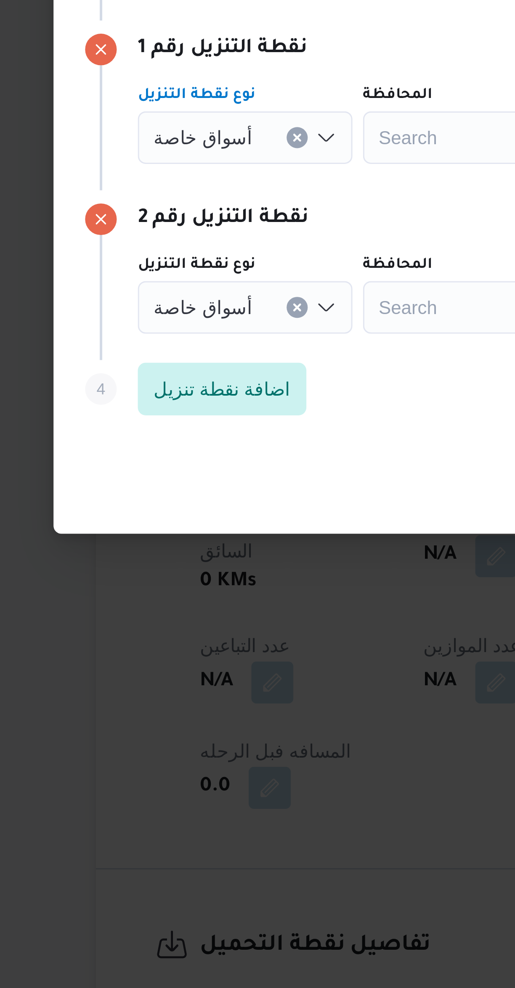
click at [214, 438] on div "Search" at bounding box center [226, 443] width 63 height 17
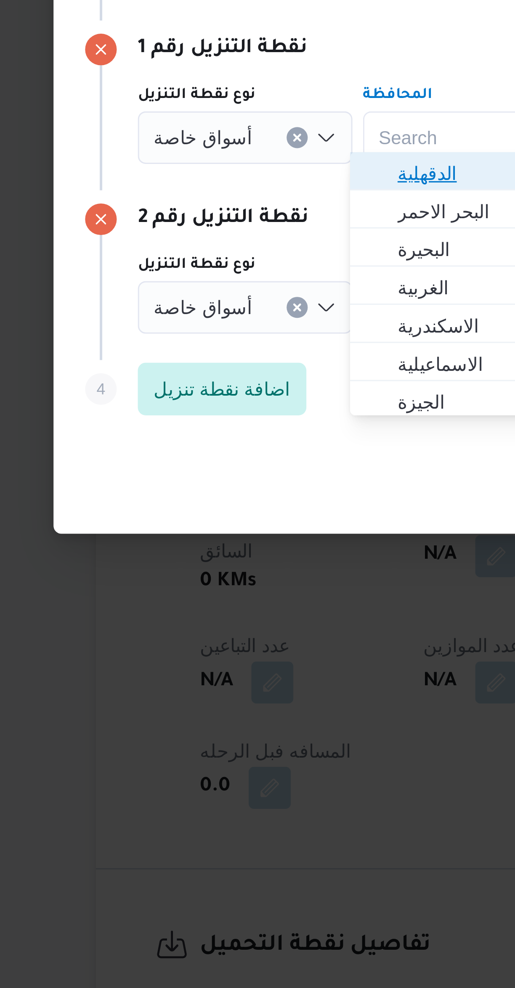
click at [224, 456] on span "الدقهلية" at bounding box center [227, 455] width 43 height 10
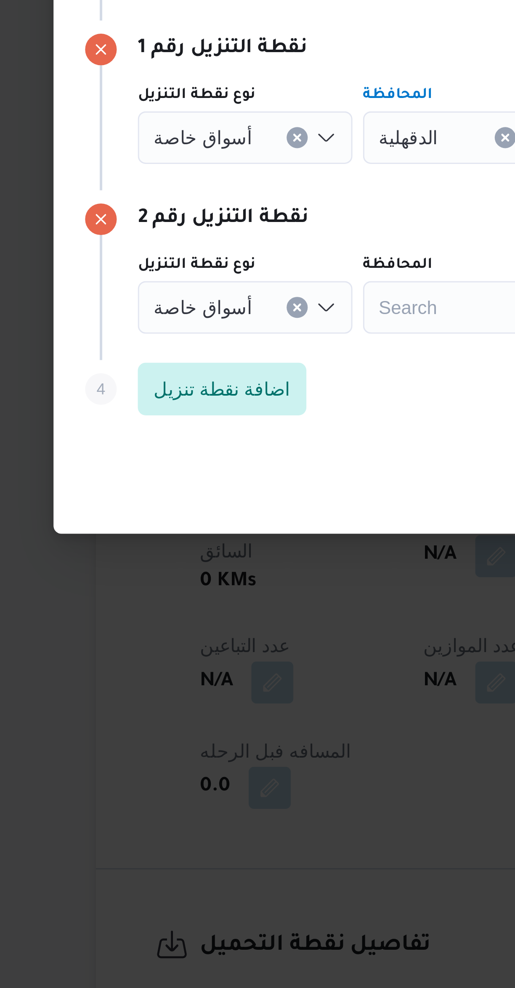
click at [219, 496] on div "Search" at bounding box center [226, 498] width 63 height 17
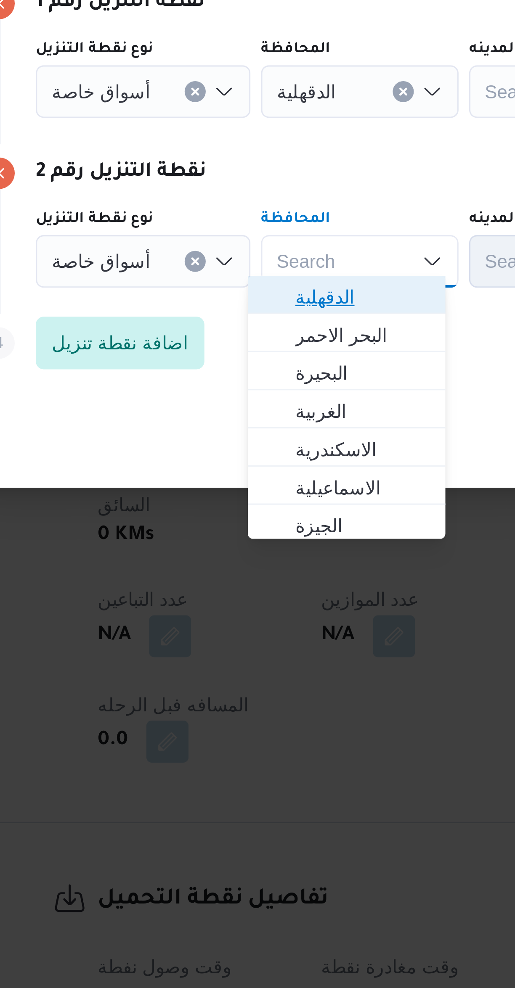
click at [235, 507] on span "الدقهلية" at bounding box center [227, 509] width 43 height 10
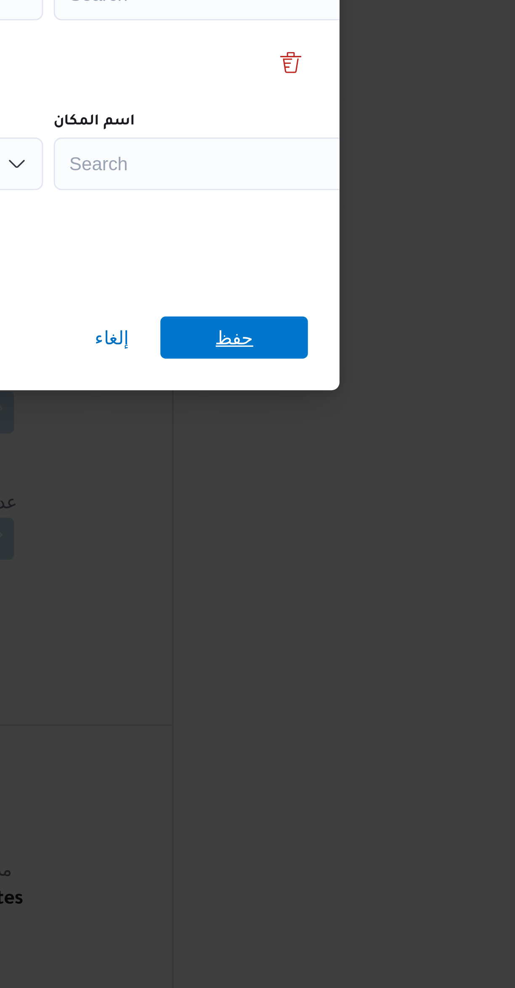
click at [407, 553] on span "حفظ" at bounding box center [384, 553] width 47 height 13
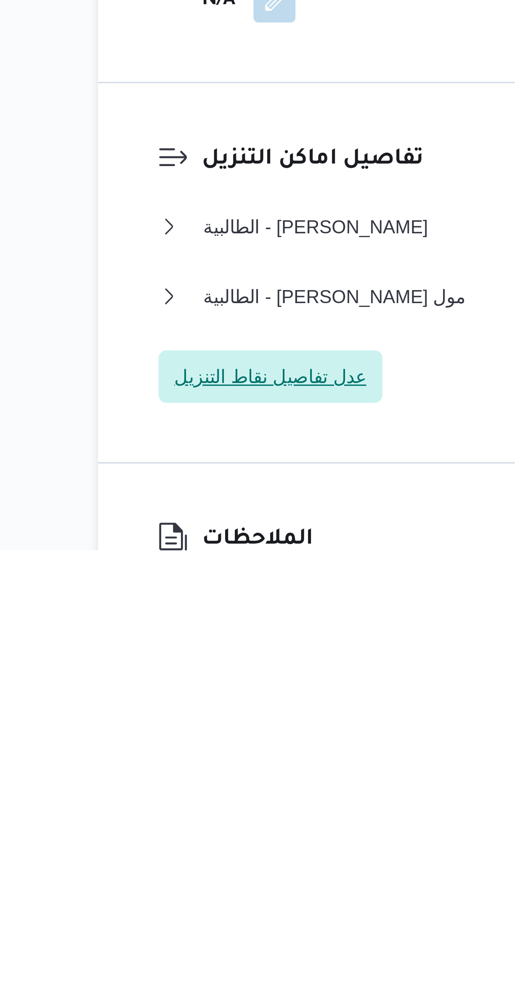
scroll to position [7, 0]
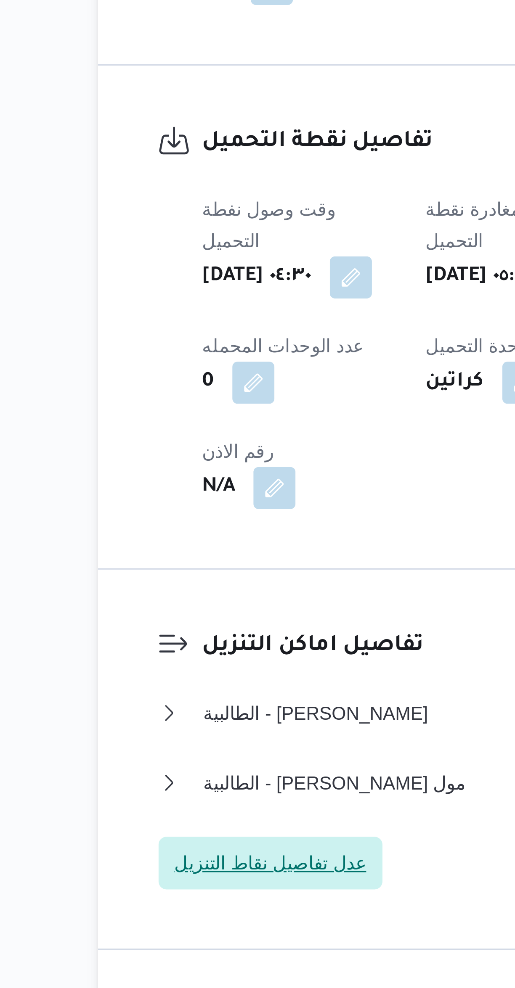
click at [179, 920] on span "عدل تفاصيل نقاط التنزيل" at bounding box center [164, 925] width 61 height 10
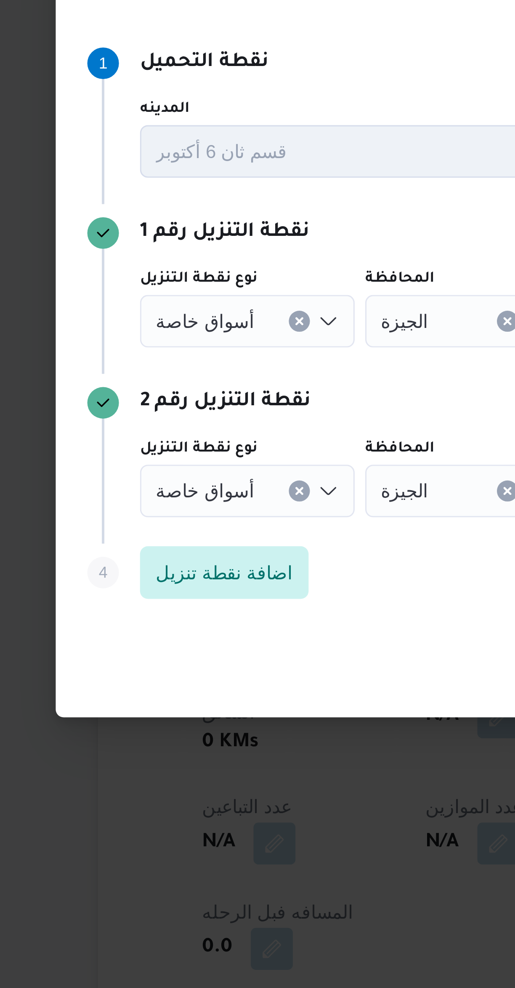
click at [163, 449] on input "نوع نقطة التنزيل" at bounding box center [163, 444] width 1 height 10
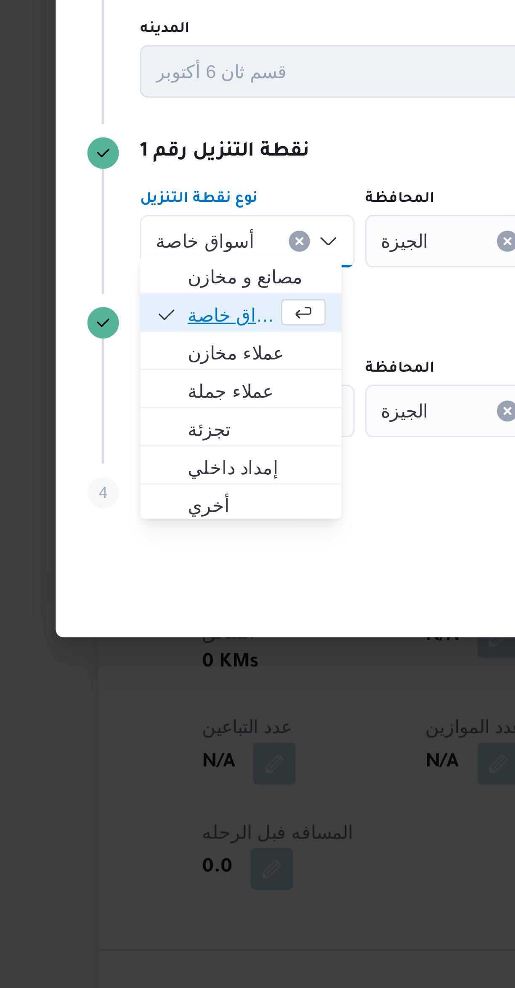
click at [161, 471] on span "أسواق خاصة" at bounding box center [152, 467] width 28 height 10
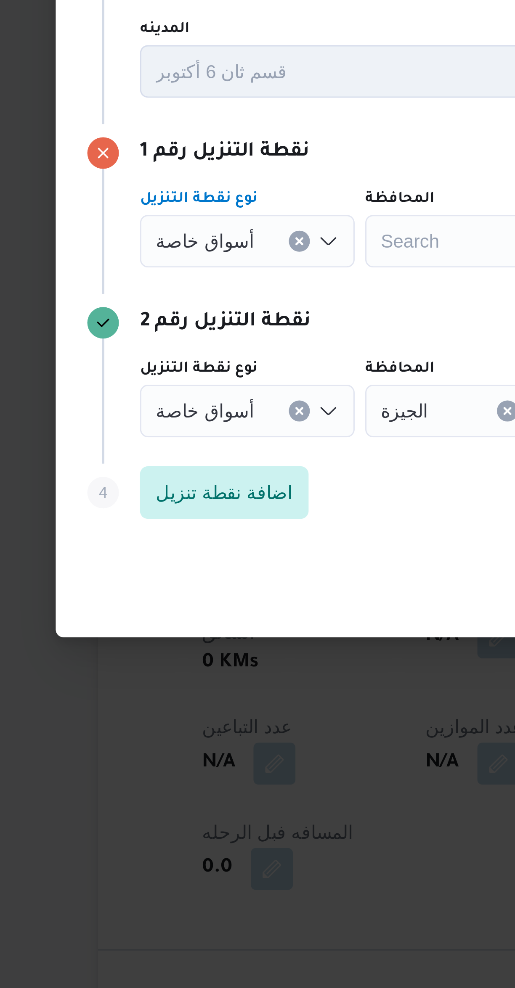
click at [212, 441] on div "Search" at bounding box center [226, 443] width 63 height 17
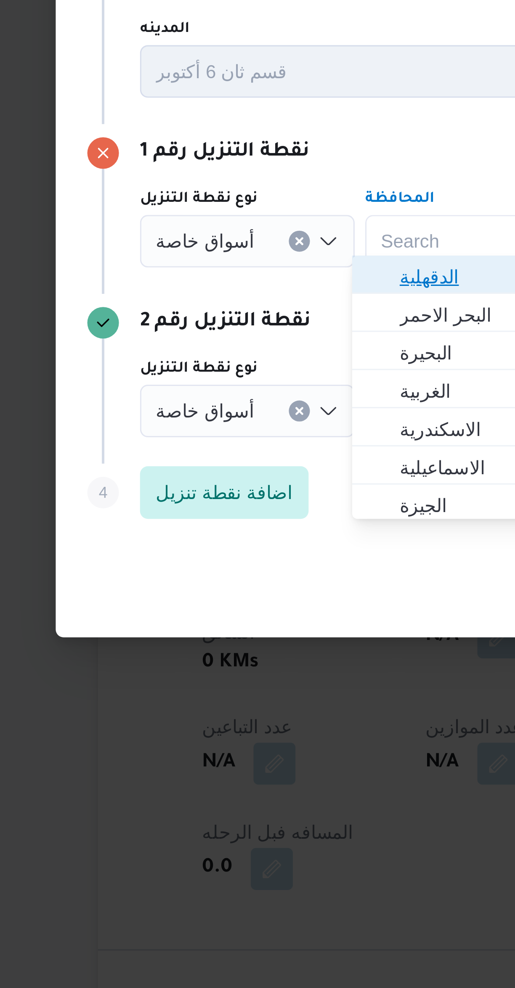
click at [221, 454] on span "الدقهلية" at bounding box center [227, 455] width 43 height 10
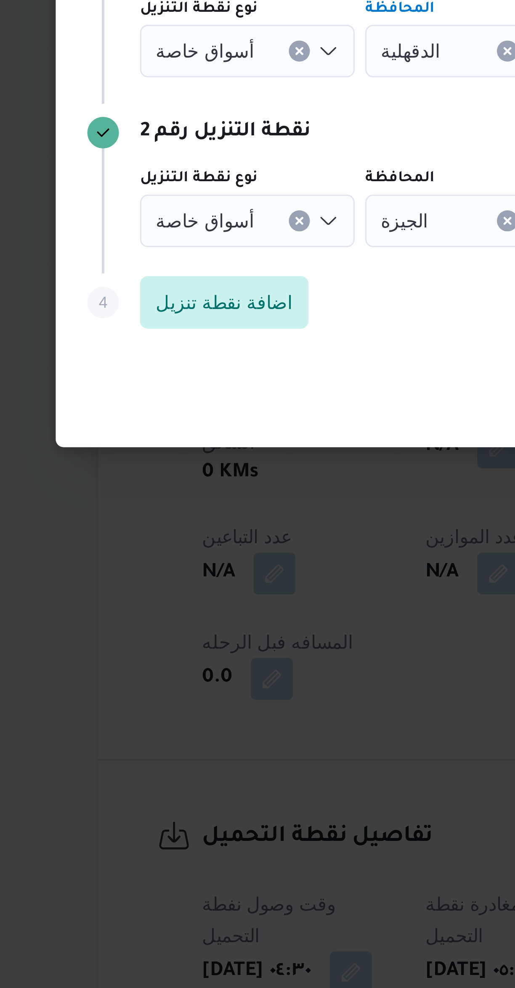
click at [163, 495] on input "نوع نقطة التنزيل" at bounding box center [163, 498] width 1 height 10
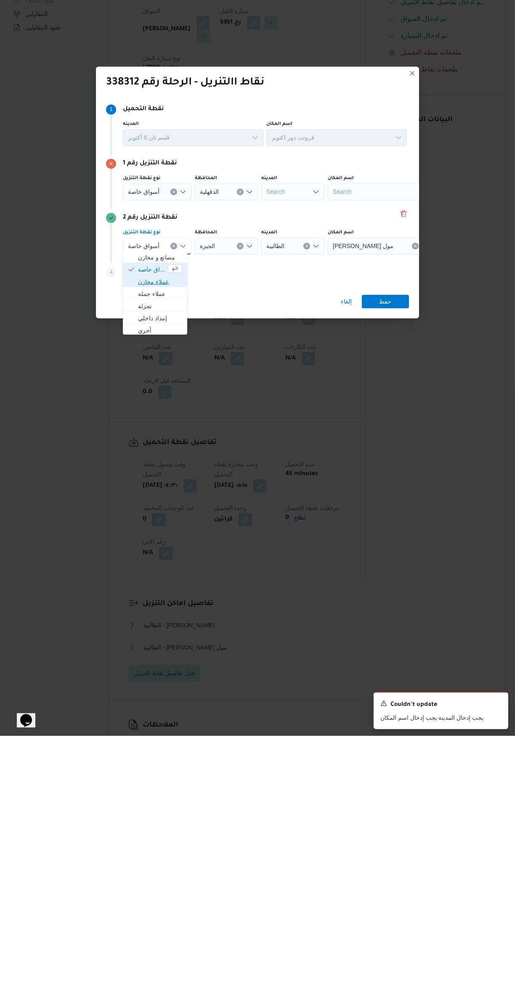
click at [165, 528] on span "عملاء مخازن" at bounding box center [155, 533] width 58 height 13
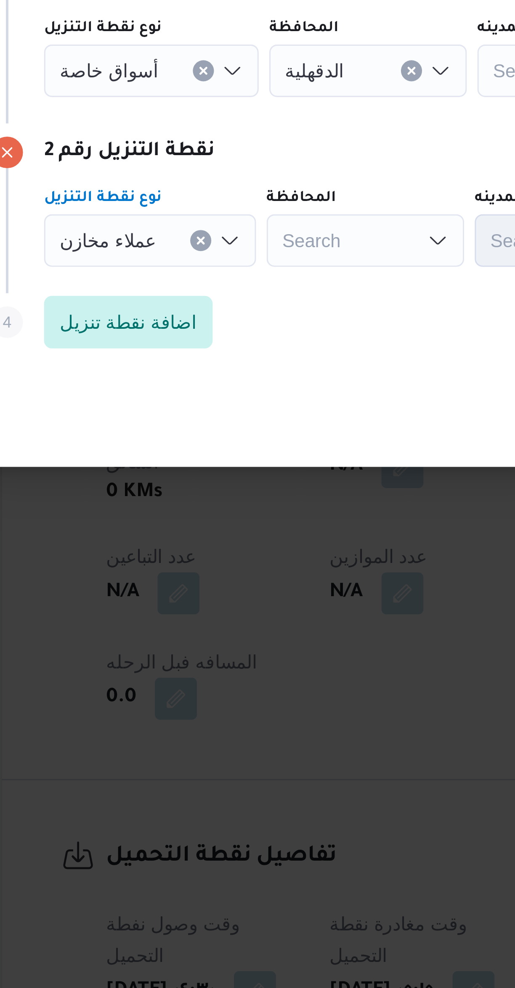
click at [162, 497] on input "نوع نقطة التنزيل" at bounding box center [162, 498] width 1 height 10
click at [162, 496] on input "نوع نقطة التنزيل" at bounding box center [162, 498] width 1 height 10
click at [150, 494] on span "عملاء مخازن" at bounding box center [143, 497] width 31 height 9
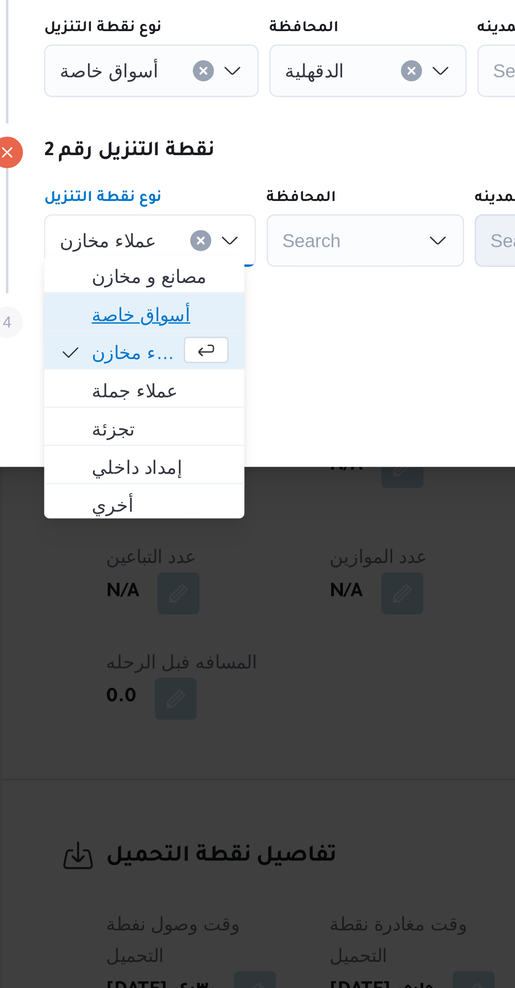
click at [158, 517] on span "أسواق خاصة" at bounding box center [160, 522] width 44 height 10
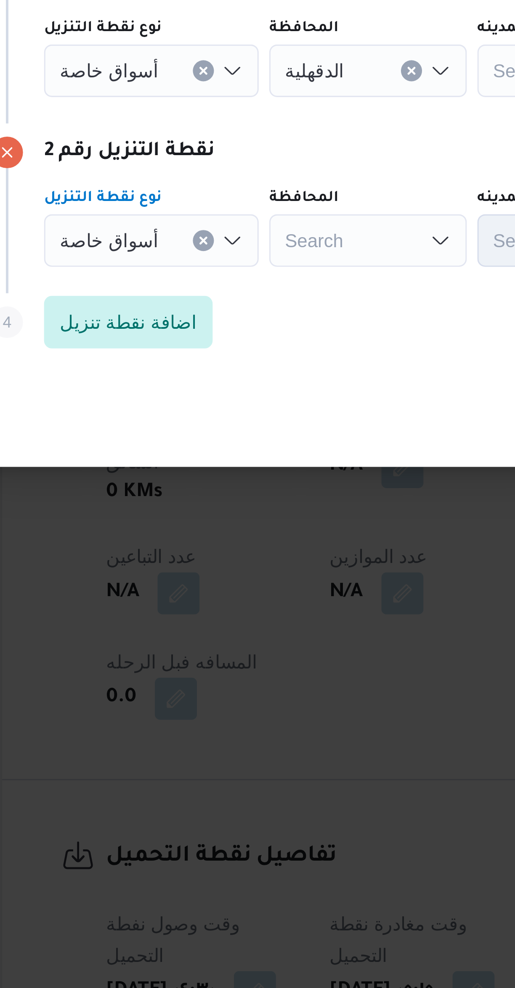
click at [225, 496] on div "Search" at bounding box center [226, 498] width 63 height 17
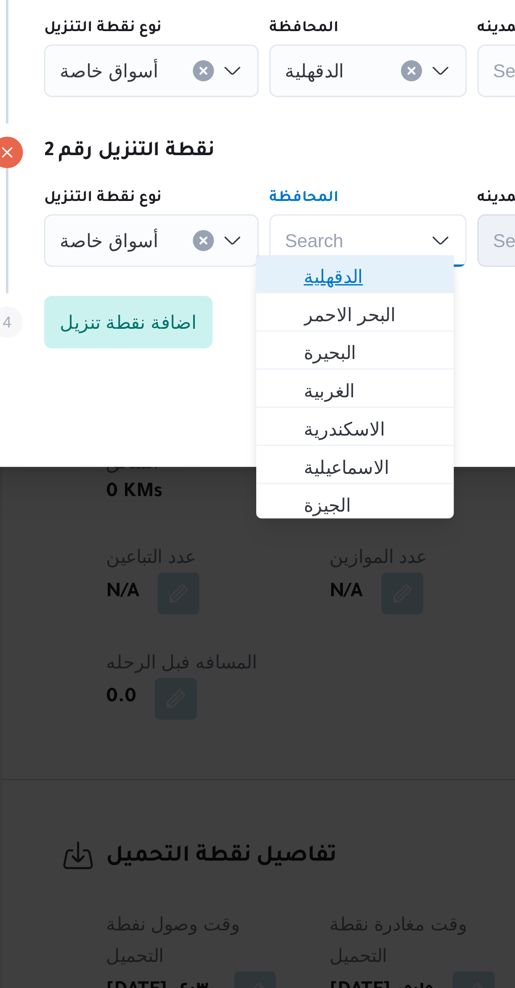
click at [231, 505] on span "الدقهلية" at bounding box center [227, 509] width 43 height 10
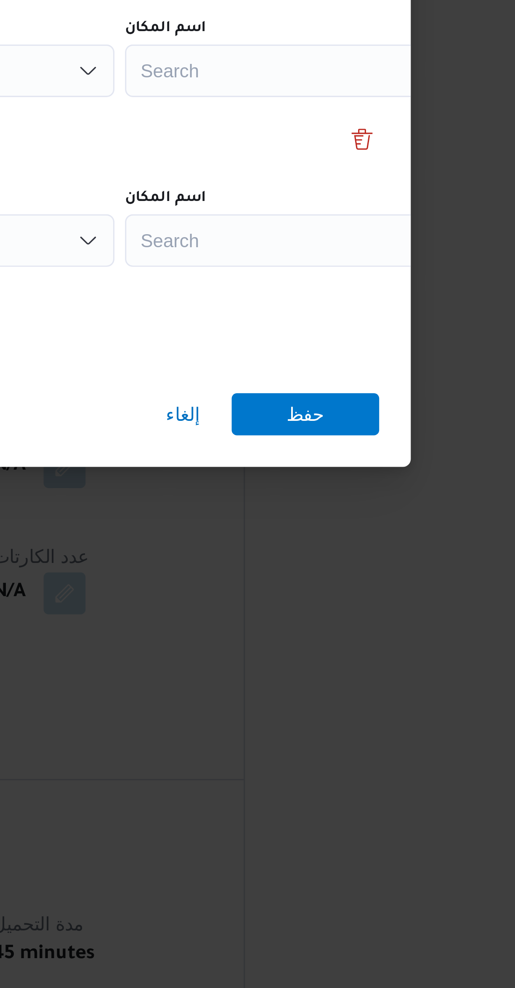
click at [371, 436] on div "Search" at bounding box center [379, 443] width 105 height 17
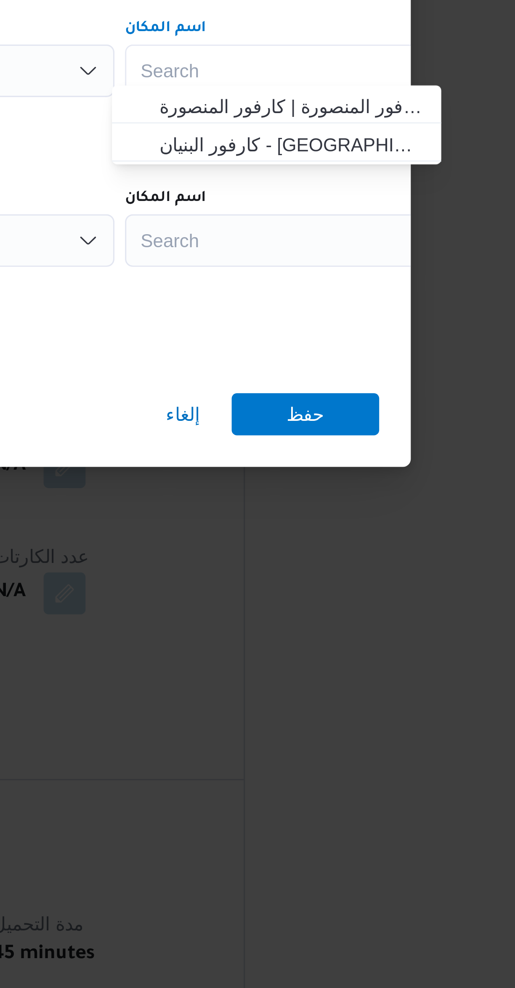
click at [406, 447] on div "Search Combo box. Selected. Combo box input. Search. Type some text or, to disp…" at bounding box center [379, 443] width 105 height 17
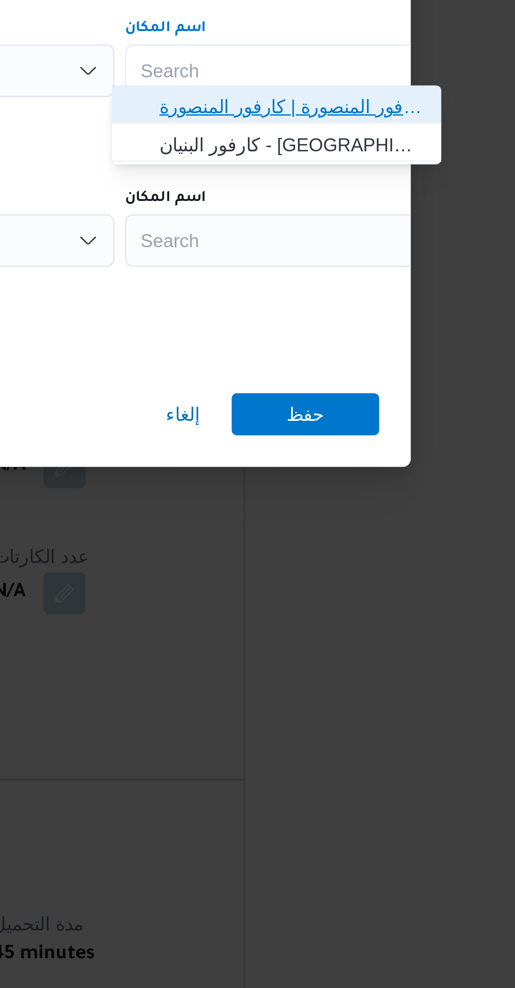
click at [393, 456] on span "كارفور المنصورة | كارفور المنصورة | المنصورة (قسم 2)" at bounding box center [380, 455] width 85 height 10
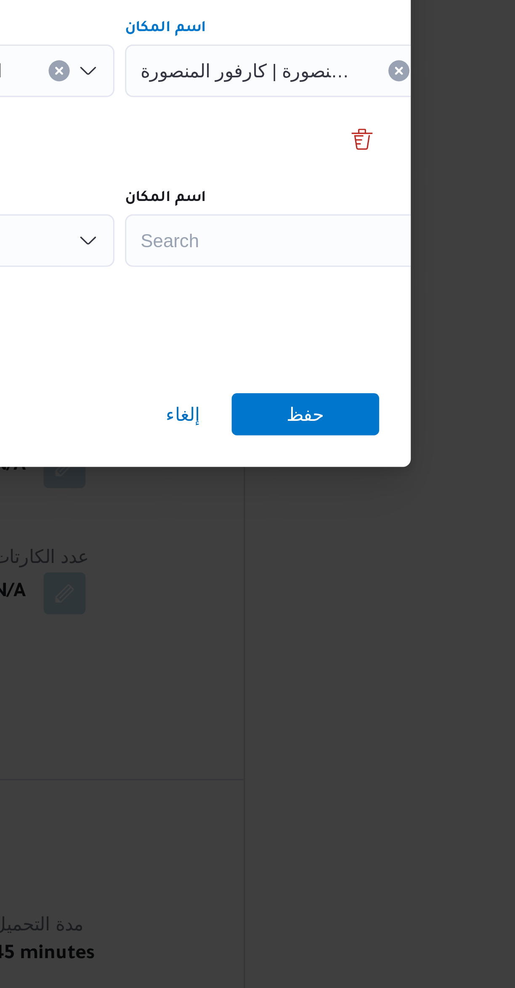
click at [387, 494] on div "Search" at bounding box center [379, 498] width 105 height 17
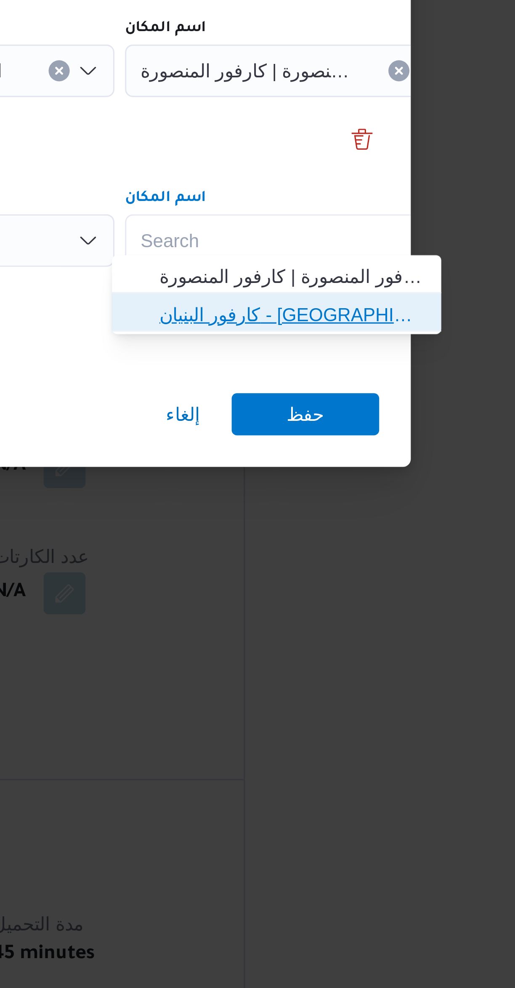
click at [386, 522] on span "كارفور البنيان - المنصورة | كارفور البنيان | المنصورة (قسم 2)" at bounding box center [380, 522] width 85 height 10
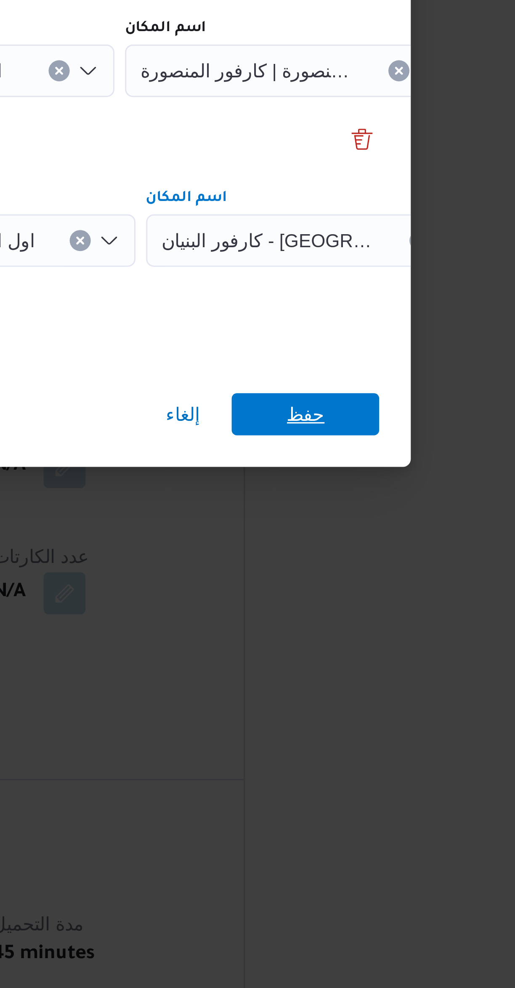
click at [394, 548] on span "حفظ" at bounding box center [384, 553] width 47 height 13
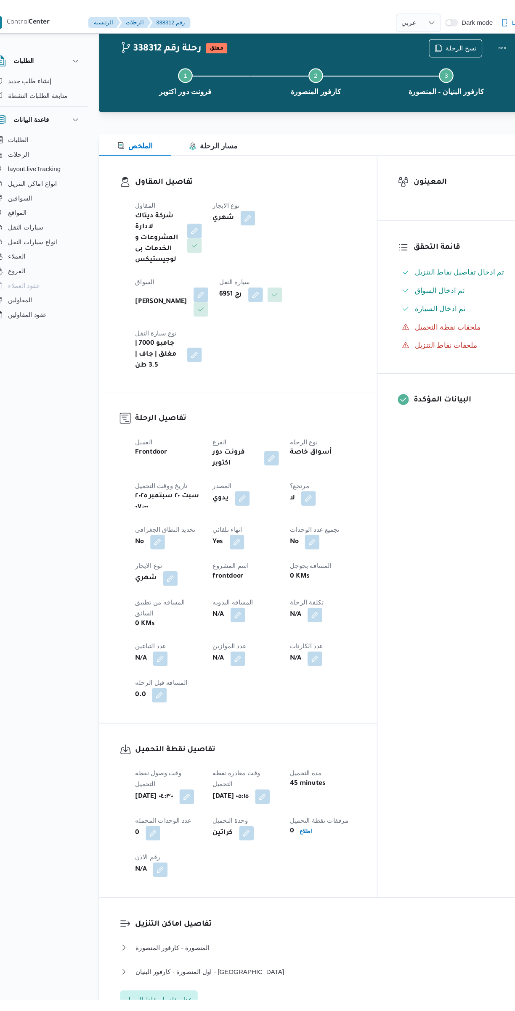
scroll to position [0, 0]
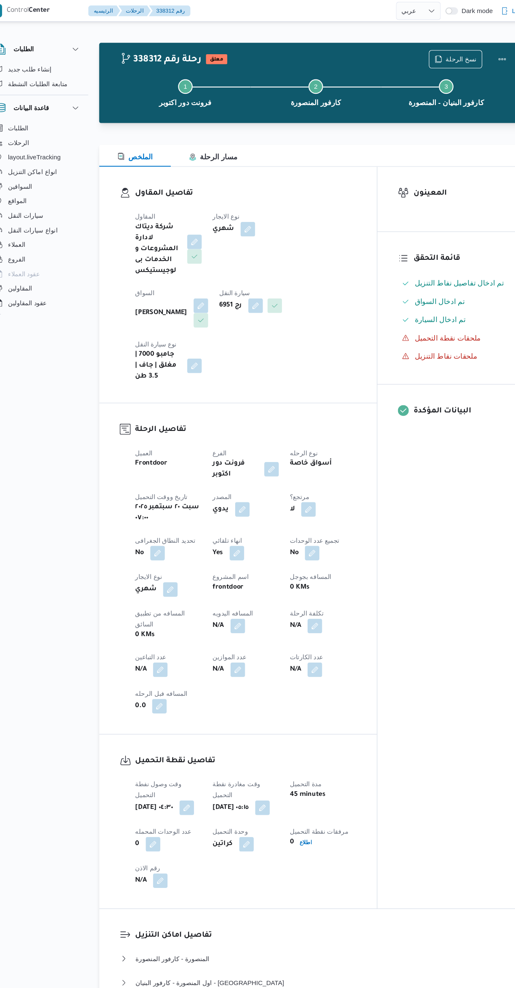
select select "ar"
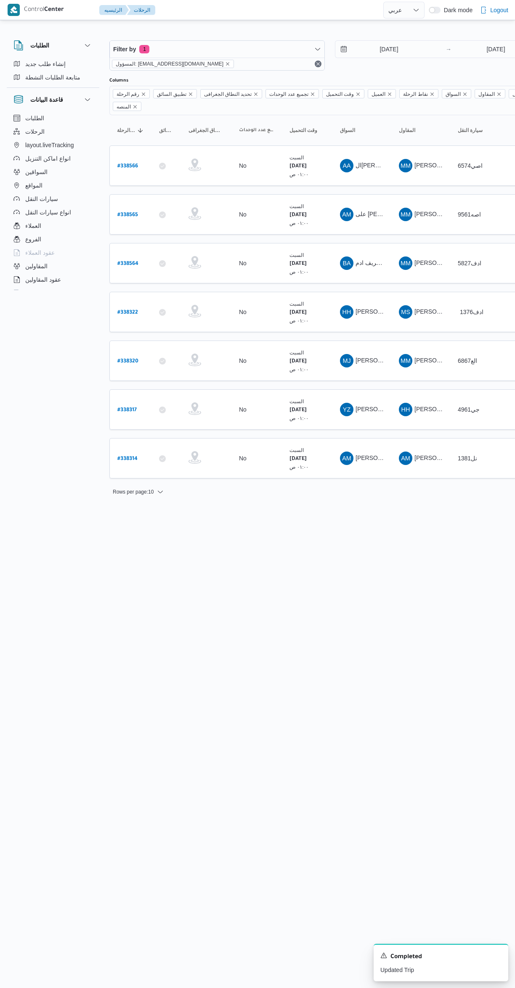
select select "ar"
